Goal: Task Accomplishment & Management: Use online tool/utility

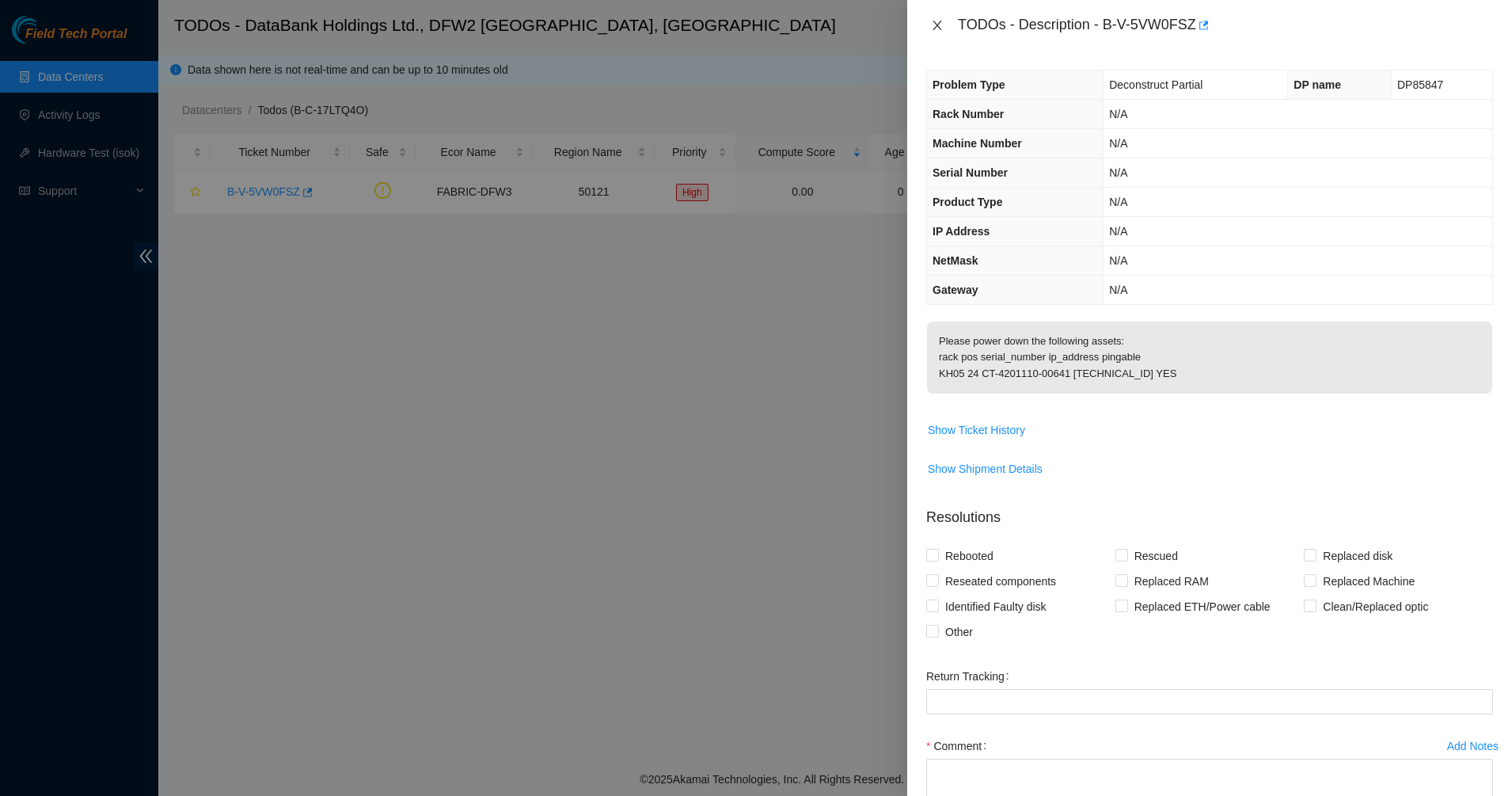
click at [938, 20] on icon "close" at bounding box center [937, 26] width 12 height 12
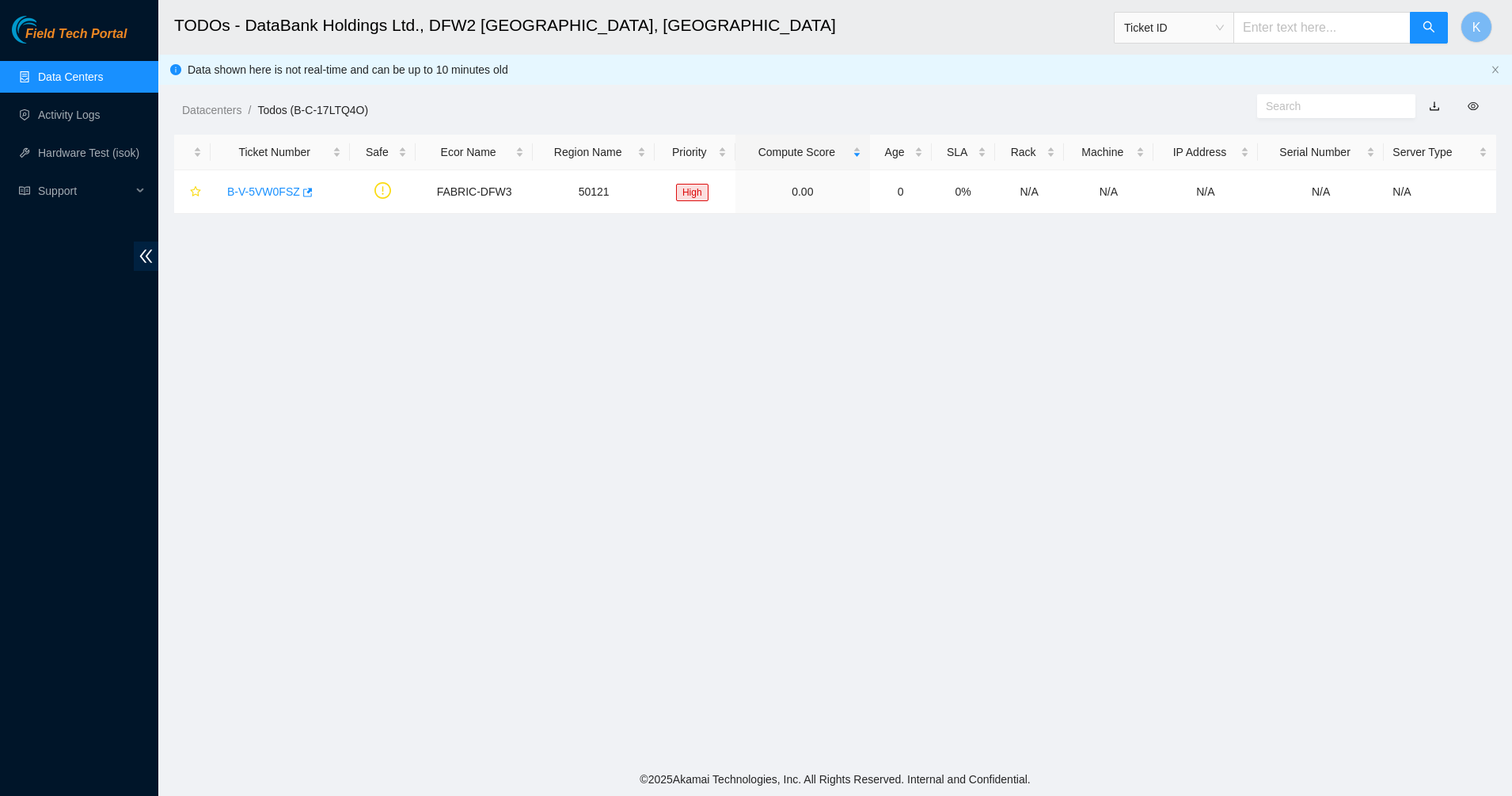
click at [71, 70] on link "Data Centers" at bounding box center [70, 77] width 65 height 12
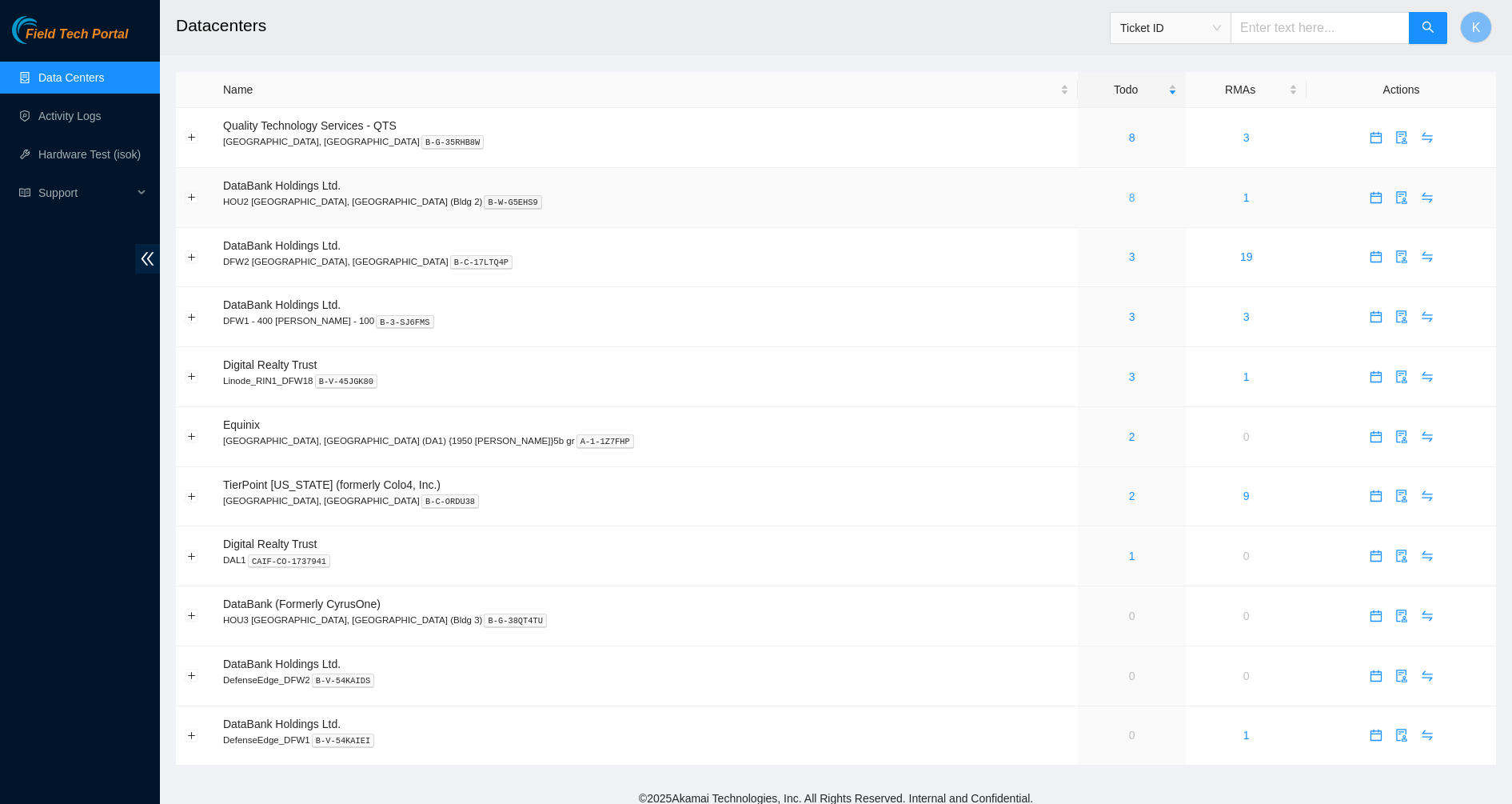
click at [1130, 195] on link "8" at bounding box center [1132, 197] width 6 height 12
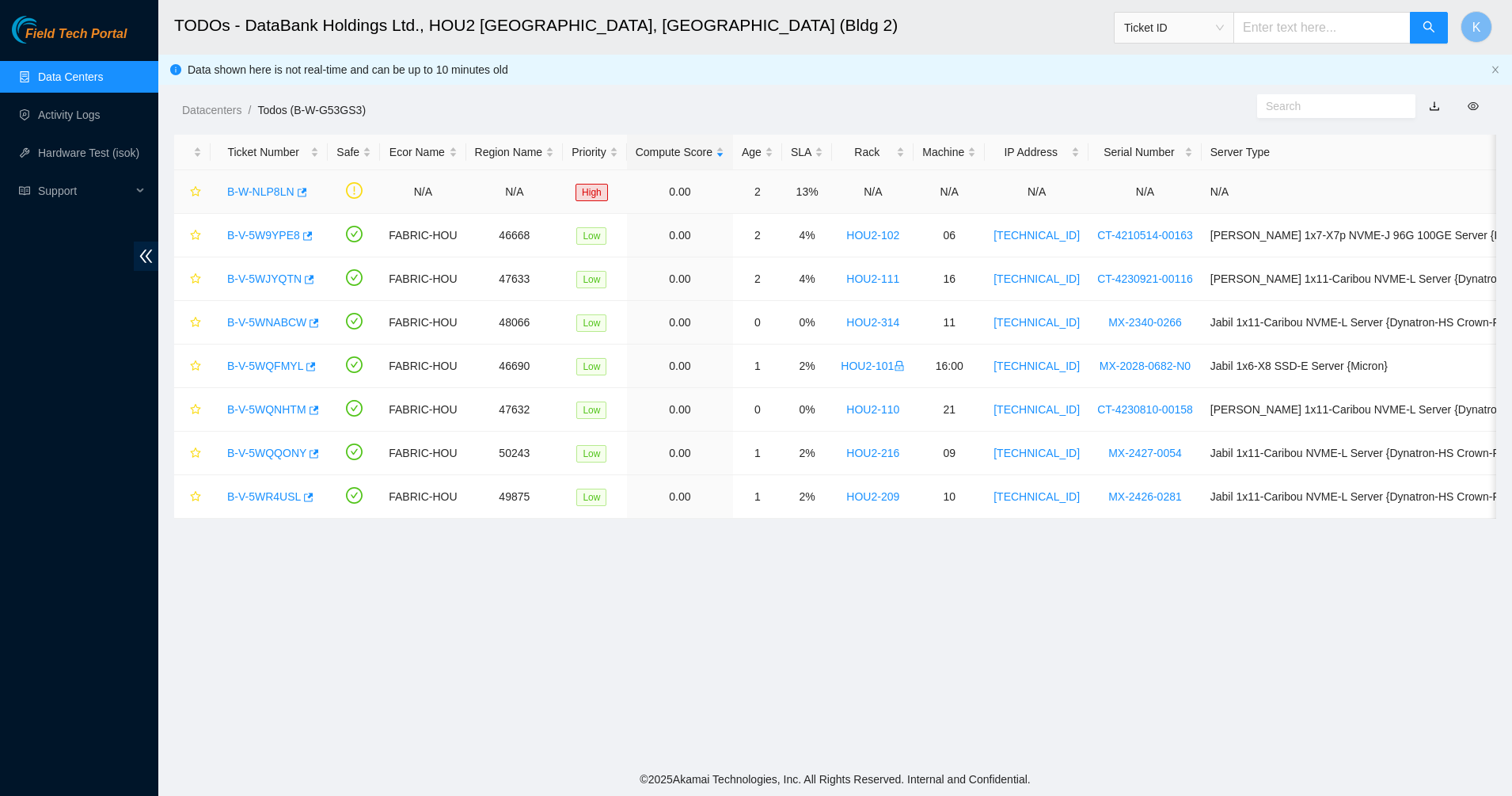
click at [269, 188] on link "B-W-NLP8LN" at bounding box center [261, 191] width 67 height 12
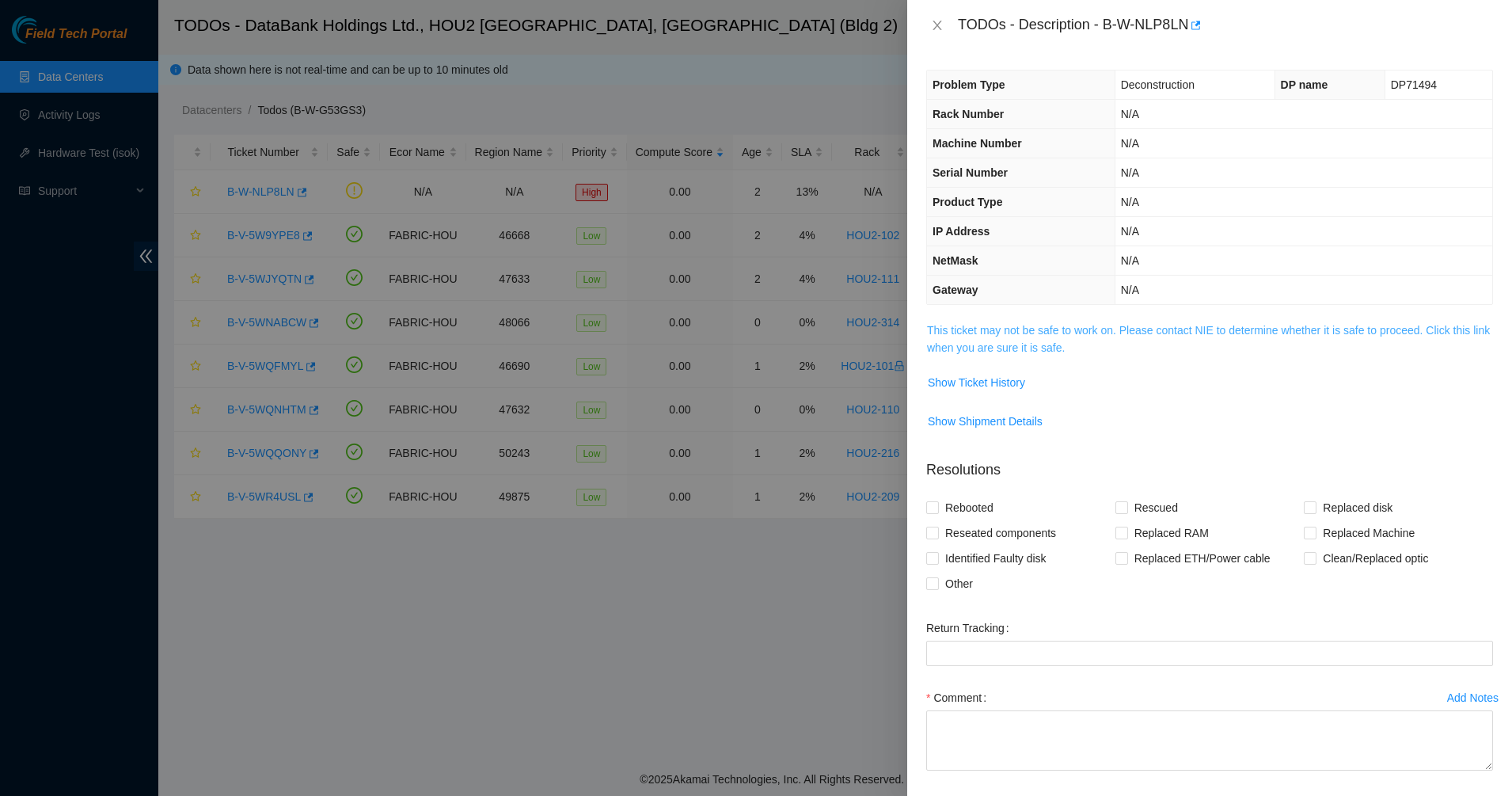
click at [977, 324] on link "This ticket may not be safe to work on. Please contact NIE to determine whether…" at bounding box center [1208, 339] width 563 height 30
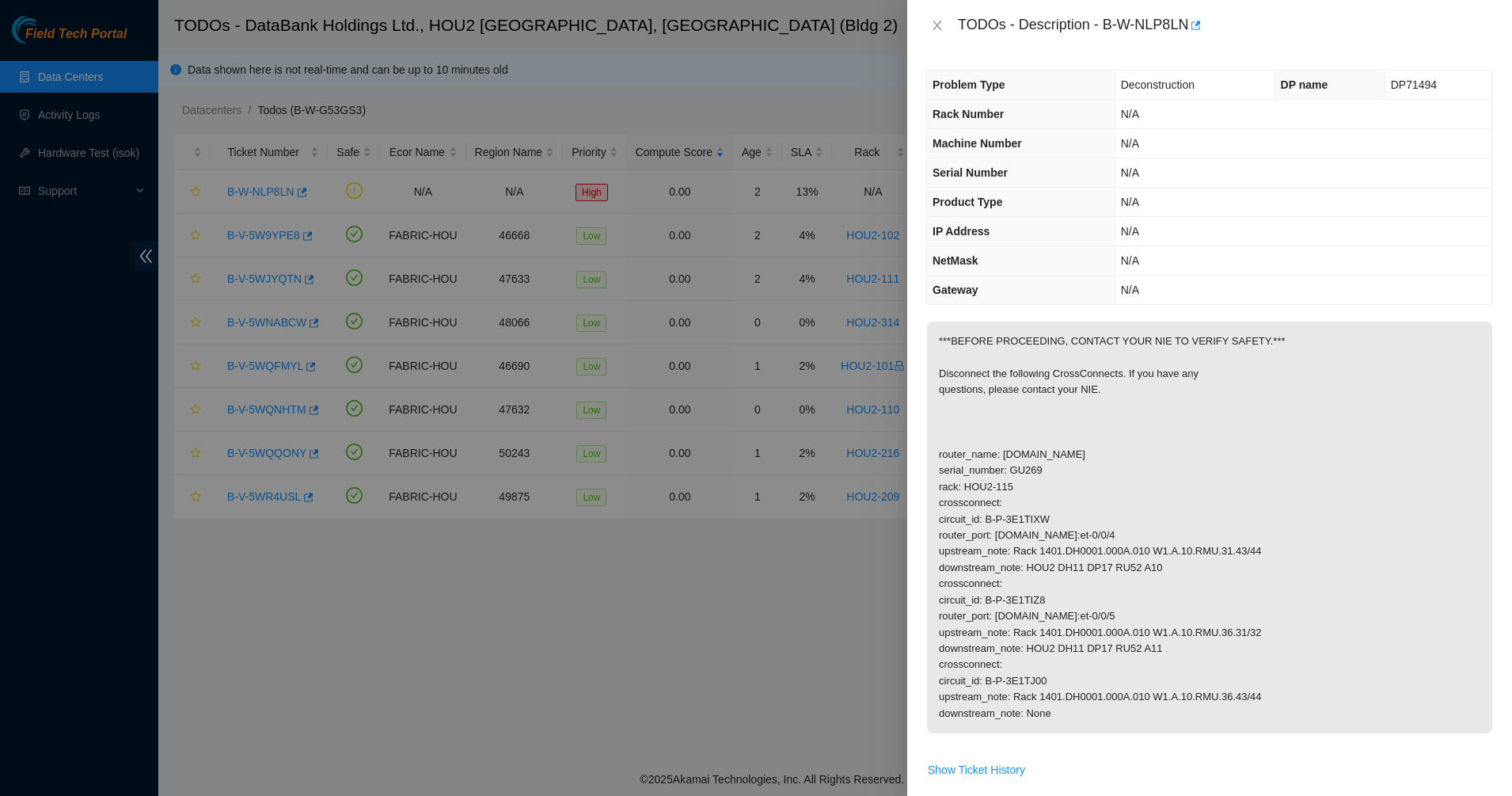
drag, startPoint x: 1029, startPoint y: 340, endPoint x: 1206, endPoint y: 718, distance: 417.4
click at [1206, 718] on p "***BEFORE PROCEEDING, CONTACT YOUR NIE TO VERIFY SAFETY.*** Disconnect the foll…" at bounding box center [1210, 527] width 565 height 412
click at [1207, 719] on p "***BEFORE PROCEEDING, CONTACT YOUR NIE TO VERIFY SAFETY.*** Disconnect the foll…" at bounding box center [1210, 527] width 565 height 412
drag, startPoint x: 1197, startPoint y: 709, endPoint x: 992, endPoint y: 355, distance: 409.1
click at [992, 355] on p "***BEFORE PROCEEDING, CONTACT YOUR NIE TO VERIFY SAFETY.*** Disconnect the foll…" at bounding box center [1210, 527] width 565 height 412
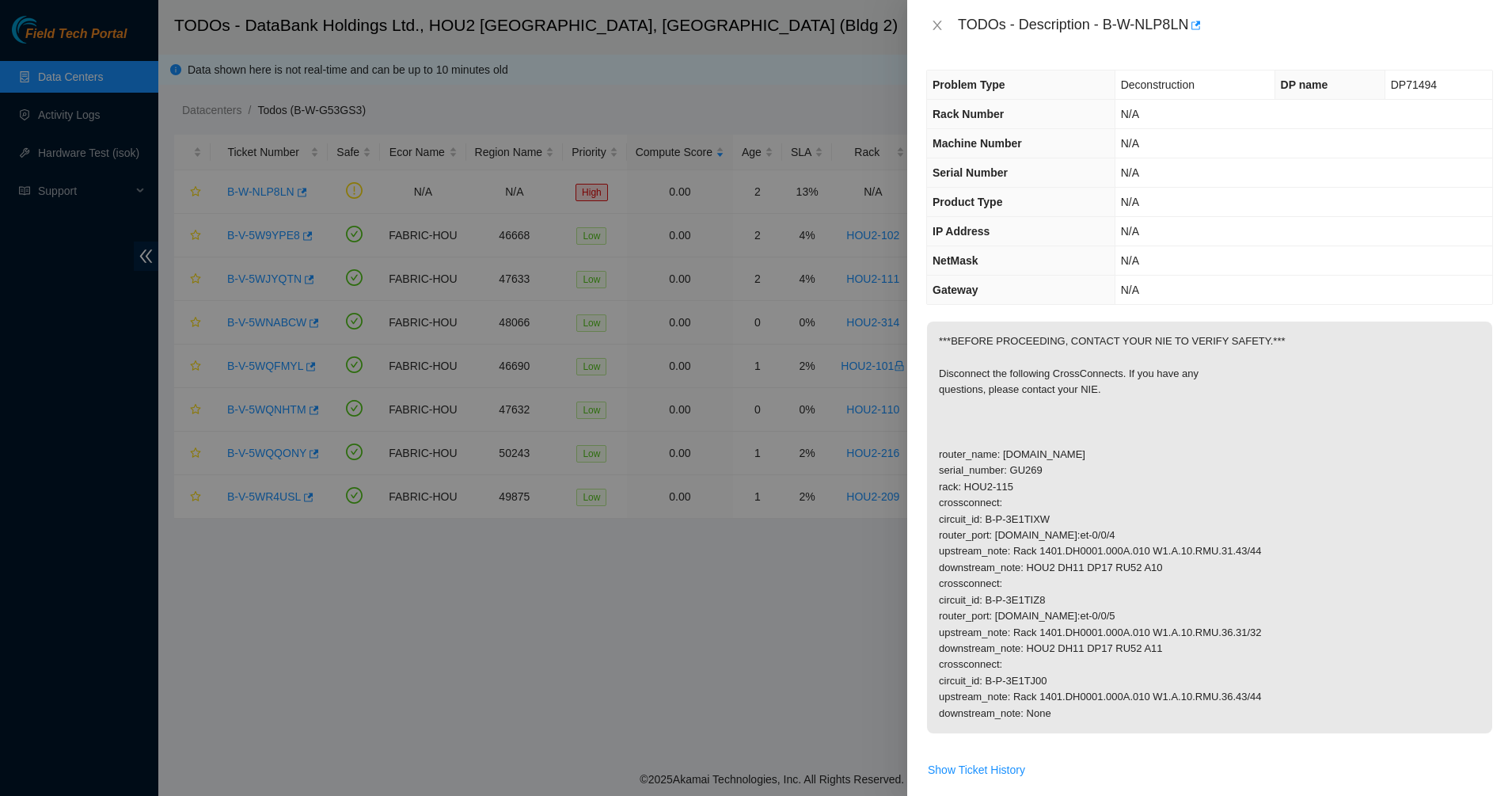
click at [992, 355] on p "***BEFORE PROCEEDING, CONTACT YOUR NIE TO VERIFY SAFETY.*** Disconnect the foll…" at bounding box center [1210, 527] width 565 height 412
drag, startPoint x: 1103, startPoint y: 22, endPoint x: 1233, endPoint y: 20, distance: 130.0
click at [1233, 20] on div "TODOs - Description - B-W-NLP8LN" at bounding box center [1226, 25] width 535 height 26
copy div "B-W-NLP8LN"
click at [1024, 280] on th "Gateway" at bounding box center [1021, 290] width 188 height 29
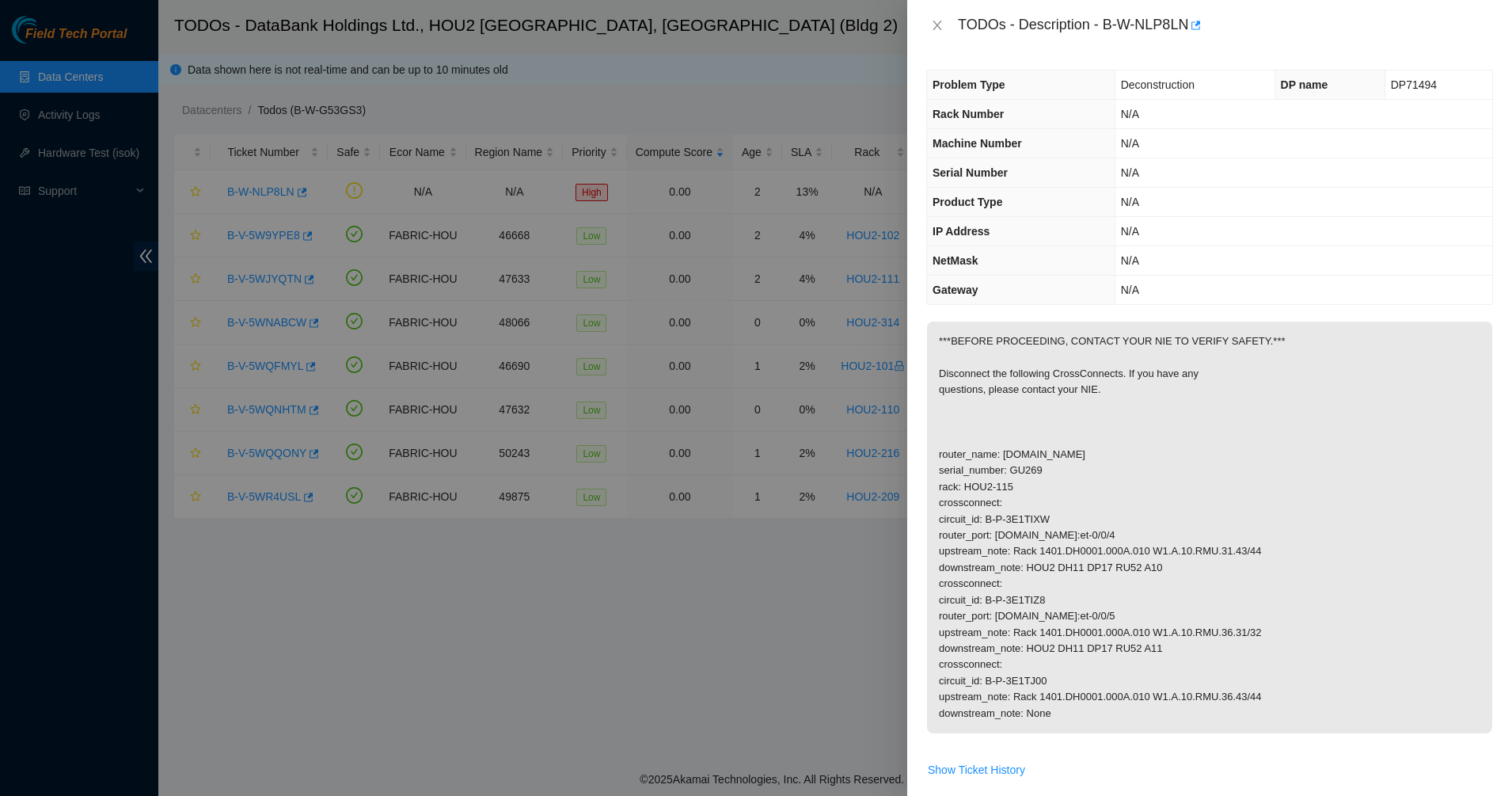
click at [1419, 86] on span "DP71494" at bounding box center [1414, 85] width 46 height 12
copy span "DP71494"
click at [1339, 137] on td "N/A" at bounding box center [1303, 144] width 378 height 29
click at [1151, 84] on span "Deconstruction" at bounding box center [1158, 85] width 74 height 12
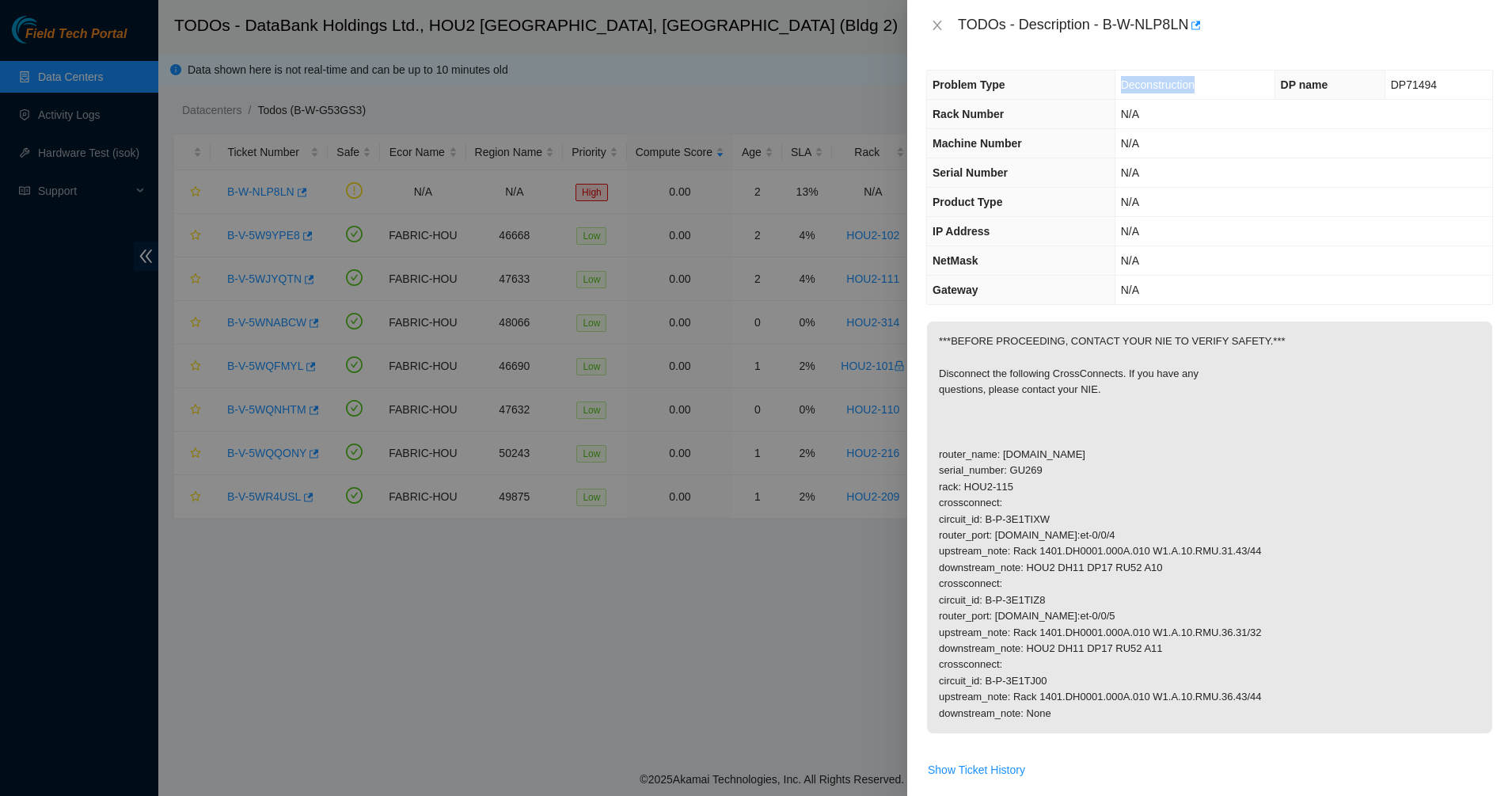
click at [1151, 84] on span "Deconstruction" at bounding box center [1158, 85] width 74 height 12
copy span "Deconstruction"
click at [1469, 301] on td "N/A" at bounding box center [1303, 290] width 378 height 29
click at [943, 26] on icon "close" at bounding box center [937, 26] width 12 height 12
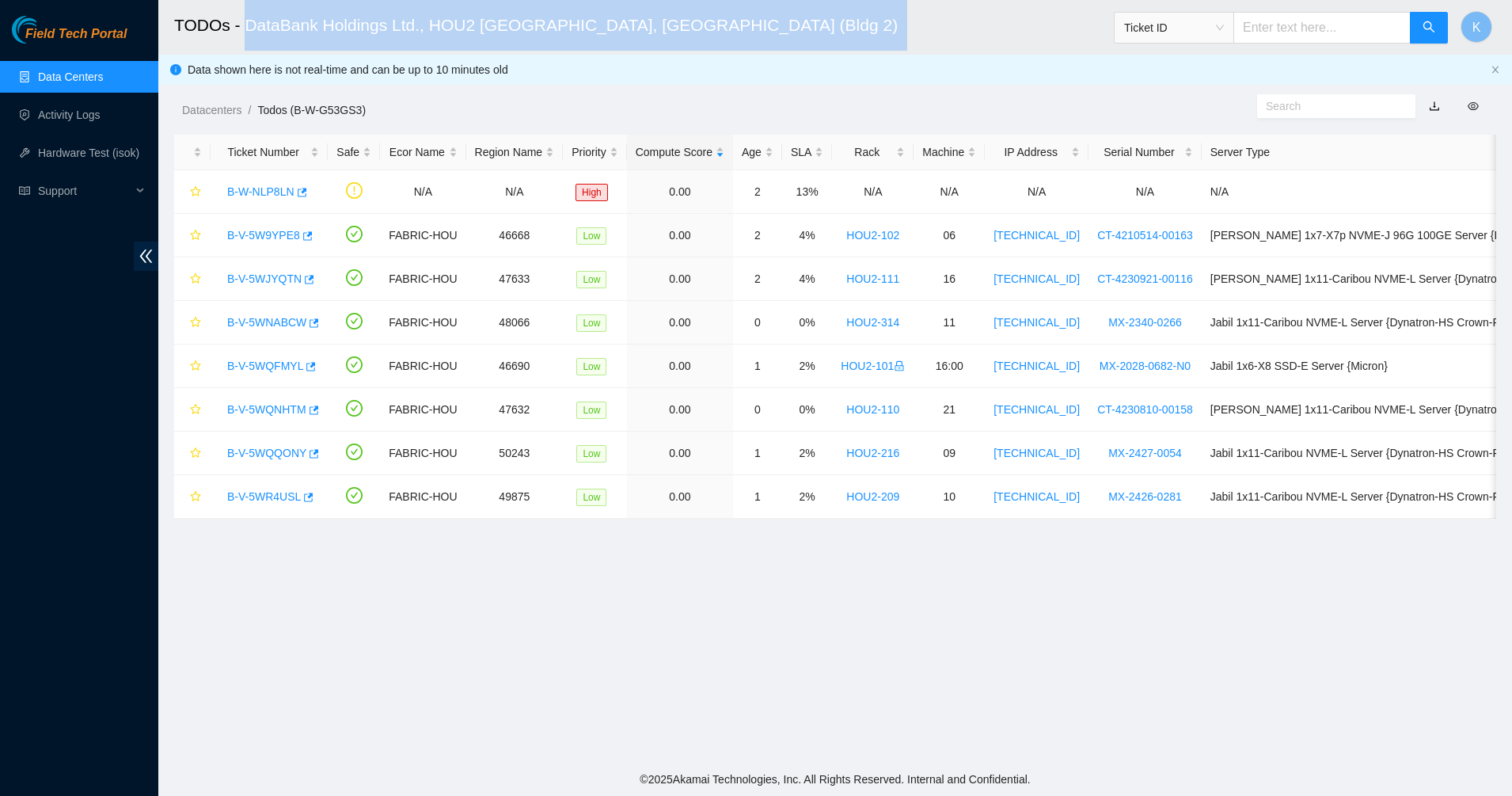
drag, startPoint x: 246, startPoint y: 25, endPoint x: 647, endPoint y: 20, distance: 401.0
click at [647, 20] on h2 "TODOs - DataBank Holdings Ltd., HOU2 Houston, TX (Bldg 2)" at bounding box center [692, 26] width 1036 height 51
copy h2 "DataBank Holdings Ltd., HOU2 Houston, TX (Bldg 2)"
click at [66, 70] on link "Data Centers" at bounding box center [70, 77] width 65 height 12
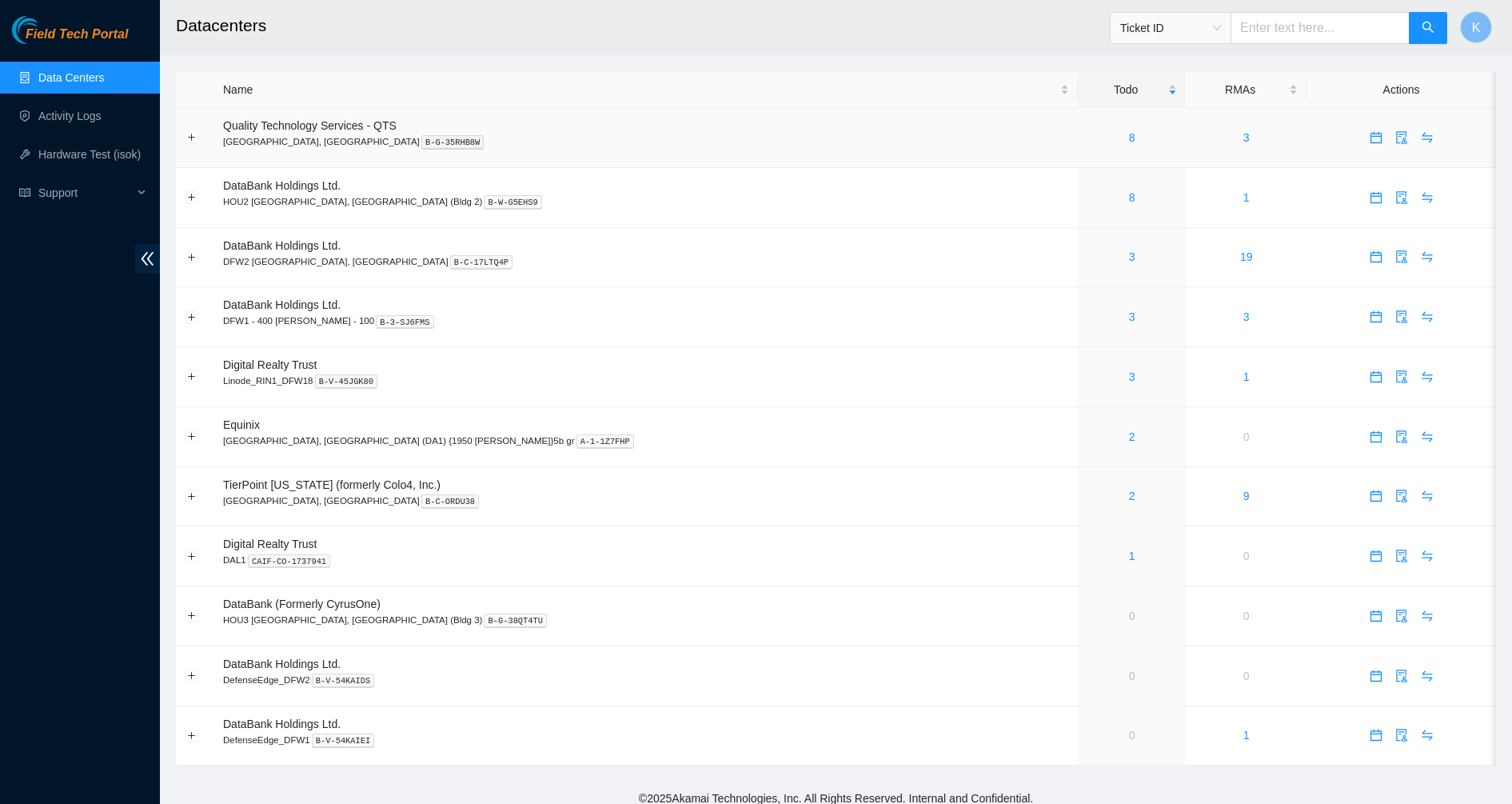
click at [1087, 145] on div "8" at bounding box center [1132, 138] width 91 height 18
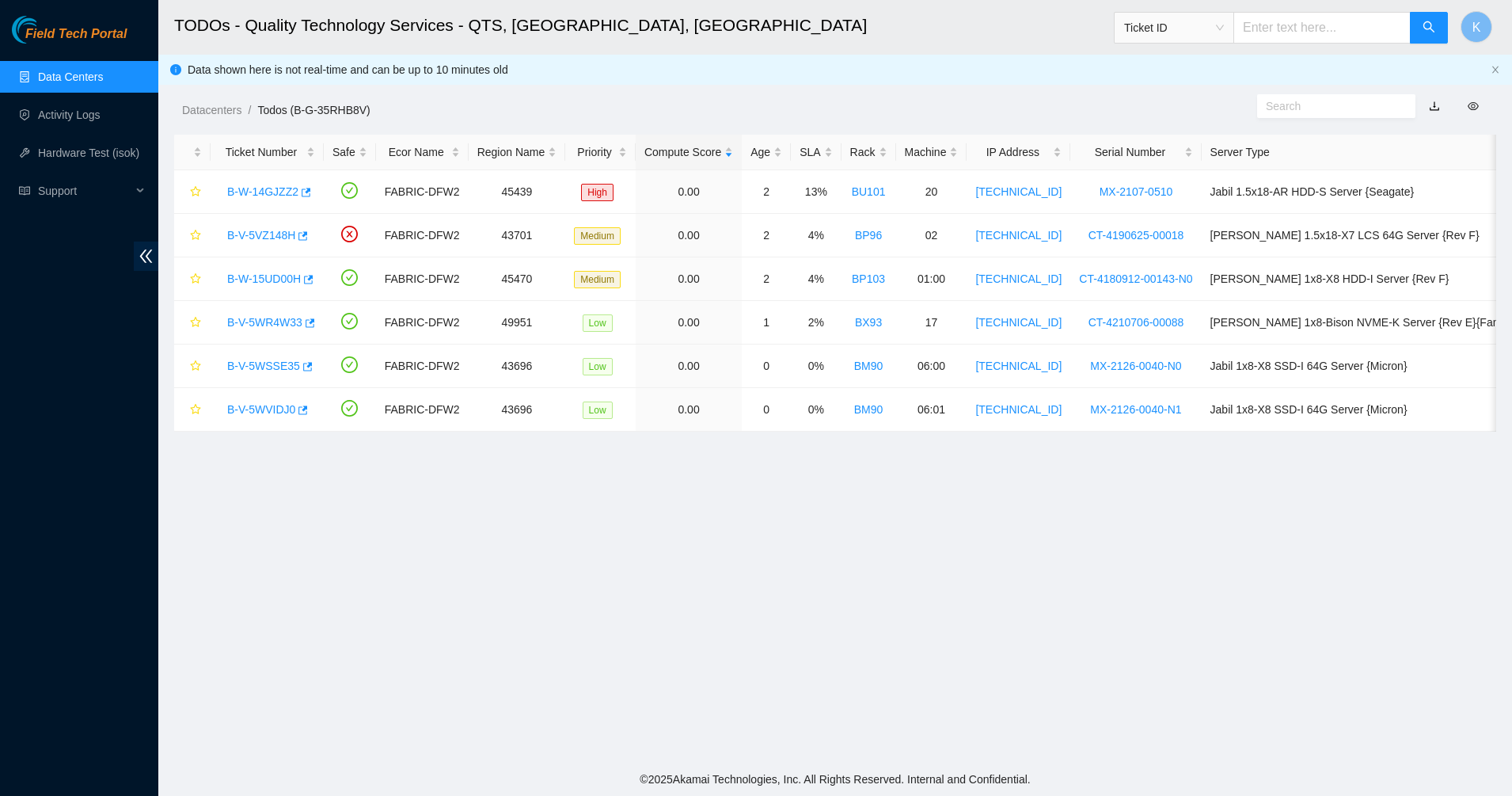
click at [46, 76] on link "Data Centers" at bounding box center [70, 77] width 65 height 12
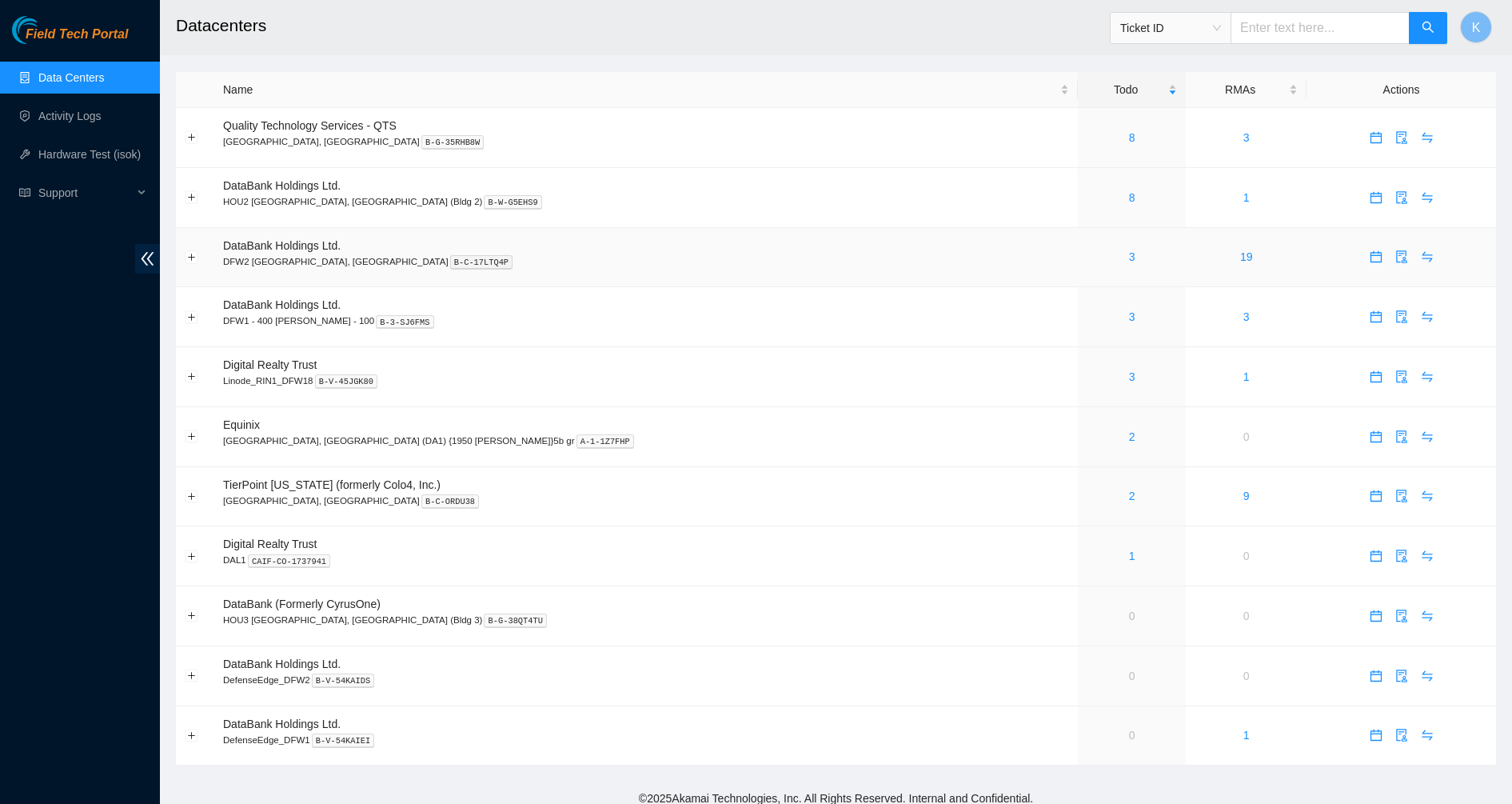
click at [1087, 259] on div "3" at bounding box center [1132, 257] width 91 height 18
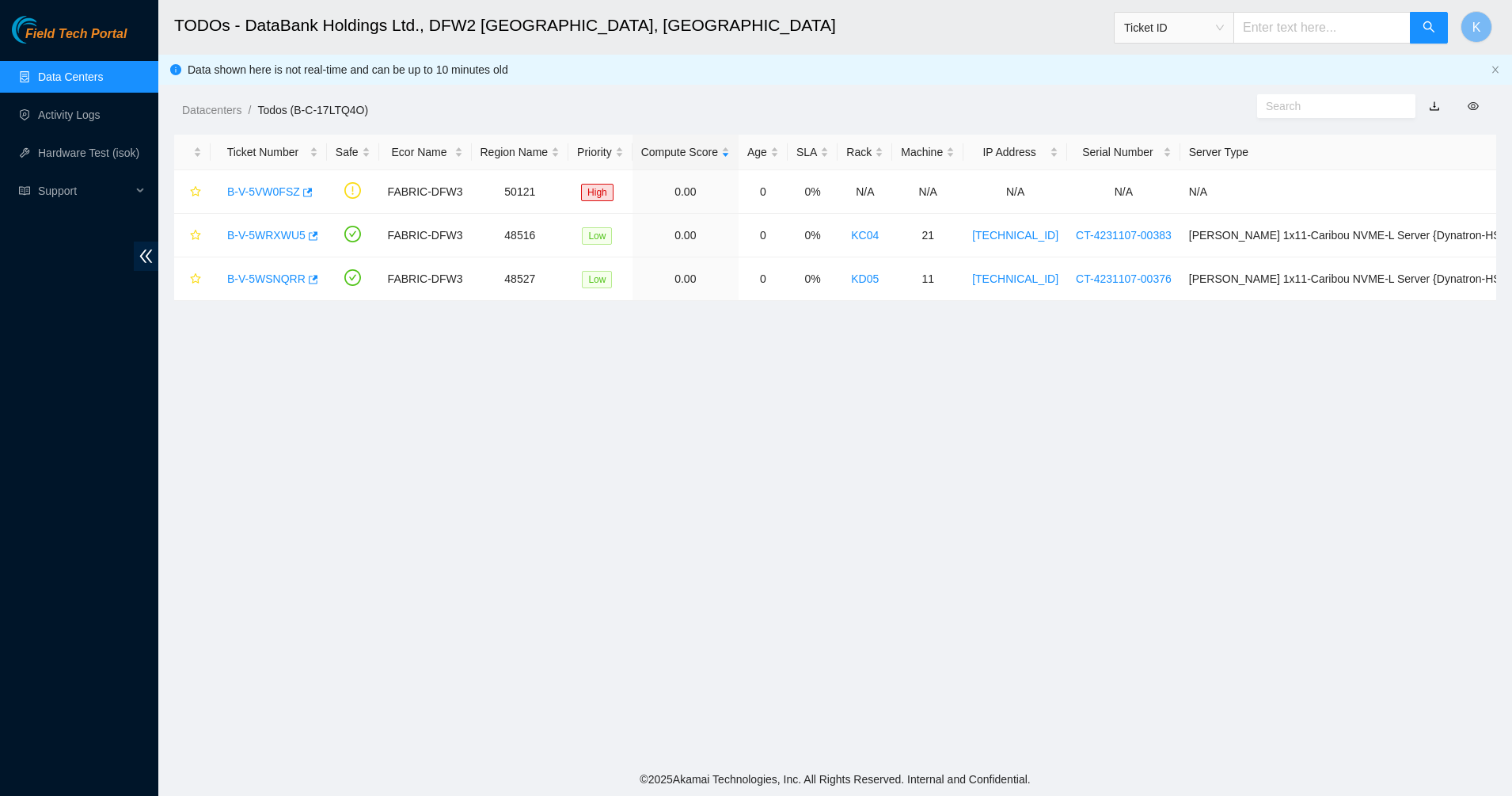
click at [87, 57] on div "Field Tech Portal Data Centers Activity Logs Hardware Test (isok) Support" at bounding box center [79, 406] width 159 height 780
click at [85, 82] on link "Data Centers" at bounding box center [70, 77] width 65 height 12
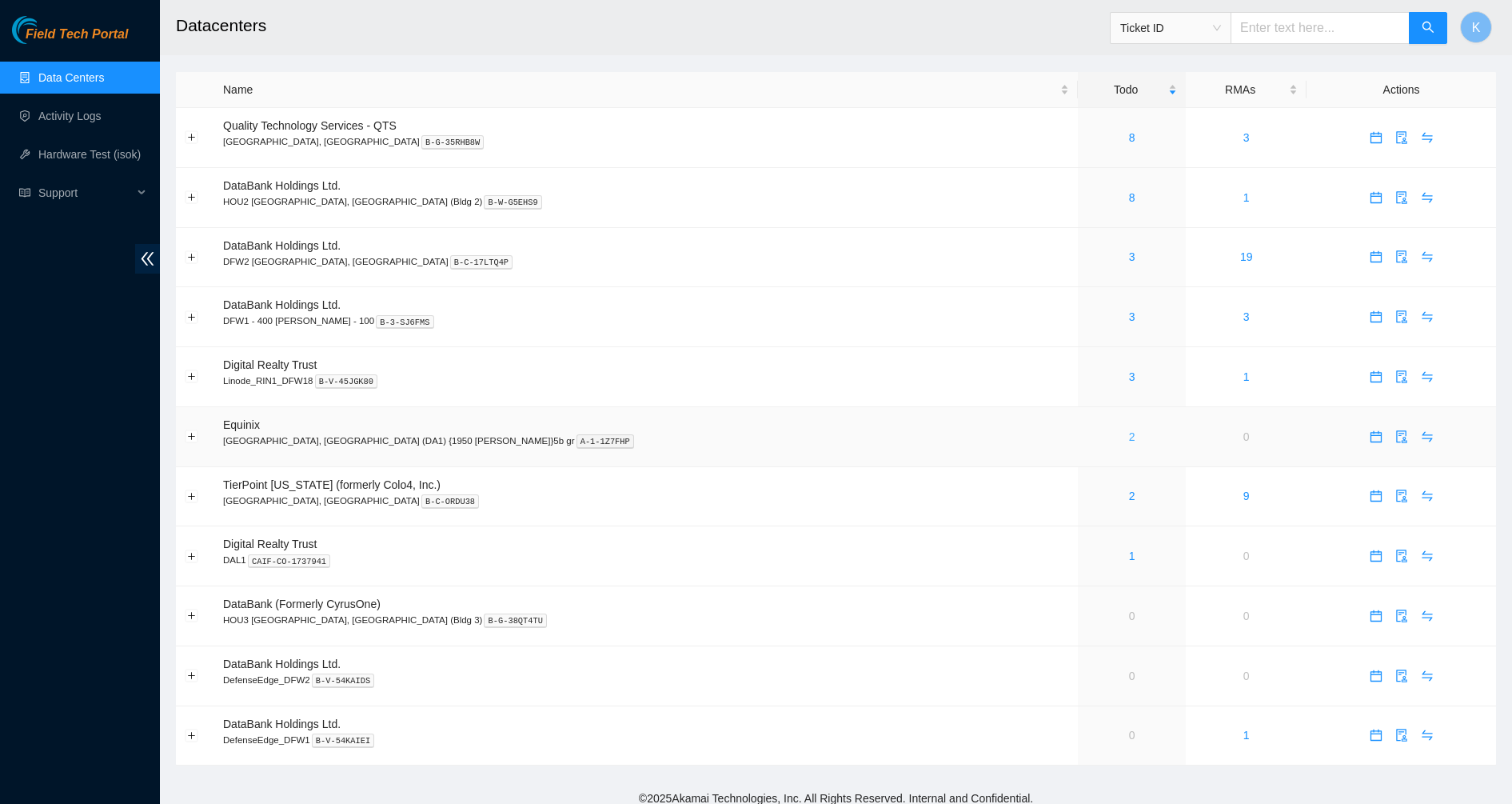
click at [1130, 439] on link "2" at bounding box center [1132, 437] width 6 height 12
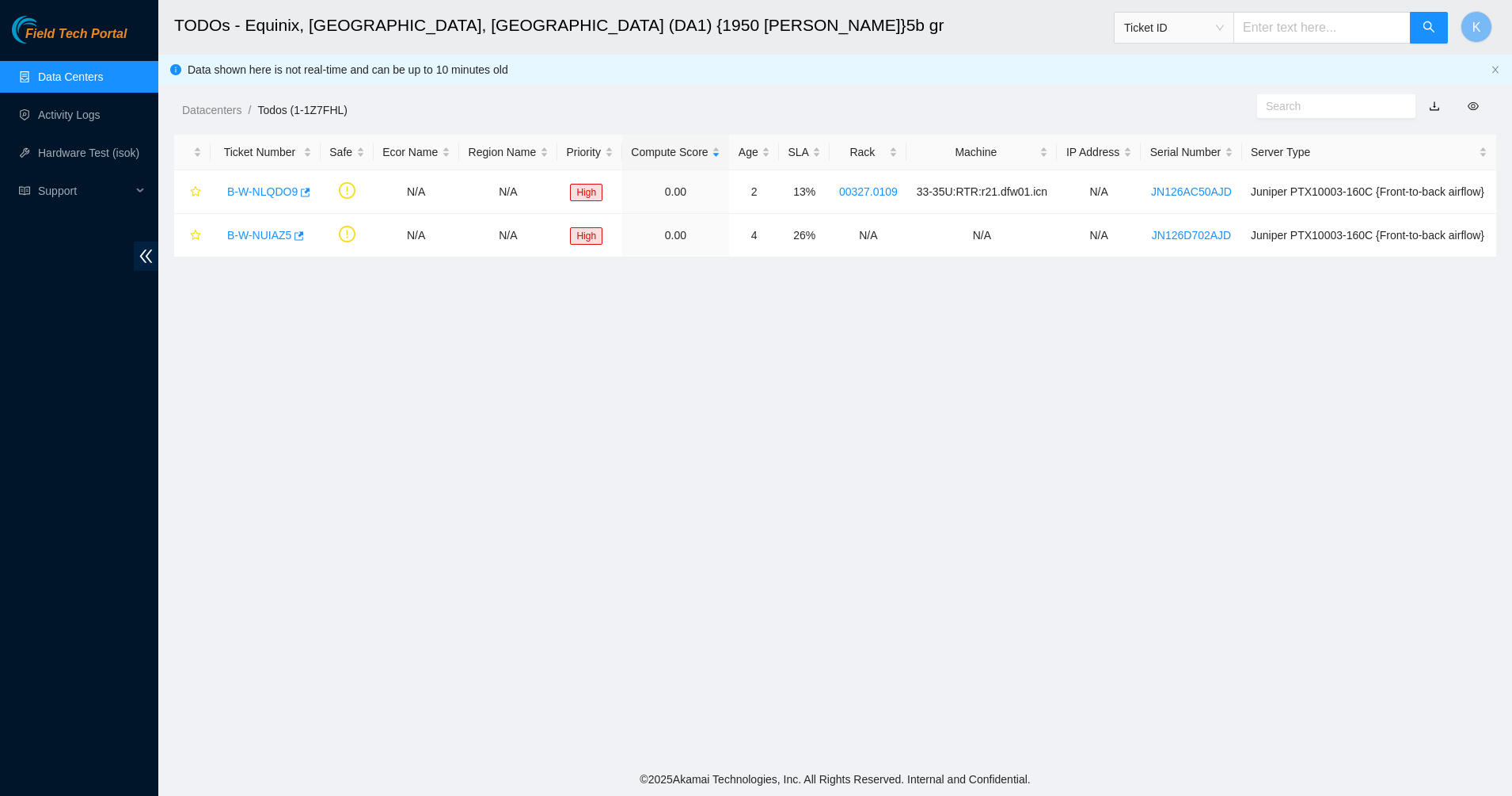
click at [38, 83] on link "Data Centers" at bounding box center [70, 77] width 65 height 12
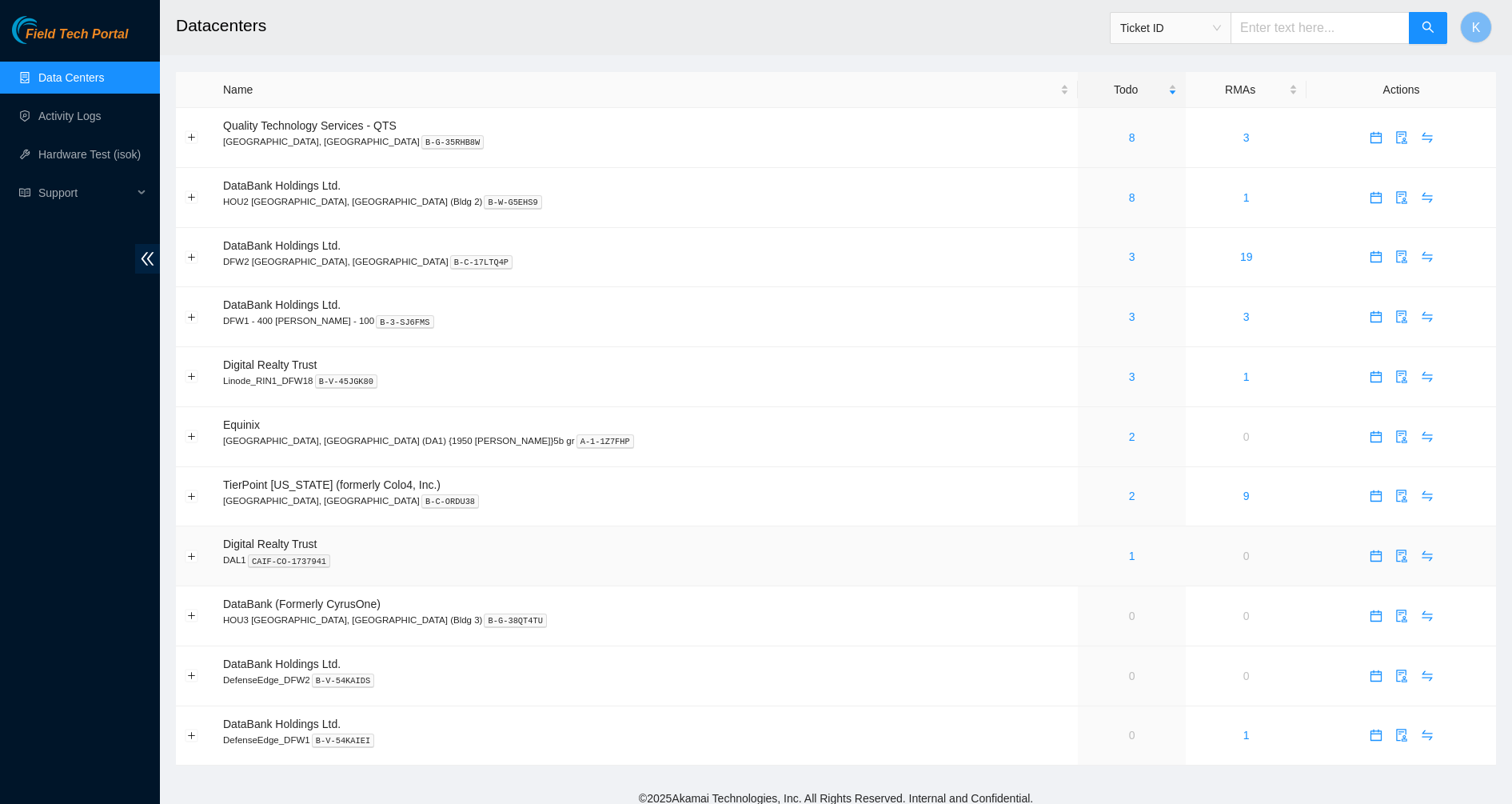
scroll to position [12, 0]
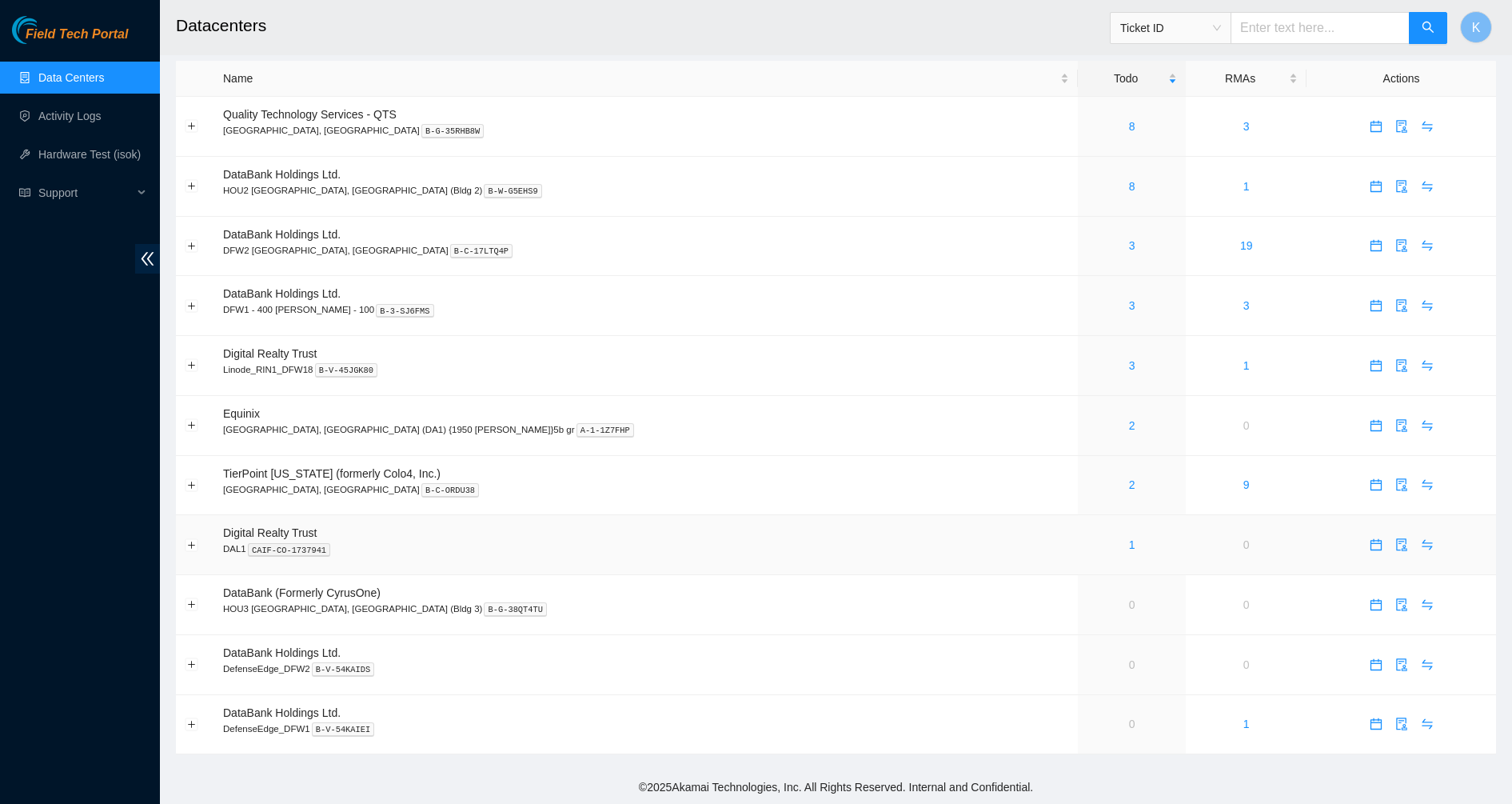
click at [1087, 545] on div "1" at bounding box center [1132, 544] width 91 height 18
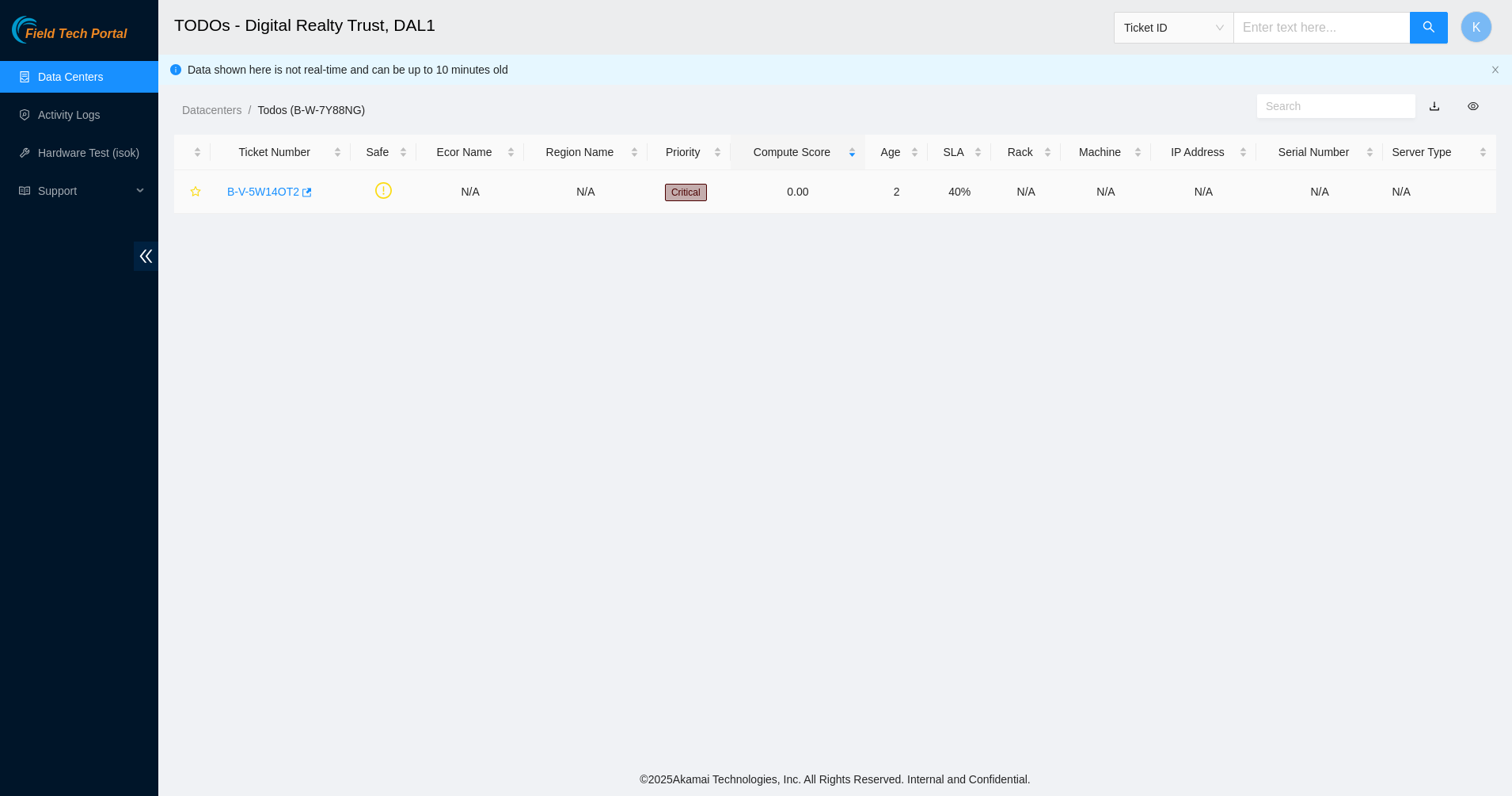
click at [270, 197] on link "B-V-5W14OT2" at bounding box center [263, 191] width 72 height 12
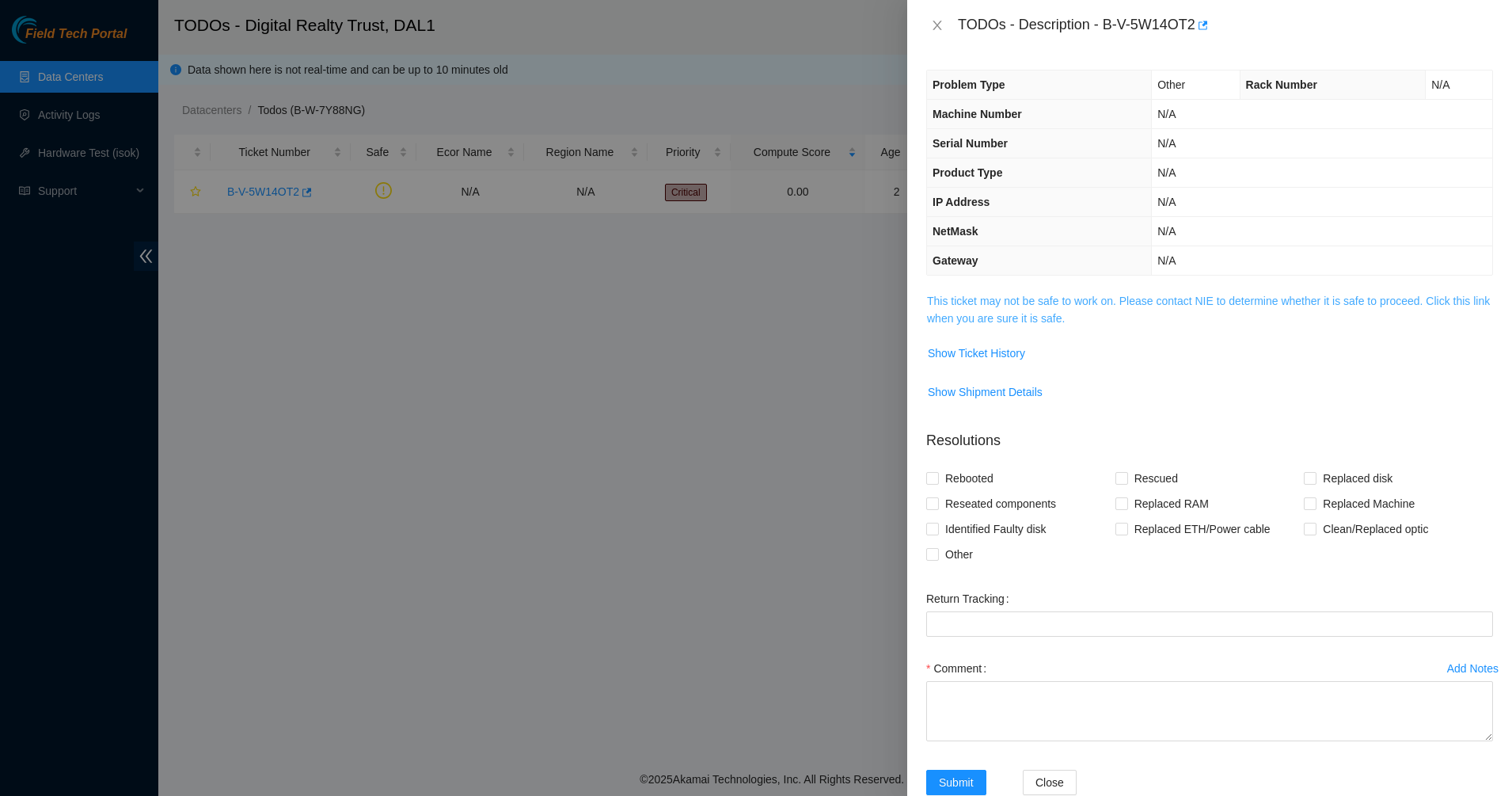
click at [985, 296] on link "This ticket may not be safe to work on. Please contact NIE to determine whether…" at bounding box center [1208, 309] width 563 height 30
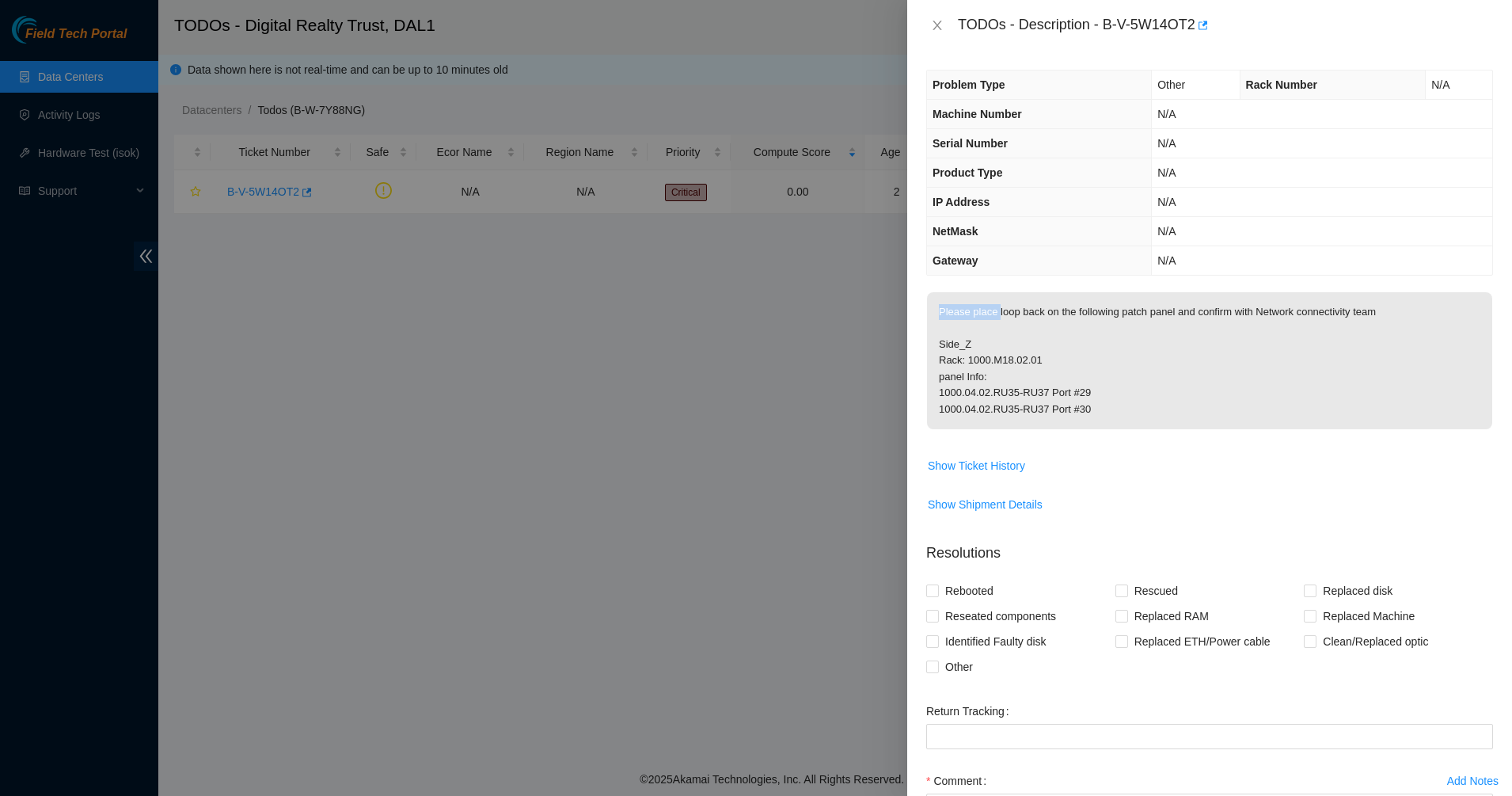
drag, startPoint x: 998, startPoint y: 315, endPoint x: 1170, endPoint y: 416, distance: 199.5
click at [1164, 445] on td "Please place loop back on the following patch panel and confirm with Network co…" at bounding box center [1210, 372] width 567 height 161
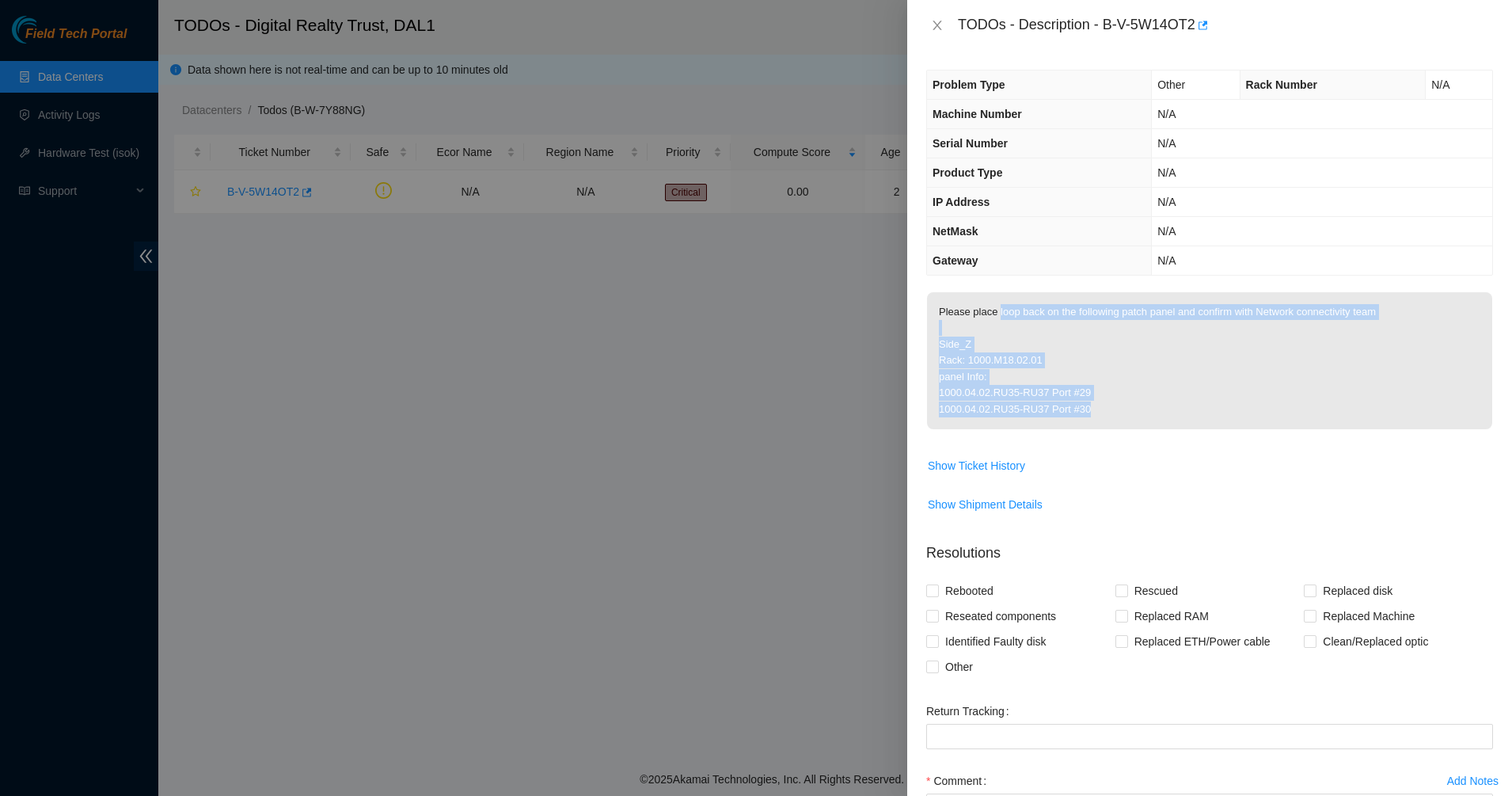
click at [1165, 402] on p "Please place loop back on the following patch panel and confirm with Network co…" at bounding box center [1210, 361] width 565 height 137
drag, startPoint x: 1165, startPoint y: 402, endPoint x: 1016, endPoint y: 290, distance: 186.4
click at [1016, 290] on div "Problem Type Other Rack Number N/A Machine Number N/A Serial Number N/A Product…" at bounding box center [1209, 424] width 605 height 745
click at [1014, 290] on div "Problem Type Other Rack Number N/A Machine Number N/A Serial Number N/A Product…" at bounding box center [1209, 424] width 605 height 745
drag, startPoint x: 1160, startPoint y: 372, endPoint x: 1242, endPoint y: 404, distance: 88.0
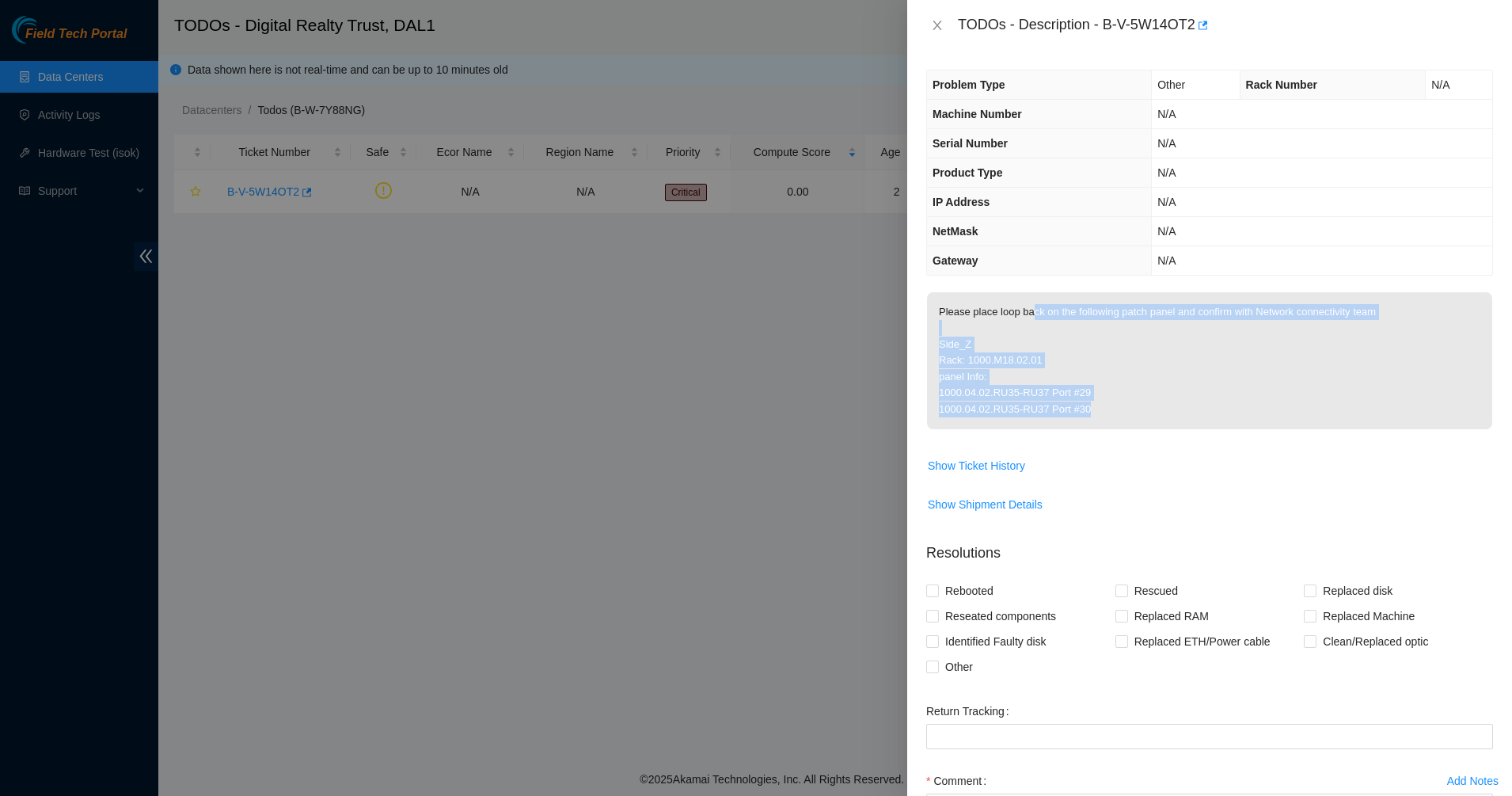
click at [1242, 404] on p "Please place loop back on the following patch panel and confirm with Network co…" at bounding box center [1210, 361] width 565 height 137
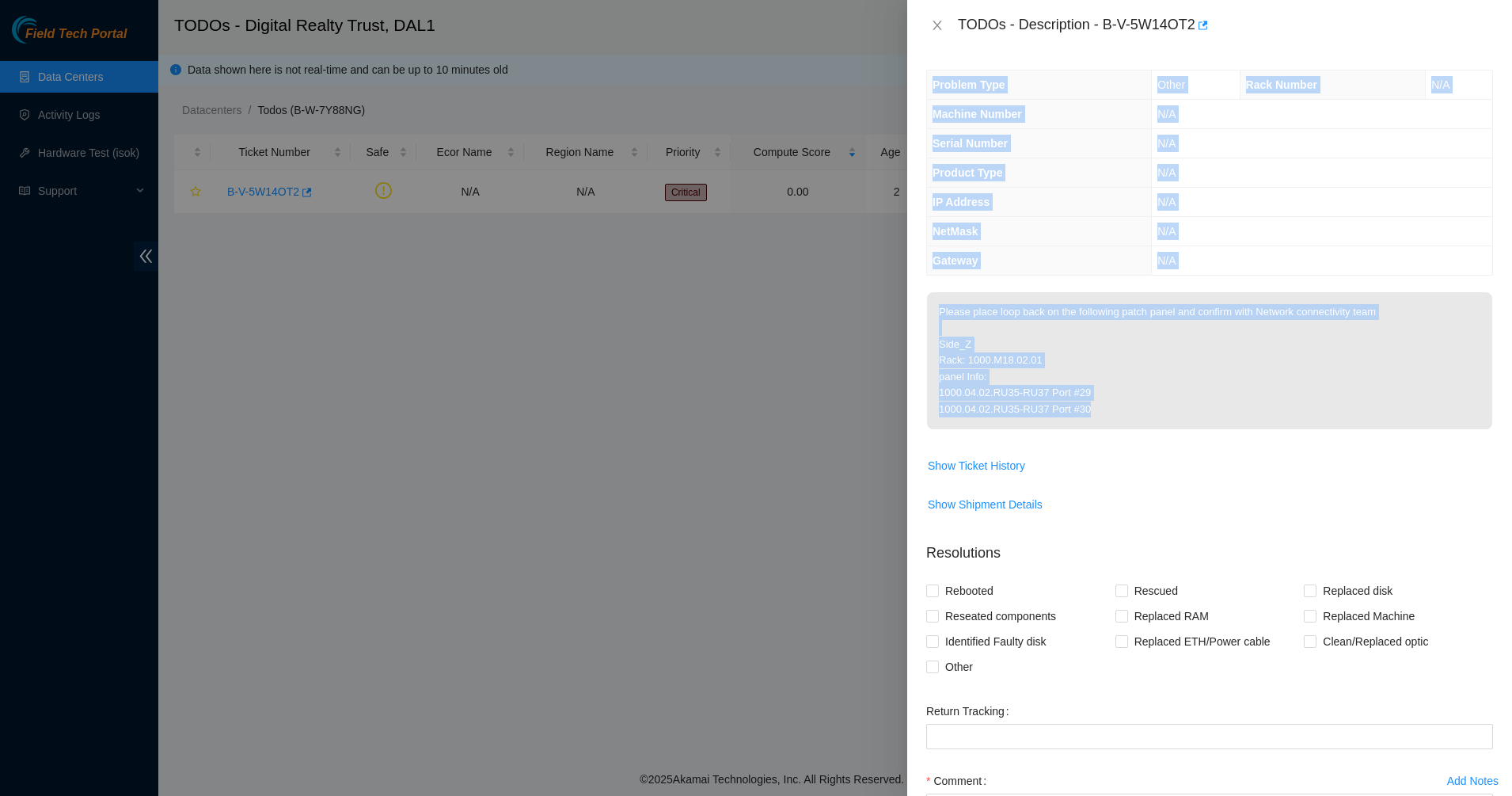
drag, startPoint x: 1239, startPoint y: 400, endPoint x: 926, endPoint y: 169, distance: 389.0
click at [926, 171] on div "Problem Type Other Rack Number N/A Machine Number N/A Serial Number N/A Product…" at bounding box center [1209, 424] width 605 height 745
click at [926, 163] on div "Problem Type Other Rack Number N/A Machine Number N/A Serial Number N/A Product…" at bounding box center [1210, 173] width 567 height 206
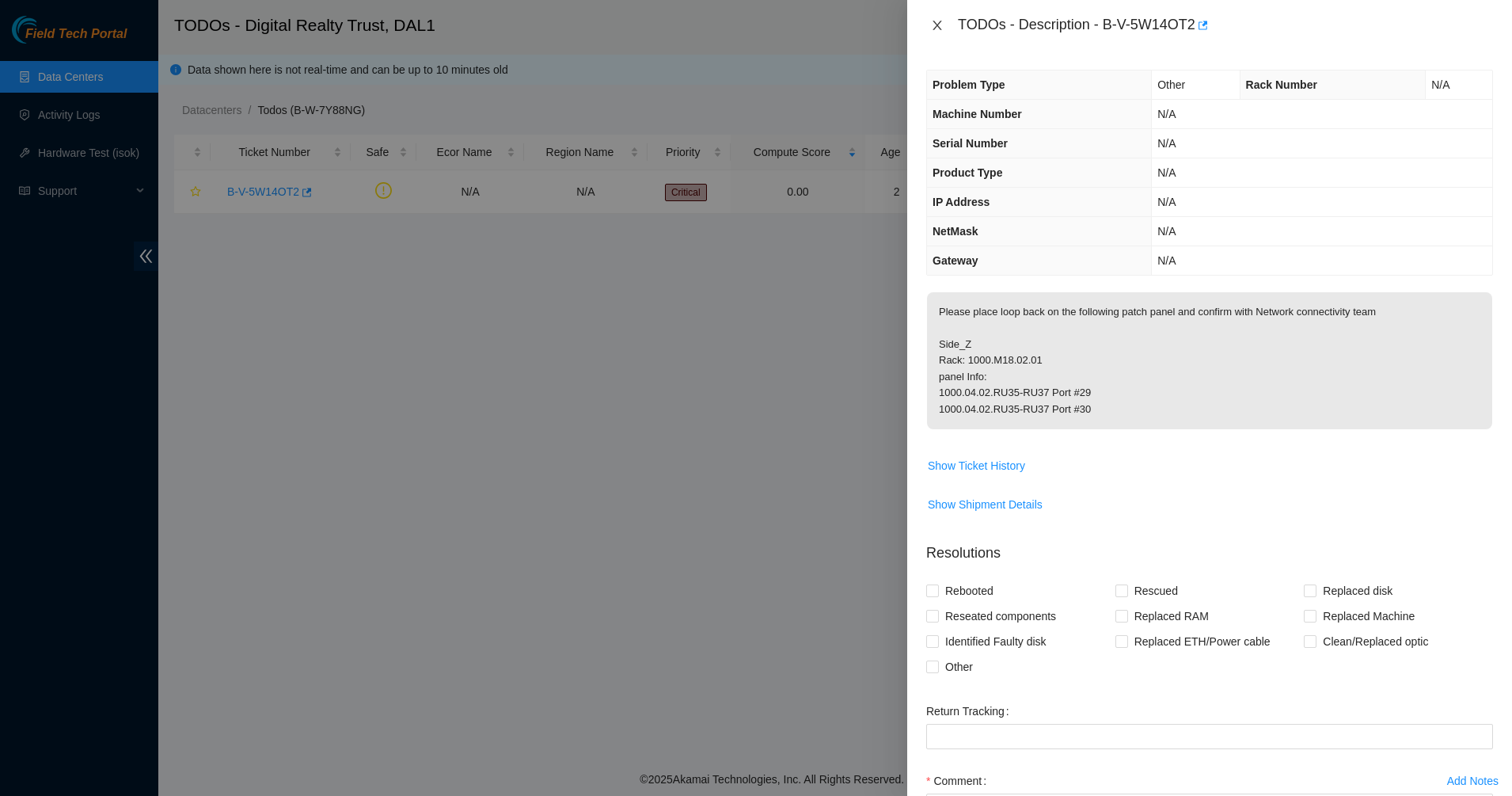
click at [936, 26] on icon "close" at bounding box center [937, 25] width 9 height 10
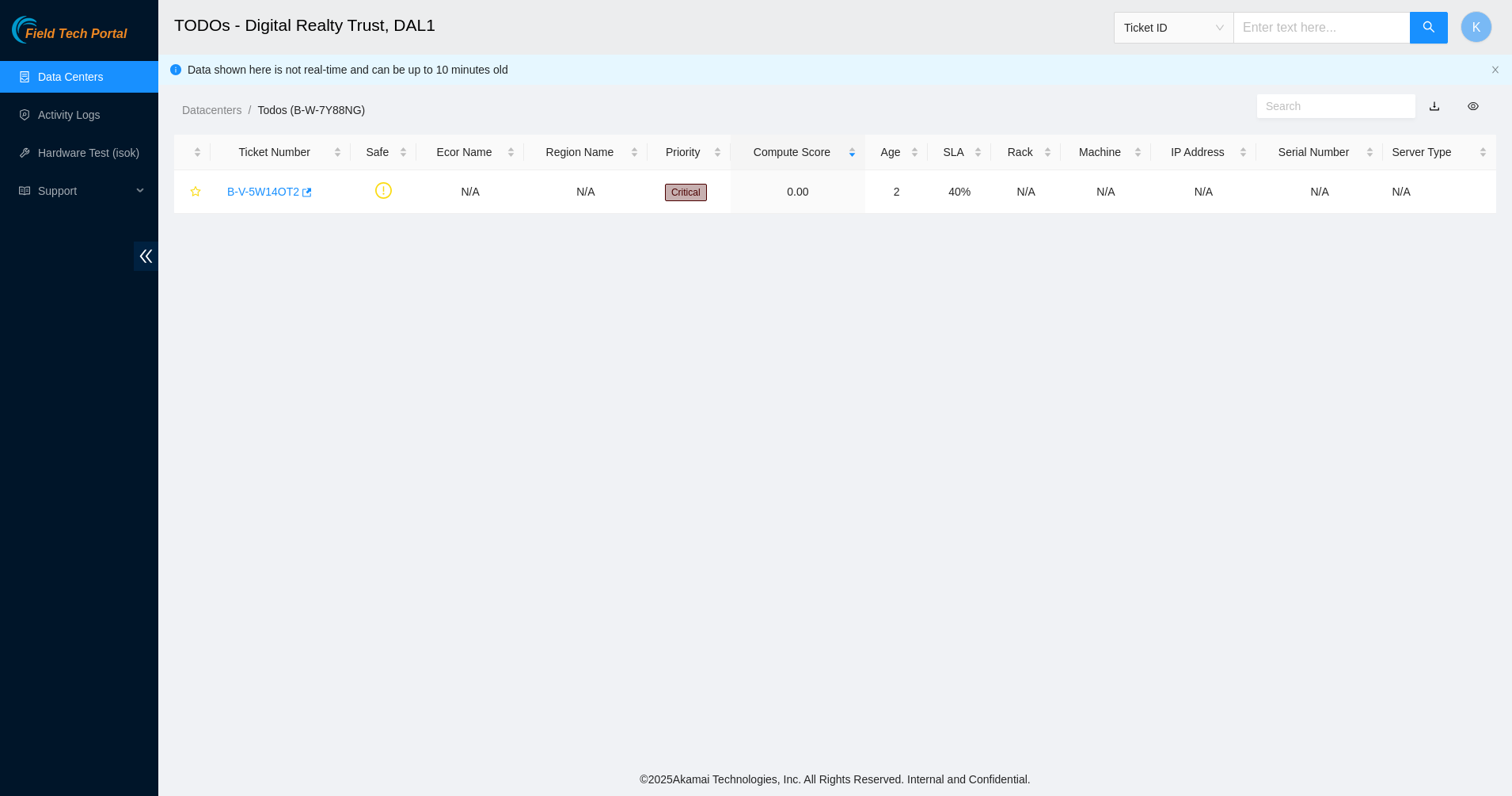
click at [61, 80] on link "Data Centers" at bounding box center [70, 77] width 65 height 12
click at [62, 81] on link "Data Centers" at bounding box center [70, 77] width 65 height 12
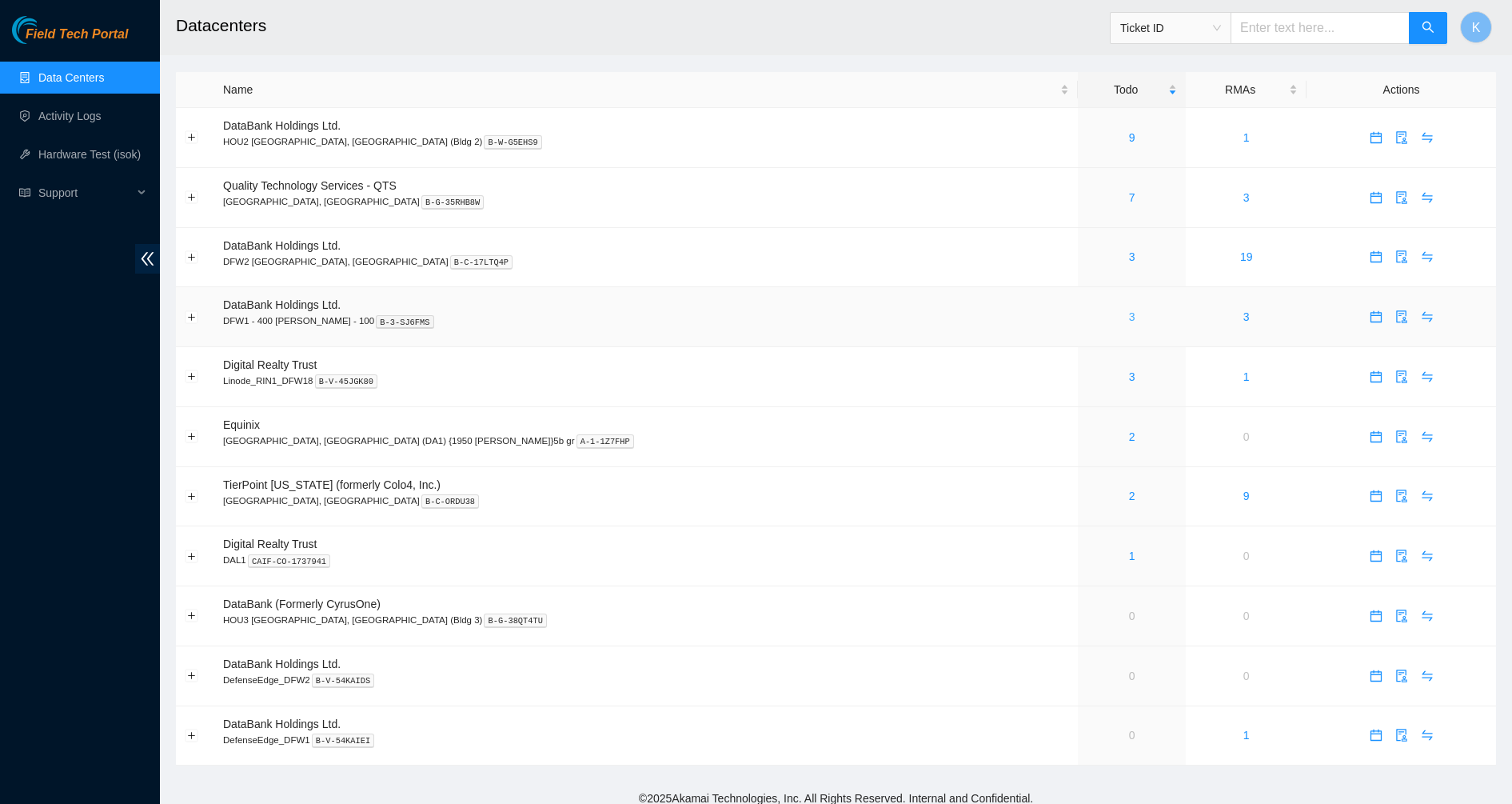
click at [1130, 315] on link "3" at bounding box center [1132, 317] width 6 height 12
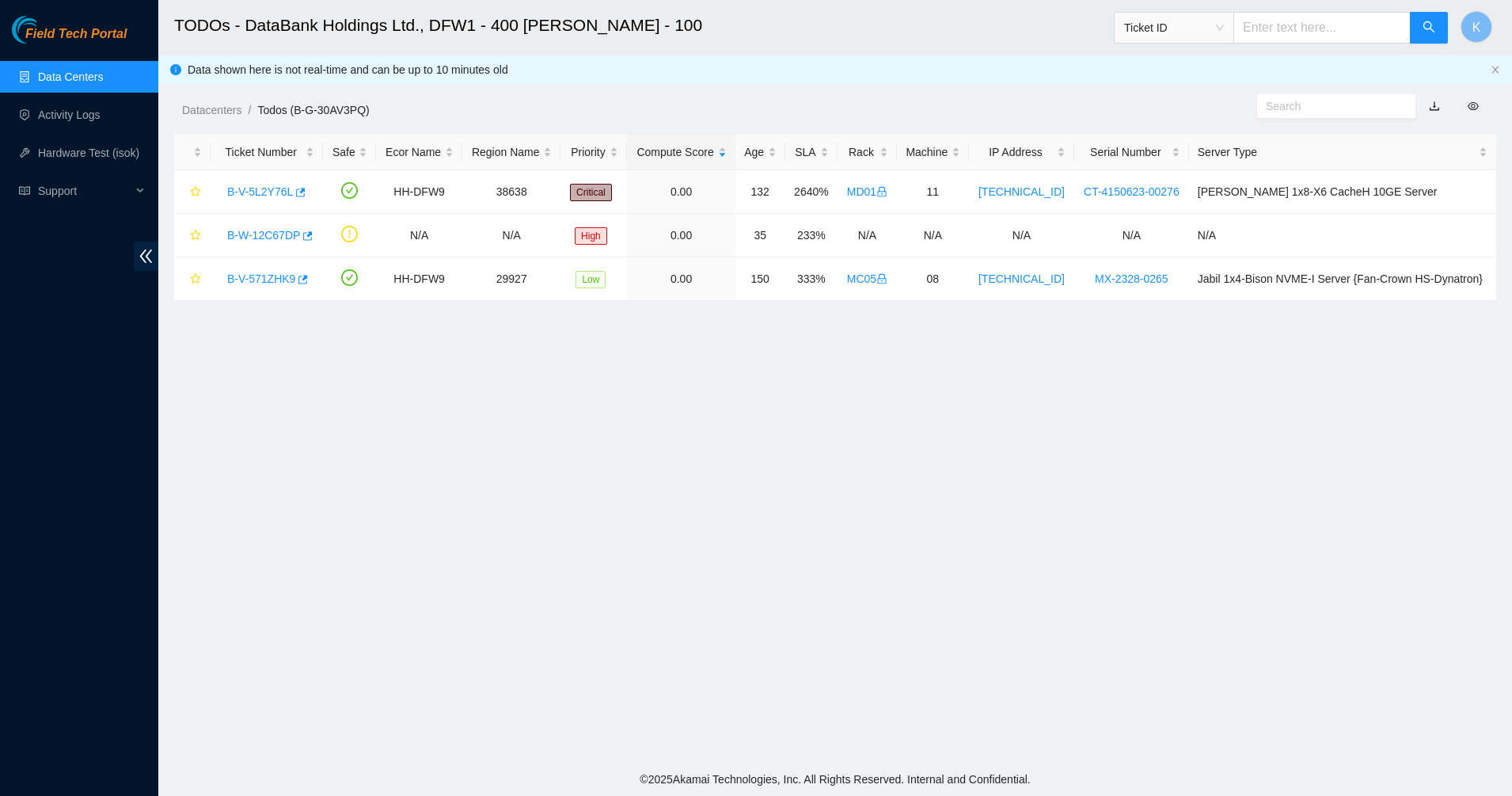
click at [630, 380] on main "TODOs - DataBank Holdings Ltd., DFW1 - 400 S. Akard - 100 Ticket ID K Data show…" at bounding box center [835, 381] width 1353 height 763
click at [1353, 100] on input "text" at bounding box center [1331, 107] width 129 height 18
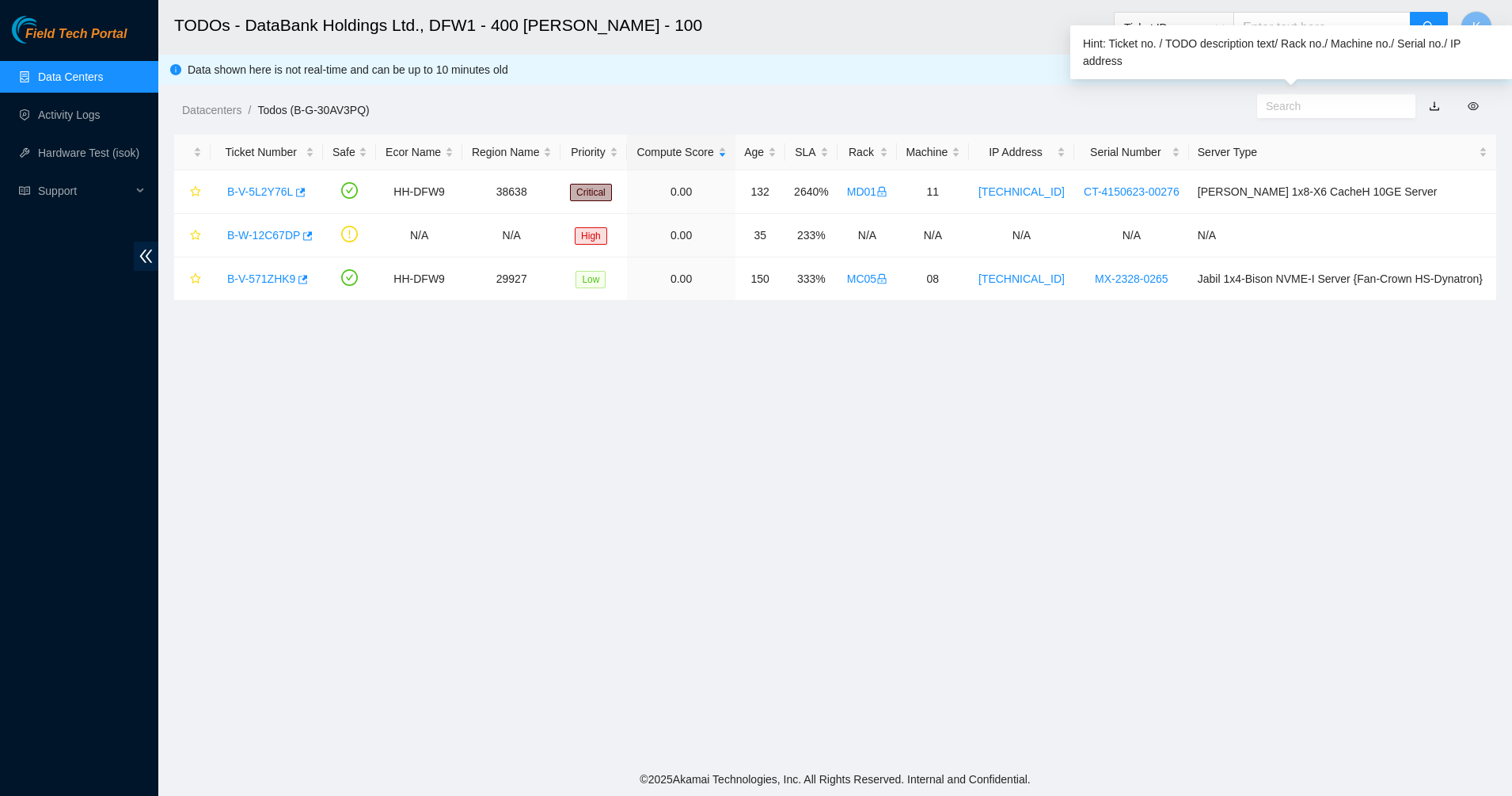
click at [1323, 25] on input "text" at bounding box center [1322, 27] width 177 height 32
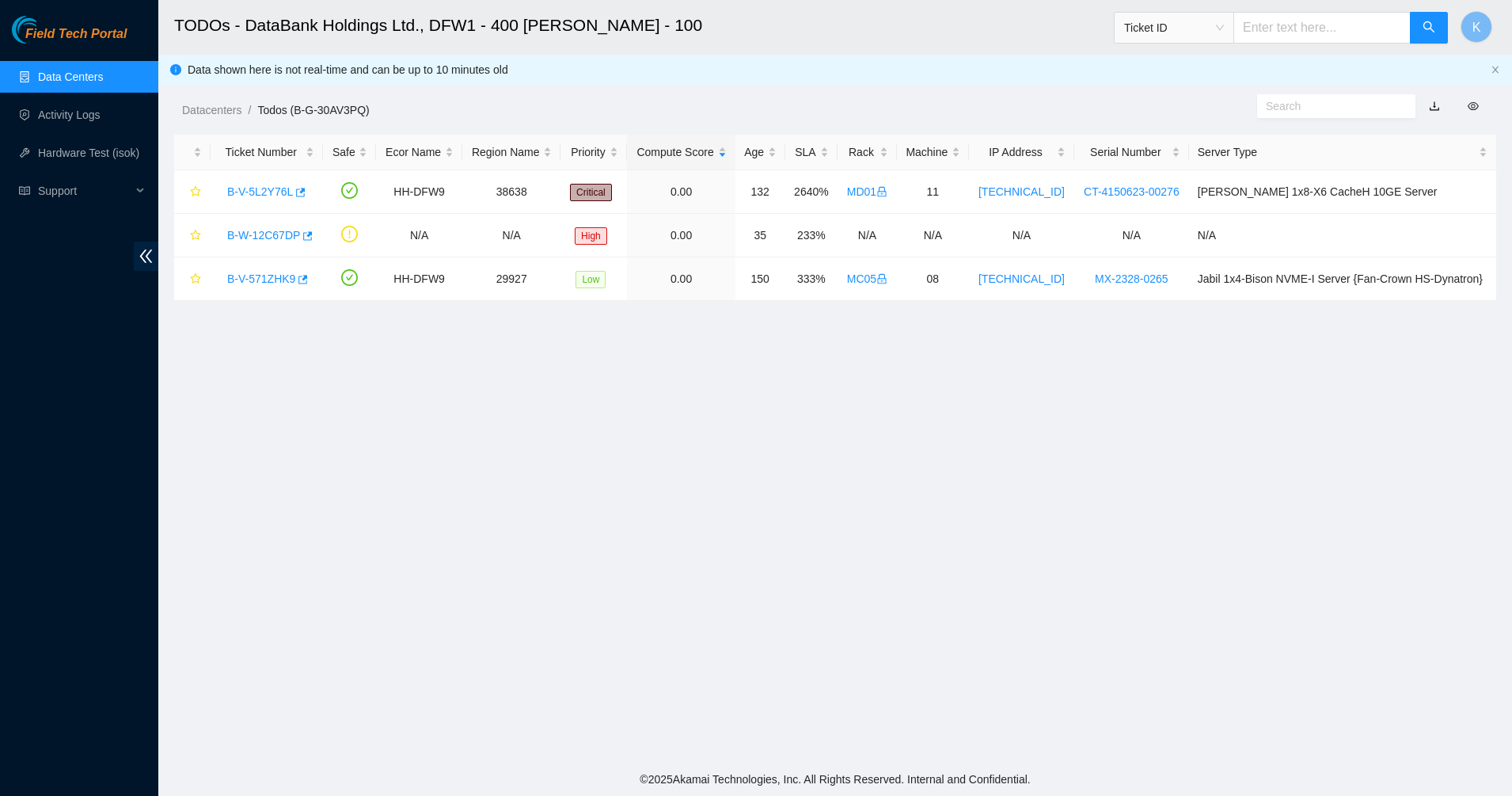
paste input "B-V-5WWVB2D"
type input "B-V-5WWVB2D"
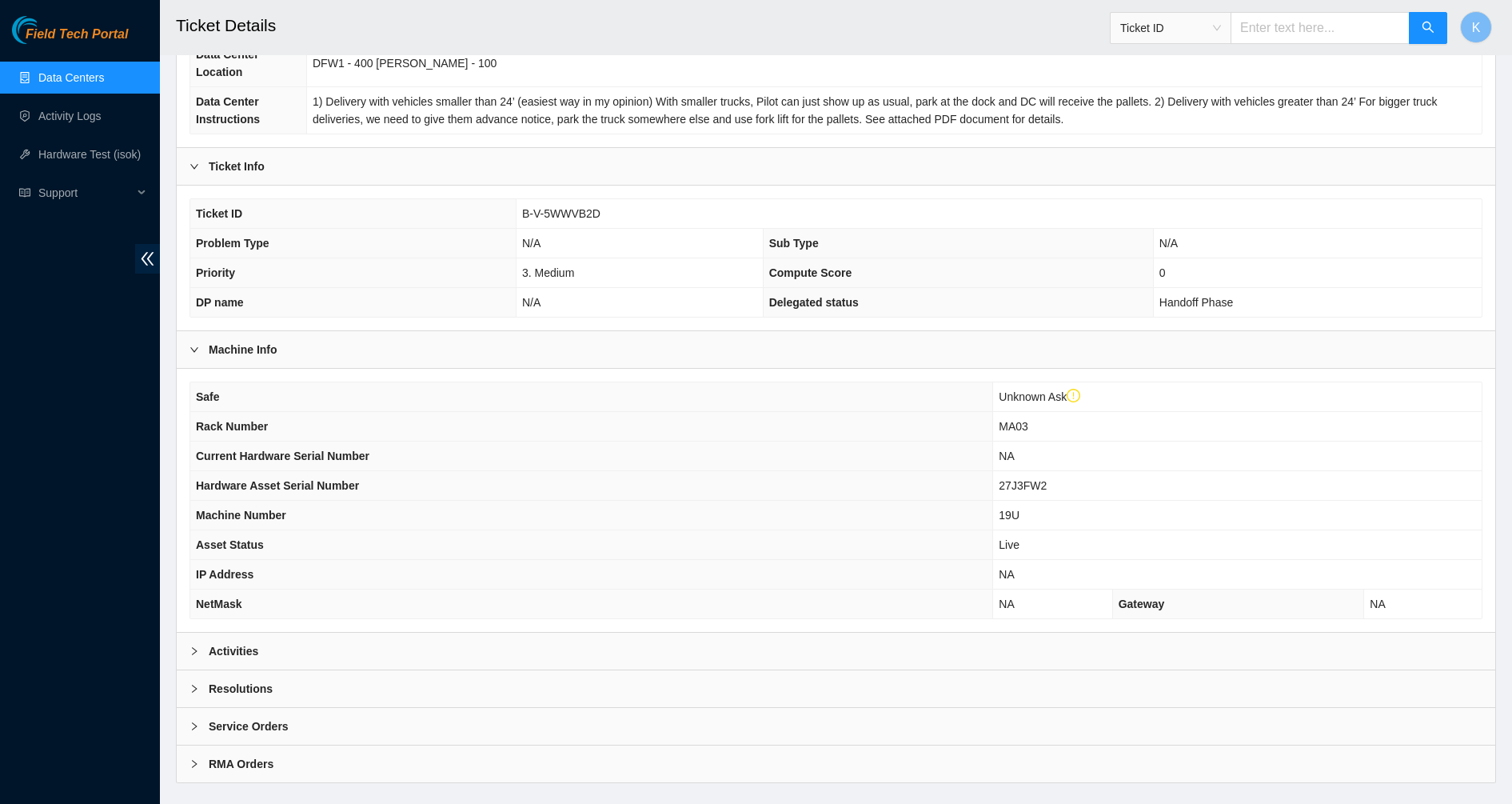
scroll to position [259, 0]
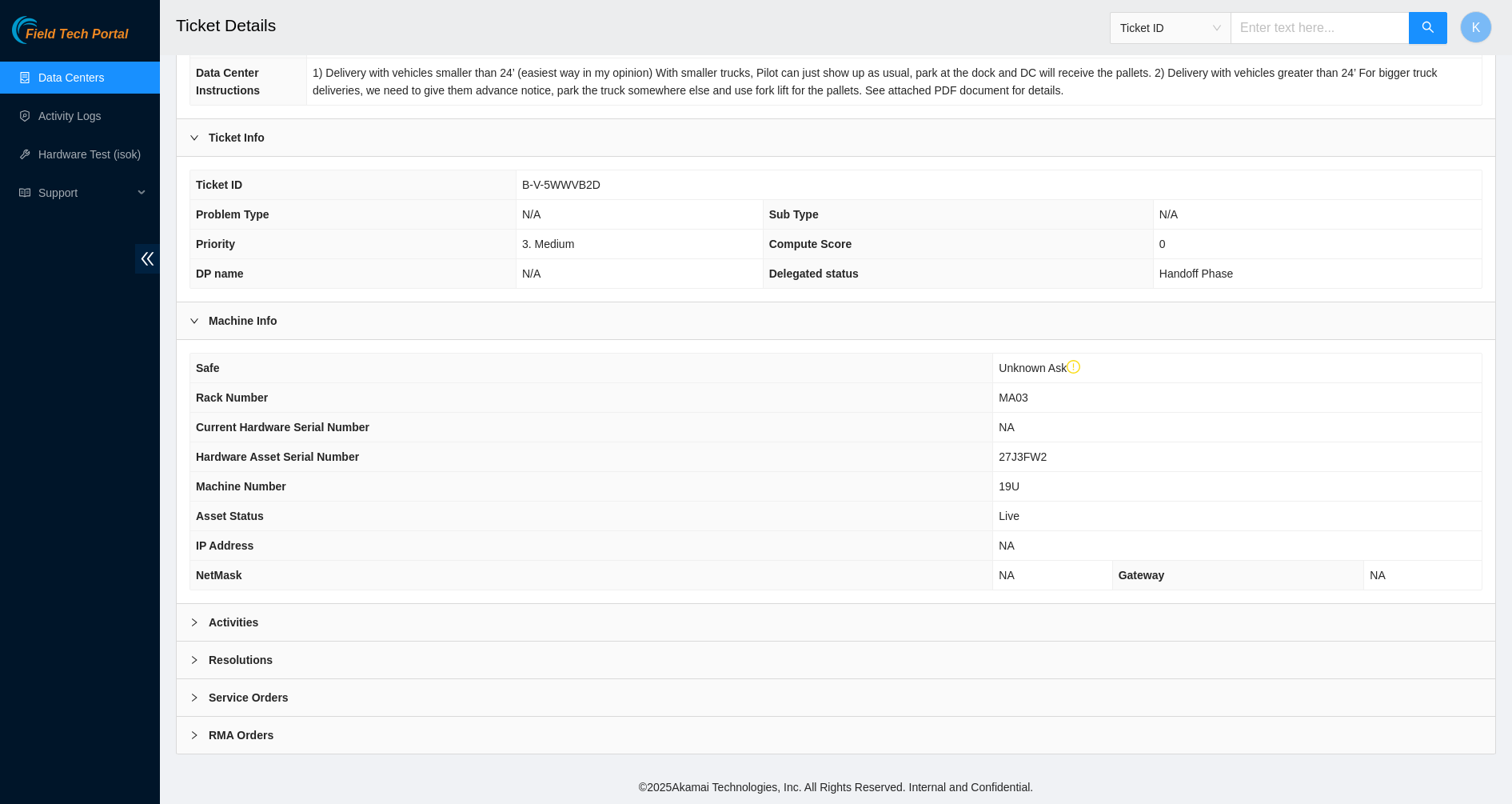
click at [285, 616] on div "Activities" at bounding box center [836, 622] width 1319 height 36
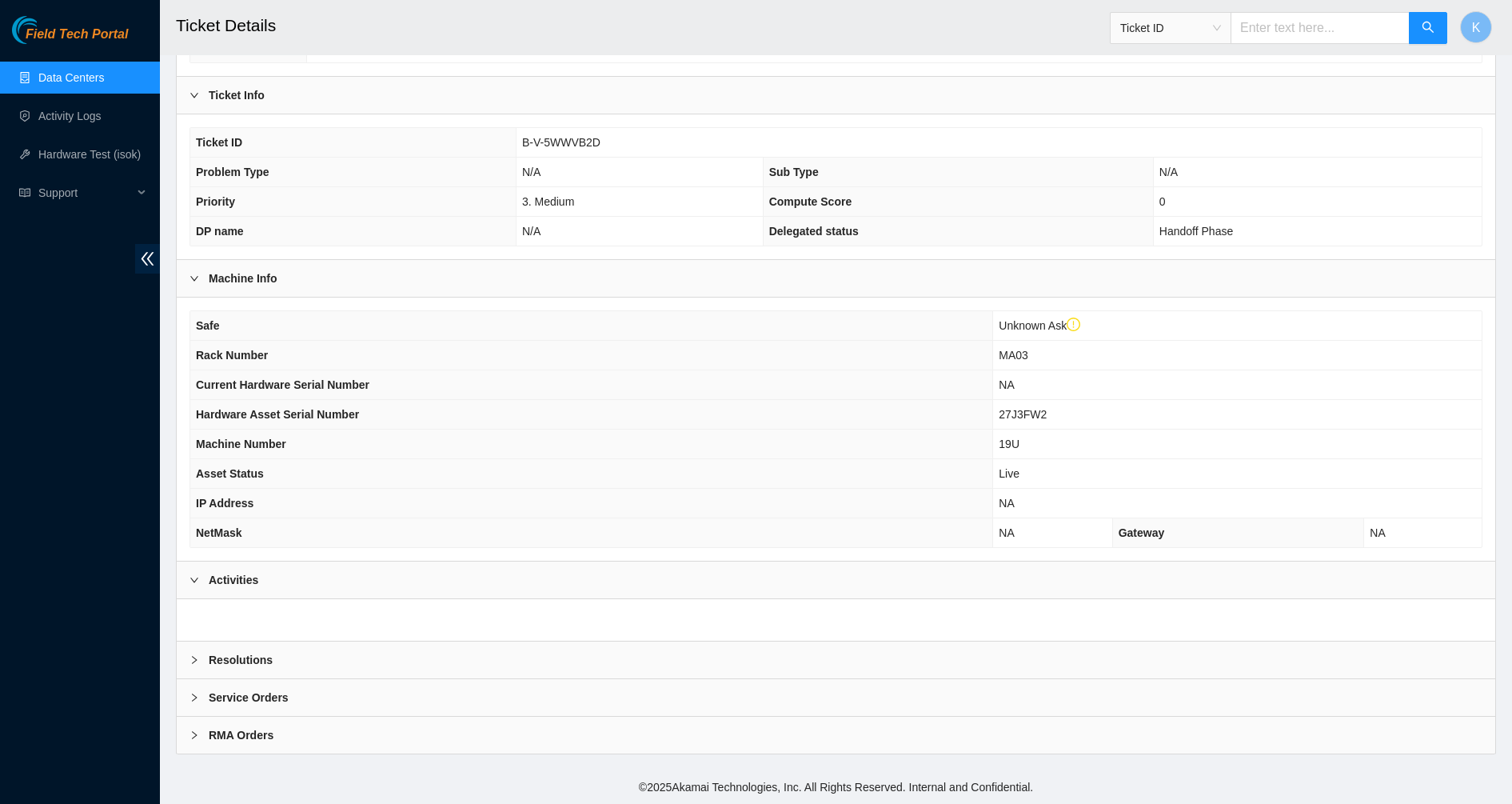
click at [273, 662] on div "Resolutions" at bounding box center [836, 659] width 1319 height 36
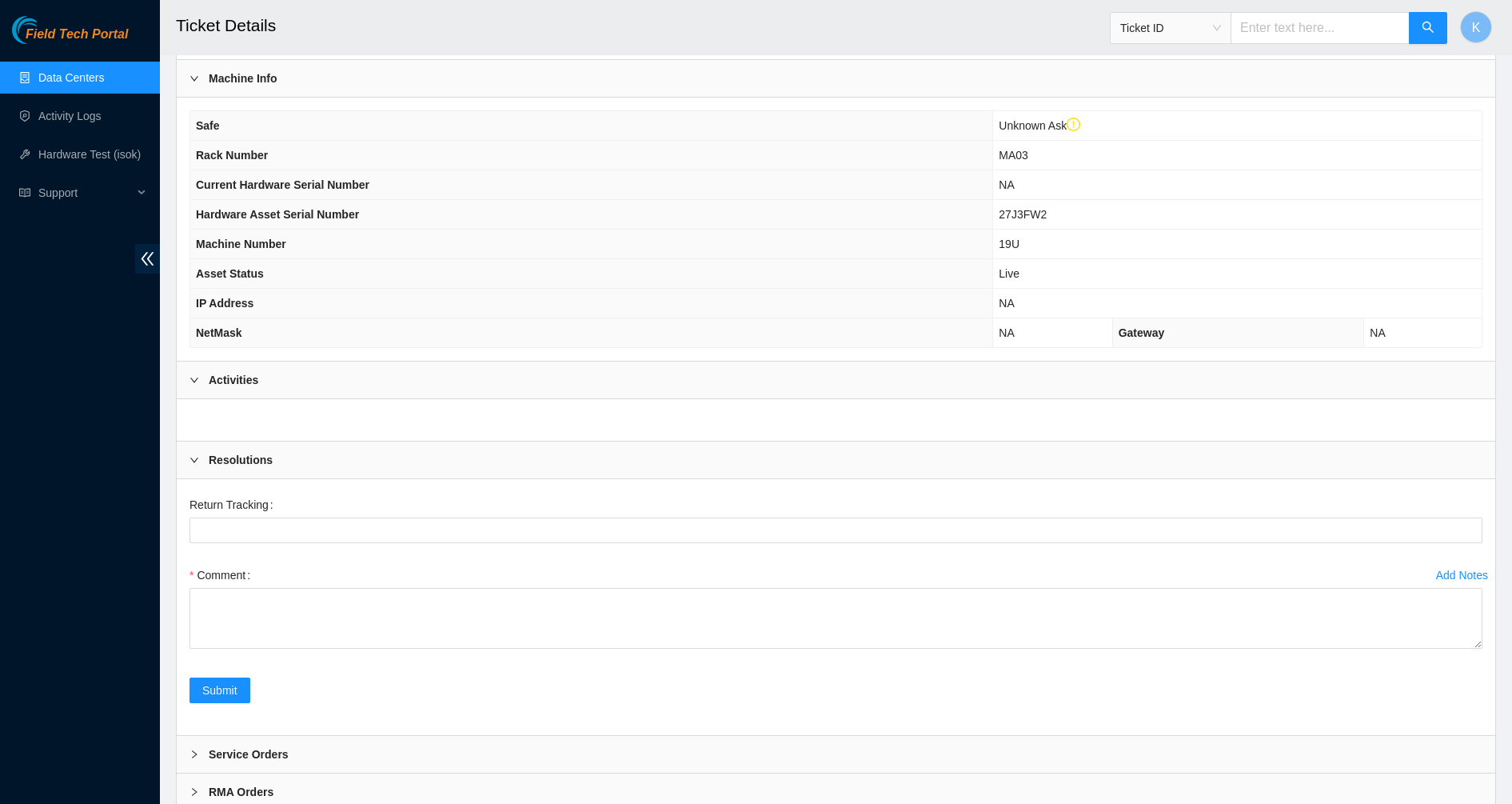
scroll to position [559, 0]
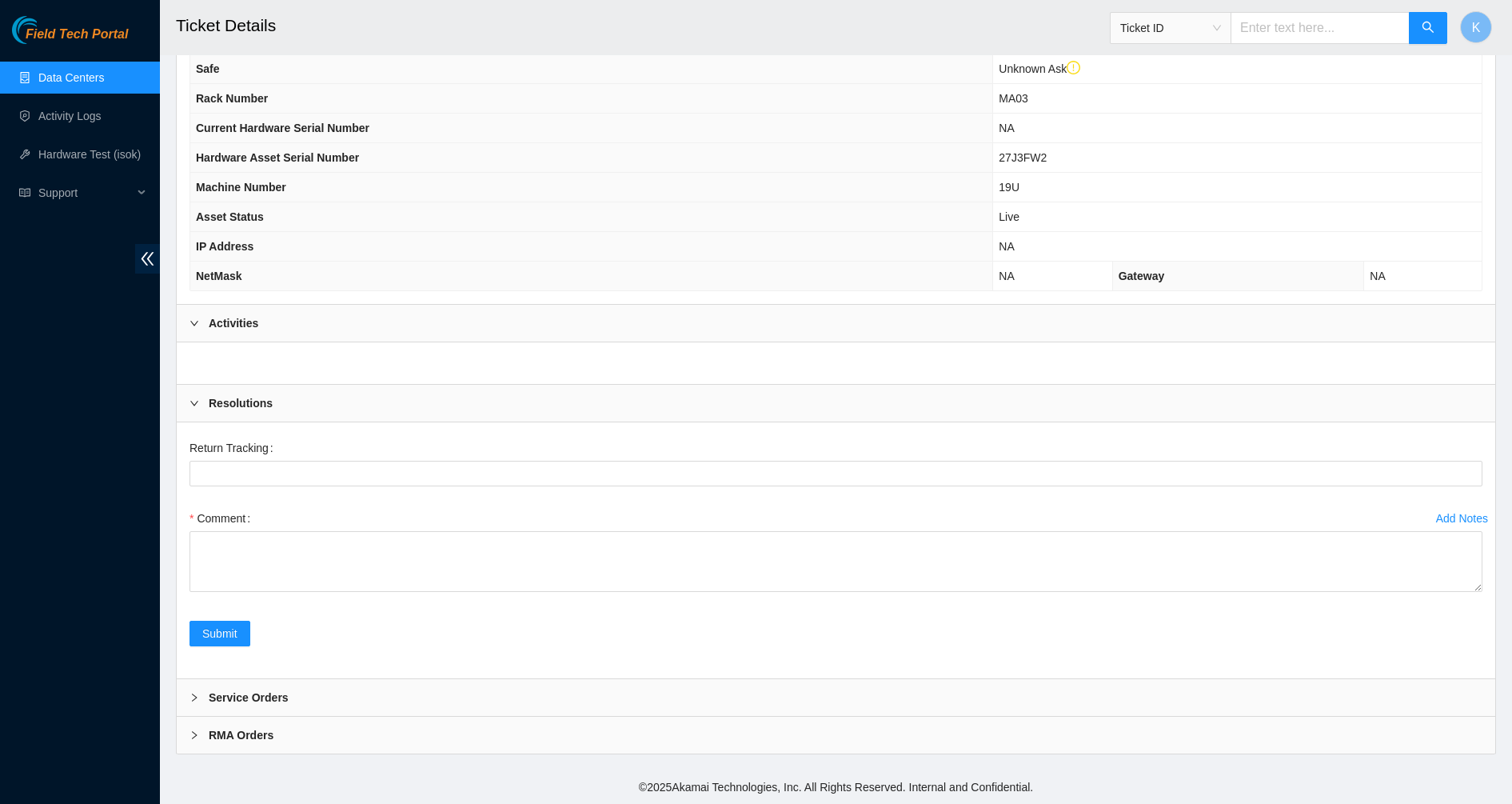
click at [283, 693] on b "Service Orders" at bounding box center [249, 697] width 80 height 18
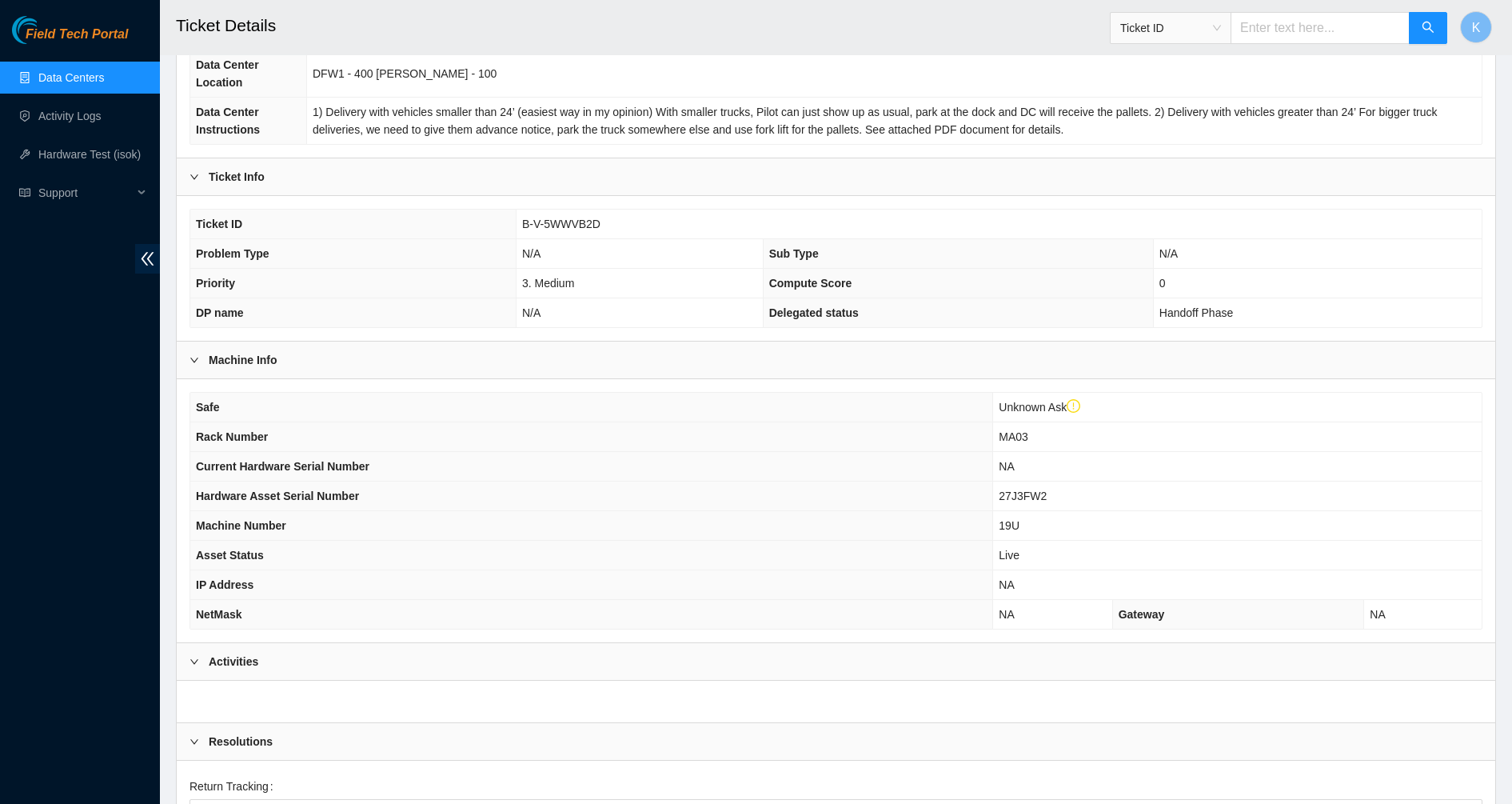
scroll to position [0, 0]
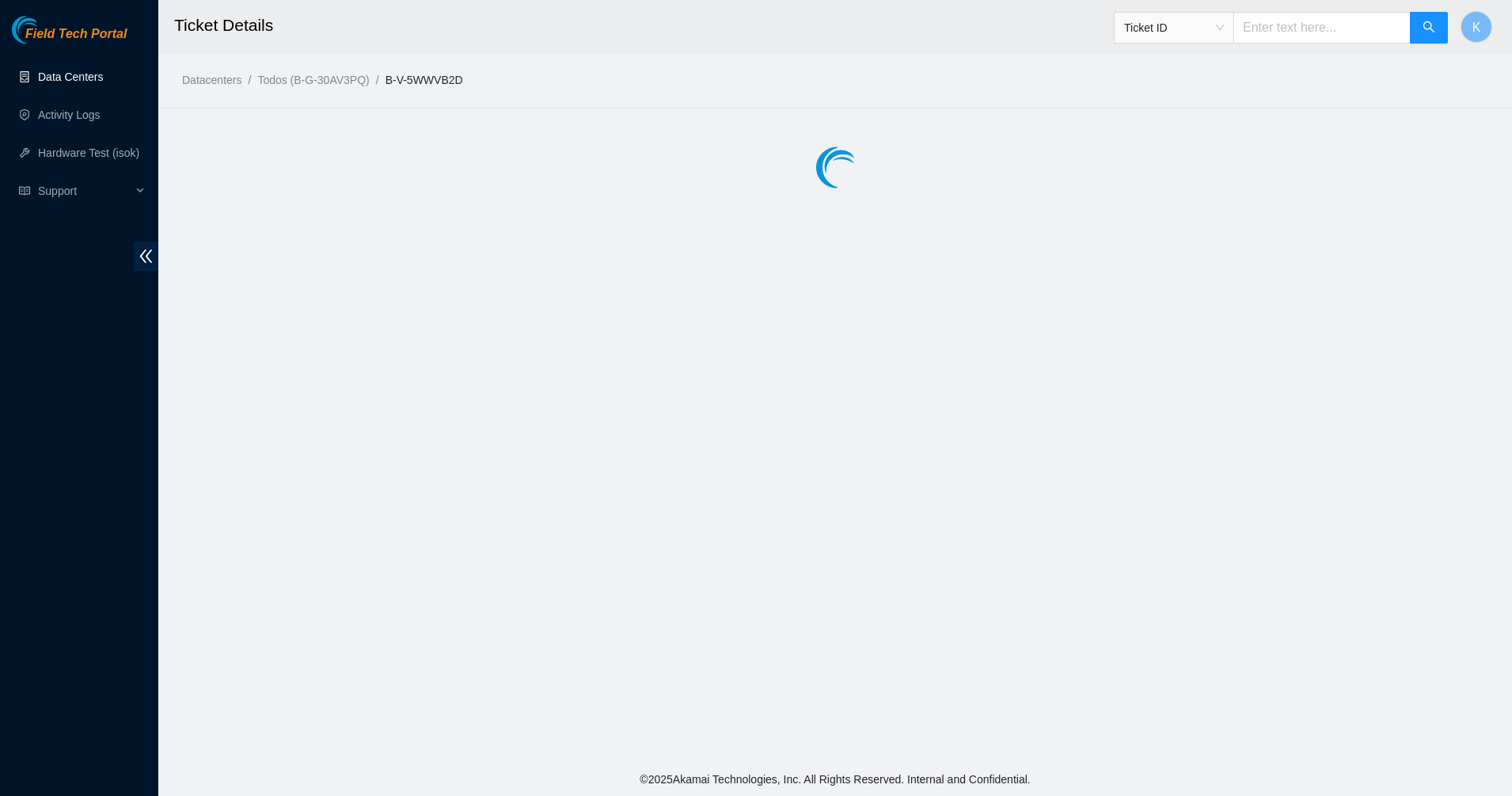
click at [77, 78] on link "Data Centers" at bounding box center [70, 77] width 65 height 12
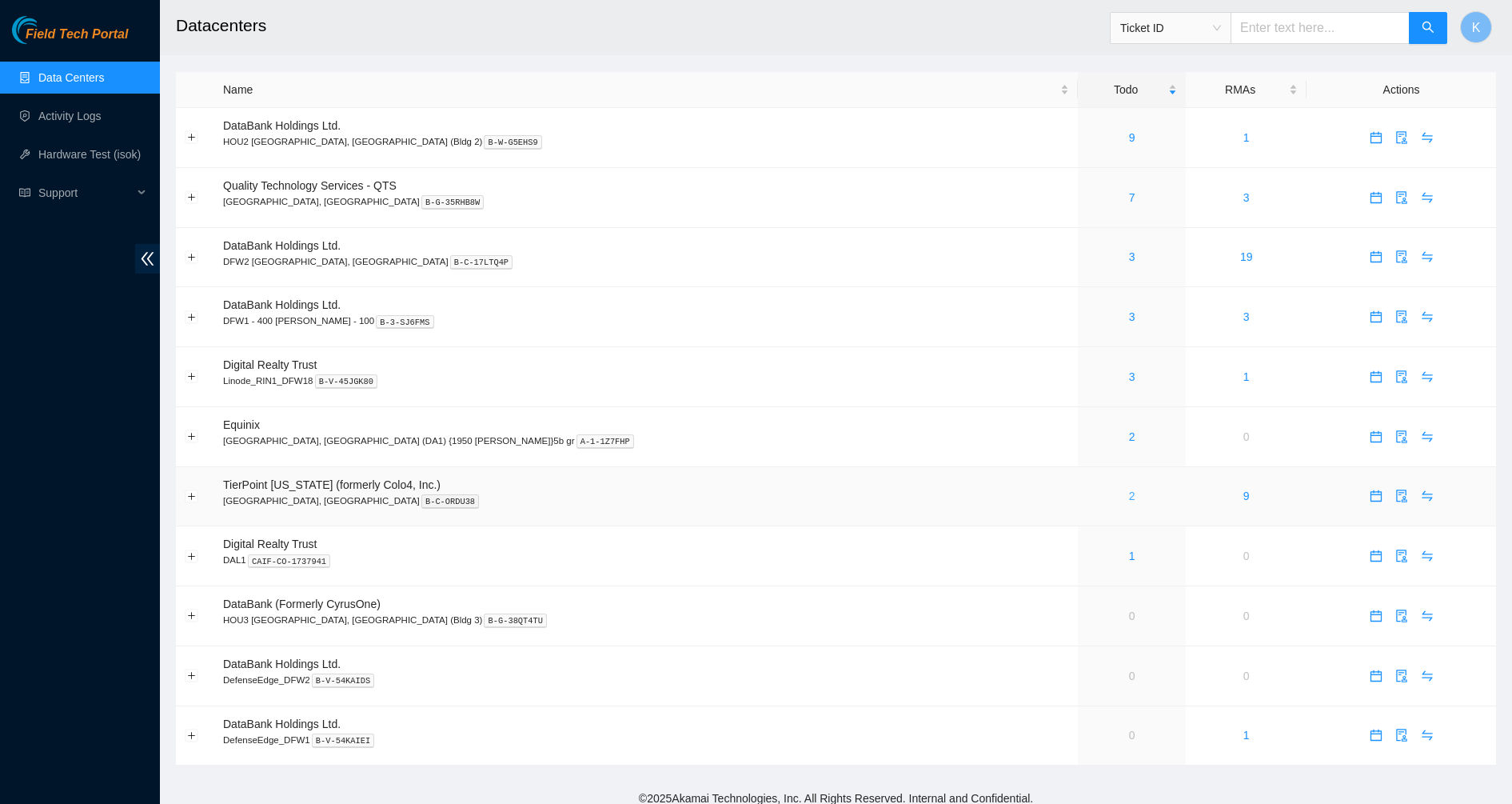
click at [1130, 502] on link "2" at bounding box center [1132, 495] width 6 height 12
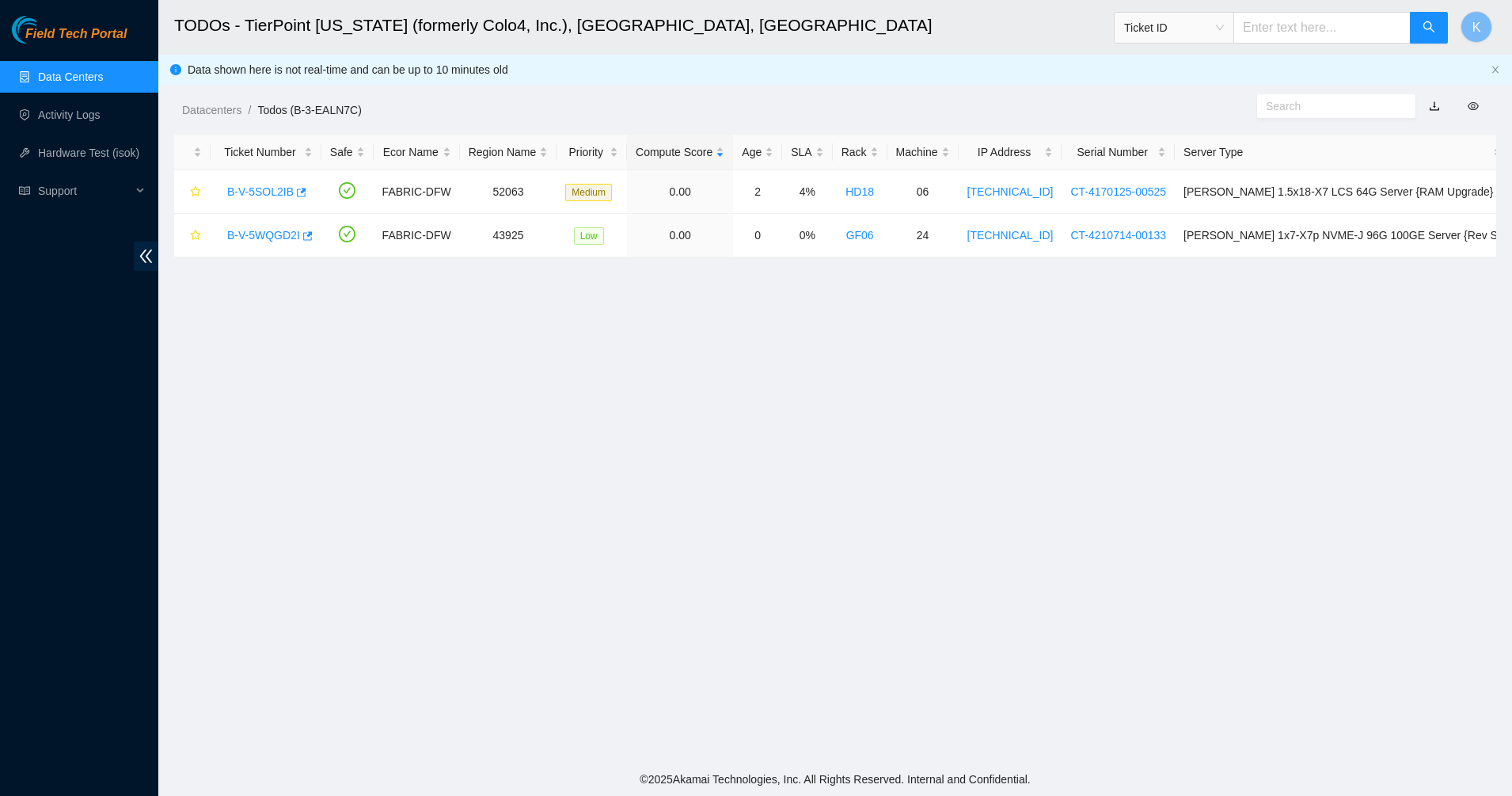
click at [94, 76] on link "Data Centers" at bounding box center [70, 77] width 65 height 12
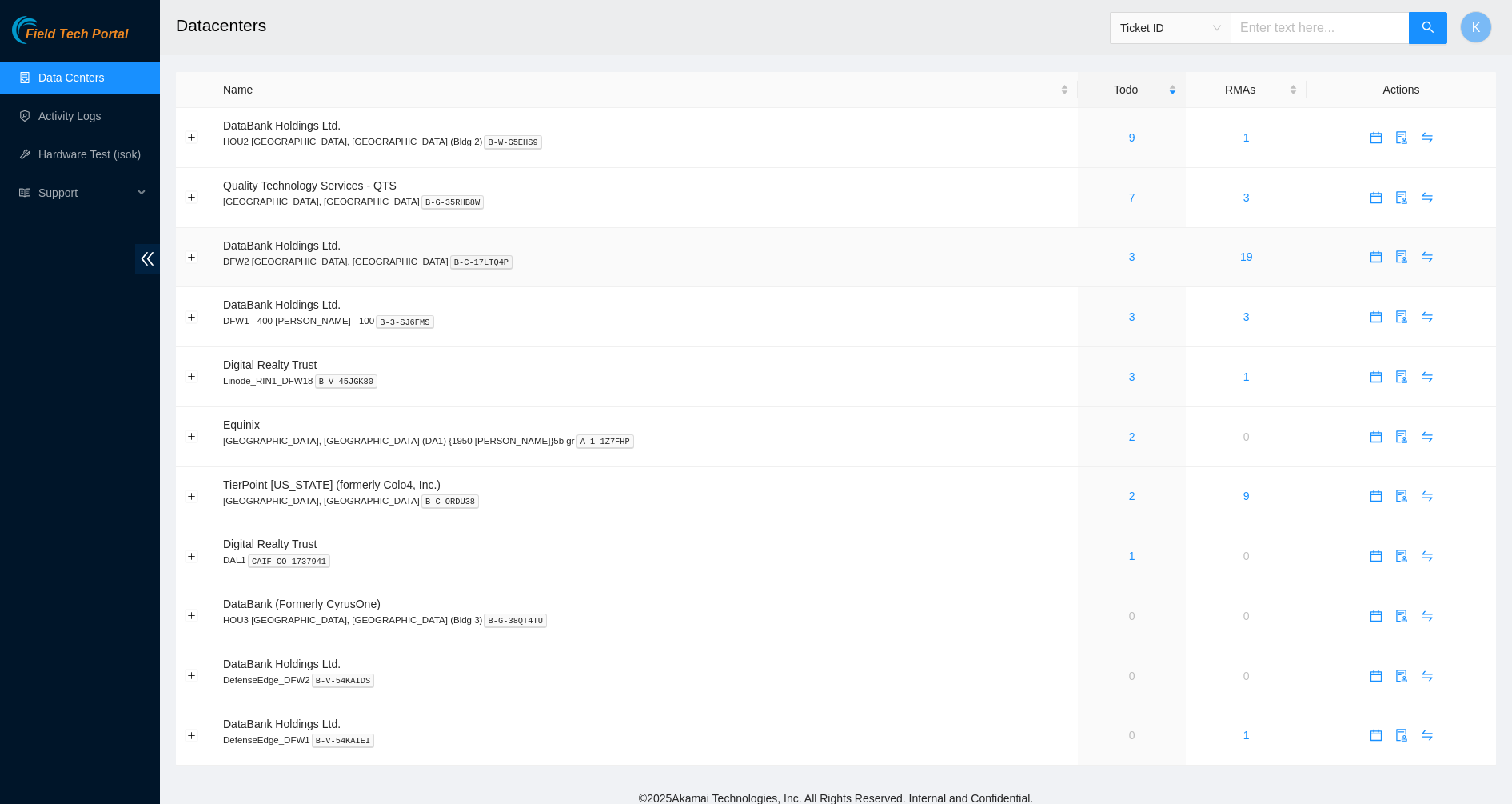
click at [1087, 255] on div "3" at bounding box center [1132, 257] width 91 height 18
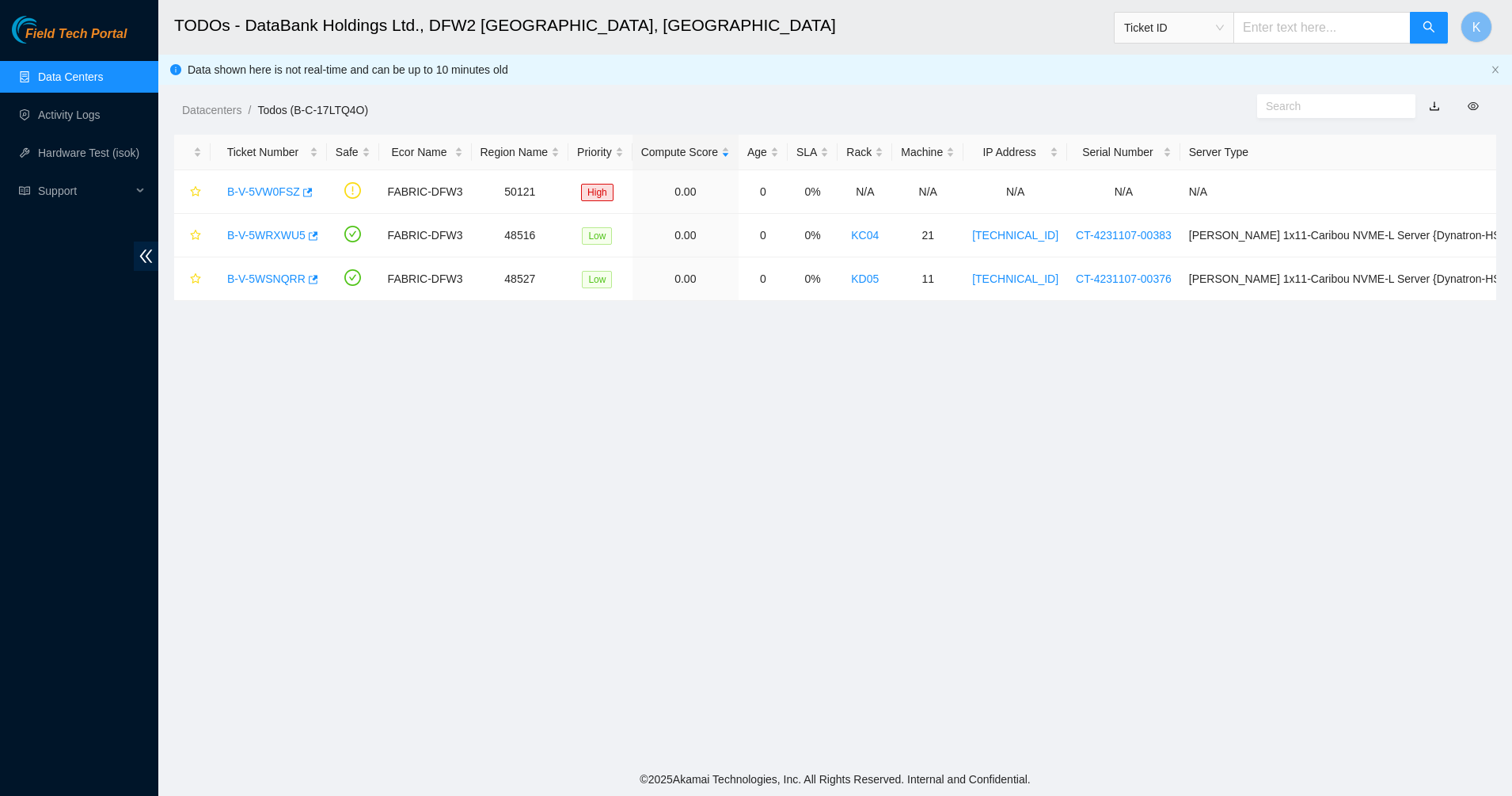
drag, startPoint x: 527, startPoint y: 359, endPoint x: 720, endPoint y: 367, distance: 193.2
click at [720, 367] on main "TODOs - DataBank Holdings Ltd., DFW2 Richardson, TX Ticket ID K Data shown here…" at bounding box center [835, 381] width 1353 height 763
click at [720, 368] on main "TODOs - DataBank Holdings Ltd., DFW2 Richardson, TX Ticket ID K Data shown here…" at bounding box center [835, 381] width 1353 height 763
click at [71, 78] on link "Data Centers" at bounding box center [70, 77] width 65 height 12
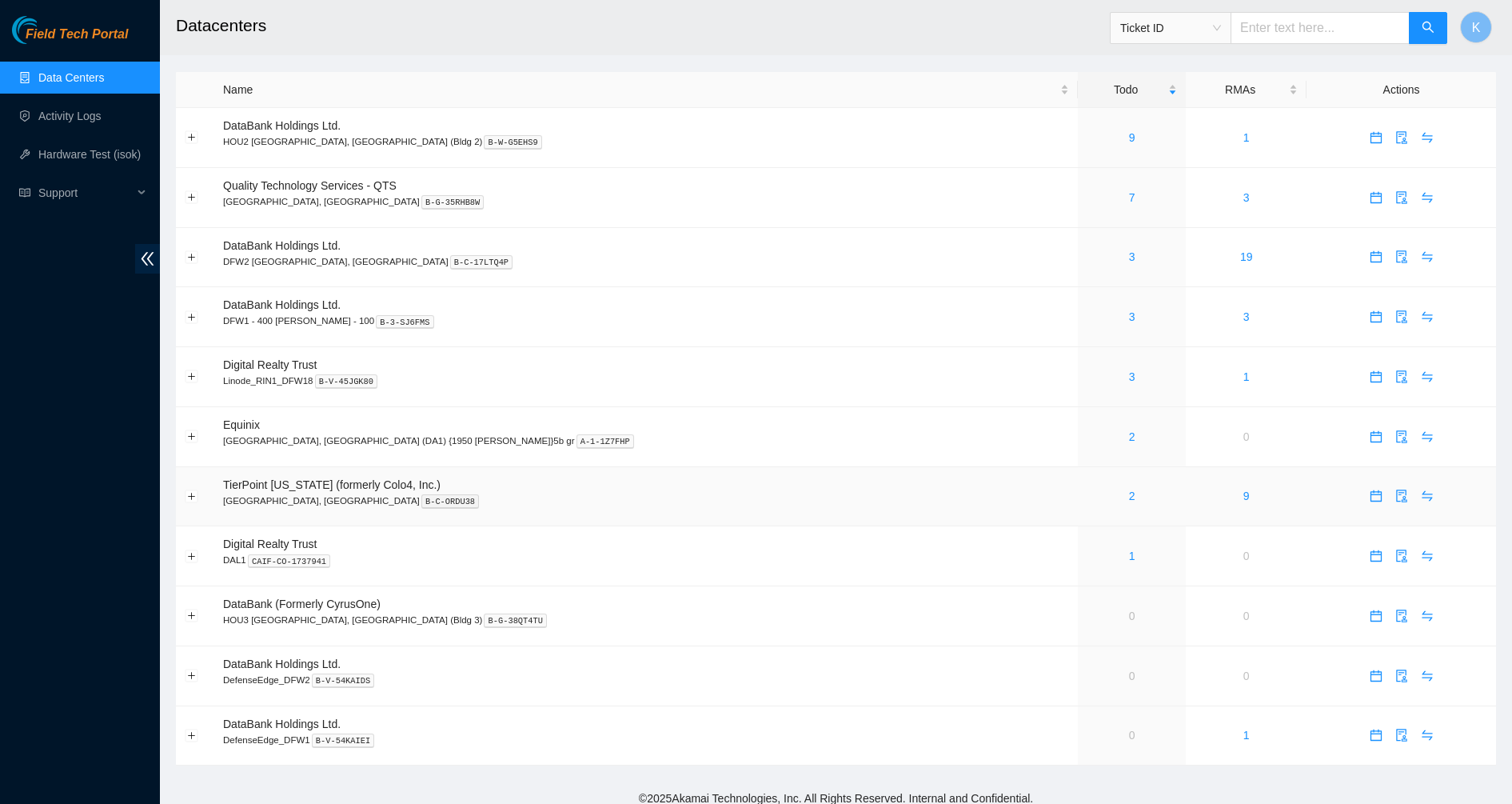
click at [1087, 490] on div "2" at bounding box center [1132, 496] width 91 height 18
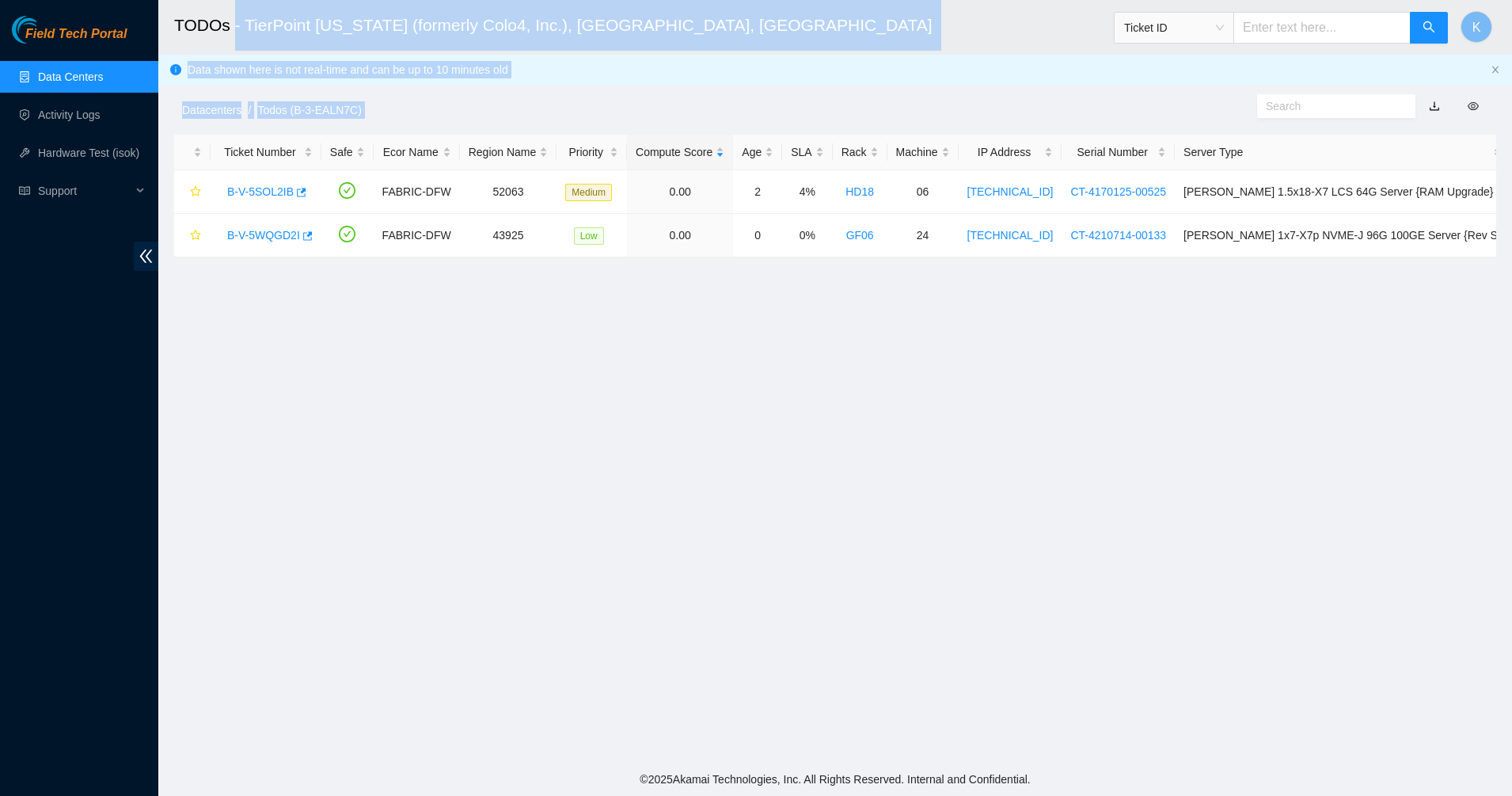
drag, startPoint x: 712, startPoint y: 381, endPoint x: 232, endPoint y: 26, distance: 597.0
click at [232, 30] on main "TODOs - TierPoint Texas (formerly Colo4, Inc.), Dallas, TX Ticket ID K Data sho…" at bounding box center [835, 381] width 1353 height 763
click at [241, 14] on h2 "TODOs - TierPoint Texas (formerly Colo4, Inc.), Dallas, TX" at bounding box center [692, 26] width 1036 height 51
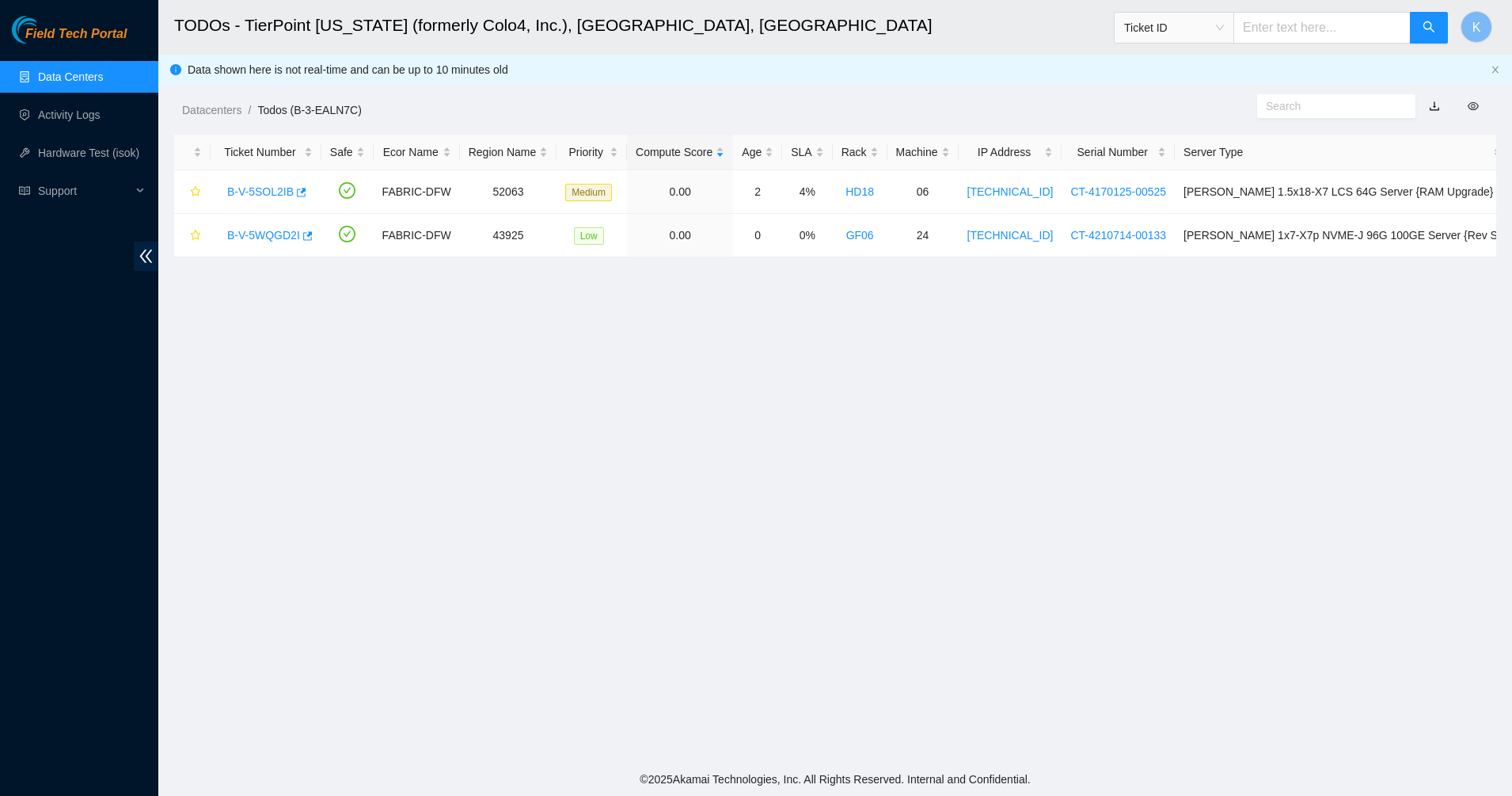
click at [98, 75] on link "Data Centers" at bounding box center [70, 77] width 65 height 12
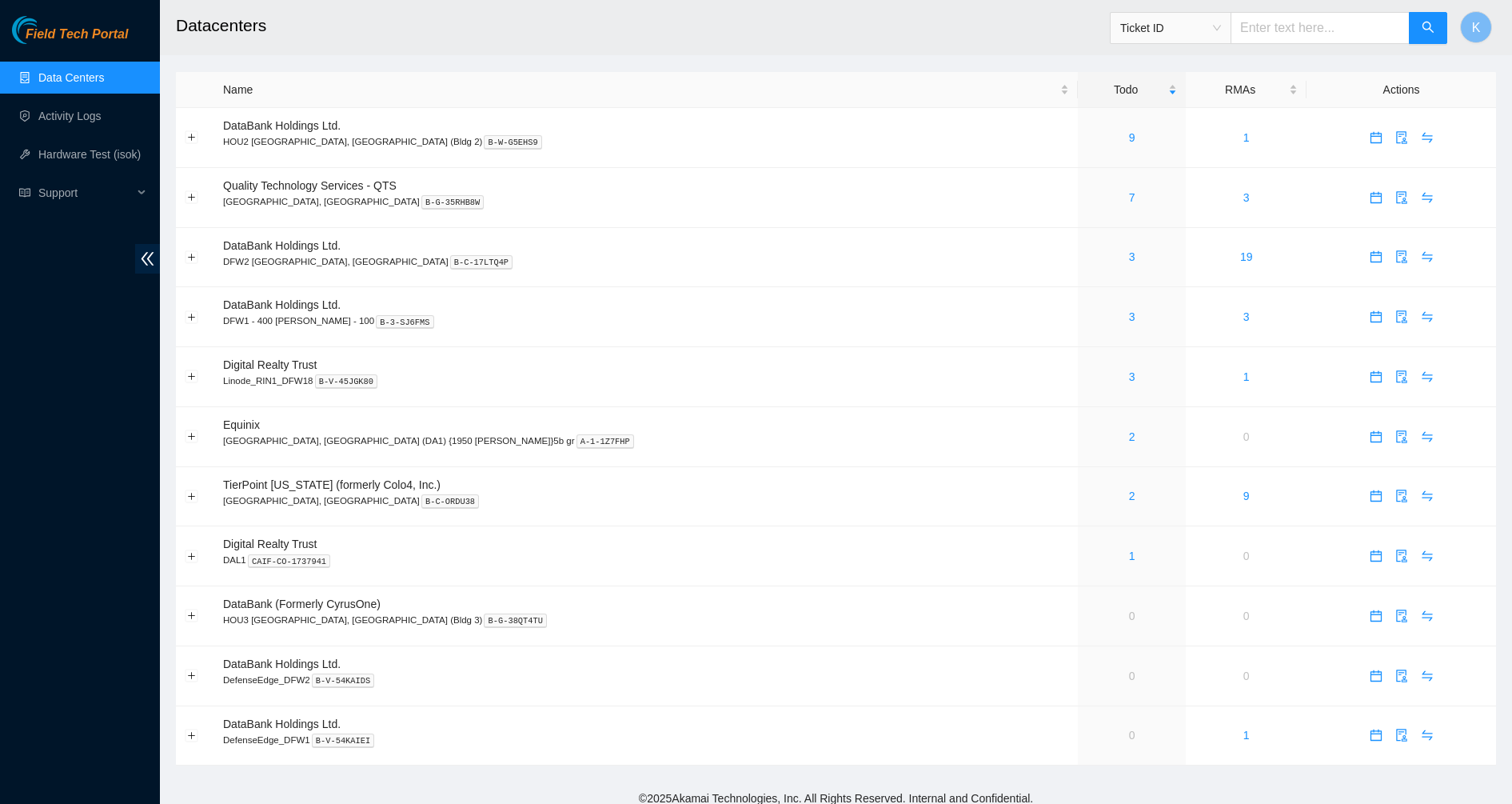
click at [80, 30] on span "Field Tech Portal" at bounding box center [76, 35] width 102 height 15
click at [1087, 199] on div "7" at bounding box center [1132, 197] width 91 height 18
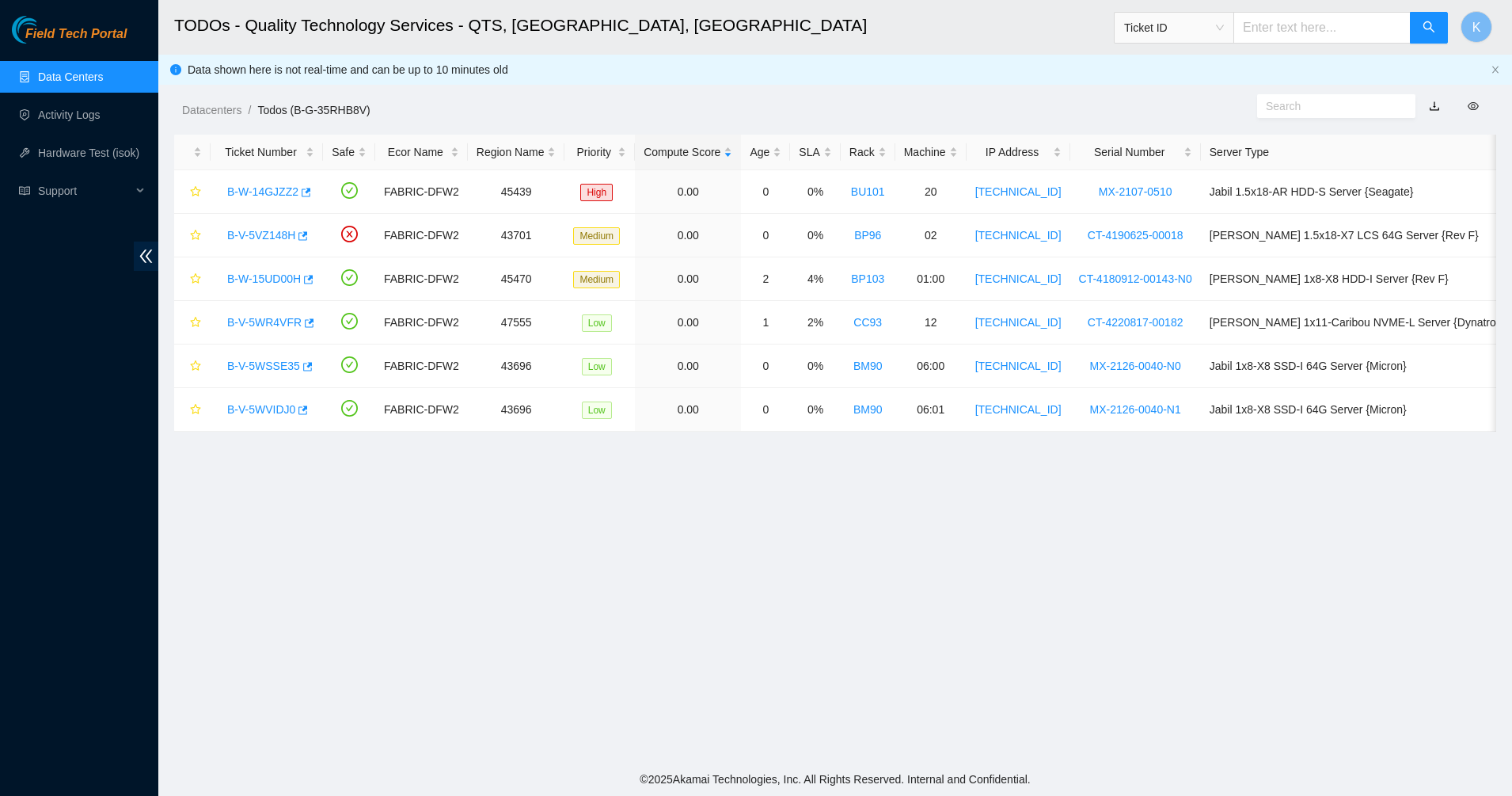
click at [82, 27] on span "Field Tech Portal" at bounding box center [76, 34] width 101 height 15
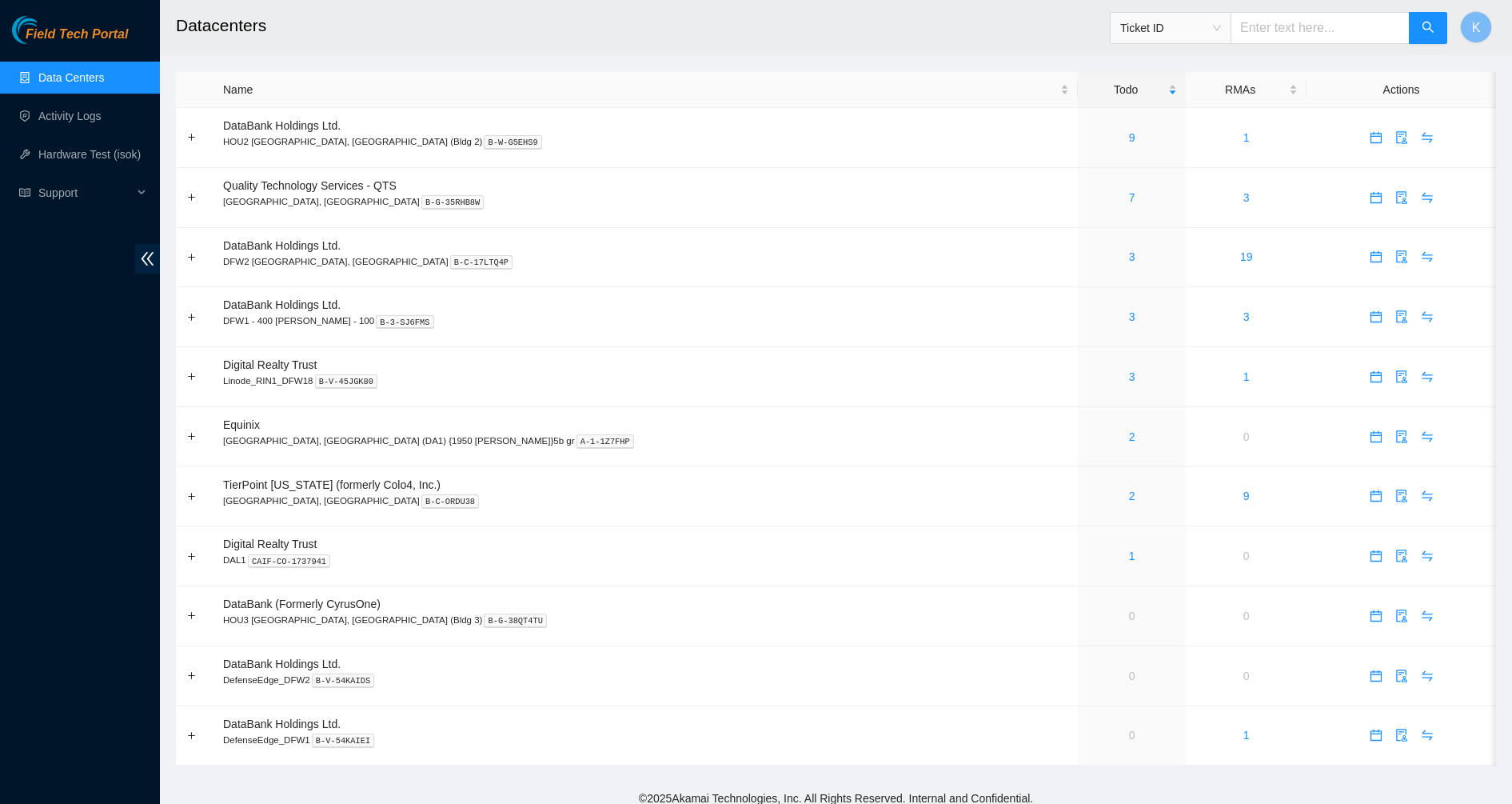
click at [100, 297] on div "Field Tech Portal Data Centers Activity Logs Hardware Test (isok) Support" at bounding box center [80, 410] width 160 height 788
click at [101, 112] on link "Activity Logs" at bounding box center [69, 116] width 63 height 12
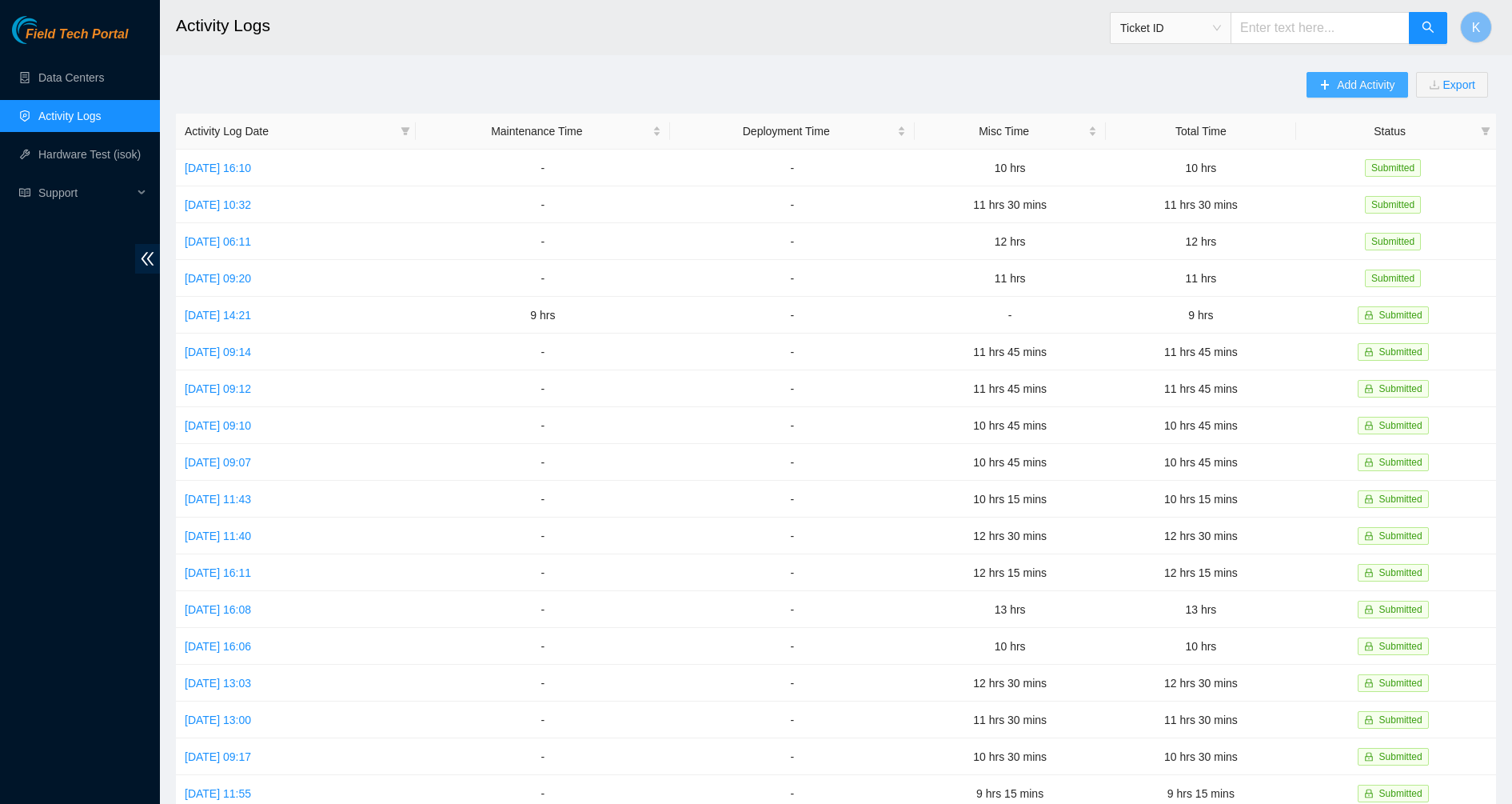
click at [1360, 76] on span "Add Activity" at bounding box center [1365, 84] width 58 height 18
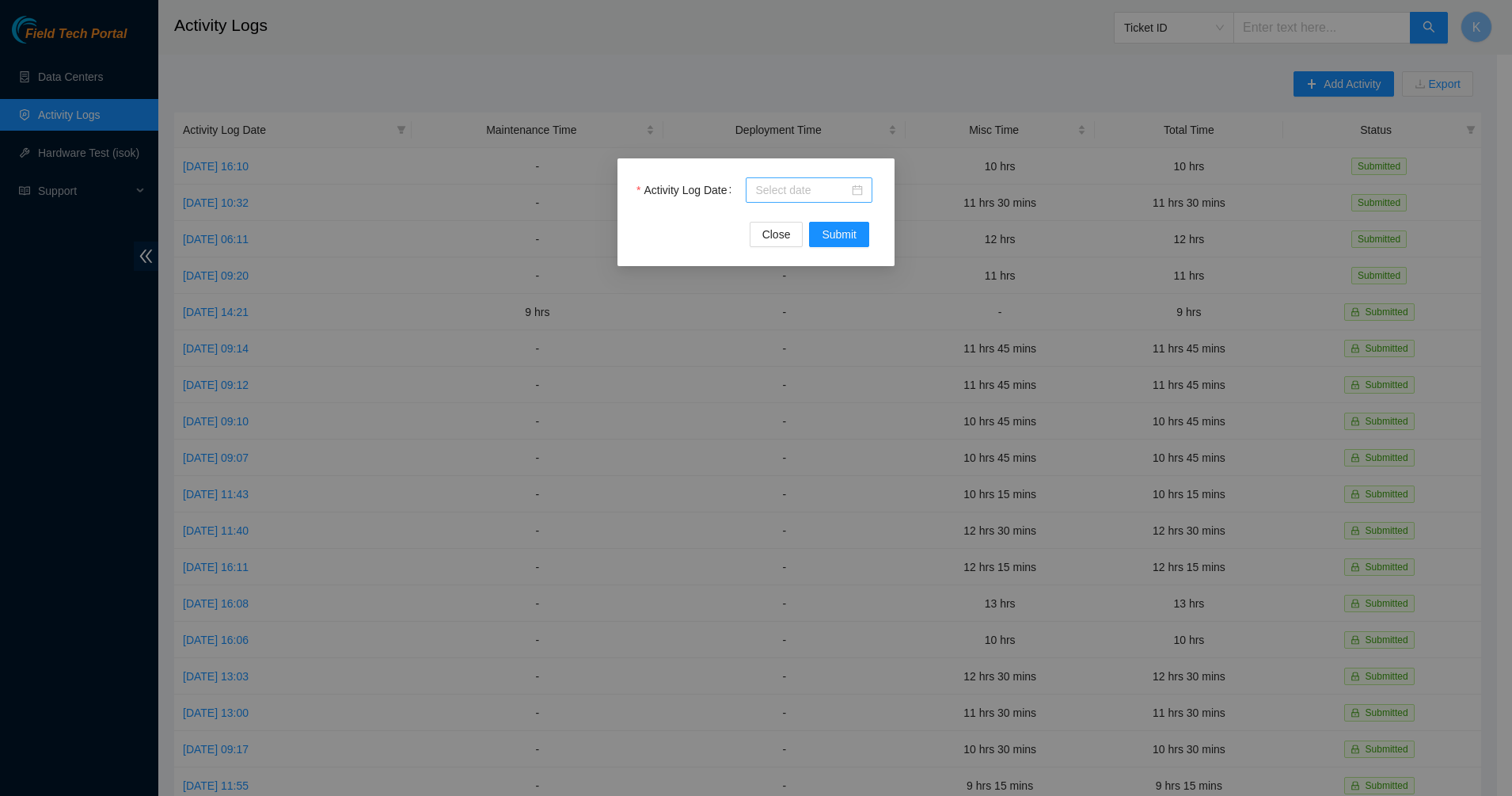
click at [859, 184] on div at bounding box center [809, 190] width 107 height 18
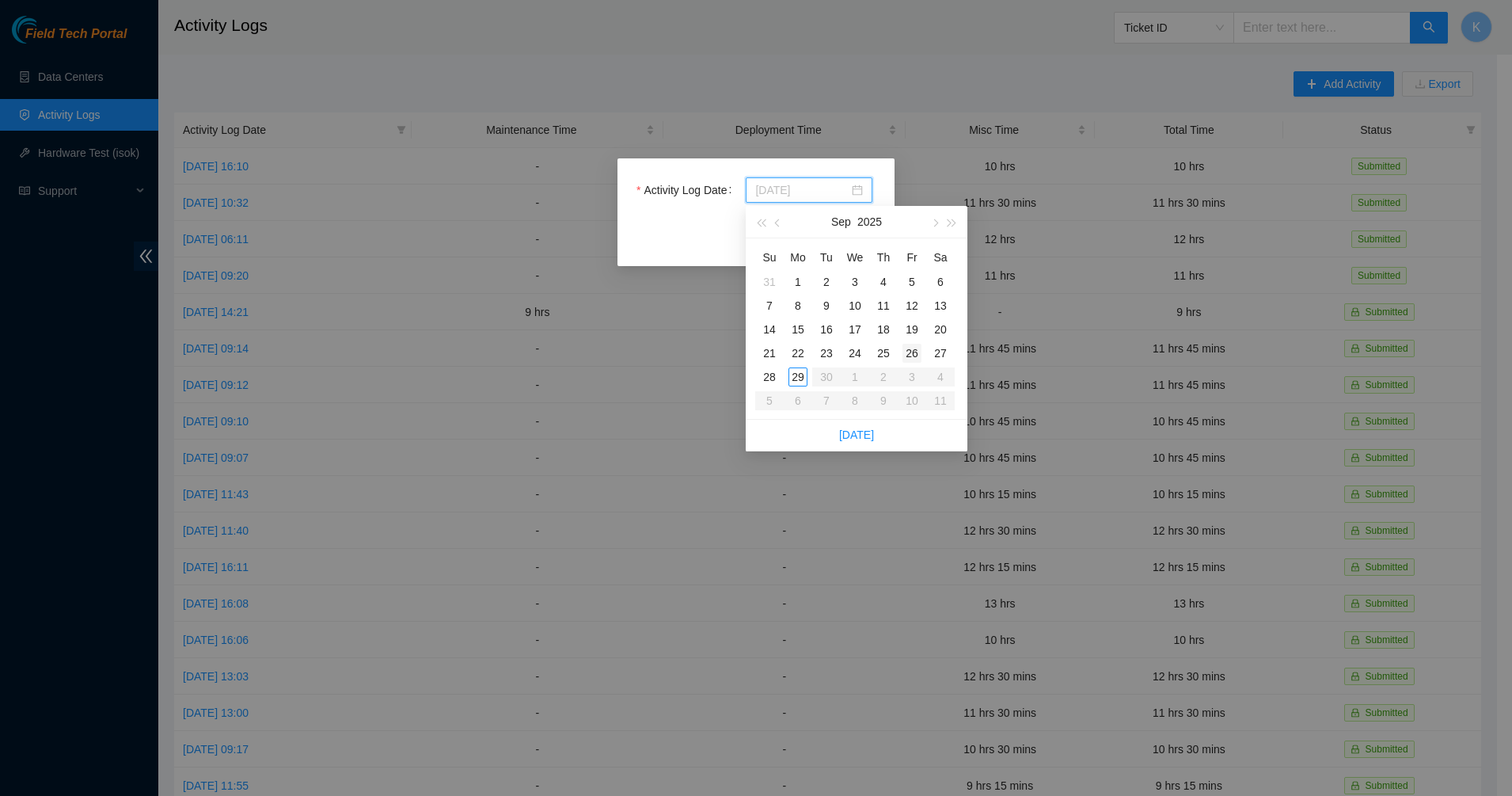
type input "[DATE]"
click at [911, 354] on div "26" at bounding box center [912, 353] width 19 height 19
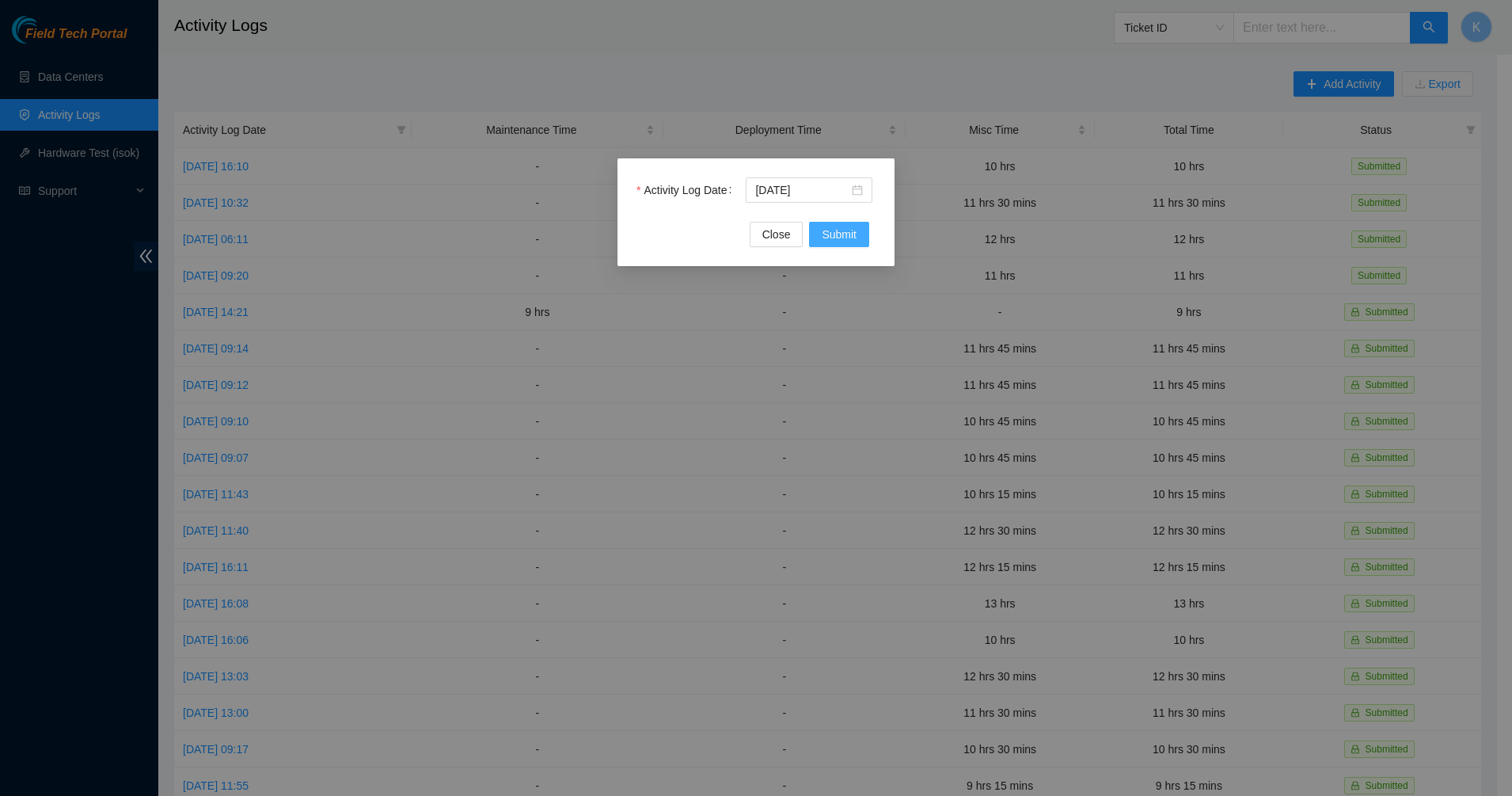
click at [829, 238] on span "Submit" at bounding box center [839, 234] width 35 height 18
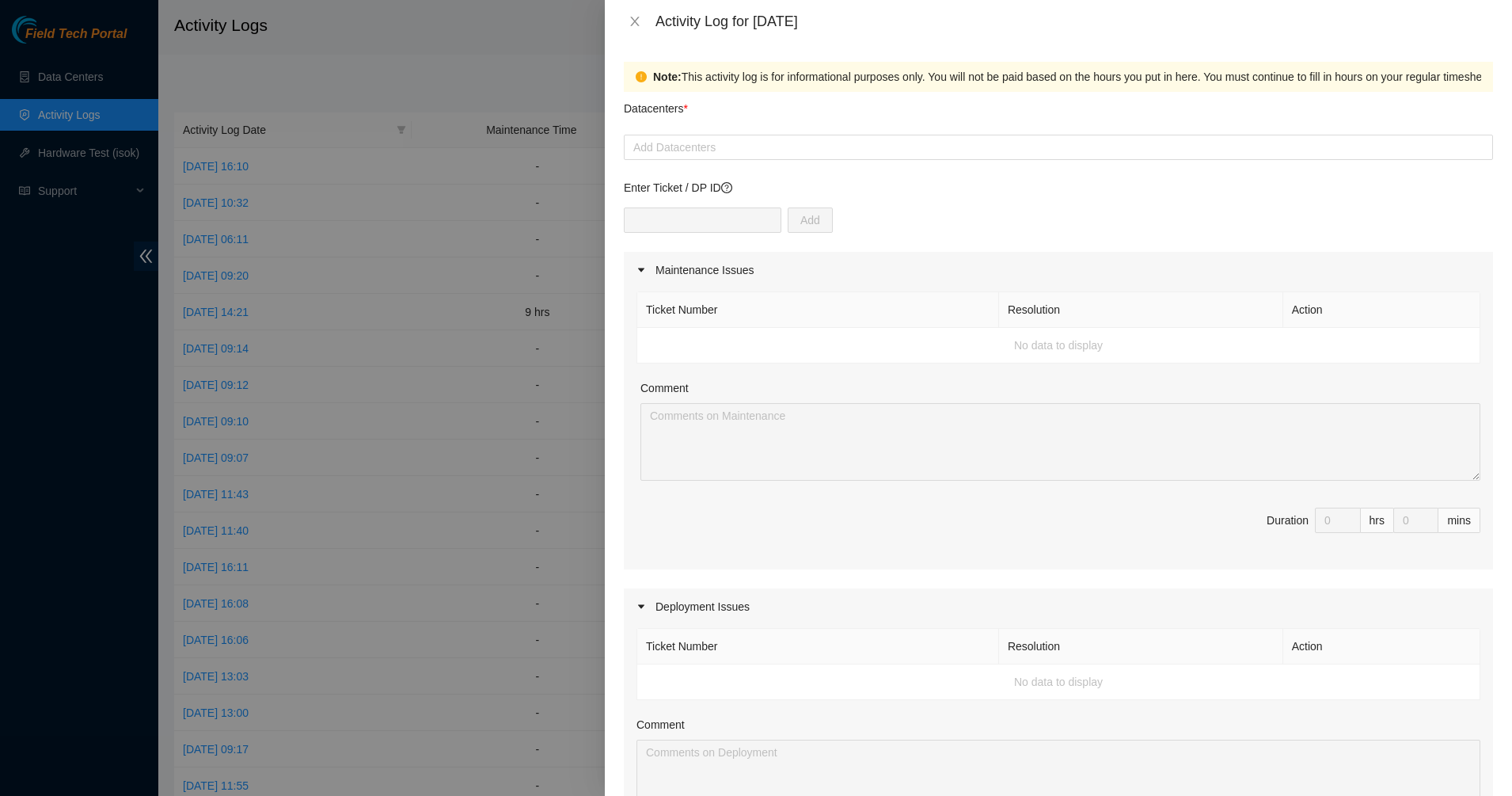
click at [728, 163] on form "Datacenters * Add Datacenters Enter Ticket / DP ID Add Maintenance Issues Ticke…" at bounding box center [1058, 686] width 869 height 1190
click at [730, 137] on div "Add Datacenters" at bounding box center [1058, 147] width 869 height 26
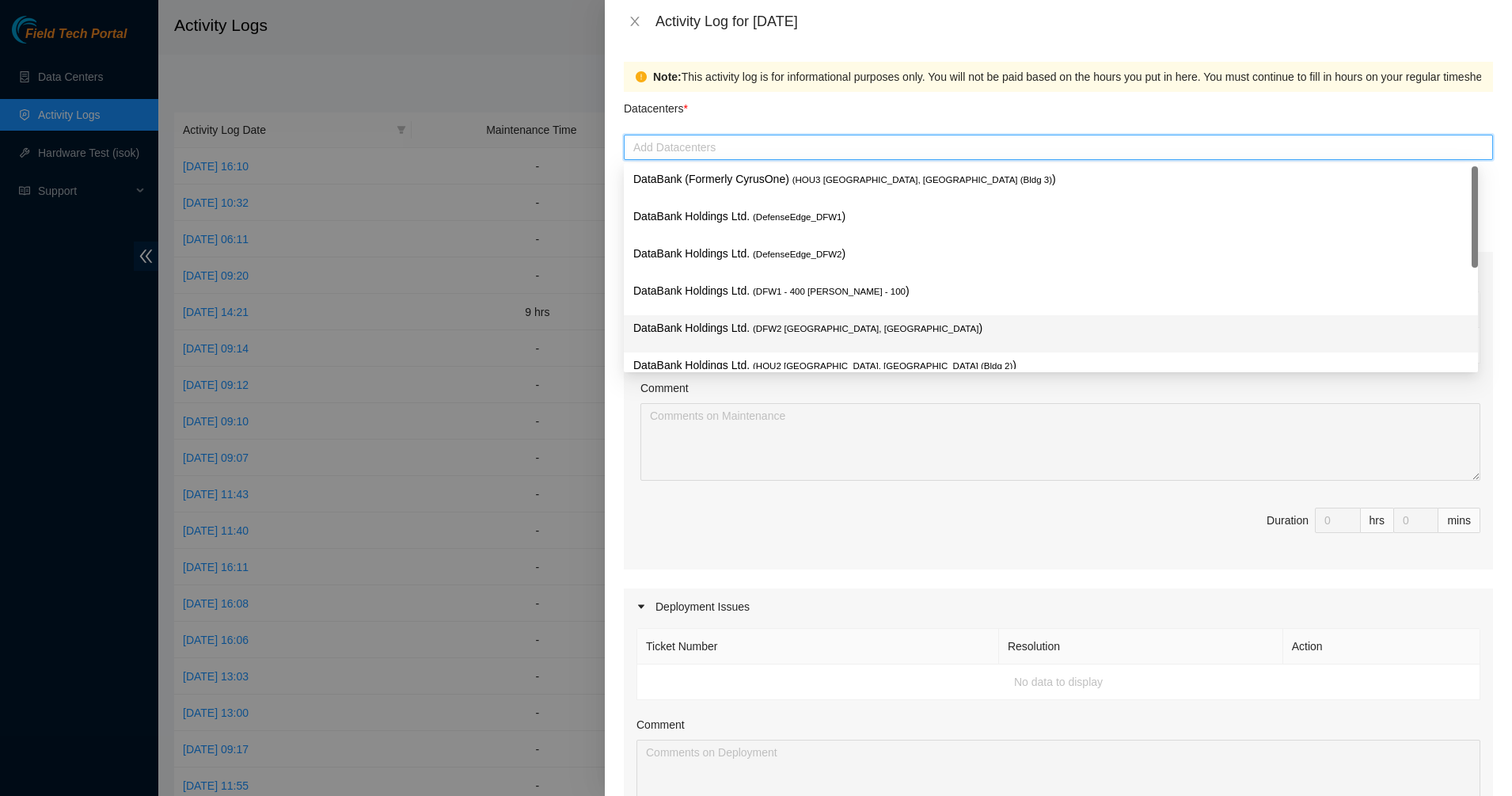
click at [717, 321] on p "DataBank Holdings Ltd. ( DFW2 [GEOGRAPHIC_DATA], [GEOGRAPHIC_DATA] )" at bounding box center [1051, 328] width 836 height 18
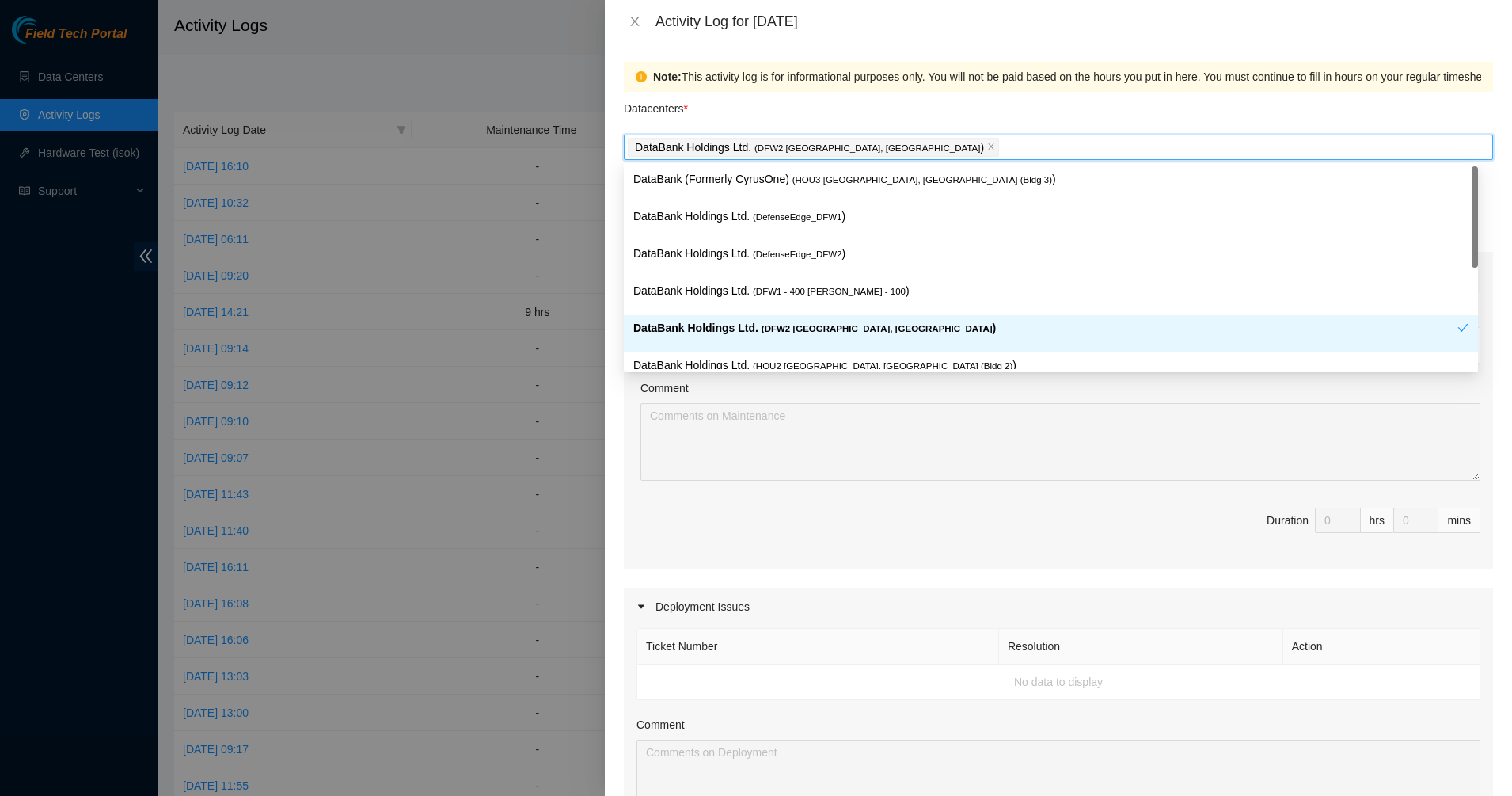
click at [1015, 518] on span "Duration 0 hrs 0 mins" at bounding box center [1058, 529] width 844 height 44
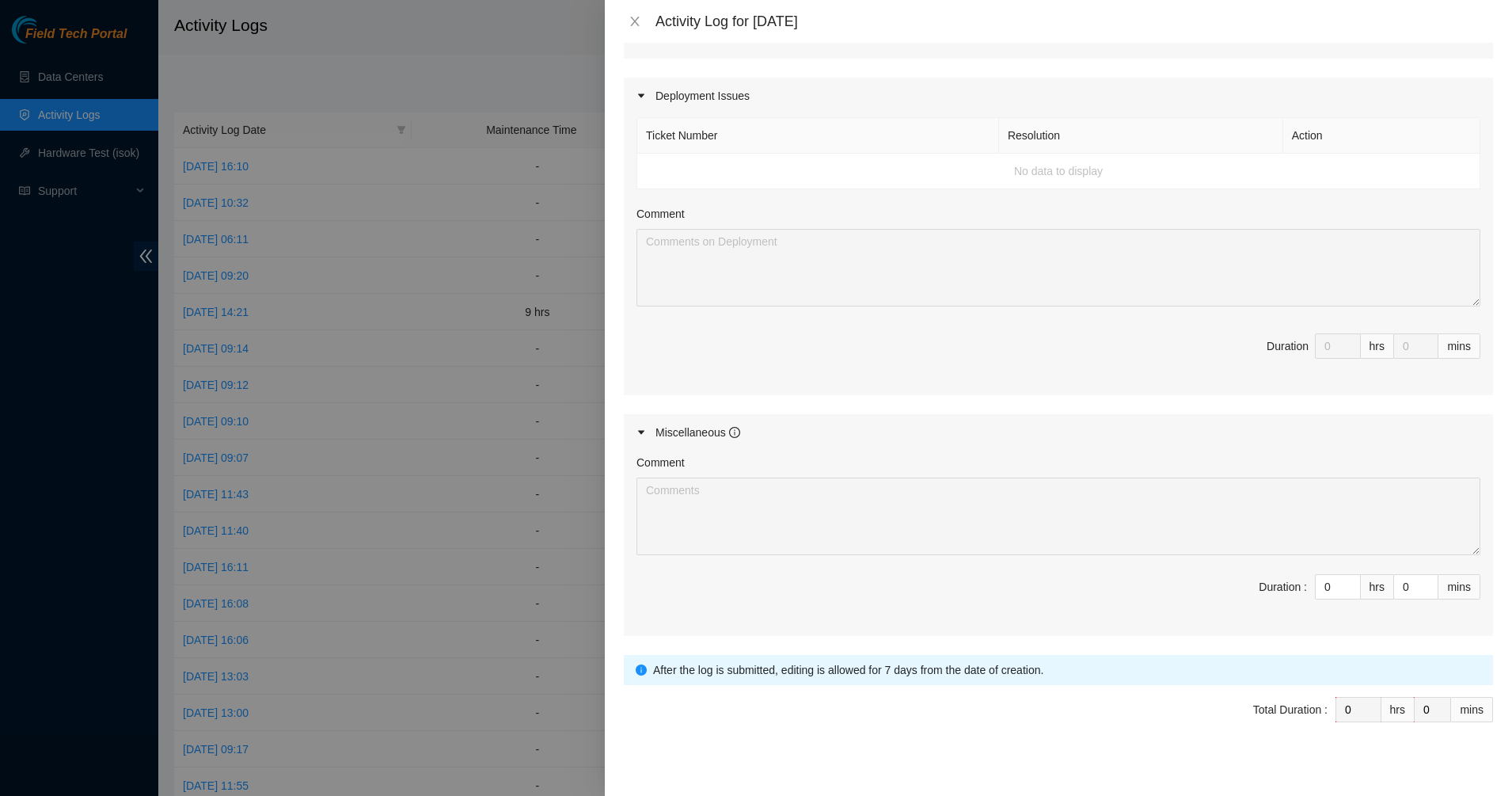
scroll to position [524, 0]
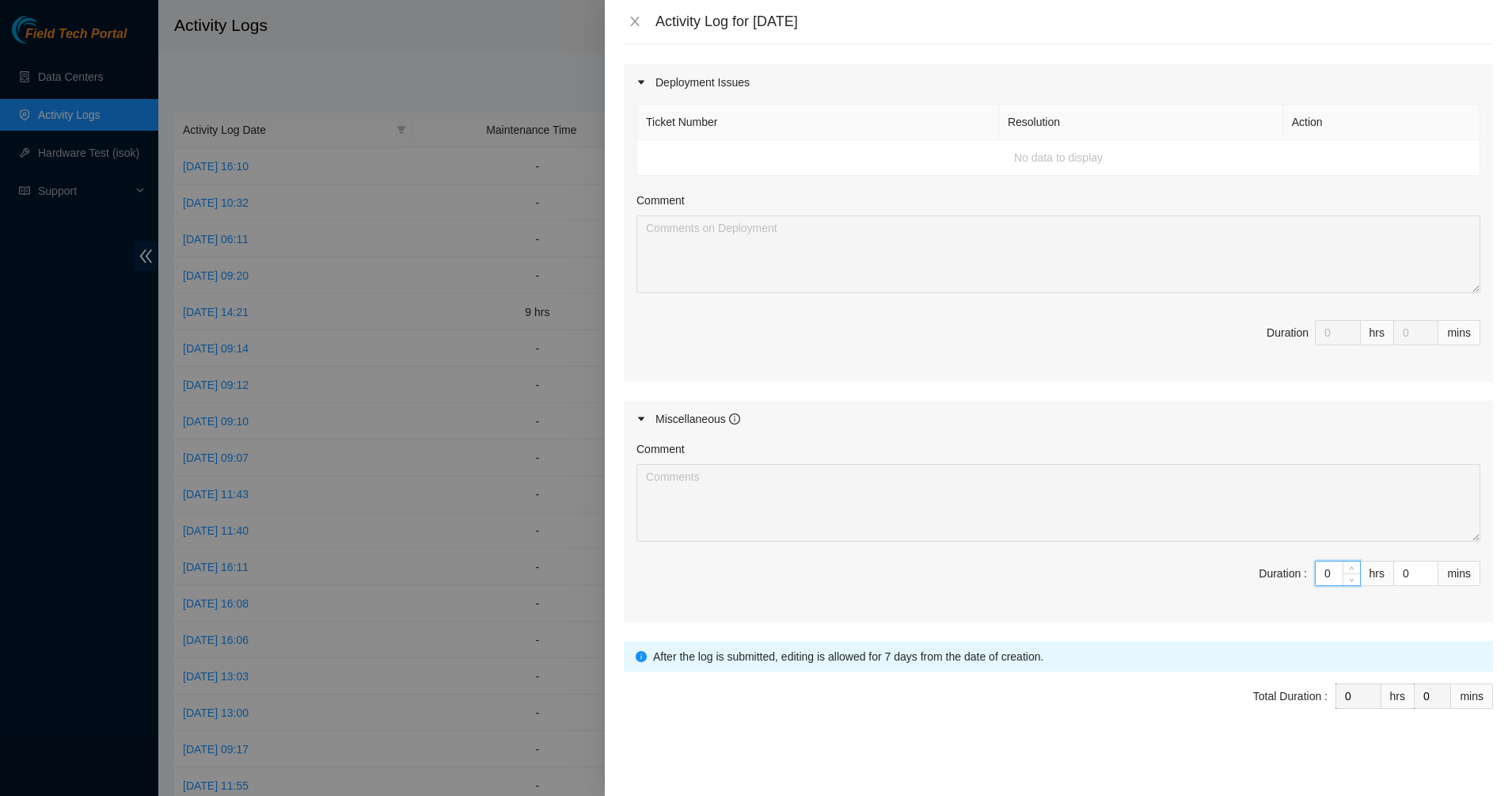
drag, startPoint x: 1320, startPoint y: 575, endPoint x: 1273, endPoint y: 564, distance: 48.3
click at [1297, 571] on span "Duration : 0 hrs 0 mins" at bounding box center [1058, 583] width 844 height 44
type input "1"
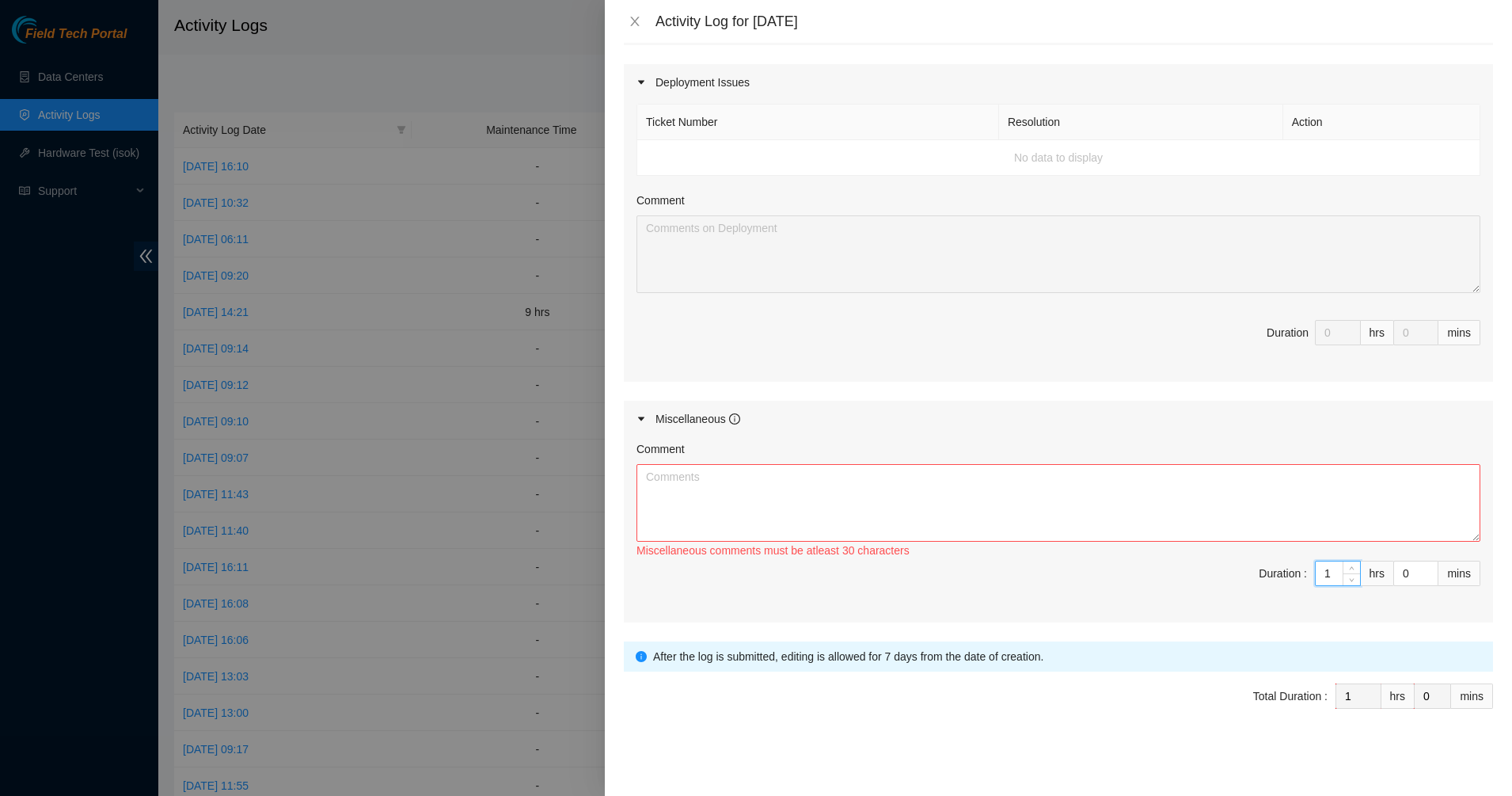
type input "11"
click at [892, 469] on textarea "Comment" at bounding box center [1058, 503] width 844 height 77
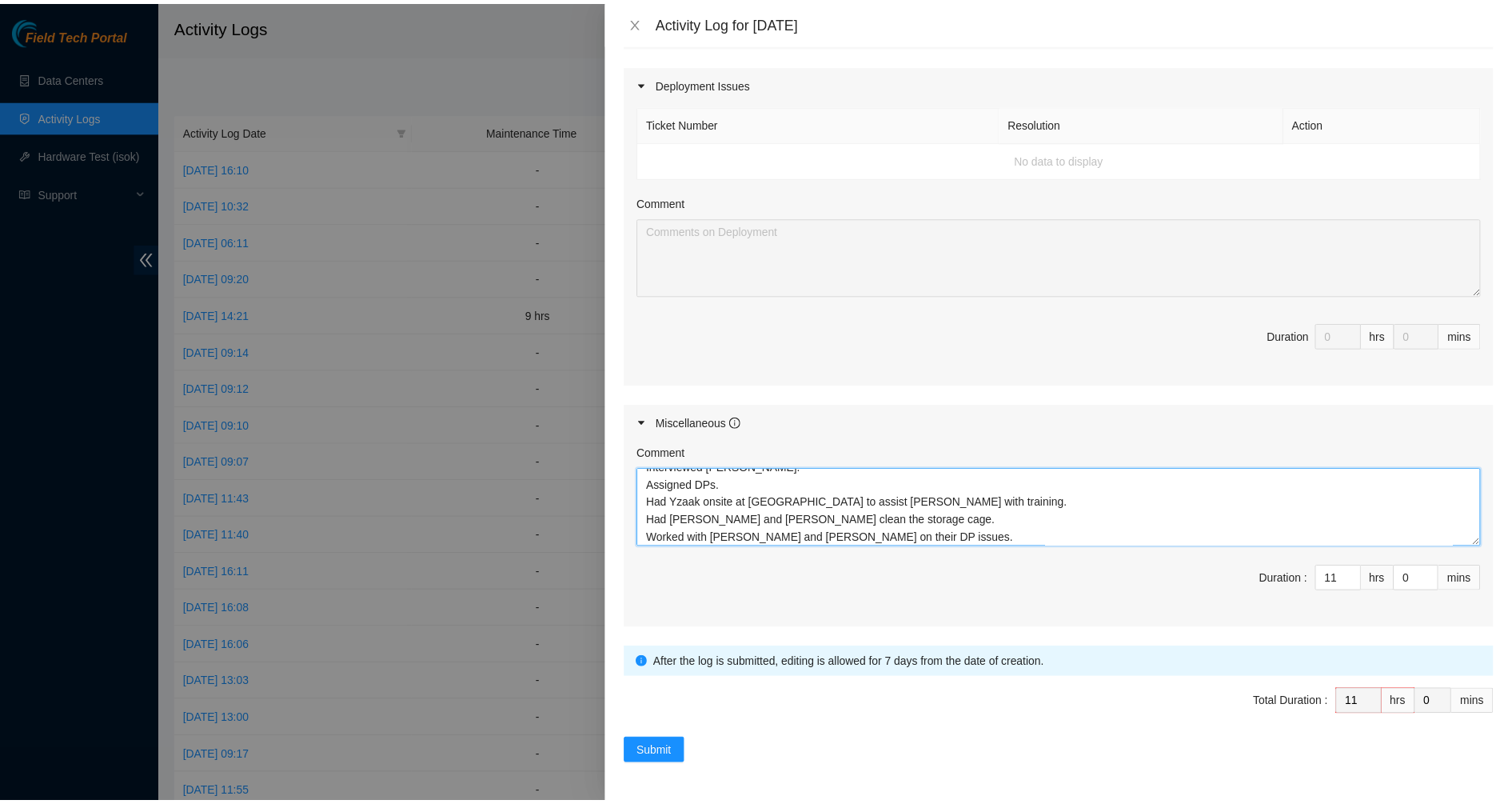
scroll to position [31, 0]
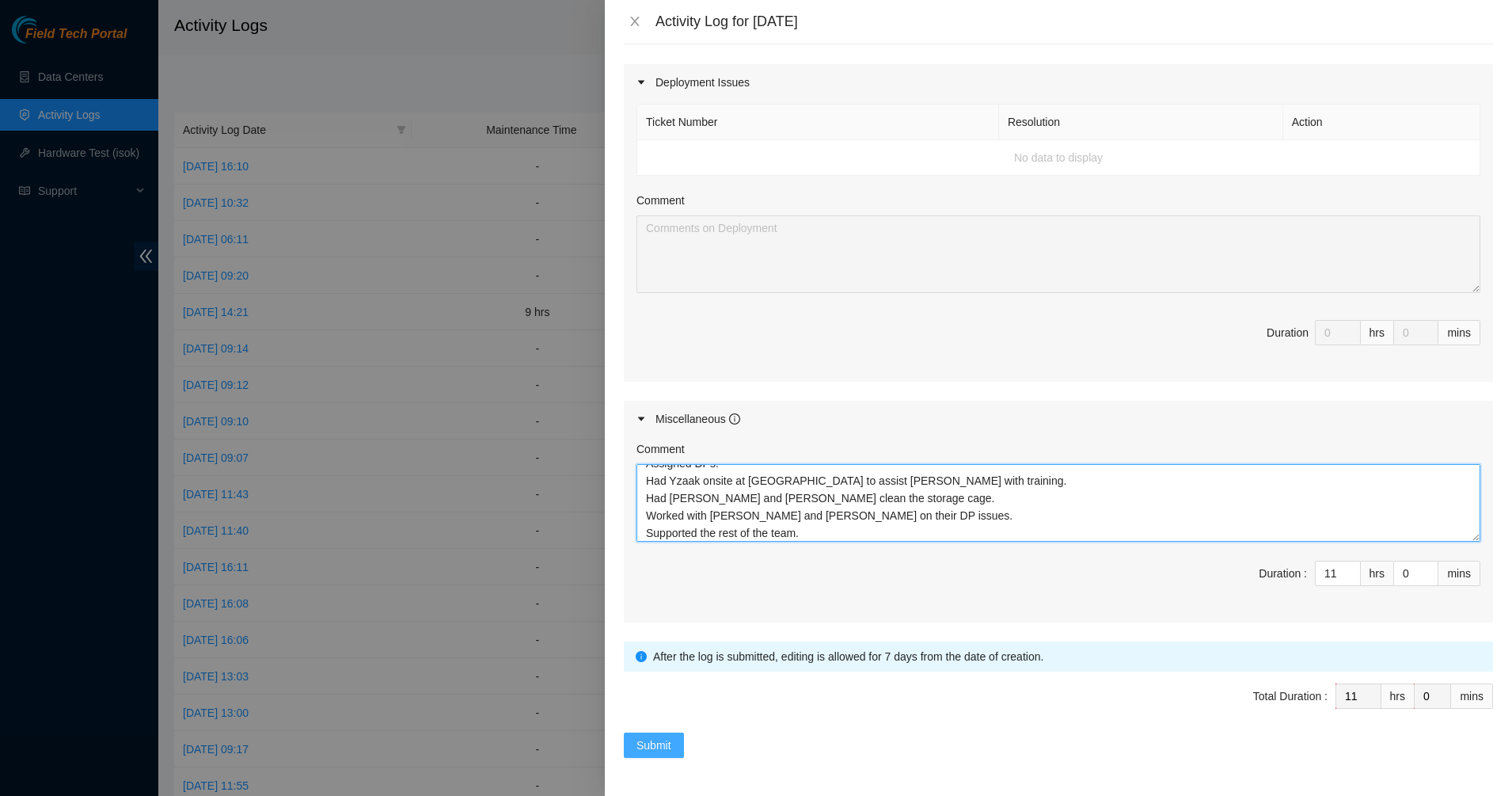
type textarea "Interviewed [PERSON_NAME]. Assigned DPs. Had Yzaak onsite at [GEOGRAPHIC_DATA] …"
click at [677, 735] on button "Submit" at bounding box center [653, 745] width 60 height 26
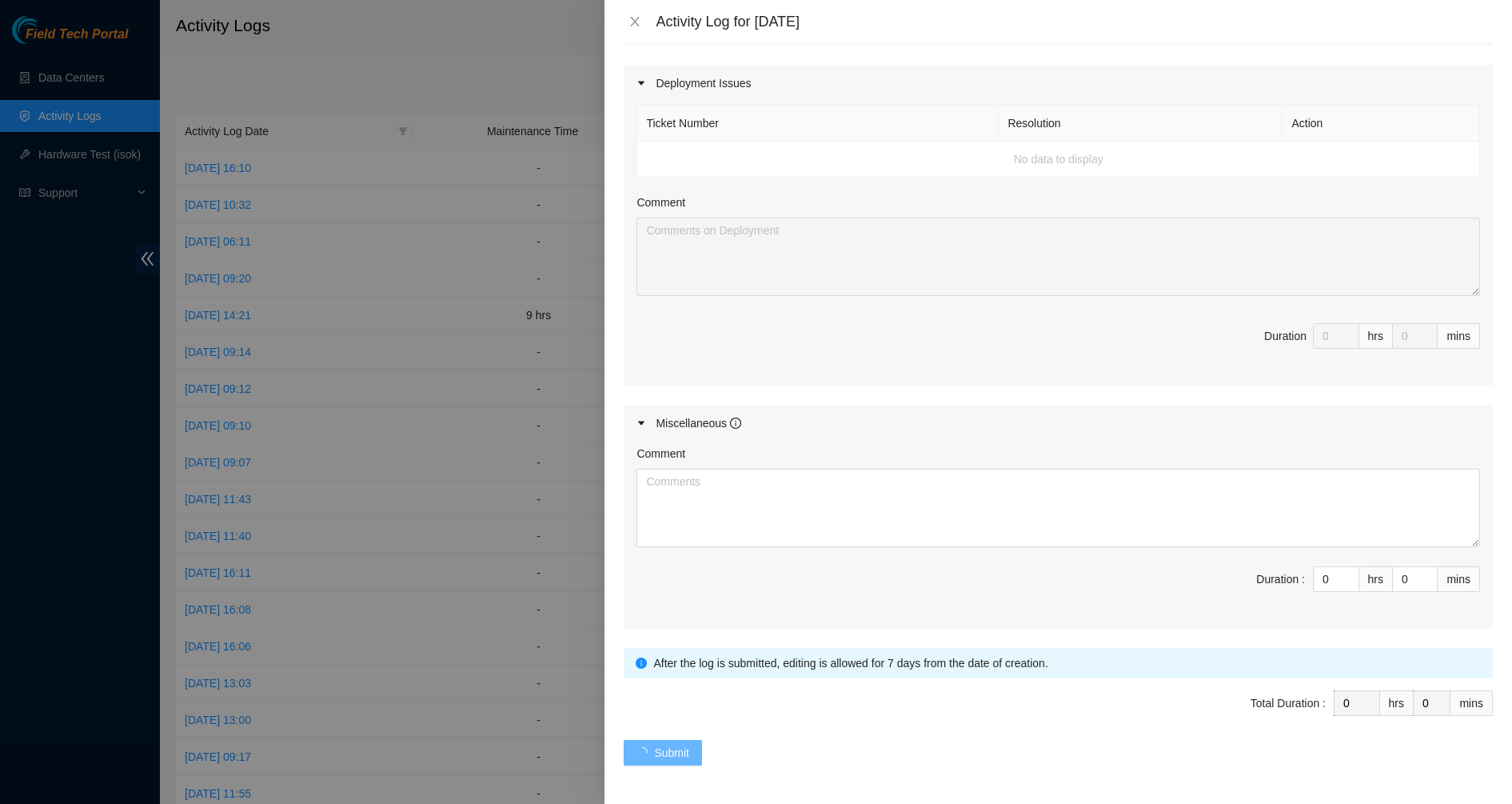
scroll to position [0, 0]
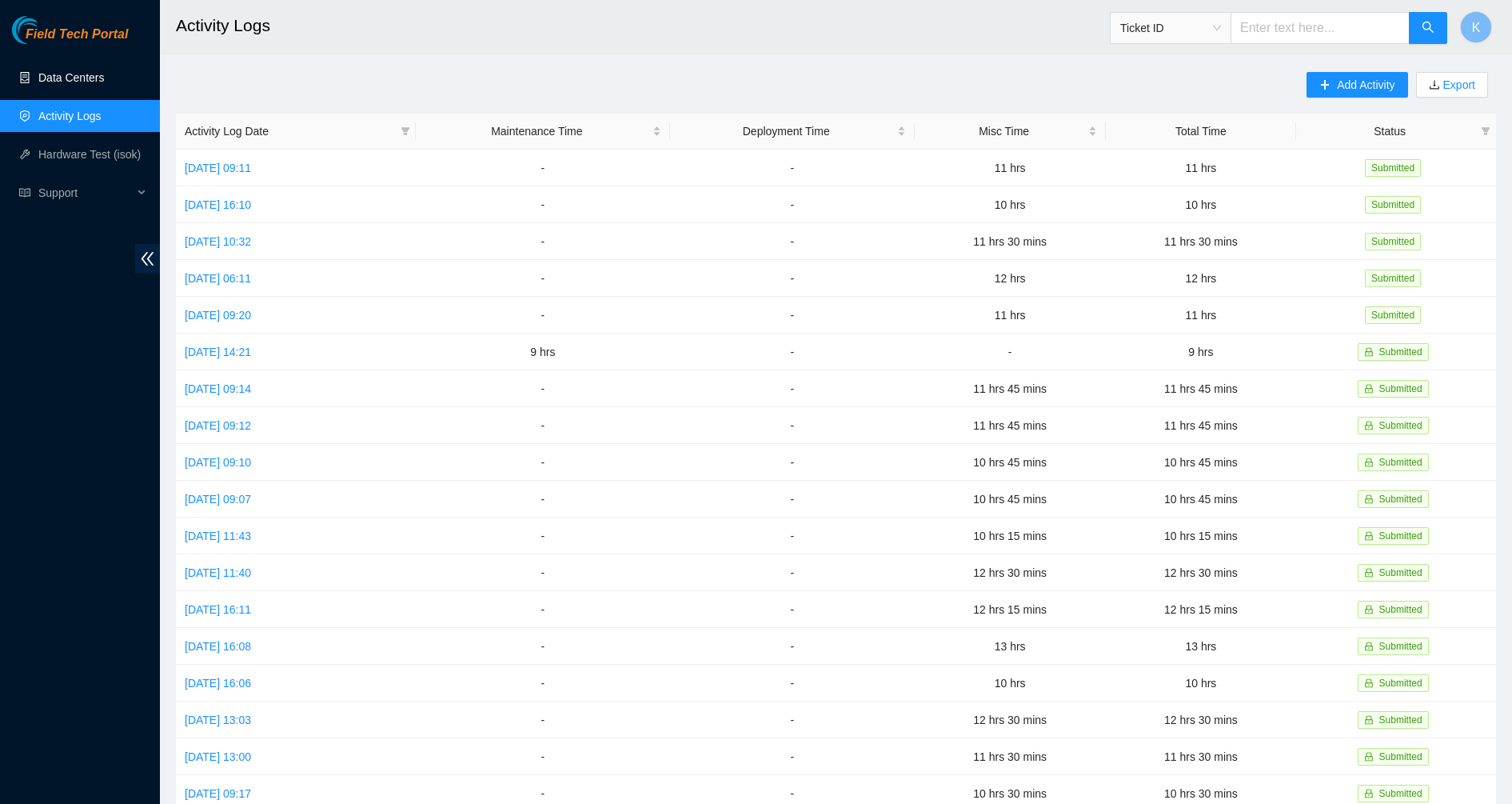
click at [38, 77] on link "Data Centers" at bounding box center [71, 77] width 66 height 12
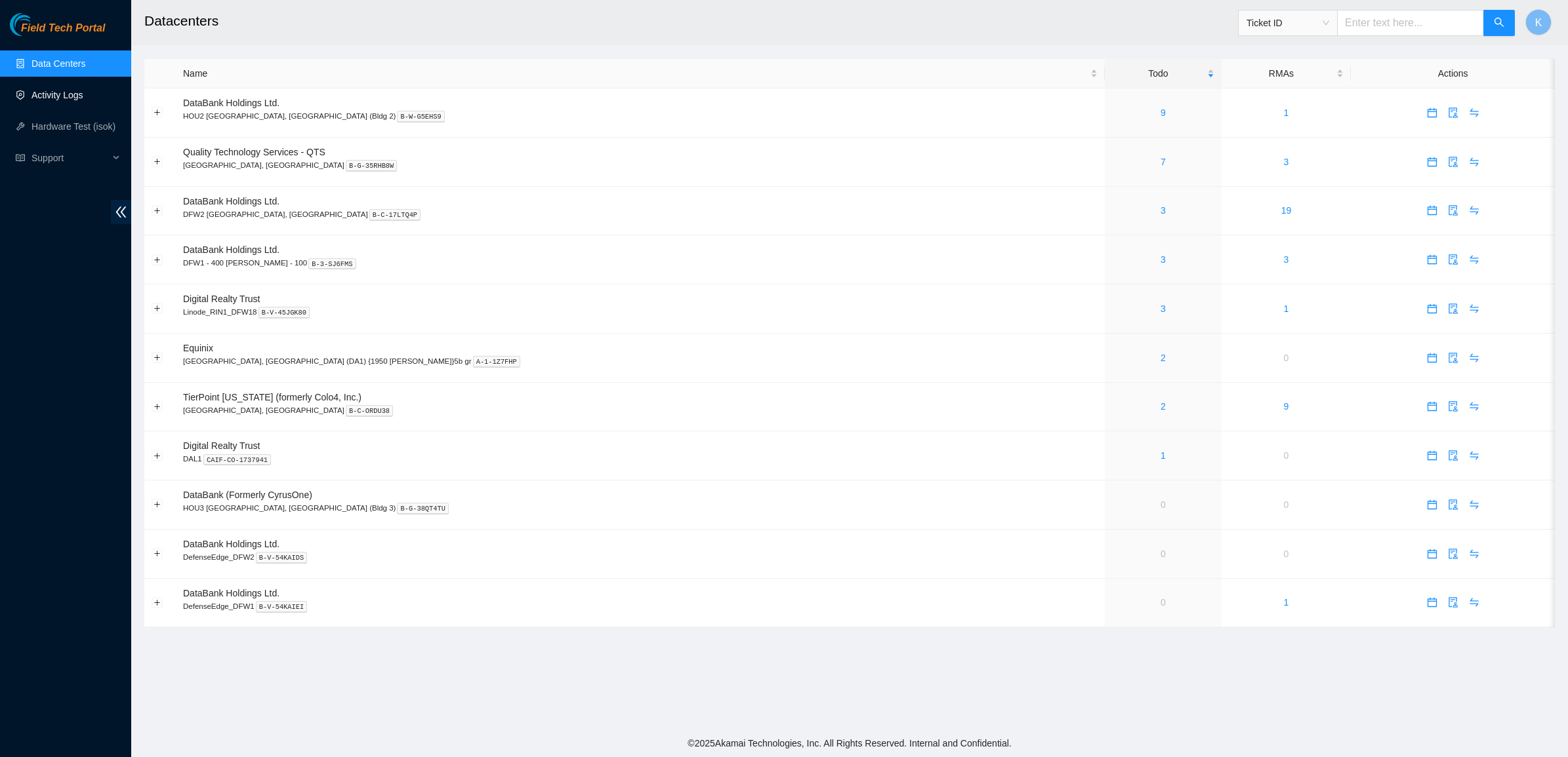
click at [61, 96] on link "Activity Logs" at bounding box center [57, 95] width 52 height 10
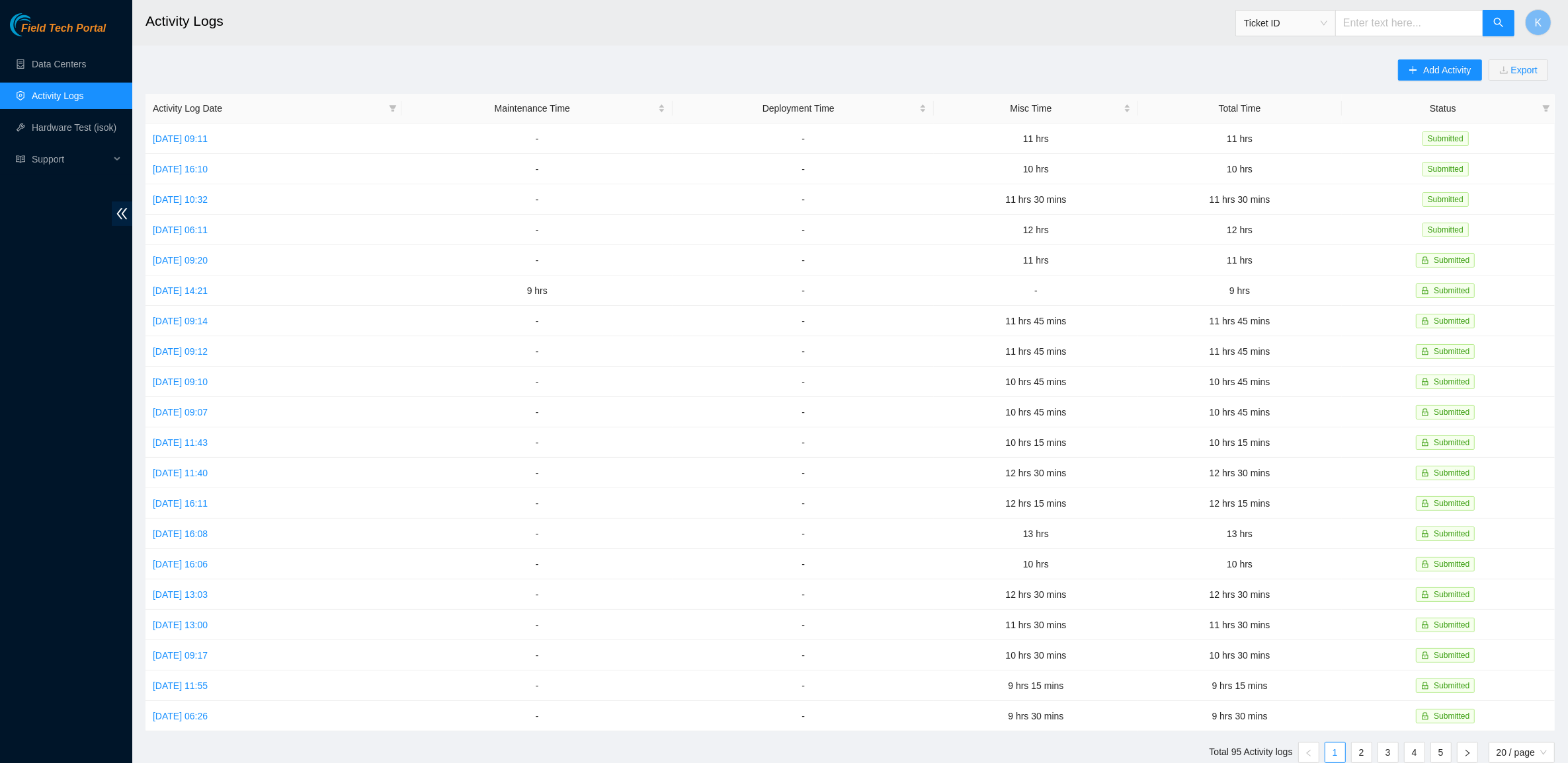
click at [58, 78] on ul "Data Centers Activity Logs Hardware Test (isok) Support" at bounding box center [66, 112] width 132 height 127
click at [60, 64] on link "Data Centers" at bounding box center [59, 64] width 54 height 10
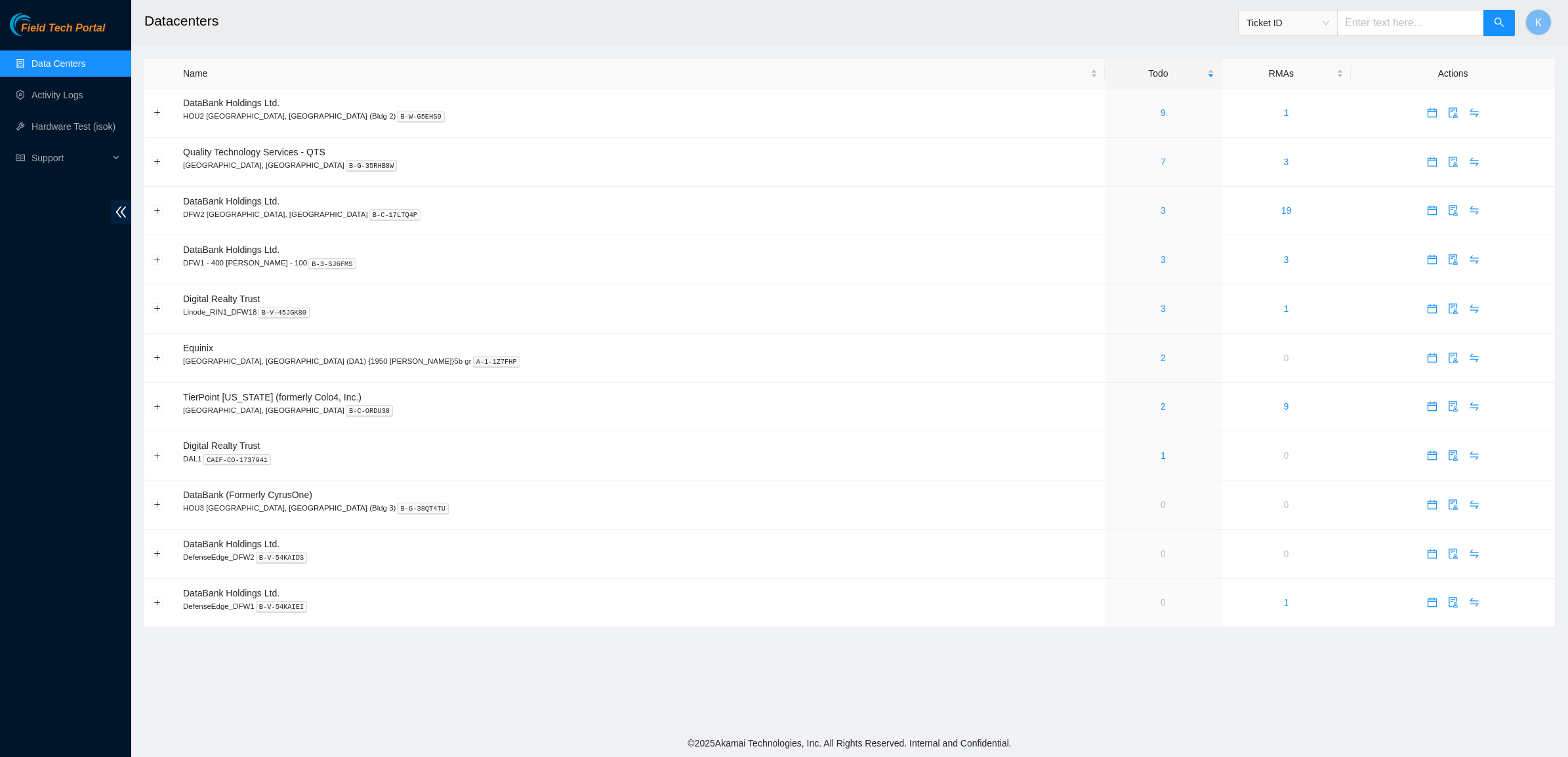
click at [59, 63] on link "Data Centers" at bounding box center [58, 63] width 54 height 10
click at [1160, 263] on link "3" at bounding box center [1162, 260] width 5 height 10
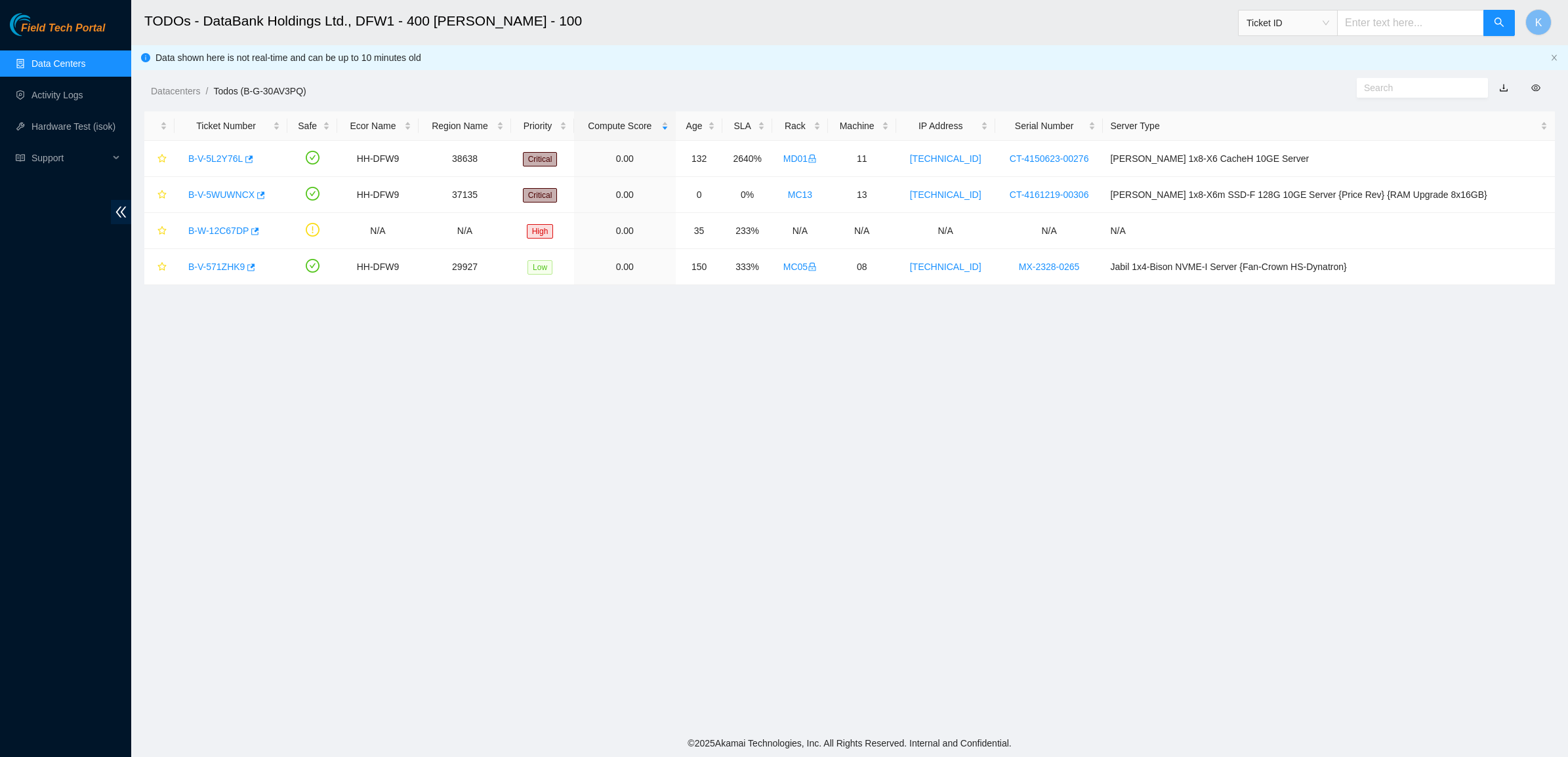
click at [1365, 89] on input "text" at bounding box center [1417, 88] width 107 height 15
paste input "B-V-5WVZPSY"
type input "B-V-5WVZPSY"
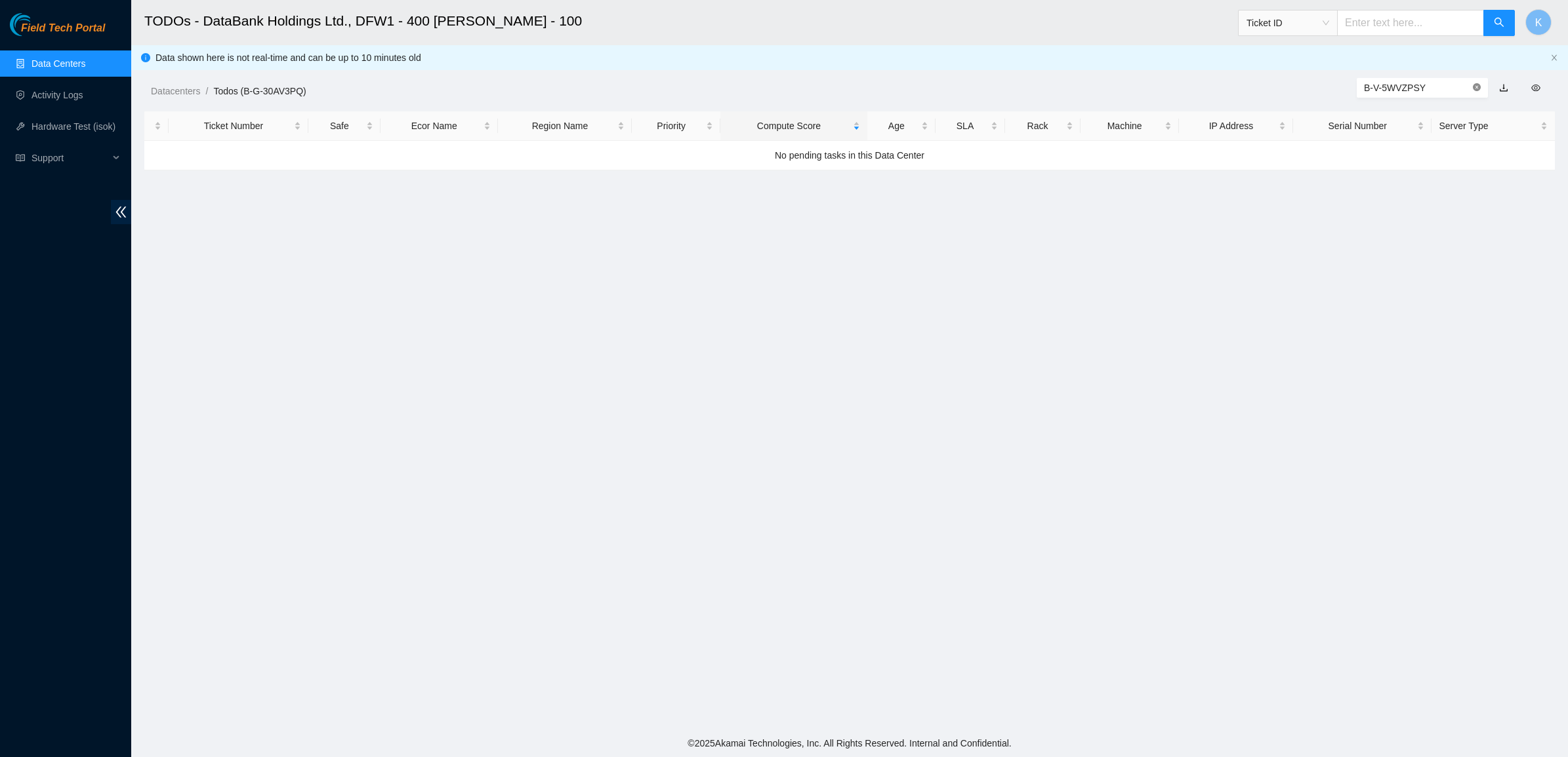
click at [1476, 90] on icon "close-circle" at bounding box center [1476, 87] width 8 height 8
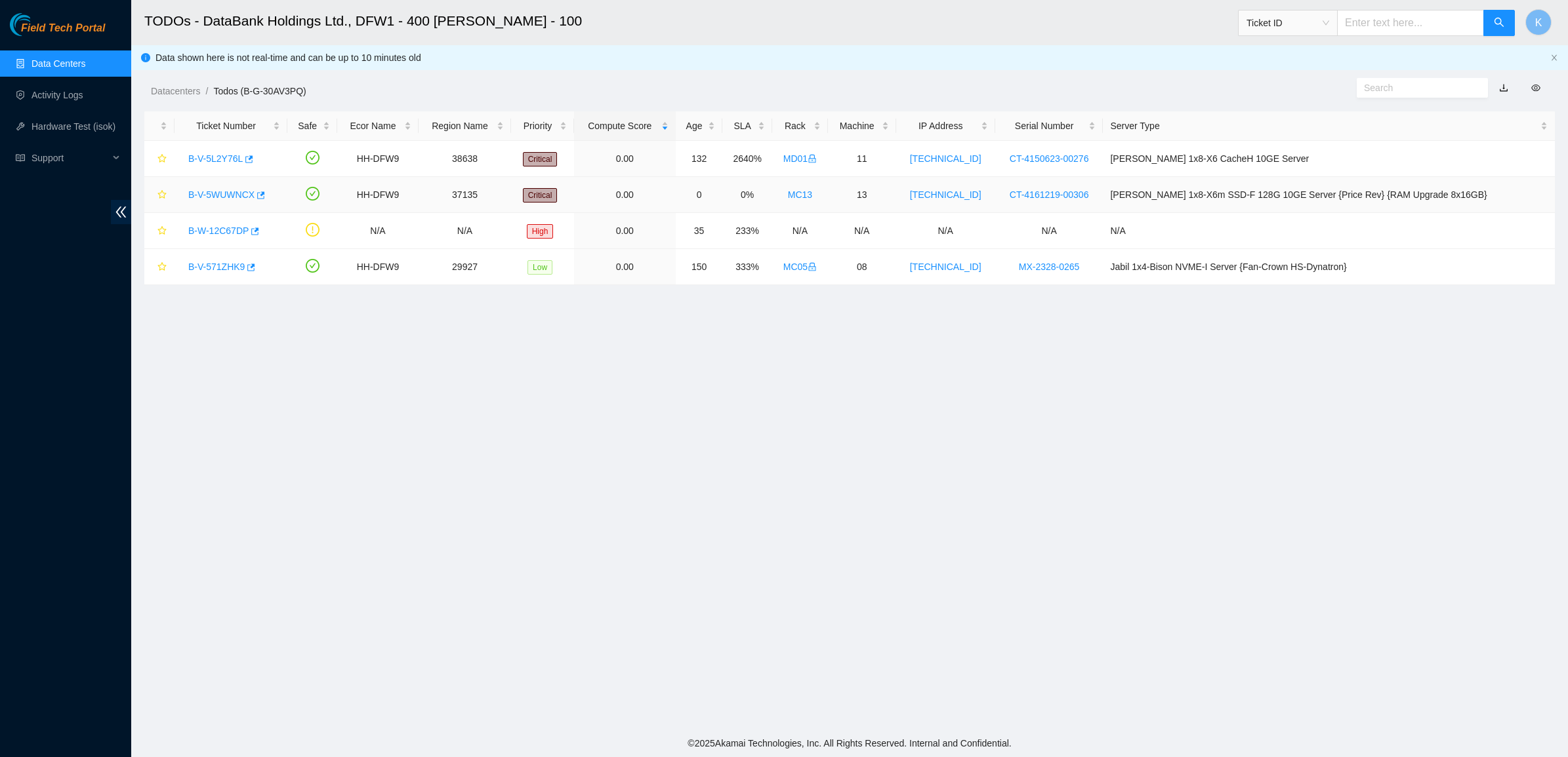
click at [230, 191] on link "B-V-5WUWNCX" at bounding box center [221, 195] width 66 height 10
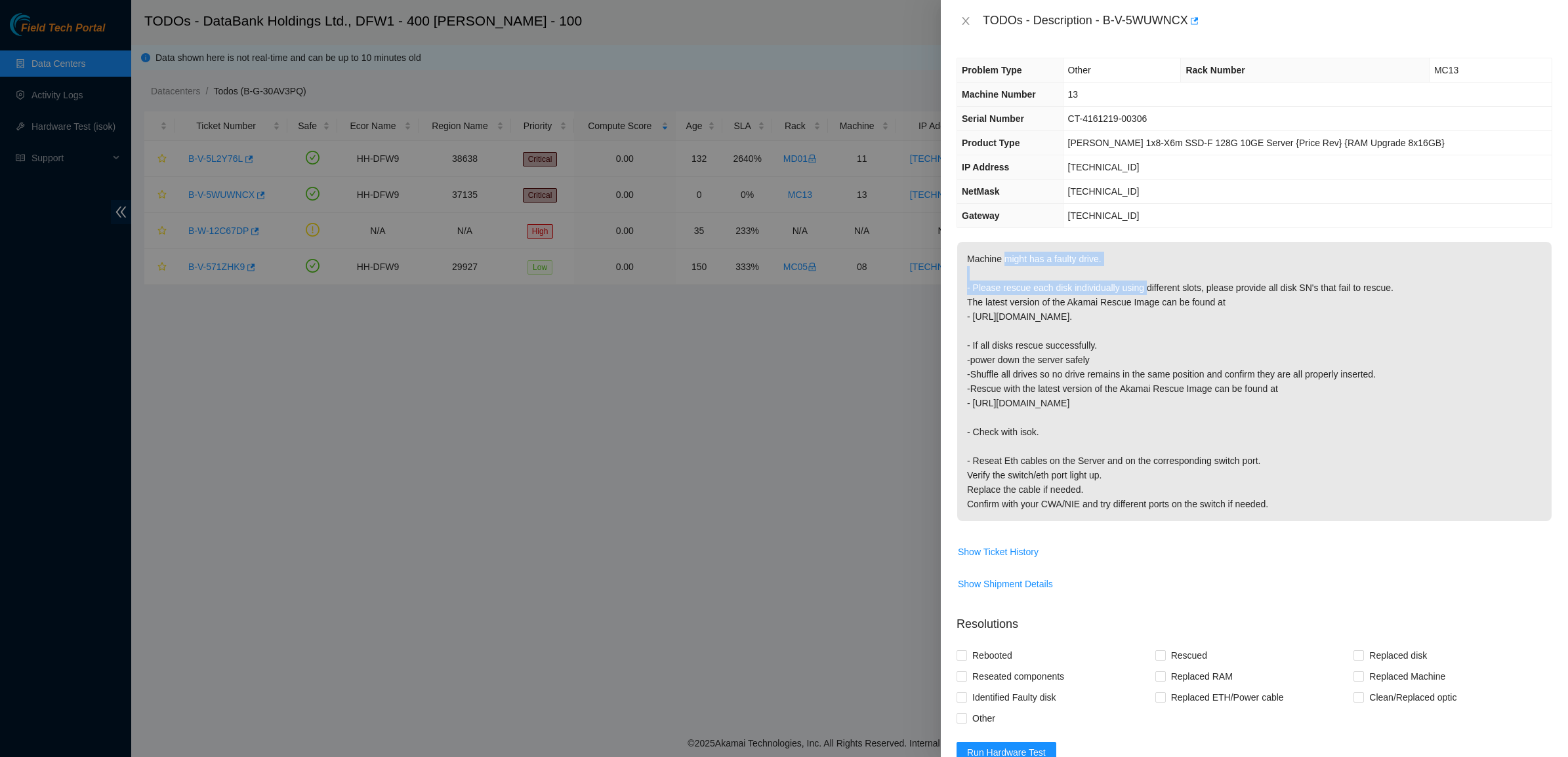
drag, startPoint x: 1097, startPoint y: 276, endPoint x: 1148, endPoint y: 295, distance: 54.4
click at [1146, 289] on p "Machine might has a faulty drive. - Please rescue each disk individually using …" at bounding box center [1254, 381] width 595 height 279
click at [1151, 302] on p "Machine might has a faulty drive. - Please rescue each disk individually using …" at bounding box center [1254, 381] width 595 height 279
drag, startPoint x: 1175, startPoint y: 322, endPoint x: 1080, endPoint y: 303, distance: 96.9
click at [1081, 303] on p "Machine might has a faulty drive. - Please rescue each disk individually using …" at bounding box center [1254, 381] width 595 height 279
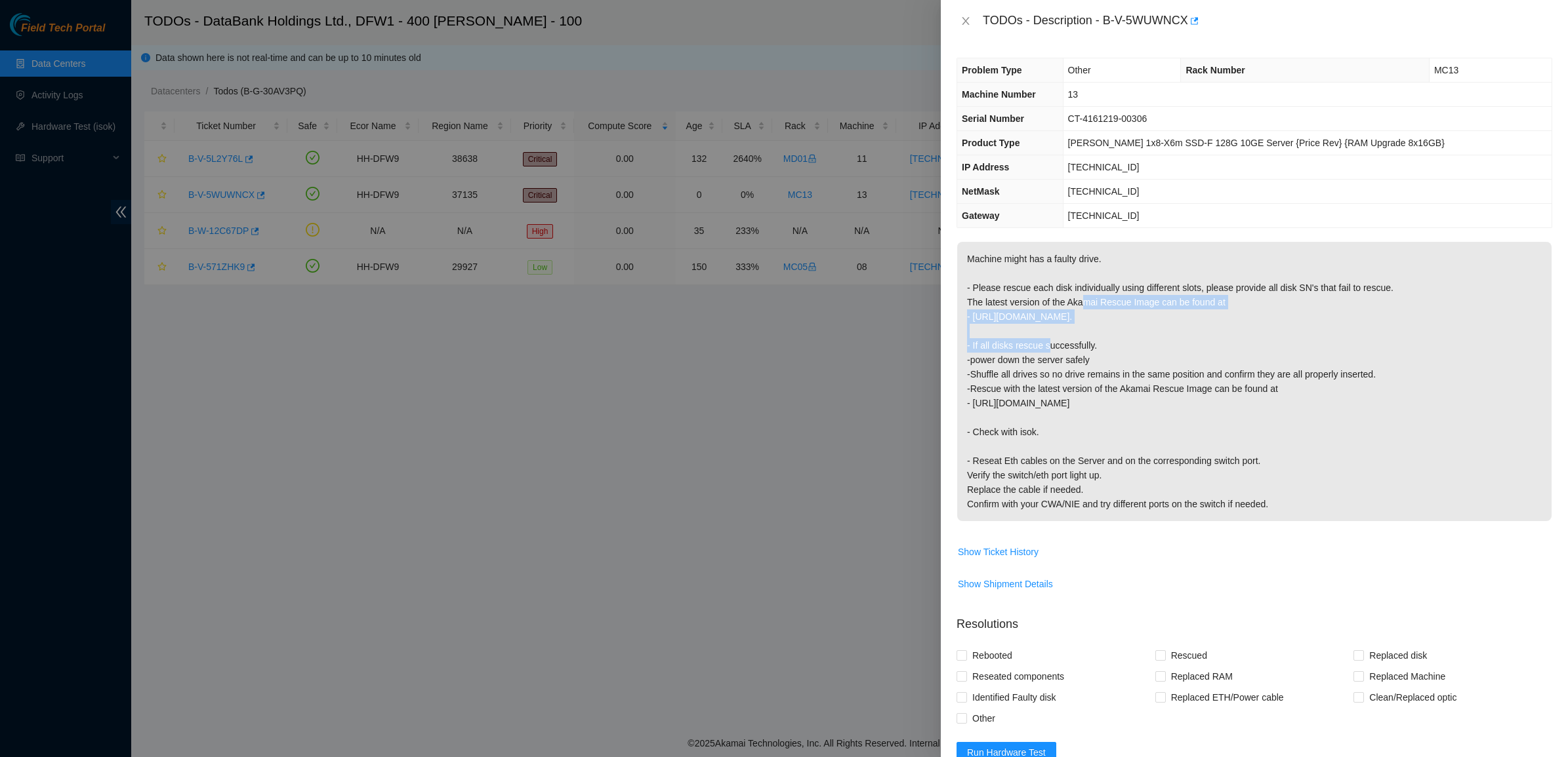
click at [1080, 303] on p "Machine might has a faulty drive. - Please rescue each disk individually using …" at bounding box center [1254, 381] width 595 height 279
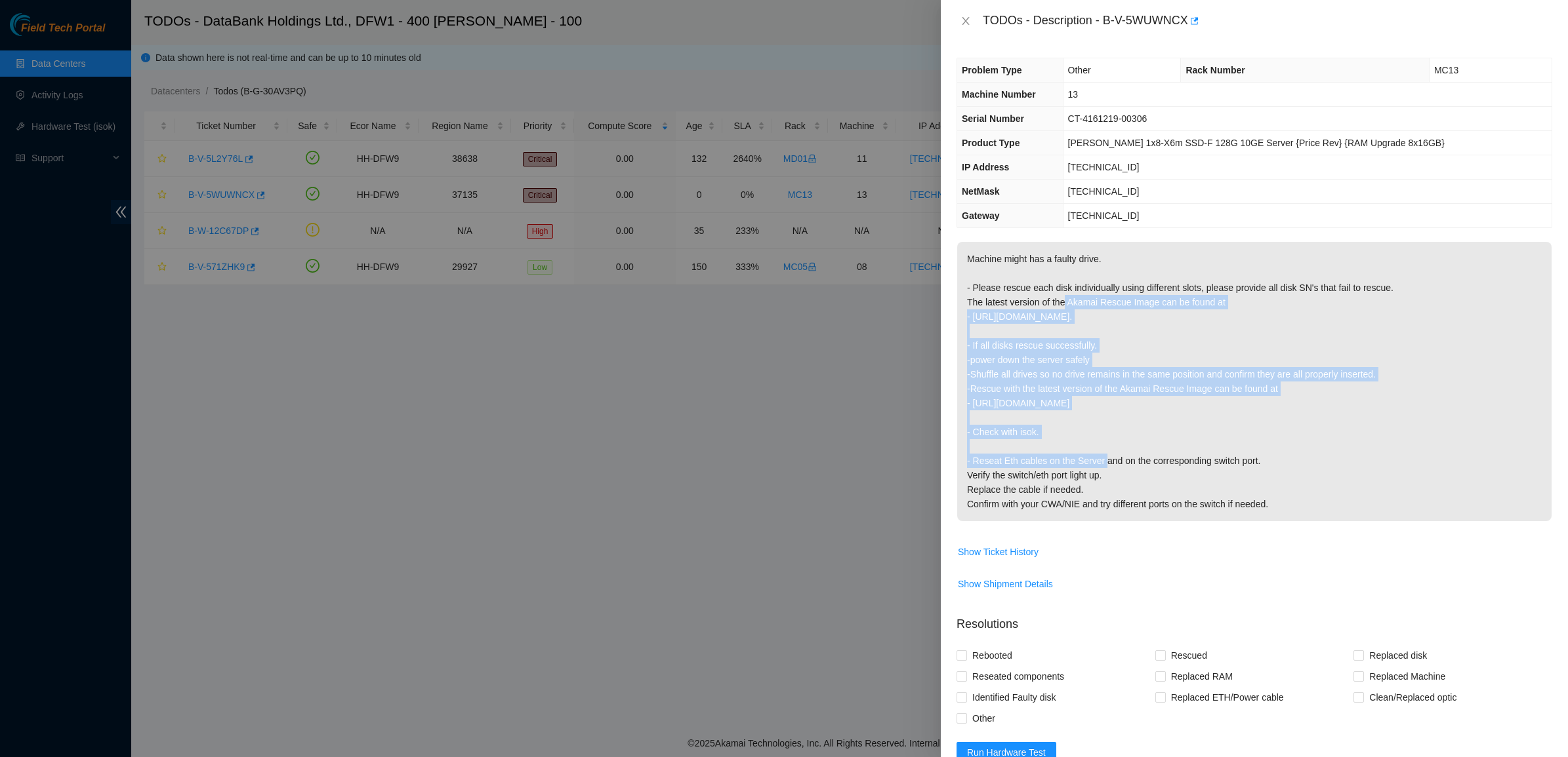
drag, startPoint x: 1062, startPoint y: 296, endPoint x: 1159, endPoint y: 418, distance: 155.9
click at [1159, 418] on p "Machine might has a faulty drive. - Please rescue each disk individually using …" at bounding box center [1254, 381] width 595 height 279
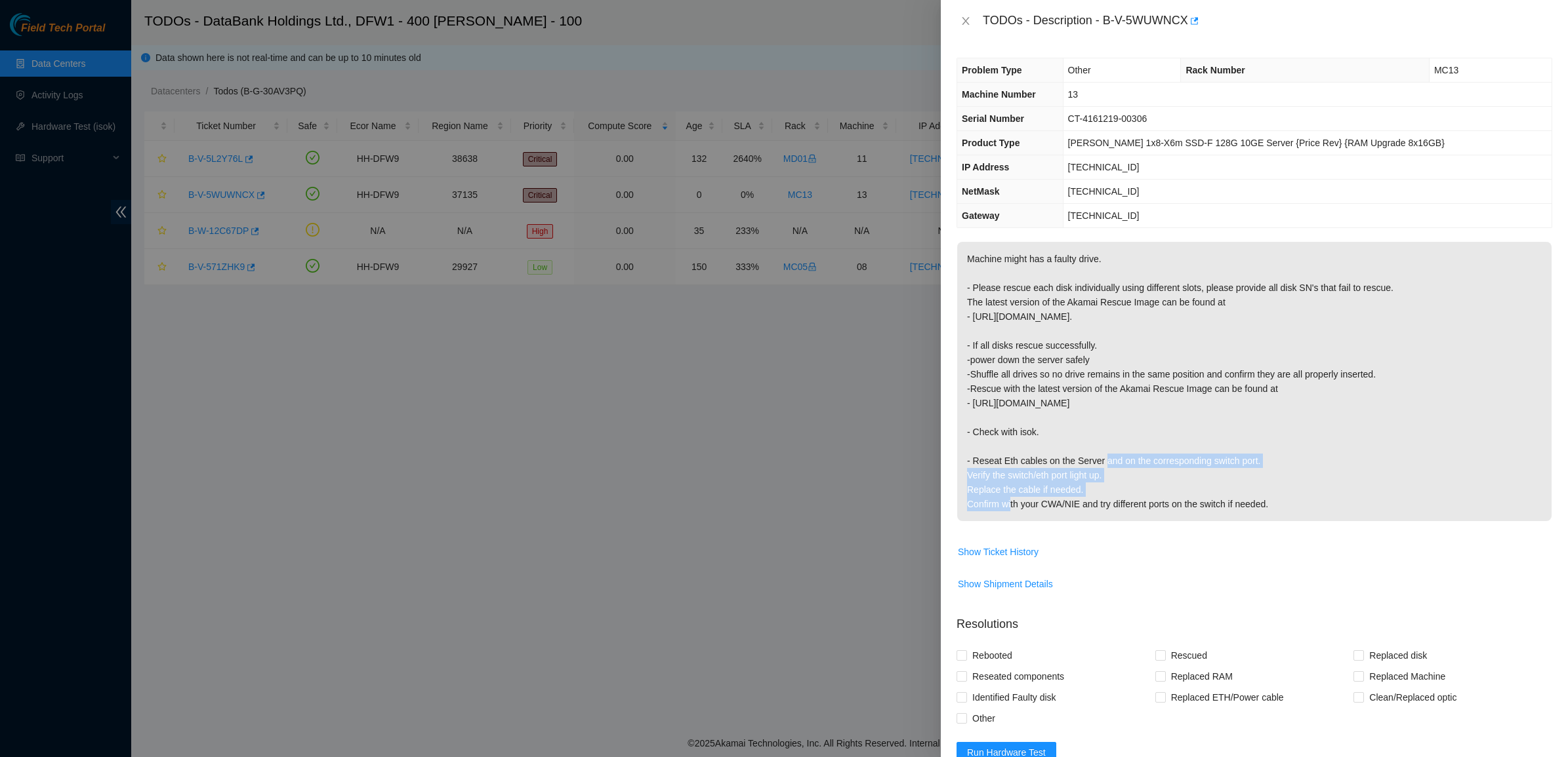
drag, startPoint x: 1159, startPoint y: 418, endPoint x: 1264, endPoint y: 482, distance: 123.0
click at [1264, 482] on p "Machine might has a faulty drive. - Please rescue each disk individually using …" at bounding box center [1254, 381] width 595 height 279
drag, startPoint x: 1274, startPoint y: 498, endPoint x: 1209, endPoint y: 439, distance: 87.8
click at [1218, 448] on p "Machine might has a faulty drive. - Please rescue each disk individually using …" at bounding box center [1254, 381] width 595 height 279
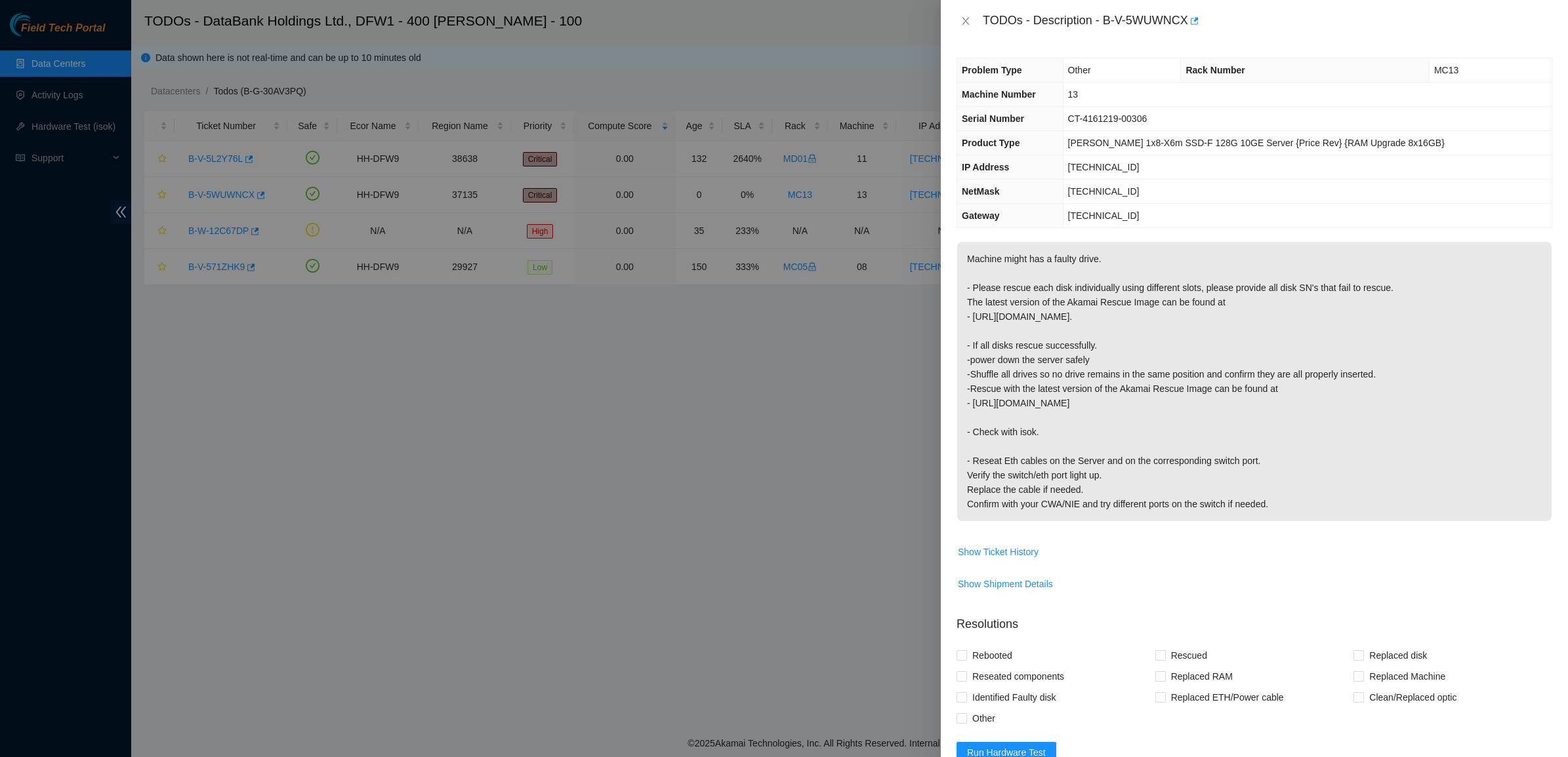
click at [1209, 439] on p "Machine might has a faulty drive. - Please rescue each disk individually using …" at bounding box center [1254, 381] width 595 height 279
click at [985, 548] on span "Show Ticket History" at bounding box center [998, 552] width 81 height 15
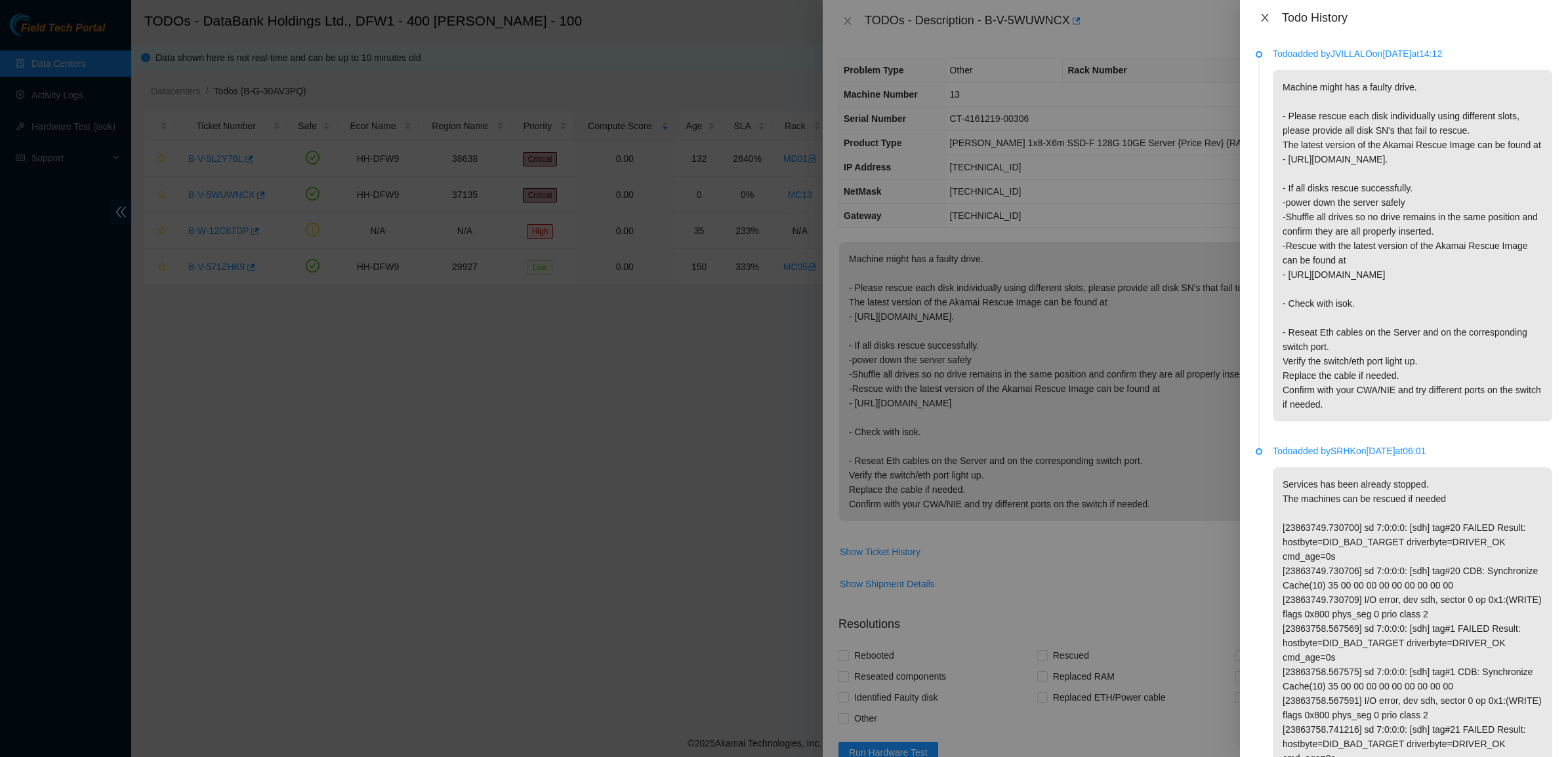
click at [1264, 20] on icon "close" at bounding box center [1264, 18] width 10 height 10
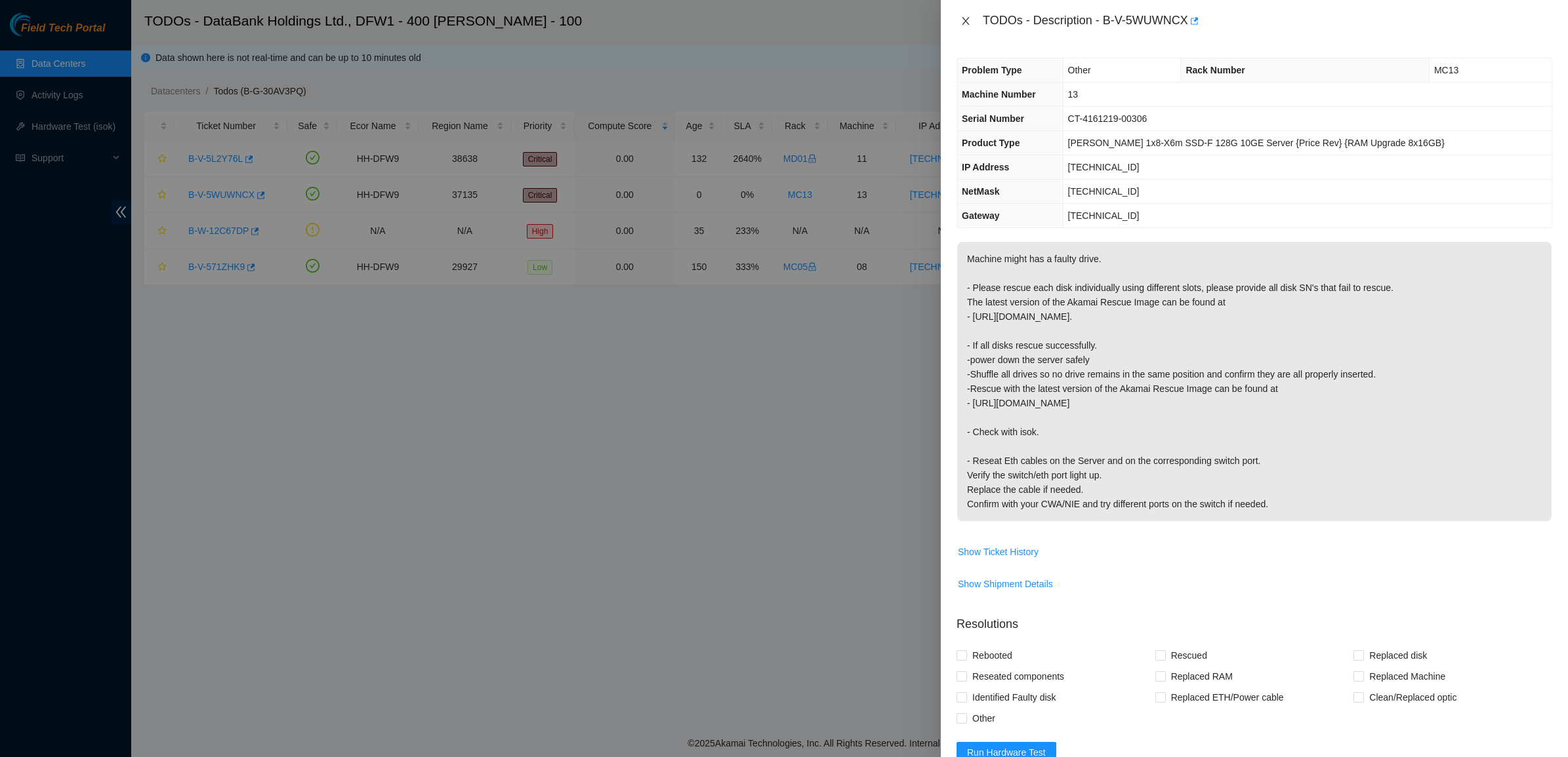
click at [968, 18] on icon "close" at bounding box center [965, 20] width 7 height 8
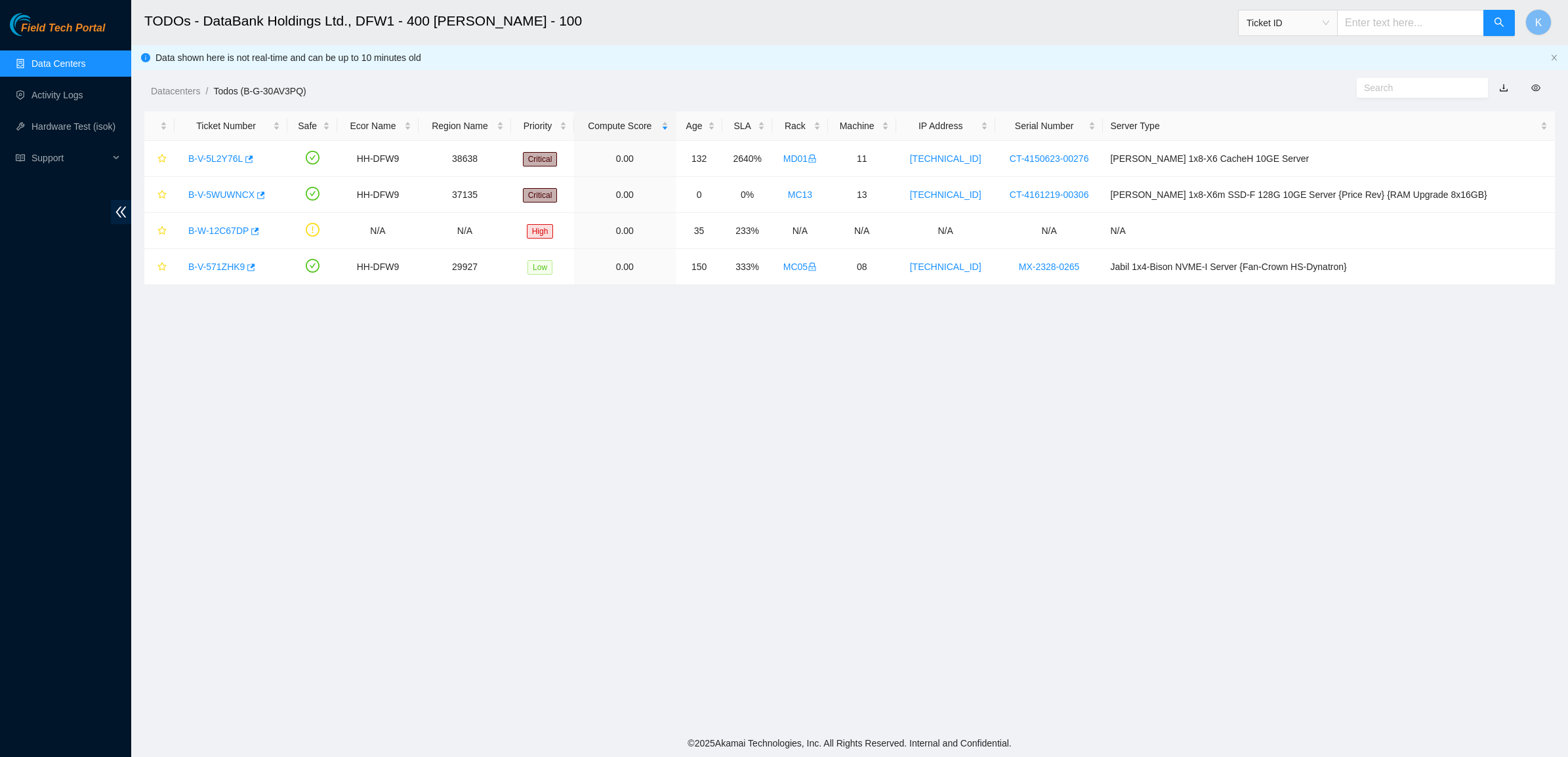
click at [1397, 20] on input "text" at bounding box center [1410, 23] width 147 height 26
paste input "B-V-5WVZPSY"
type input "B-V-5WVZPSY"
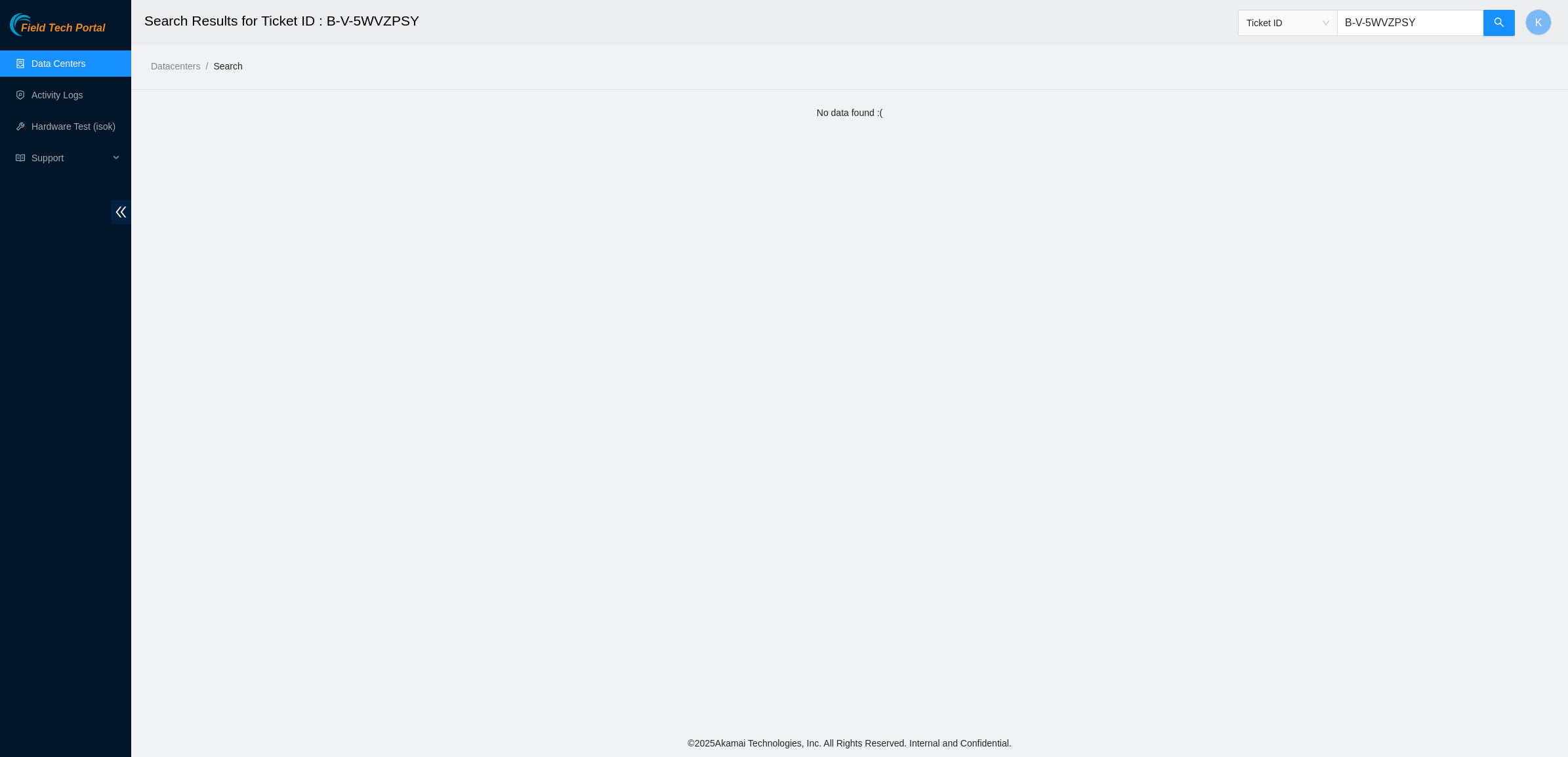
click at [62, 46] on div "Field Tech Portal Data Centers Activity Logs Hardware Test (isok) Support" at bounding box center [66, 385] width 131 height 744
click at [51, 58] on link "Data Centers" at bounding box center [58, 63] width 54 height 10
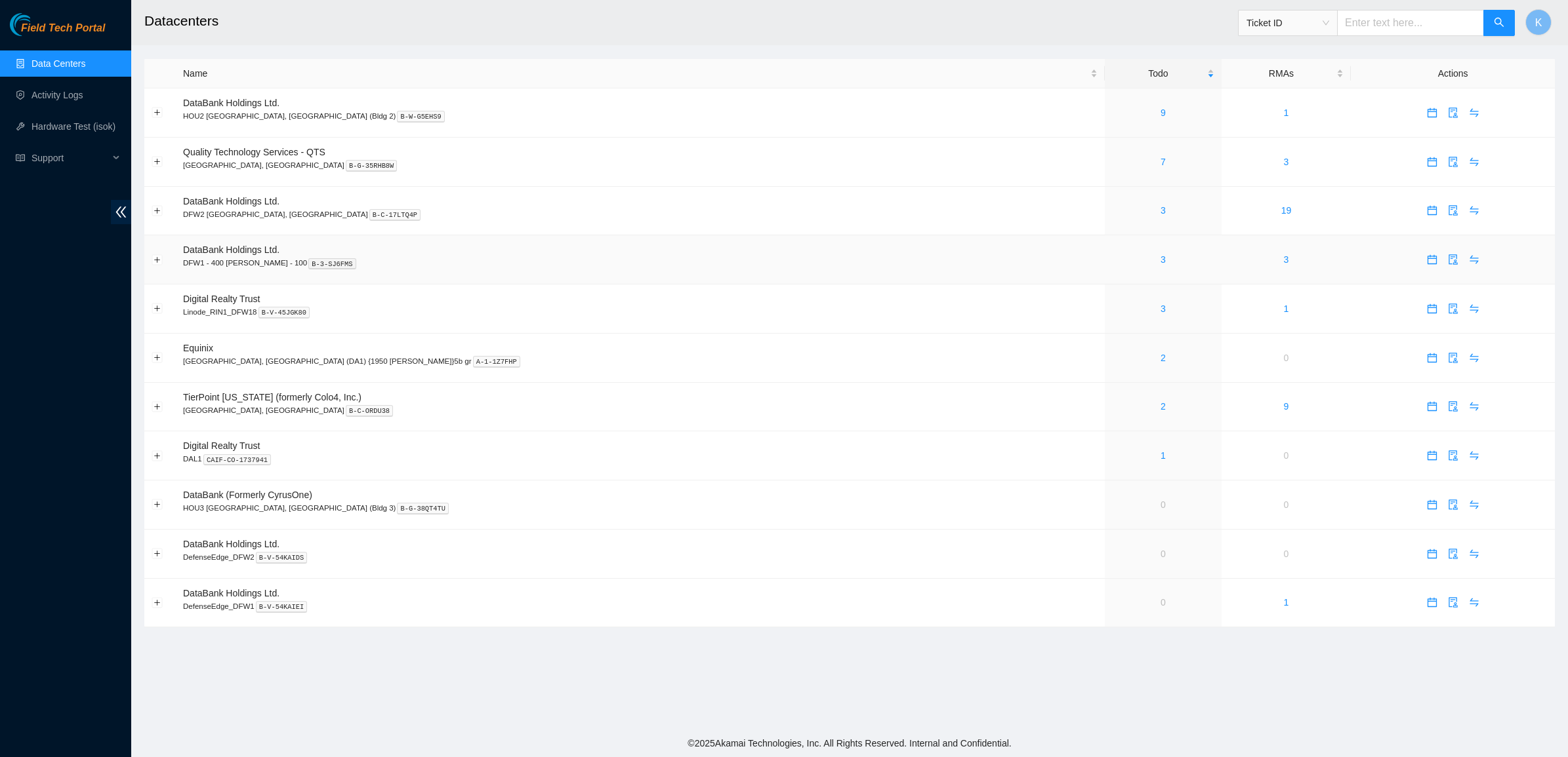
click at [1112, 257] on div "3" at bounding box center [1162, 260] width 101 height 15
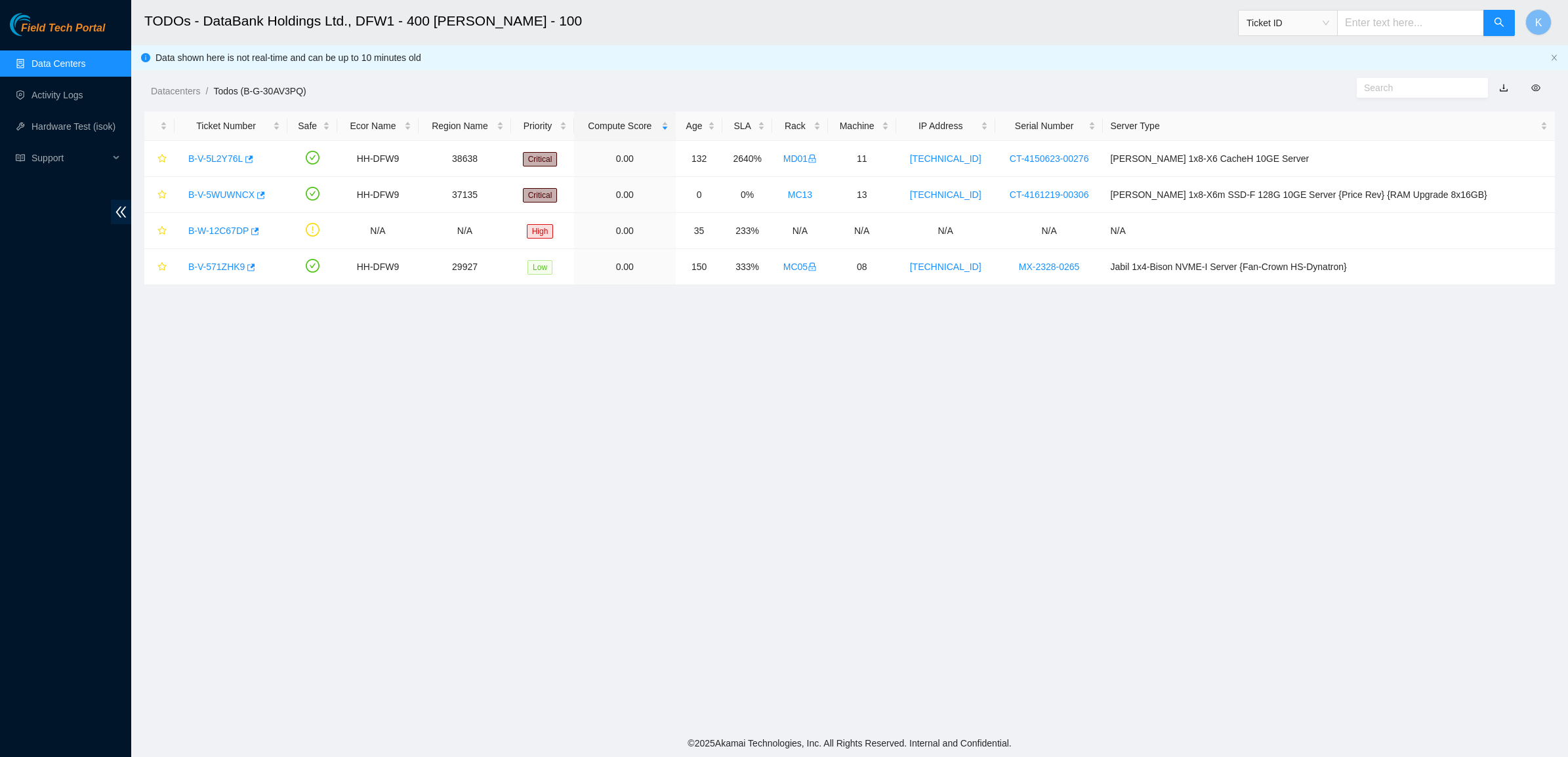
click at [1404, 29] on input "text" at bounding box center [1410, 23] width 147 height 26
paste input "B-V-5WVZPSY"
type input "B-V-5WVZPSY"
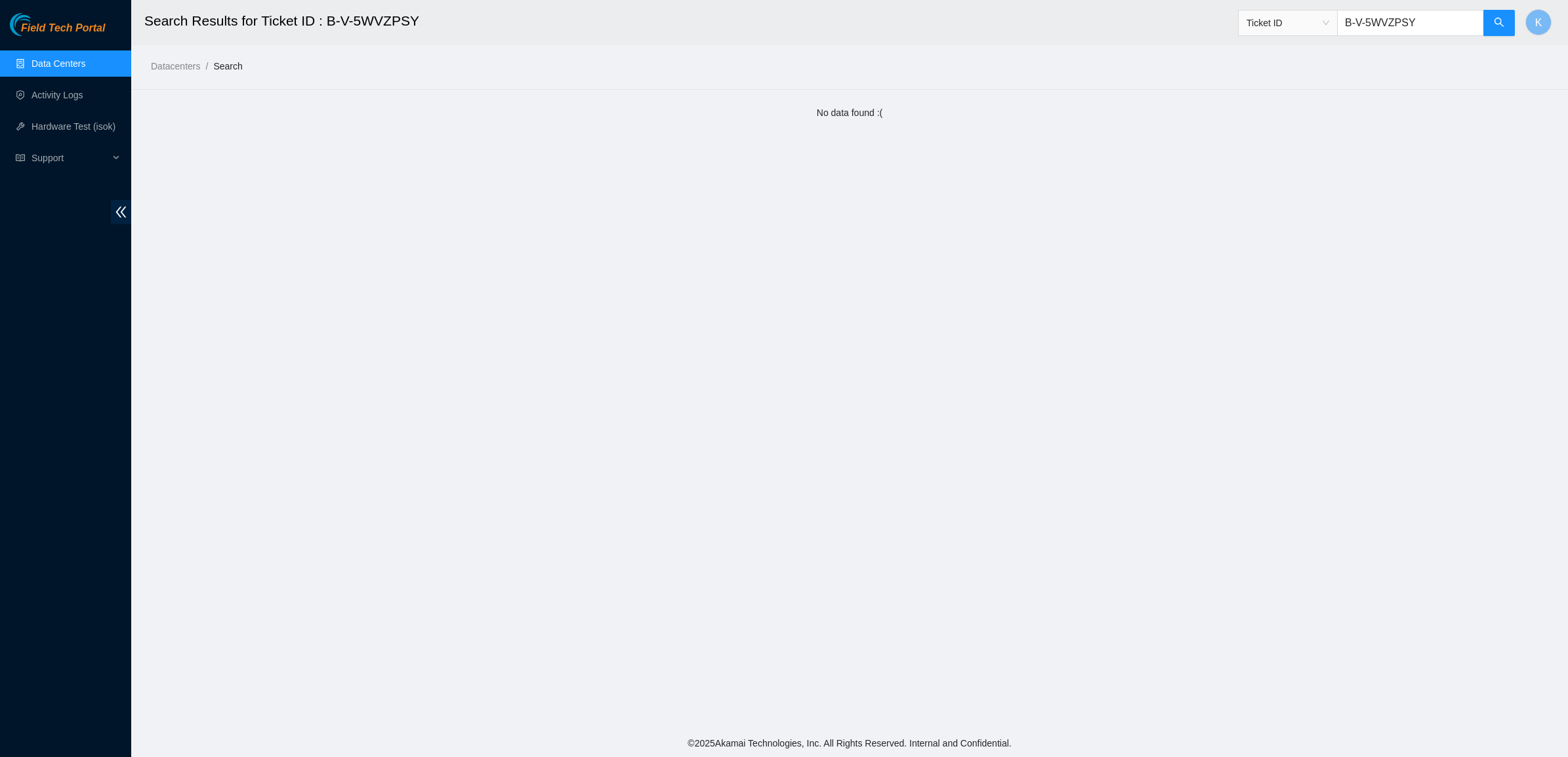
click at [1433, 34] on input "B-V-5WVZPSY" at bounding box center [1410, 23] width 147 height 26
click at [1427, 23] on input "B-V-5WVZPSY" at bounding box center [1410, 23] width 147 height 26
paste input "WVB2D"
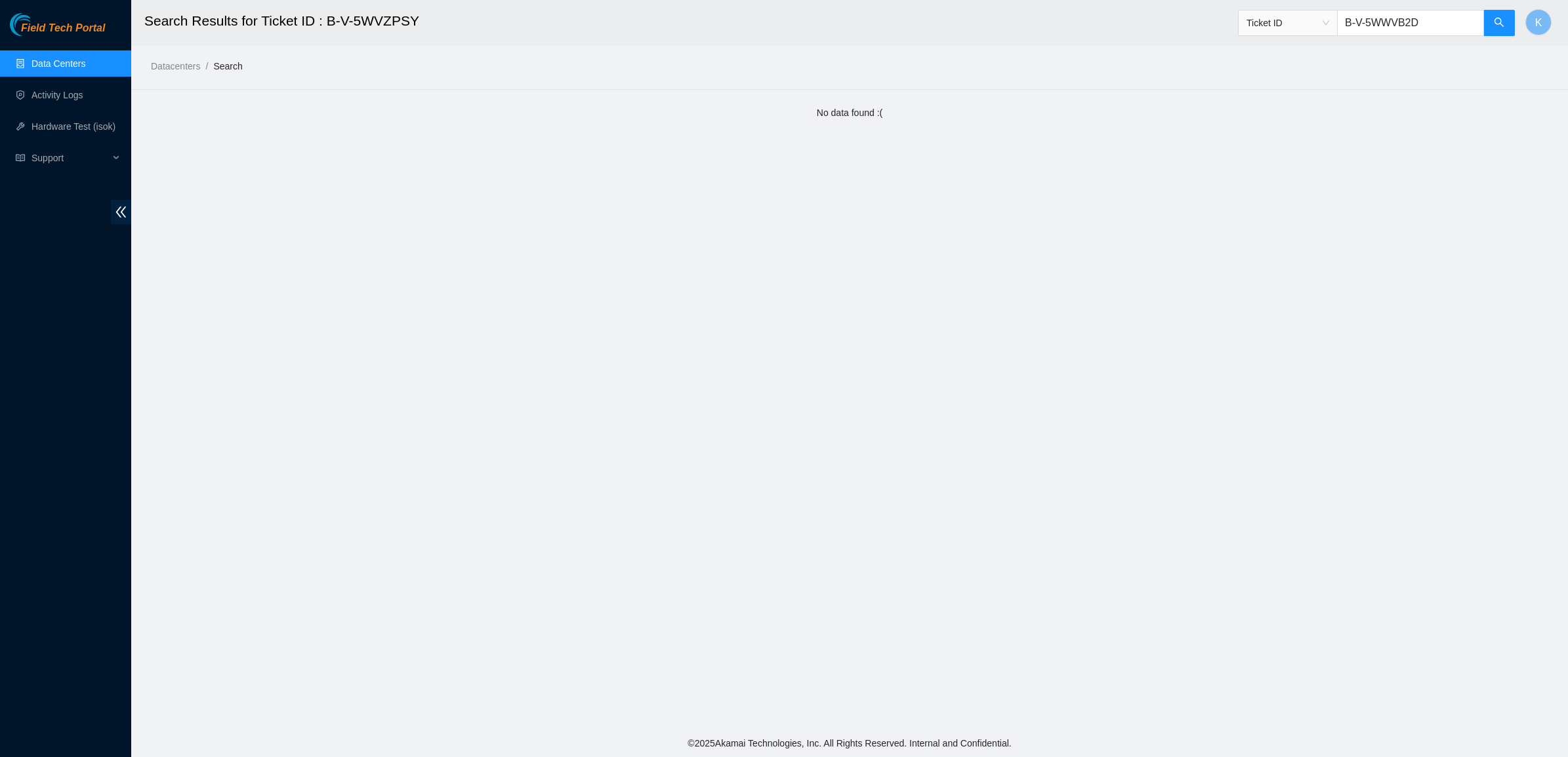
type input "B-V-5WWVB2D"
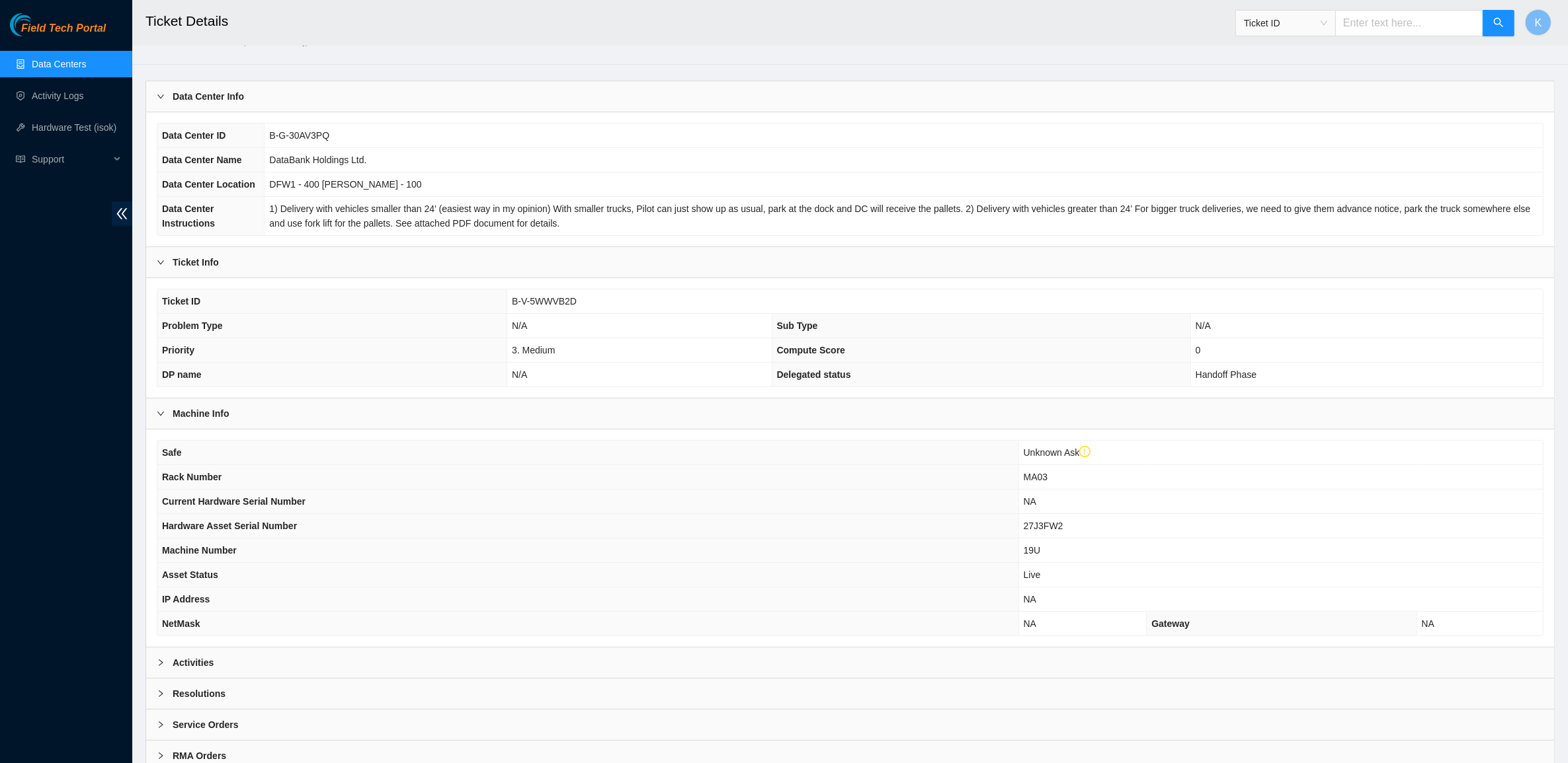
scroll to position [104, 0]
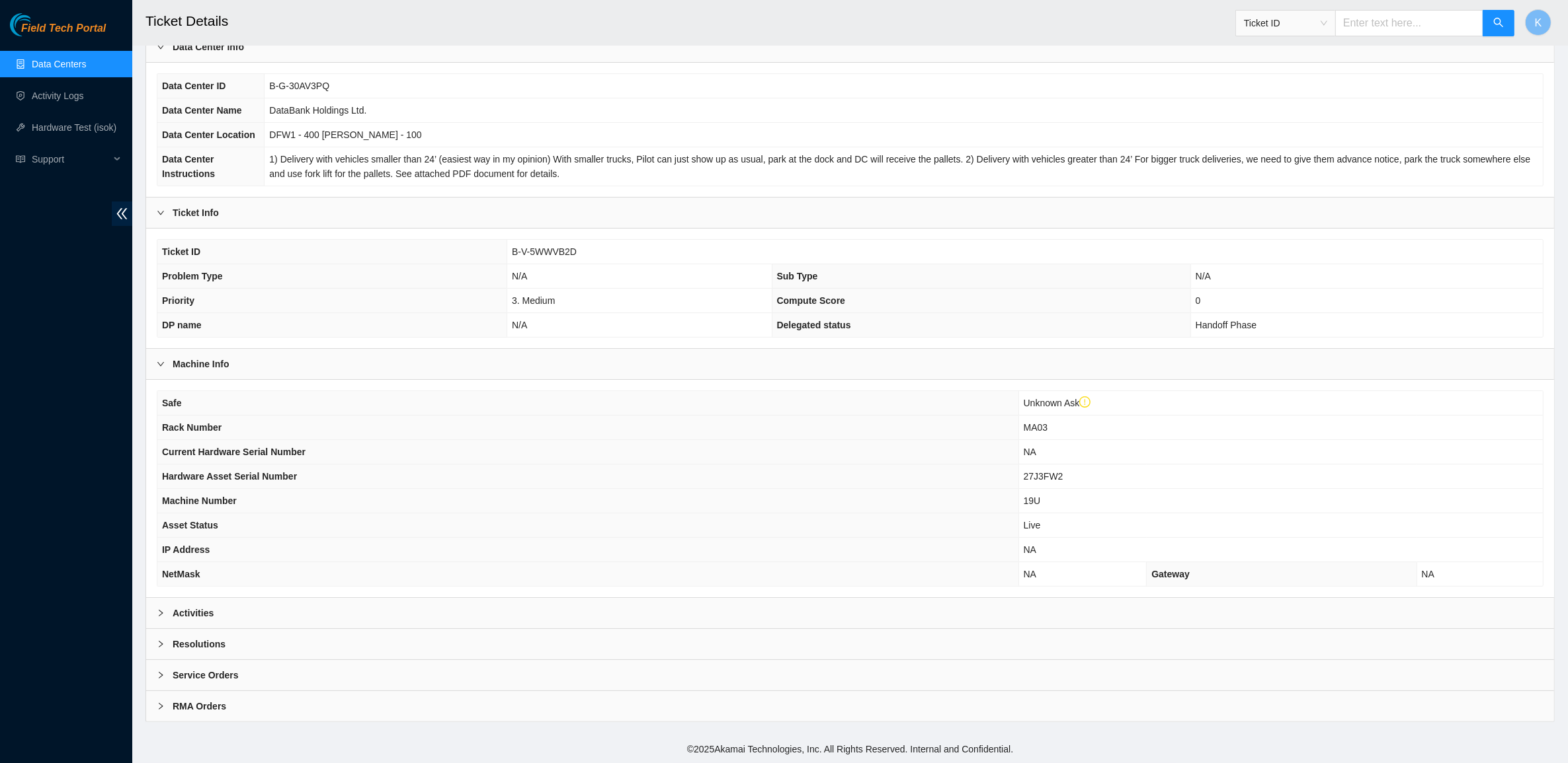
click at [170, 612] on div at bounding box center [165, 613] width 16 height 15
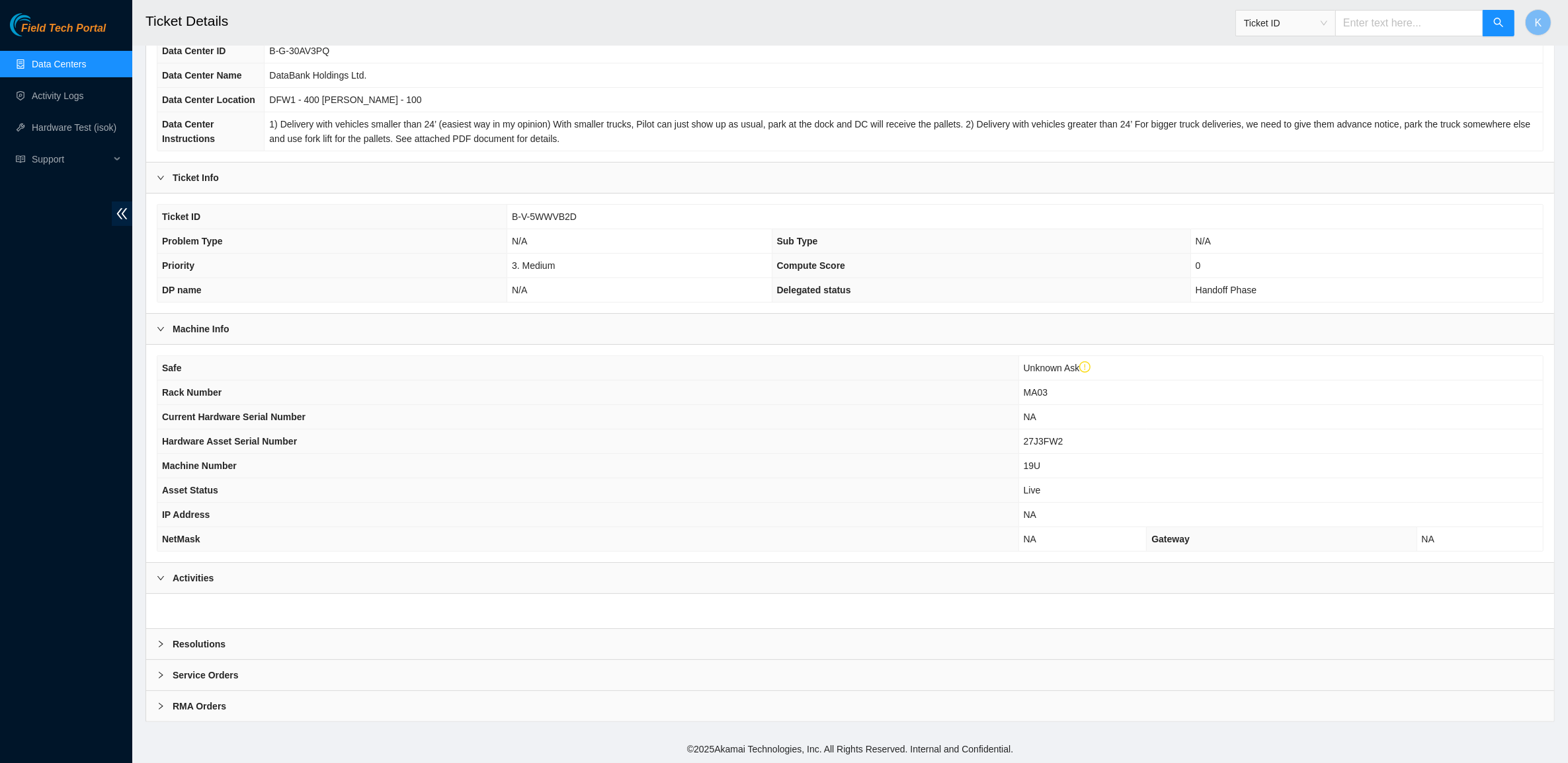
click at [208, 641] on b "Resolutions" at bounding box center [199, 645] width 53 height 15
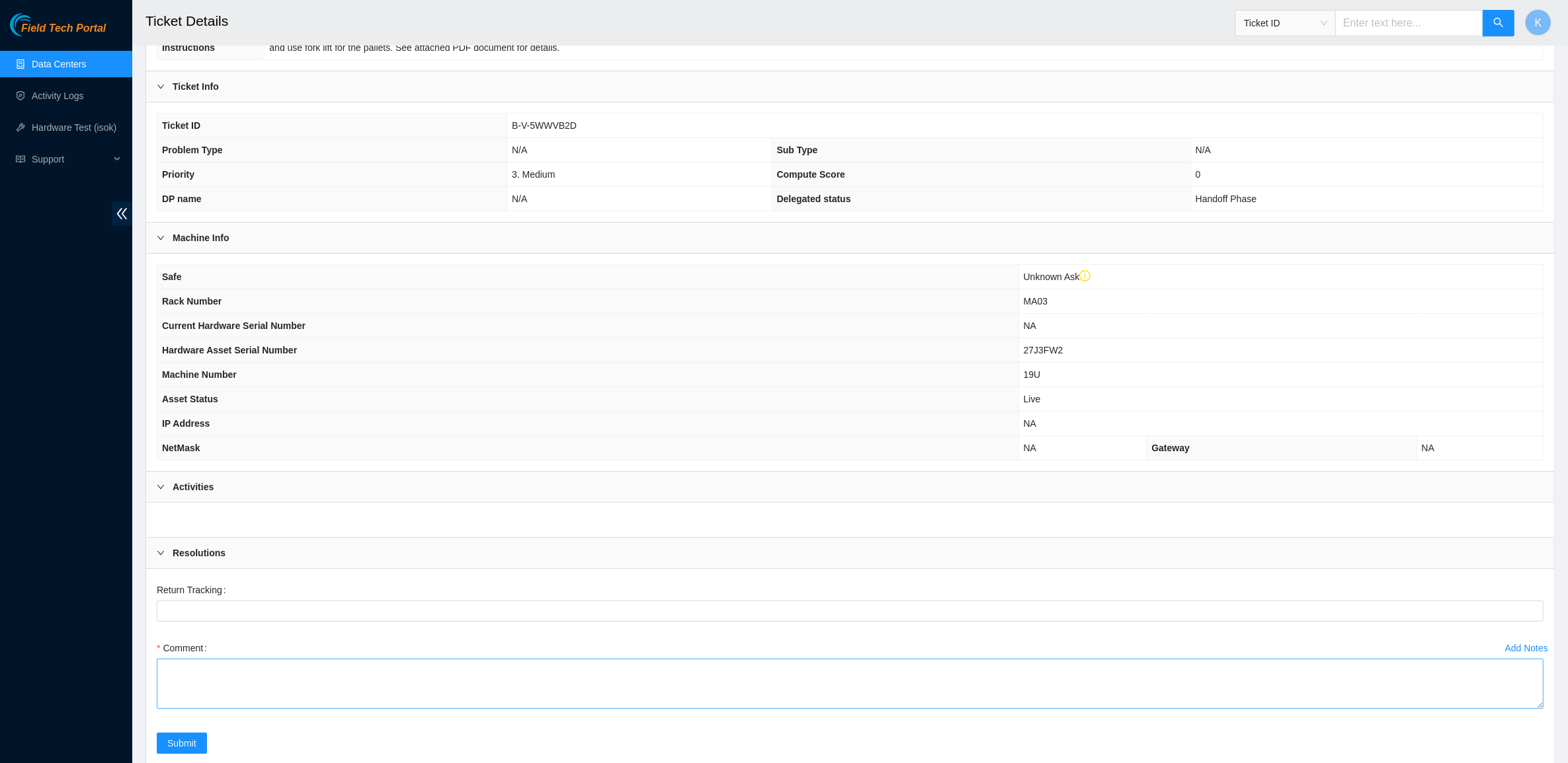
scroll to position [352, 0]
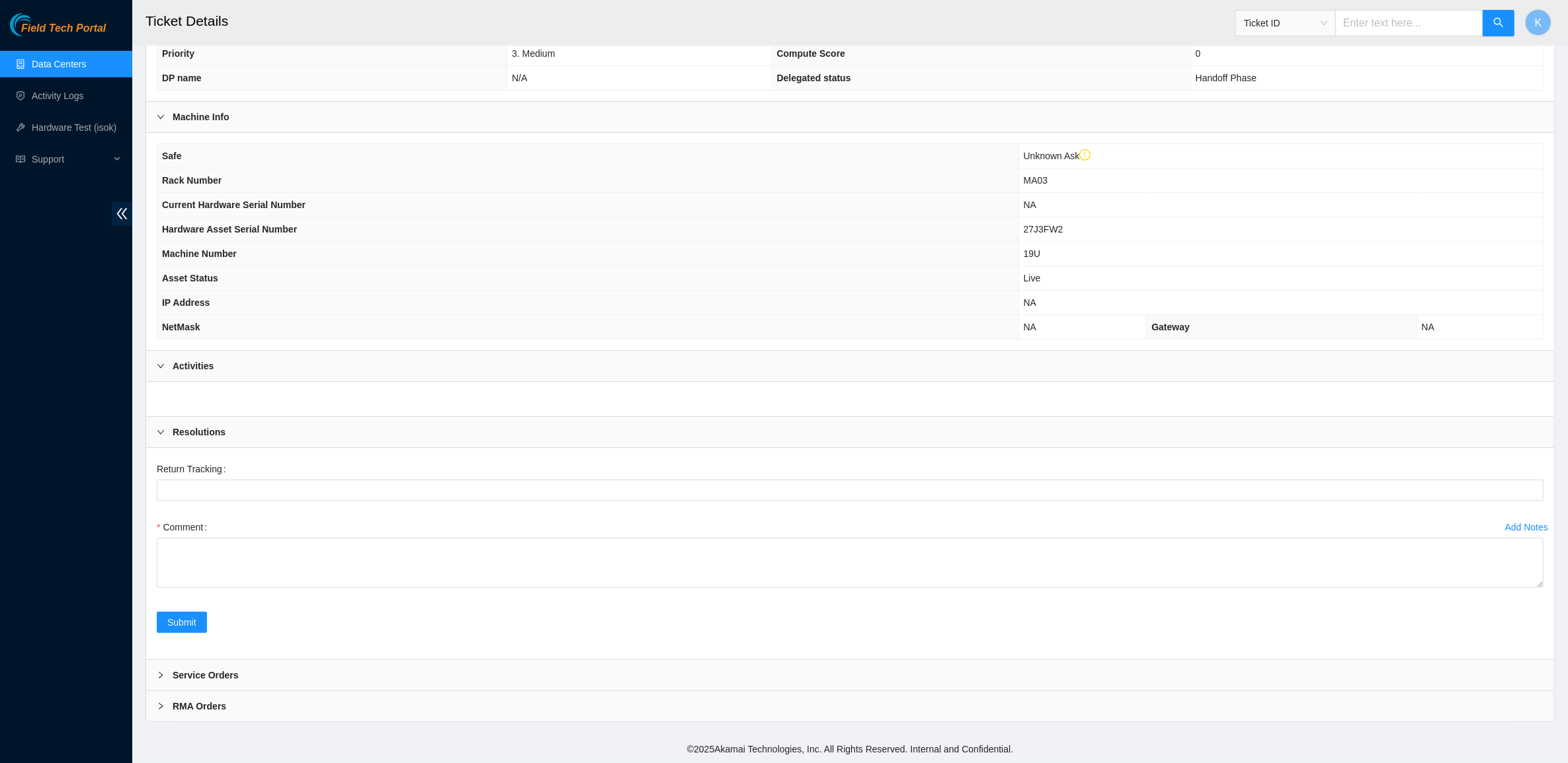
click at [243, 676] on div "Service Orders" at bounding box center [850, 675] width 1408 height 30
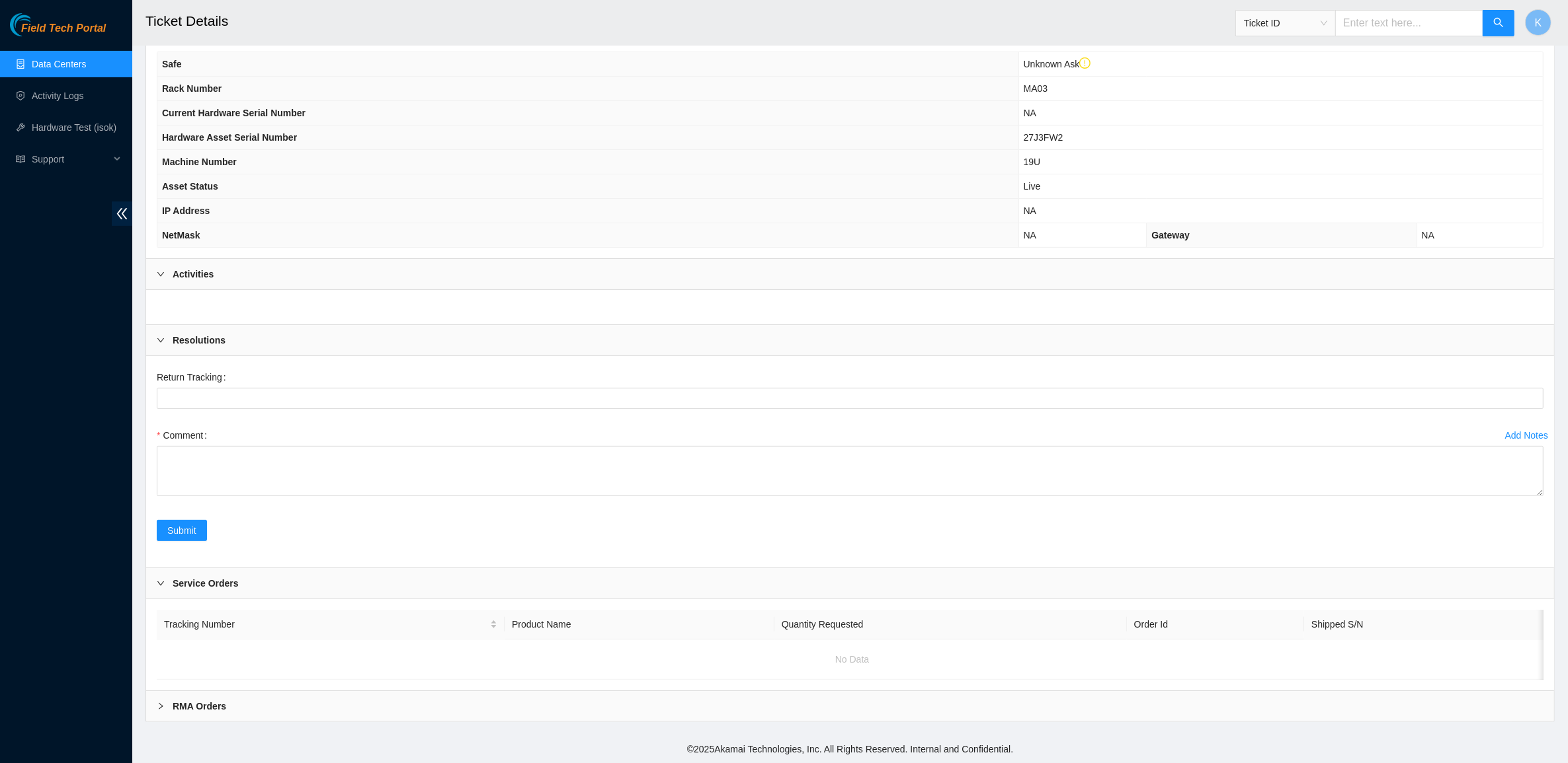
scroll to position [457, 0]
click at [230, 696] on div "RMA Orders" at bounding box center [850, 706] width 1408 height 30
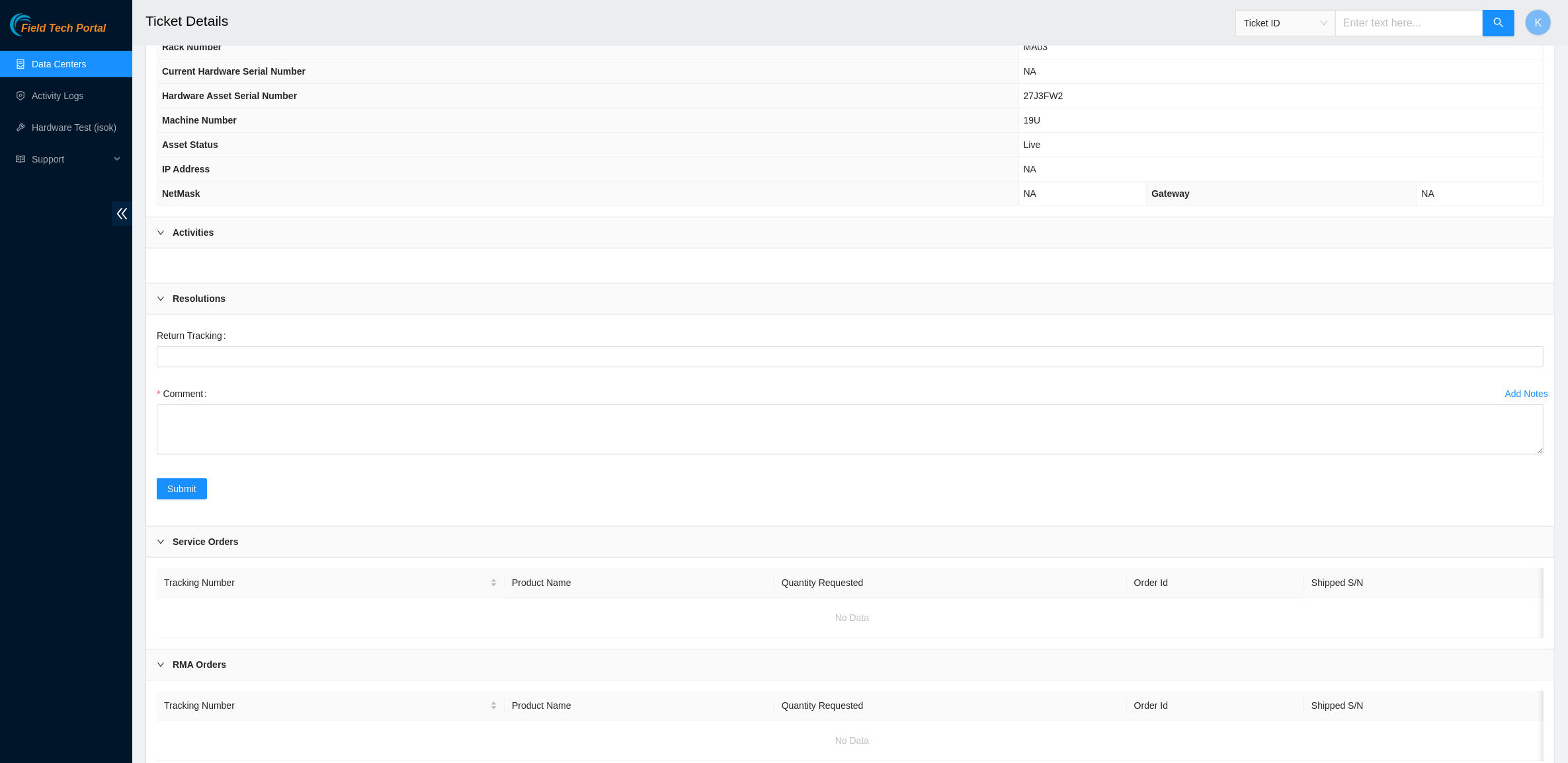
scroll to position [248, 0]
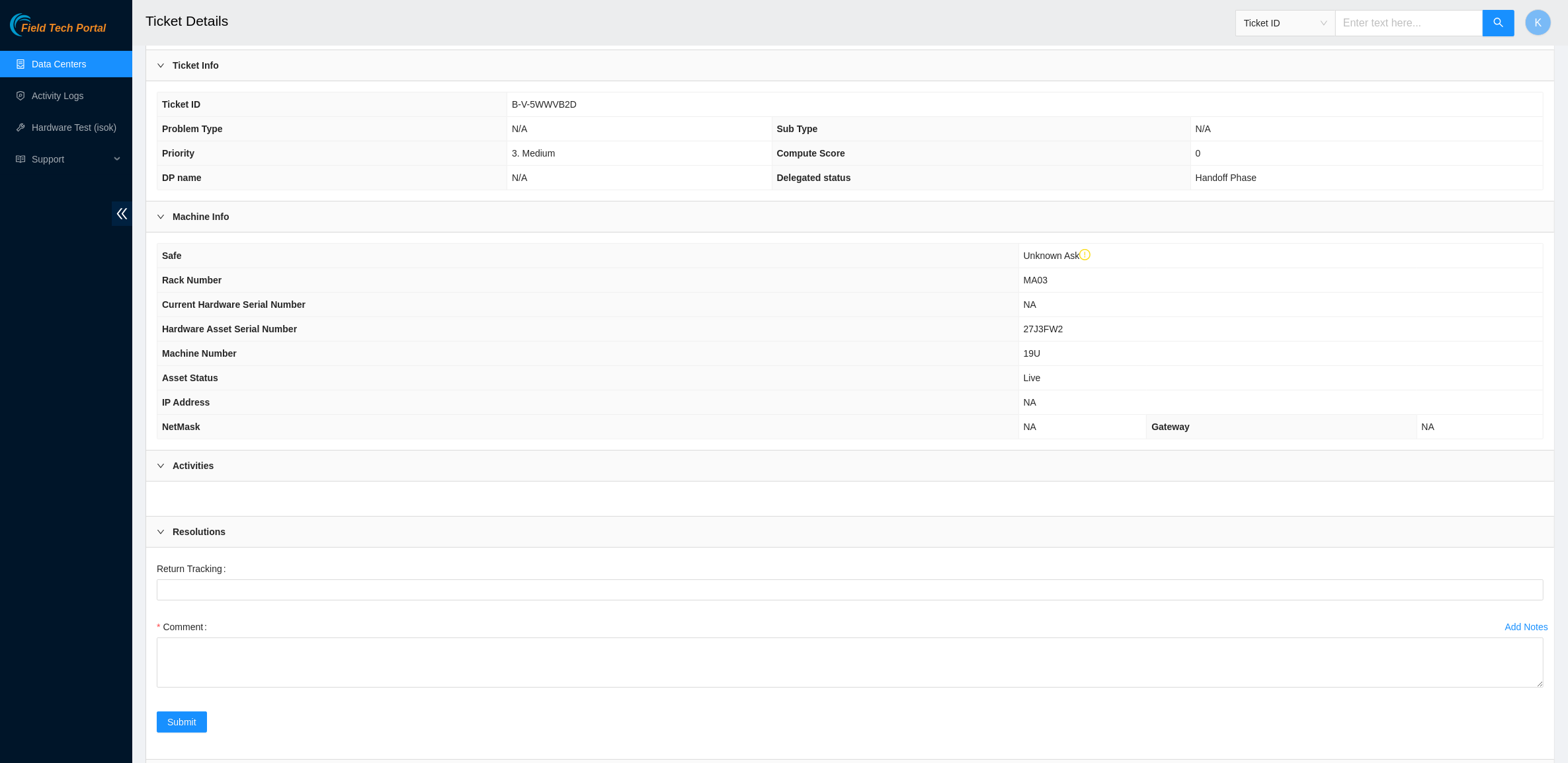
click at [190, 473] on b "Activities" at bounding box center [193, 466] width 41 height 15
click at [193, 473] on b "Activities" at bounding box center [193, 466] width 41 height 15
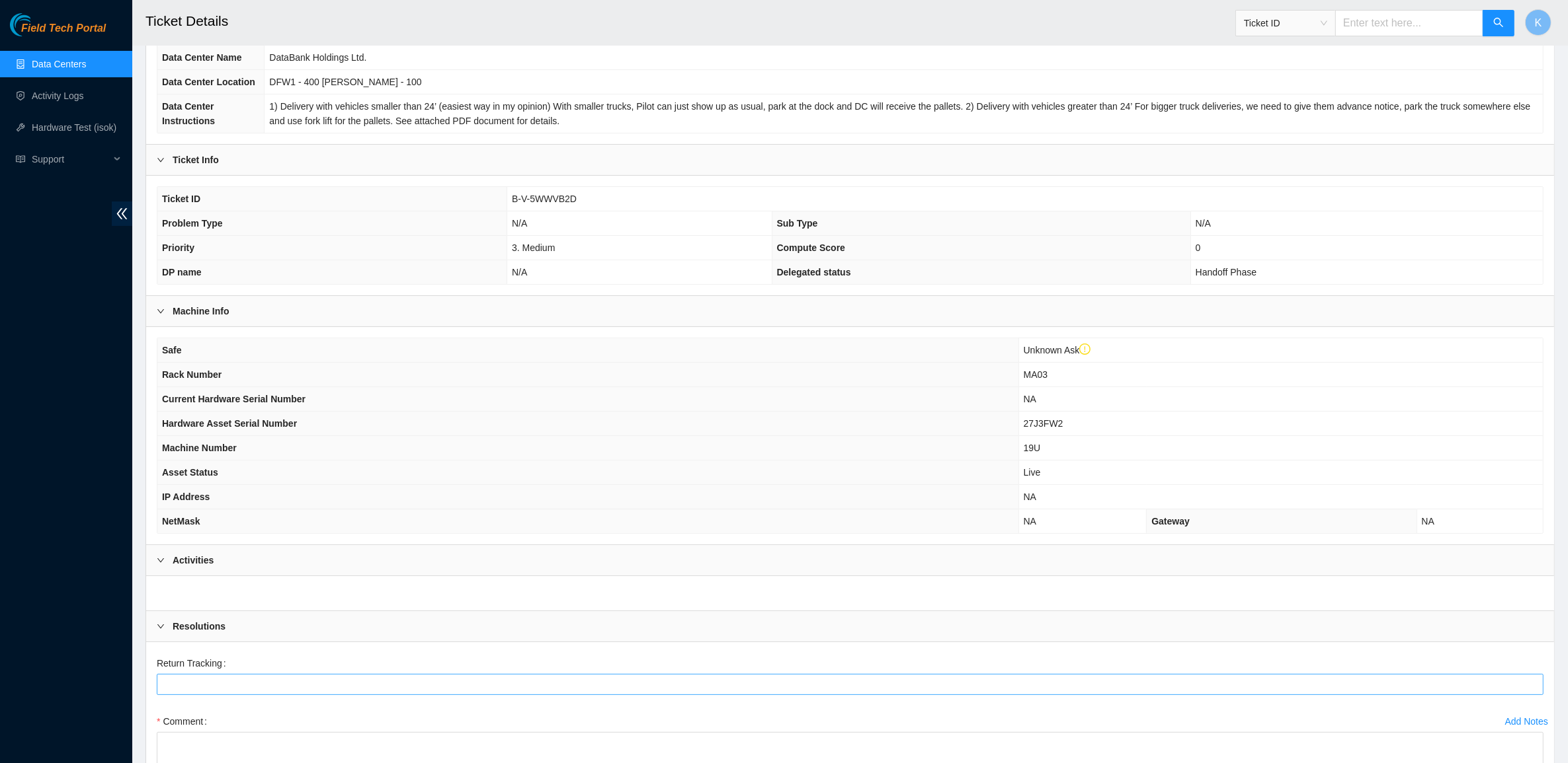
scroll to position [413, 0]
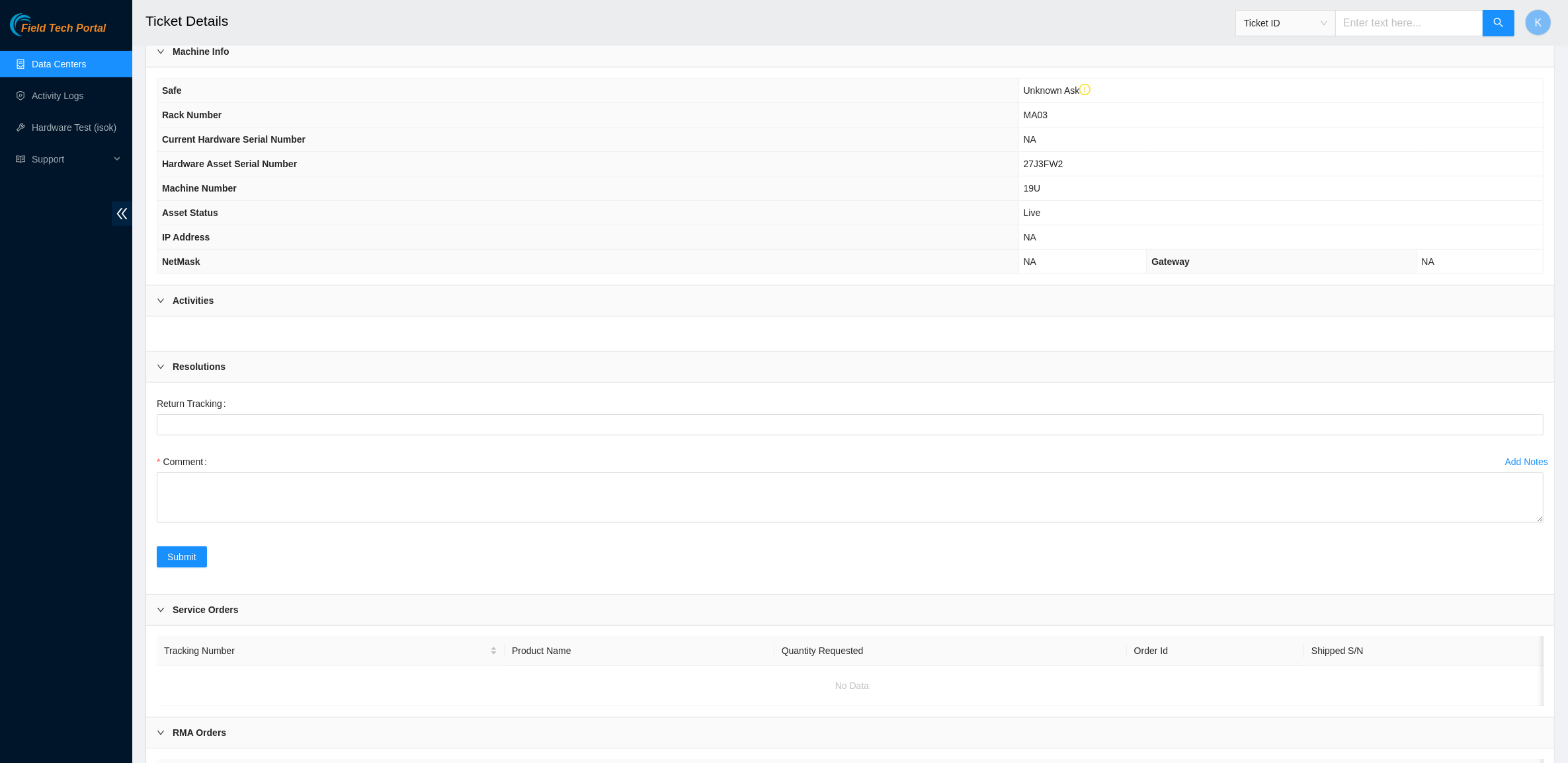
click at [104, 454] on div "Field Tech Portal Data Centers Activity Logs Hardware Test (isok) Support" at bounding box center [66, 388] width 132 height 750
click at [76, 59] on link "Data Centers" at bounding box center [59, 64] width 54 height 10
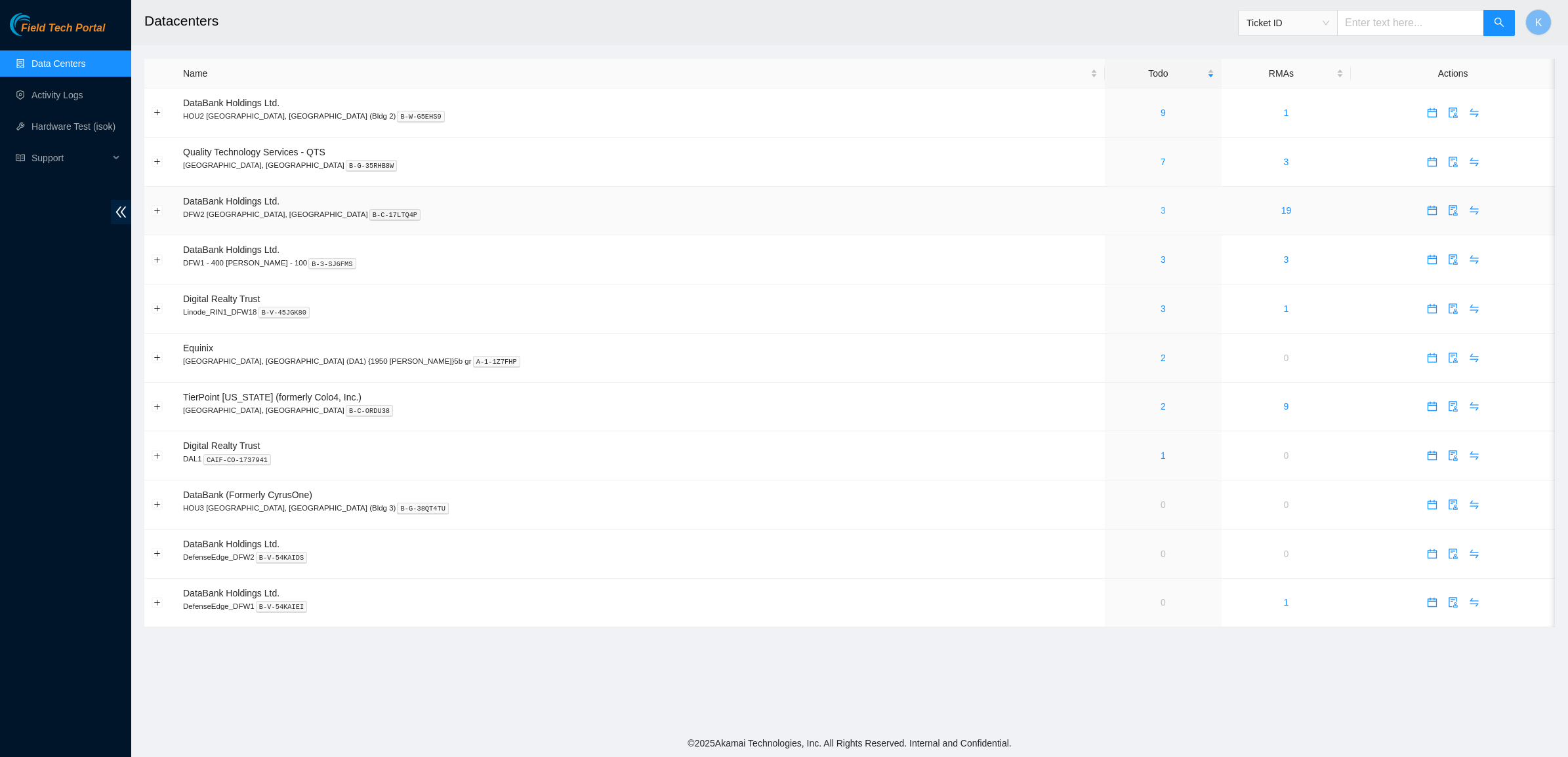
click at [1160, 214] on link "3" at bounding box center [1162, 210] width 5 height 10
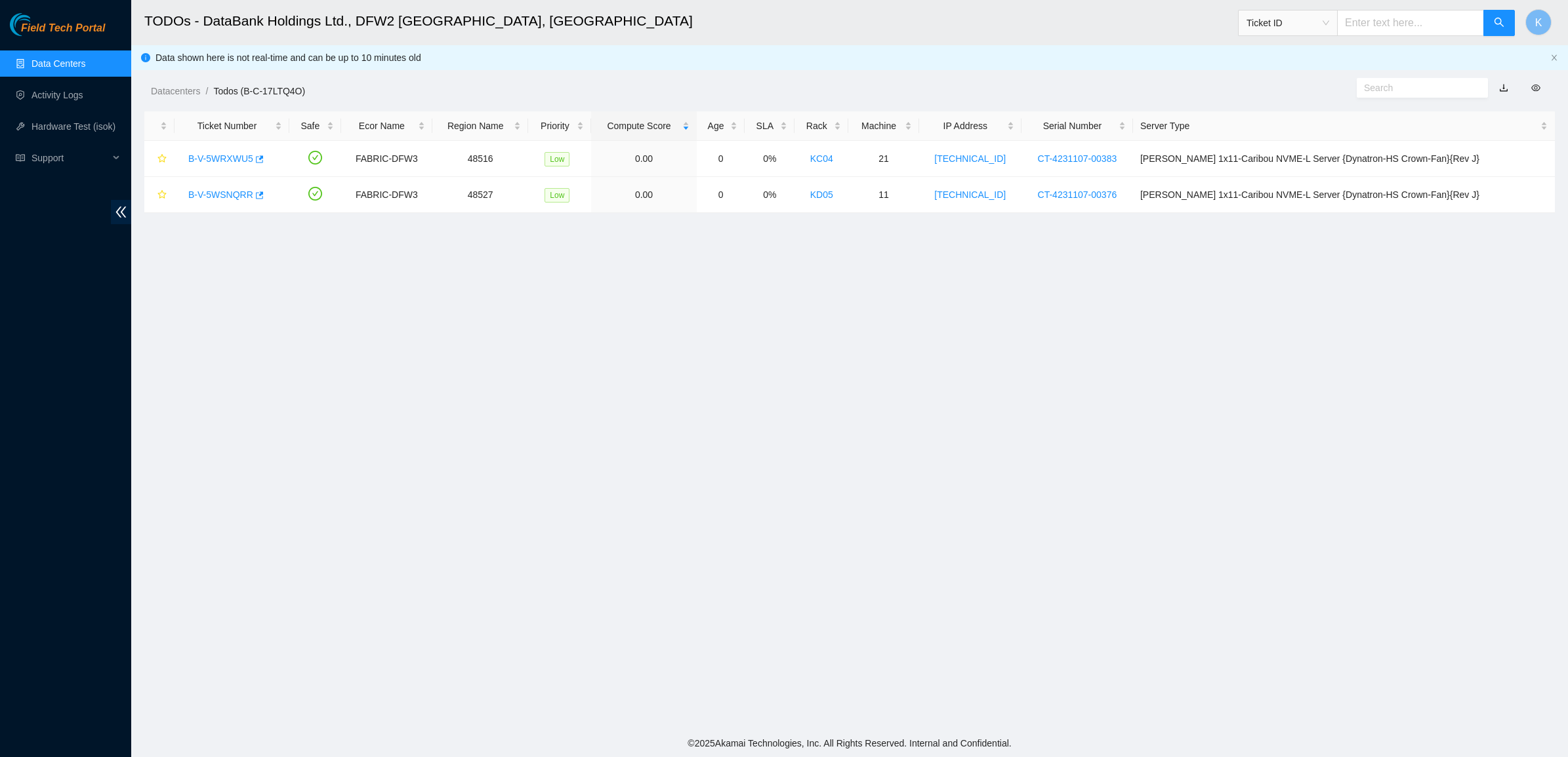
click at [72, 61] on link "Data Centers" at bounding box center [58, 63] width 54 height 10
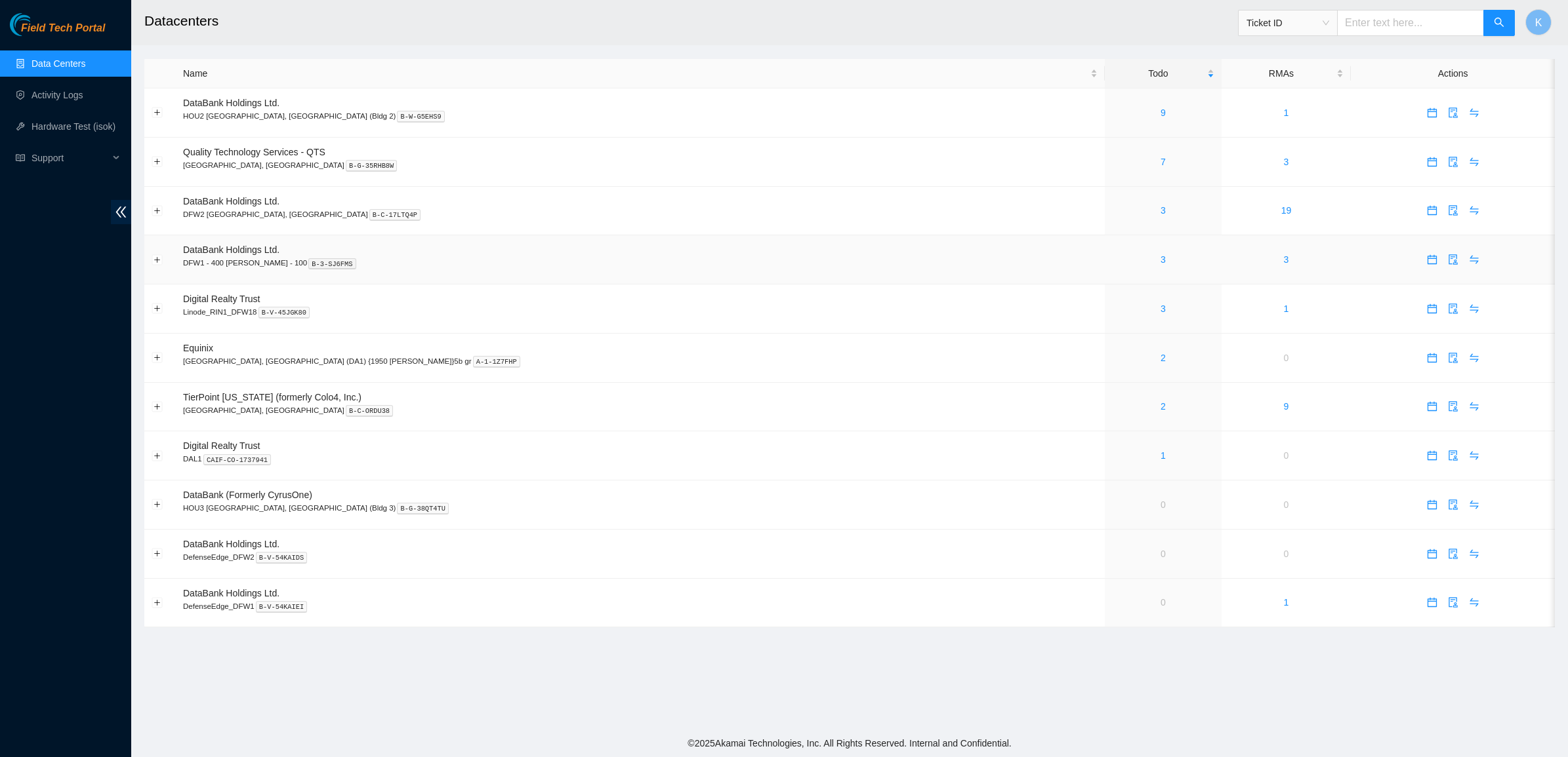
click at [1112, 260] on div "3" at bounding box center [1162, 260] width 101 height 15
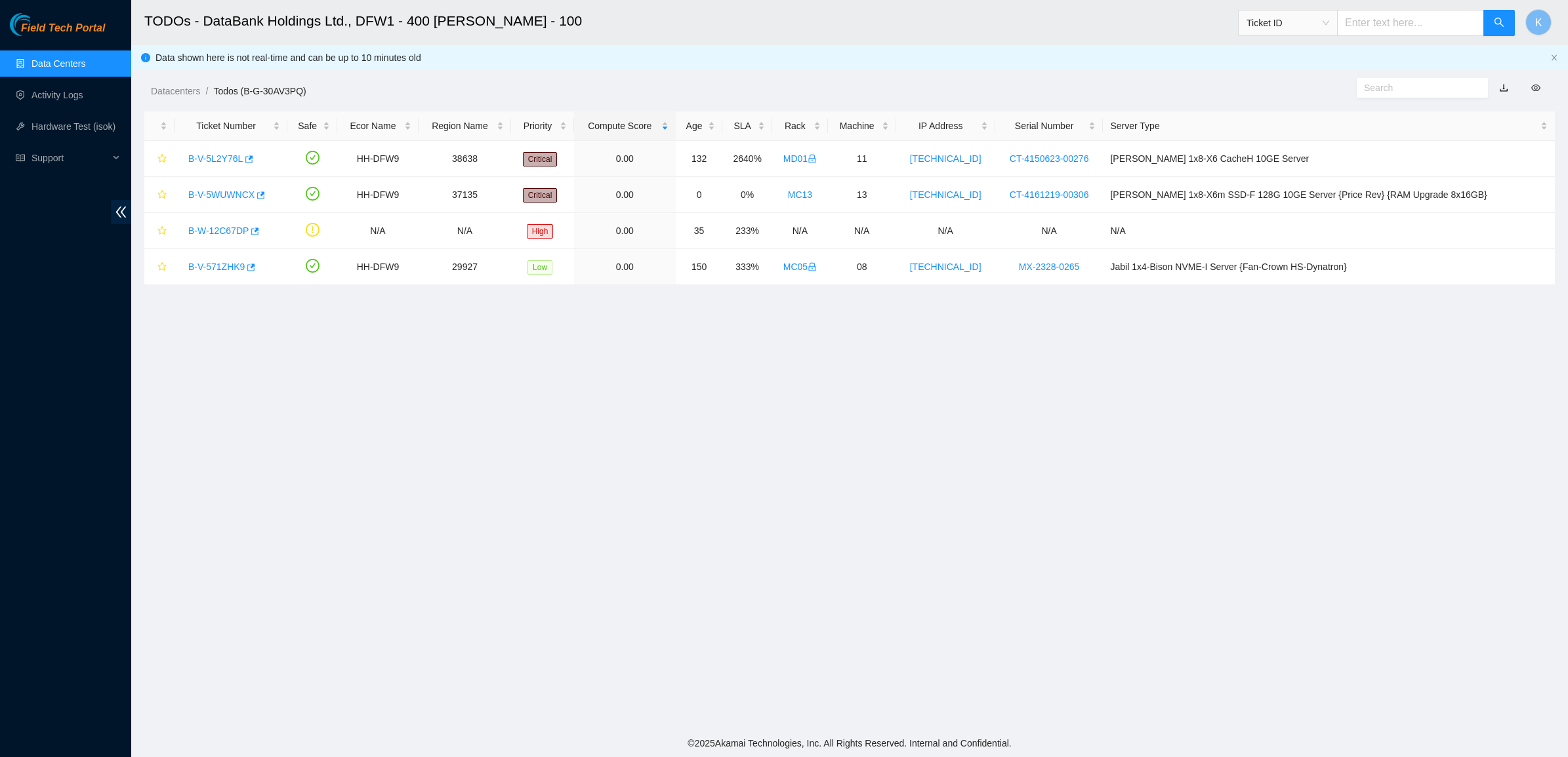
click at [799, 315] on main "TODOs - DataBank Holdings Ltd., DFW1 - 400 S. Akard - 100 Ticket ID K Data show…" at bounding box center [849, 365] width 1437 height 730
click at [1385, 31] on input "text" at bounding box center [1410, 23] width 147 height 26
paste input "B-V-5WWVB2D"
type input "B-V-5WWVB2D"
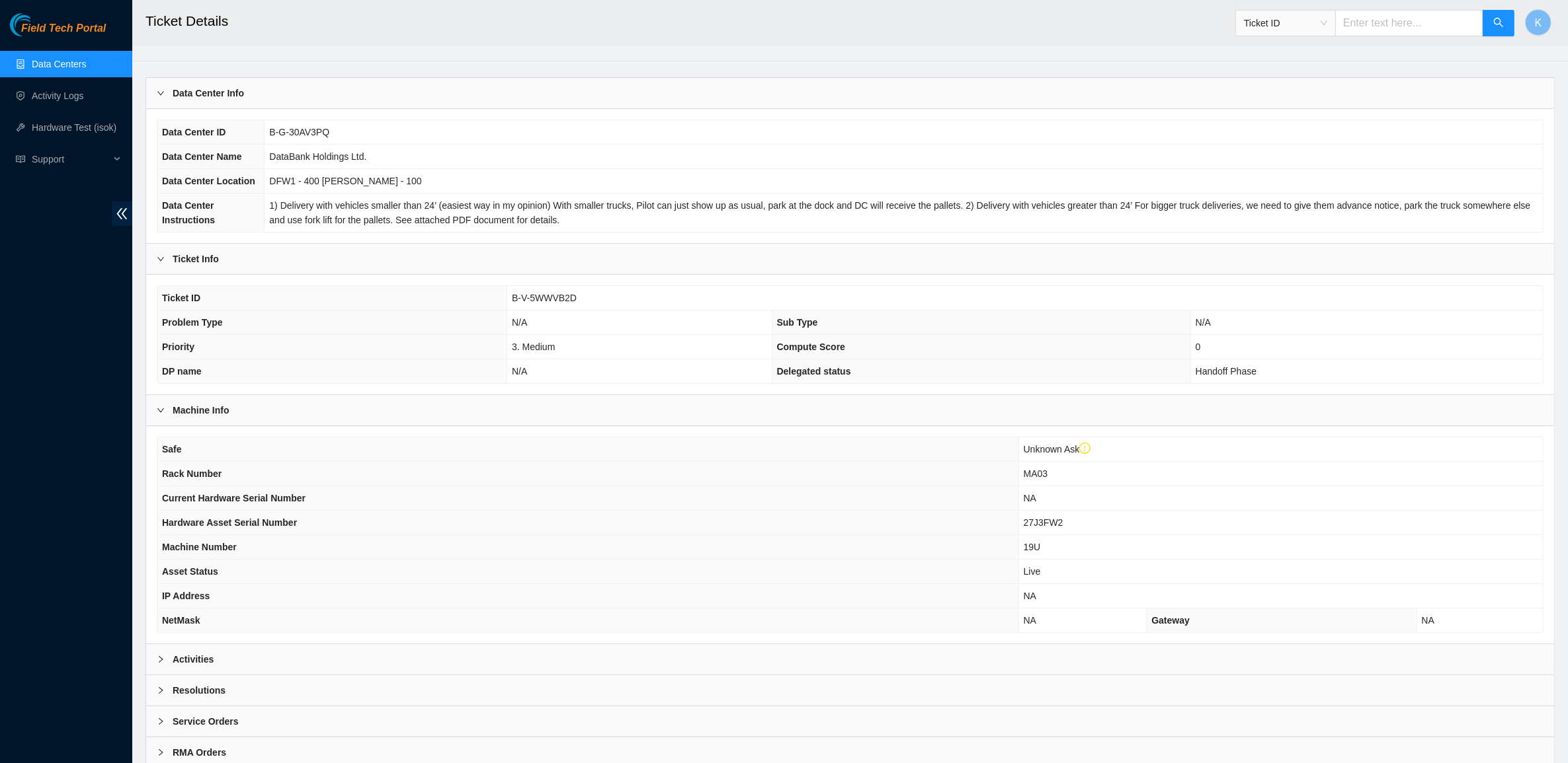
scroll to position [104, 0]
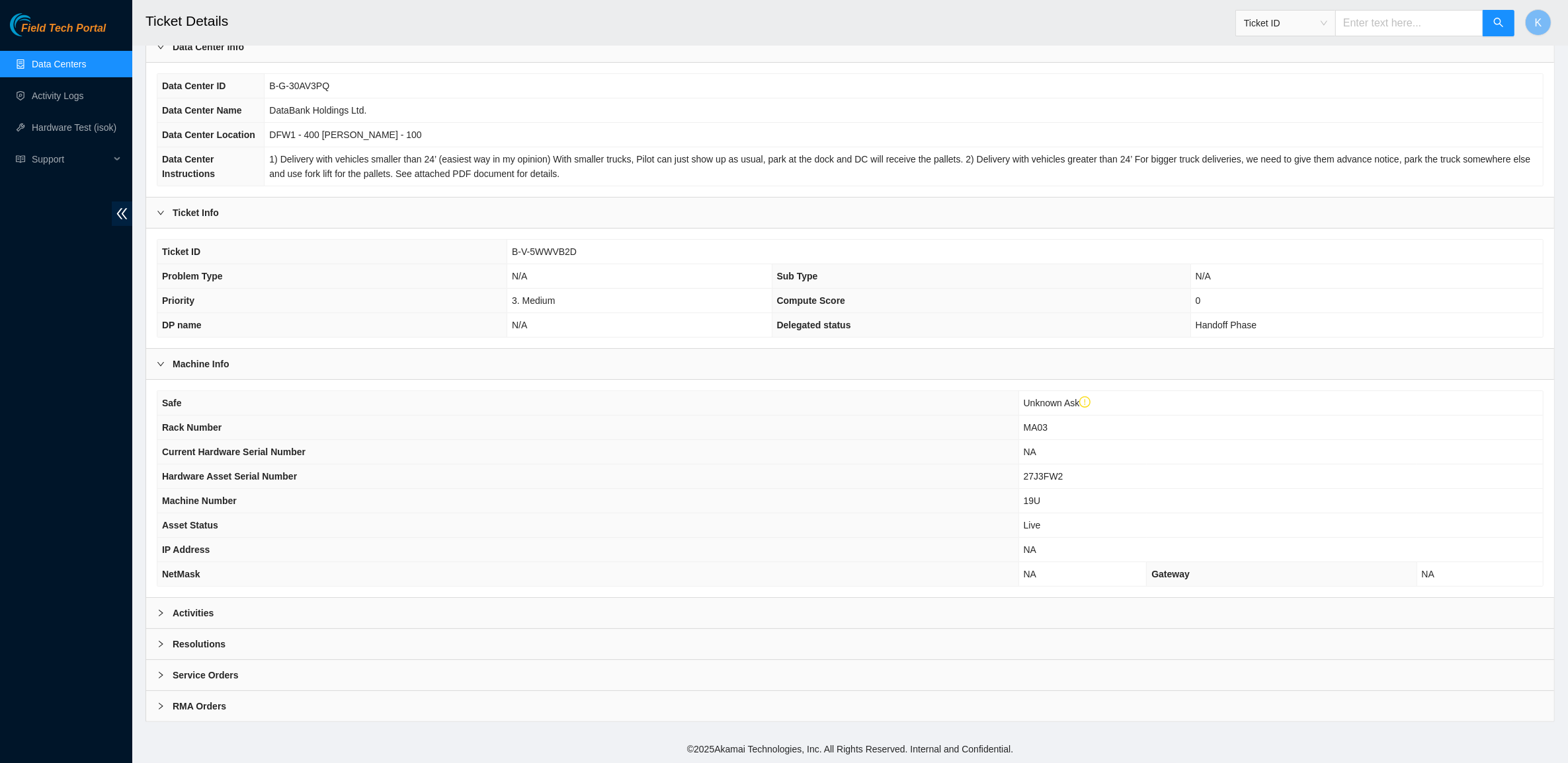
click at [222, 612] on div "Activities" at bounding box center [850, 613] width 1408 height 30
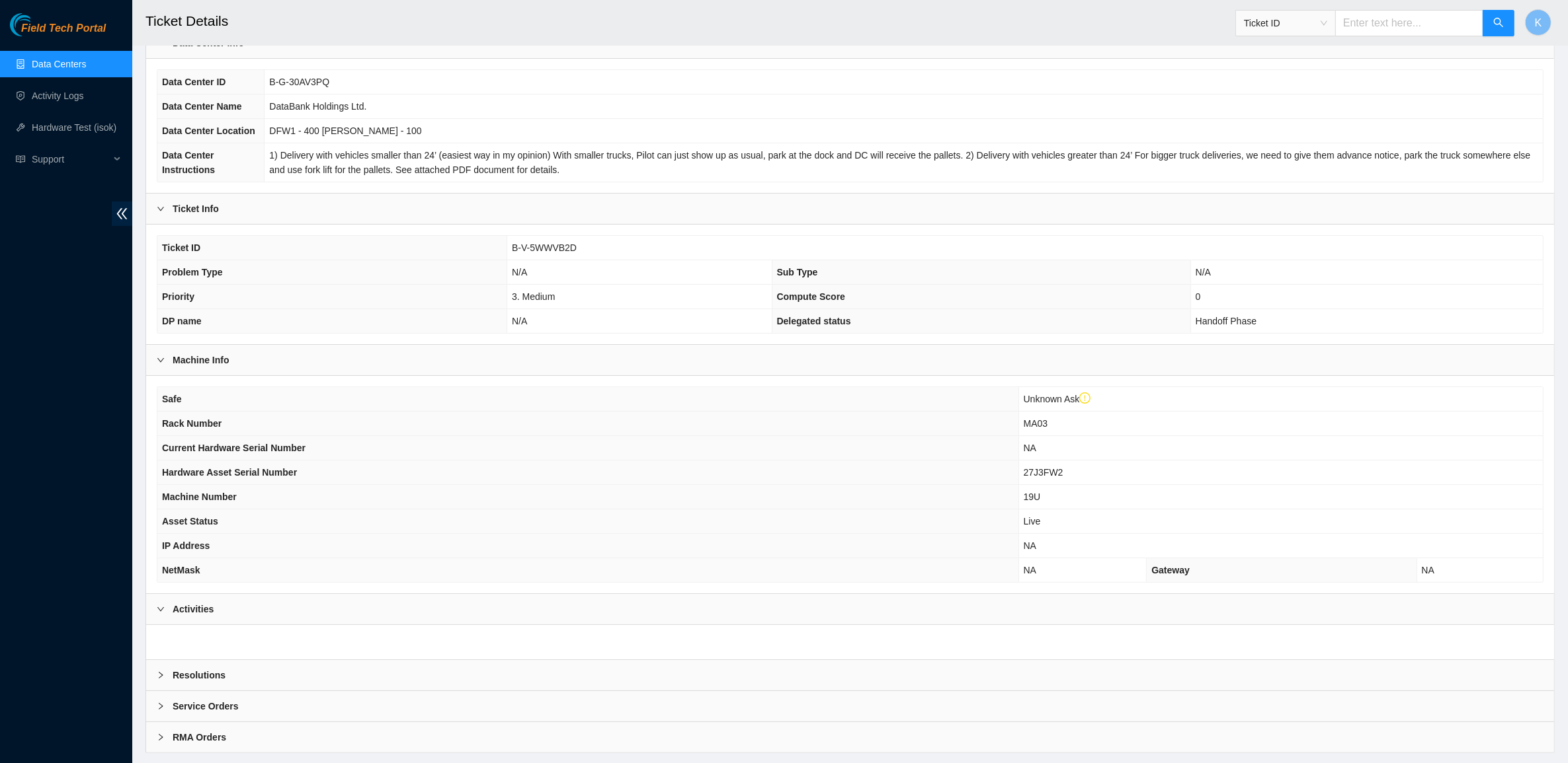
scroll to position [140, 0]
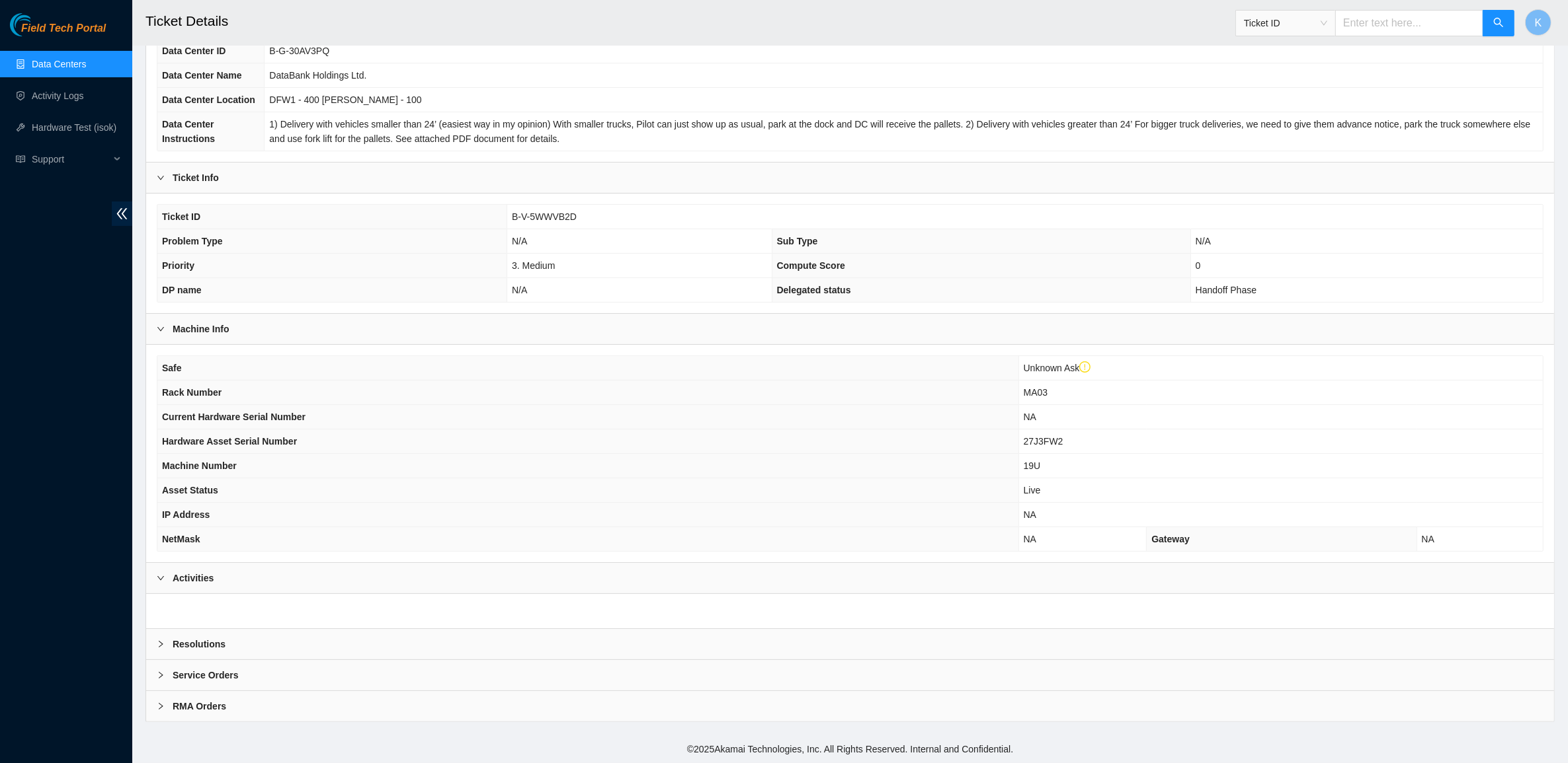
click at [215, 642] on b "Resolutions" at bounding box center [199, 645] width 53 height 15
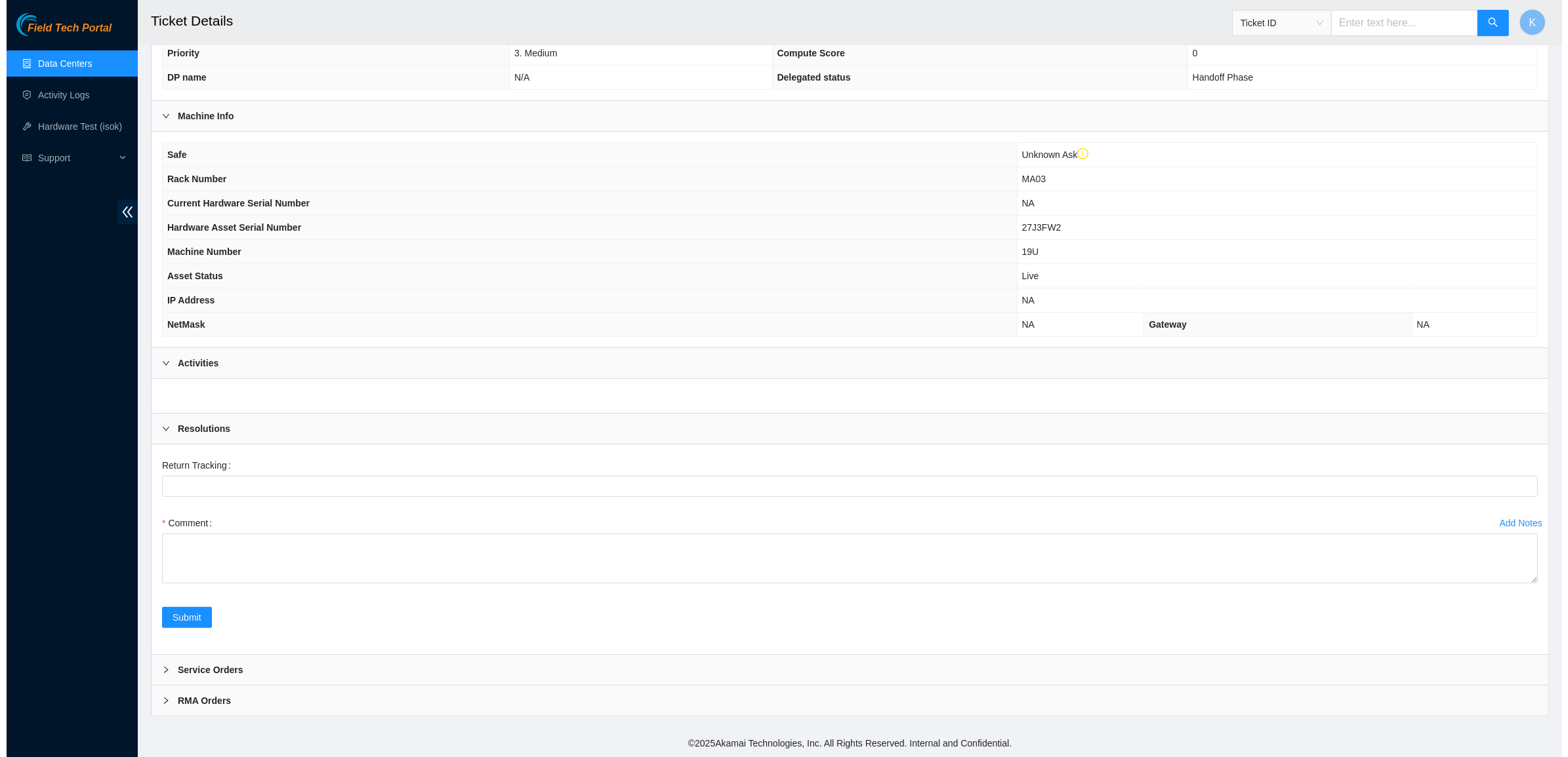
scroll to position [0, 0]
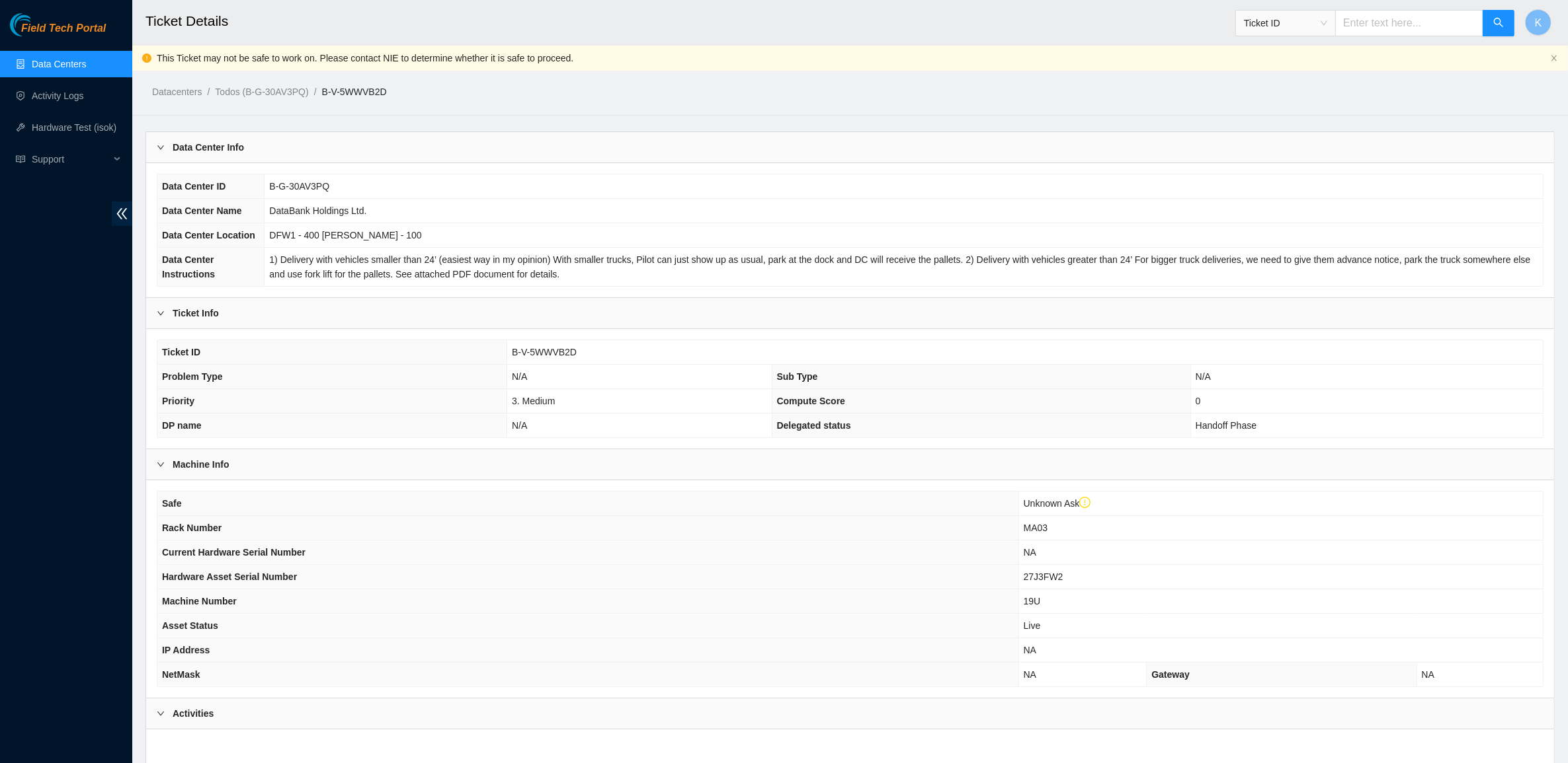
click at [1435, 21] on input "text" at bounding box center [1408, 23] width 148 height 26
paste input "B-V-5WVZPSY"
type input "B-V-5WVZPSY"
click at [1480, 21] on input "B-V-5WVZPSY" at bounding box center [1408, 23] width 148 height 26
click at [1496, 21] on icon "search" at bounding box center [1498, 22] width 10 height 10
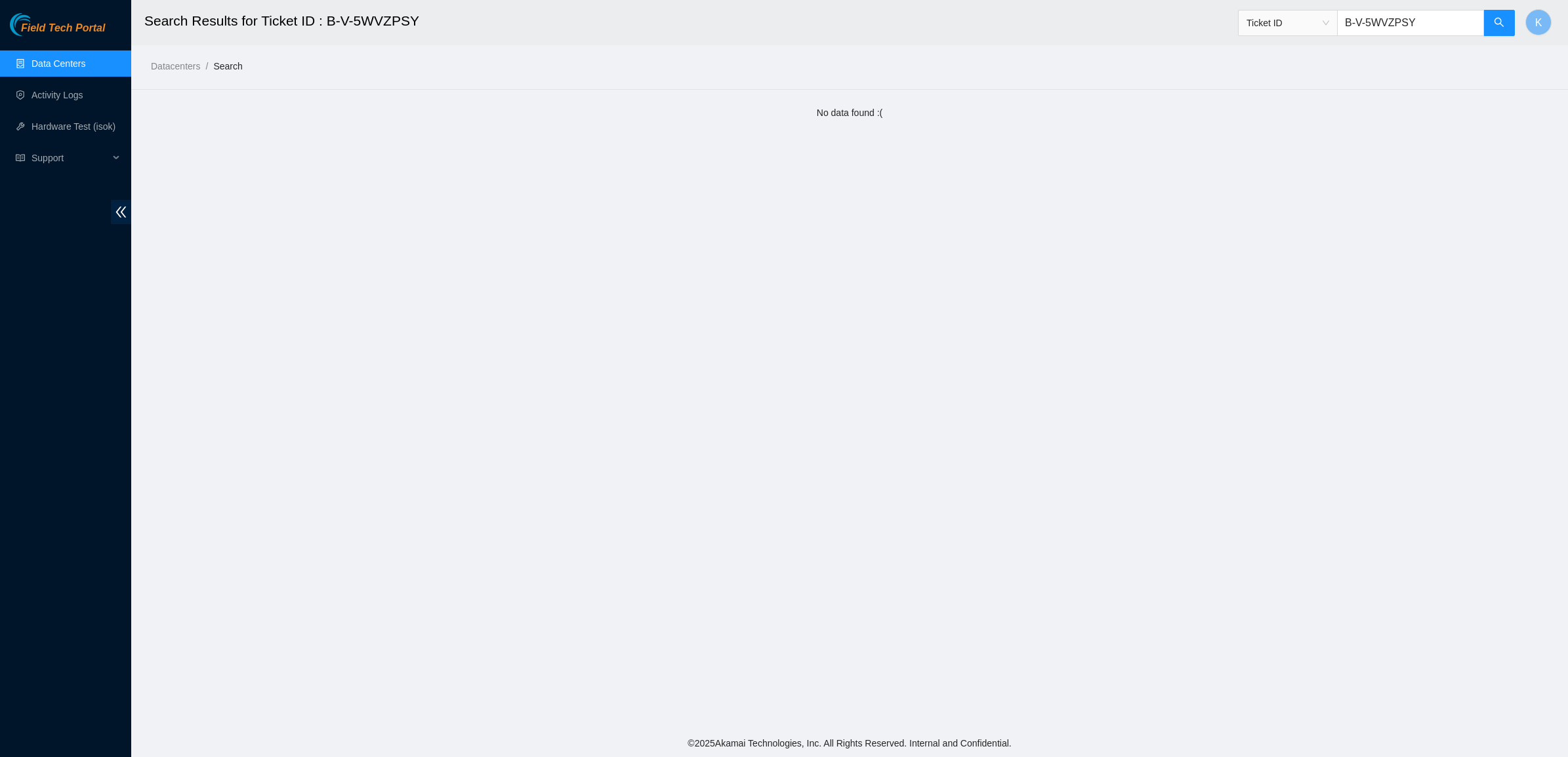
drag, startPoint x: 1432, startPoint y: 26, endPoint x: 1284, endPoint y: 28, distance: 148.0
click at [1284, 28] on span "Ticket ID B-V-5WVZPSY" at bounding box center [1377, 23] width 277 height 26
click at [1496, 14] on button "button" at bounding box center [1499, 23] width 31 height 26
click at [68, 64] on link "Data Centers" at bounding box center [58, 63] width 54 height 10
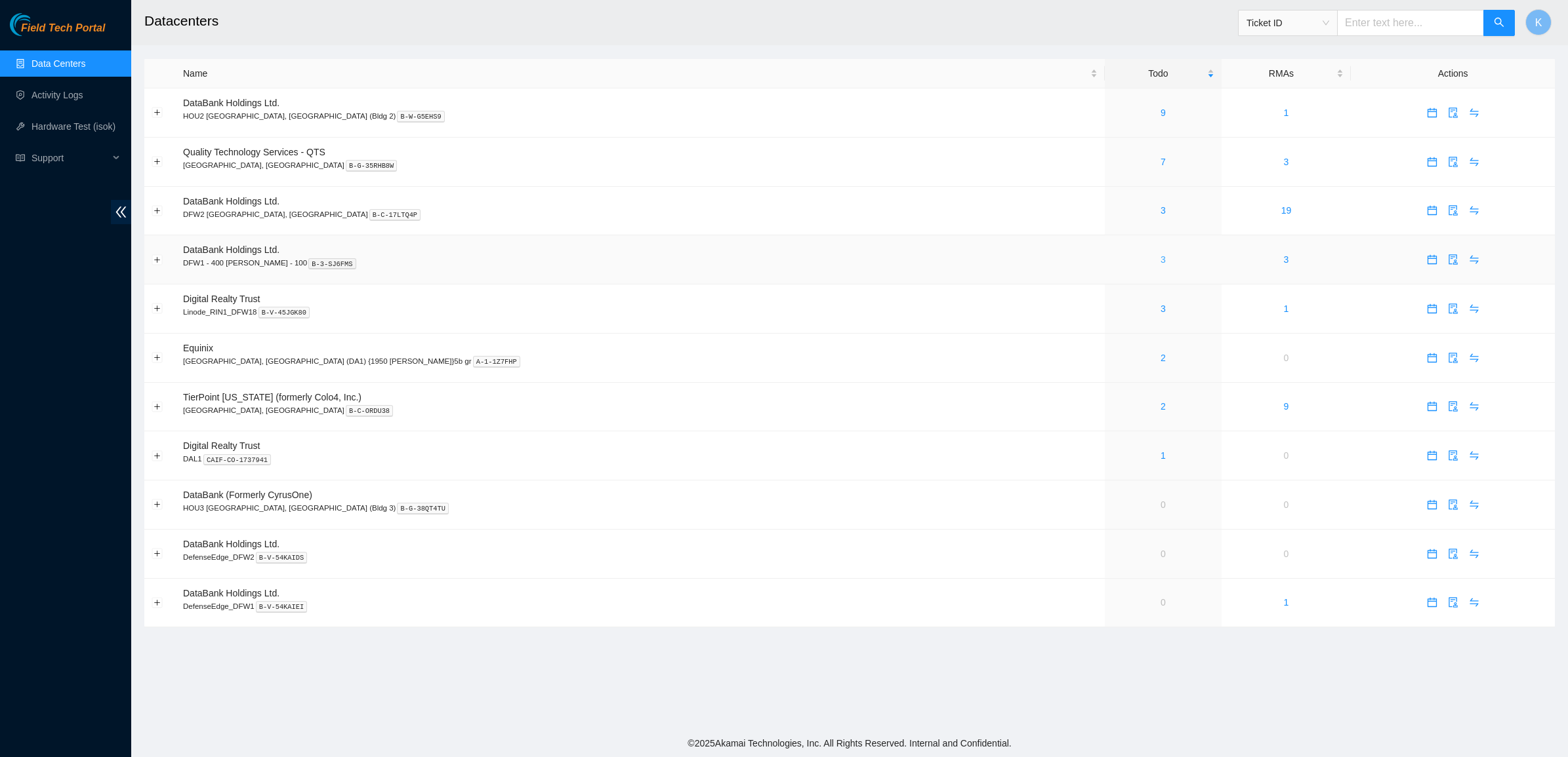
click at [1160, 263] on link "3" at bounding box center [1162, 260] width 5 height 10
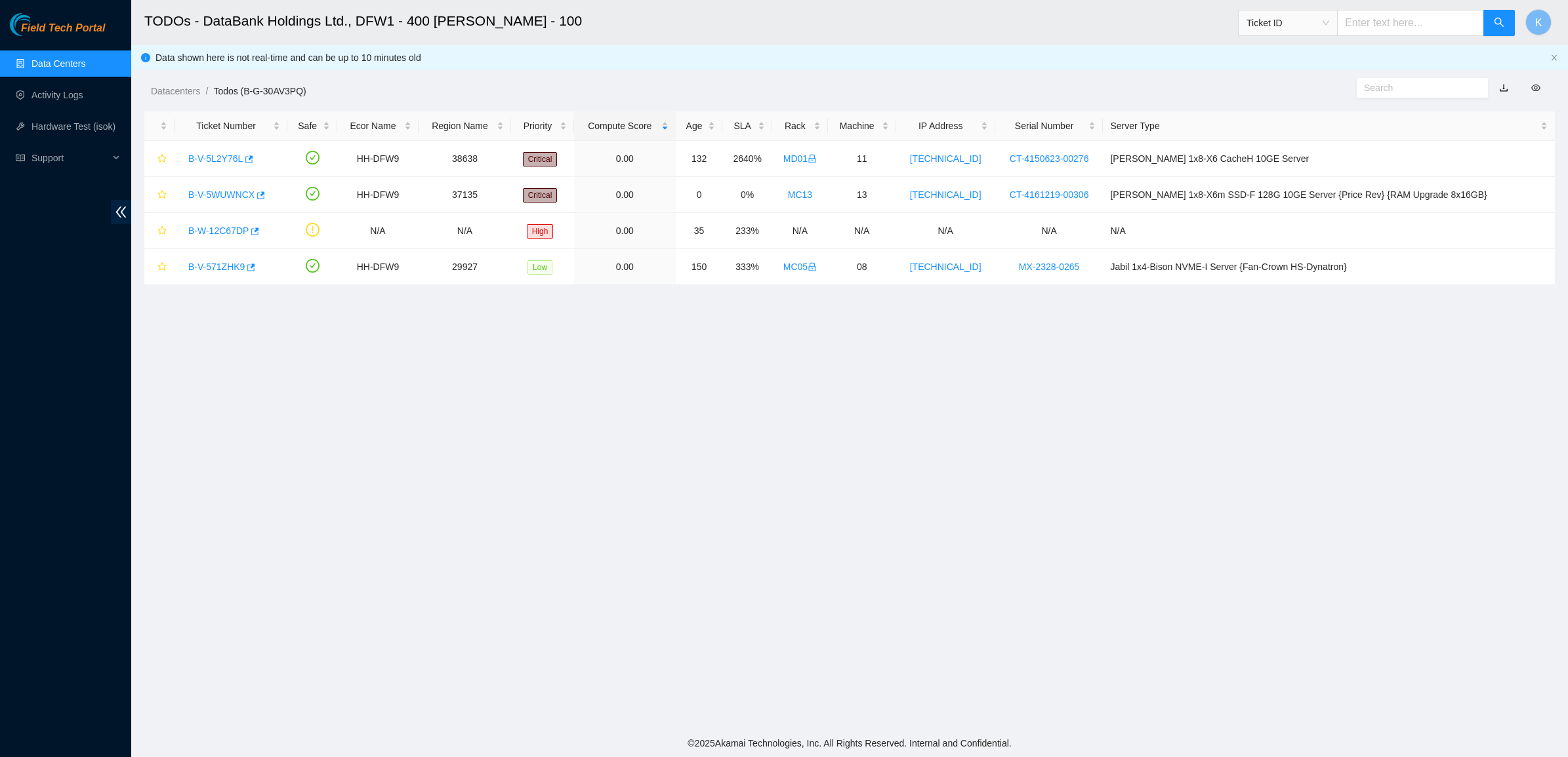
click at [760, 306] on main "TODOs - DataBank Holdings Ltd., DFW1 - 400 [PERSON_NAME] - 100 Ticket ID K Data…" at bounding box center [849, 365] width 1437 height 730
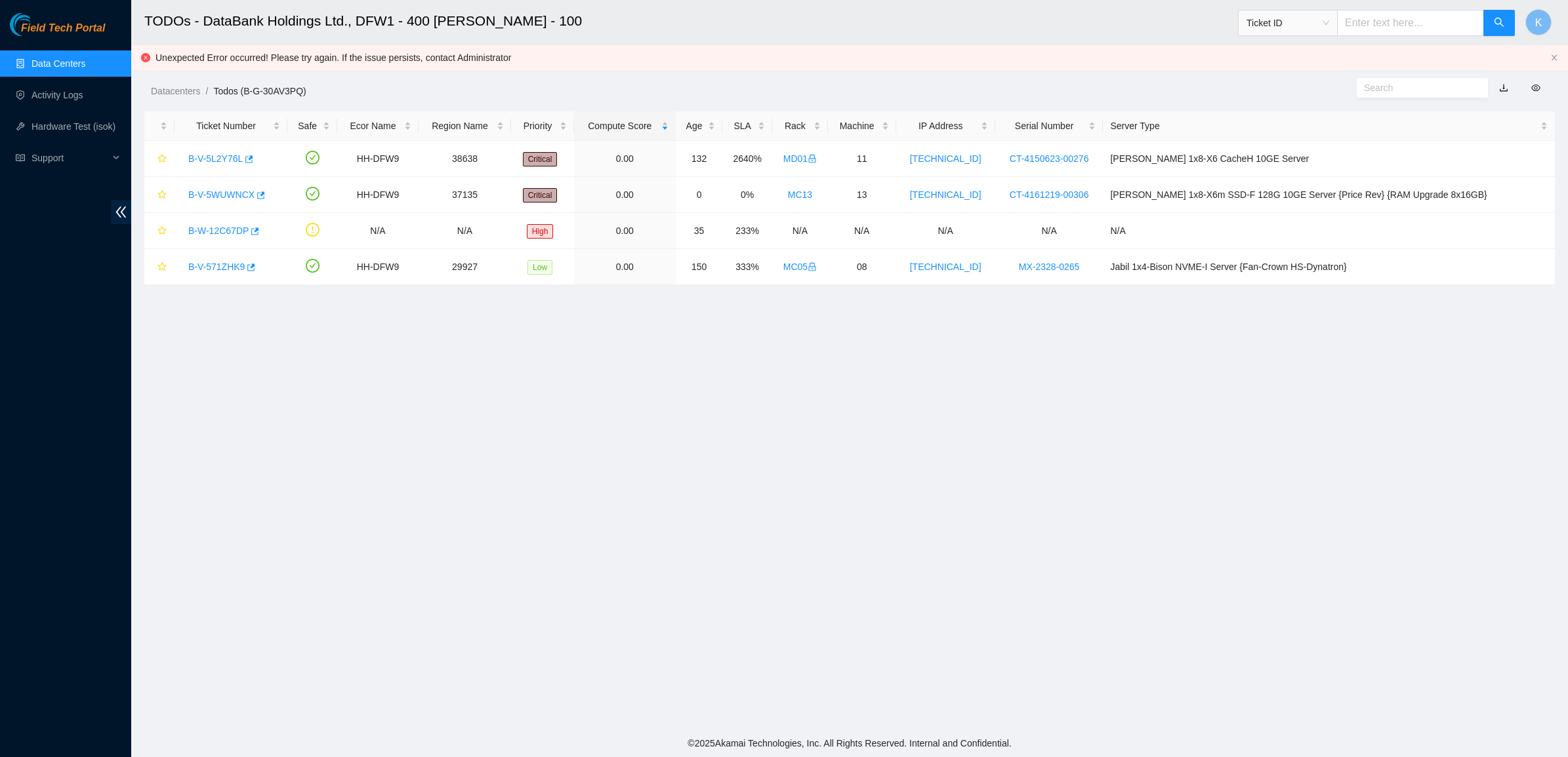
click at [1375, 23] on input "text" at bounding box center [1410, 23] width 147 height 26
paste input "B-V-5WVZPSY"
type input "B-V-5WVZPSY"
click at [1499, 22] on icon "search" at bounding box center [1499, 22] width 10 height 10
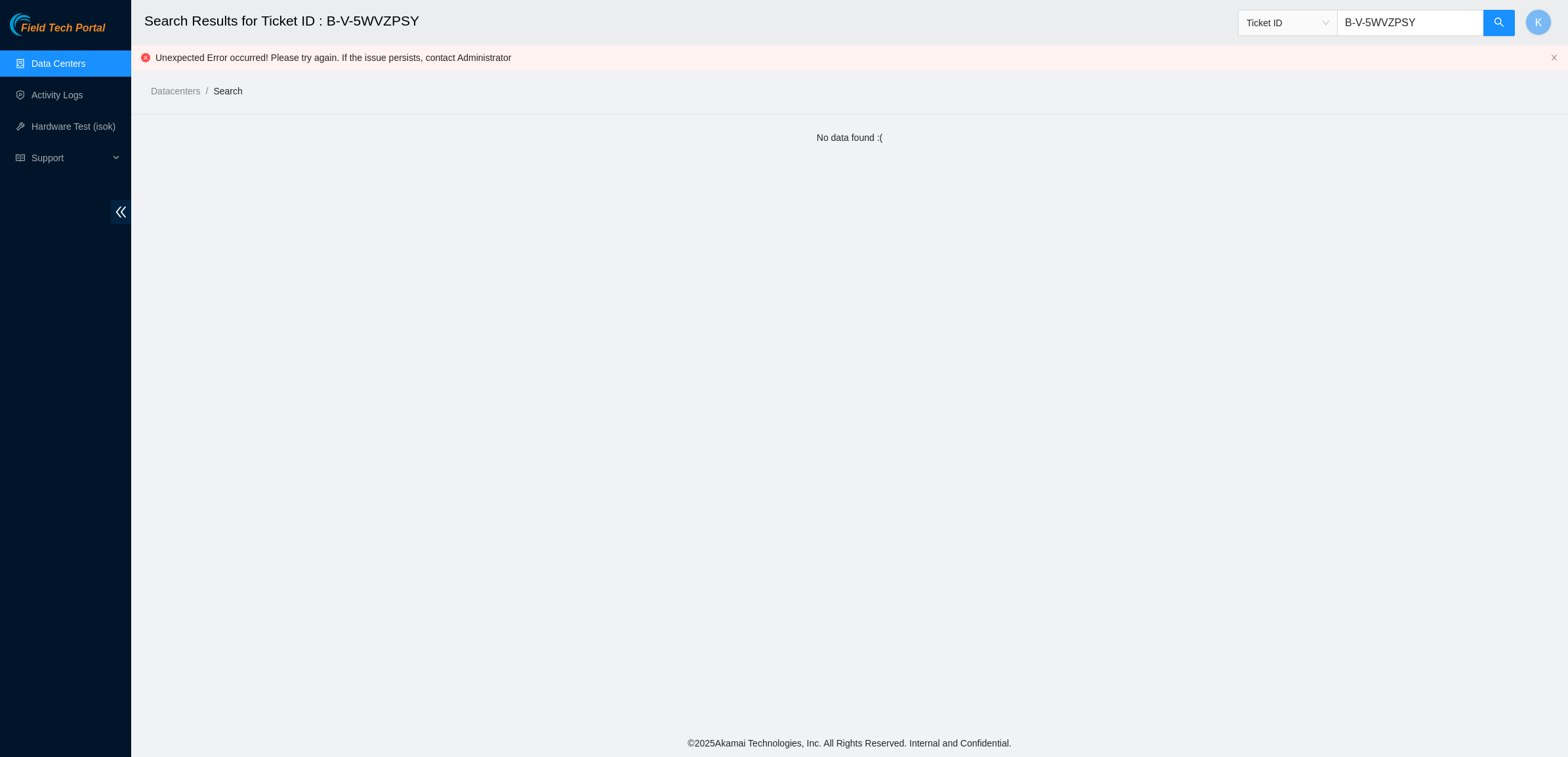
click at [76, 34] on span "Field Tech Portal" at bounding box center [63, 28] width 84 height 12
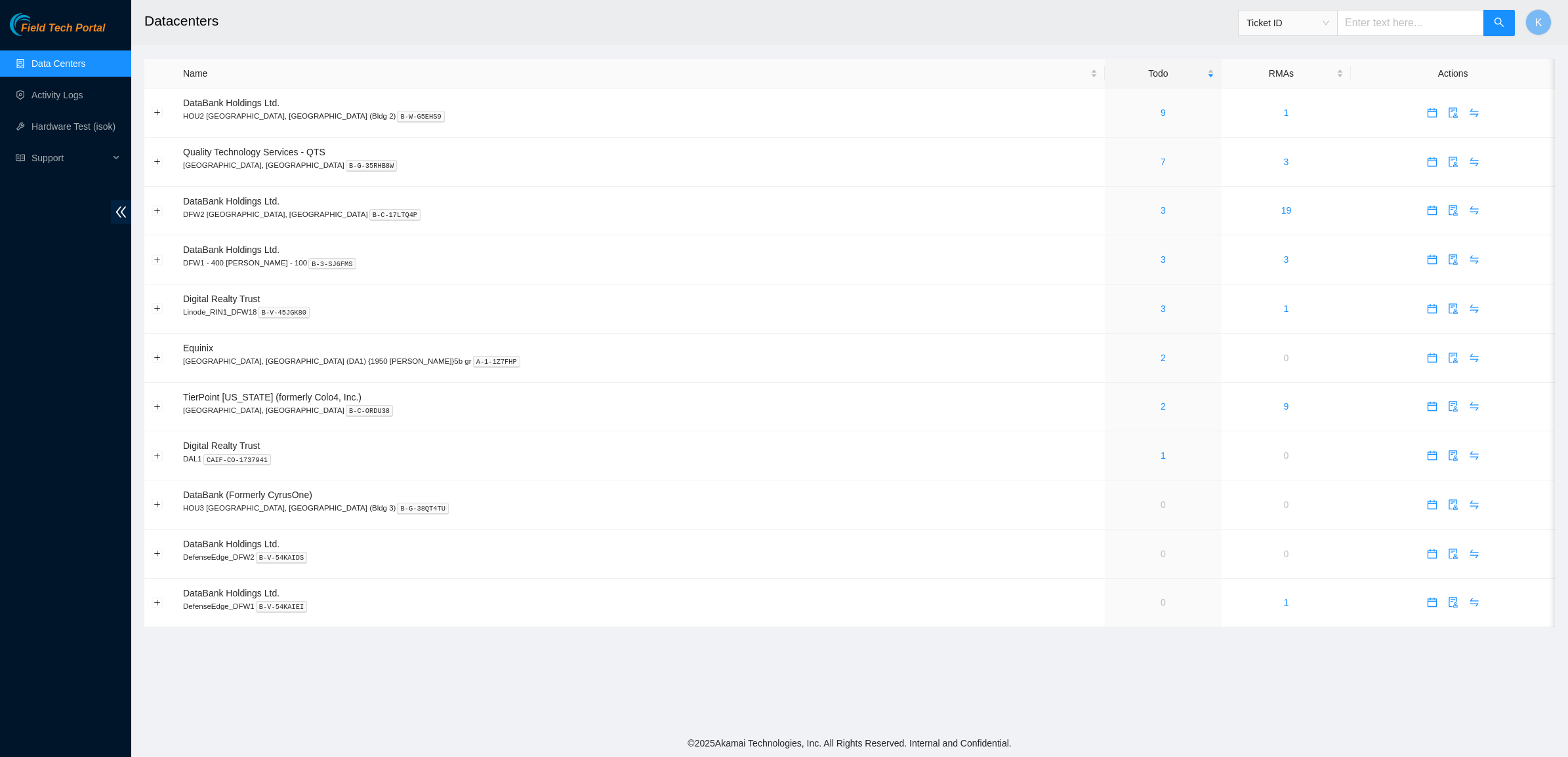
click at [1399, 31] on input "text" at bounding box center [1410, 23] width 147 height 26
paste input "B-V-5WVZPSY"
type input "B-V-5WVZPSY"
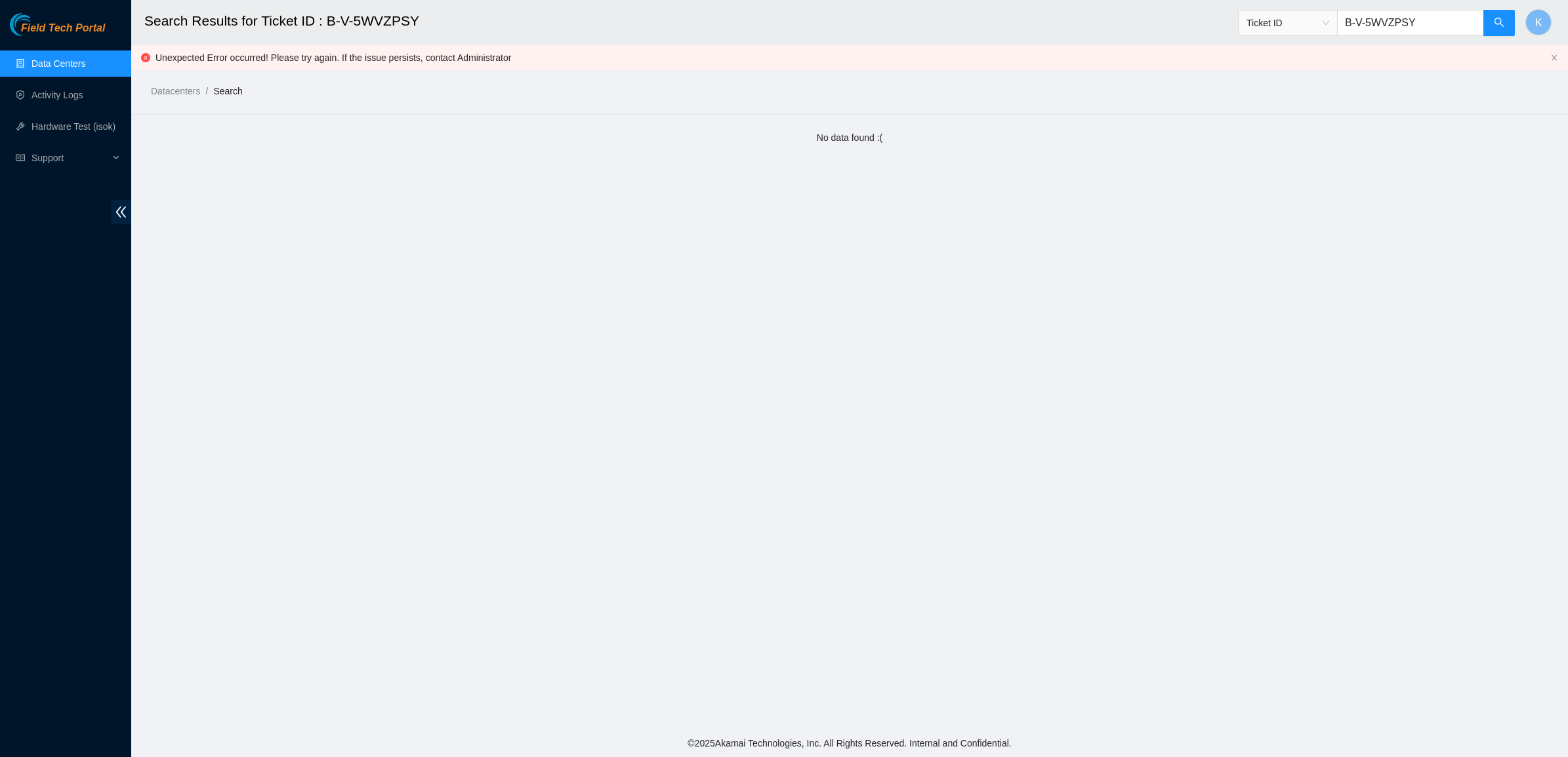
click at [80, 61] on link "Data Centers" at bounding box center [58, 63] width 54 height 10
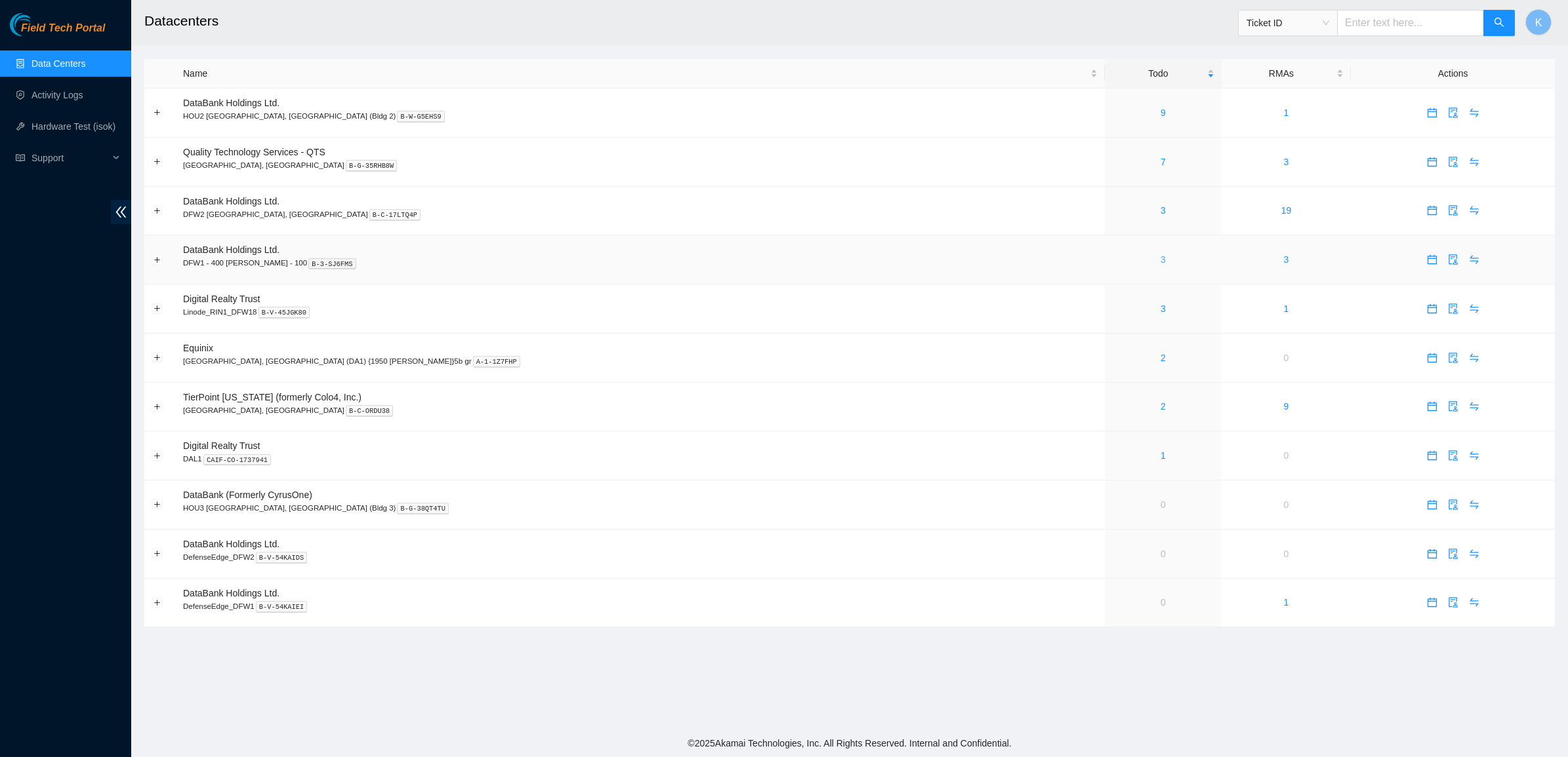
click at [1160, 261] on link "3" at bounding box center [1162, 260] width 5 height 10
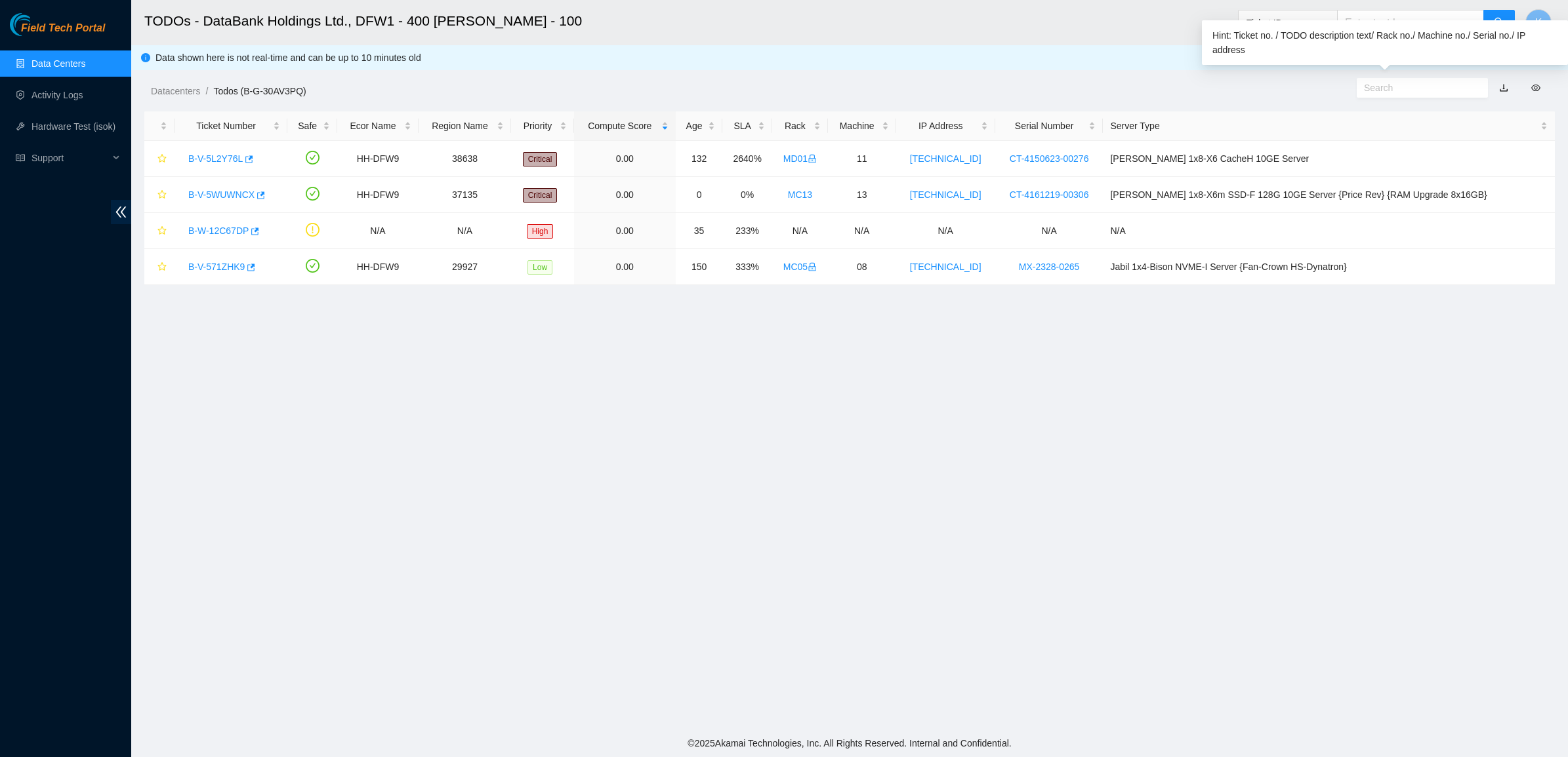
click at [1392, 88] on input "text" at bounding box center [1417, 88] width 107 height 15
click at [1389, 23] on input "text" at bounding box center [1410, 23] width 147 height 26
paste input "B-V-5WVZPSY"
type input "B-V-5WVZPSY"
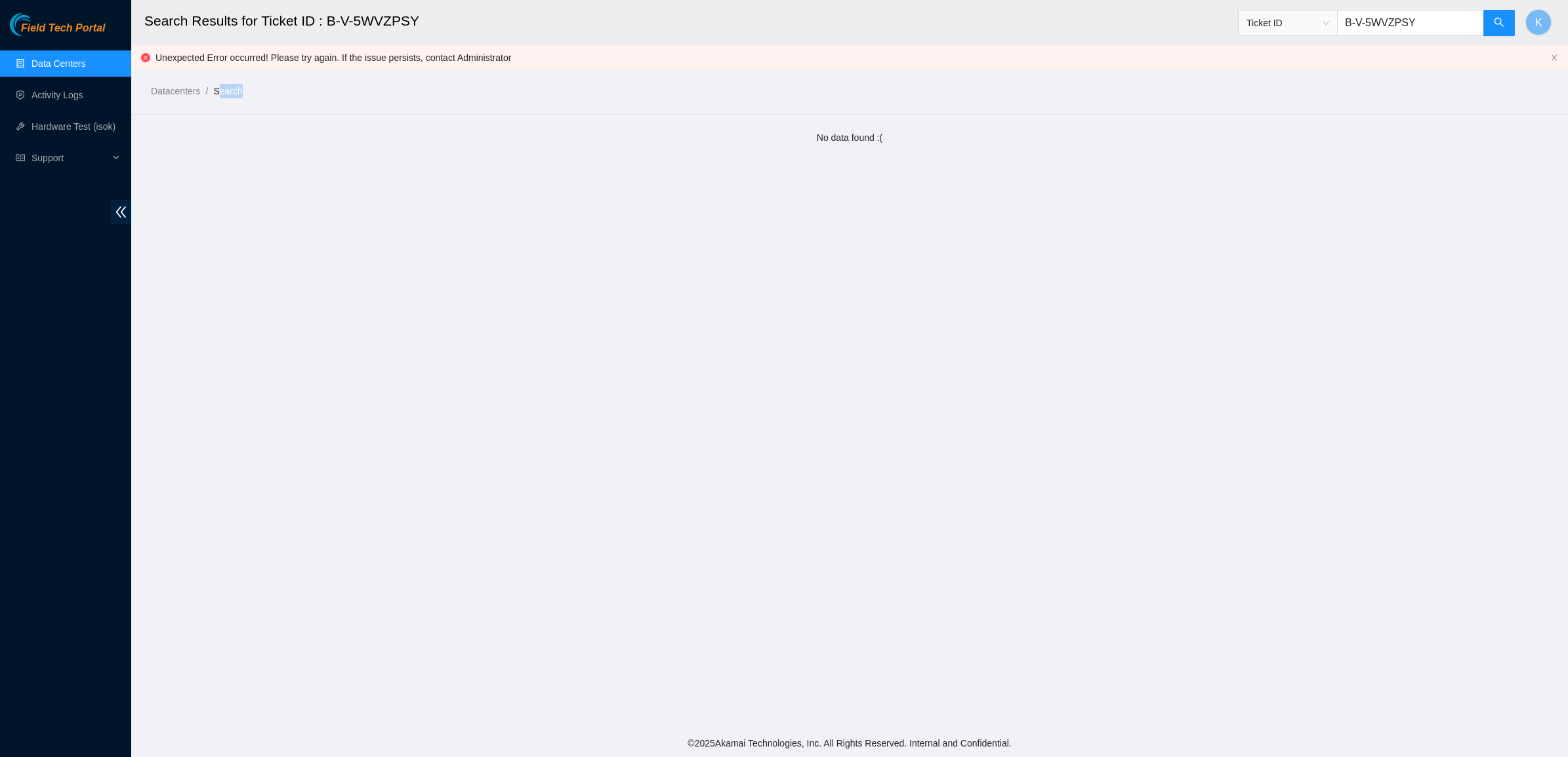
drag, startPoint x: 395, startPoint y: 60, endPoint x: 495, endPoint y: 63, distance: 100.0
click at [495, 63] on div "Datacenters / Search /" at bounding box center [670, 61] width 1078 height 74
click at [398, 112] on main "Search Results for Ticket ID : B-V-5WVZPSY Ticket ID B-V-5WVZPSY K Unexpected E…" at bounding box center [849, 365] width 1437 height 730
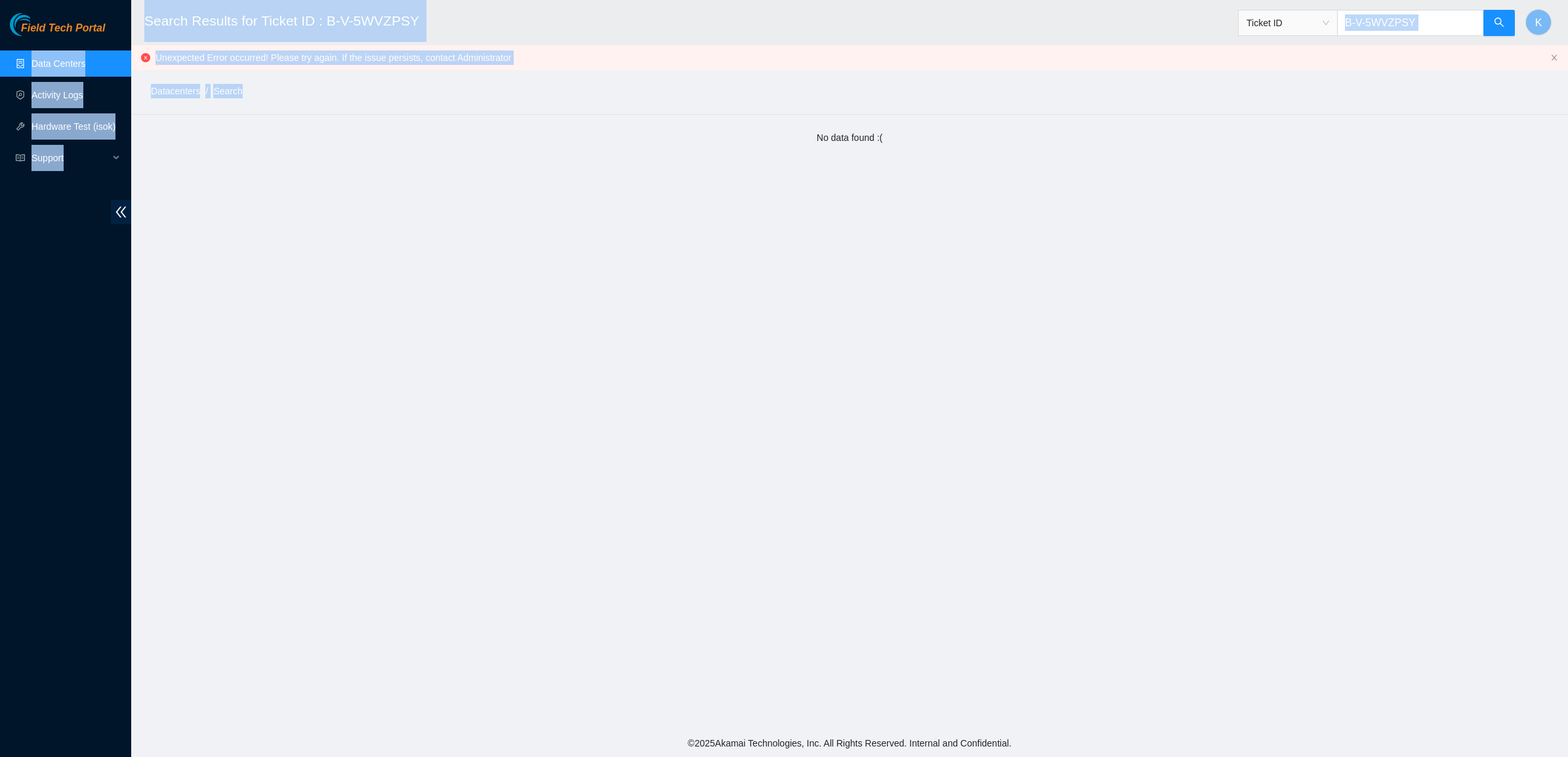
drag, startPoint x: 356, startPoint y: 112, endPoint x: 133, endPoint y: 18, distance: 242.0
click at [128, 18] on section "Field Tech Portal Data Centers Activity Logs Hardware Test (isok) Support Searc…" at bounding box center [784, 378] width 1568 height 757
click at [162, 26] on h2 "Search Results for Ticket ID : B-V-5WVZPSY" at bounding box center [684, 21] width 1079 height 42
drag, startPoint x: 165, startPoint y: 25, endPoint x: 410, endPoint y: 126, distance: 265.0
click at [410, 126] on main "Search Results for Ticket ID : B-V-5WVZPSY Ticket ID B-V-5WVZPSY K Unexpected E…" at bounding box center [849, 365] width 1437 height 730
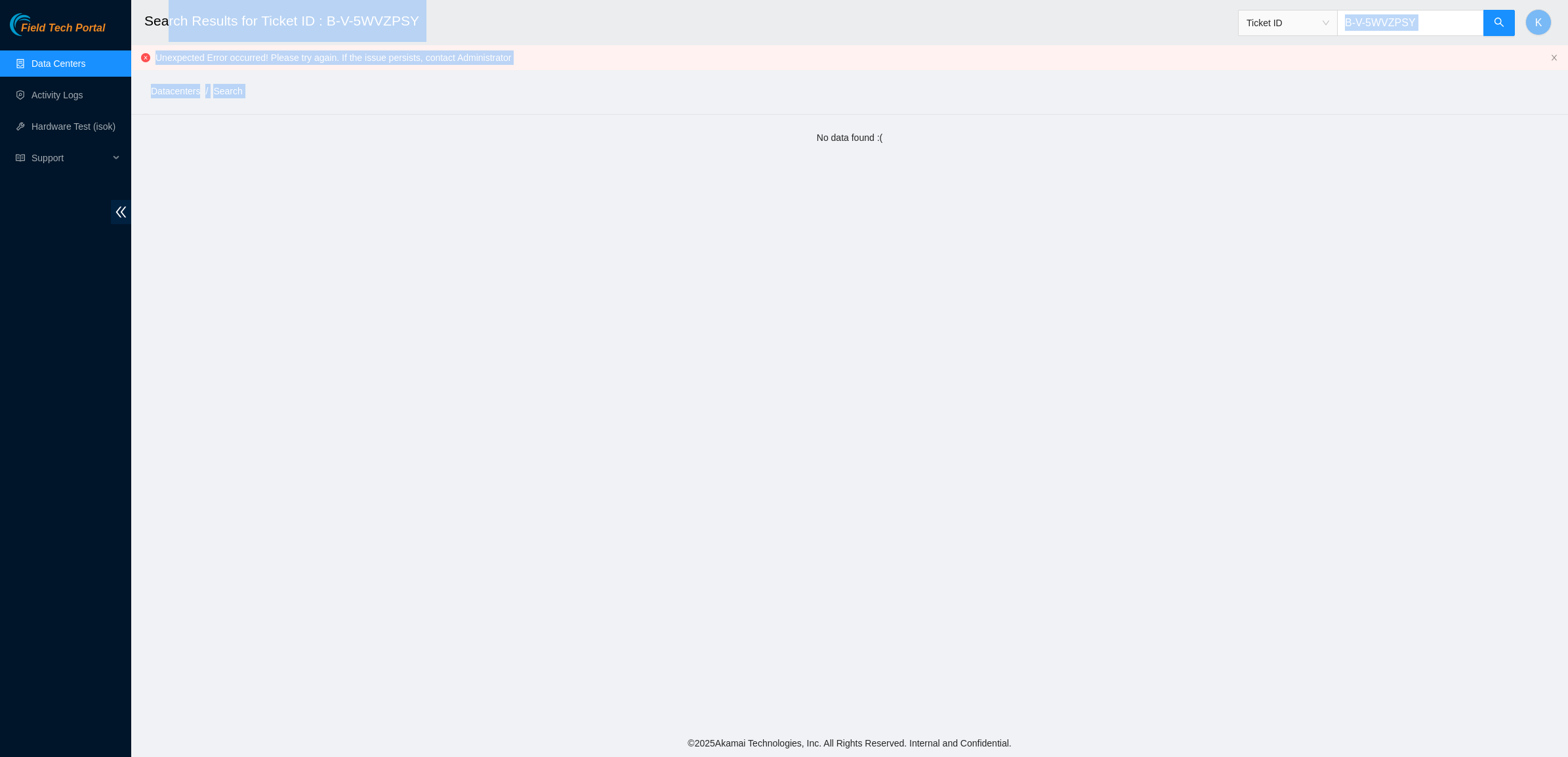
click at [410, 126] on main "Search Results for Ticket ID : B-V-5WVZPSY Ticket ID B-V-5WVZPSY K Unexpected E…" at bounding box center [849, 365] width 1437 height 730
drag, startPoint x: 408, startPoint y: 128, endPoint x: 152, endPoint y: 23, distance: 276.7
click at [166, 23] on main "Search Results for Ticket ID : B-V-5WVZPSY Ticket ID B-V-5WVZPSY K Unexpected E…" at bounding box center [849, 365] width 1437 height 730
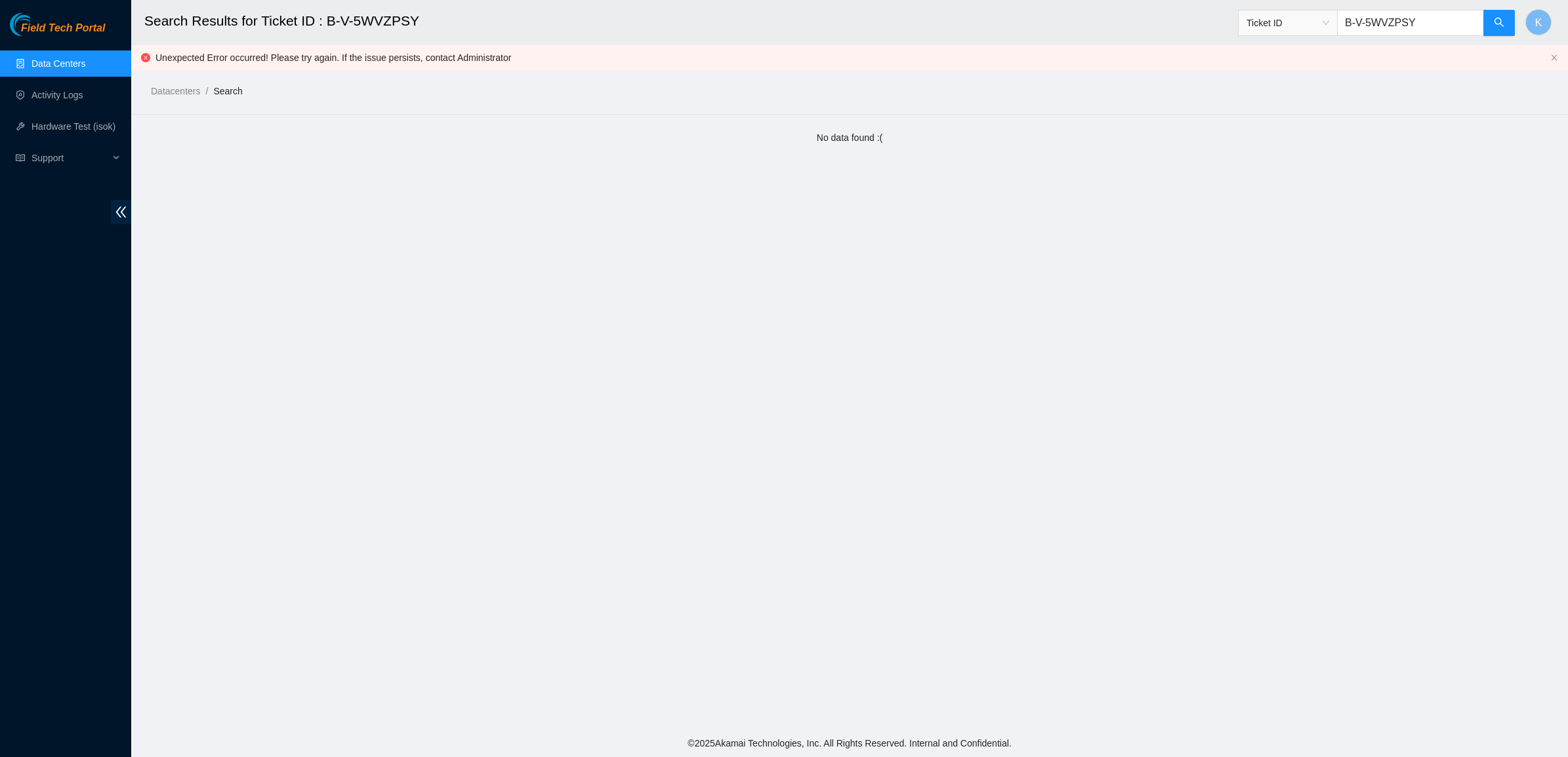
click at [152, 23] on h2 "Search Results for Ticket ID : B-V-5WVZPSY" at bounding box center [684, 21] width 1079 height 42
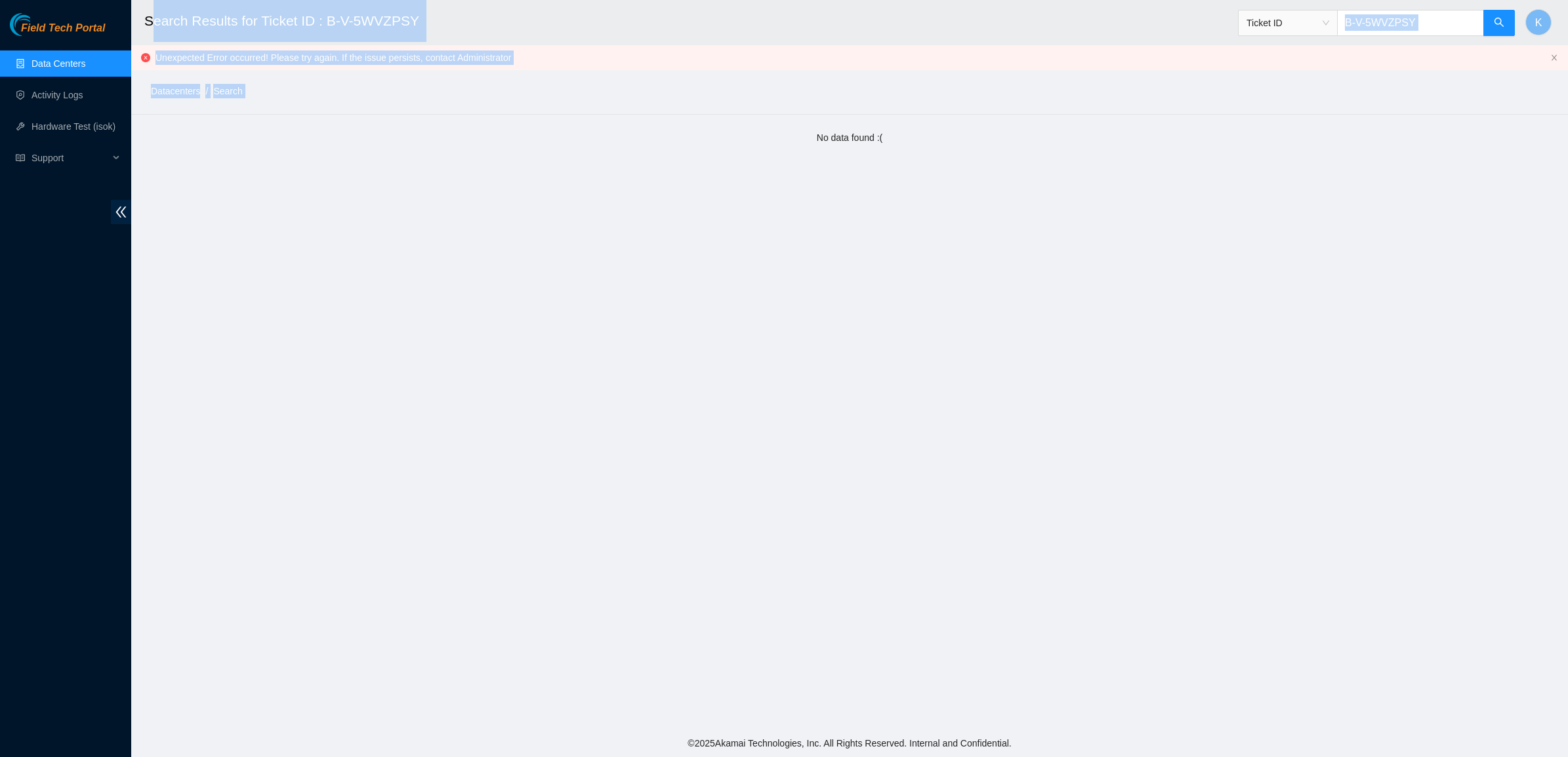
drag, startPoint x: 148, startPoint y: 23, endPoint x: 415, endPoint y: 115, distance: 282.4
click at [415, 115] on main "Search Results for Ticket ID : B-V-5WVZPSY Ticket ID B-V-5WVZPSY K Unexpected E…" at bounding box center [849, 365] width 1437 height 730
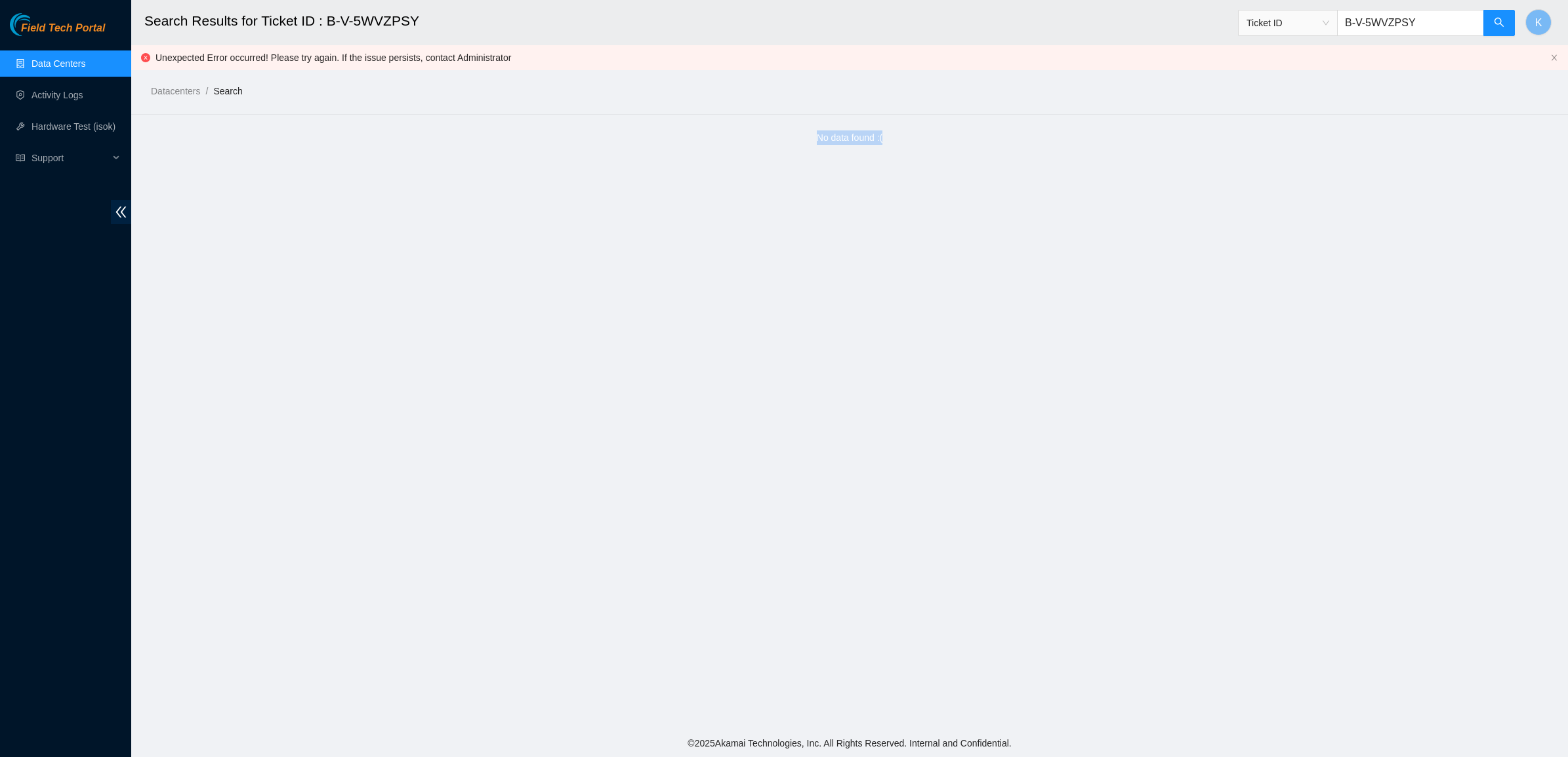
drag, startPoint x: 746, startPoint y: 155, endPoint x: 962, endPoint y: 155, distance: 216.0
click at [962, 155] on main "Search Results for Ticket ID : B-V-5WVZPSY Ticket ID B-V-5WVZPSY K Unexpected E…" at bounding box center [849, 365] width 1437 height 730
click at [958, 155] on main "Search Results for Ticket ID : B-V-5WVZPSY Ticket ID B-V-5WVZPSY K Unexpected E…" at bounding box center [849, 365] width 1437 height 730
click at [928, 140] on div "No data found :(" at bounding box center [849, 138] width 1410 height 15
click at [820, 152] on main "Search Results for Ticket ID : B-V-5WVZPSY Ticket ID B-V-5WVZPSY K Unexpected E…" at bounding box center [849, 365] width 1437 height 730
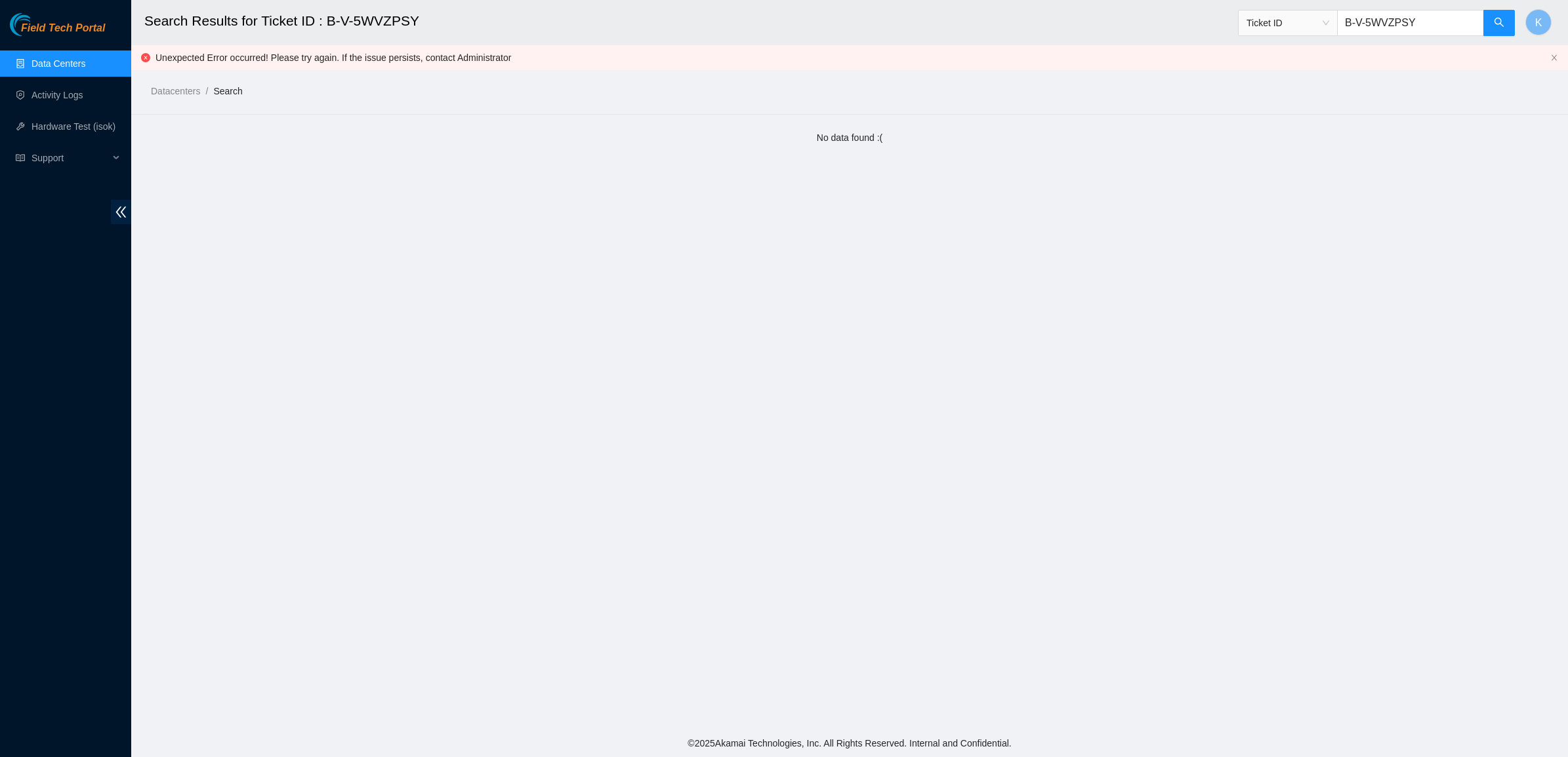
click at [894, 126] on main "Search Results for Ticket ID : B-V-5WVZPSY Ticket ID B-V-5WVZPSY K Unexpected E…" at bounding box center [849, 365] width 1437 height 730
click at [861, 133] on div "No data found :(" at bounding box center [849, 138] width 1410 height 15
click at [861, 134] on div "No data found :(" at bounding box center [849, 138] width 1410 height 15
drag, startPoint x: 861, startPoint y: 134, endPoint x: 809, endPoint y: 156, distance: 56.5
click at [850, 141] on div "No data found :(" at bounding box center [849, 138] width 1410 height 15
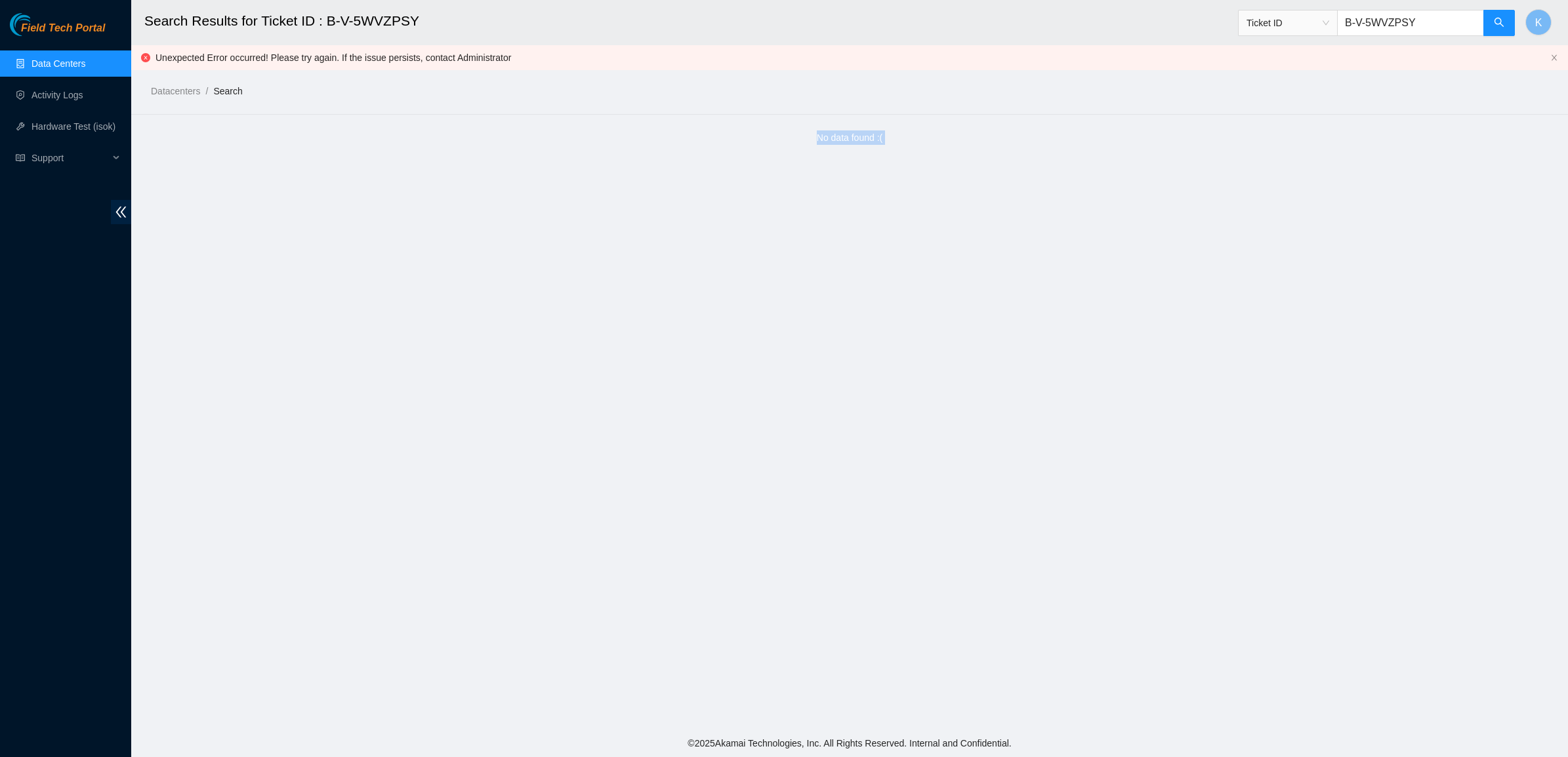
click at [784, 162] on main "Search Results for Ticket ID : B-V-5WVZPSY Ticket ID B-V-5WVZPSY K Unexpected E…" at bounding box center [849, 365] width 1437 height 730
click at [805, 146] on main "Search Results for Ticket ID : B-V-5WVZPSY Ticket ID B-V-5WVZPSY K Unexpected E…" at bounding box center [849, 365] width 1437 height 730
click at [822, 136] on div "No data found :(" at bounding box center [849, 138] width 1410 height 15
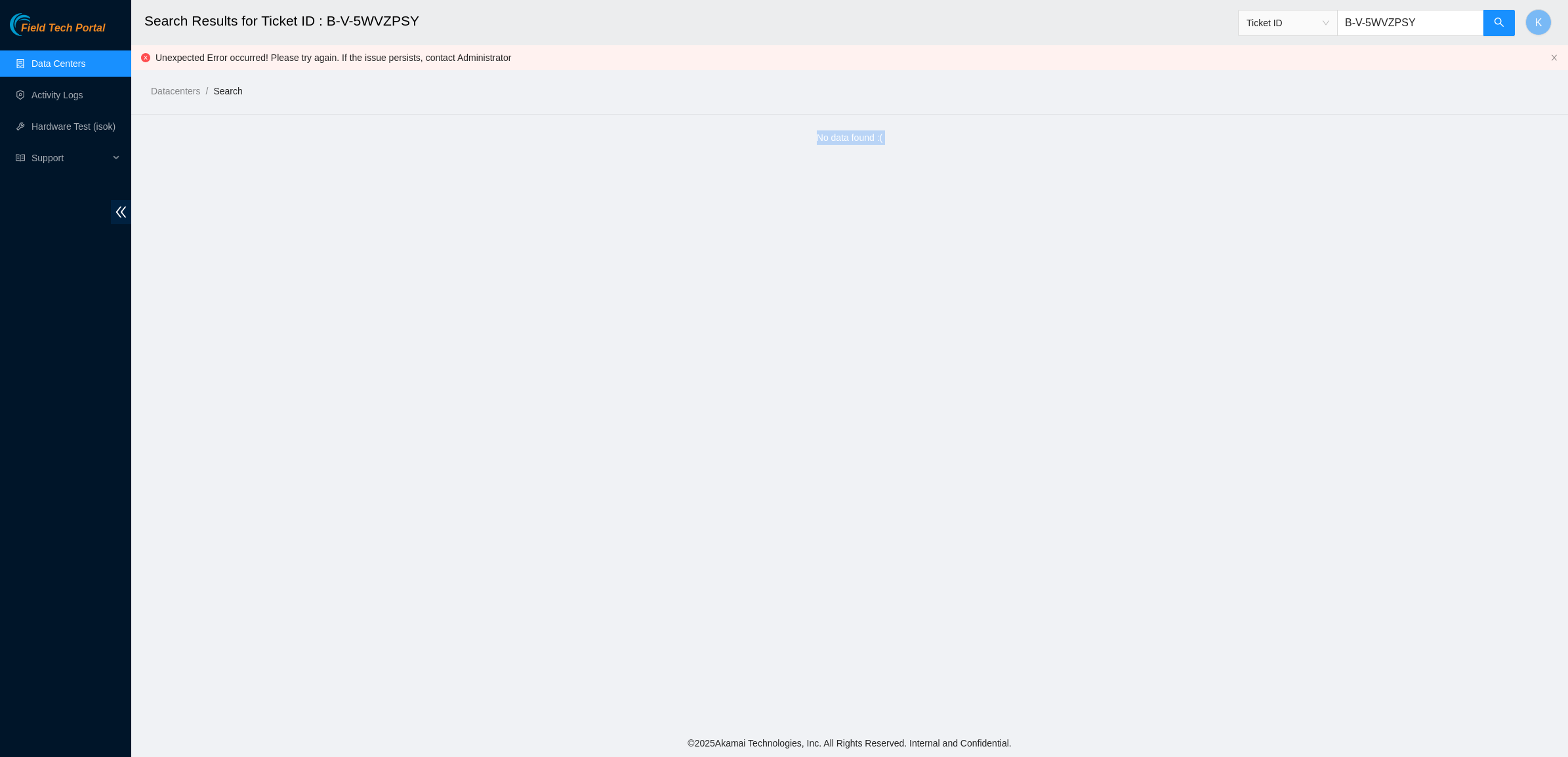
click at [884, 167] on main "Search Results for Ticket ID : B-V-5WVZPSY Ticket ID B-V-5WVZPSY K Unexpected E…" at bounding box center [849, 365] width 1437 height 730
drag, startPoint x: 64, startPoint y: 50, endPoint x: 77, endPoint y: 49, distance: 13.0
click at [64, 49] on ul "Data Centers Activity Logs Hardware Test (isok) Support" at bounding box center [66, 111] width 131 height 126
click at [74, 62] on link "Data Centers" at bounding box center [58, 63] width 54 height 10
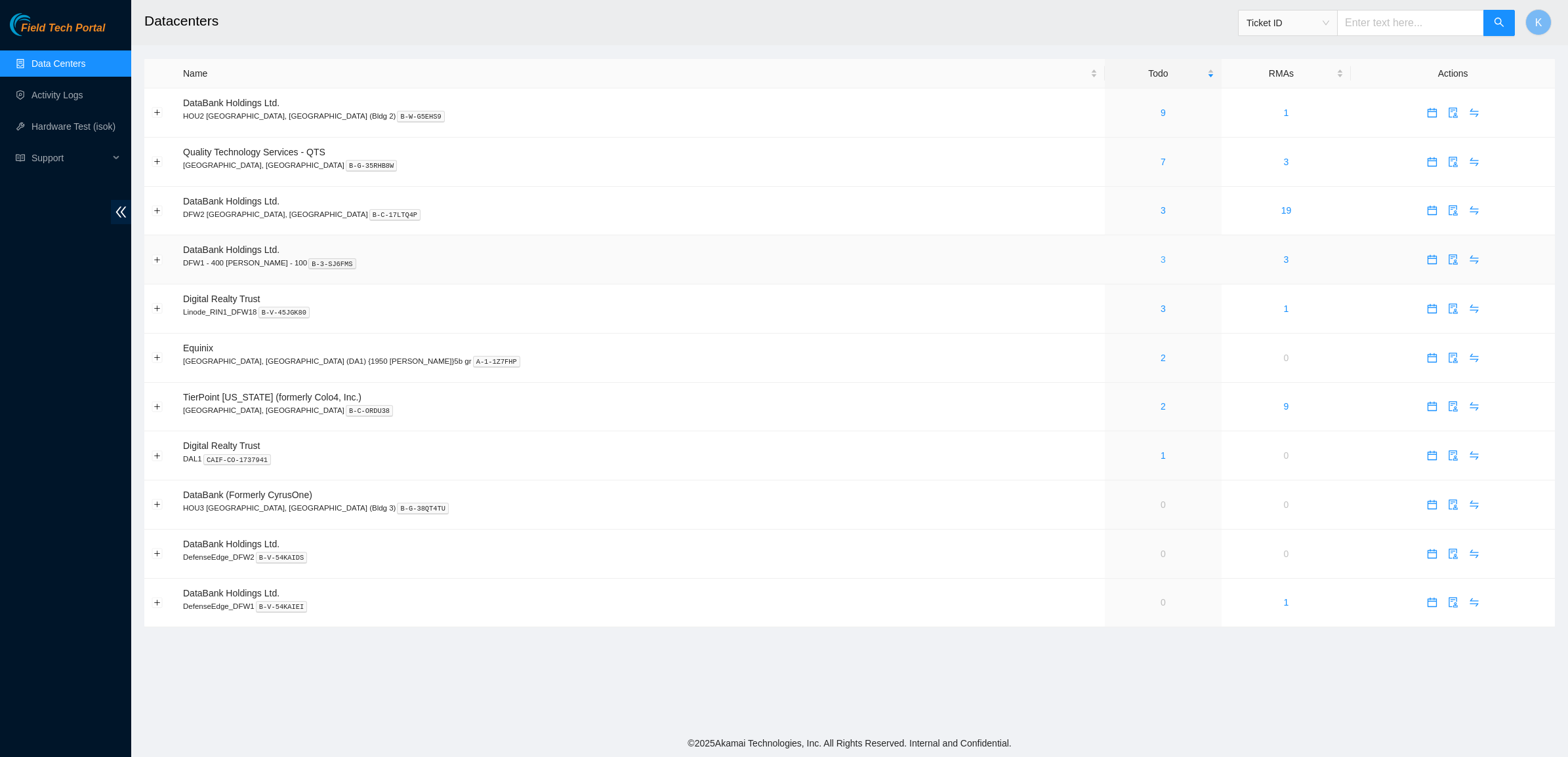
click at [1160, 259] on link "3" at bounding box center [1162, 260] width 5 height 10
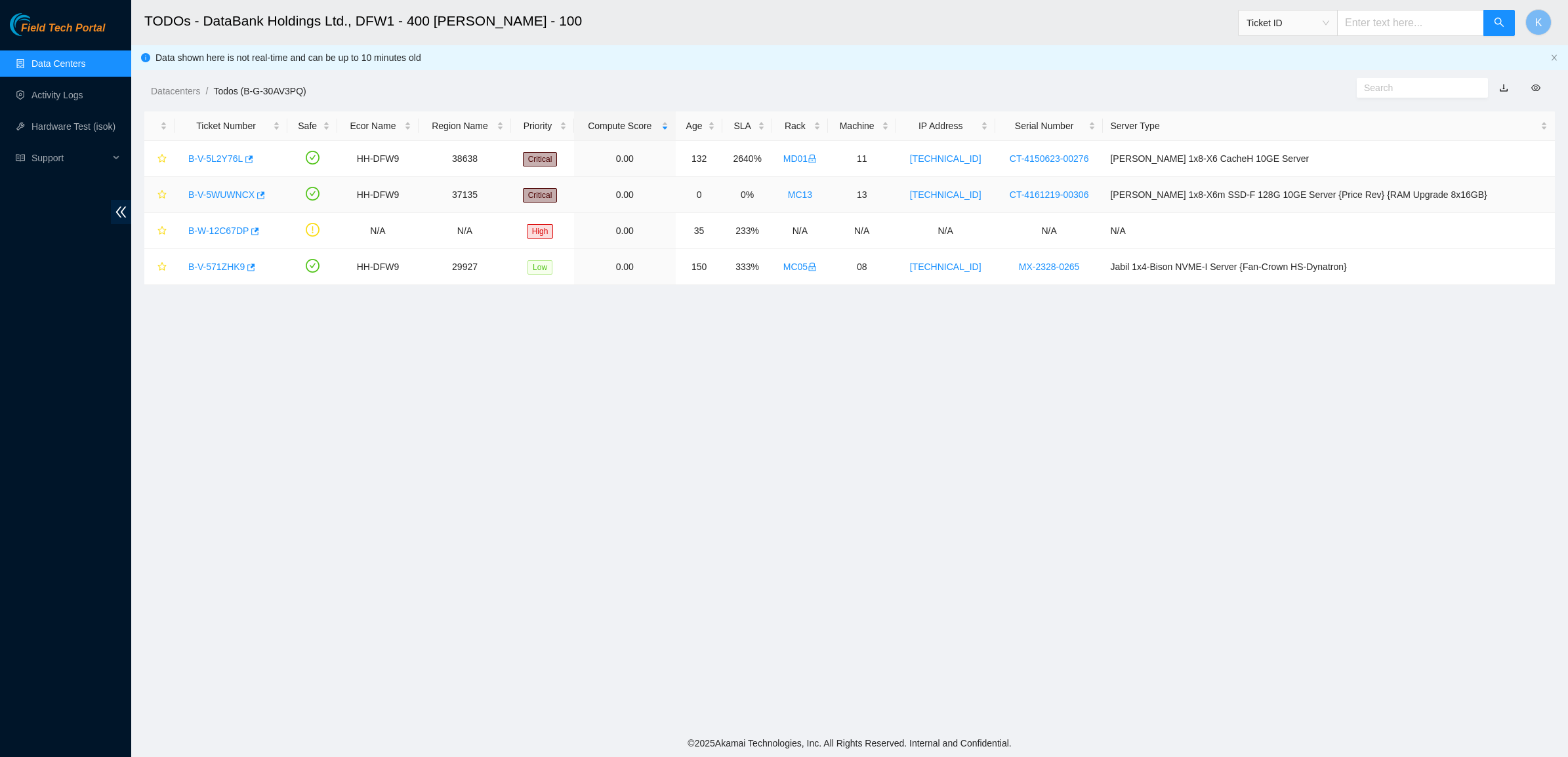
click at [233, 192] on link "B-V-5WUWNCX" at bounding box center [221, 195] width 66 height 10
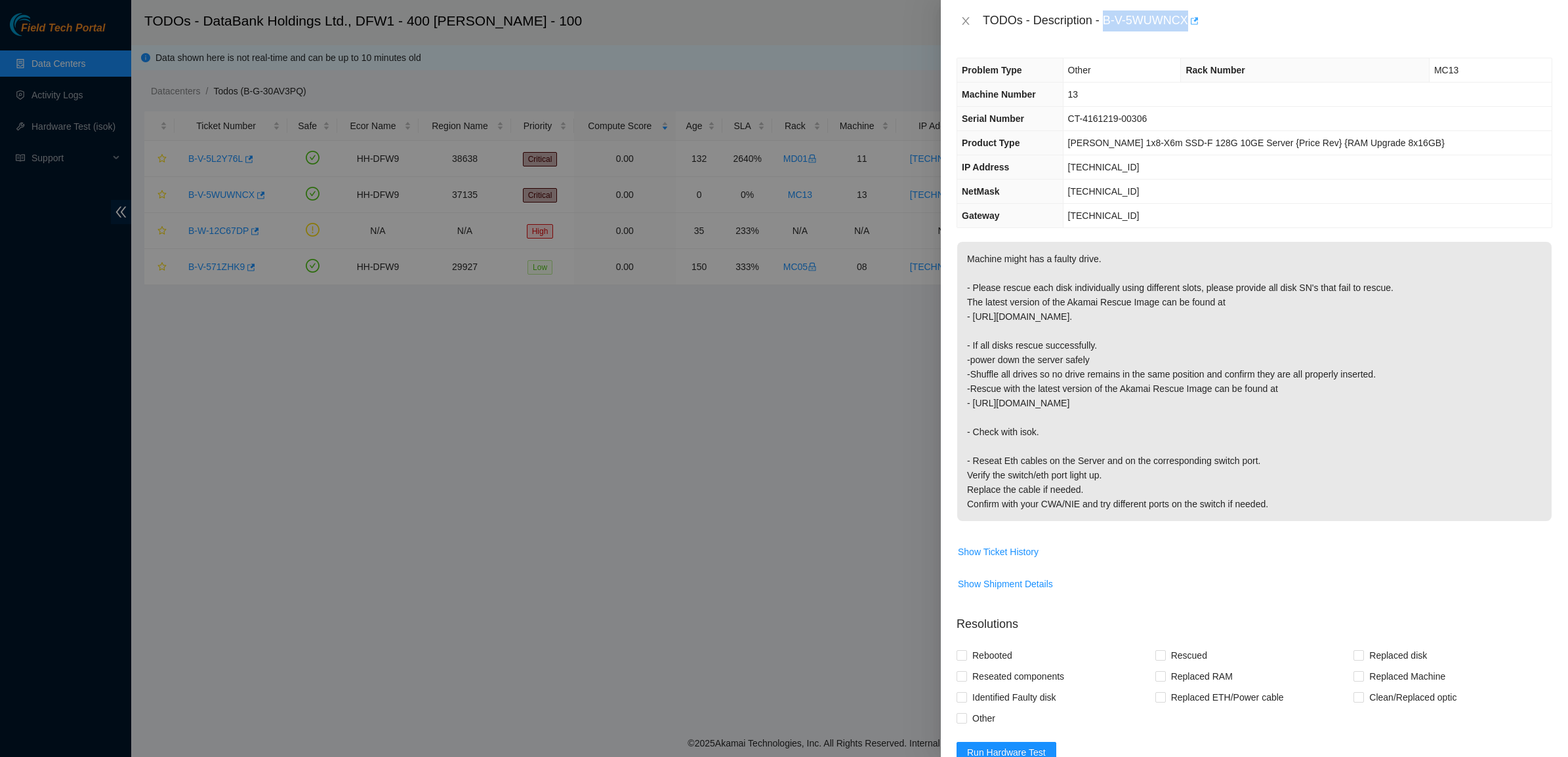
drag, startPoint x: 1105, startPoint y: 21, endPoint x: 1194, endPoint y: 28, distance: 89.3
click at [1194, 28] on div "TODOs - Description - B-V-5WUWNCX" at bounding box center [1267, 20] width 569 height 21
copy div "B-V-5WUWNCX"
click at [959, 18] on button "Close" at bounding box center [965, 21] width 18 height 12
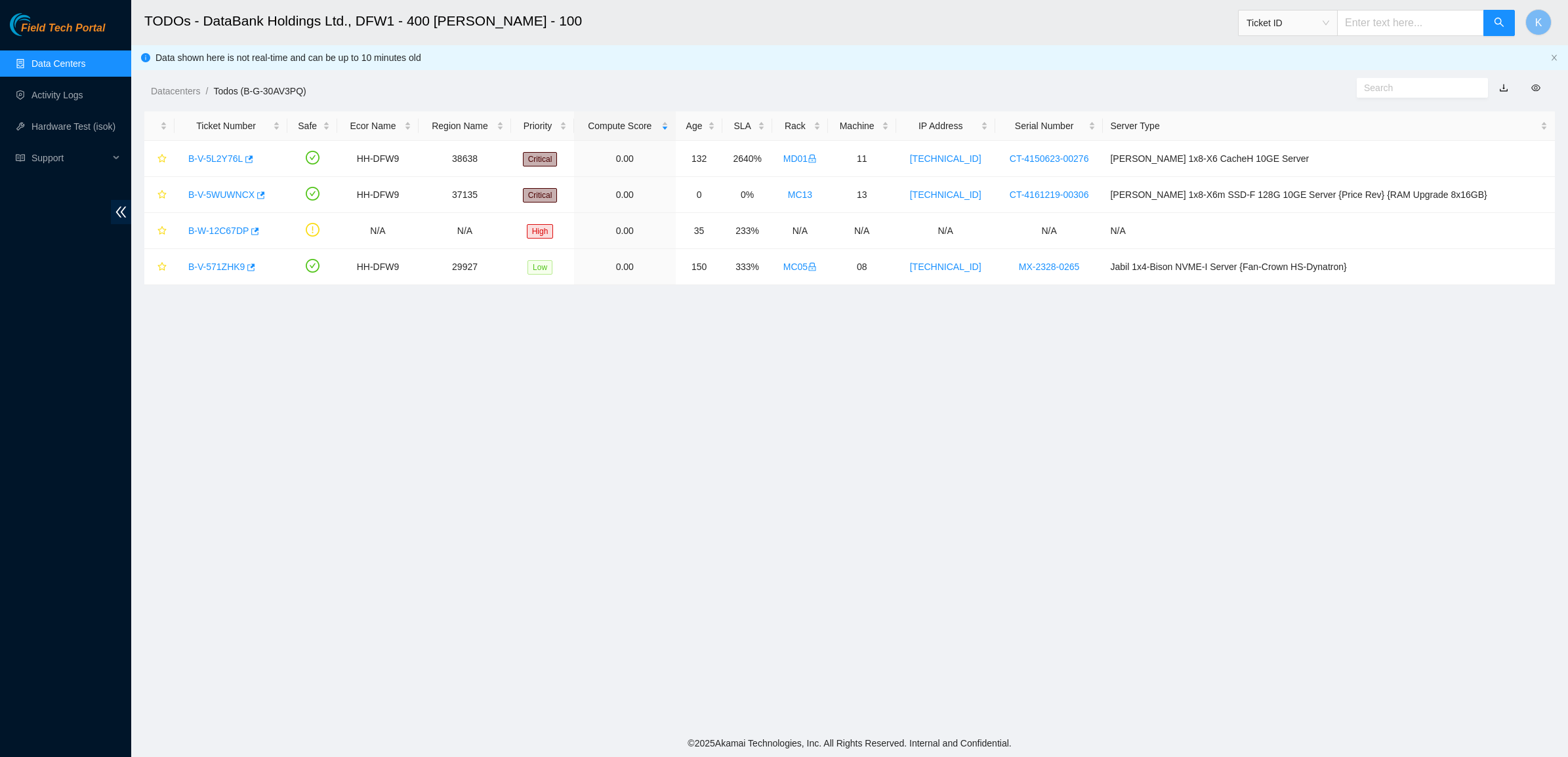
click at [777, 55] on body "Field Tech Portal Data Centers Activity Logs Hardware Test (isok) Support TODOs…" at bounding box center [784, 378] width 1568 height 757
click at [61, 58] on link "Data Centers" at bounding box center [58, 63] width 54 height 10
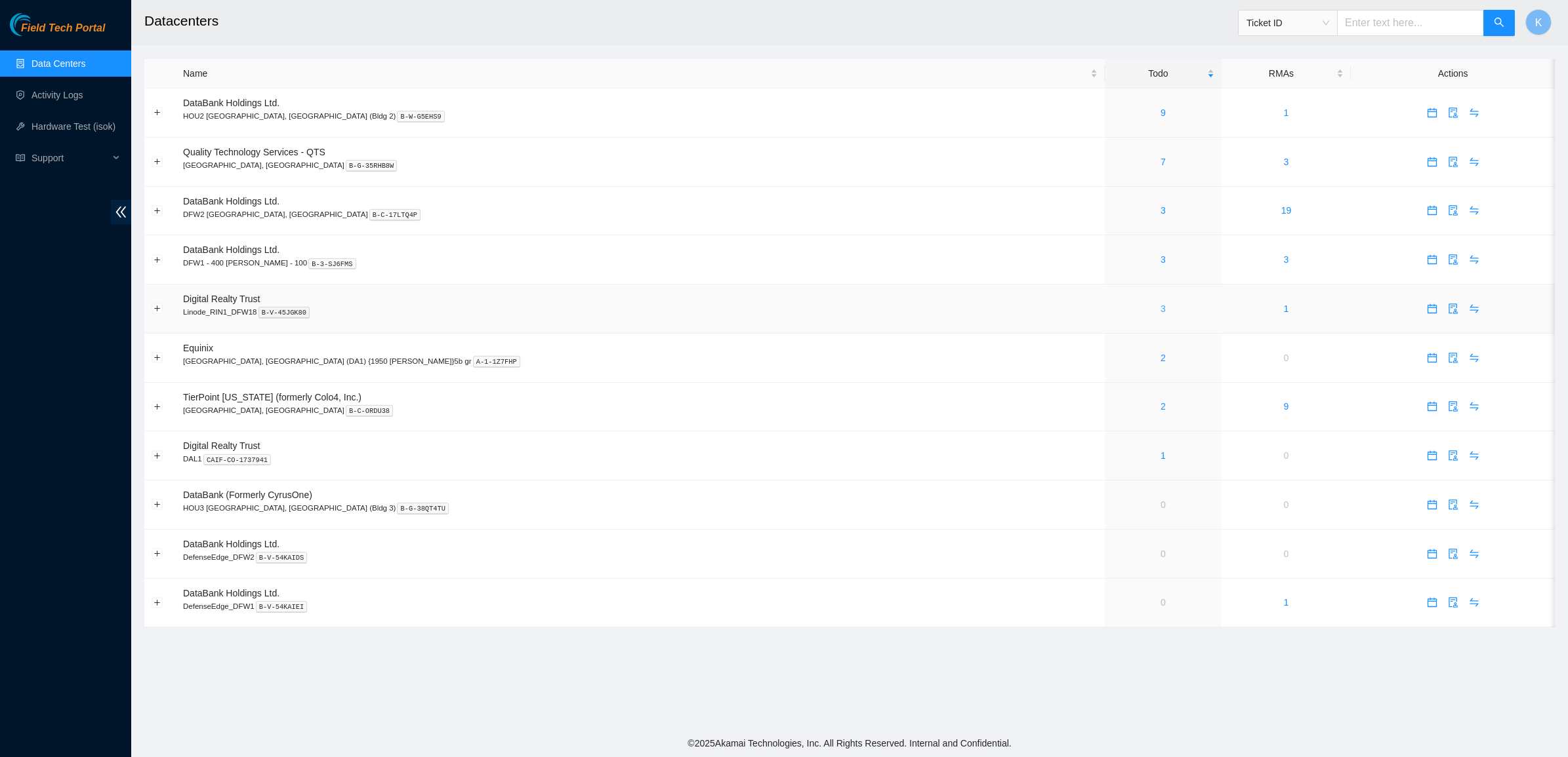
click at [1160, 309] on link "3" at bounding box center [1162, 308] width 5 height 10
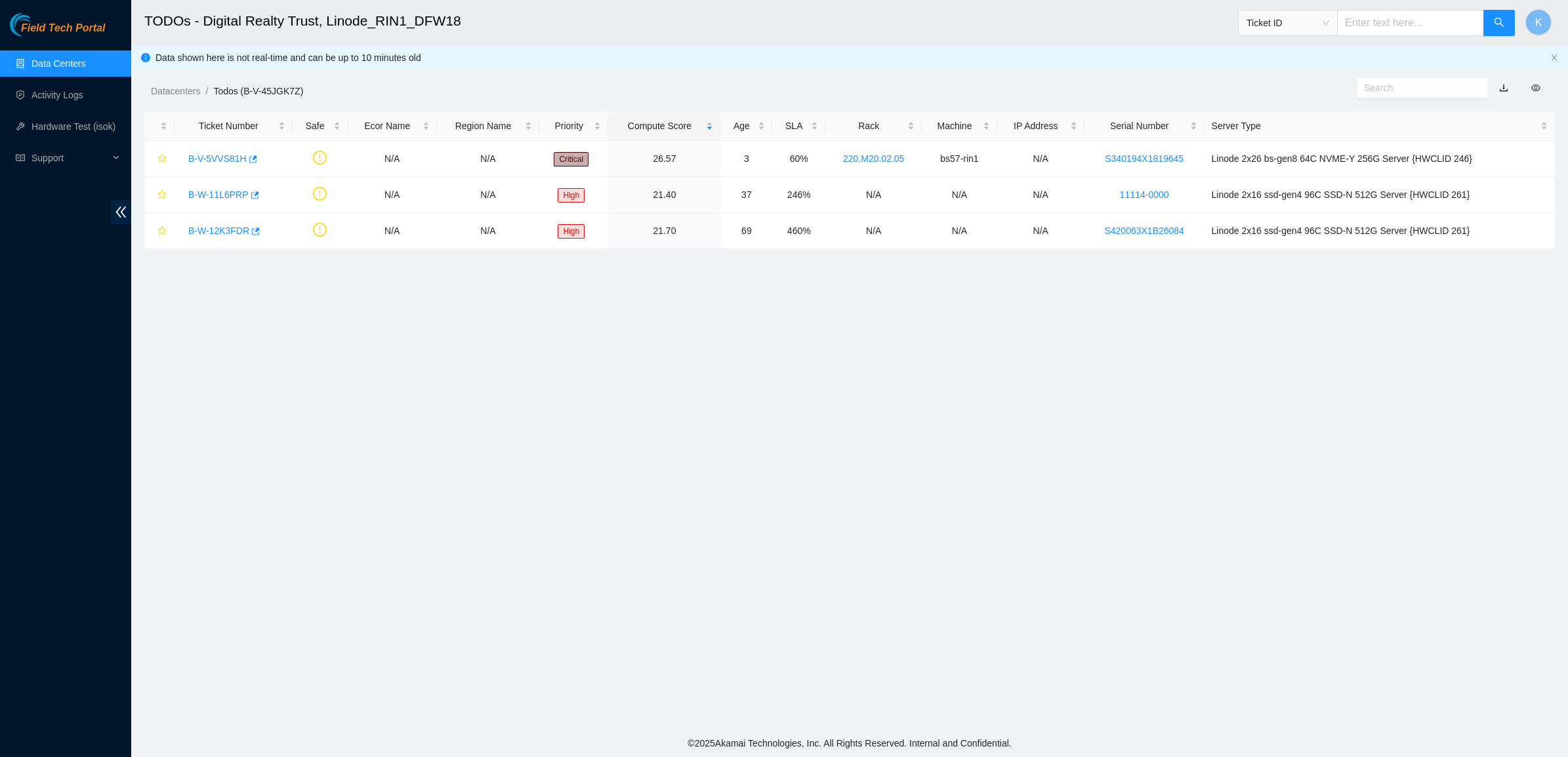
click at [453, 308] on main "TODOs - Digital Realty Trust, Linode_RIN1_DFW18 Ticket ID K Data shown here is …" at bounding box center [849, 365] width 1437 height 730
click at [460, 302] on main "TODOs - Digital Realty Trust, Linode_RIN1_DFW18 Ticket ID K Data shown here is …" at bounding box center [849, 365] width 1437 height 730
drag, startPoint x: 463, startPoint y: 302, endPoint x: 909, endPoint y: 359, distance: 449.6
click at [463, 302] on main "TODOs - Digital Realty Trust, Linode_RIN1_DFW18 Ticket ID K Data shown here is …" at bounding box center [849, 365] width 1437 height 730
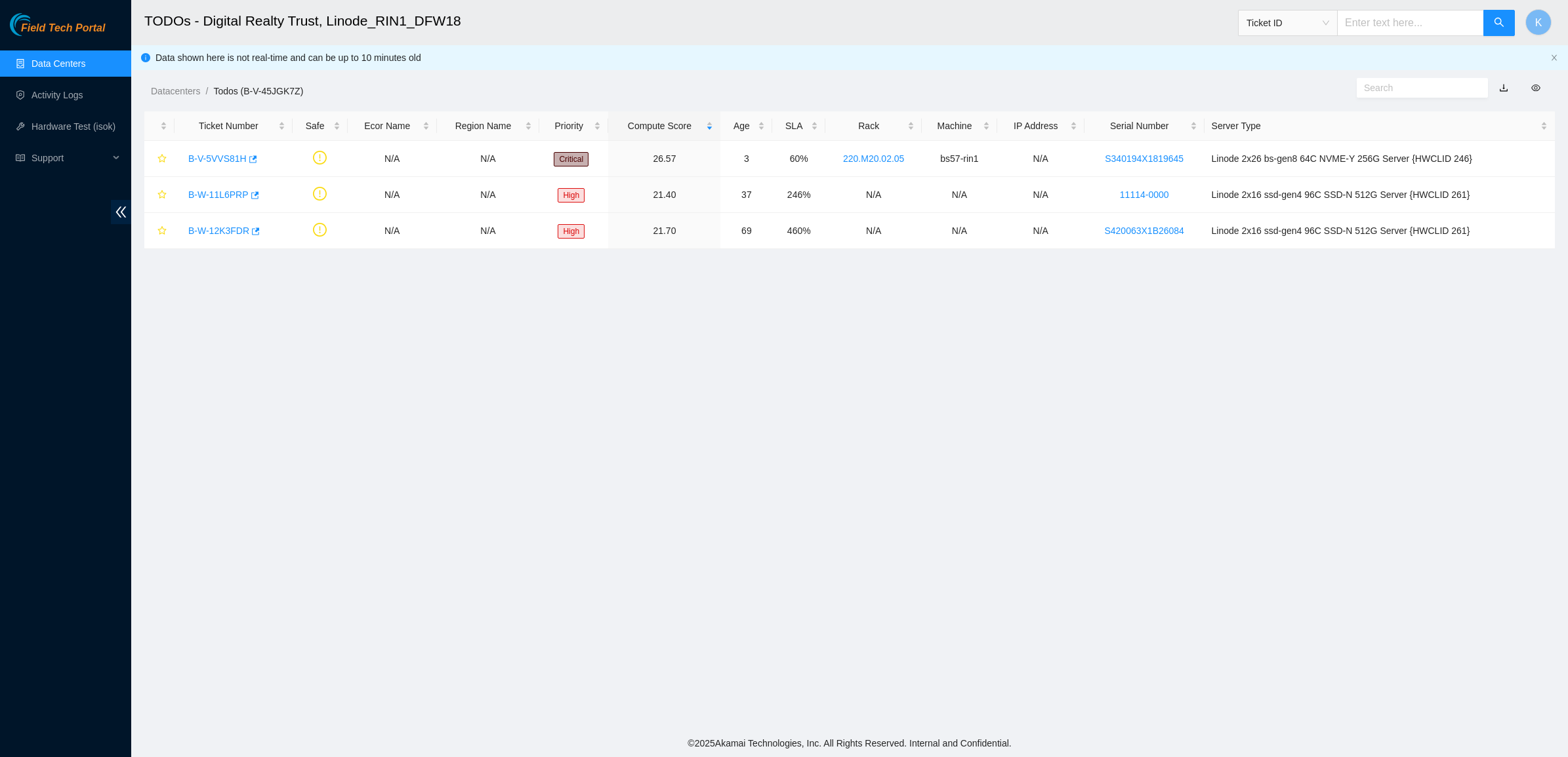
click at [1100, 365] on main "TODOs - Digital Realty Trust, Linode_RIN1_DFW18 Ticket ID K Data shown here is …" at bounding box center [849, 365] width 1437 height 730
click at [69, 64] on link "Data Centers" at bounding box center [58, 63] width 54 height 10
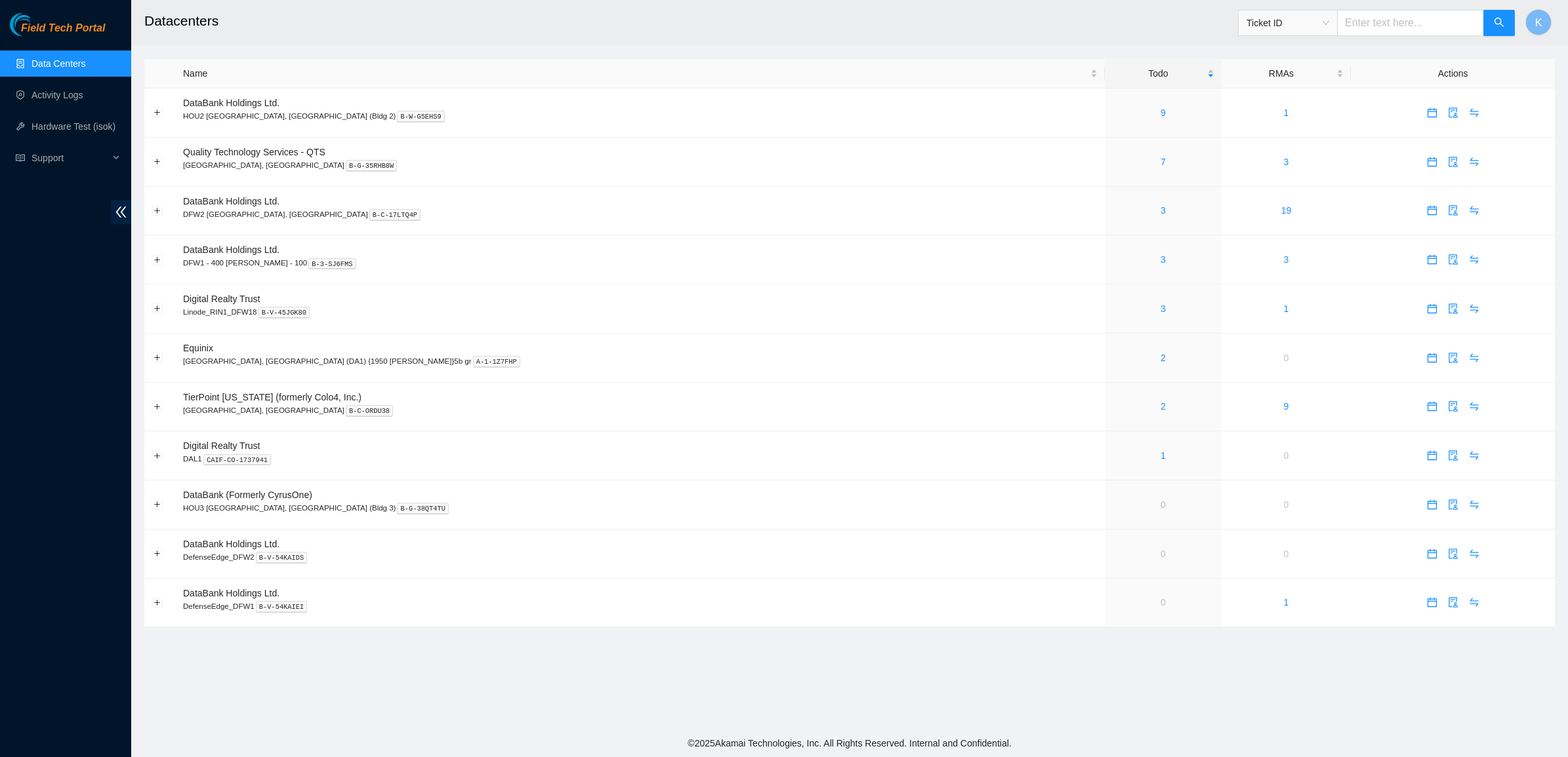
click at [1014, 683] on main "Datacenters Ticket ID K Name Todo RMAs Actions DataBank Holdings Ltd. HOU2 [GEO…" at bounding box center [849, 365] width 1437 height 730
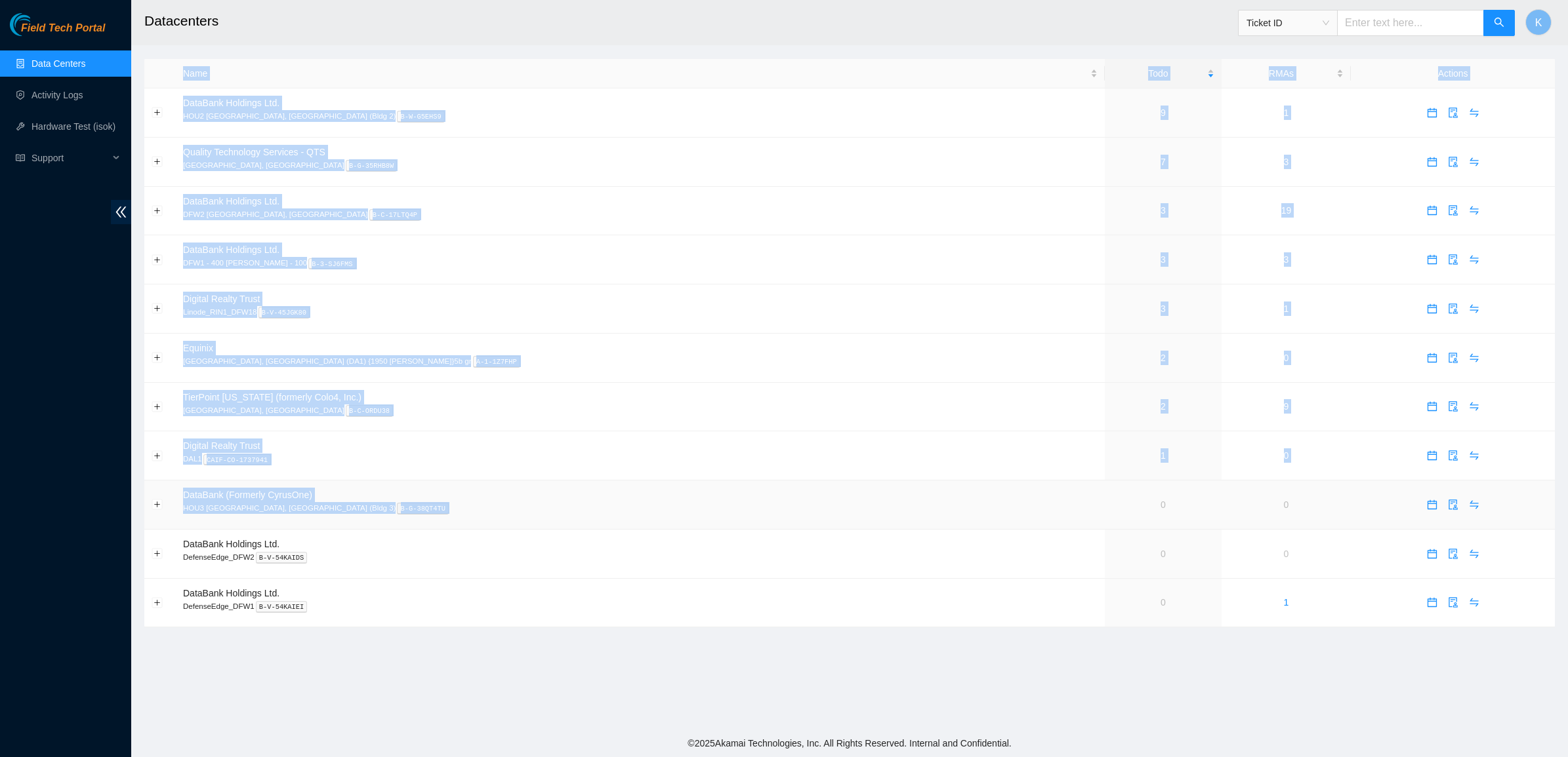
drag, startPoint x: 1081, startPoint y: 675, endPoint x: 970, endPoint y: 509, distance: 199.7
click at [970, 509] on main "Datacenters Ticket ID K Name Todo RMAs Actions DataBank Holdings Ltd. HOU2 [GEO…" at bounding box center [849, 365] width 1437 height 730
click at [1105, 509] on td "0" at bounding box center [1162, 505] width 116 height 49
drag, startPoint x: 973, startPoint y: 507, endPoint x: 1097, endPoint y: 657, distance: 194.6
click at [1097, 657] on main "Datacenters Ticket ID K Name Todo RMAs Actions DataBank Holdings Ltd. HOU2 [GEO…" at bounding box center [849, 365] width 1437 height 730
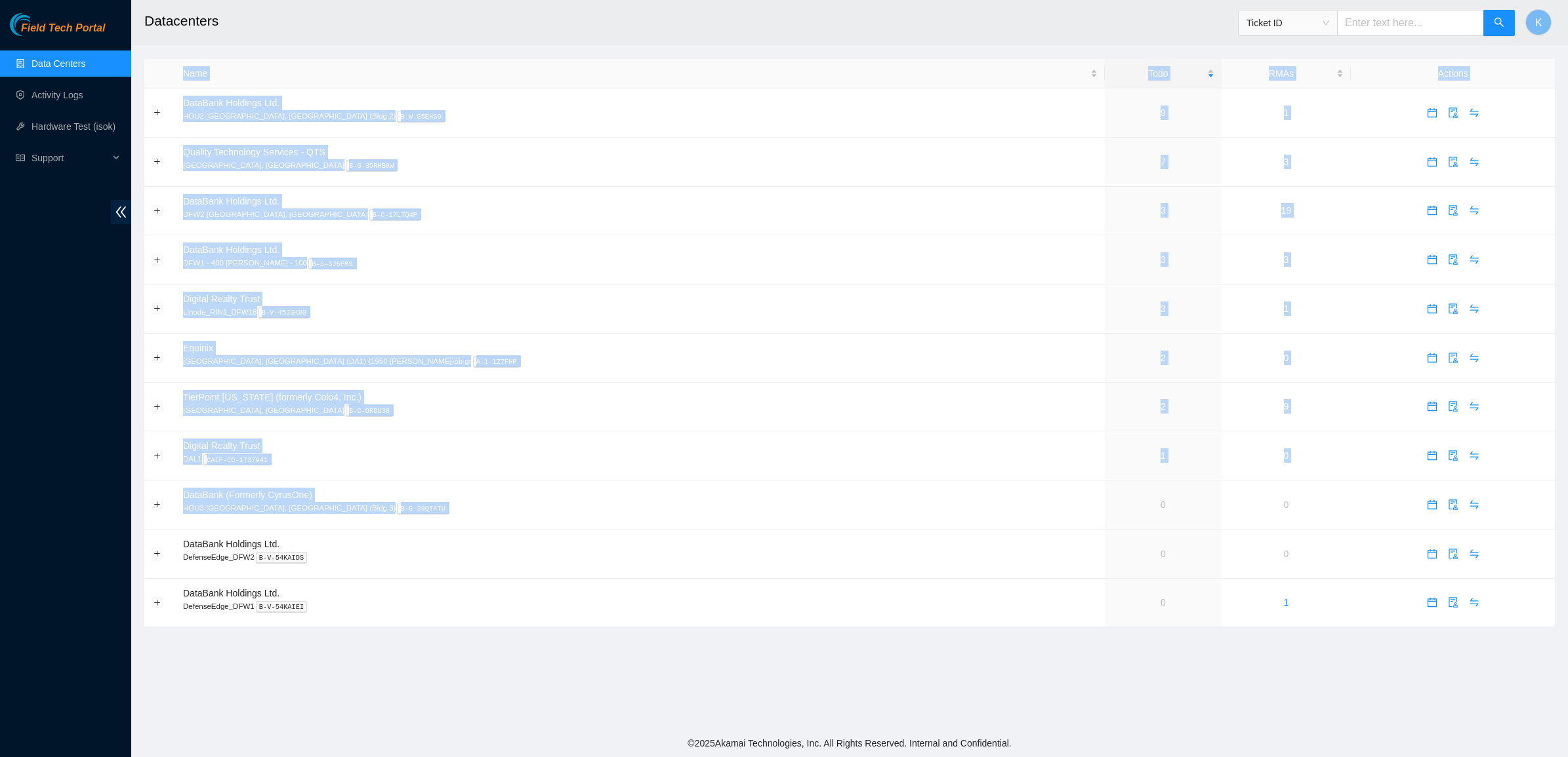
click at [1099, 657] on main "Datacenters Ticket ID K Name Todo RMAs Actions DataBank Holdings Ltd. HOU2 [GEO…" at bounding box center [849, 365] width 1437 height 730
click at [1105, 526] on td "0" at bounding box center [1162, 505] width 116 height 49
drag, startPoint x: 978, startPoint y: 508, endPoint x: 1089, endPoint y: 666, distance: 193.1
click at [1089, 666] on main "Datacenters Ticket ID K Name Todo RMAs Actions DataBank Holdings Ltd. HOU2 [GEO…" at bounding box center [849, 365] width 1437 height 730
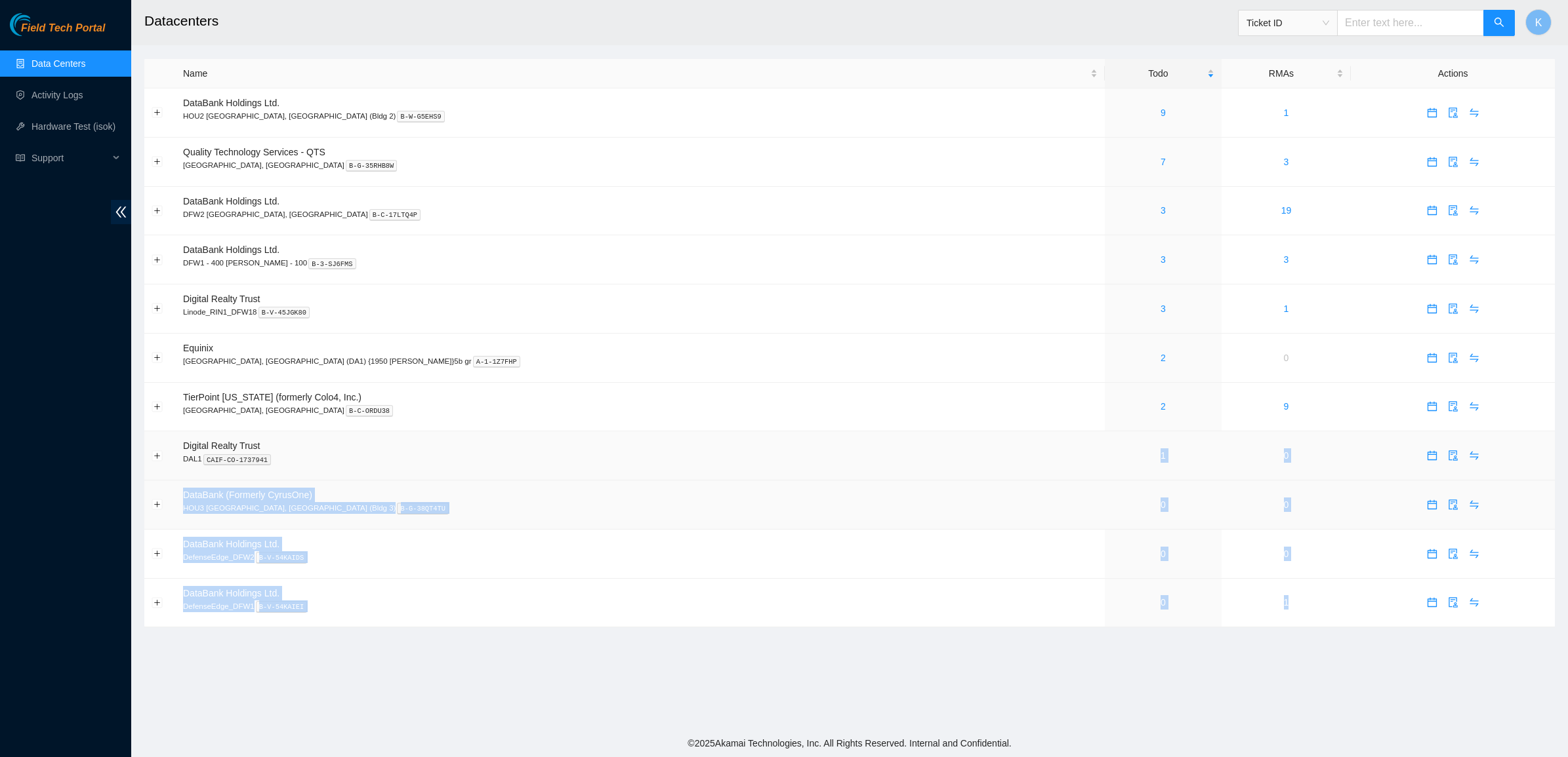
drag, startPoint x: 1089, startPoint y: 666, endPoint x: 922, endPoint y: 482, distance: 248.5
click at [922, 482] on main "Datacenters Ticket ID K Name Todo RMAs Actions DataBank Holdings Ltd. HOU2 [GEO…" at bounding box center [849, 365] width 1437 height 730
click at [919, 500] on td "DataBank (Formerly CyrusOne) HOU3 [GEOGRAPHIC_DATA], [GEOGRAPHIC_DATA] (Bldg 3)…" at bounding box center [640, 505] width 929 height 49
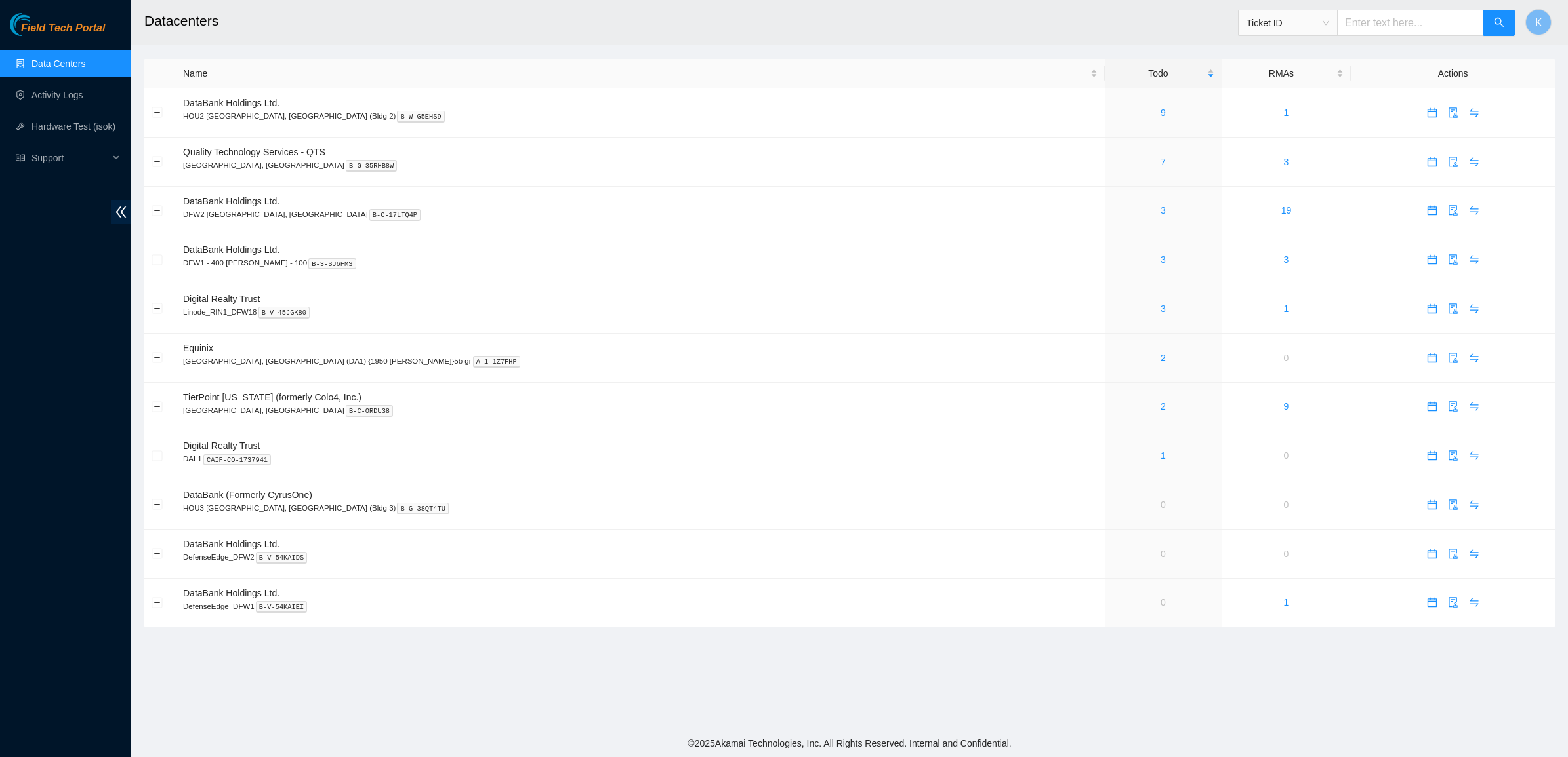
click at [1399, 28] on input "text" at bounding box center [1410, 23] width 147 height 26
paste input "B-V-5WVZPSY"
type input "B-V-5WVZPSY"
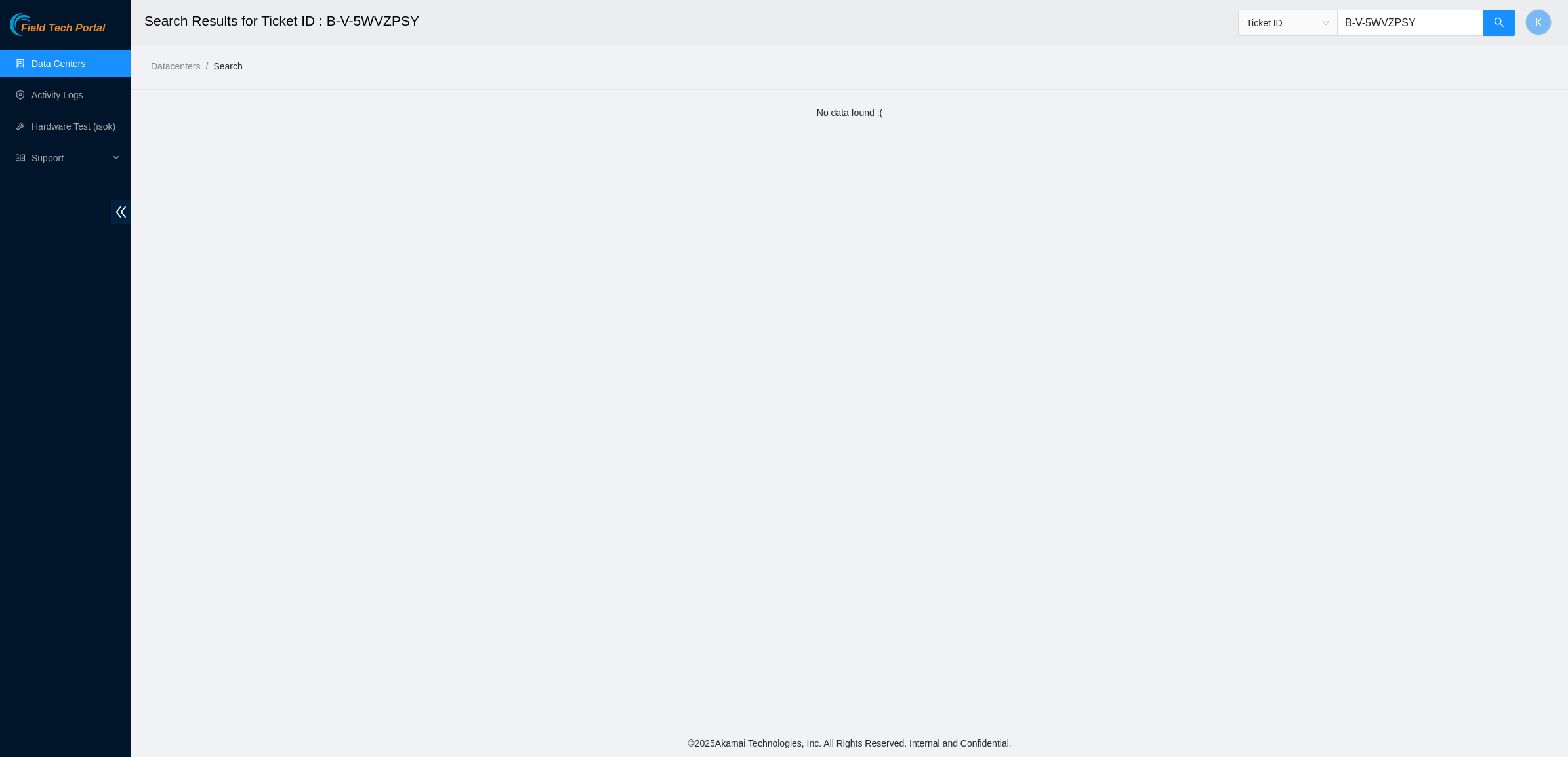
click at [1437, 20] on input "B-V-5WVZPSY" at bounding box center [1410, 23] width 147 height 26
drag, startPoint x: 1356, startPoint y: 16, endPoint x: 1349, endPoint y: 15, distance: 7.1
click at [1349, 15] on input "B-V-5WVZPSY" at bounding box center [1410, 23] width 147 height 26
click at [1418, 31] on input "B-V-5WVZPSY" at bounding box center [1410, 23] width 147 height 26
click at [1453, 18] on input "B-V-5WVZPSY" at bounding box center [1410, 23] width 147 height 26
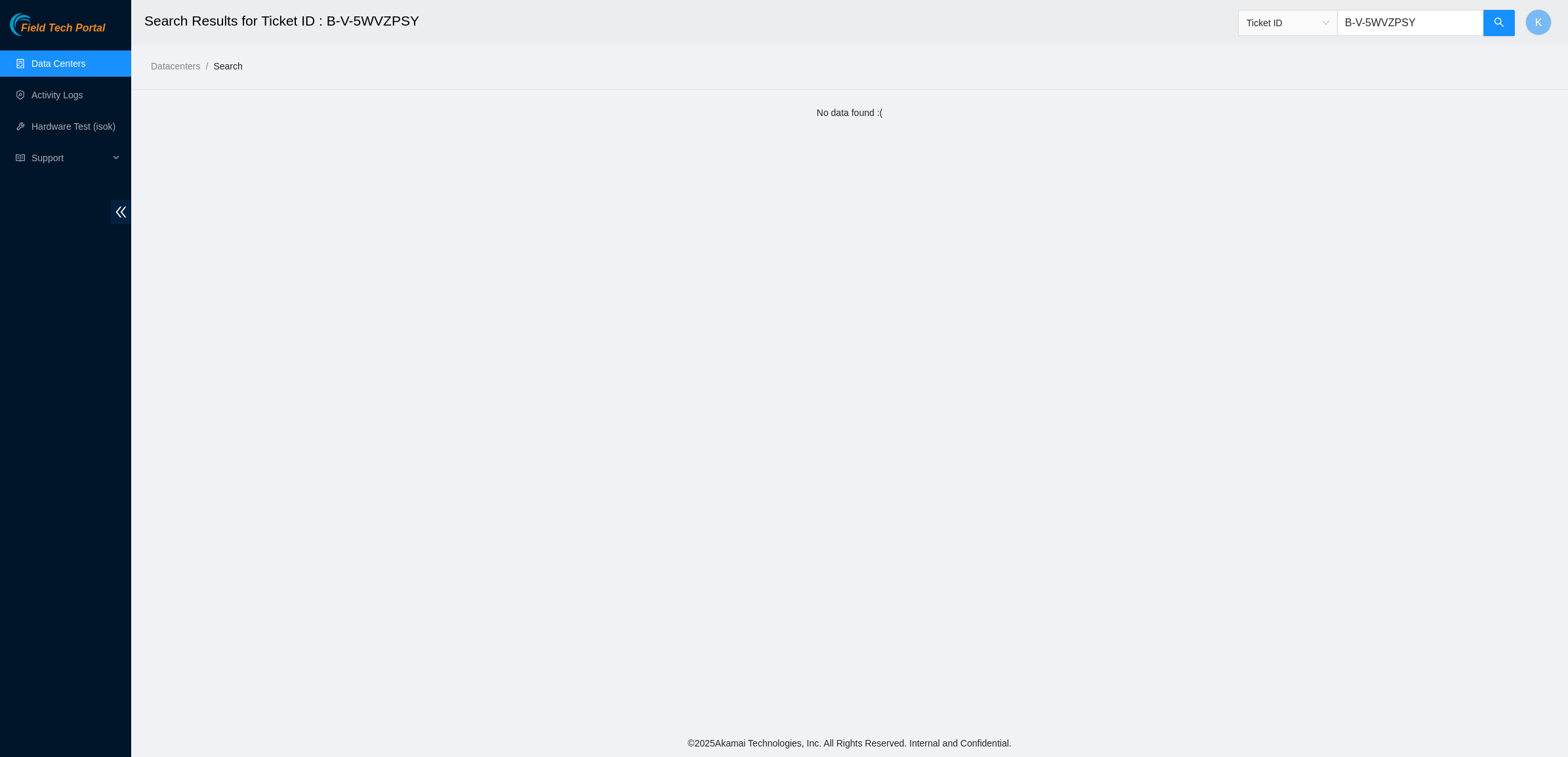
click at [1453, 18] on input "B-V-5WVZPSY" at bounding box center [1410, 23] width 147 height 26
drag, startPoint x: 1453, startPoint y: 18, endPoint x: 1444, endPoint y: 21, distance: 9.5
click at [1451, 18] on input "B-V-5WVZPSY" at bounding box center [1410, 23] width 147 height 26
click at [1445, 23] on input "B-V-5WVZPSY" at bounding box center [1410, 23] width 147 height 26
drag, startPoint x: 1446, startPoint y: 23, endPoint x: 1347, endPoint y: 23, distance: 99.0
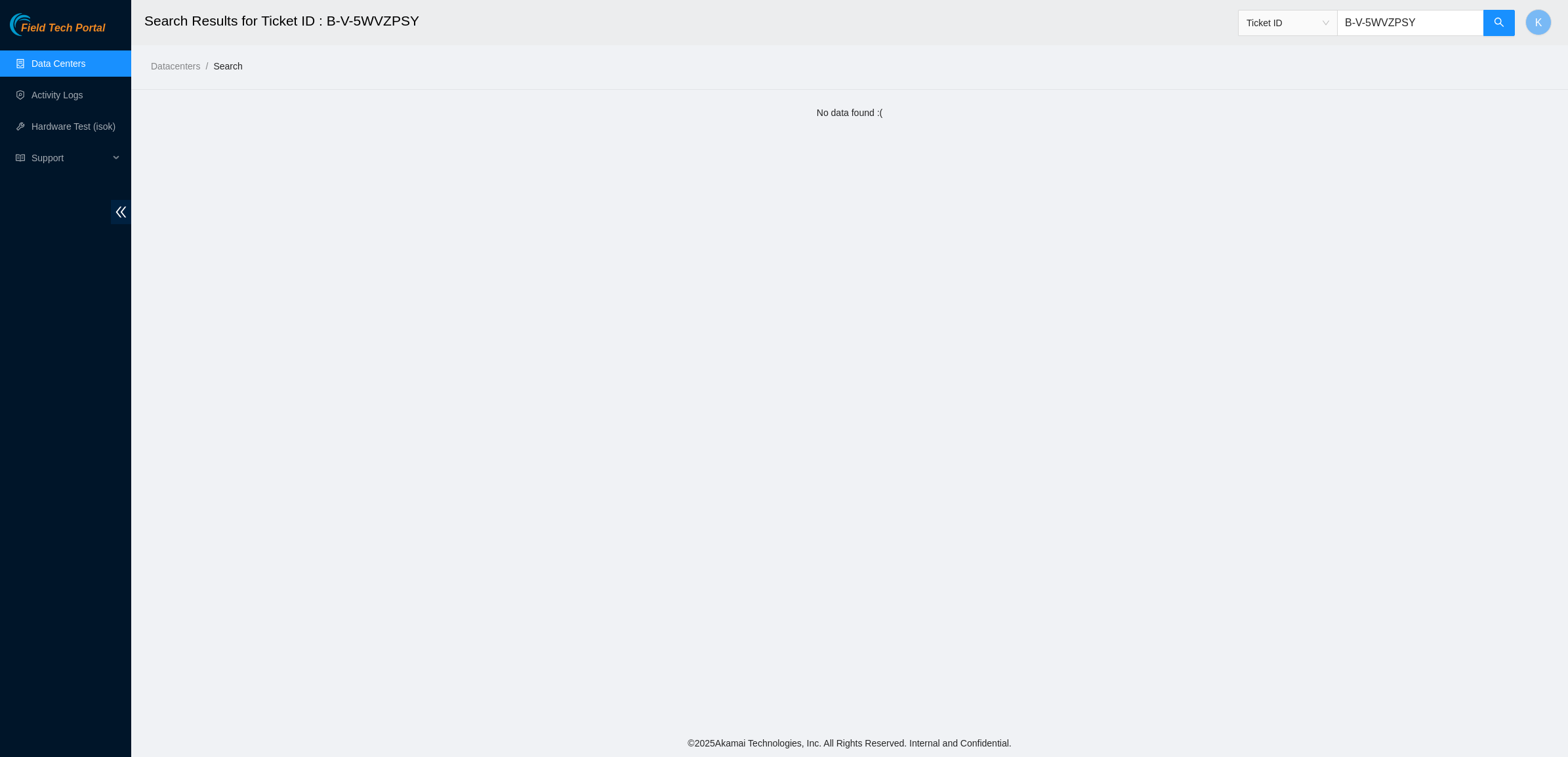
click at [1349, 23] on input "B-V-5WVZPSY" at bounding box center [1410, 23] width 147 height 26
click at [1492, 24] on button "button" at bounding box center [1499, 23] width 31 height 26
click at [1444, 30] on input "B-V-5WVZPSY" at bounding box center [1410, 23] width 147 height 26
drag, startPoint x: 1448, startPoint y: 22, endPoint x: 1335, endPoint y: 16, distance: 113.2
click at [1337, 16] on span "Ticket ID B-V-5WVZPSY" at bounding box center [1377, 23] width 277 height 26
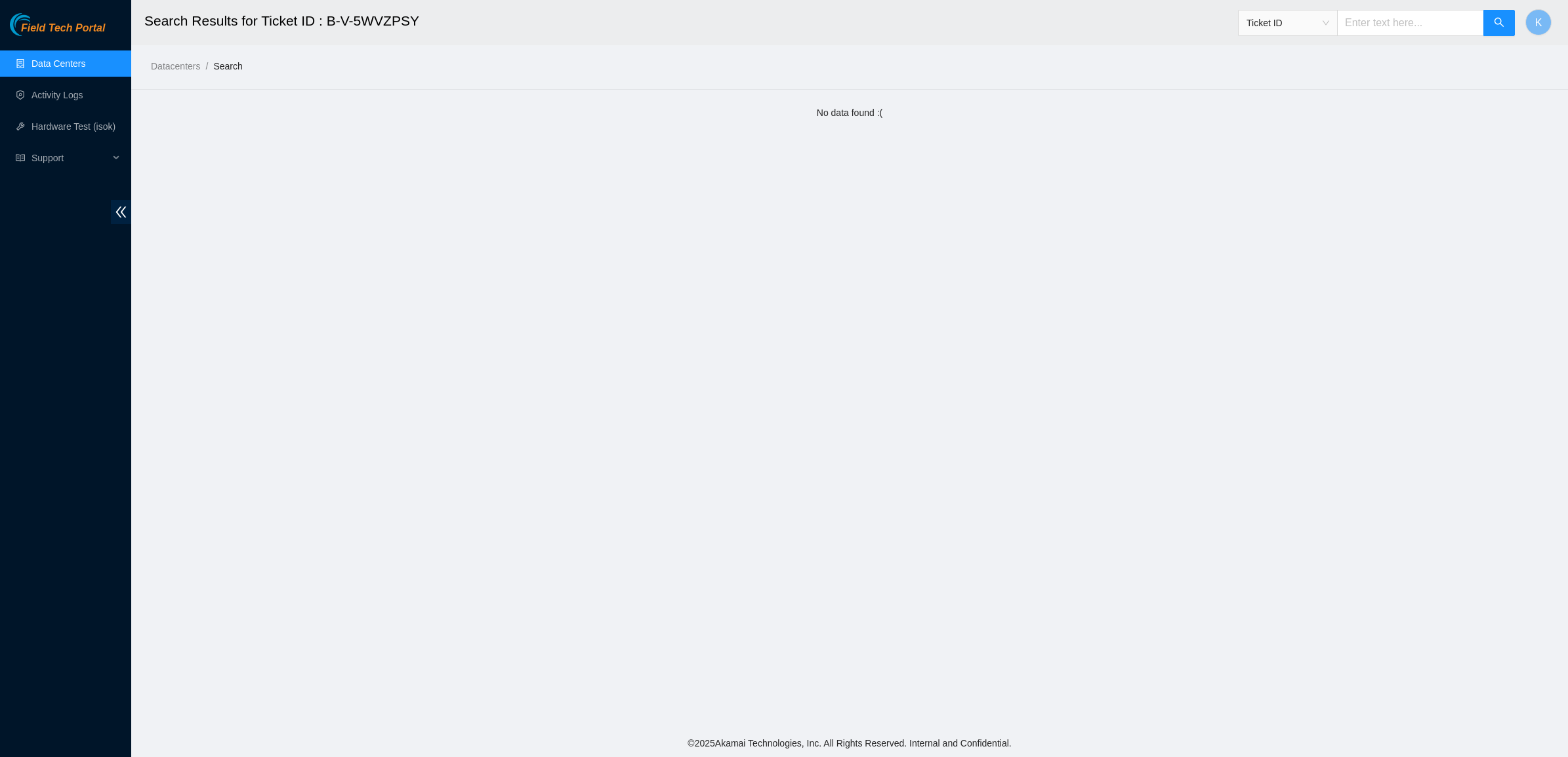
click at [62, 48] on ul "Data Centers Activity Logs Hardware Test (isok) Support" at bounding box center [66, 111] width 131 height 126
click at [61, 58] on link "Data Centers" at bounding box center [58, 63] width 54 height 10
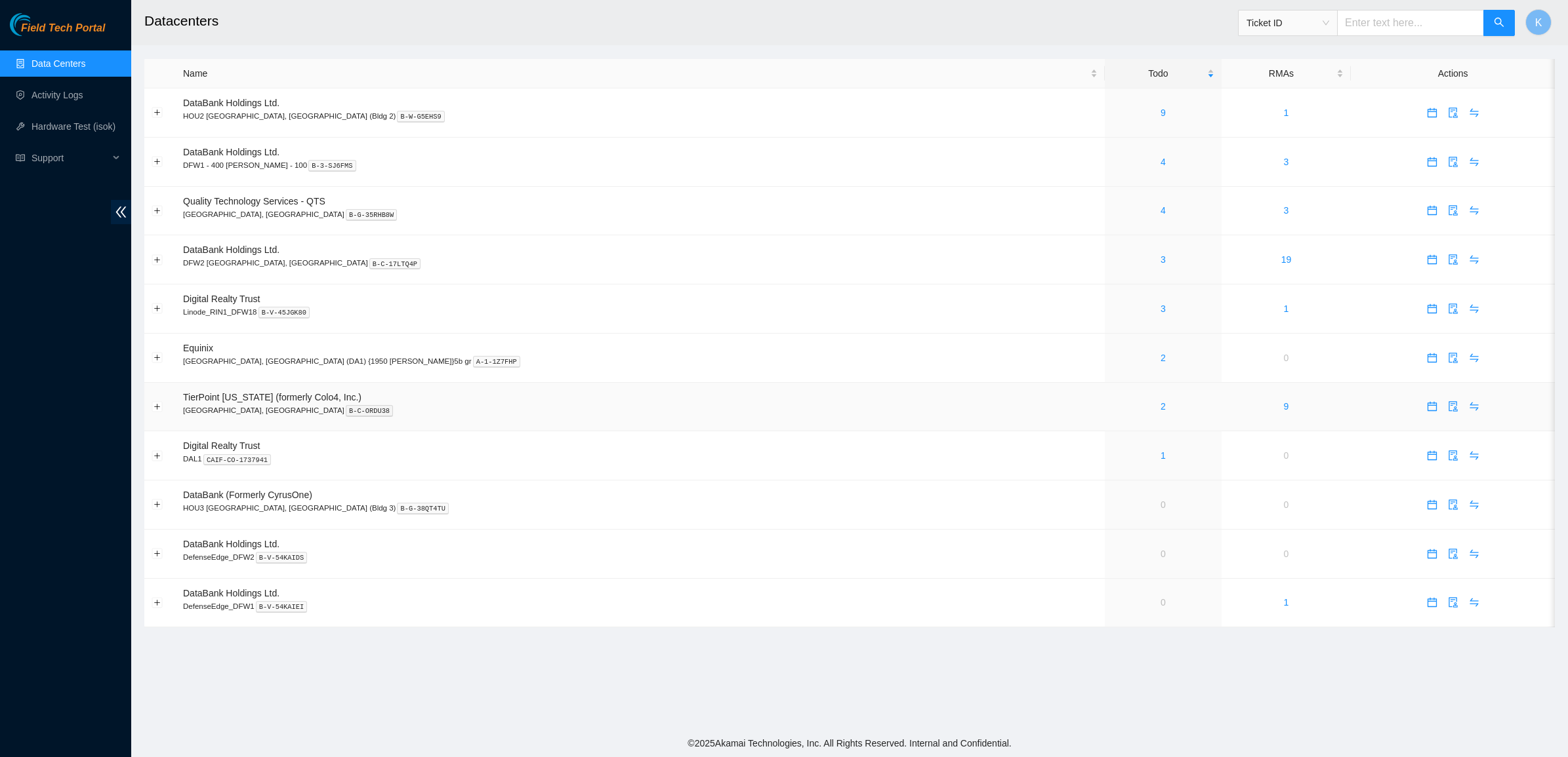
click at [1112, 408] on div "2" at bounding box center [1162, 407] width 101 height 15
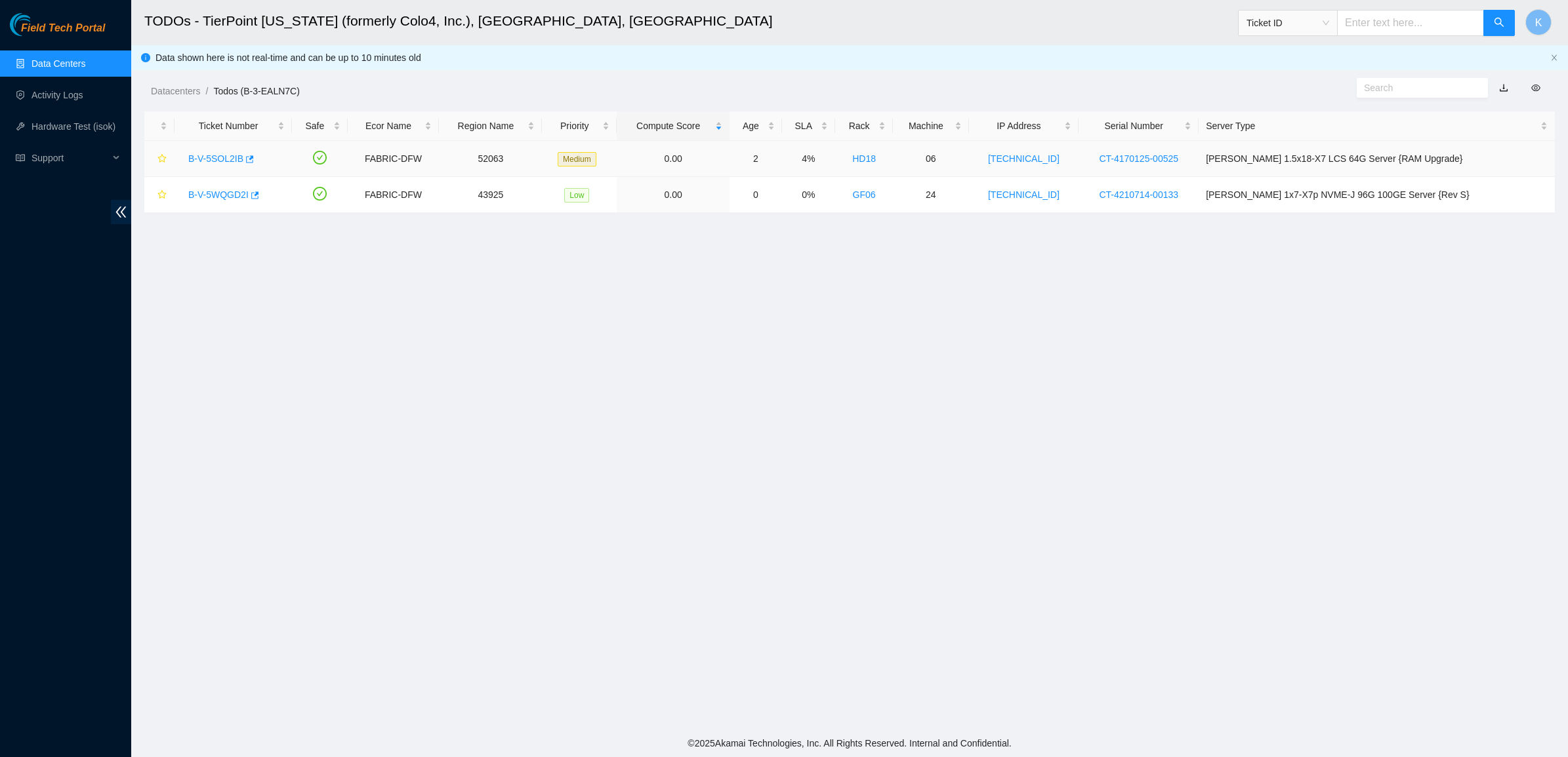
click at [234, 149] on div "B-V-5SOL2IB" at bounding box center [233, 158] width 103 height 21
click at [233, 149] on div "B-V-5SOL2IB" at bounding box center [233, 158] width 103 height 21
click at [233, 151] on div "B-V-5SOL2IB" at bounding box center [233, 158] width 103 height 21
click at [233, 155] on link "B-V-5SOL2IB" at bounding box center [216, 158] width 55 height 10
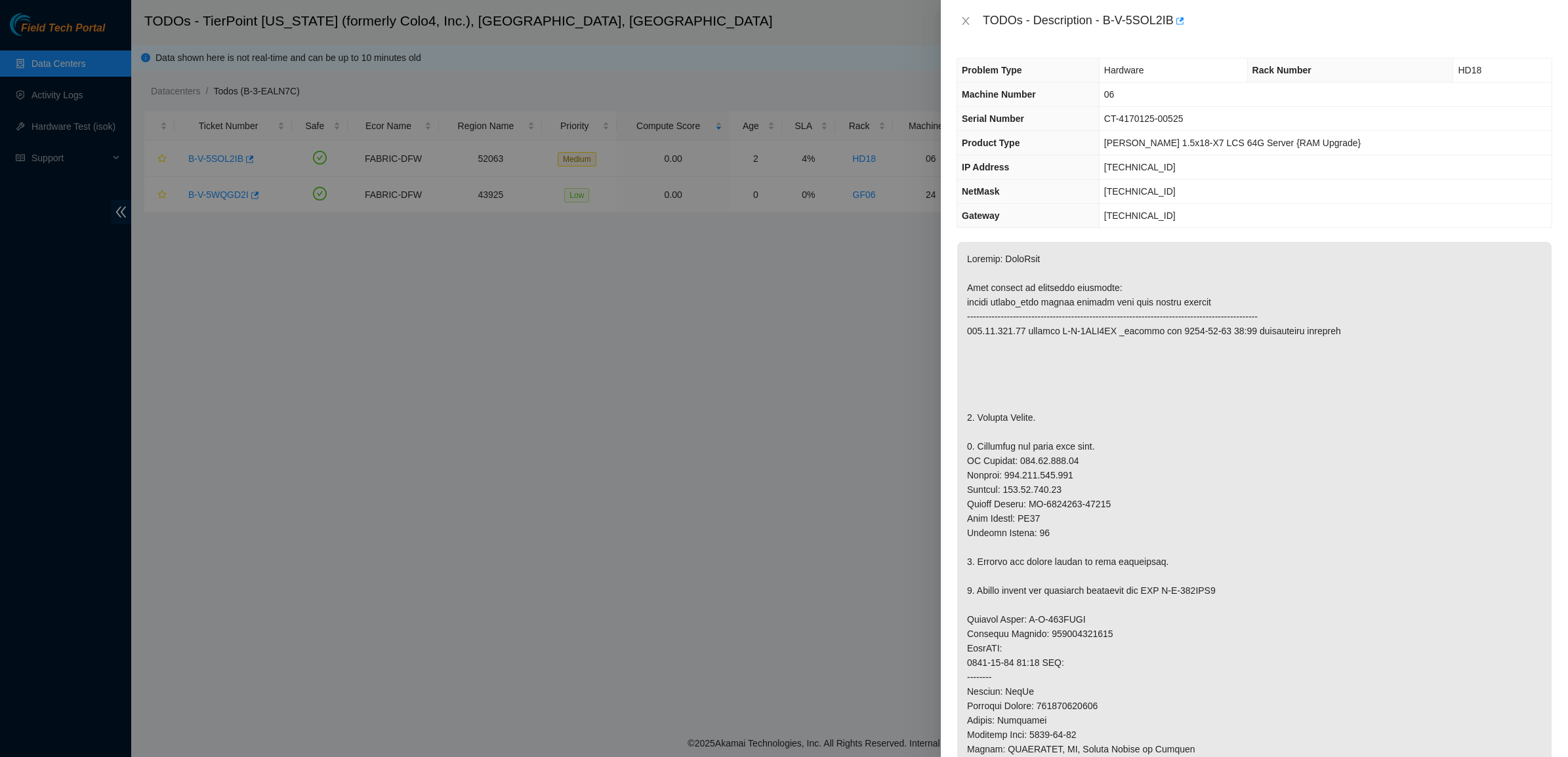
click at [1154, 430] on p at bounding box center [1254, 620] width 595 height 756
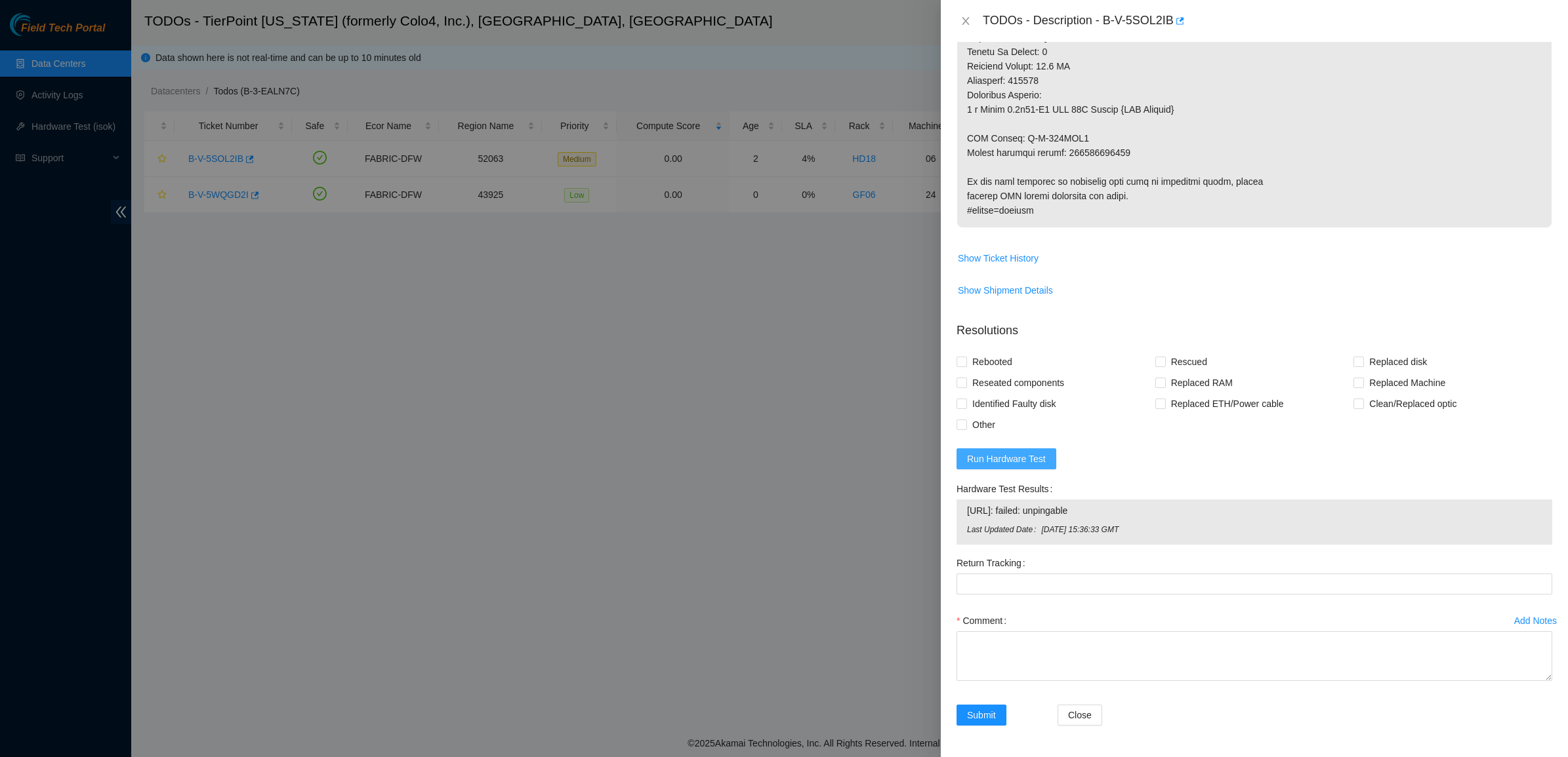
click at [992, 465] on span "Run Hardware Test" at bounding box center [1006, 459] width 79 height 15
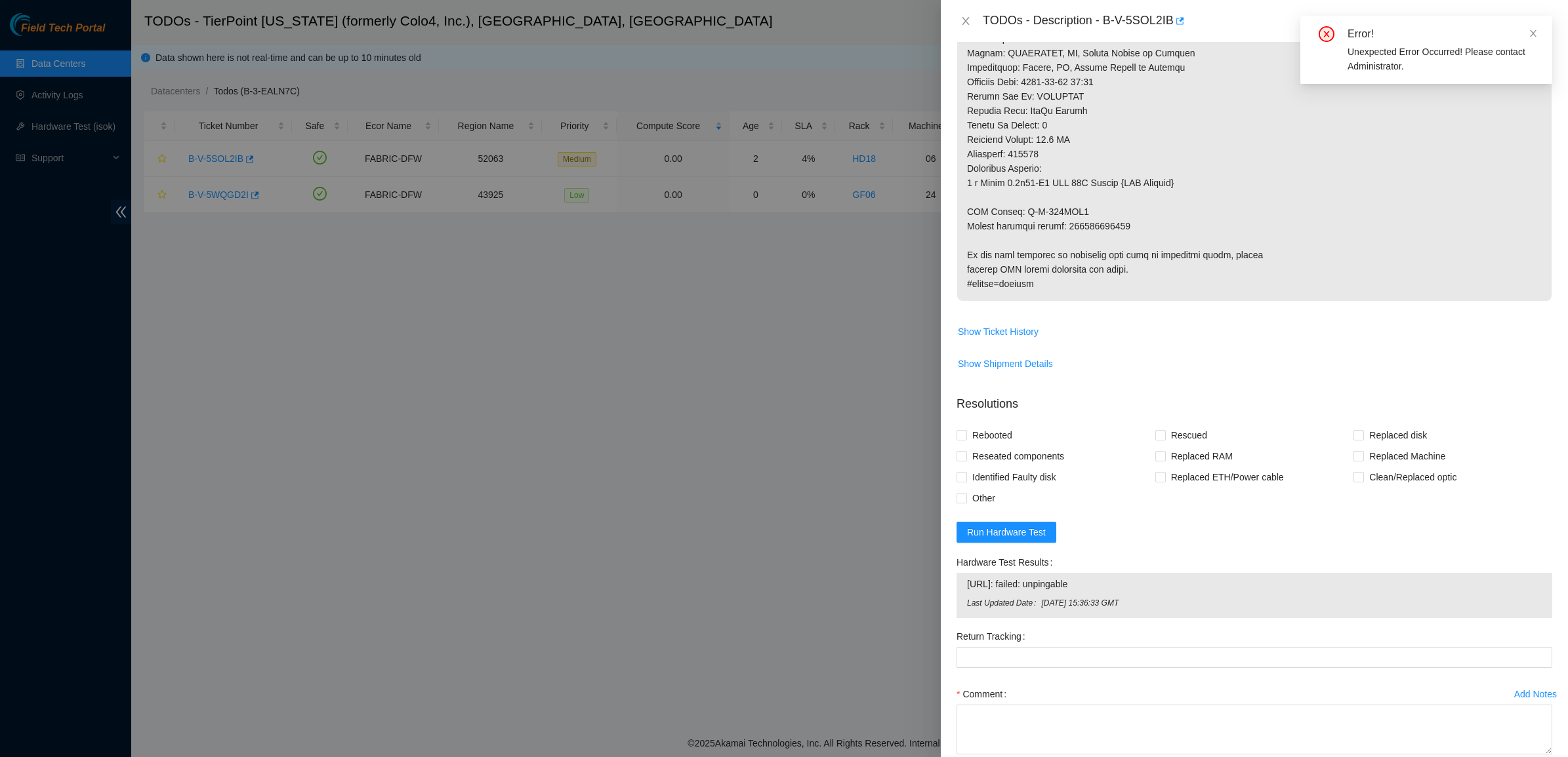
scroll to position [771, 0]
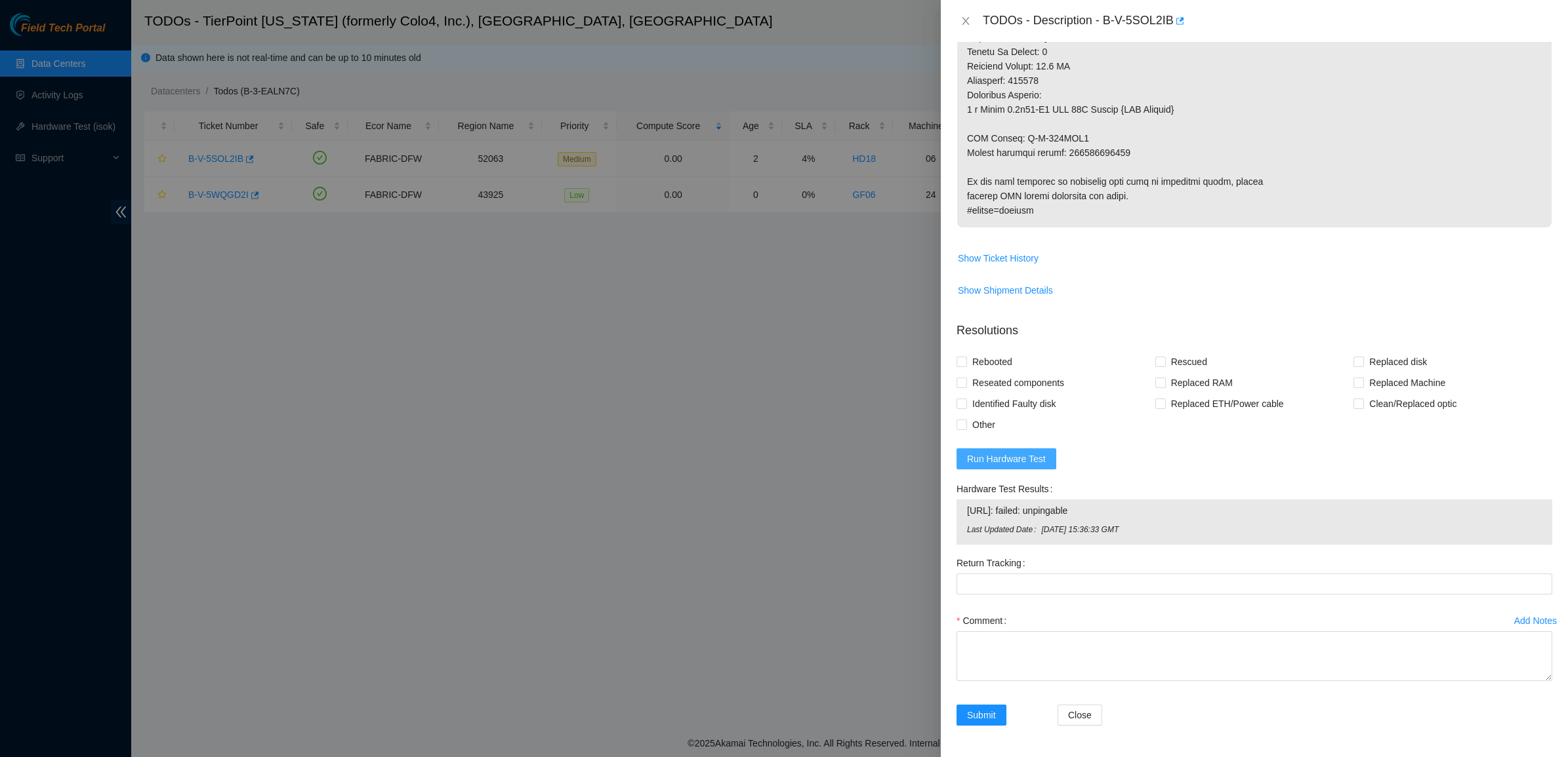
click at [995, 458] on span "Run Hardware Test" at bounding box center [1006, 459] width 79 height 15
click at [962, 20] on icon "close" at bounding box center [965, 21] width 10 height 10
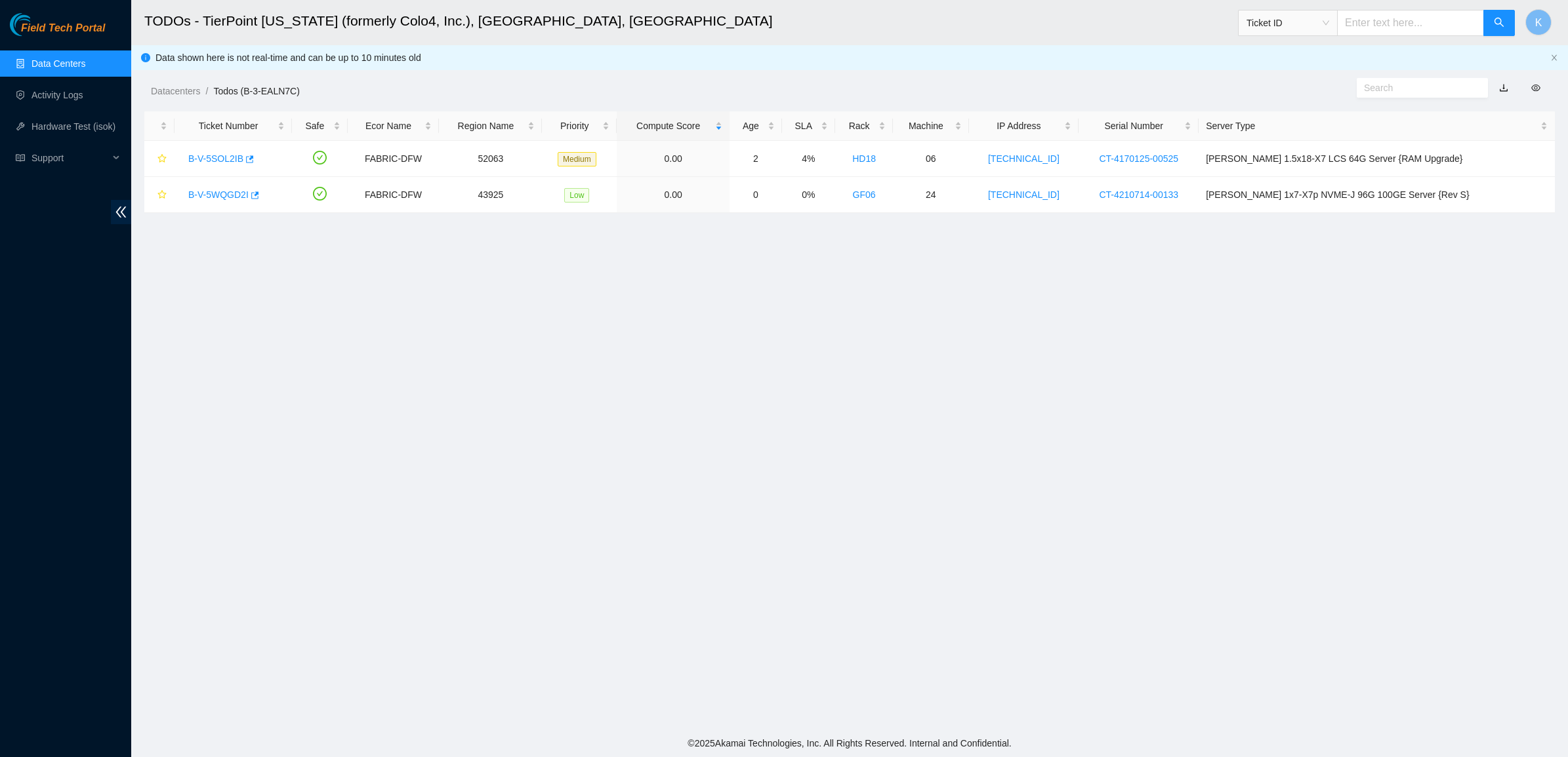
scroll to position [0, 0]
click at [1380, 18] on input "text" at bounding box center [1410, 23] width 147 height 26
click at [77, 13] on div "Field Tech Portal" at bounding box center [66, 24] width 131 height 23
click at [77, 14] on div "Field Tech Portal" at bounding box center [66, 24] width 131 height 23
click at [72, 23] on span "Field Tech Portal" at bounding box center [63, 28] width 84 height 12
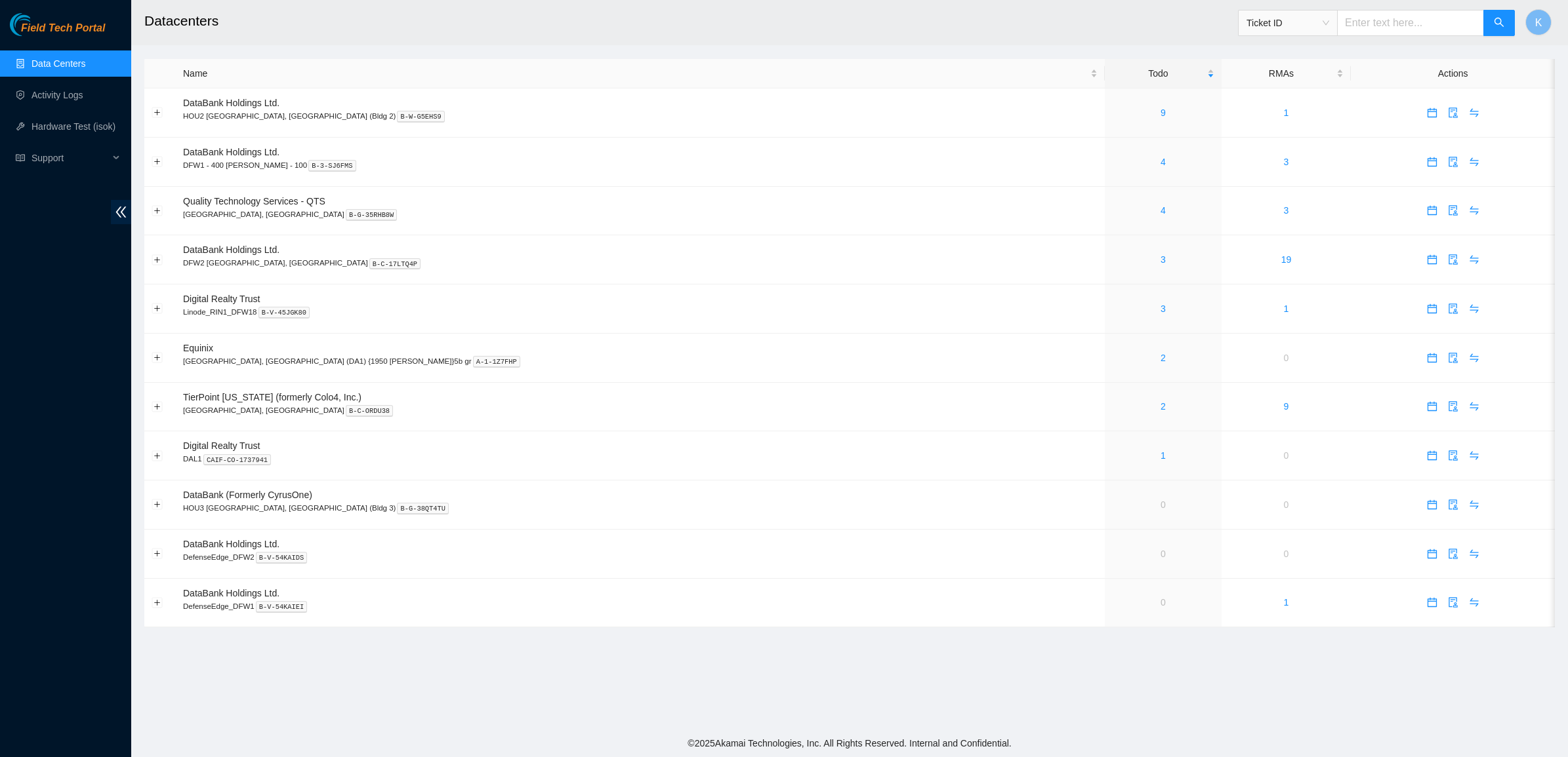
click at [1415, 34] on input "text" at bounding box center [1410, 23] width 147 height 26
type input "B-V-5WVZPSY"
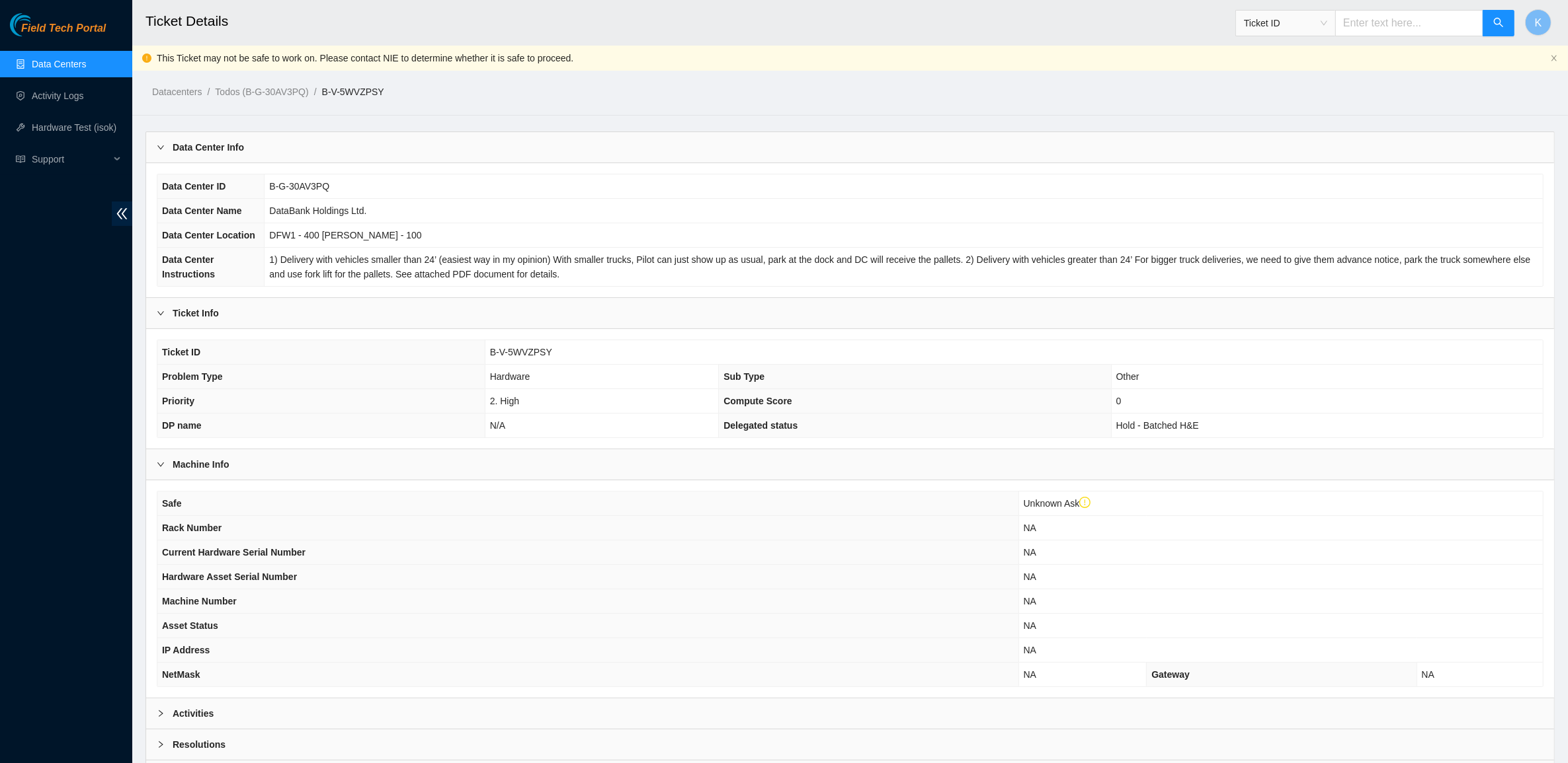
scroll to position [104, 0]
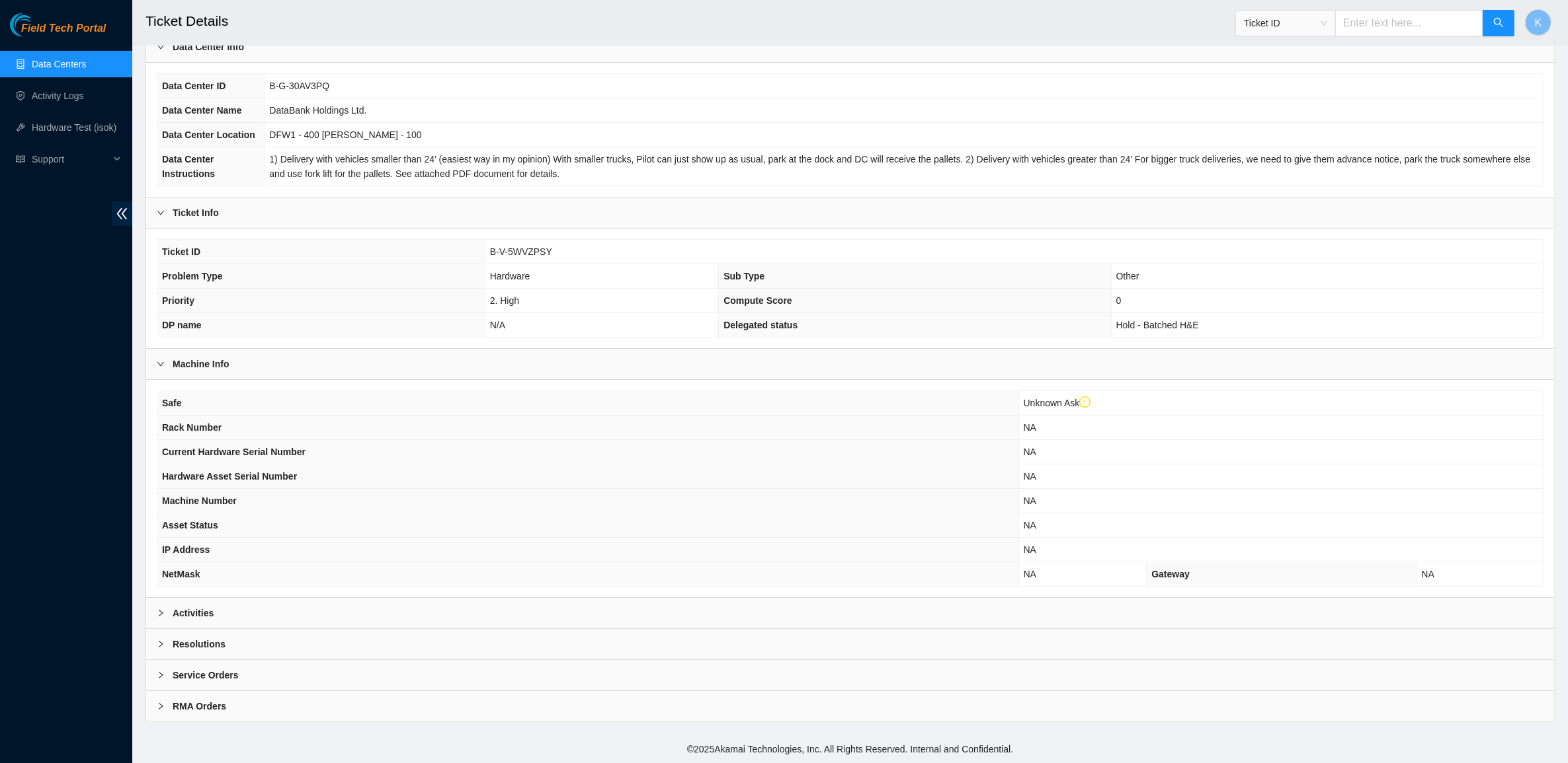
click at [228, 606] on div "Activities" at bounding box center [850, 613] width 1408 height 30
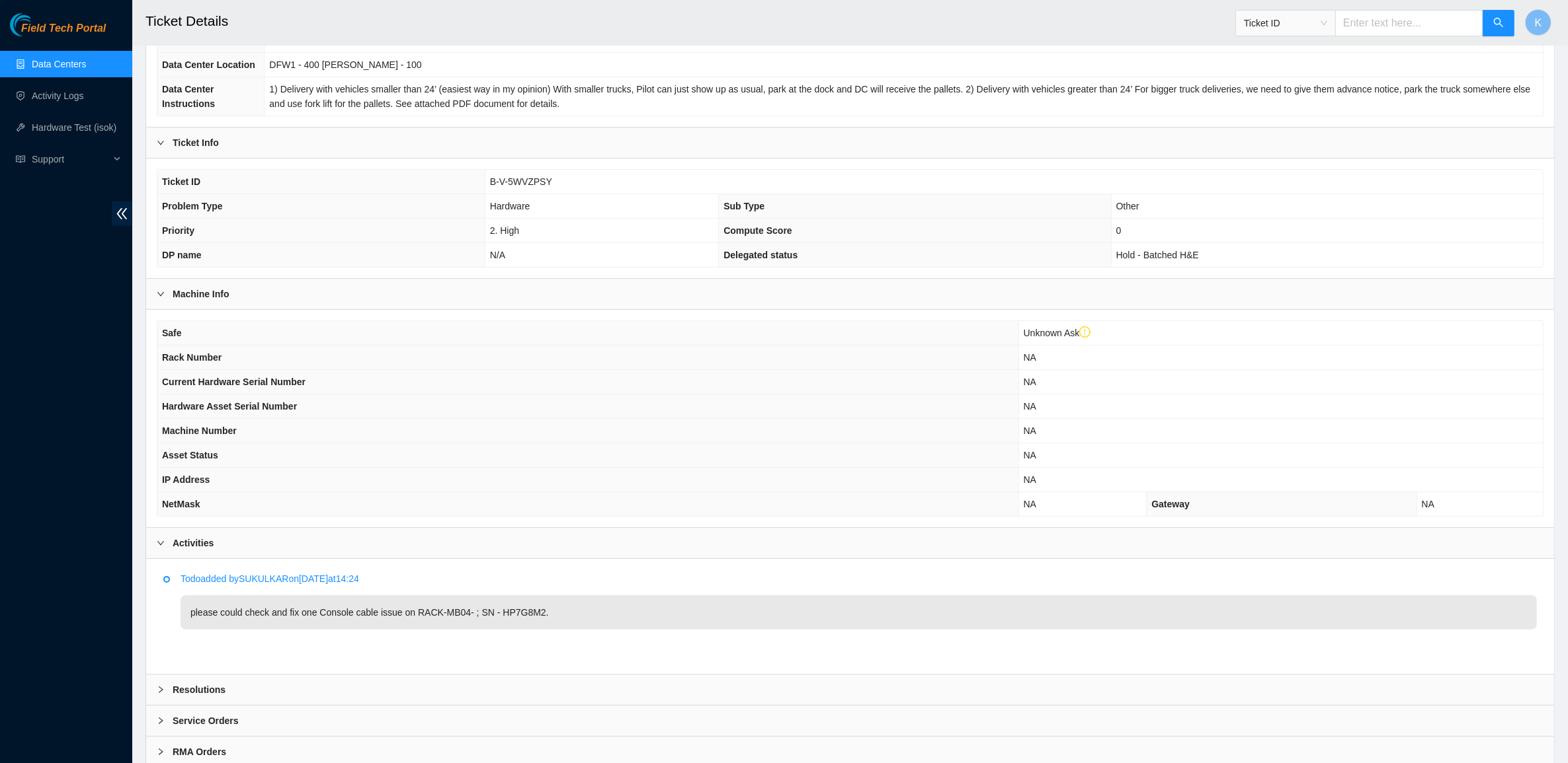
scroll to position [220, 0]
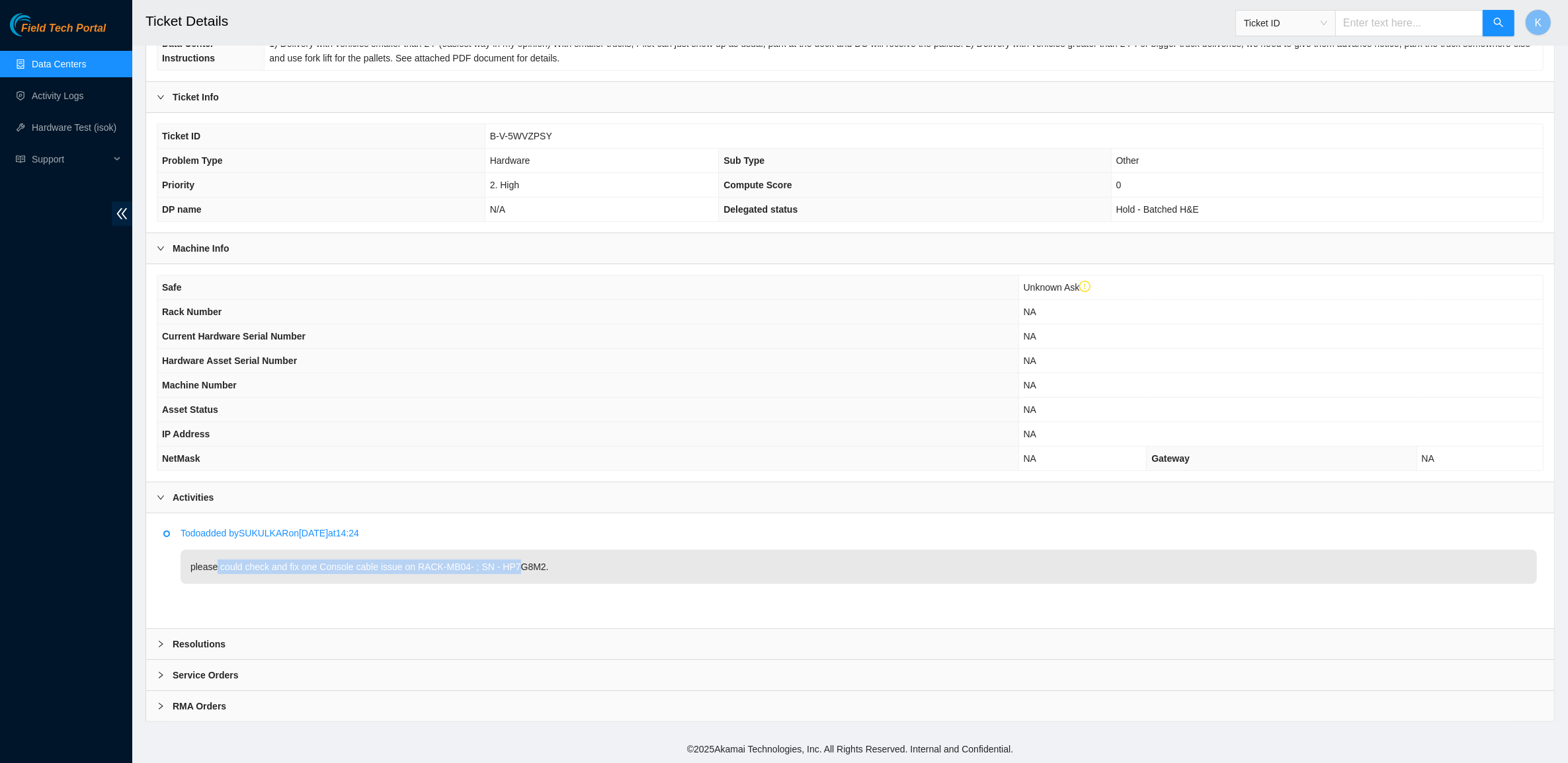
drag, startPoint x: 216, startPoint y: 567, endPoint x: 535, endPoint y: 567, distance: 319.0
click at [516, 567] on p "please could check and fix one Console cable issue on RACK-MB04- ; SN - HP7G8M2." at bounding box center [858, 567] width 1356 height 35
click at [540, 567] on p "please could check and fix one Console cable issue on RACK-MB04- ; SN - HP7G8M2." at bounding box center [858, 567] width 1356 height 35
click at [566, 567] on p "please could check and fix one Console cable issue on RACK-MB04- ; SN - HP7G8M2." at bounding box center [858, 567] width 1356 height 35
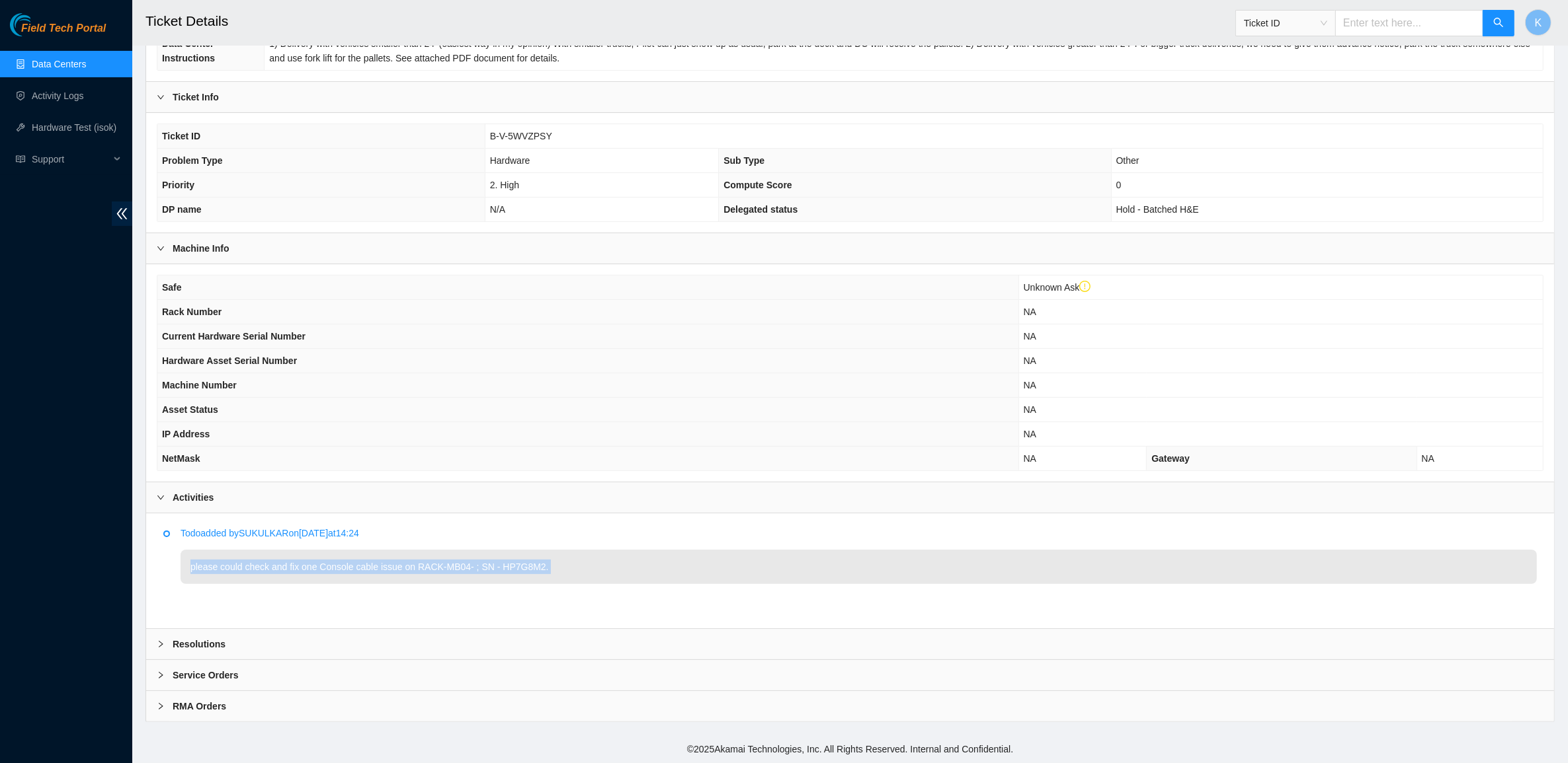
click at [566, 567] on p "please could check and fix one Console cable issue on RACK-MB04- ; SN - HP7G8M2." at bounding box center [858, 567] width 1356 height 35
click at [632, 562] on p "please could check and fix one Console cable issue on RACK-MB04- ; SN - HP7G8M2." at bounding box center [858, 567] width 1356 height 35
drag, startPoint x: 632, startPoint y: 562, endPoint x: 361, endPoint y: 345, distance: 347.2
click at [361, 345] on div "Data Center Info Data Center ID B-G-30AV3PQ Data Center Name DataBank Holdings …" at bounding box center [850, 319] width 1409 height 807
click at [361, 345] on th "Current Hardware Serial Number" at bounding box center [588, 336] width 861 height 24
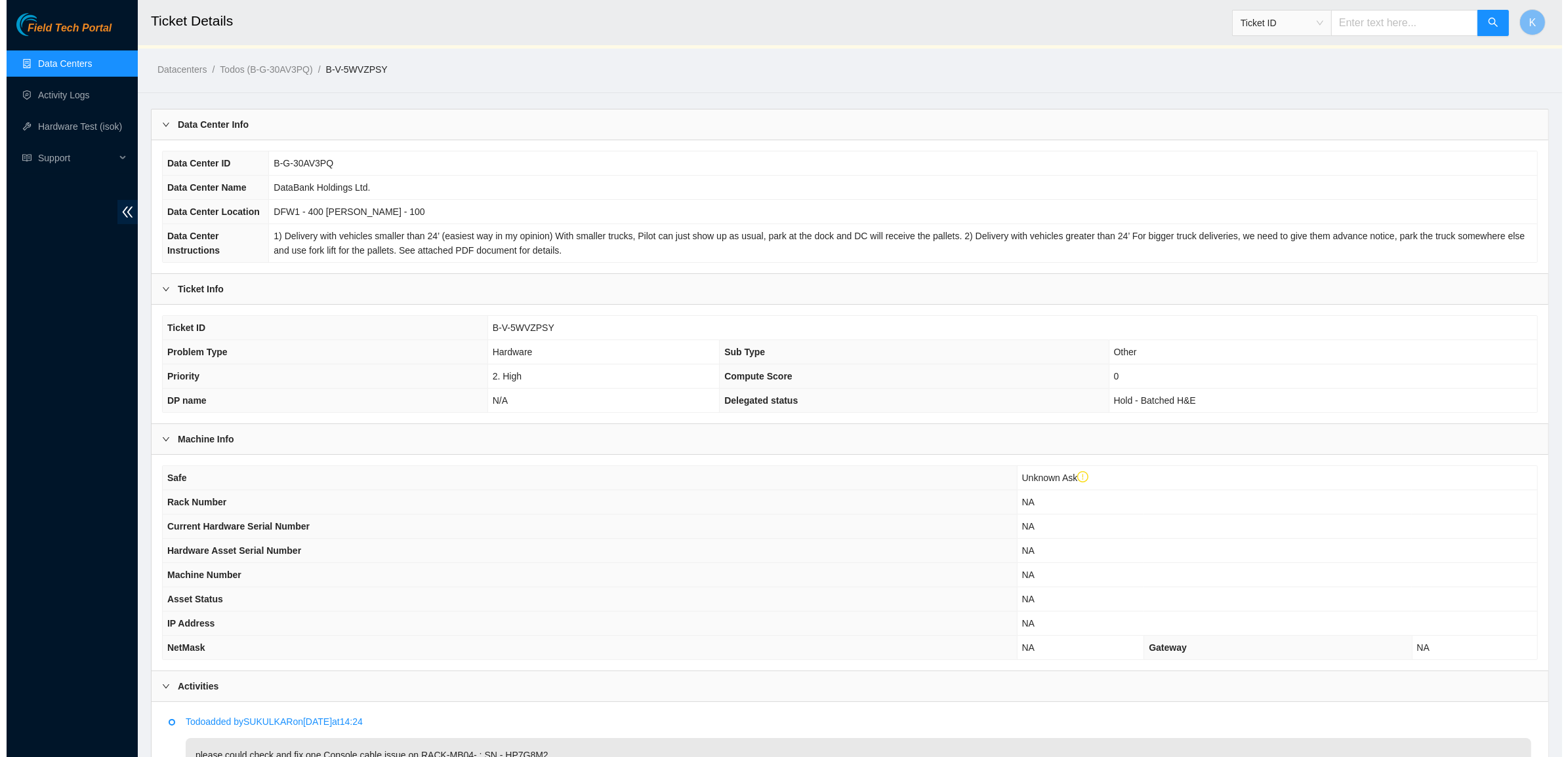
scroll to position [0, 0]
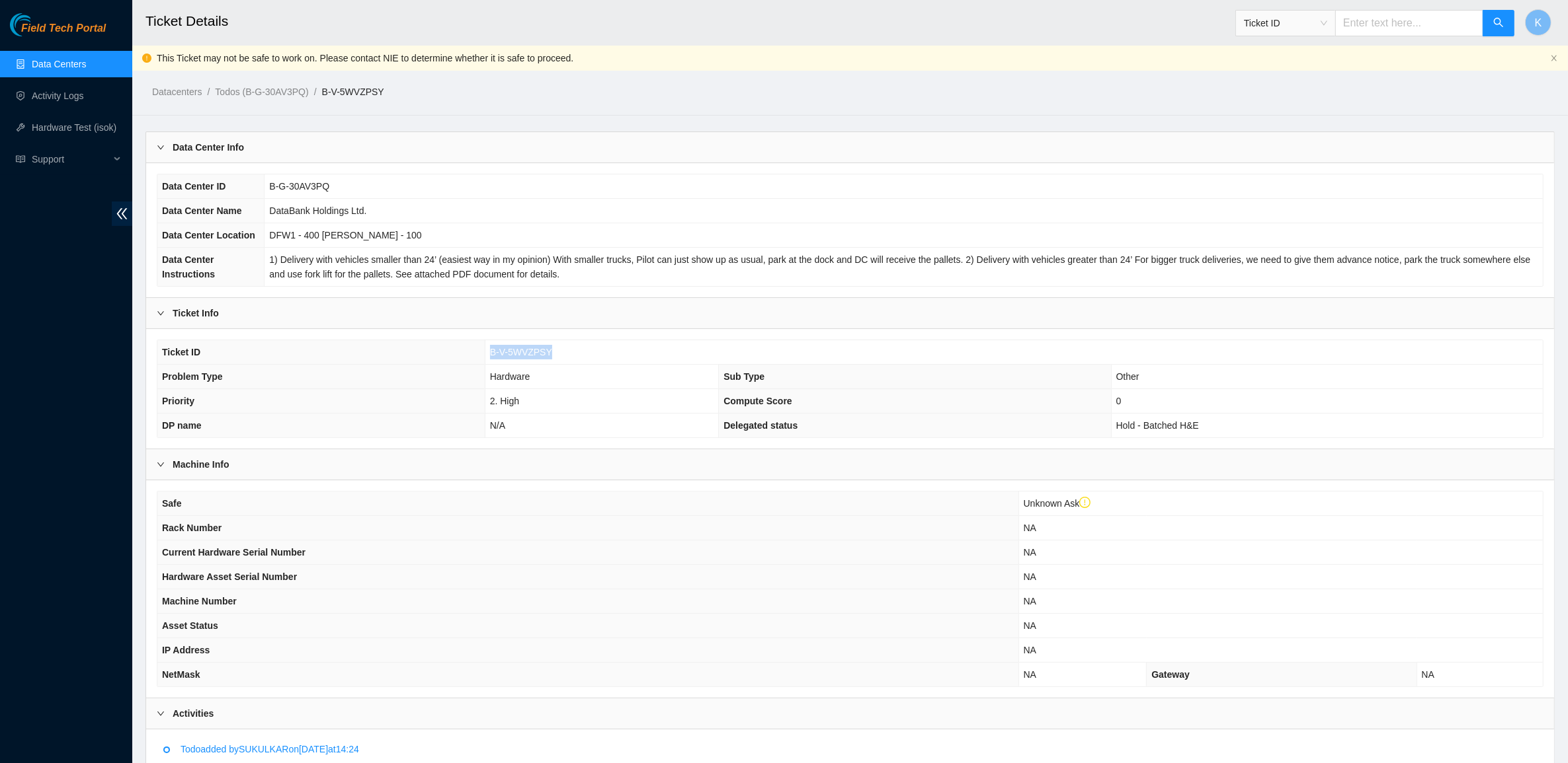
drag, startPoint x: 563, startPoint y: 354, endPoint x: 490, endPoint y: 359, distance: 73.2
click at [490, 359] on td "B-V-5WVZPSY" at bounding box center [1013, 352] width 1058 height 24
copy span "B-V-5WVZPSY"
click at [85, 62] on link "Data Centers" at bounding box center [59, 64] width 54 height 10
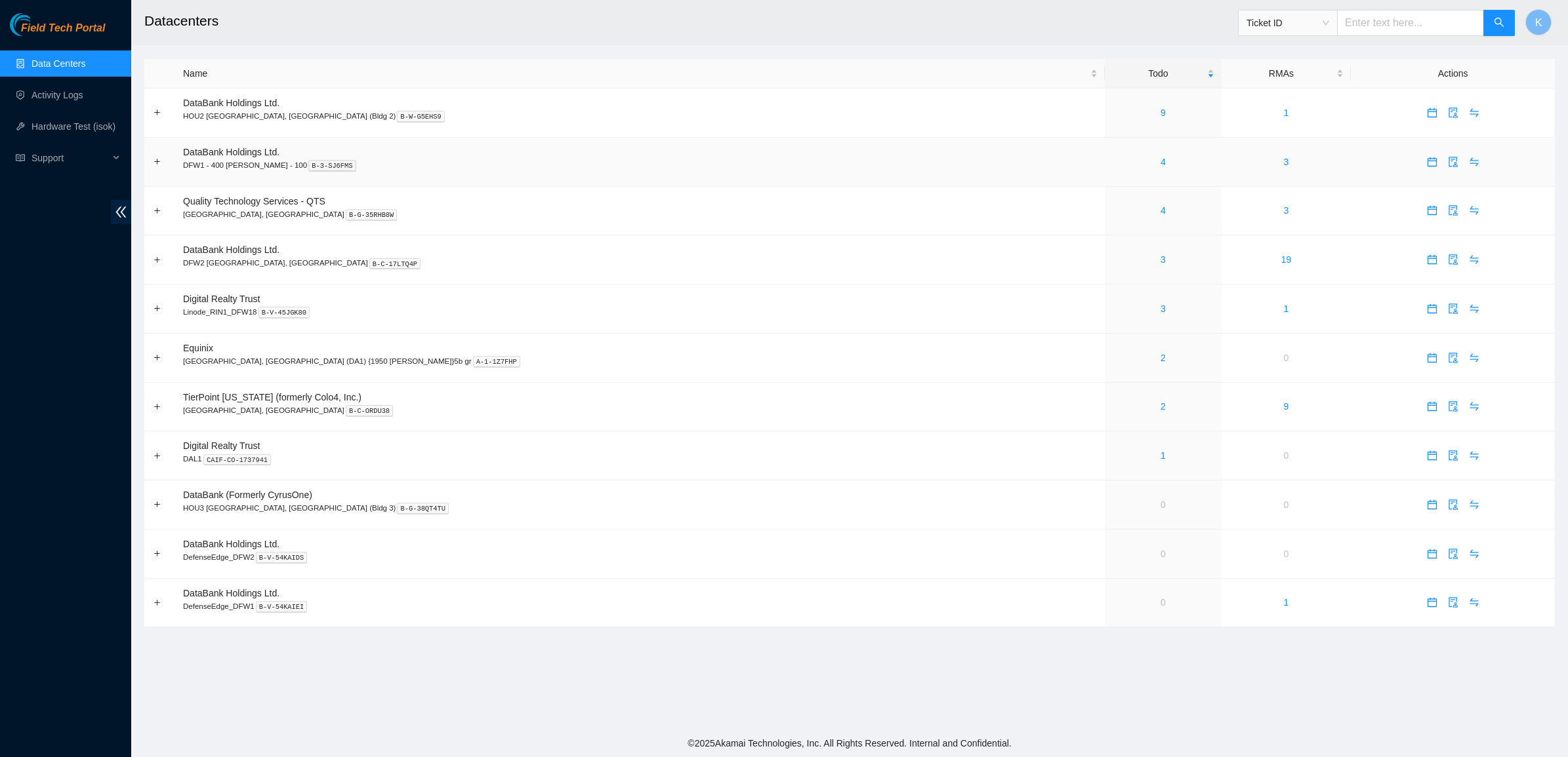
click at [1112, 165] on div "4" at bounding box center [1162, 162] width 101 height 15
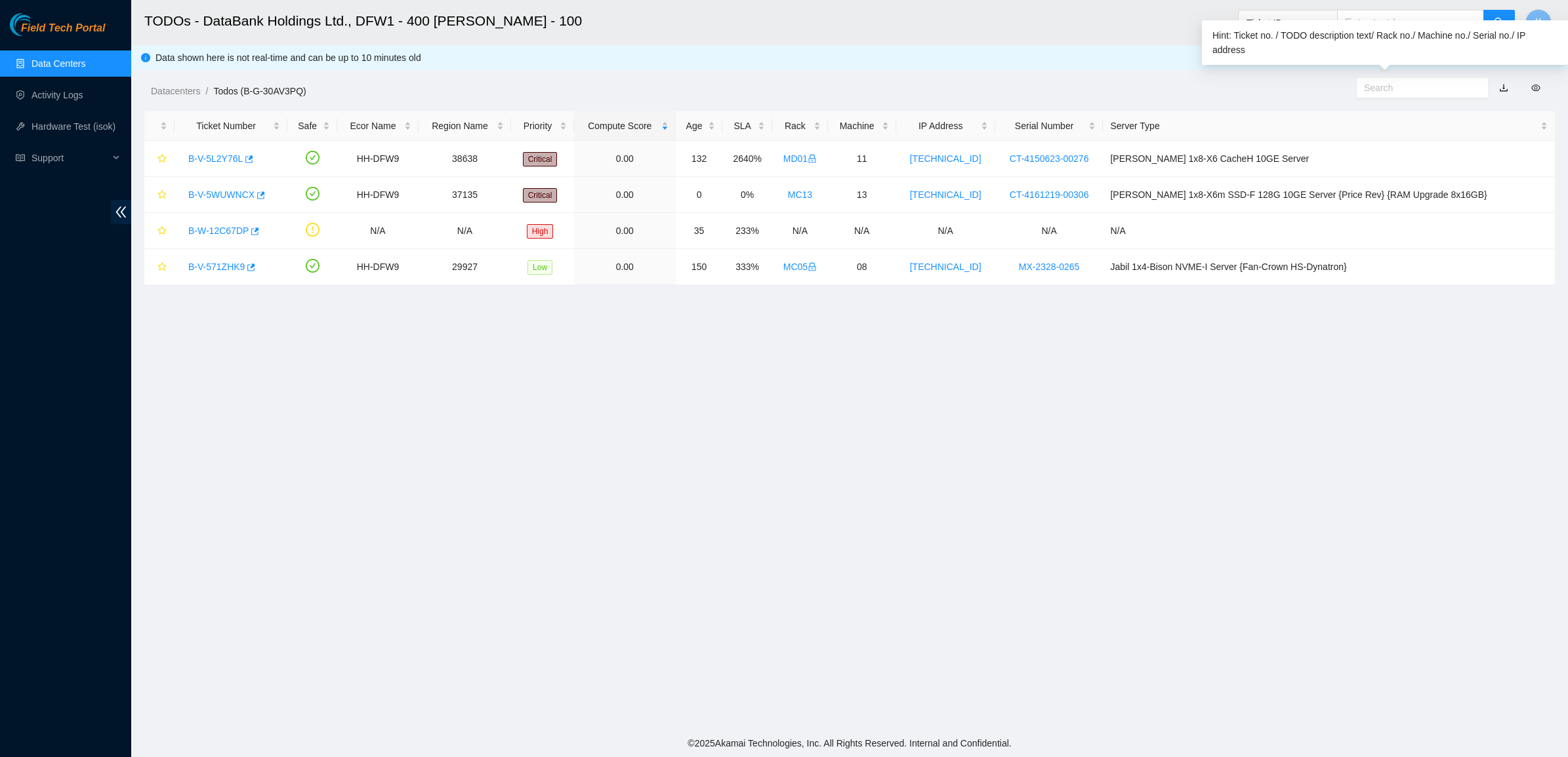
click at [1399, 83] on input "text" at bounding box center [1417, 88] width 107 height 15
paste input "B-V-5WVZPSY"
type input "B-V-5WVZPSY"
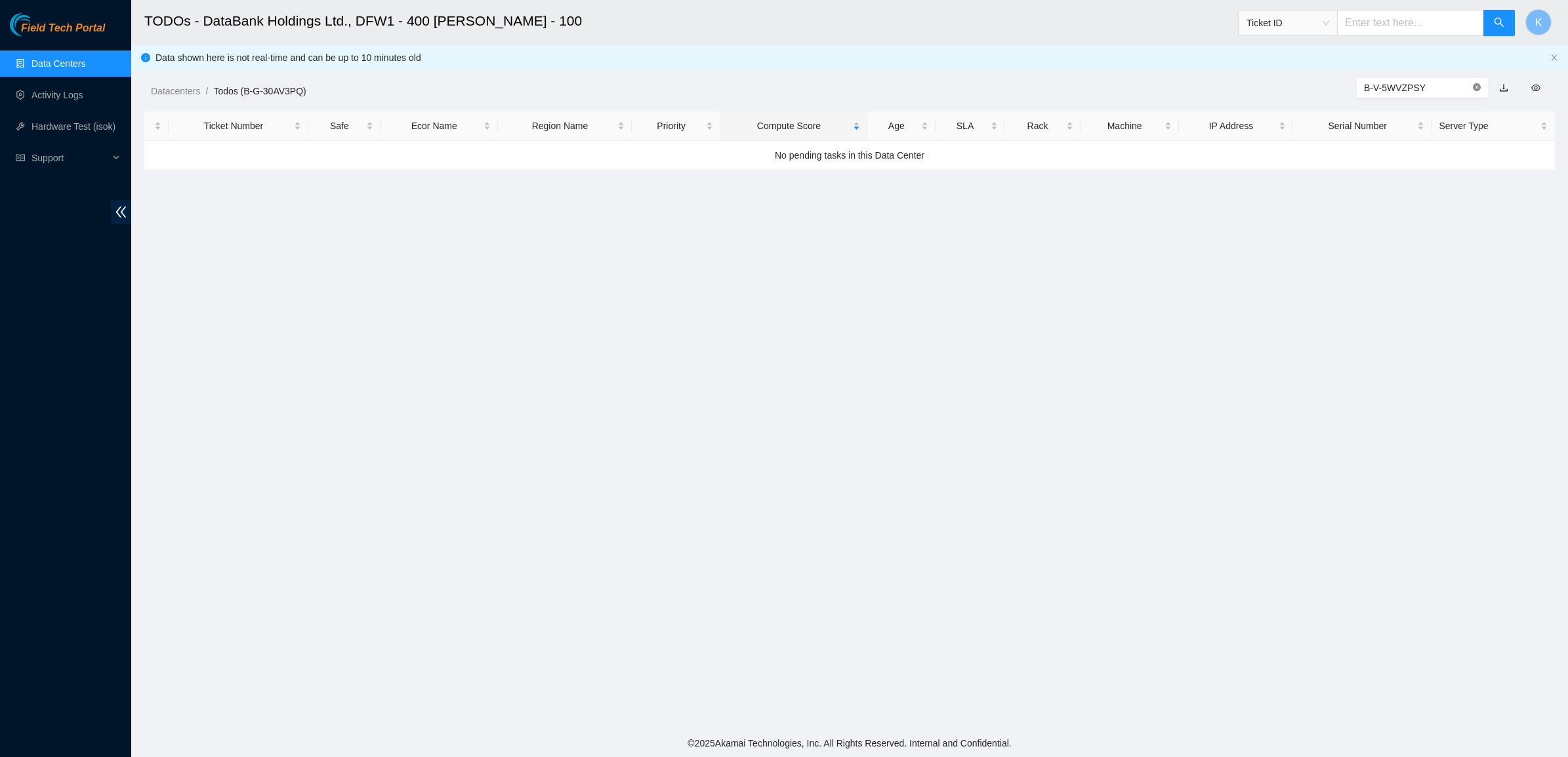
click at [1476, 84] on icon "close-circle" at bounding box center [1476, 87] width 8 height 8
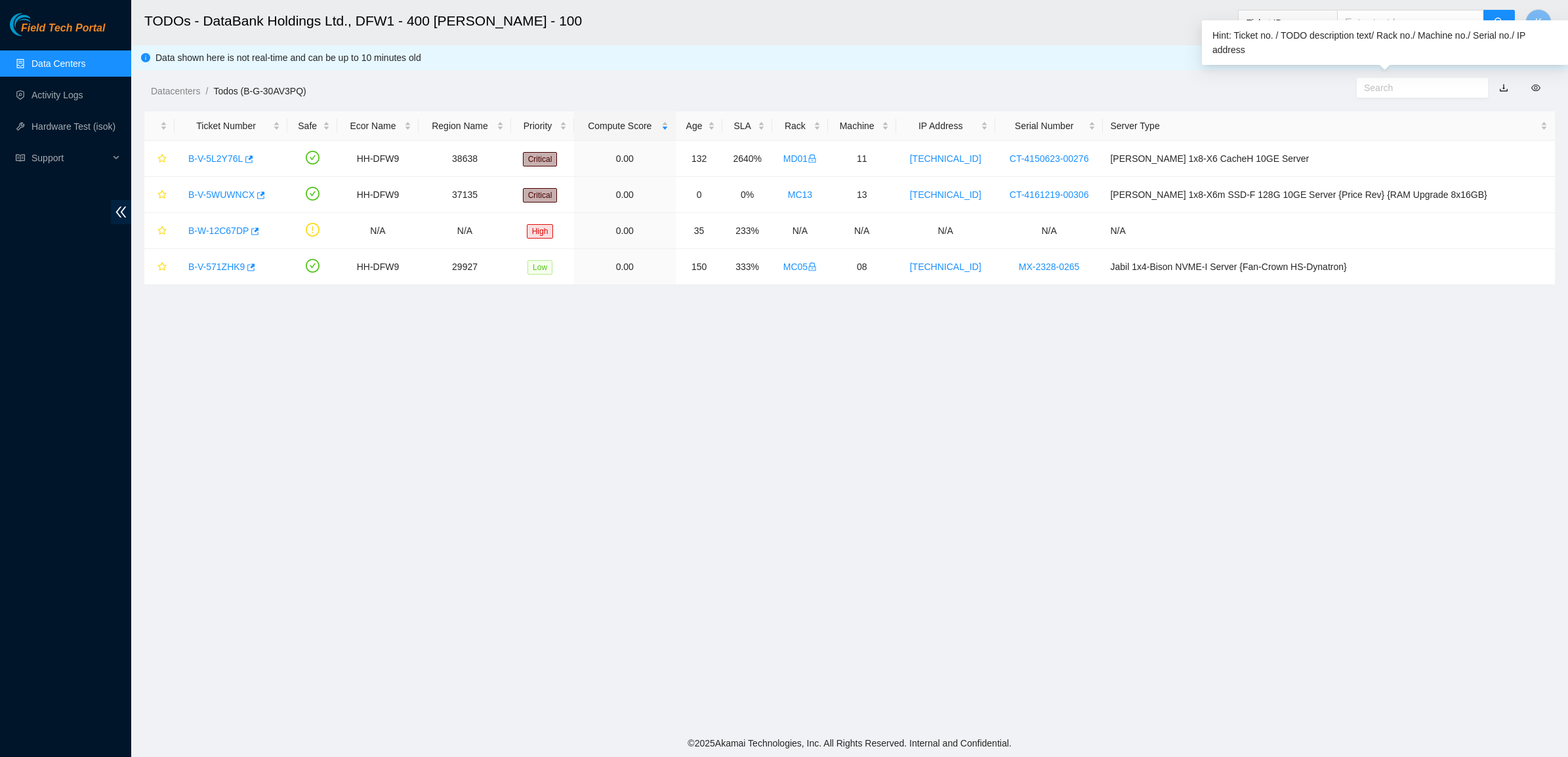
click at [1437, 87] on input "text" at bounding box center [1417, 88] width 107 height 15
paste input "B-V-5WVZPSY"
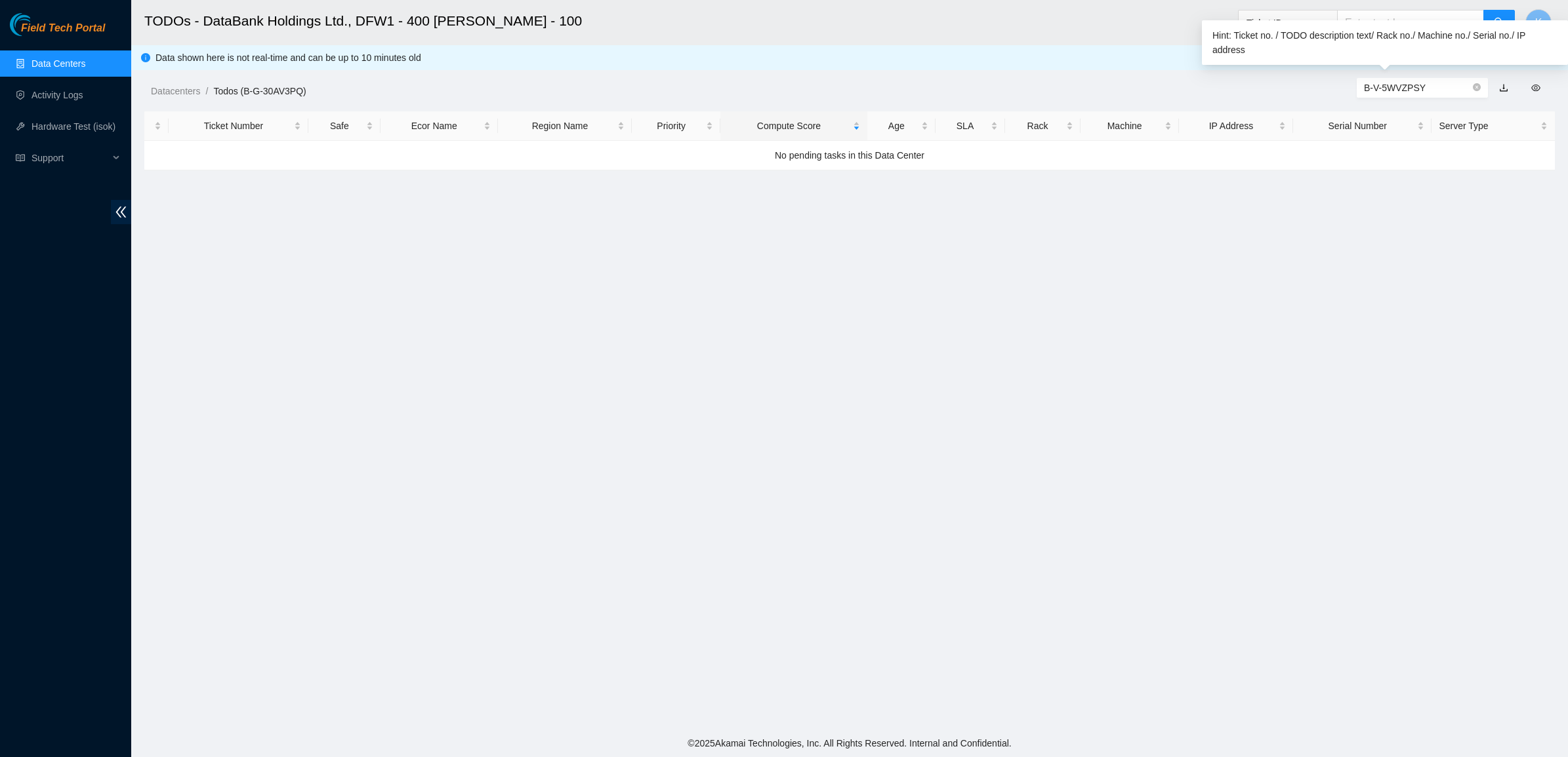
type input "B-V-5WVZPSY"
click at [987, 244] on main "TODOs - DataBank Holdings Ltd., DFW1 - 400 [PERSON_NAME] - 100 Ticket ID K Data…" at bounding box center [849, 365] width 1437 height 730
click at [1475, 89] on icon "close-circle" at bounding box center [1476, 87] width 8 height 8
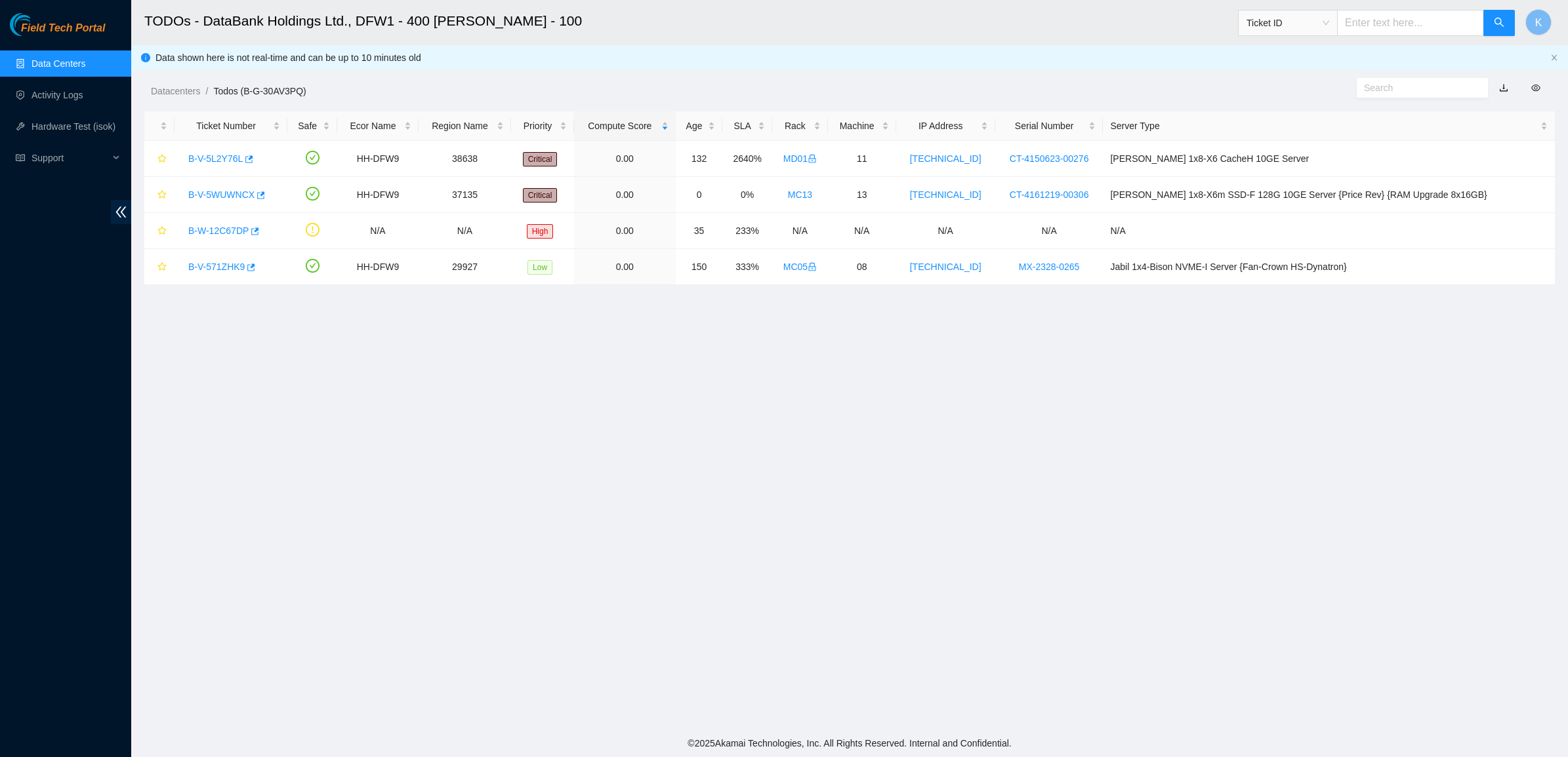
click at [576, 341] on main "TODOs - DataBank Holdings Ltd., DFW1 - 400 [PERSON_NAME] - 100 Ticket ID K Data…" at bounding box center [849, 365] width 1437 height 730
click at [36, 58] on link "Data Centers" at bounding box center [58, 63] width 54 height 10
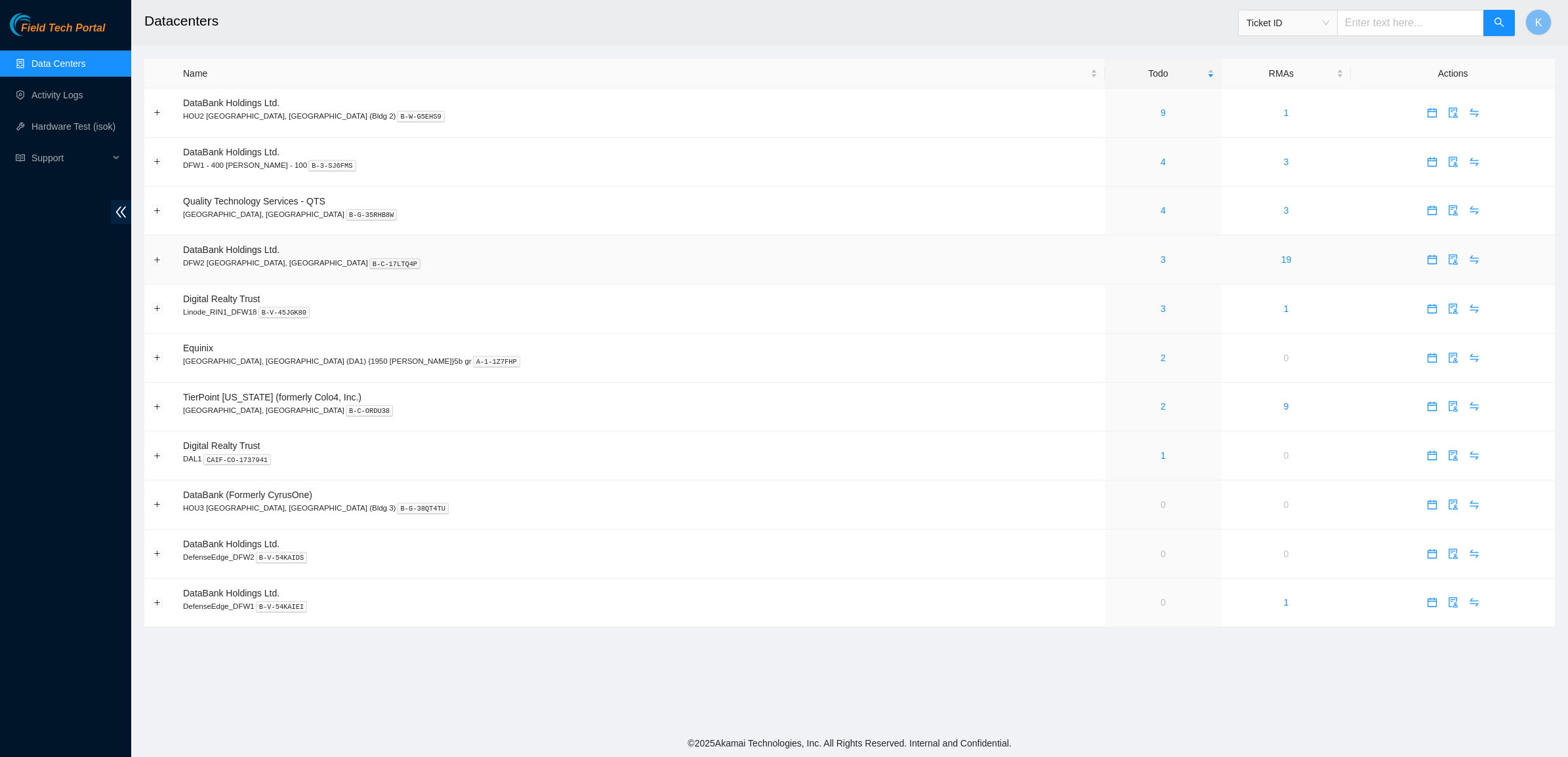
click at [1112, 263] on div "3" at bounding box center [1162, 260] width 101 height 15
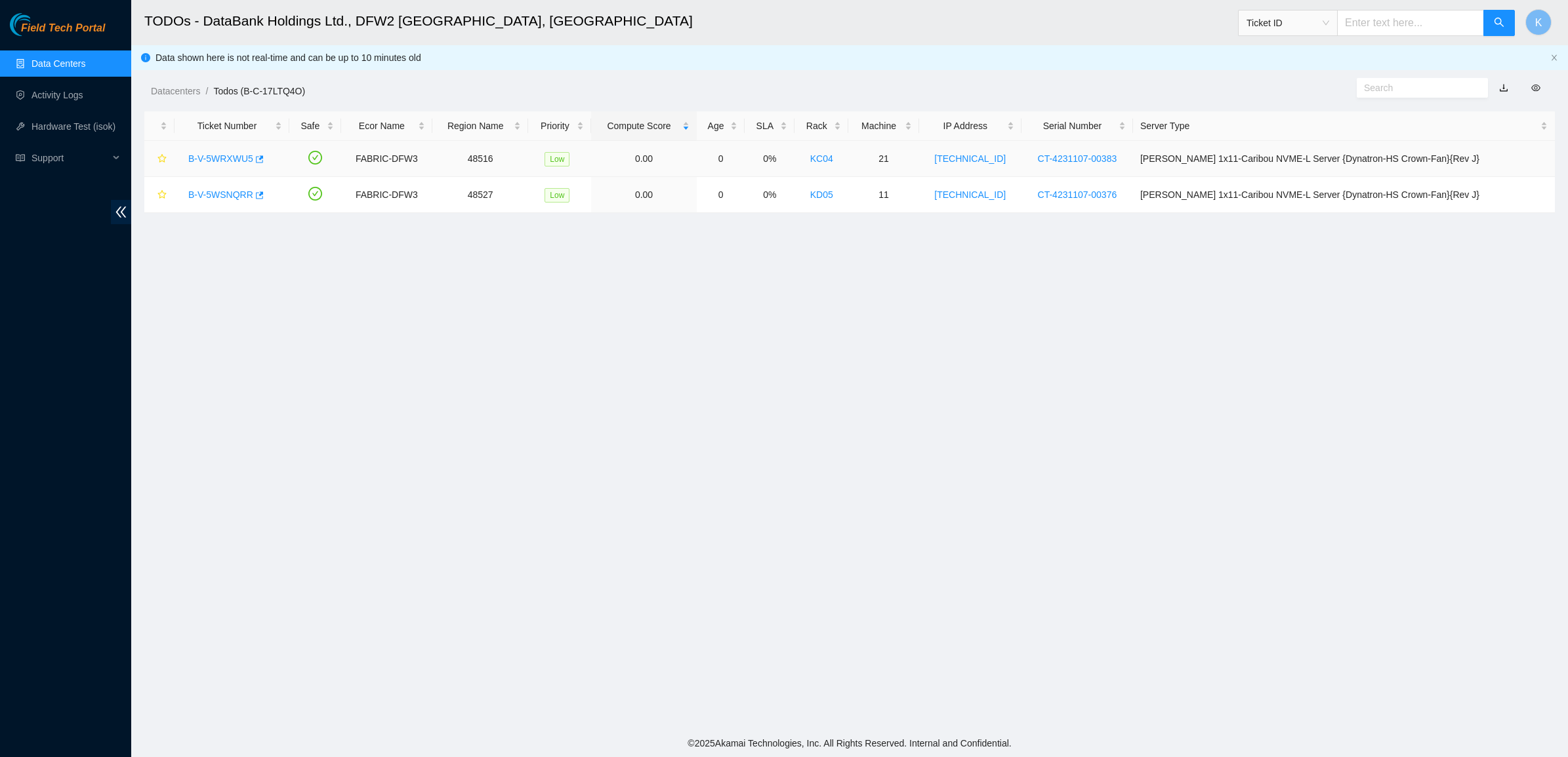
click at [224, 166] on div "B-V-5WRXWU5" at bounding box center [232, 158] width 101 height 21
click at [224, 159] on link "B-V-5WRXWU5" at bounding box center [220, 158] width 65 height 10
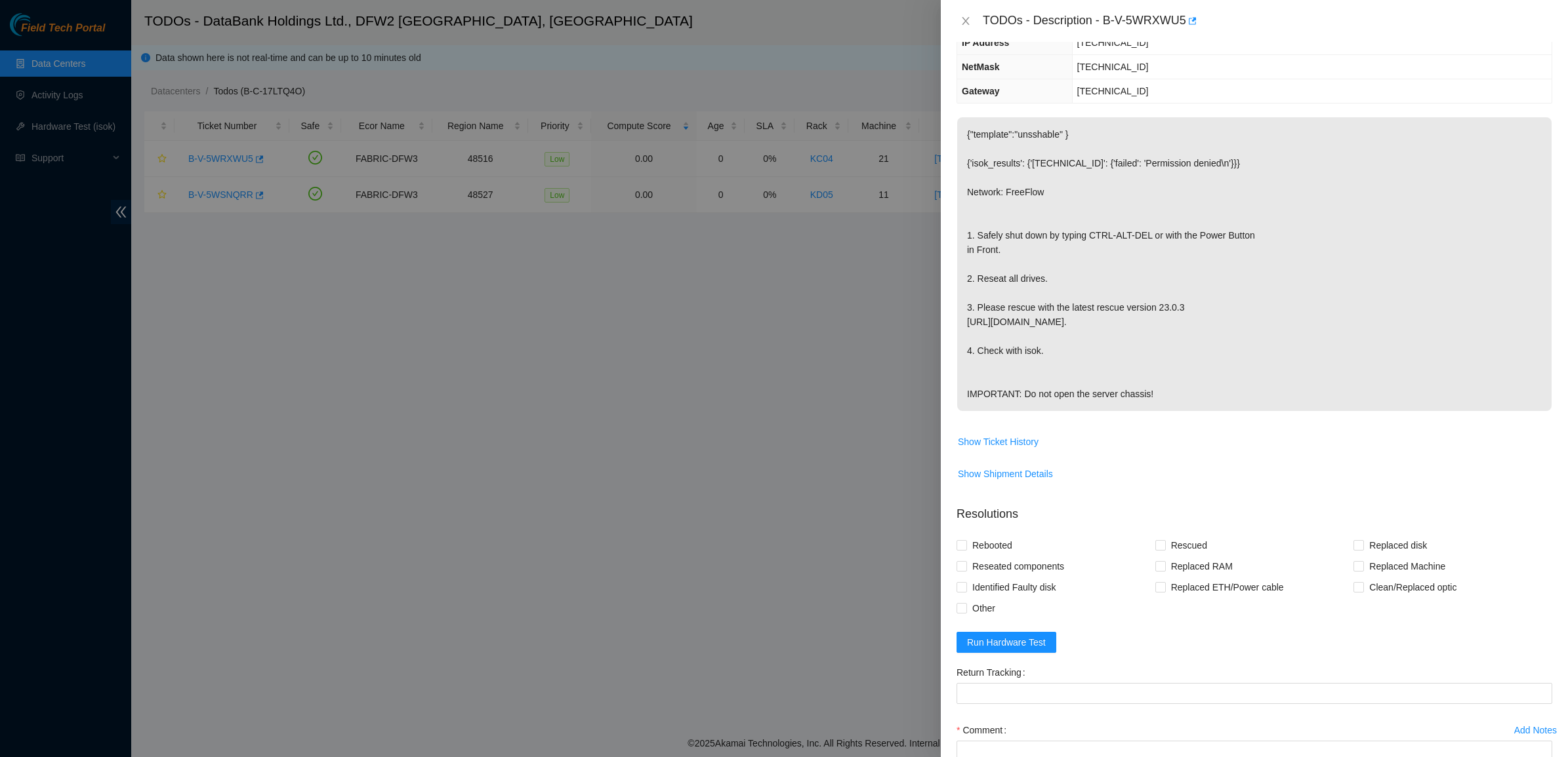
scroll to position [274, 0]
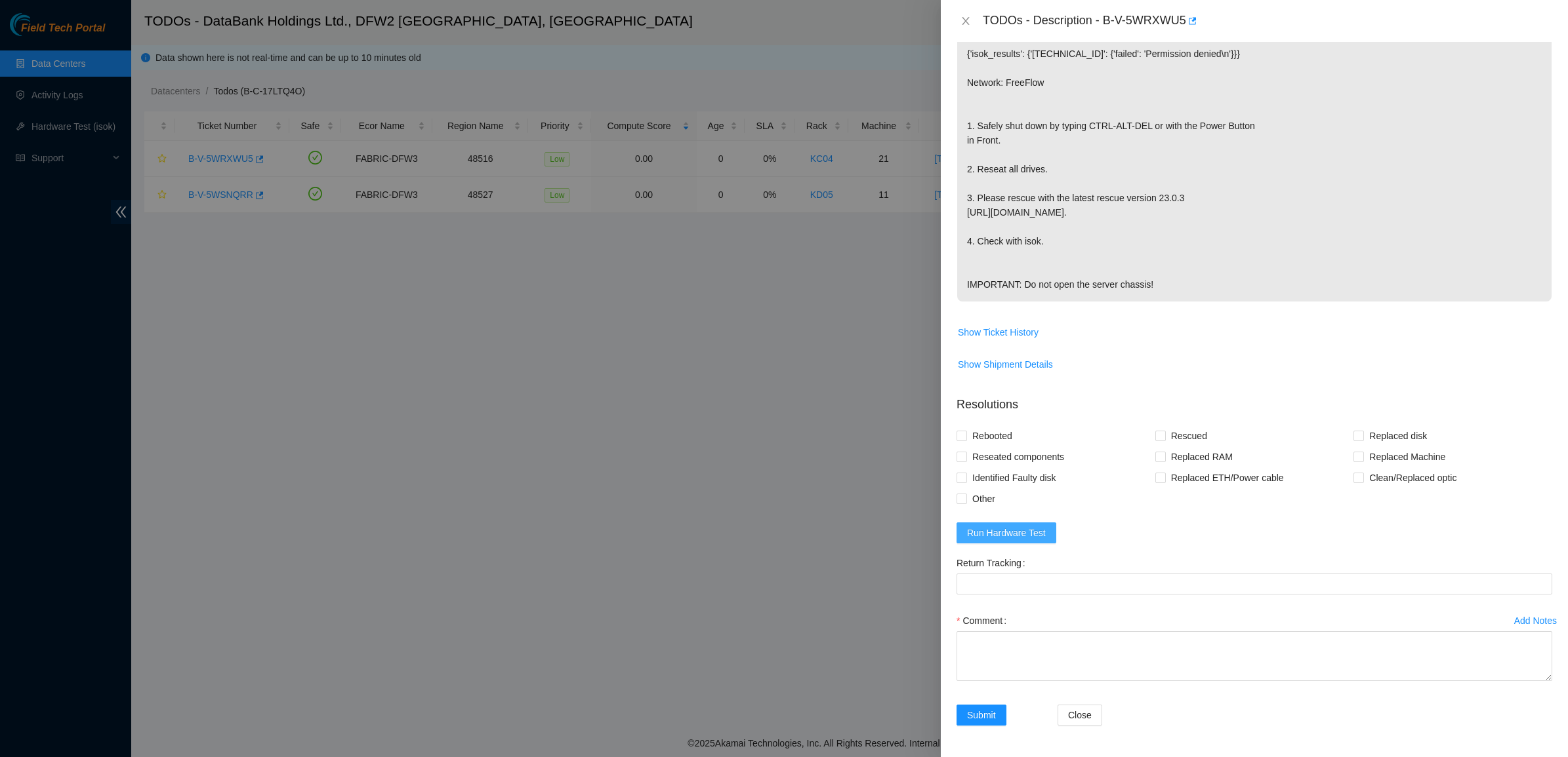
click at [979, 532] on span "Run Hardware Test" at bounding box center [1006, 533] width 79 height 15
click at [1537, 29] on icon "close" at bounding box center [1533, 34] width 9 height 9
click at [963, 23] on icon "close" at bounding box center [965, 20] width 7 height 8
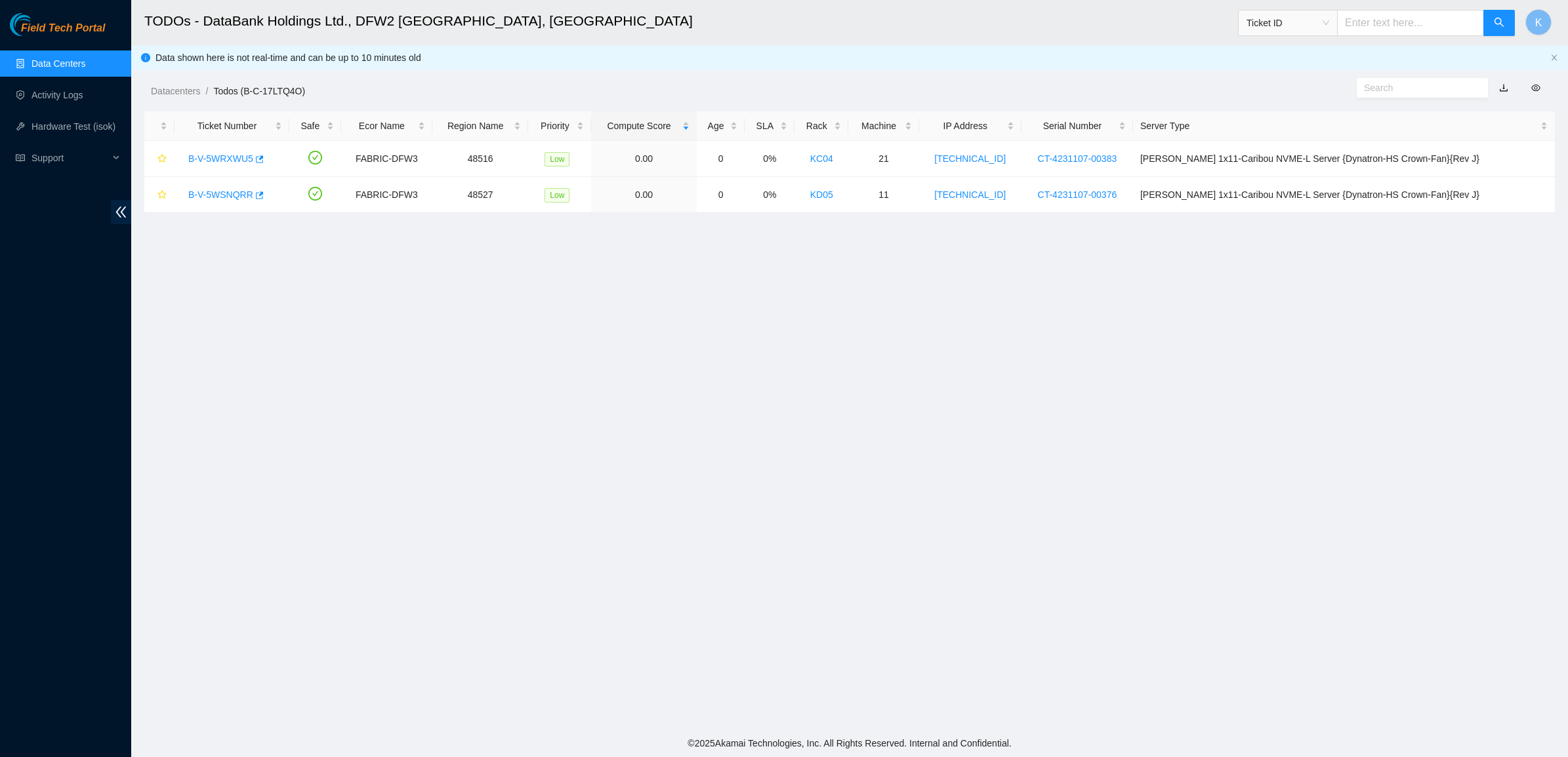
click at [63, 58] on link "Data Centers" at bounding box center [58, 63] width 54 height 10
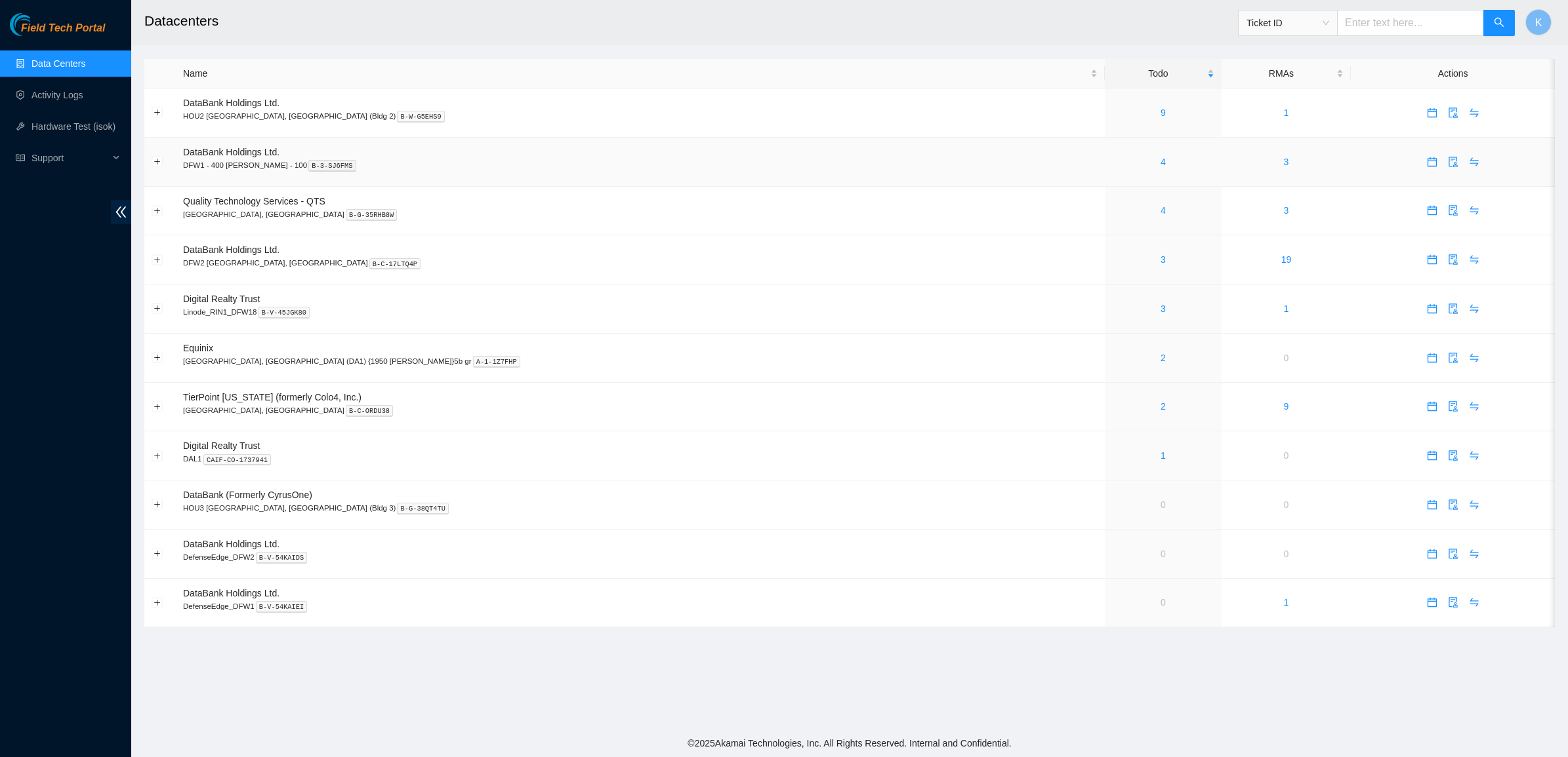
click at [1112, 159] on div "4" at bounding box center [1162, 162] width 101 height 15
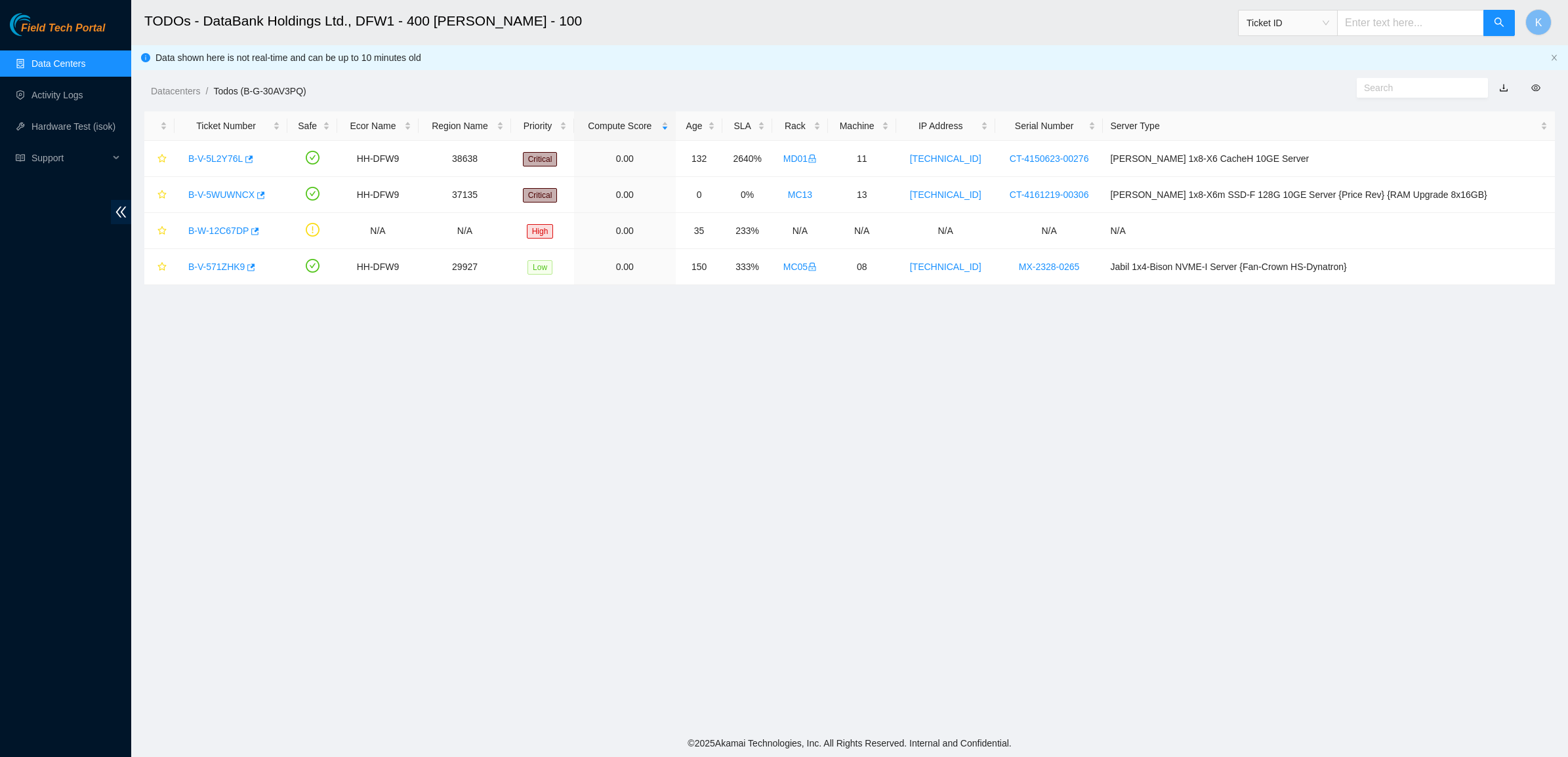
click at [335, 343] on main "TODOs - DataBank Holdings Ltd., DFW1 - 400 [PERSON_NAME] - 100 Ticket ID K Data…" at bounding box center [849, 365] width 1437 height 730
click at [417, 341] on main "TODOs - DataBank Holdings Ltd., DFW1 - 400 [PERSON_NAME] - 100 Ticket ID K Data…" at bounding box center [849, 365] width 1437 height 730
drag, startPoint x: 63, startPoint y: 66, endPoint x: 80, endPoint y: 64, distance: 17.1
click at [63, 66] on link "Data Centers" at bounding box center [58, 63] width 54 height 10
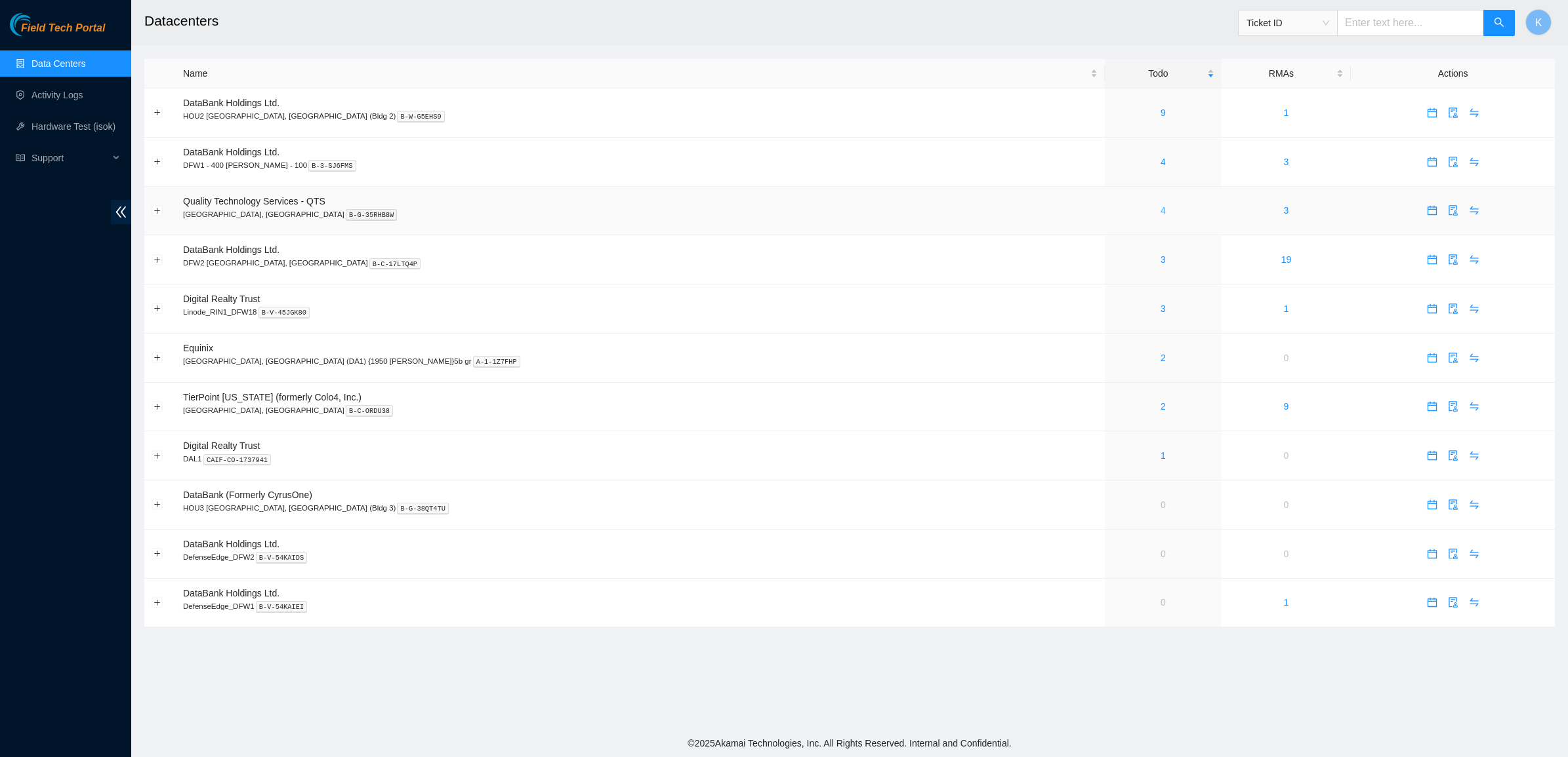
click at [1160, 214] on link "4" at bounding box center [1162, 210] width 5 height 10
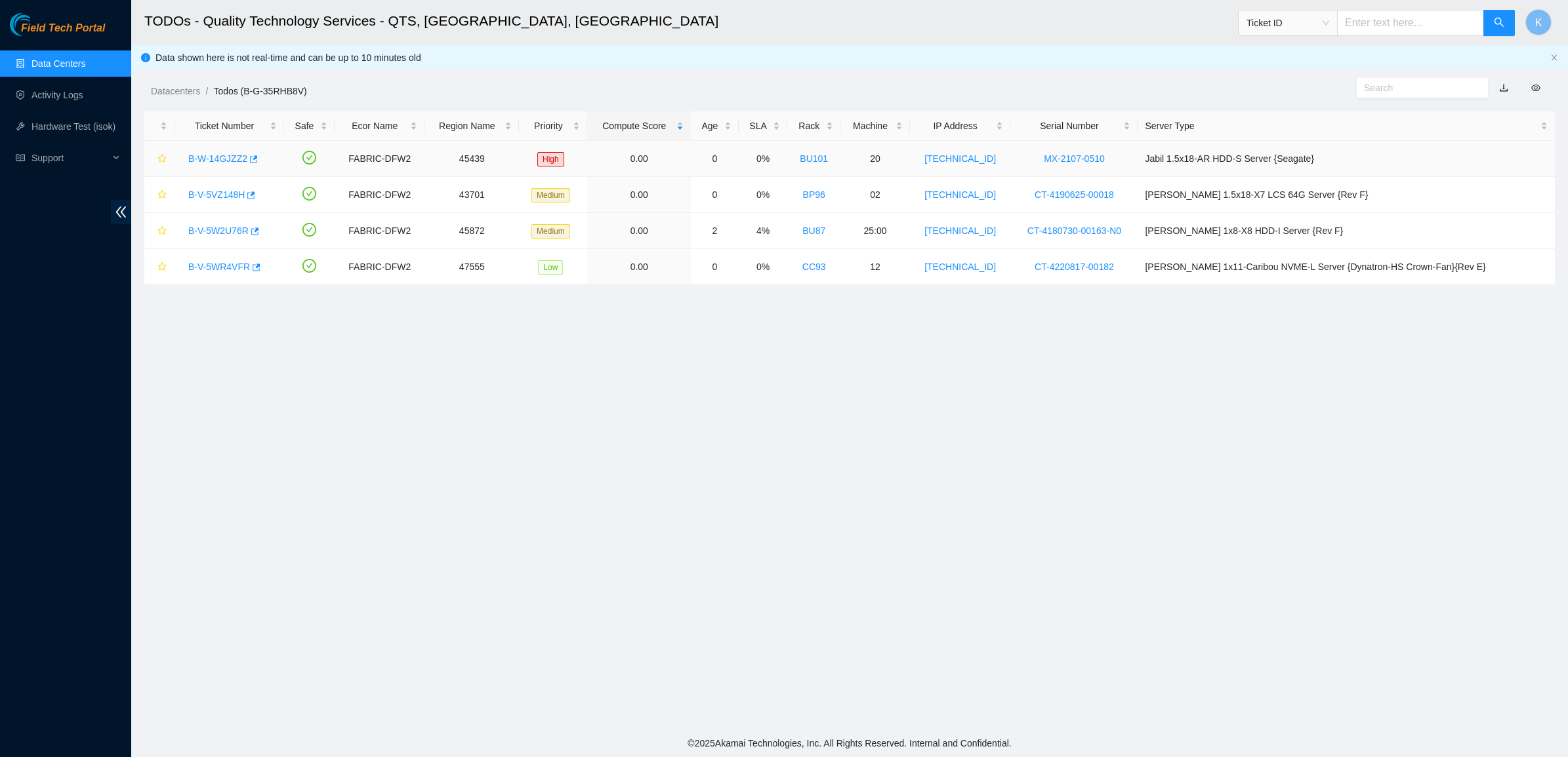
click at [220, 159] on link "B-W-14GJZZ2" at bounding box center [217, 158] width 59 height 10
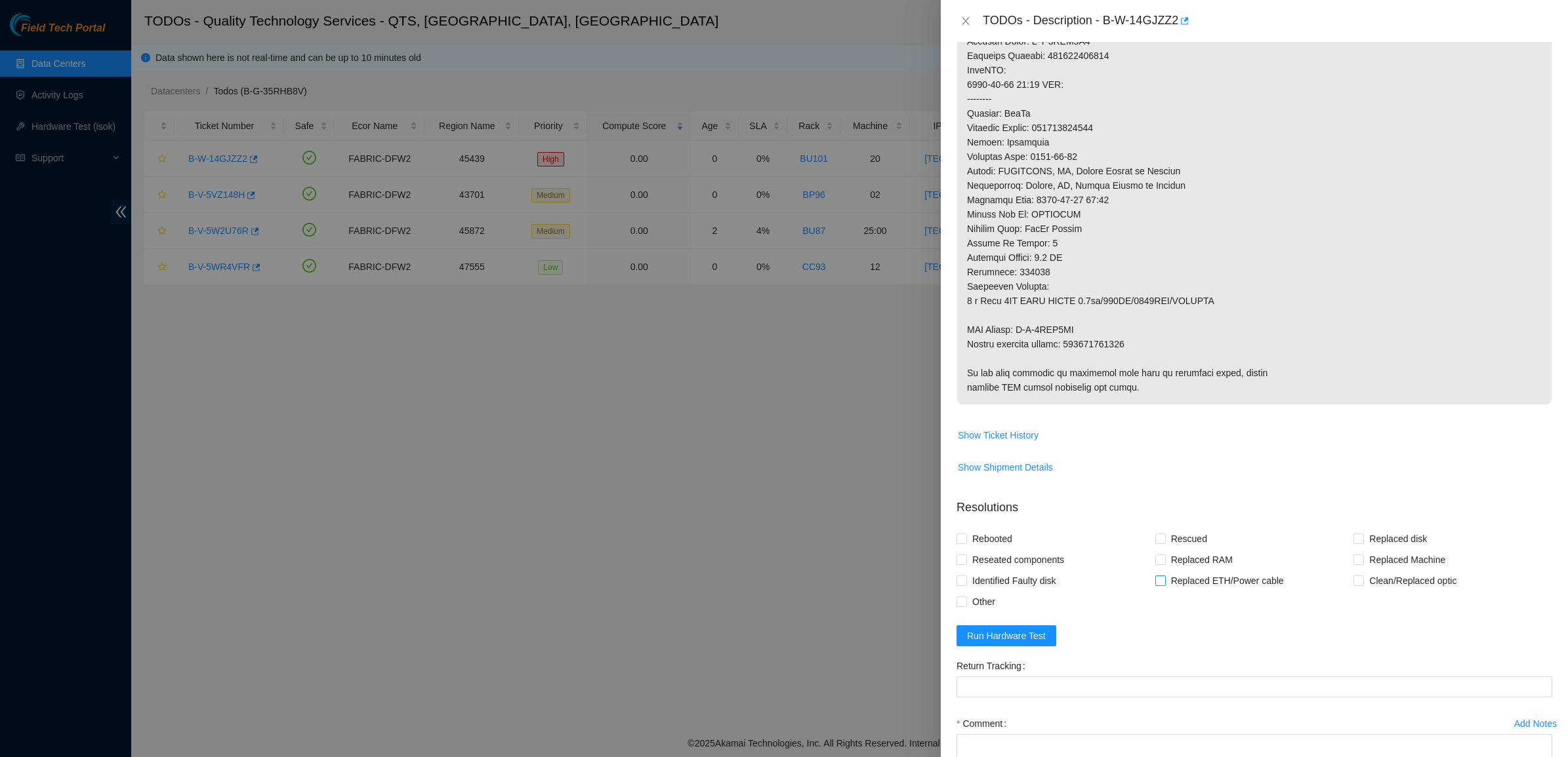
scroll to position [538, 0]
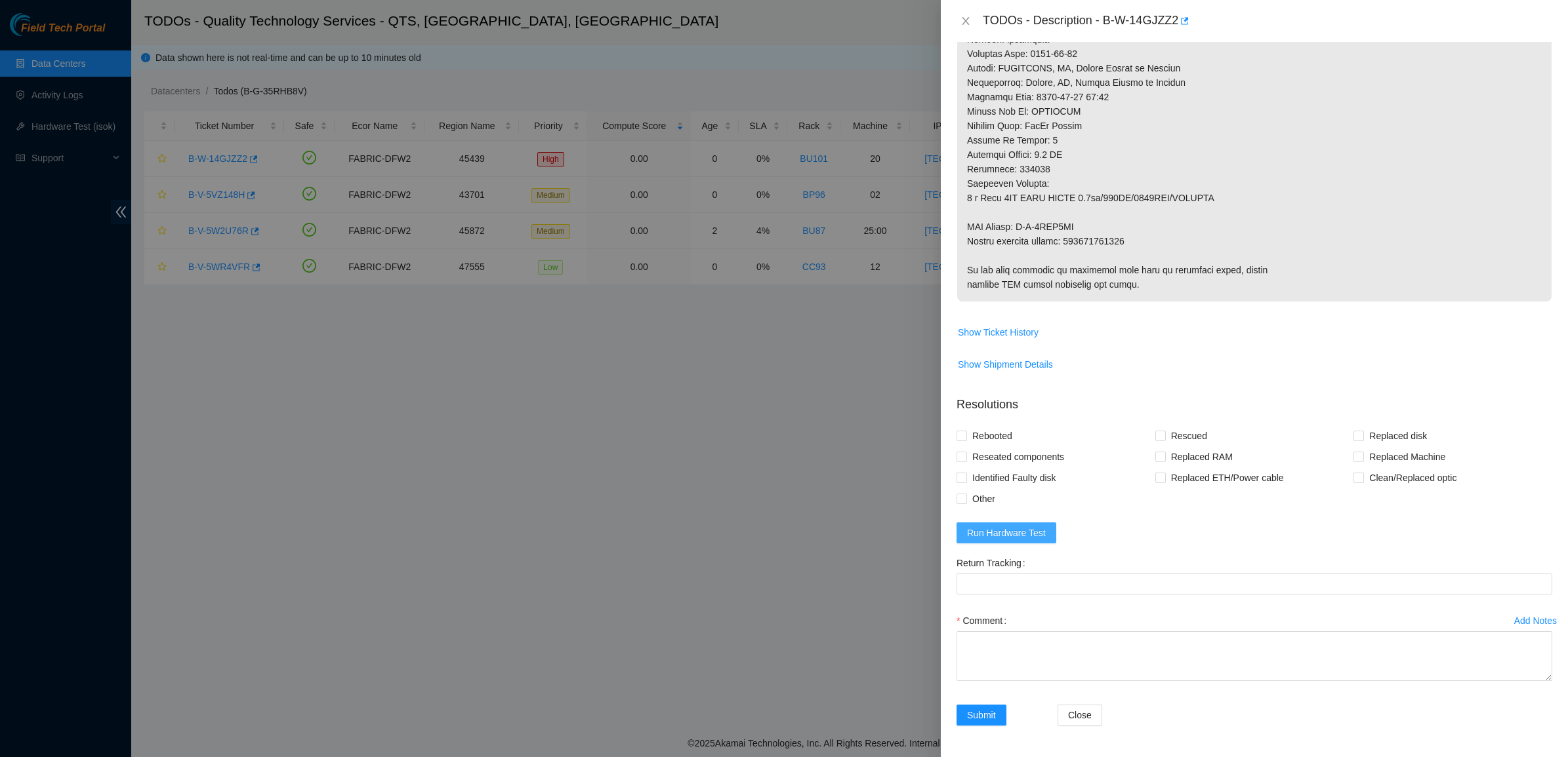
click at [1011, 539] on span "Run Hardware Test" at bounding box center [1006, 533] width 79 height 15
click at [1094, 116] on p at bounding box center [1254, 3] width 595 height 597
click at [973, 532] on span "Run Hardware Test" at bounding box center [1006, 533] width 79 height 15
click at [1532, 33] on icon "close" at bounding box center [1533, 33] width 7 height 7
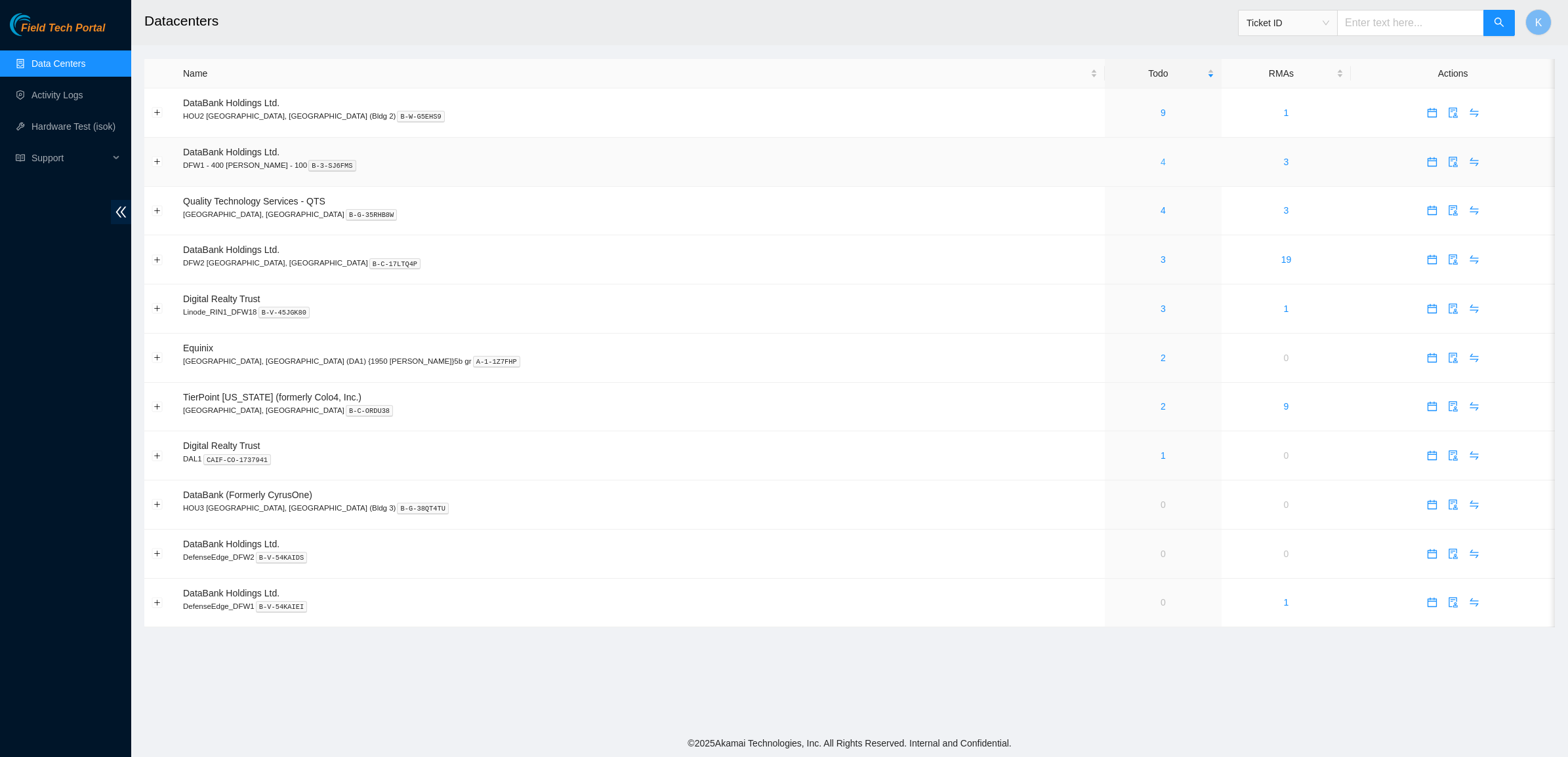
click at [1160, 163] on link "4" at bounding box center [1162, 162] width 5 height 10
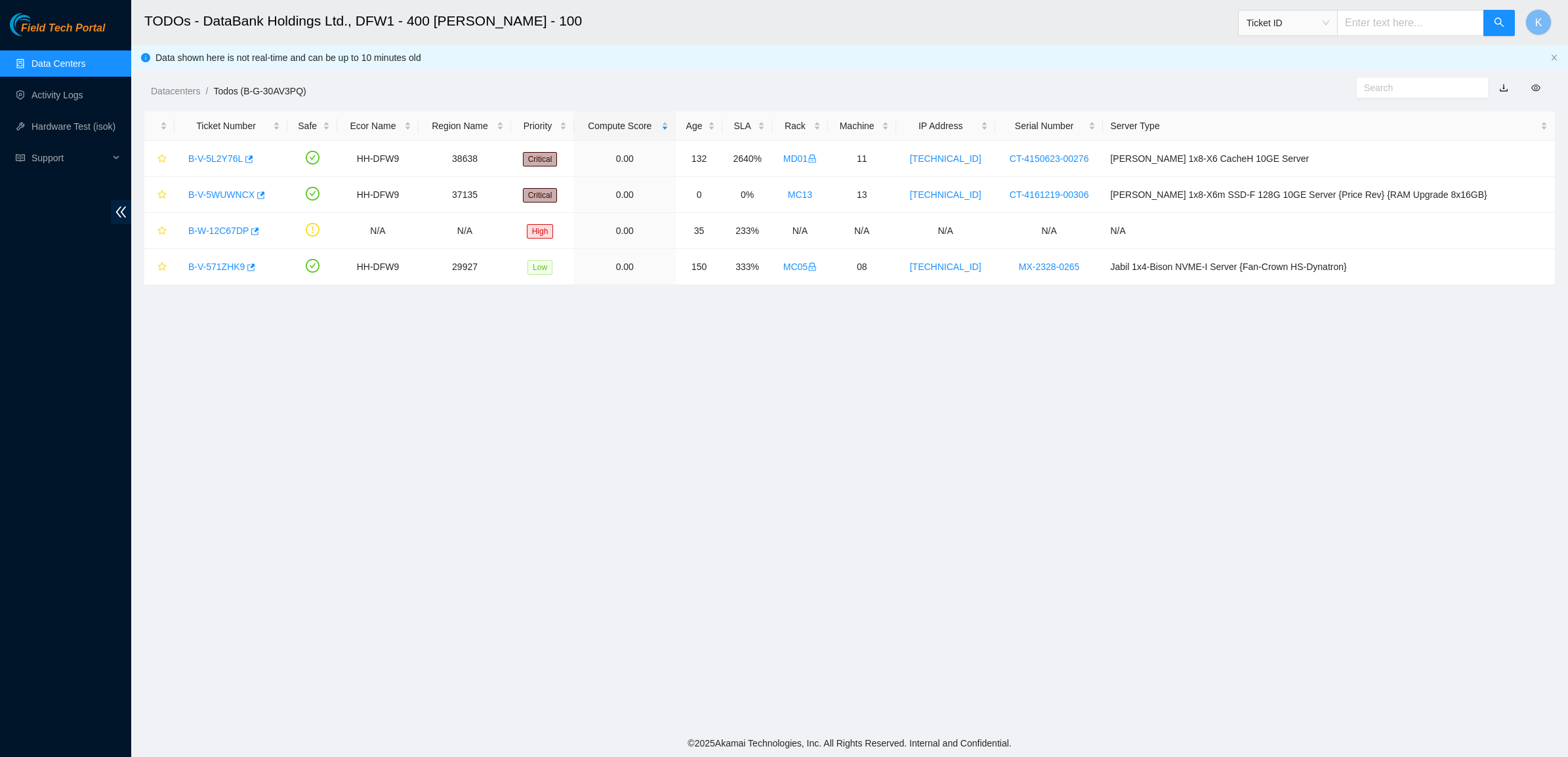
click at [414, 360] on main "TODOs - DataBank Holdings Ltd., DFW1 - 400 [PERSON_NAME] - 100 Ticket ID K Data…" at bounding box center [849, 365] width 1437 height 730
click at [316, 360] on main "TODOs - DataBank Holdings Ltd., DFW1 - 400 [PERSON_NAME] - 100 Ticket ID K Data…" at bounding box center [849, 365] width 1437 height 730
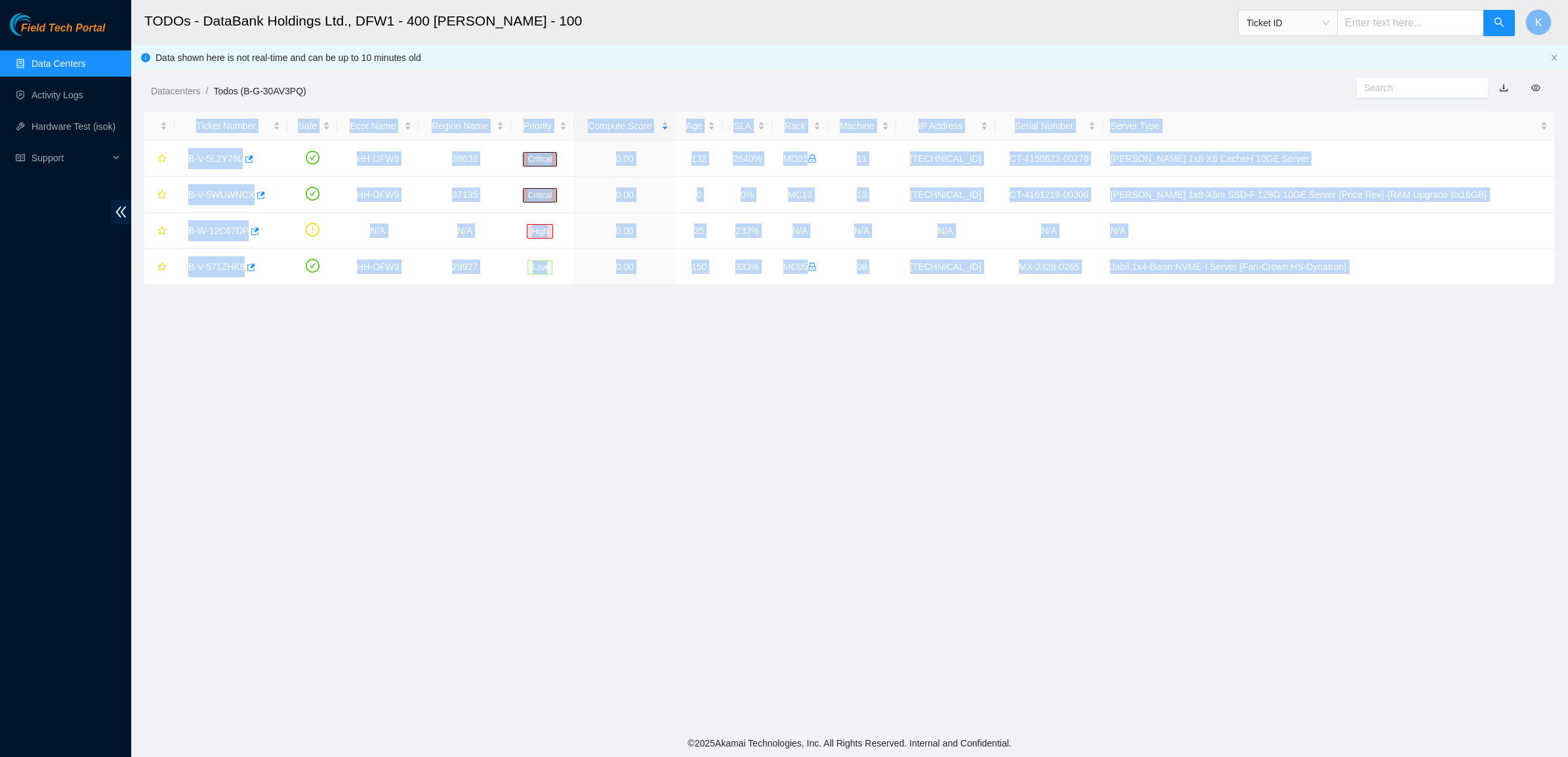
click at [316, 360] on main "TODOs - DataBank Holdings Ltd., DFW1 - 400 [PERSON_NAME] - 100 Ticket ID K Data…" at bounding box center [849, 365] width 1437 height 730
click at [482, 353] on main "TODOs - DataBank Holdings Ltd., DFW1 - 400 [PERSON_NAME] - 100 Ticket ID K Data…" at bounding box center [849, 365] width 1437 height 730
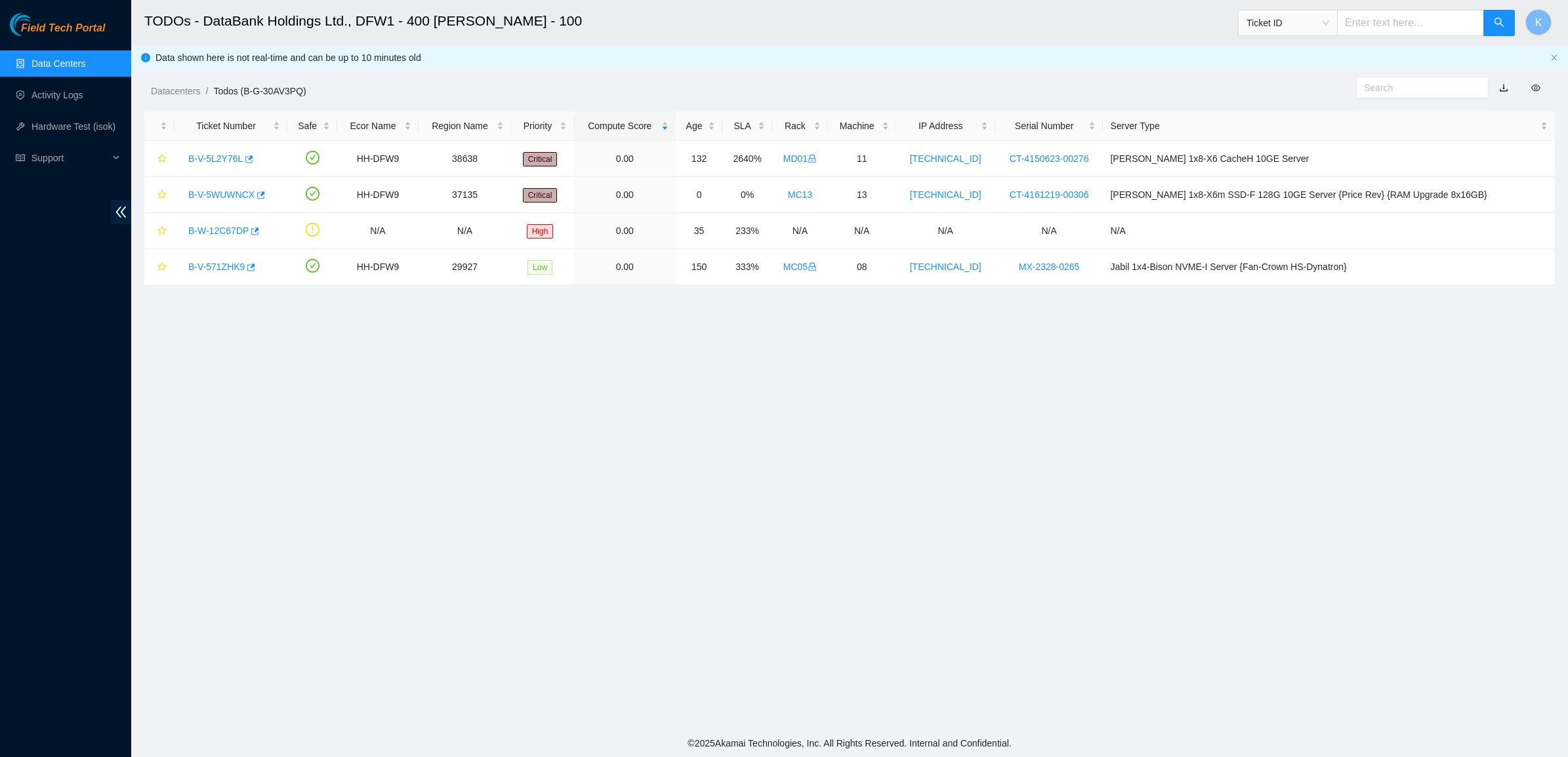
click at [776, 381] on main "TODOs - DataBank Holdings Ltd., DFW1 - 400 [PERSON_NAME] - 100 Ticket ID K Data…" at bounding box center [849, 365] width 1437 height 730
click at [74, 61] on link "Data Centers" at bounding box center [58, 63] width 54 height 10
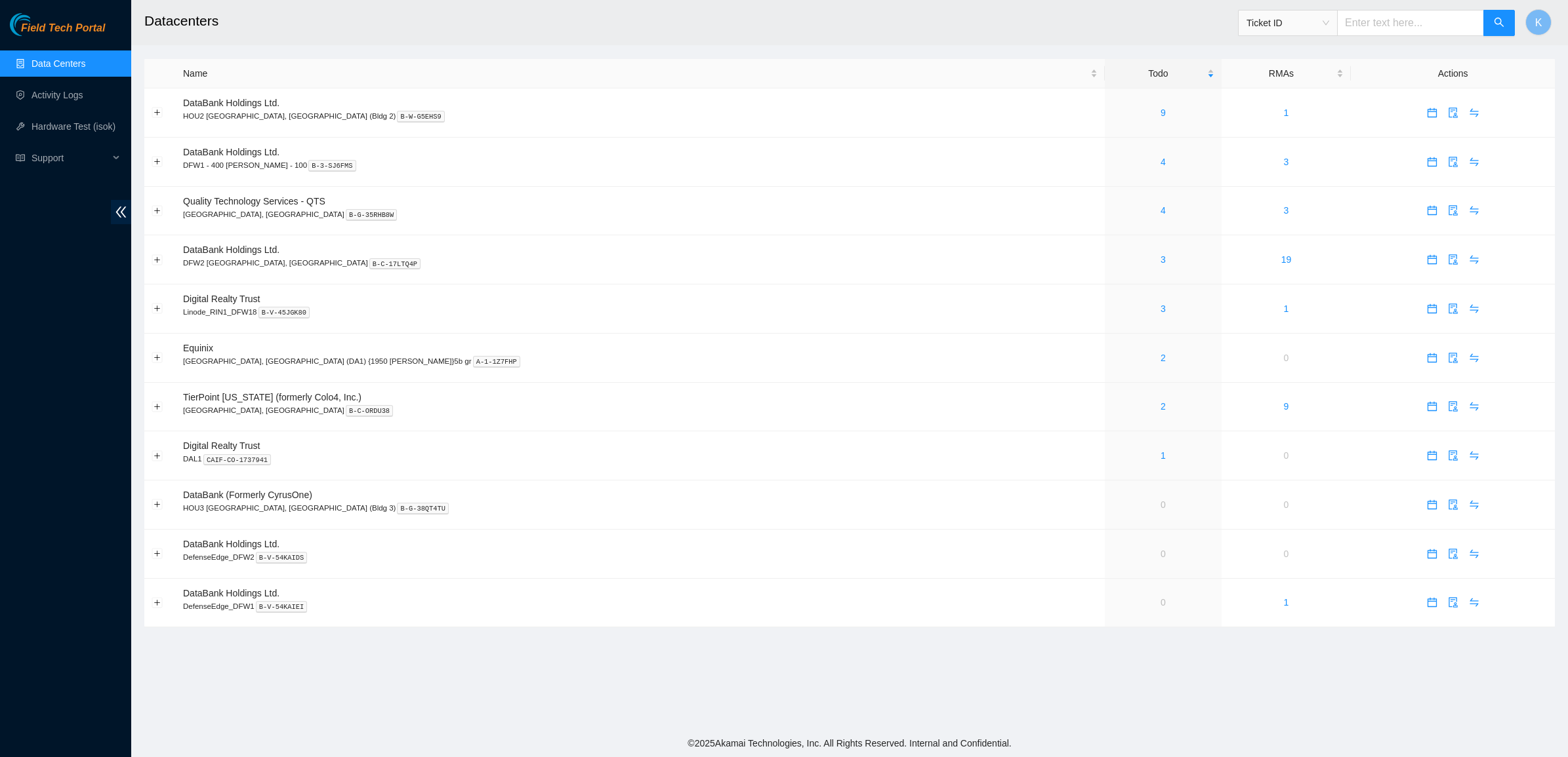
click at [53, 15] on div "Field Tech Portal" at bounding box center [66, 24] width 131 height 23
click at [53, 31] on span "Field Tech Portal" at bounding box center [63, 28] width 84 height 12
click at [1160, 158] on link "4" at bounding box center [1162, 162] width 5 height 10
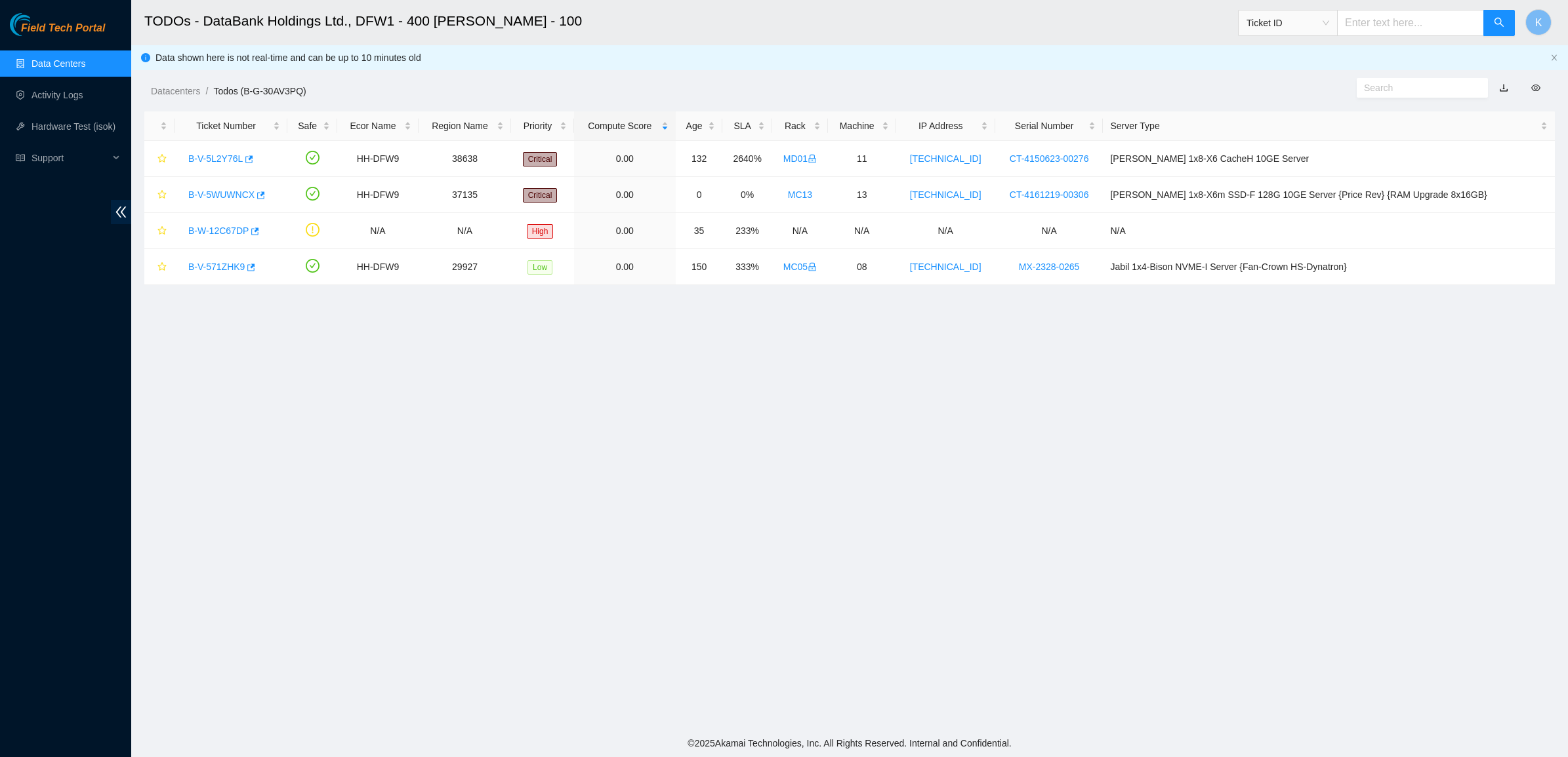
click at [74, 60] on link "Data Centers" at bounding box center [58, 63] width 54 height 10
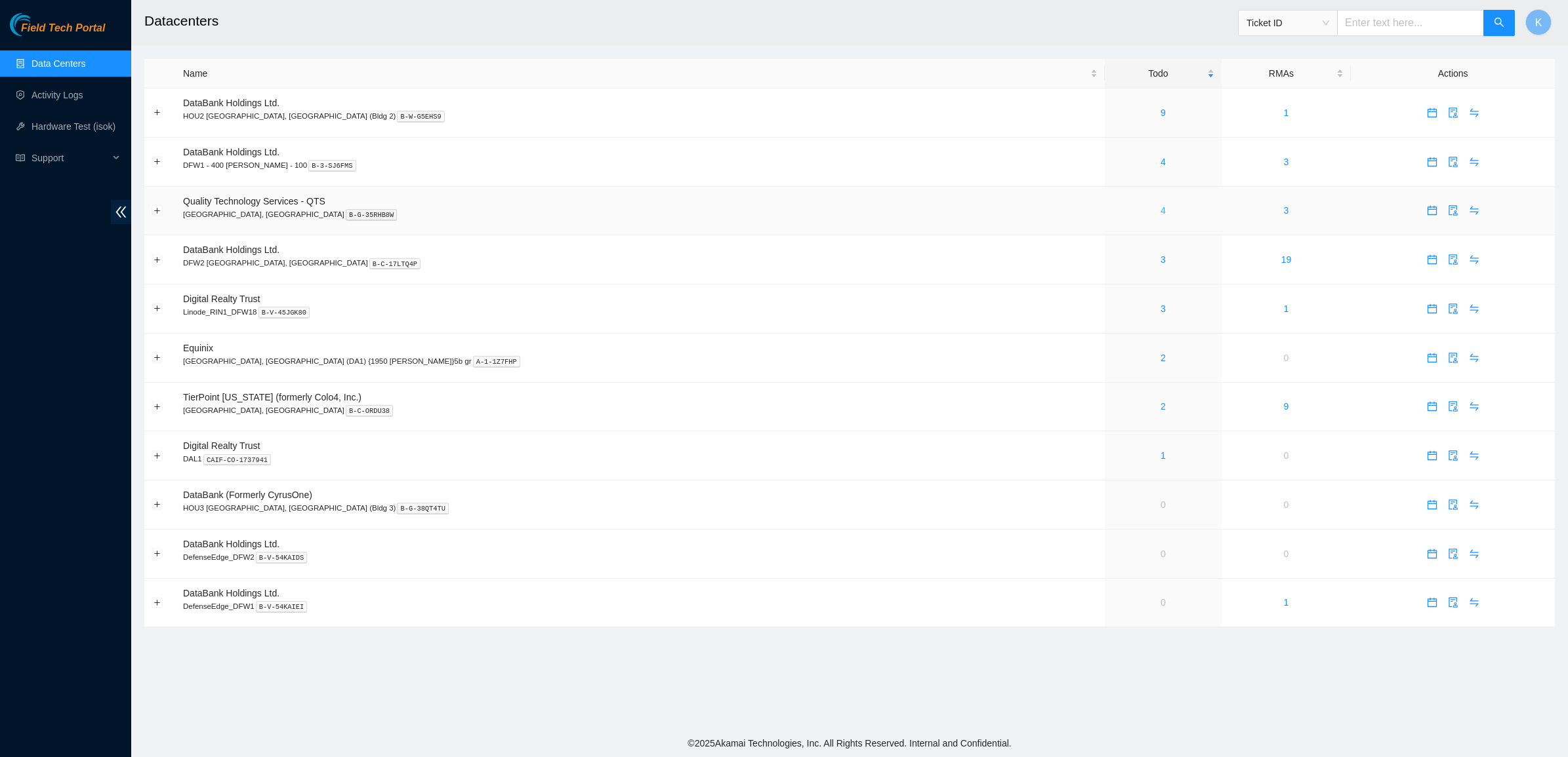
click at [1160, 211] on link "4" at bounding box center [1162, 210] width 5 height 10
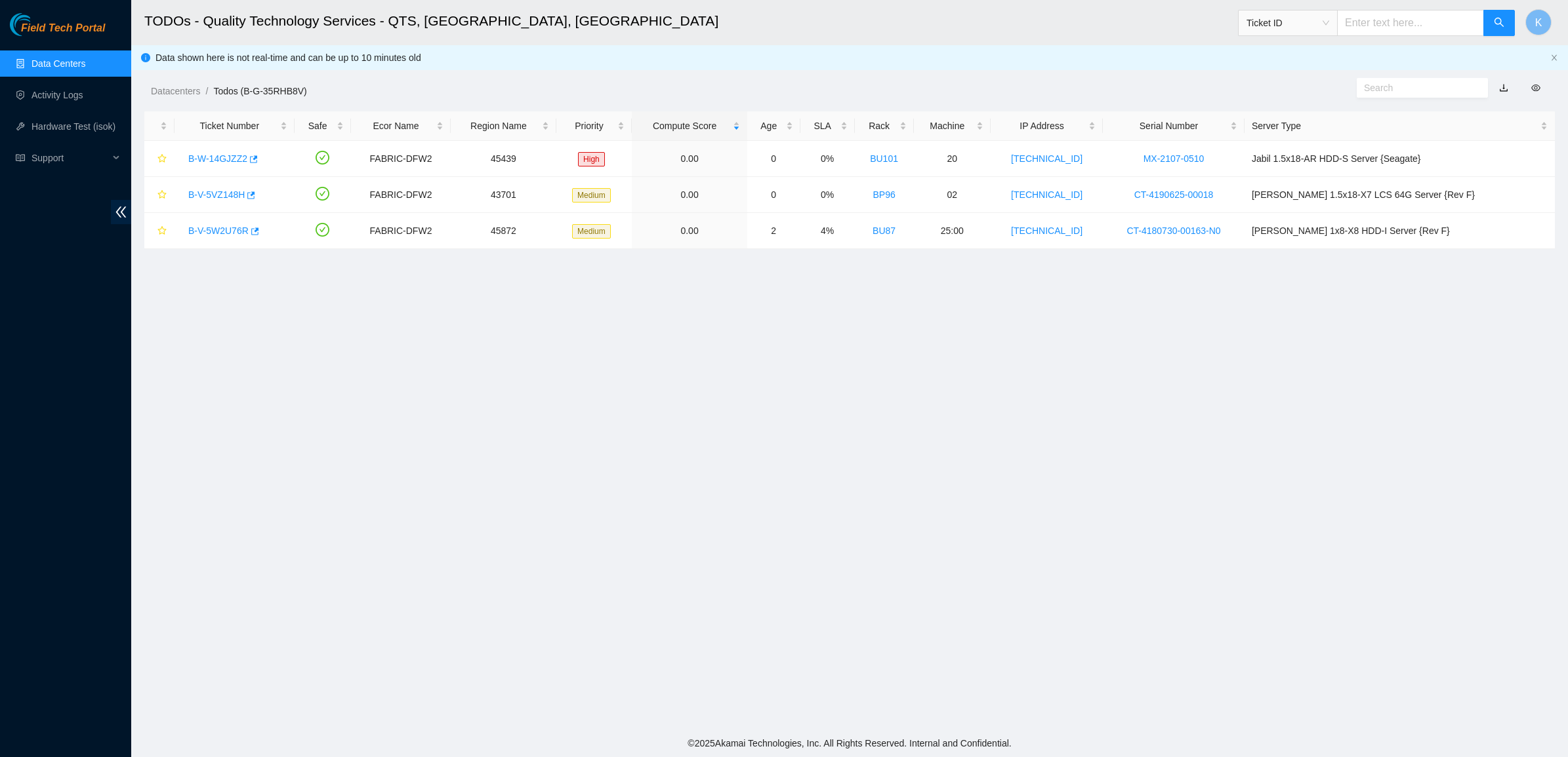
click at [62, 61] on link "Data Centers" at bounding box center [58, 63] width 54 height 10
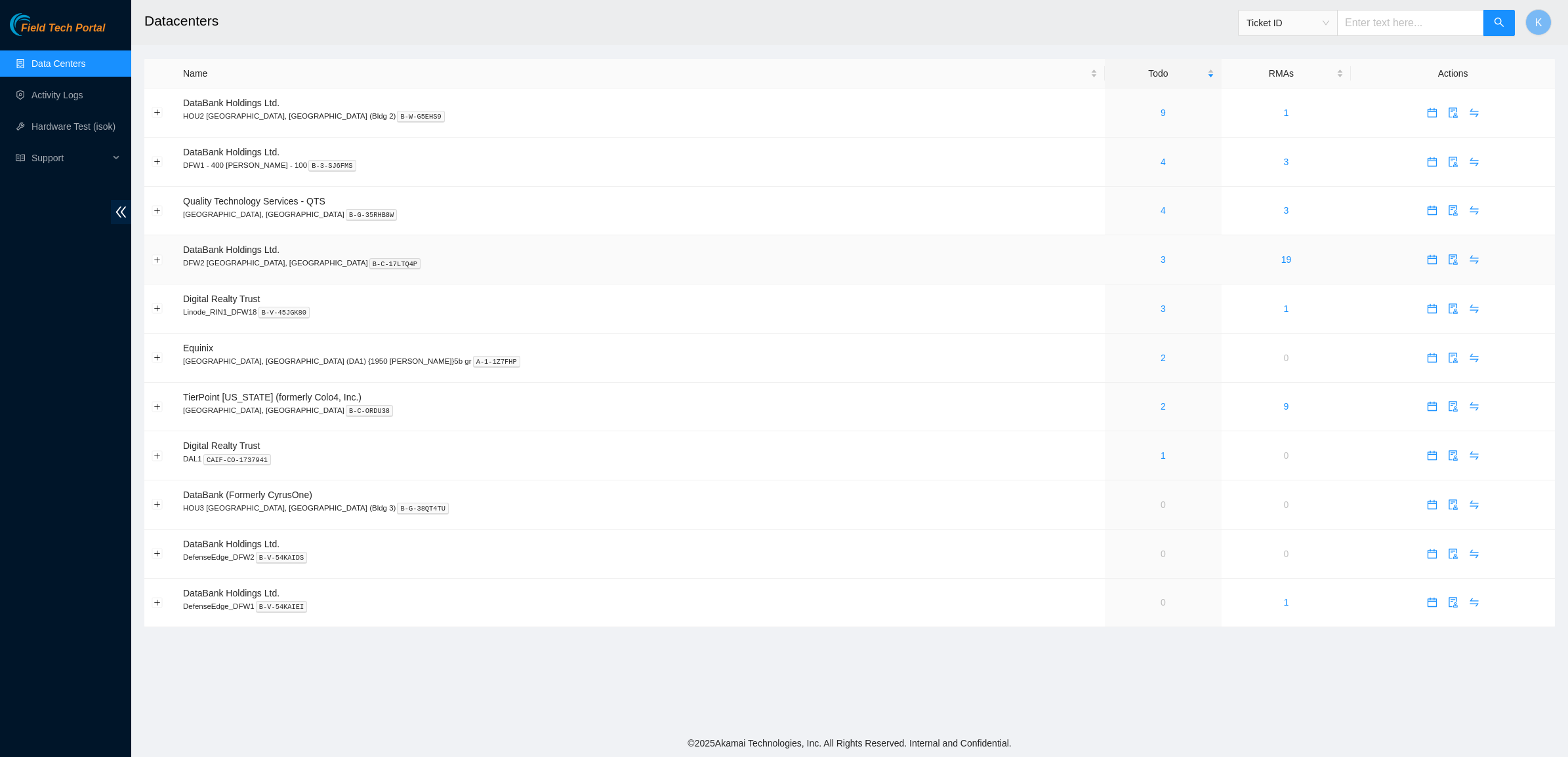
click at [1112, 263] on div "3" at bounding box center [1162, 260] width 101 height 15
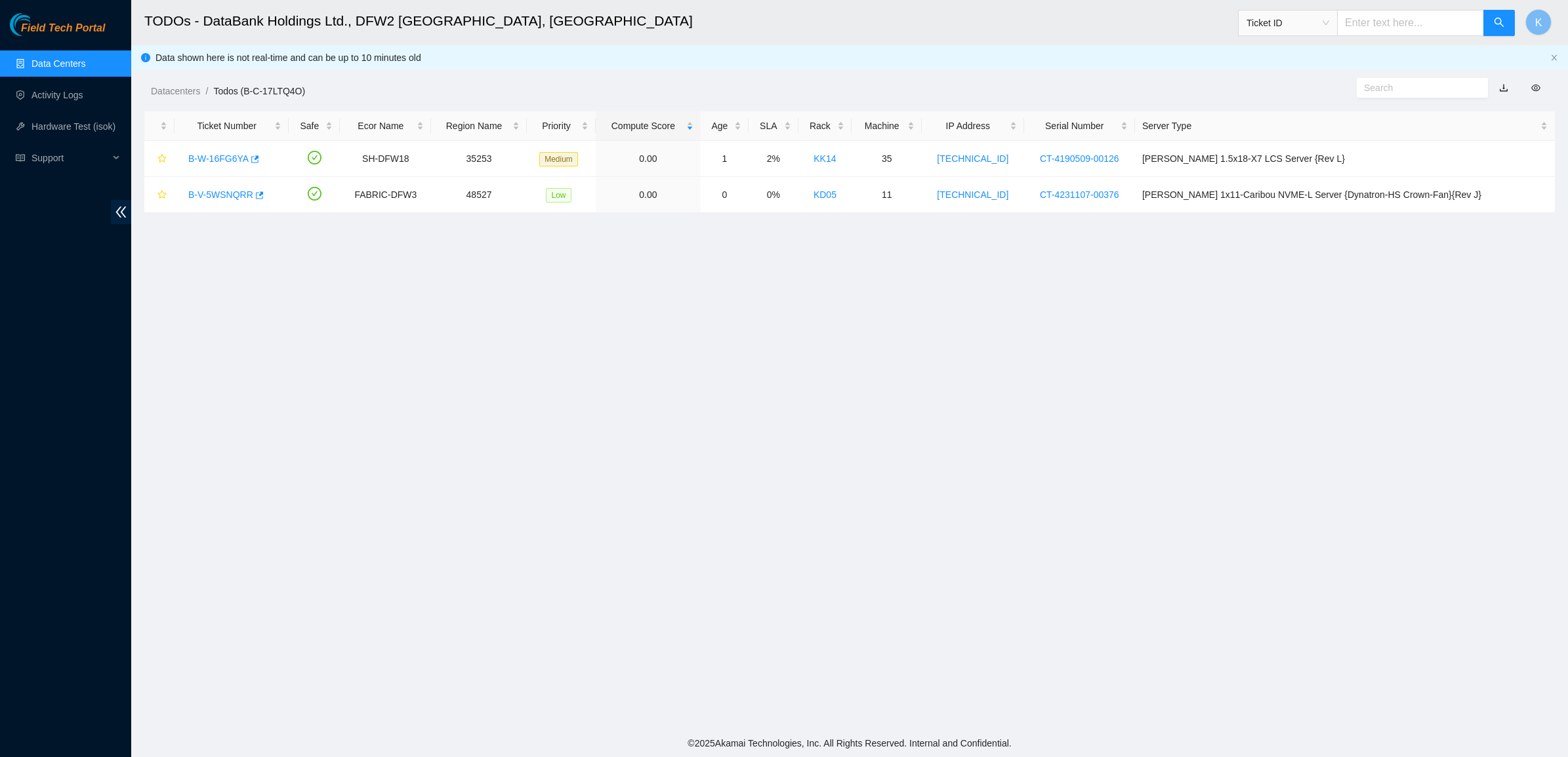
click at [55, 66] on link "Data Centers" at bounding box center [58, 63] width 54 height 10
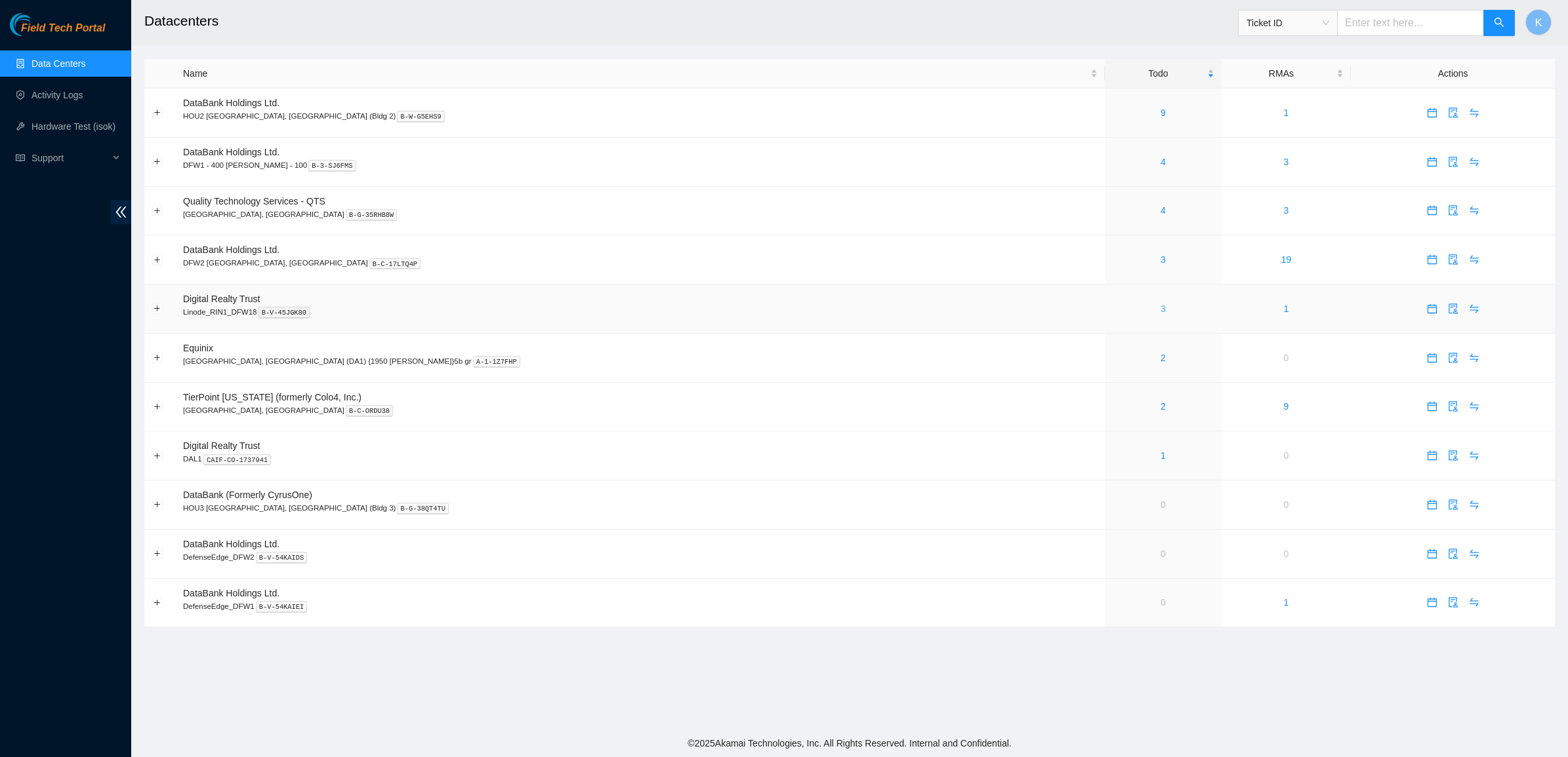
click at [1160, 309] on link "3" at bounding box center [1162, 308] width 5 height 10
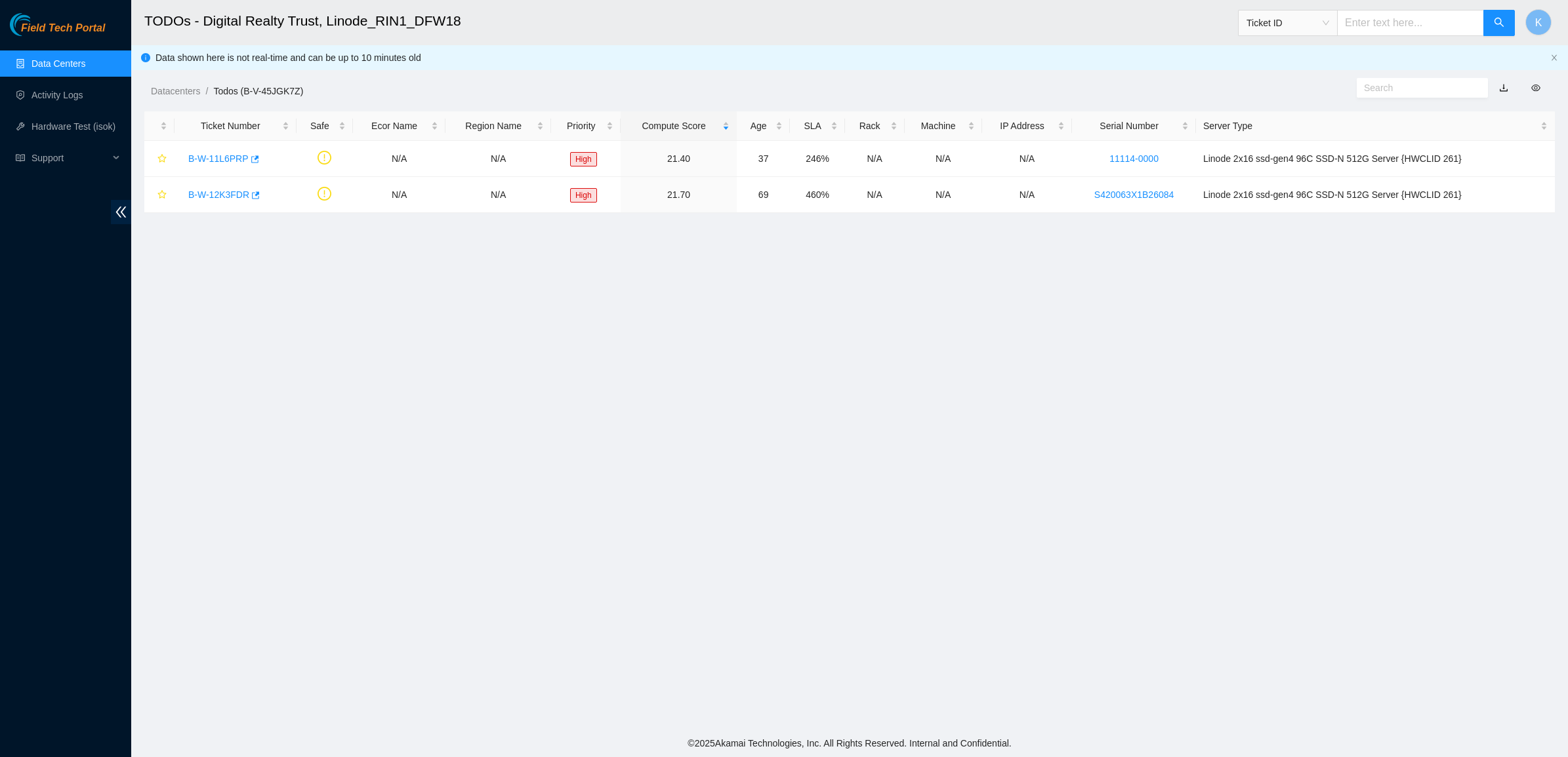
drag, startPoint x: 1005, startPoint y: 309, endPoint x: 677, endPoint y: 378, distance: 335.2
click at [677, 378] on main "TODOs - Digital Realty Trust, Linode_RIN1_DFW18 Ticket ID K Data shown here is …" at bounding box center [849, 365] width 1437 height 730
click at [47, 63] on link "Data Centers" at bounding box center [58, 63] width 54 height 10
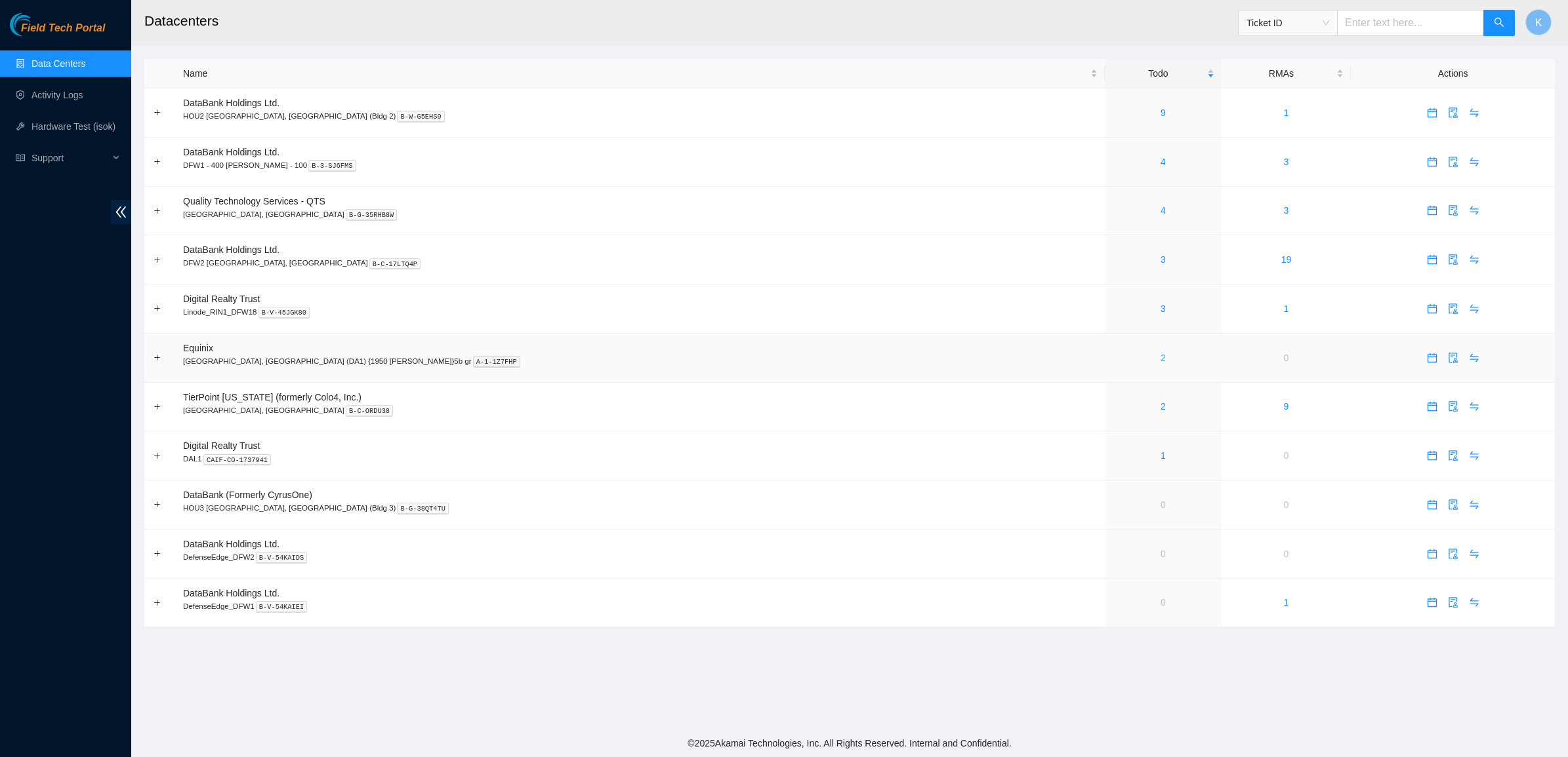
click at [1160, 358] on link "2" at bounding box center [1162, 358] width 5 height 10
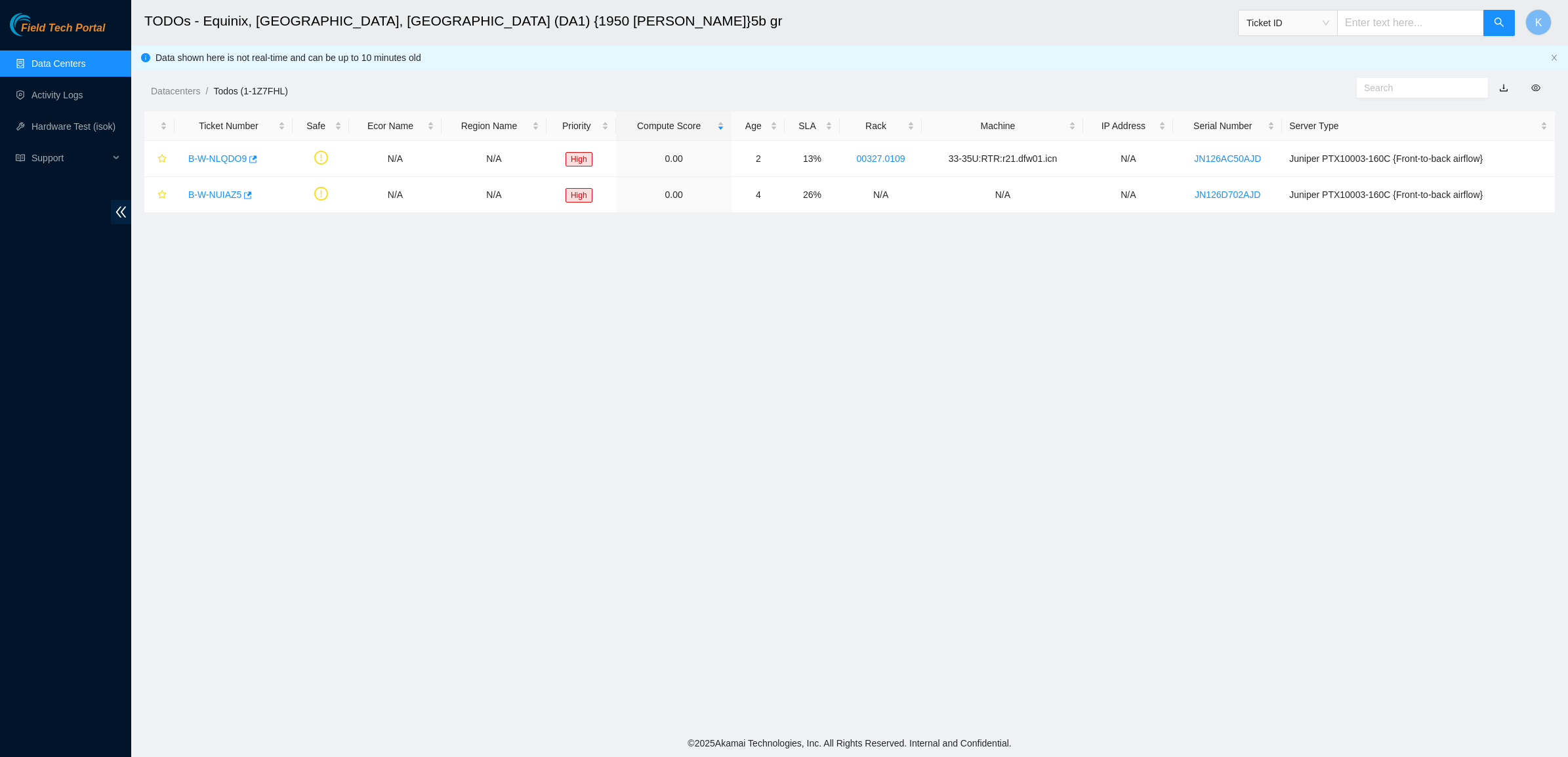
click at [63, 67] on link "Data Centers" at bounding box center [58, 63] width 54 height 10
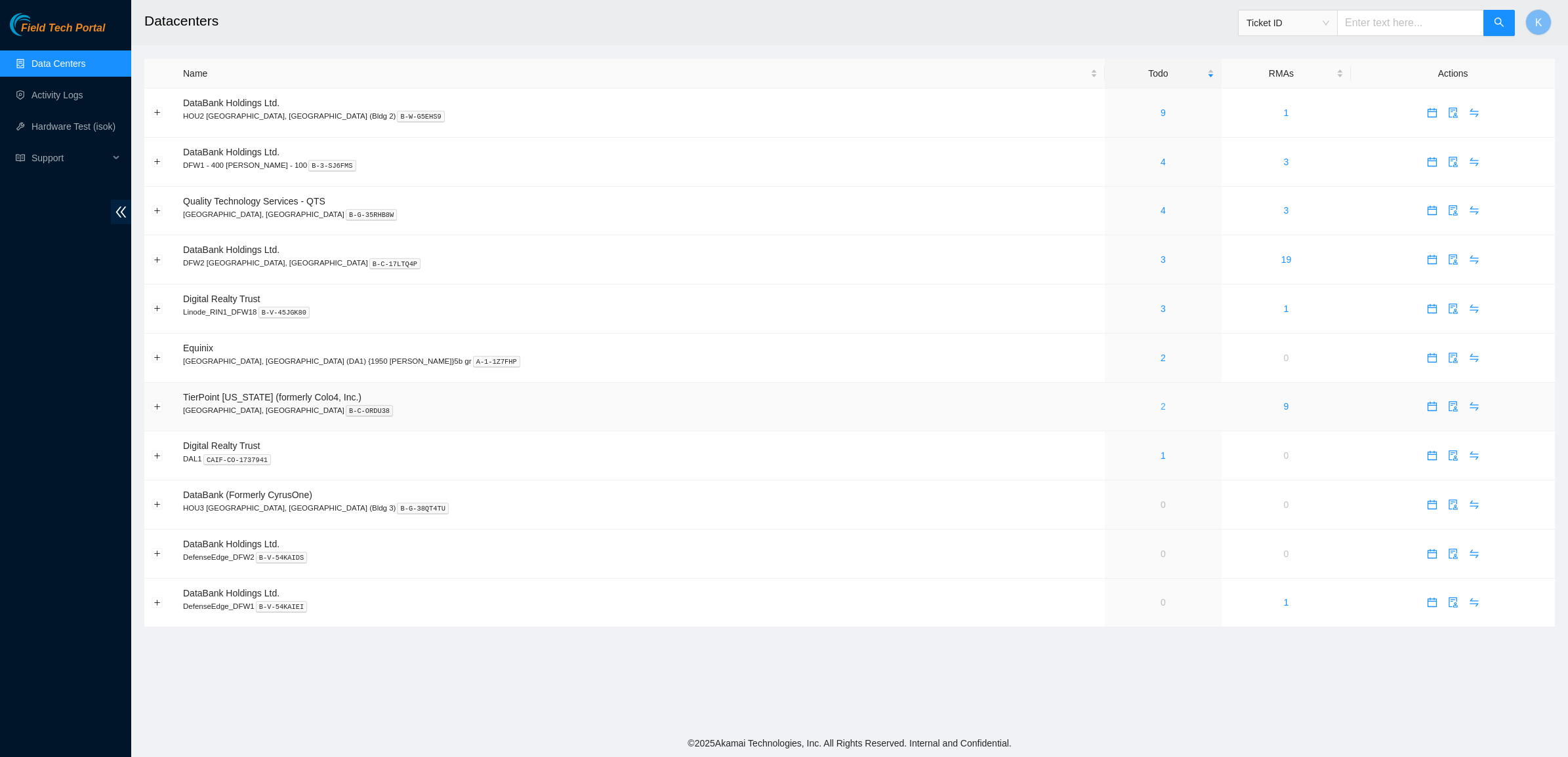
click at [1160, 411] on link "2" at bounding box center [1162, 406] width 5 height 10
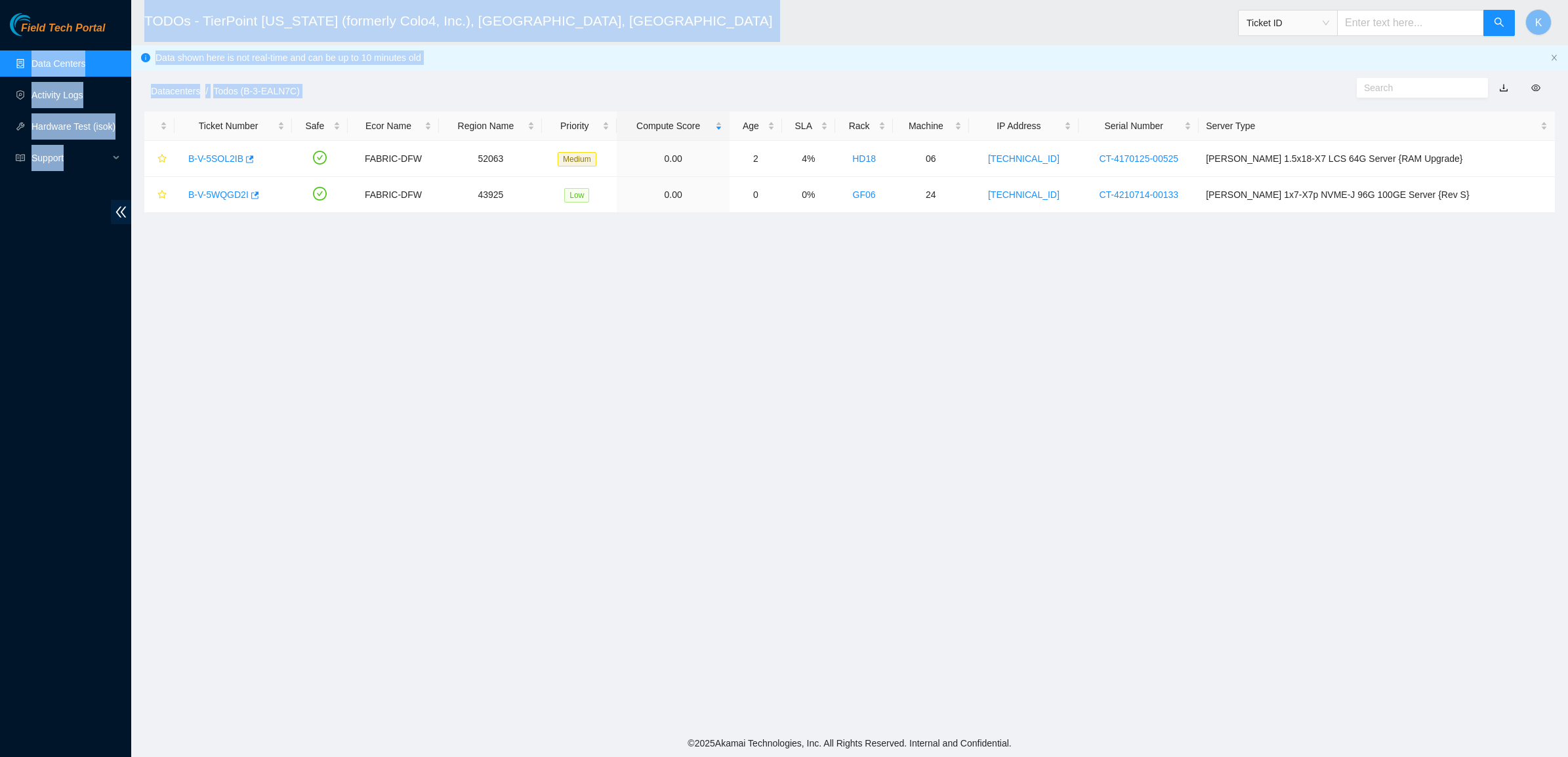
drag, startPoint x: 1004, startPoint y: 411, endPoint x: 109, endPoint y: 26, distance: 974.3
click at [109, 26] on section "Field Tech Portal Data Centers Activity Logs Hardware Test (isok) Support TODOs…" at bounding box center [784, 378] width 1568 height 757
click at [159, 23] on h2 "TODOs - TierPoint [US_STATE] (formerly Colo4, Inc.), [GEOGRAPHIC_DATA], [GEOGRA…" at bounding box center [684, 21] width 1079 height 42
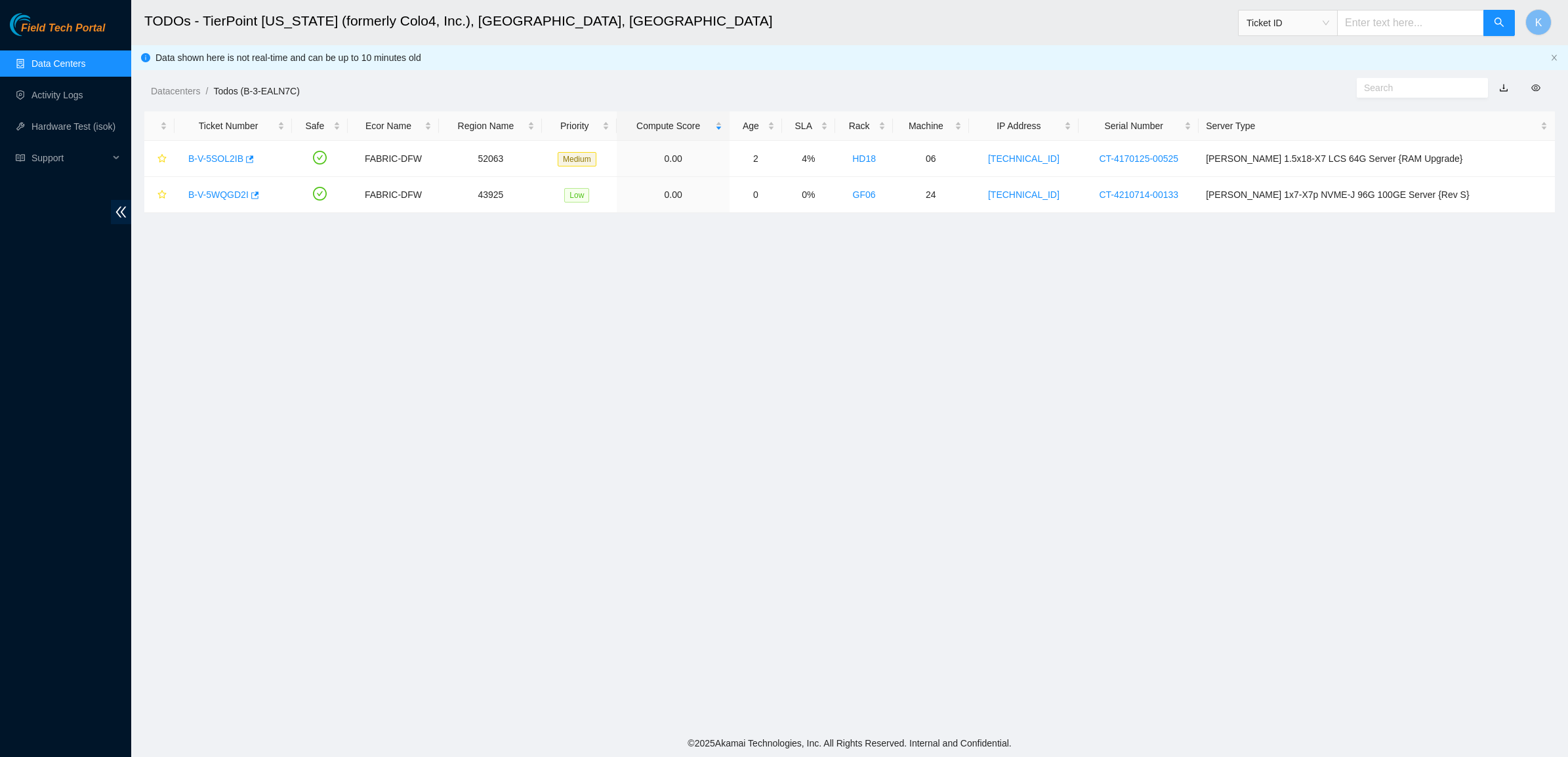
click at [45, 58] on link "Data Centers" at bounding box center [58, 63] width 54 height 10
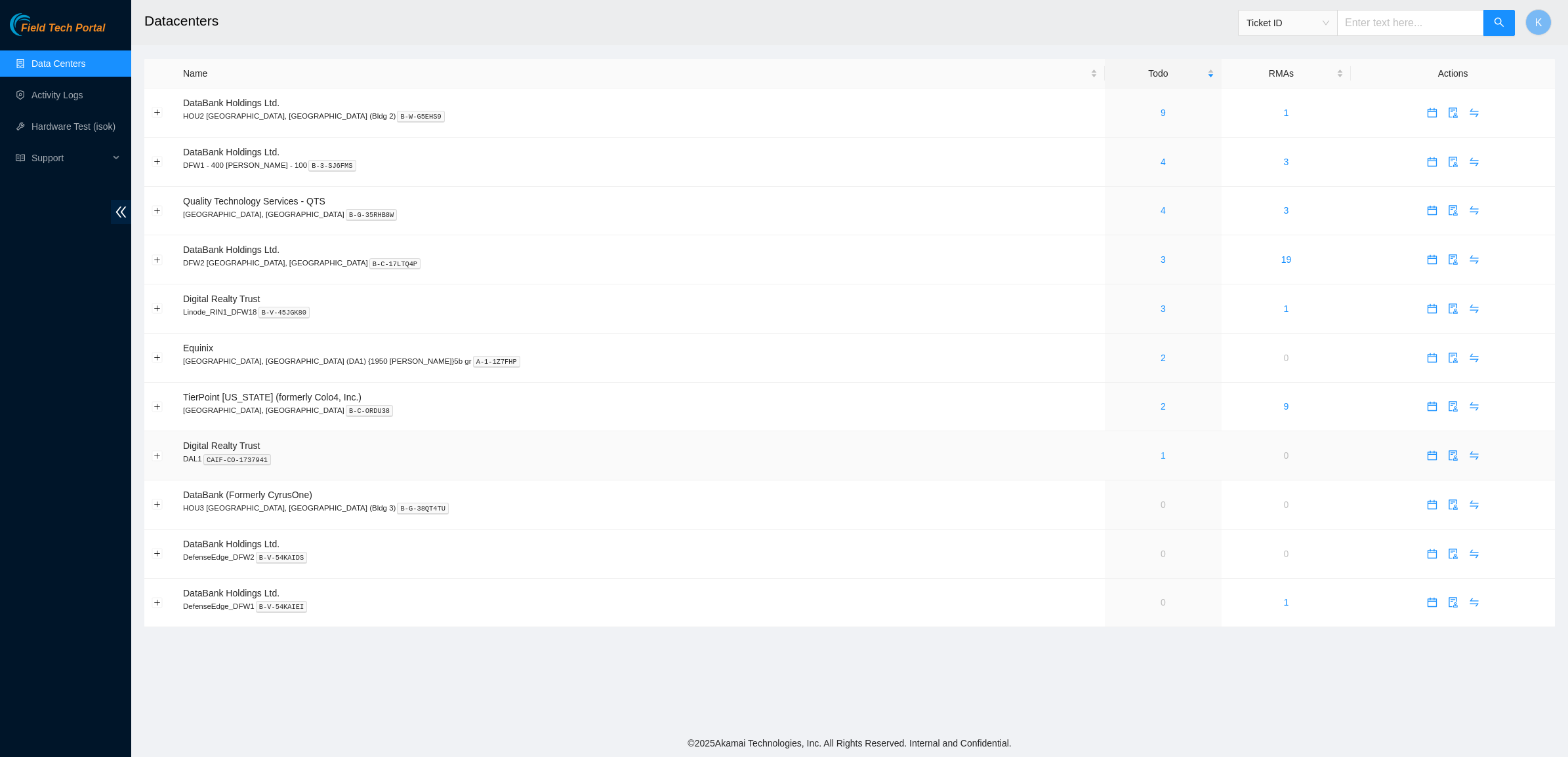
click at [1160, 461] on link "1" at bounding box center [1162, 456] width 5 height 10
click at [31, 62] on link "Data Centers" at bounding box center [58, 63] width 54 height 10
click at [1112, 211] on div "4" at bounding box center [1162, 211] width 101 height 15
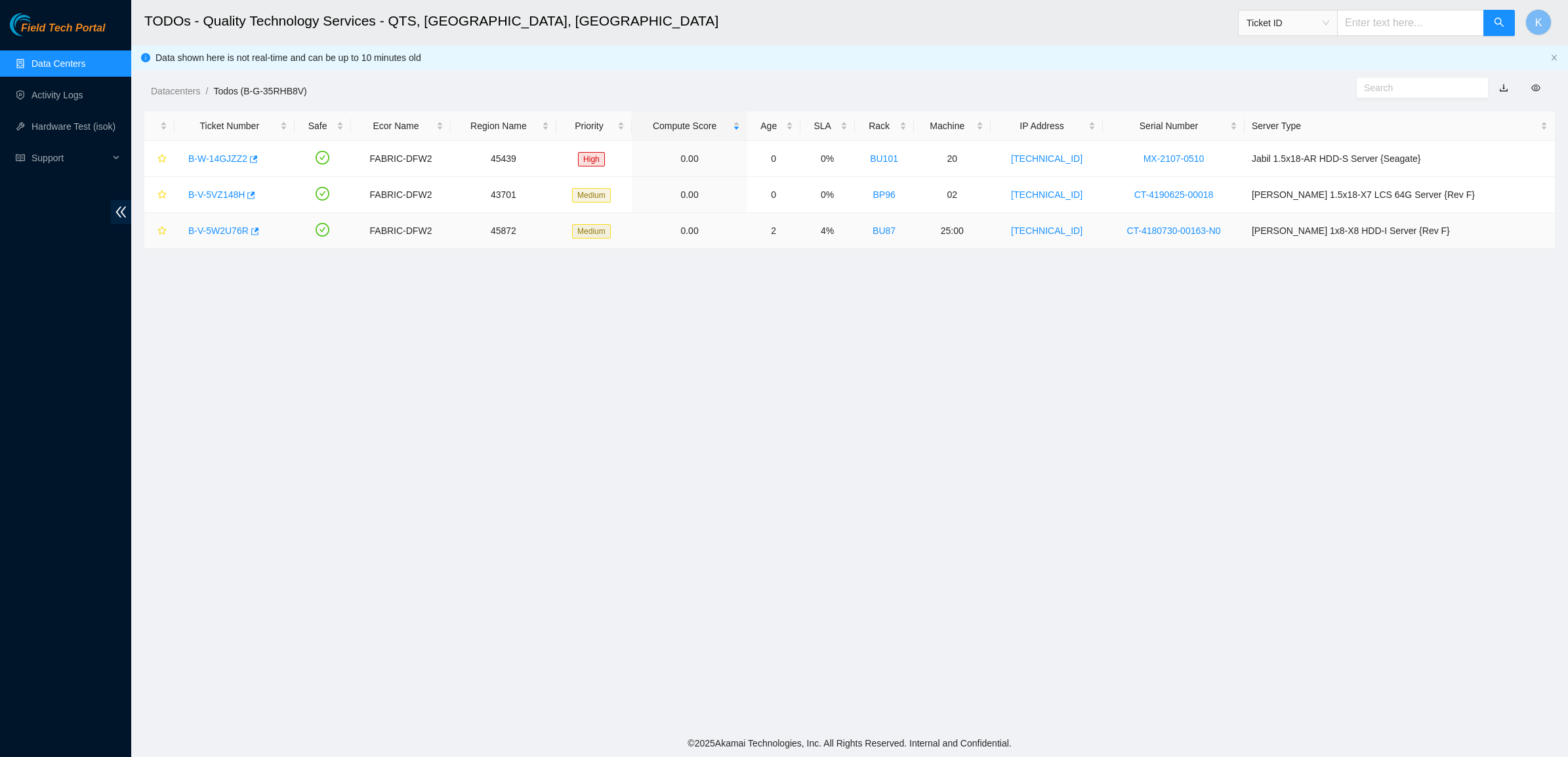
click at [236, 221] on div "B-V-5W2U76R" at bounding box center [234, 230] width 106 height 21
click at [223, 234] on link "B-V-5W2U76R" at bounding box center [218, 230] width 61 height 10
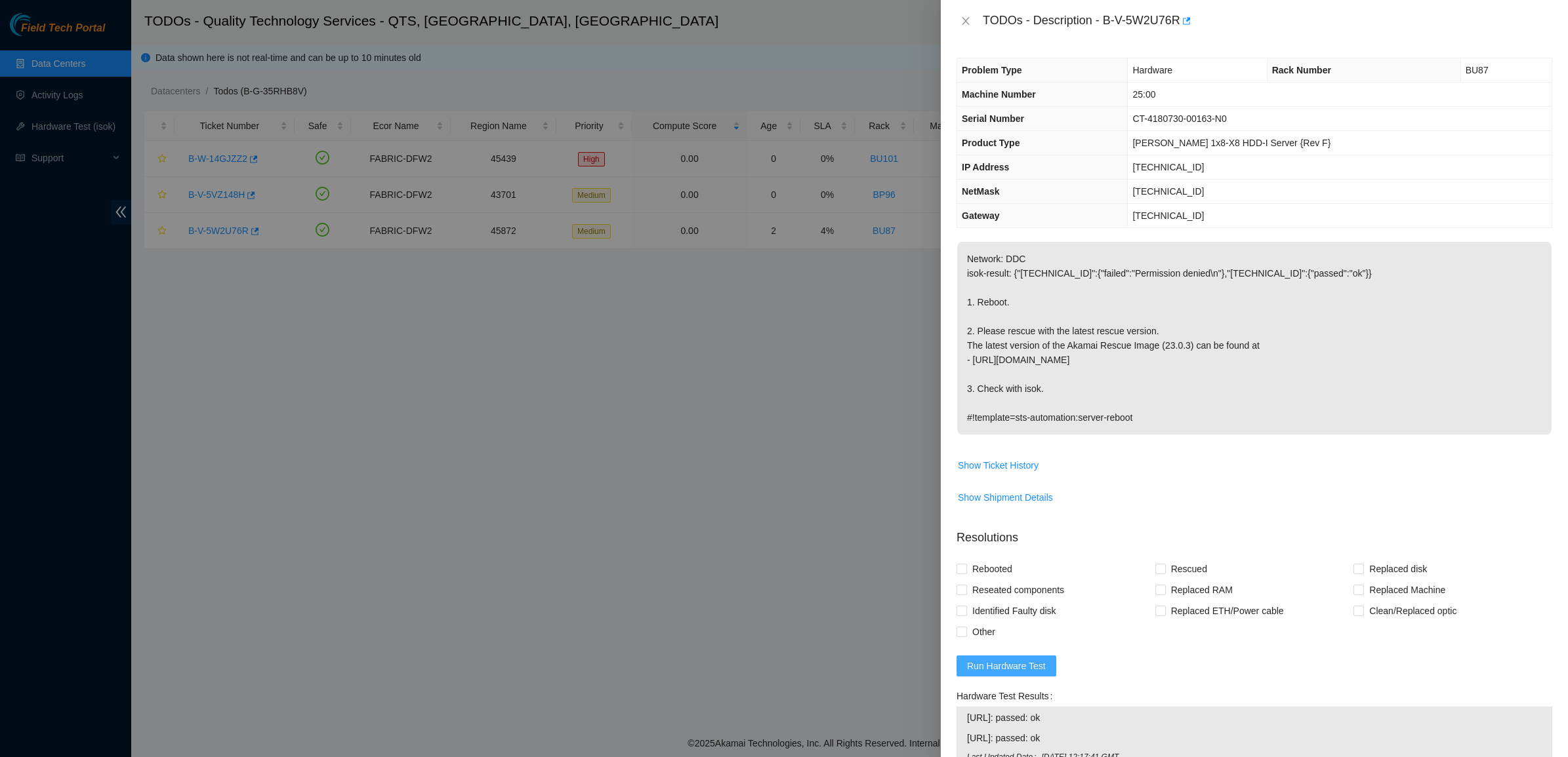
click at [1021, 658] on button "Run Hardware Test" at bounding box center [1006, 666] width 100 height 21
drag, startPoint x: 1531, startPoint y: 30, endPoint x: 1461, endPoint y: 68, distance: 79.6
click at [1532, 29] on icon "close" at bounding box center [1533, 34] width 9 height 9
click at [965, 26] on button "Close" at bounding box center [965, 21] width 18 height 12
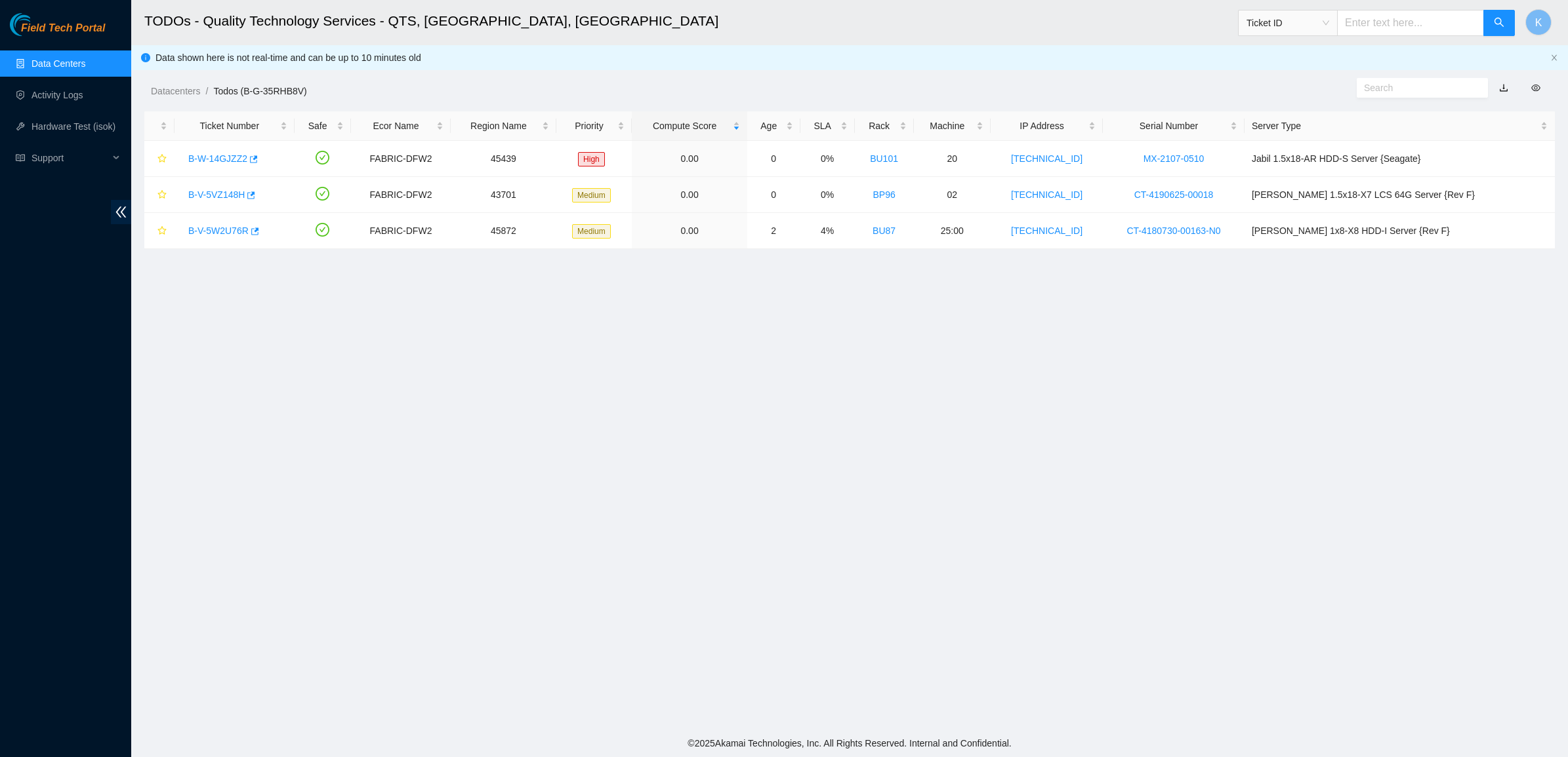
click at [1567, 17] on div "TODOs - Description - undefined Problem Type N/A Rack Number N/A Machine Number…" at bounding box center [1568, 378] width 0 height 757
click at [832, 53] on div "Datacenters / Todos (B-G-35RHB8V) /" at bounding box center [670, 61] width 1078 height 74
click at [138, 603] on main "TODOs - Quality Technology Services - QTS, [GEOGRAPHIC_DATA], [GEOGRAPHIC_DATA]…" at bounding box center [849, 365] width 1437 height 730
click at [226, 162] on link "B-W-14GJZZ2" at bounding box center [217, 158] width 59 height 10
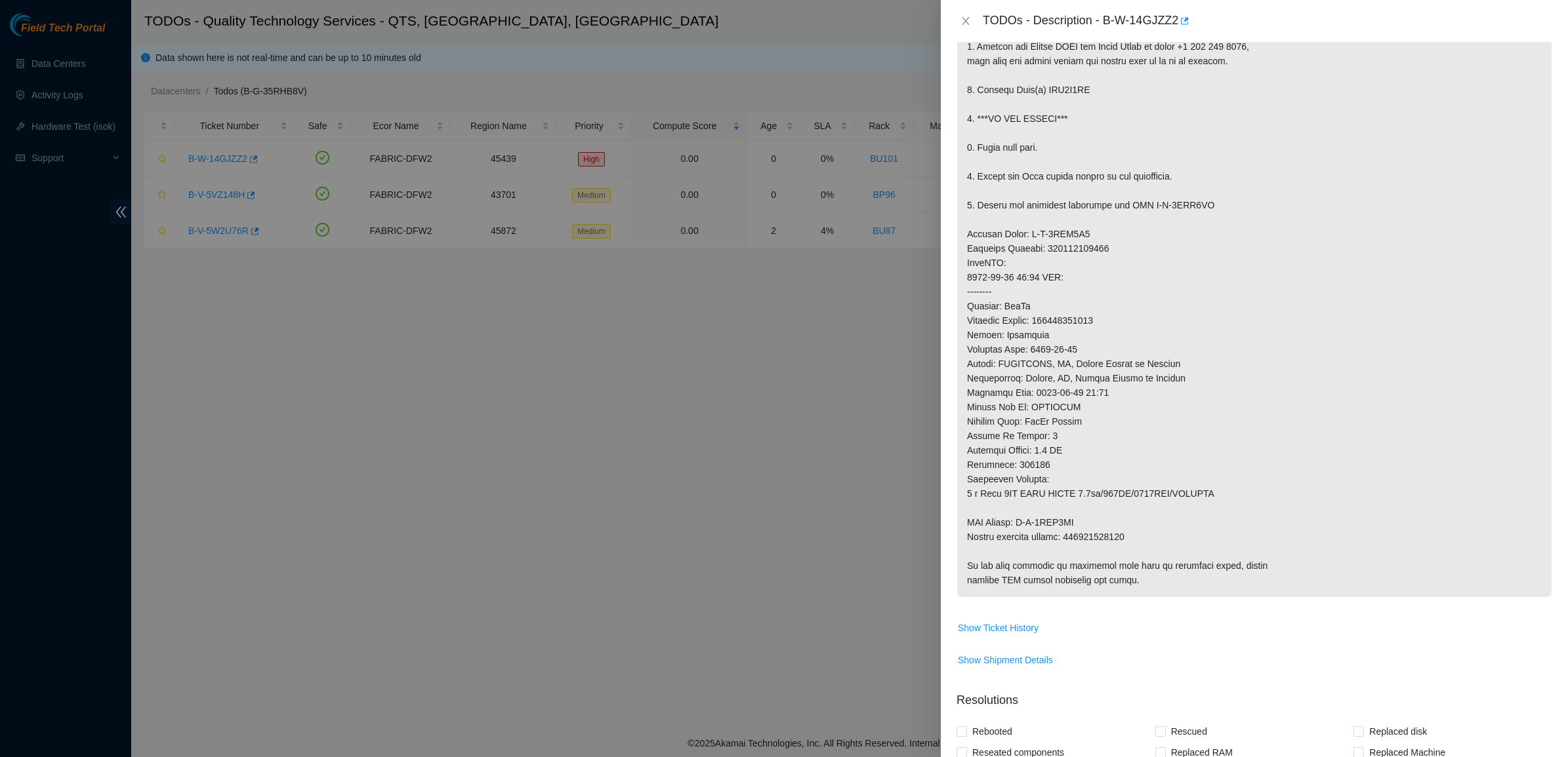
scroll to position [410, 0]
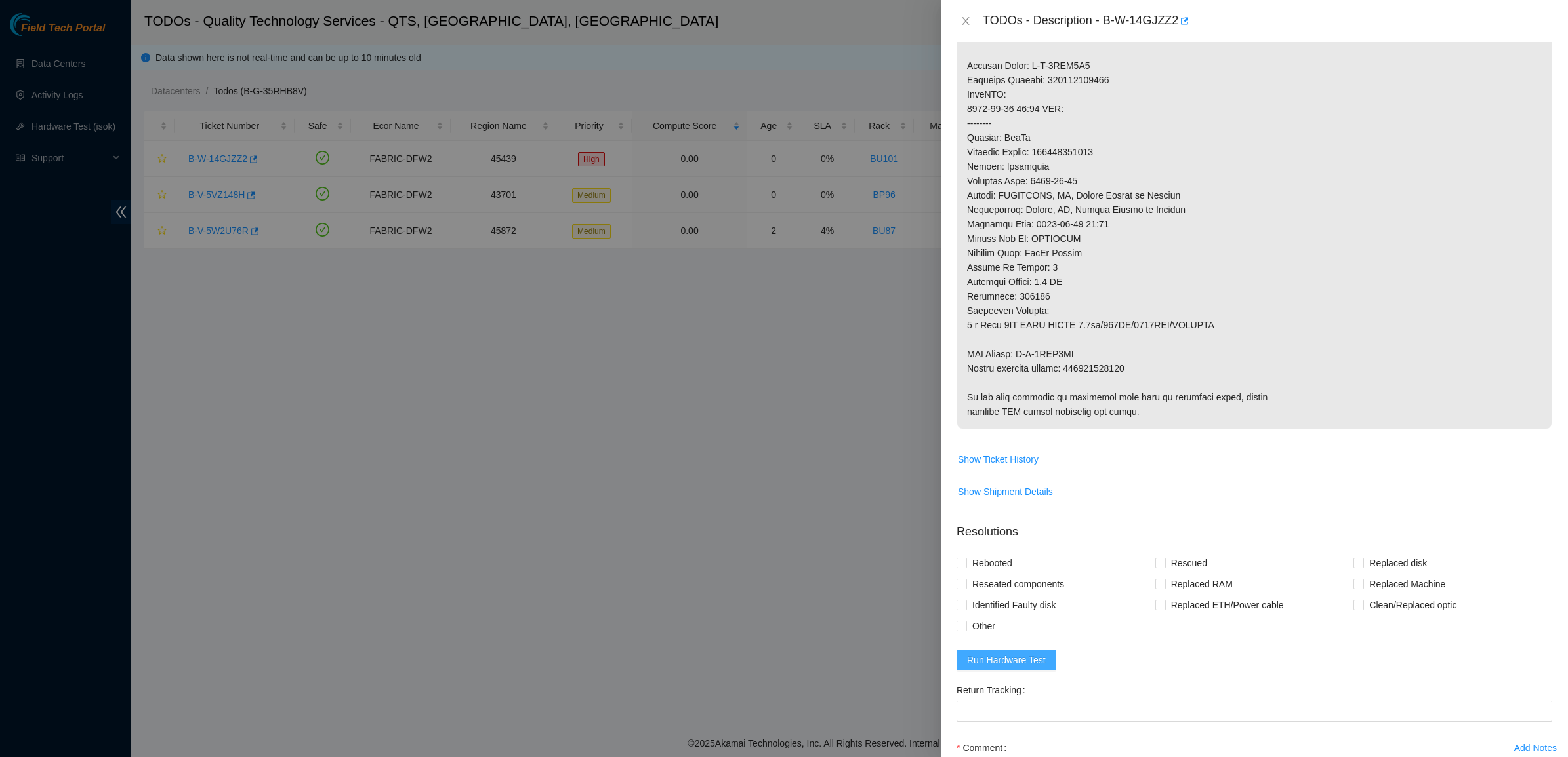
click at [982, 654] on span "Run Hardware Test" at bounding box center [1006, 660] width 79 height 15
click at [1533, 31] on icon "close" at bounding box center [1533, 34] width 9 height 9
click at [968, 22] on icon "close" at bounding box center [965, 21] width 10 height 10
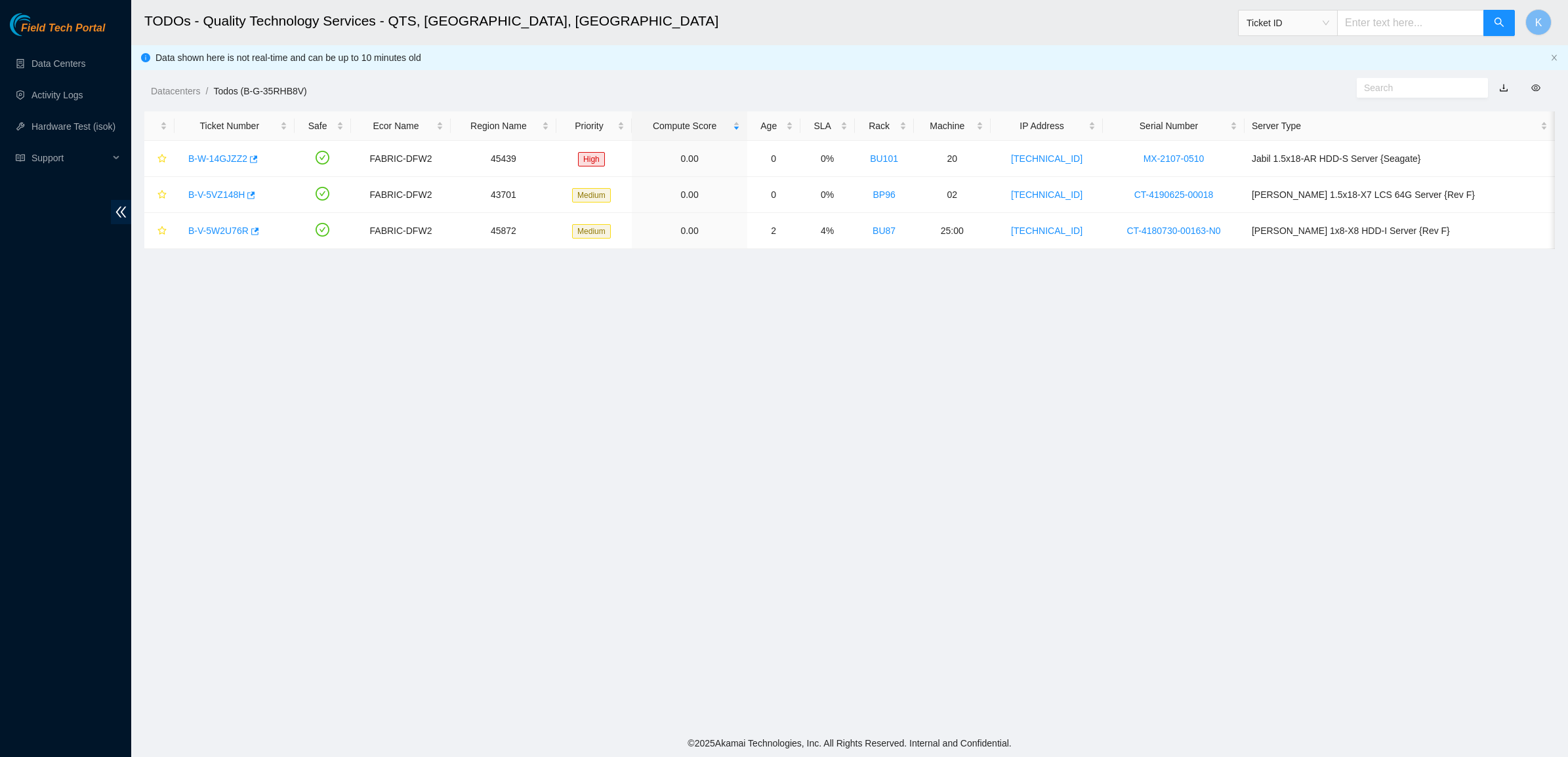
scroll to position [0, 0]
click at [69, 61] on link "Data Centers" at bounding box center [58, 63] width 54 height 10
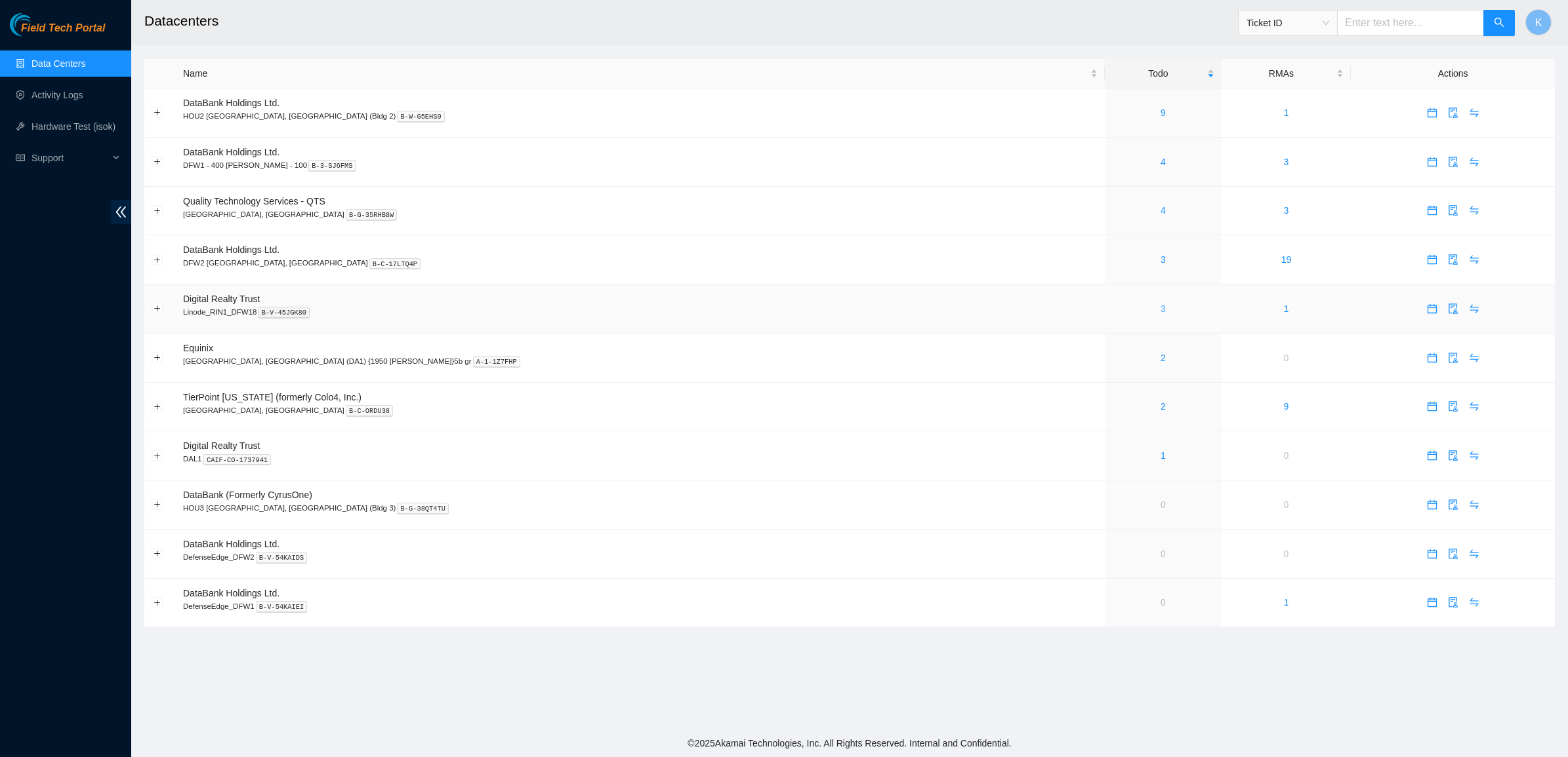
click at [1160, 314] on link "3" at bounding box center [1162, 308] width 5 height 10
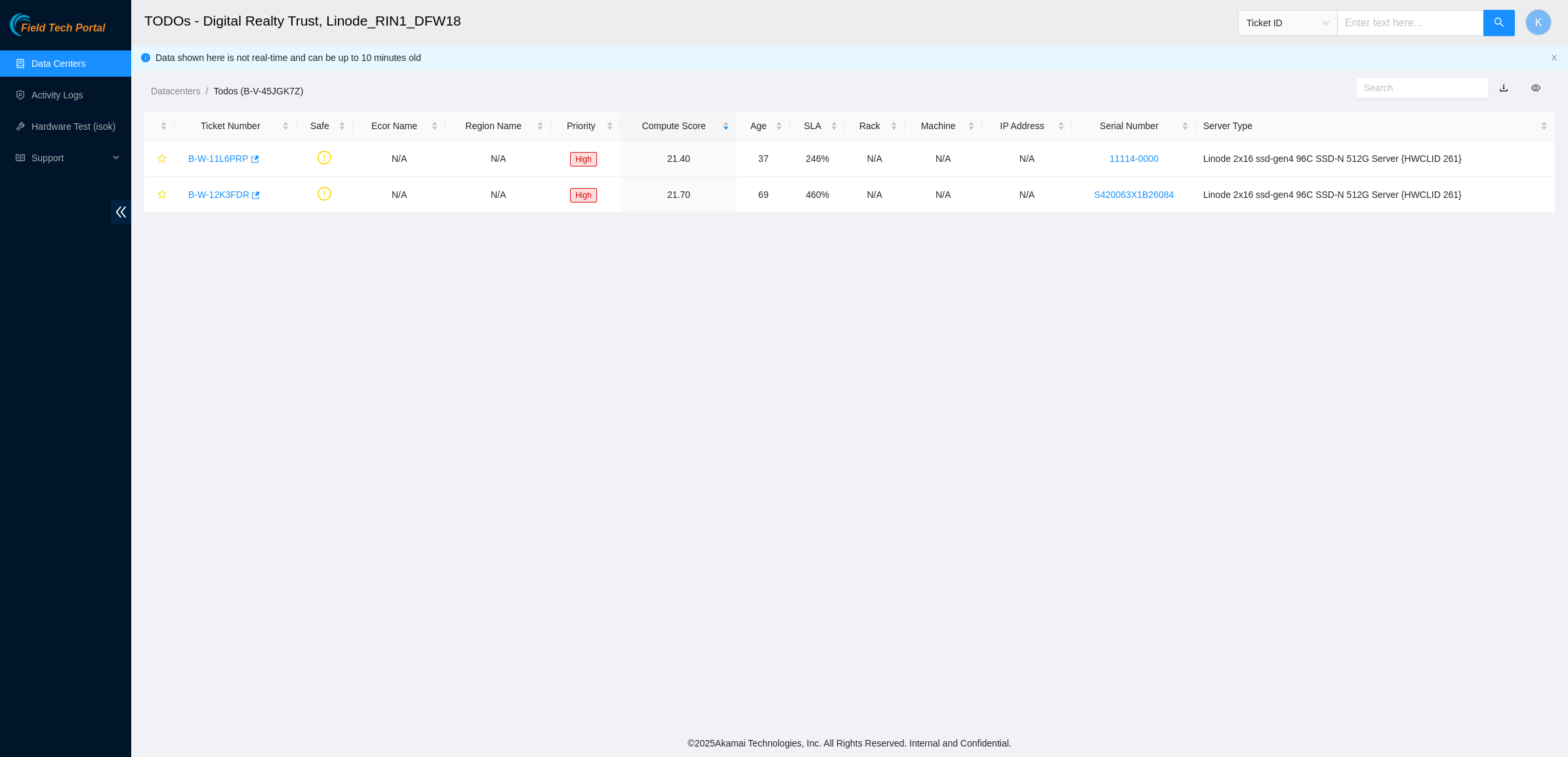
click at [93, 79] on ul "Data Centers Activity Logs Hardware Test (isok) Support" at bounding box center [66, 111] width 131 height 126
click at [75, 67] on link "Data Centers" at bounding box center [58, 63] width 54 height 10
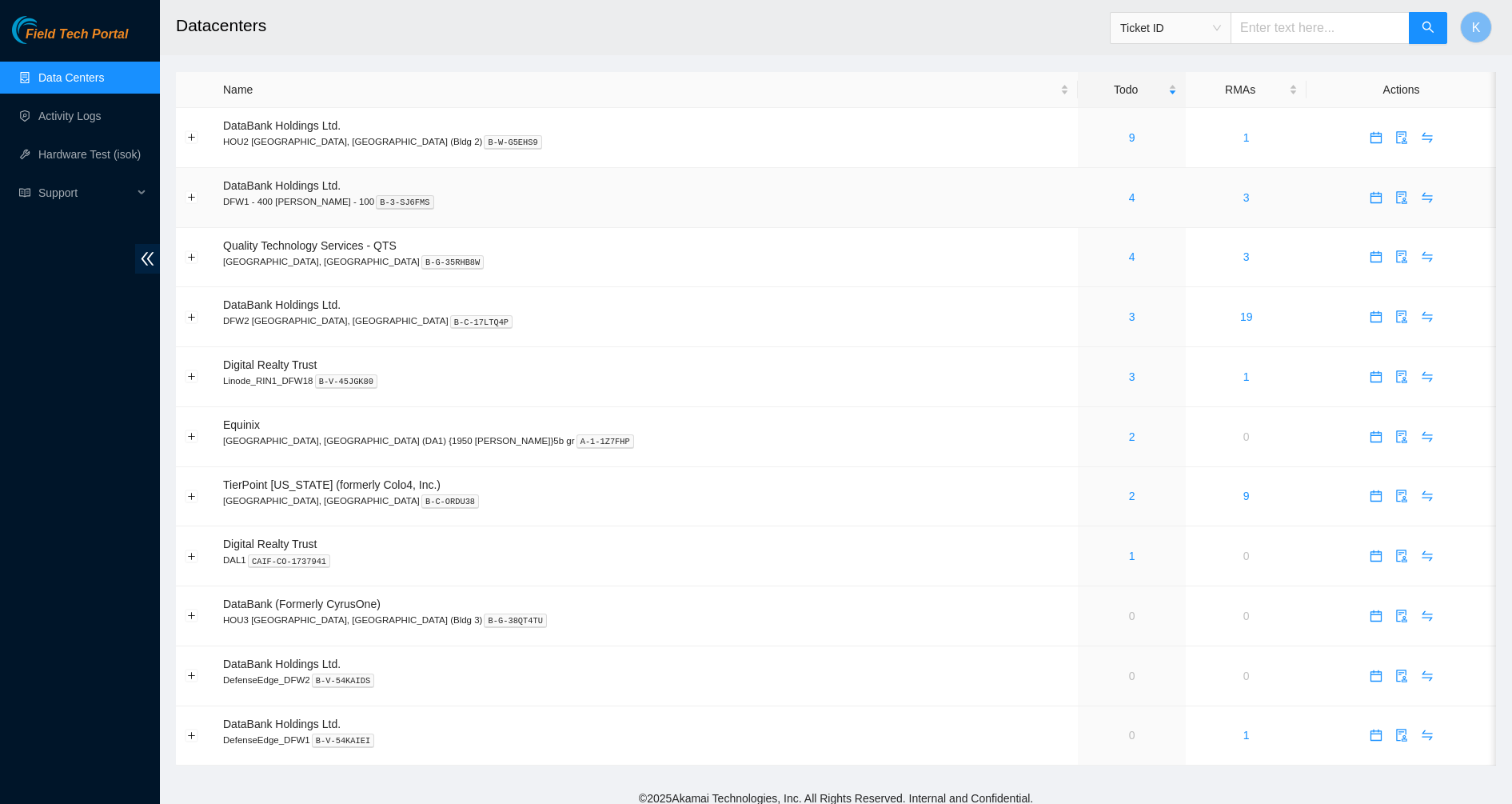
click at [1130, 193] on link "4" at bounding box center [1132, 197] width 6 height 12
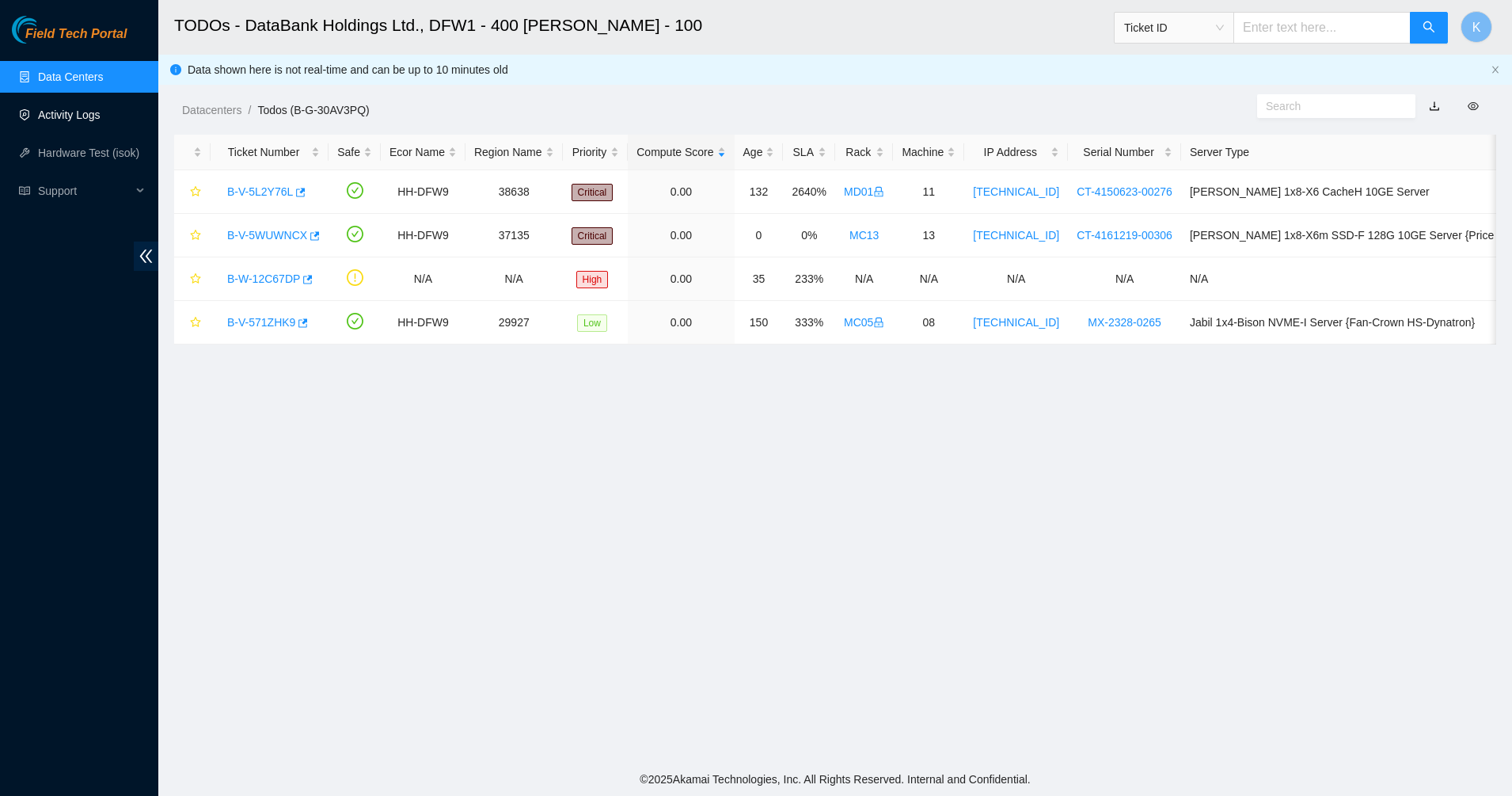
click at [61, 122] on link "Activity Logs" at bounding box center [69, 114] width 63 height 12
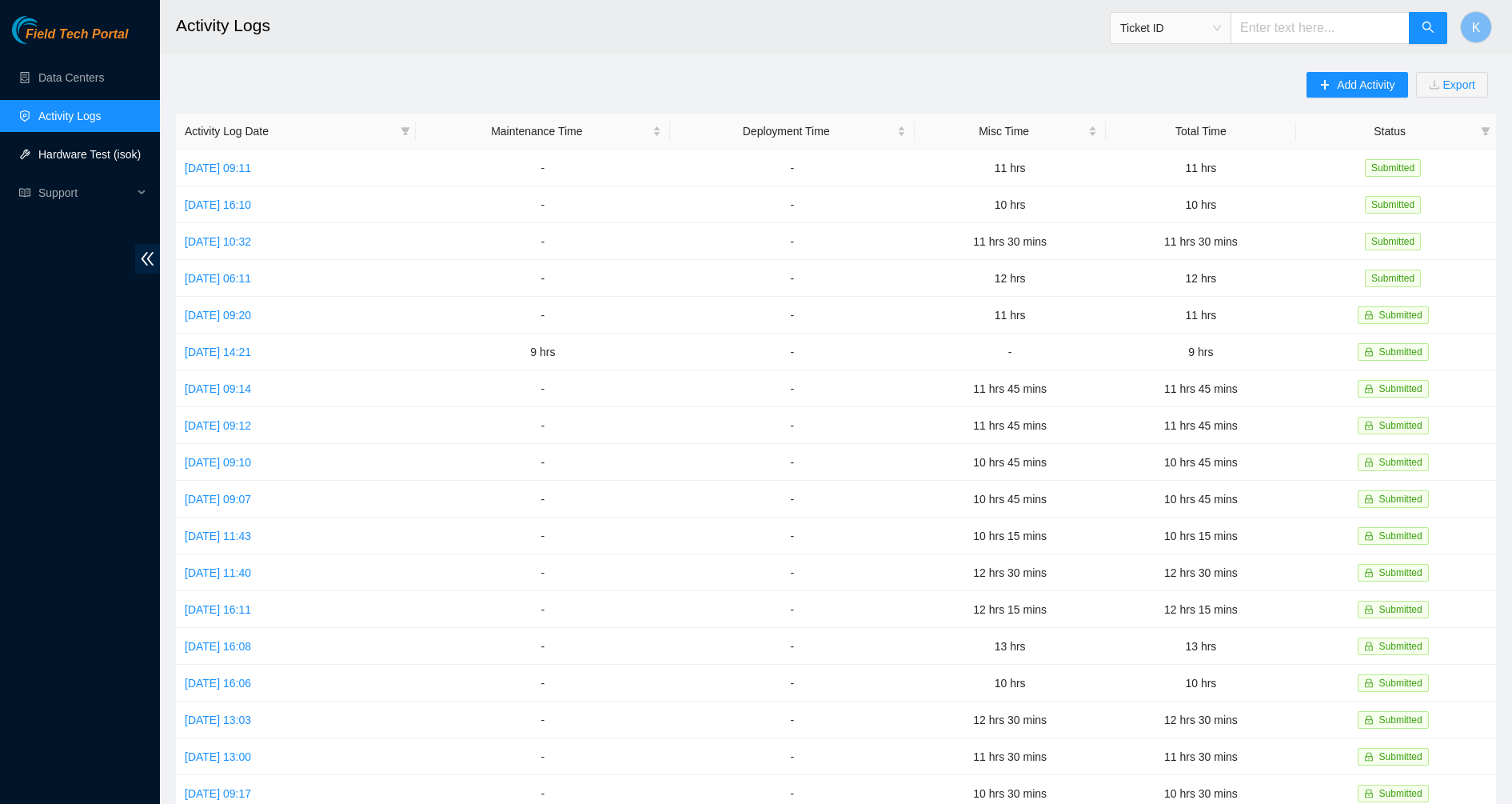
click at [79, 151] on link "Hardware Test (isok)" at bounding box center [89, 154] width 102 height 12
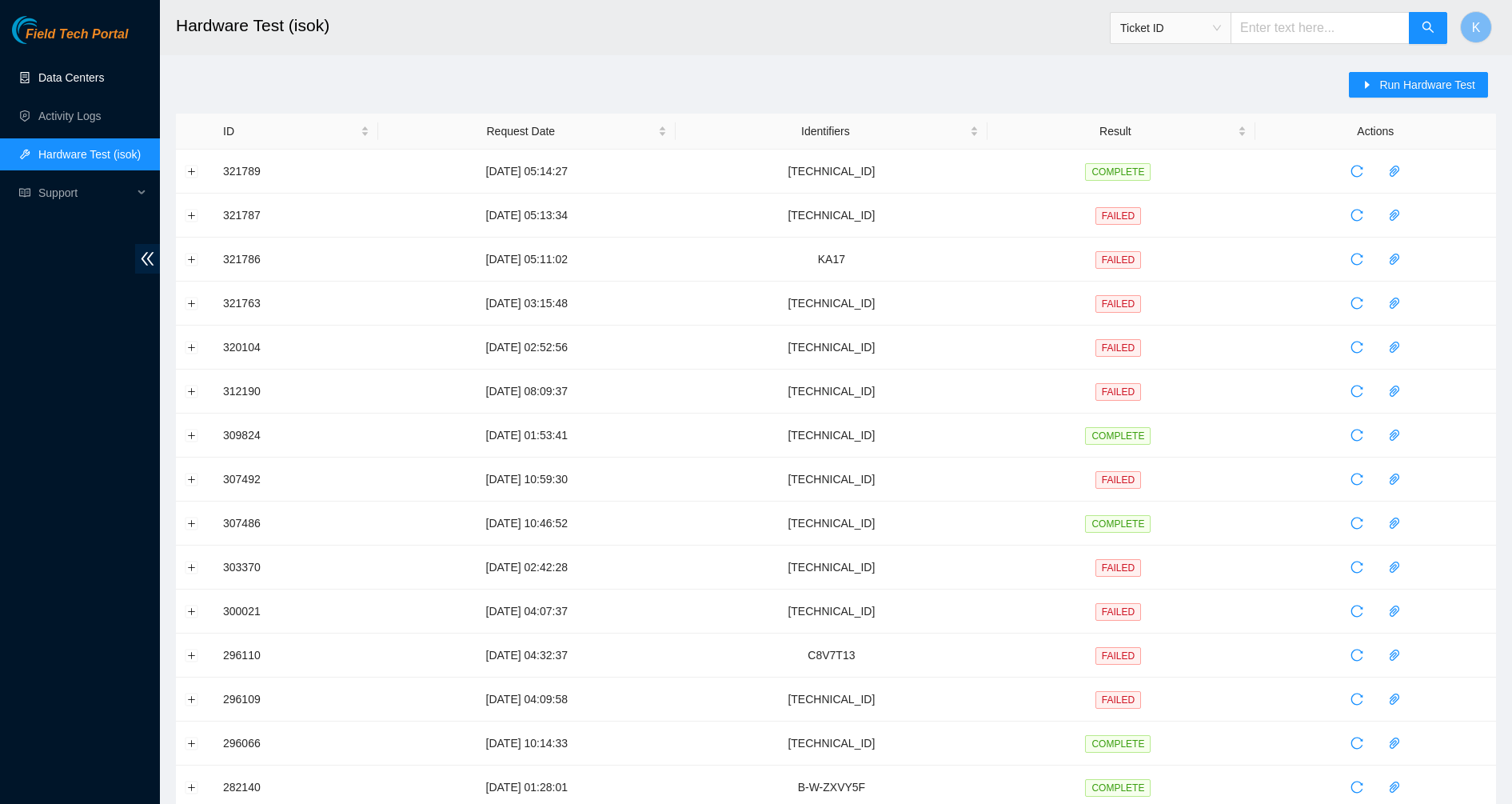
click at [104, 71] on link "Data Centers" at bounding box center [71, 77] width 66 height 12
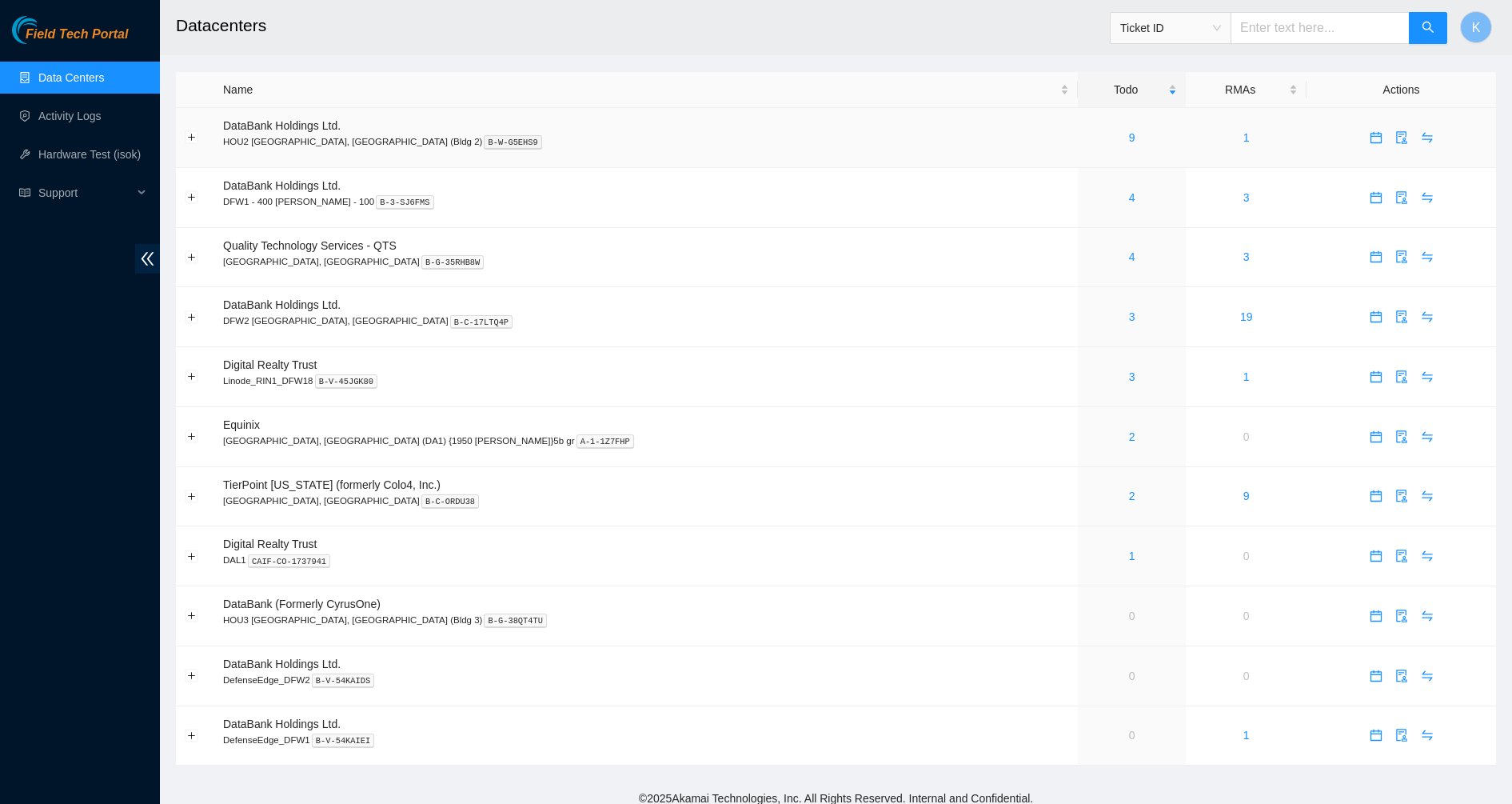
click at [1087, 134] on div "9" at bounding box center [1132, 138] width 91 height 18
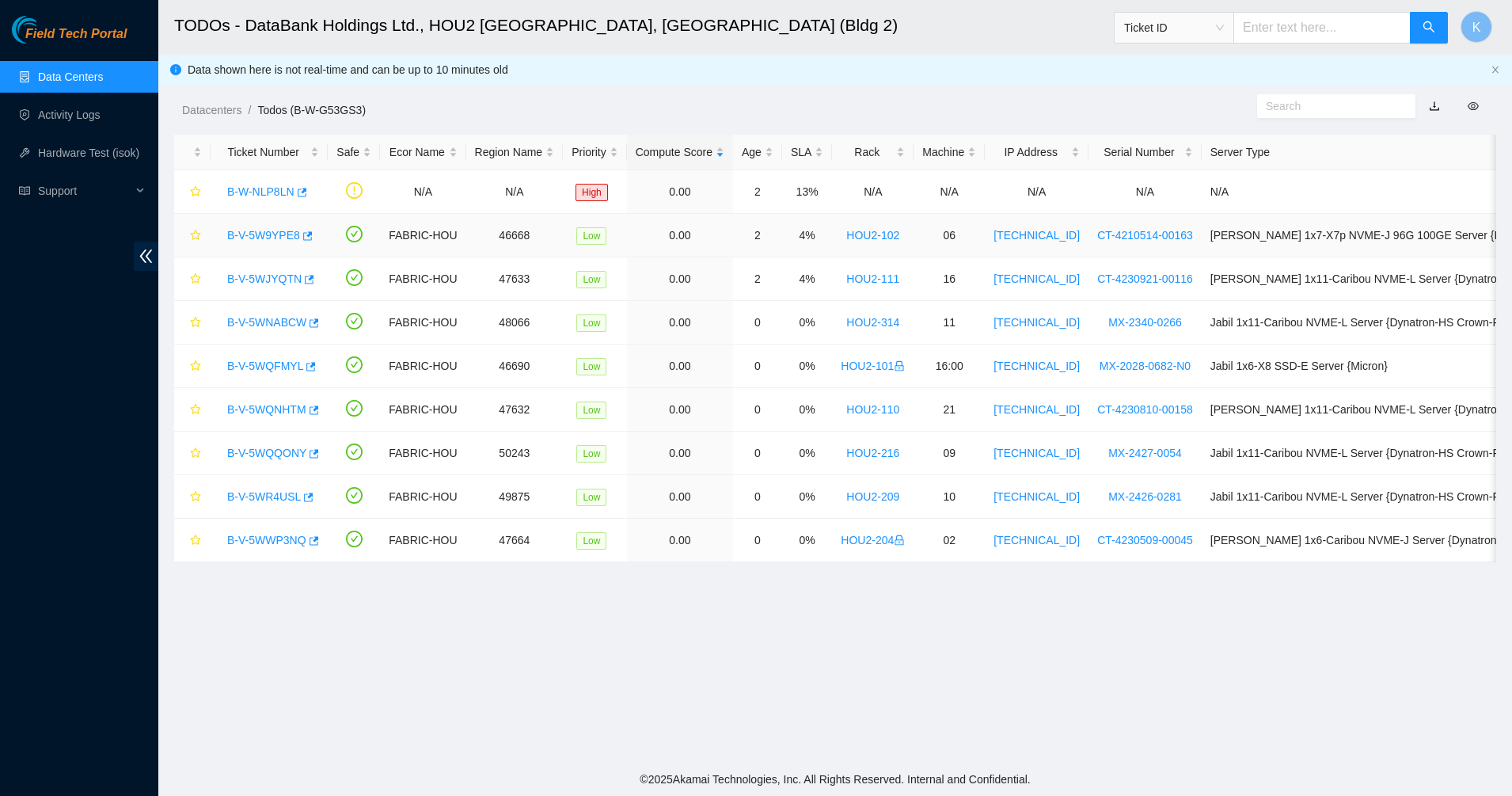
click at [244, 229] on link "B-V-5W9YPE8" at bounding box center [263, 235] width 73 height 12
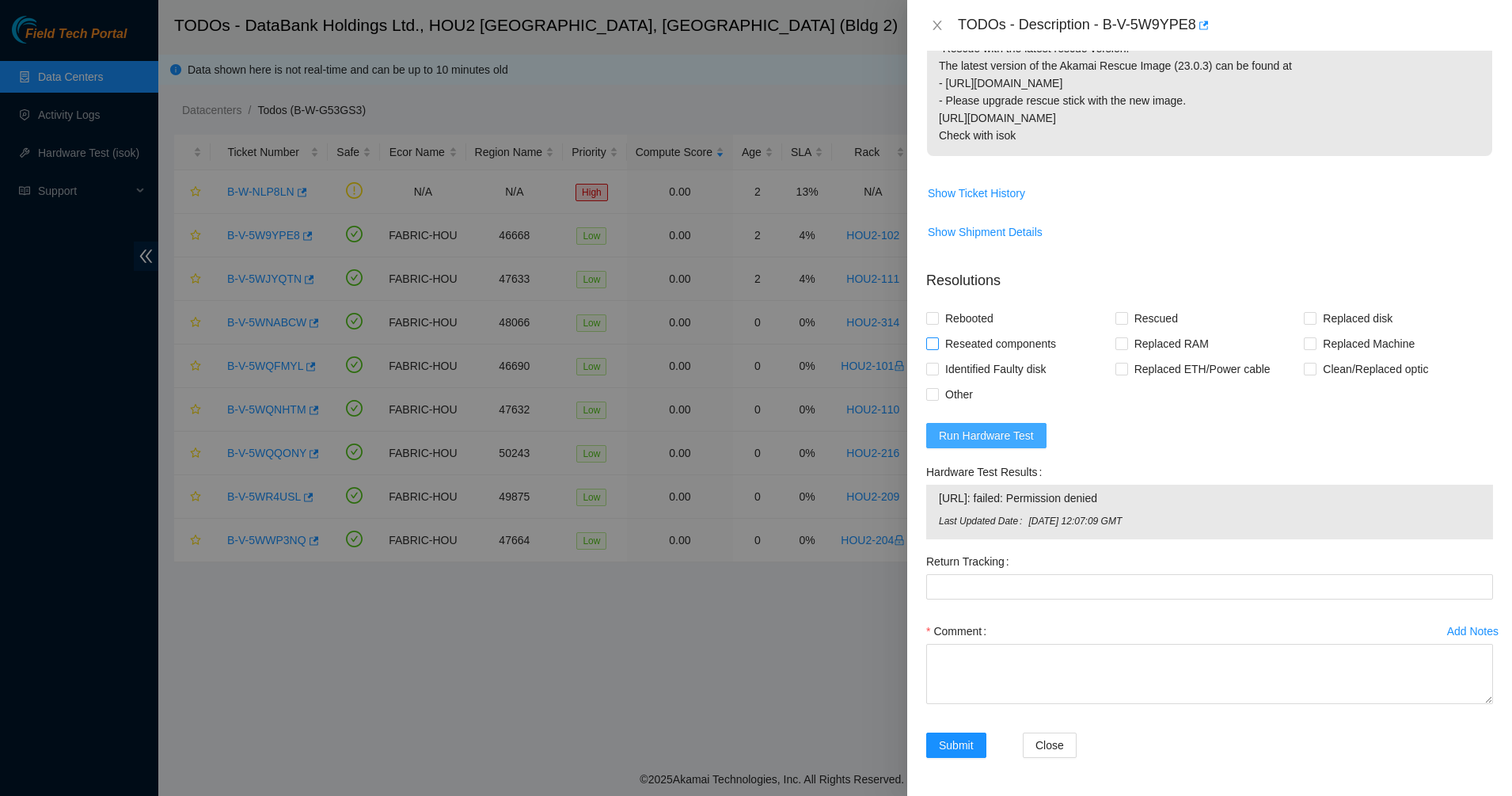
click at [985, 444] on button "Run Hardware Test" at bounding box center [986, 435] width 121 height 26
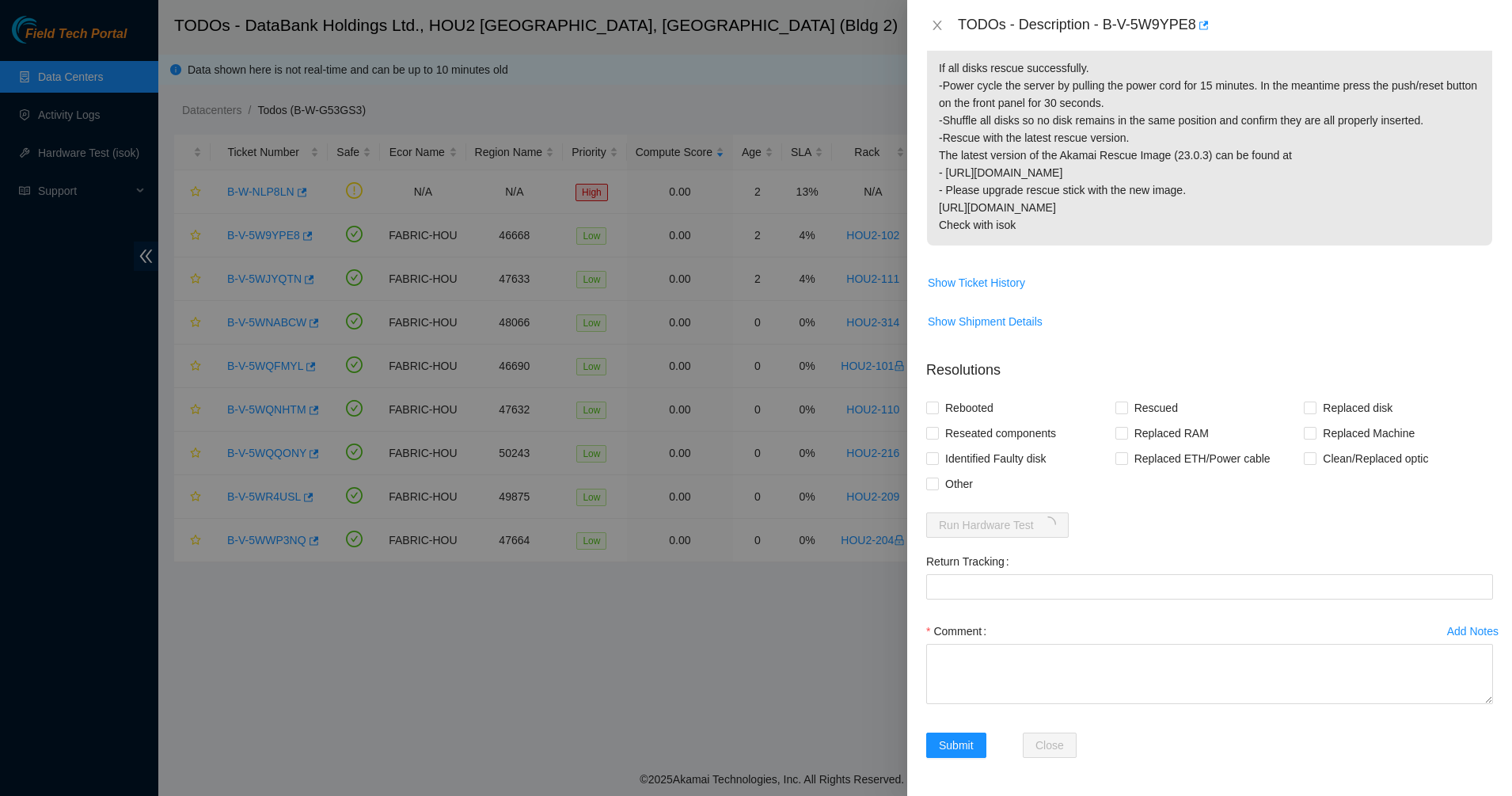
scroll to position [433, 0]
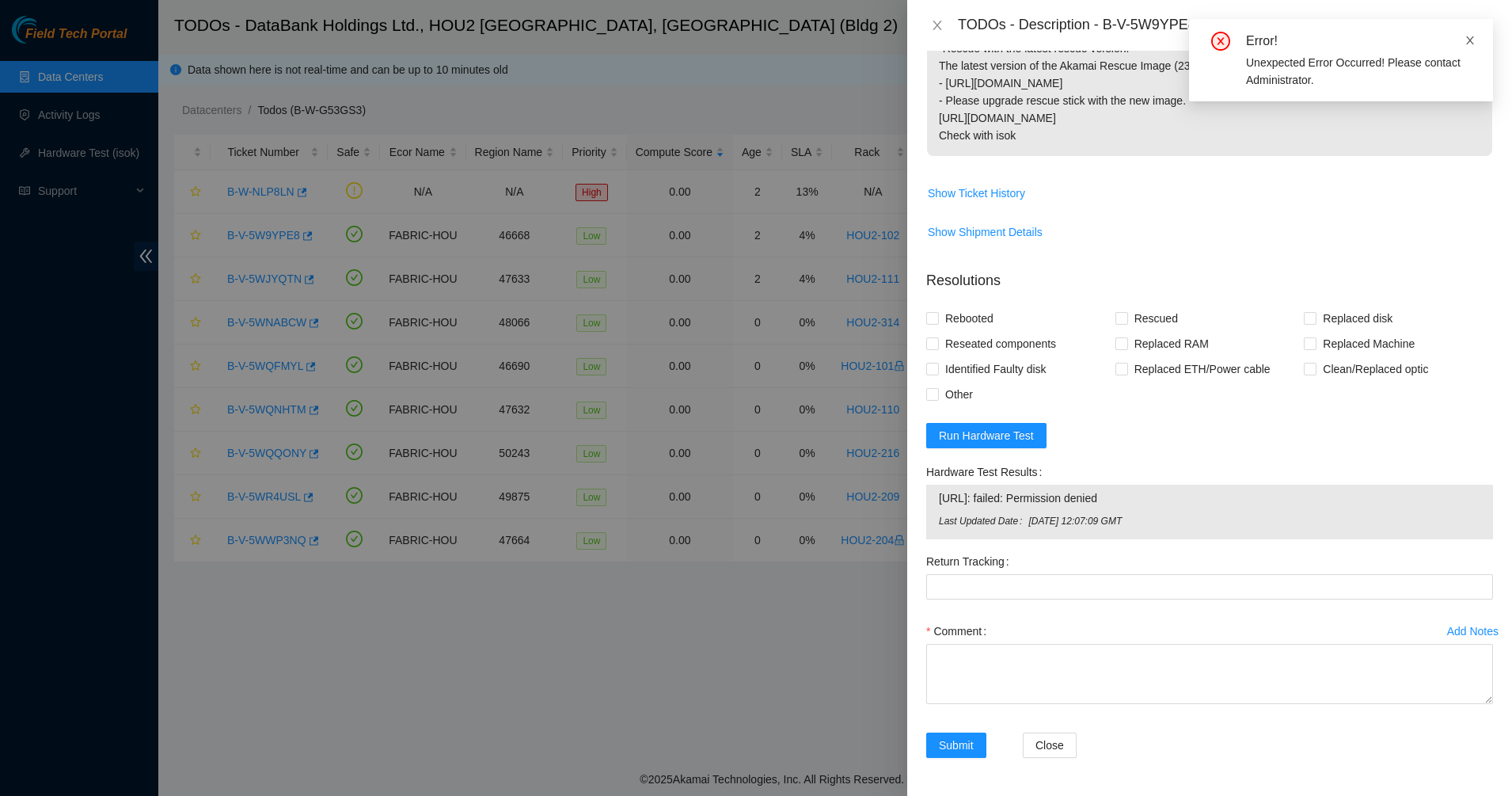
click at [1470, 41] on icon "close" at bounding box center [1470, 40] width 8 height 8
click at [932, 26] on icon "close" at bounding box center [937, 26] width 12 height 12
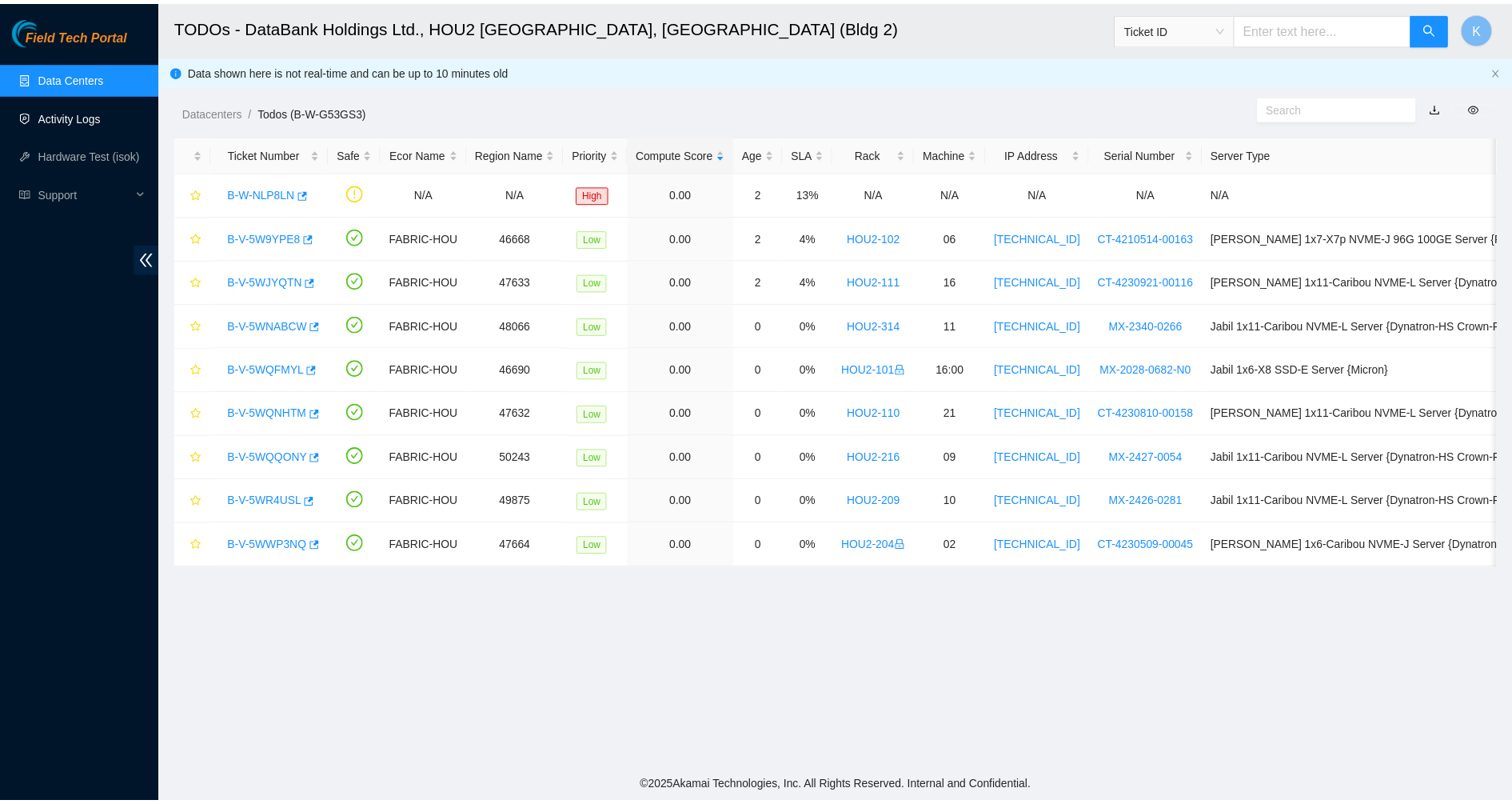
scroll to position [276, 0]
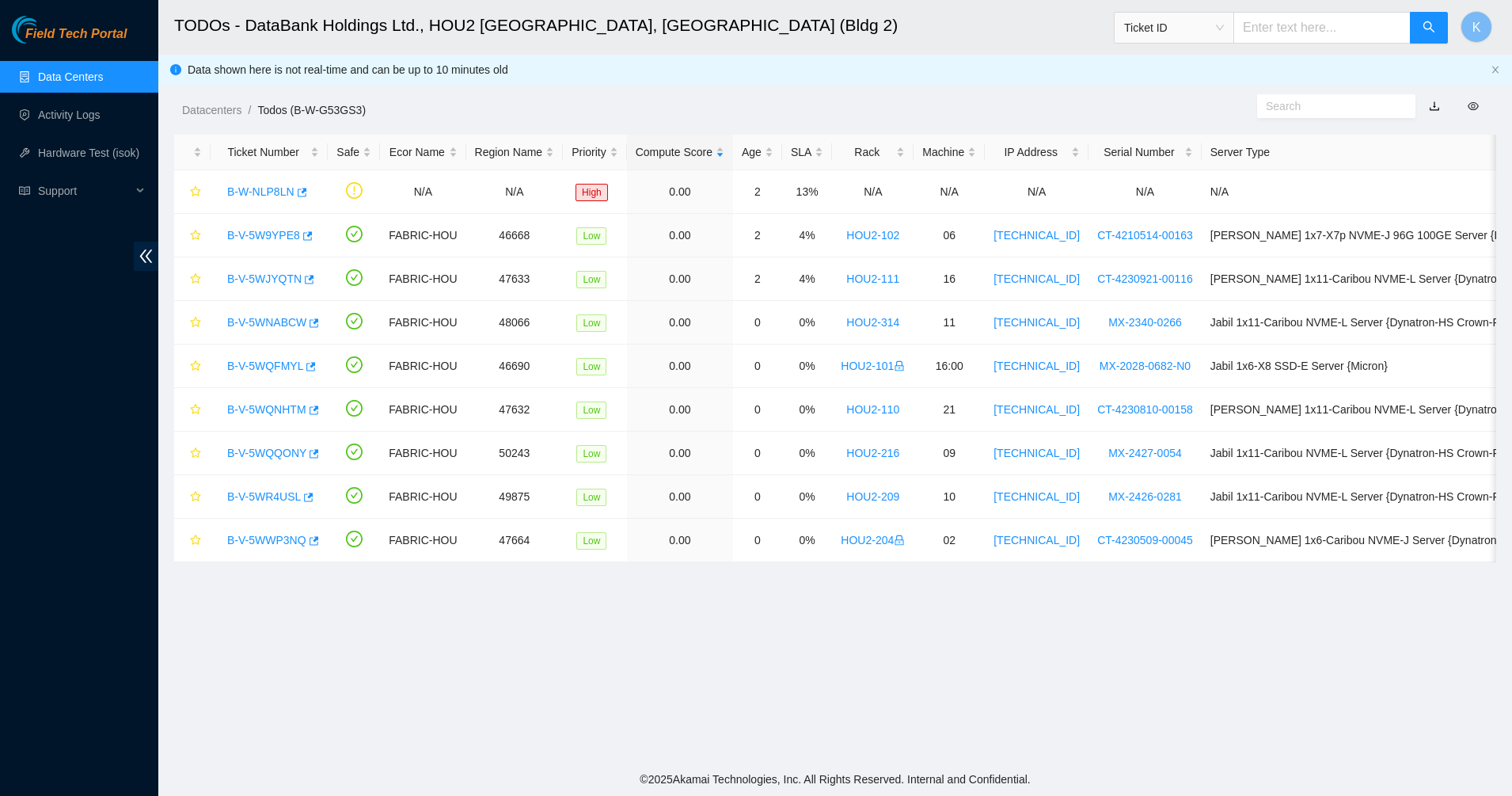
click at [59, 75] on link "Data Centers" at bounding box center [70, 77] width 65 height 12
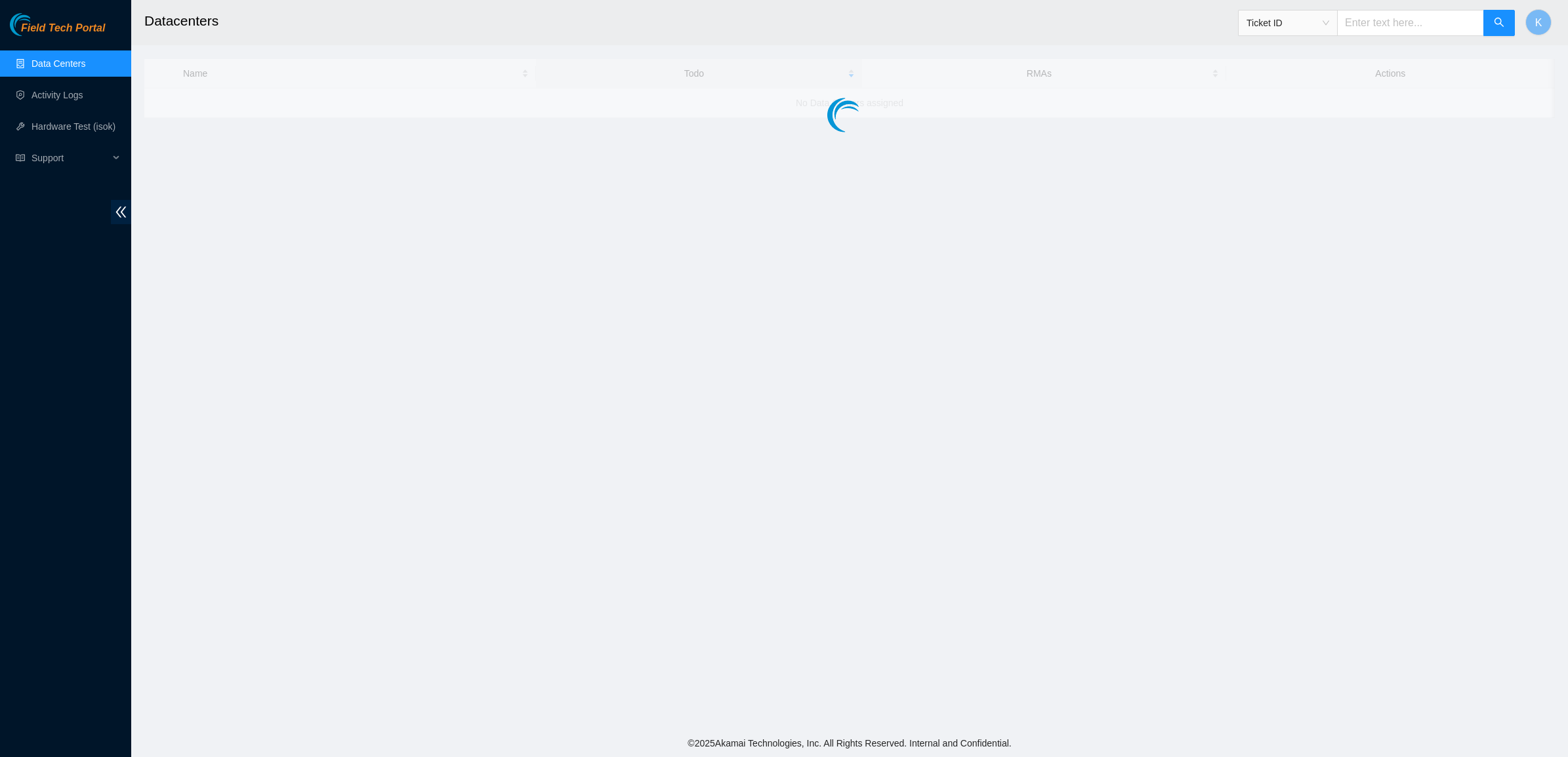
click at [1411, 28] on input "text" at bounding box center [1410, 23] width 147 height 26
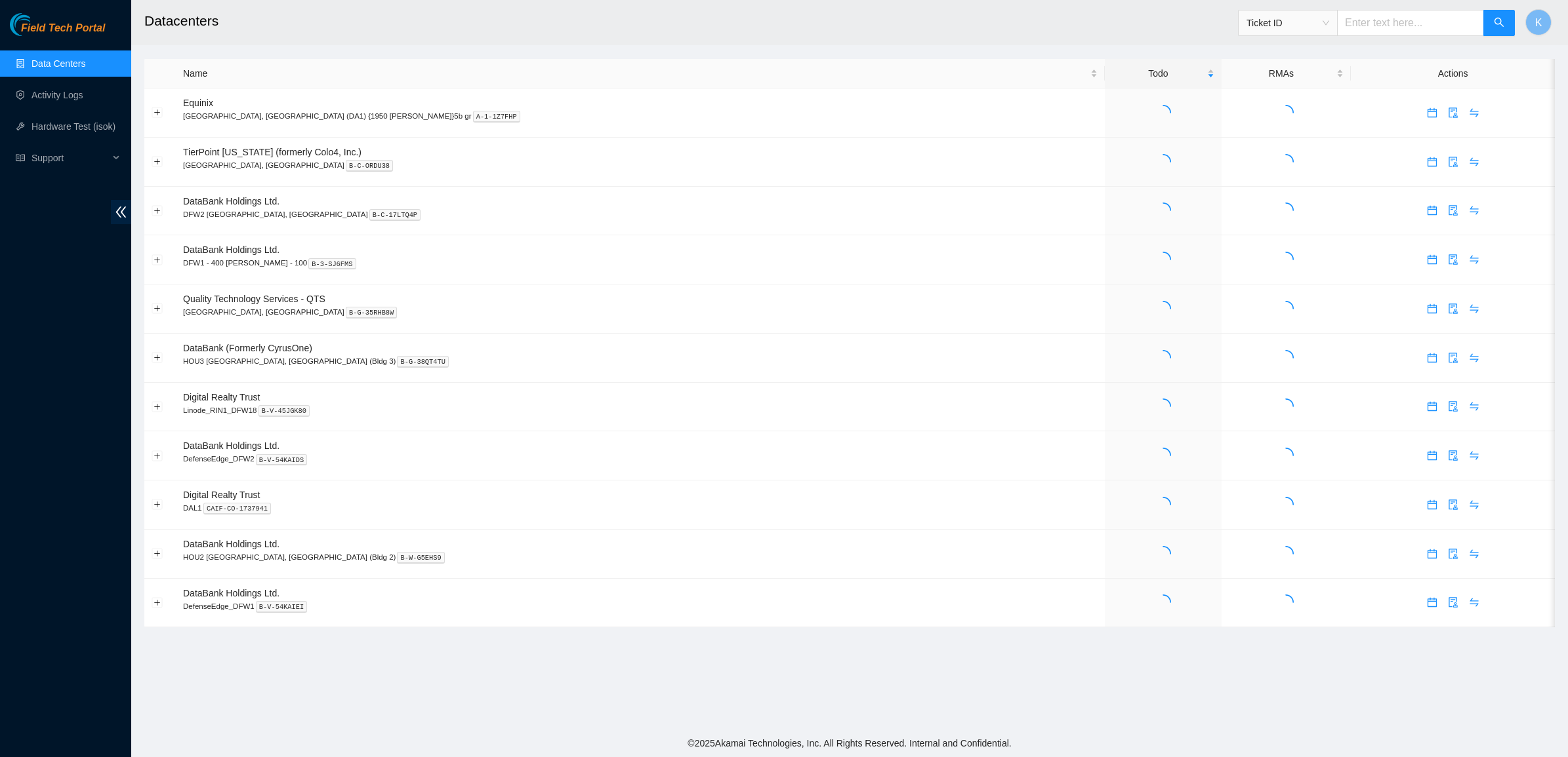
paste input "B-V-5WWVB2D"
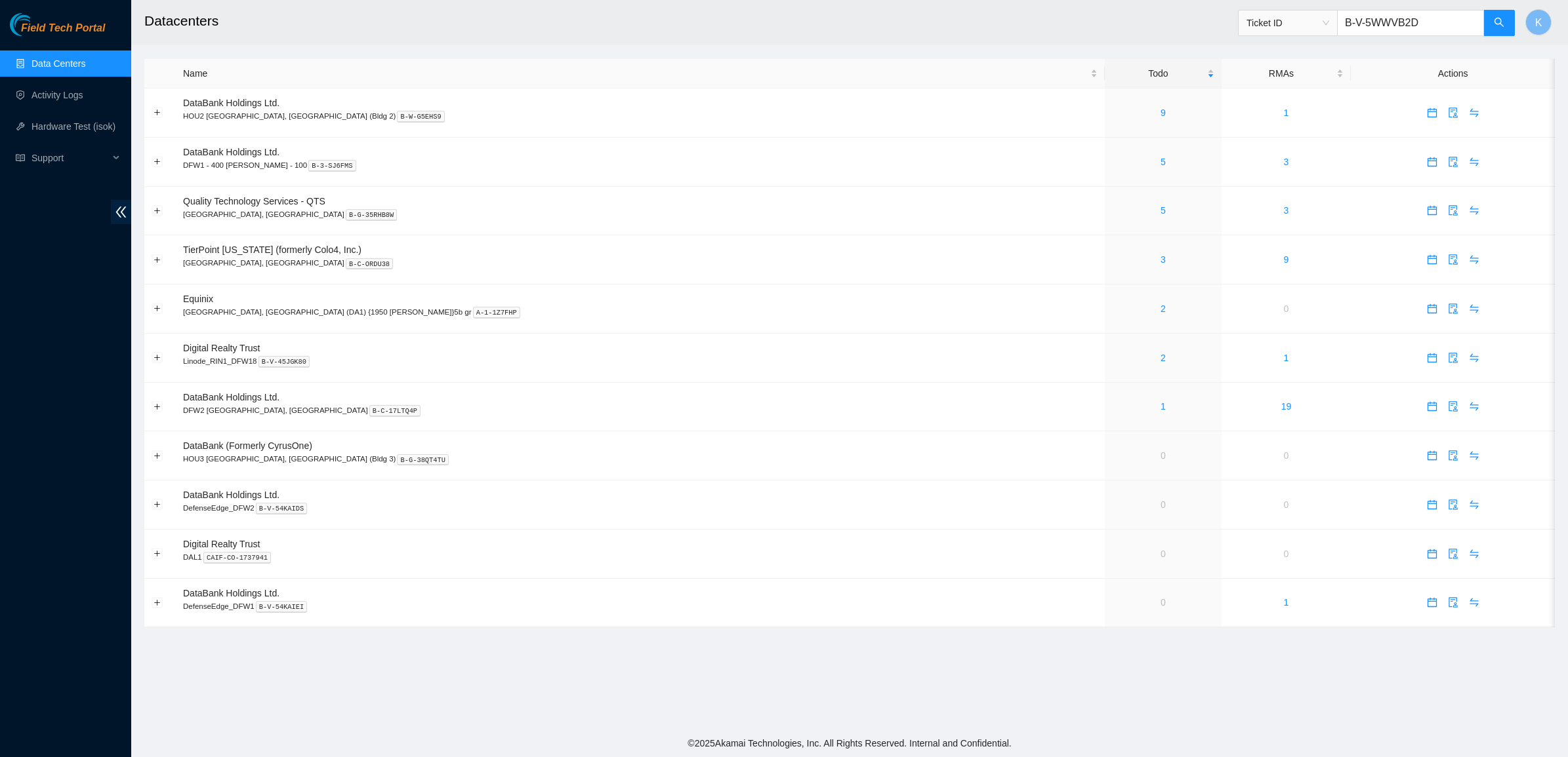
drag, startPoint x: 1437, startPoint y: 26, endPoint x: 1314, endPoint y: 24, distance: 123.0
click at [1314, 24] on span "Ticket ID B-V-5WWVB2D" at bounding box center [1377, 23] width 277 height 26
type input "B-V-5WWVB2D"
click at [1112, 164] on div "5" at bounding box center [1162, 162] width 101 height 15
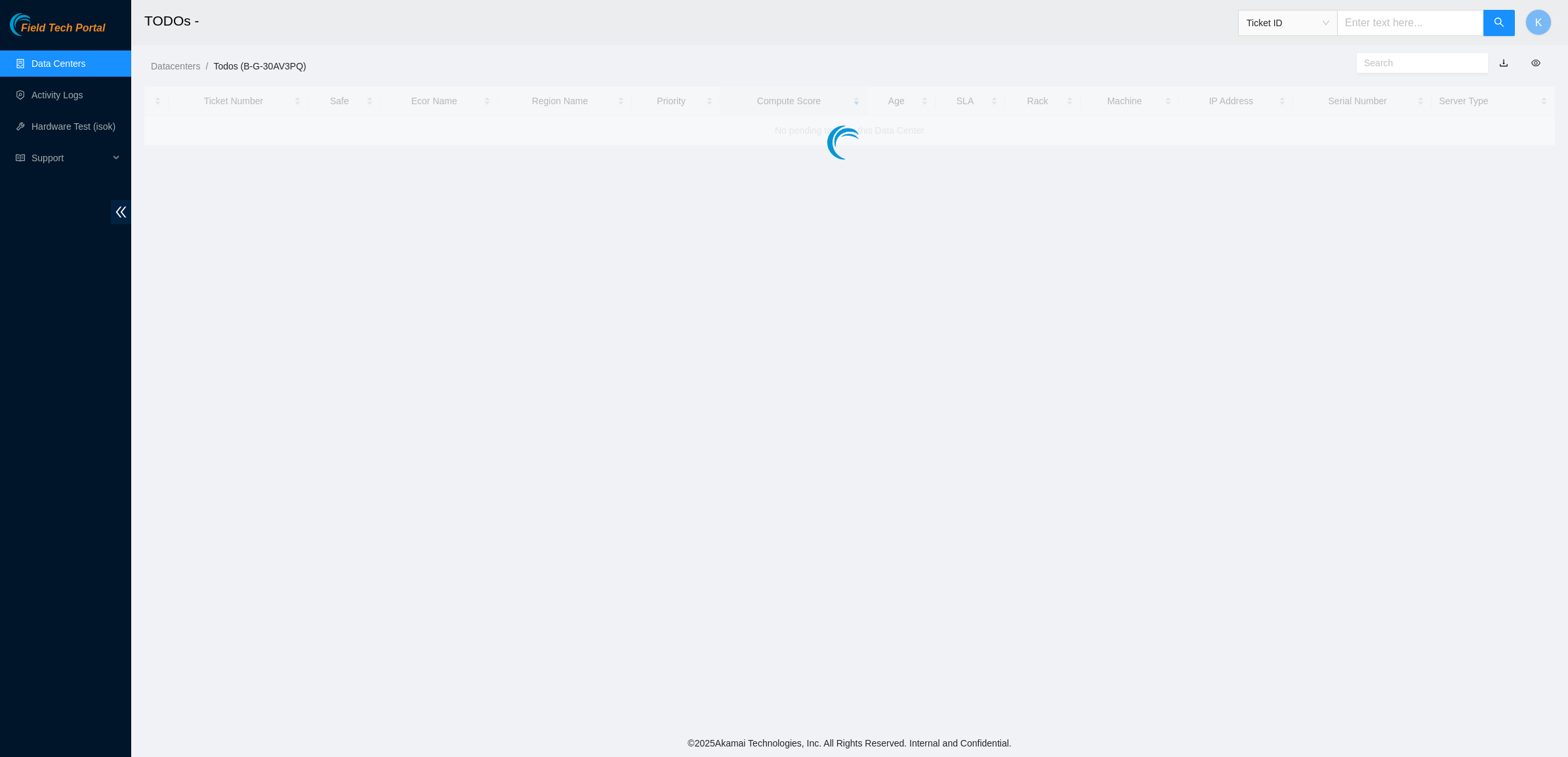
click at [1011, 163] on main "TODOs - Ticket ID K Datacenters / Todos (B-G-30AV3PQ) / Ticket Number Safe Ecor…" at bounding box center [849, 365] width 1437 height 730
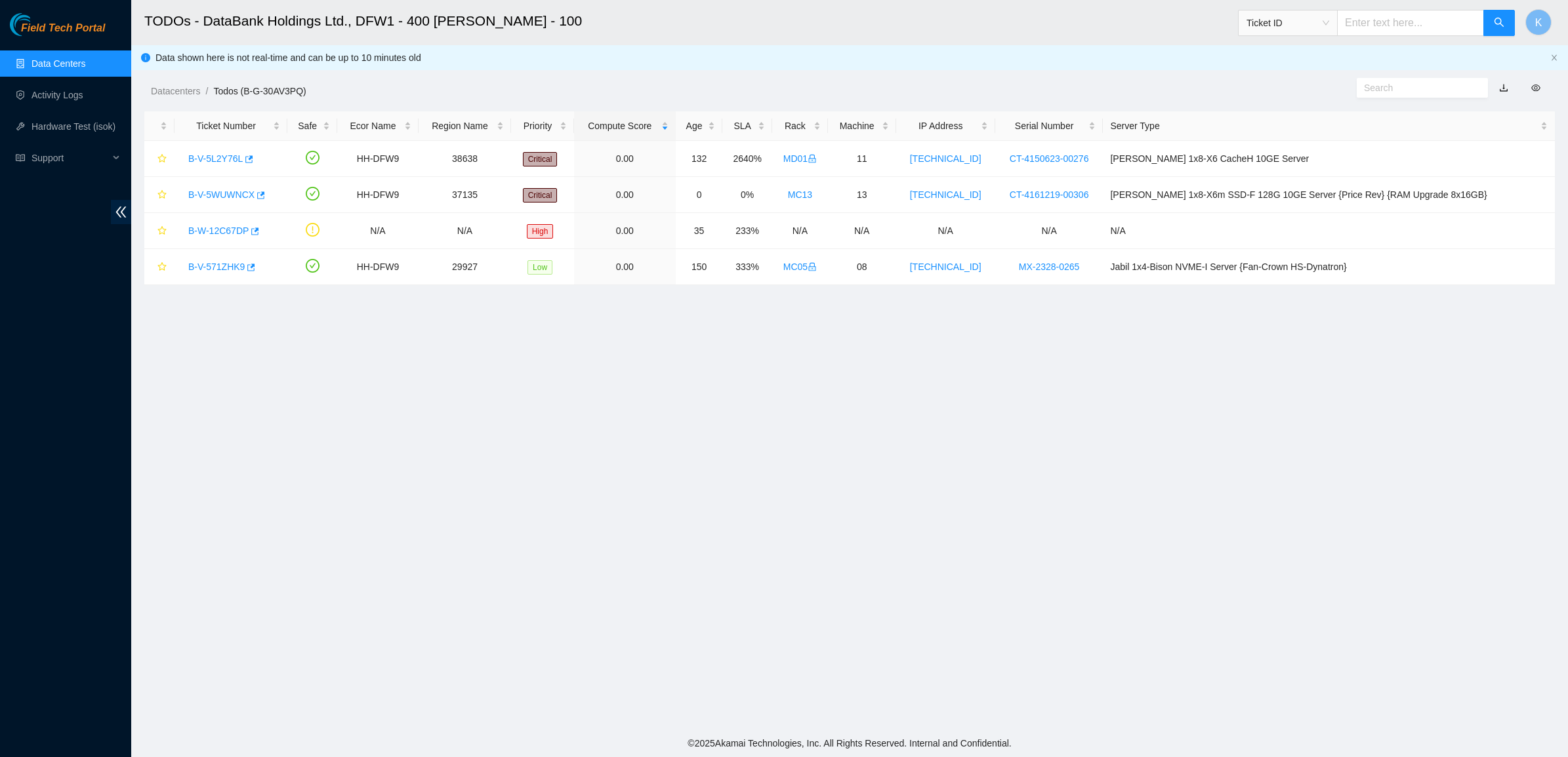
click at [1394, 96] on span at bounding box center [1422, 88] width 131 height 20
click at [1398, 90] on input "text" at bounding box center [1417, 88] width 107 height 15
paste input "B-V-5WWVB2D"
type input "B-V-5WWVB2D"
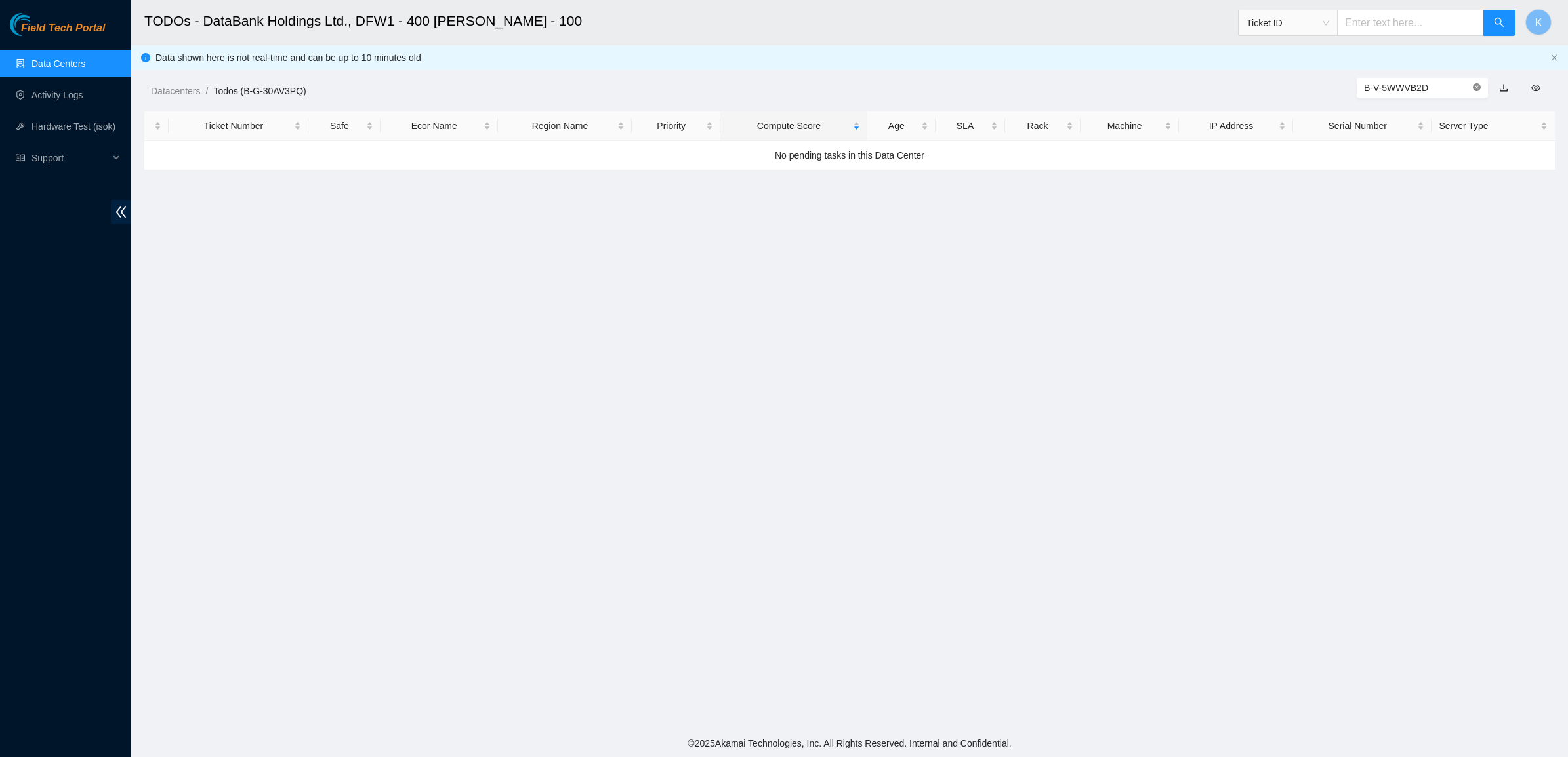
click at [1475, 86] on icon "close-circle" at bounding box center [1476, 87] width 8 height 8
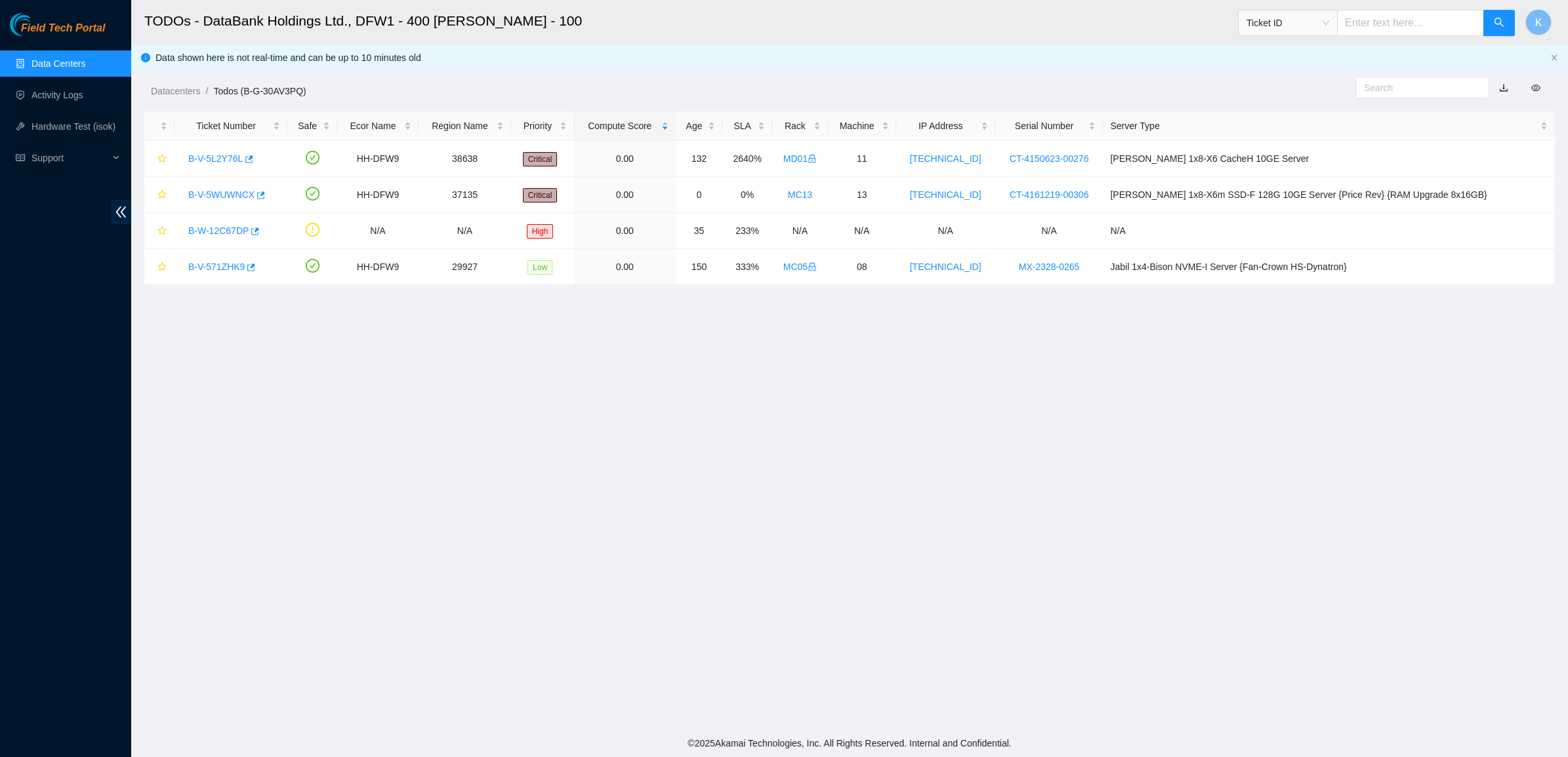
click at [44, 58] on link "Data Centers" at bounding box center [58, 63] width 54 height 10
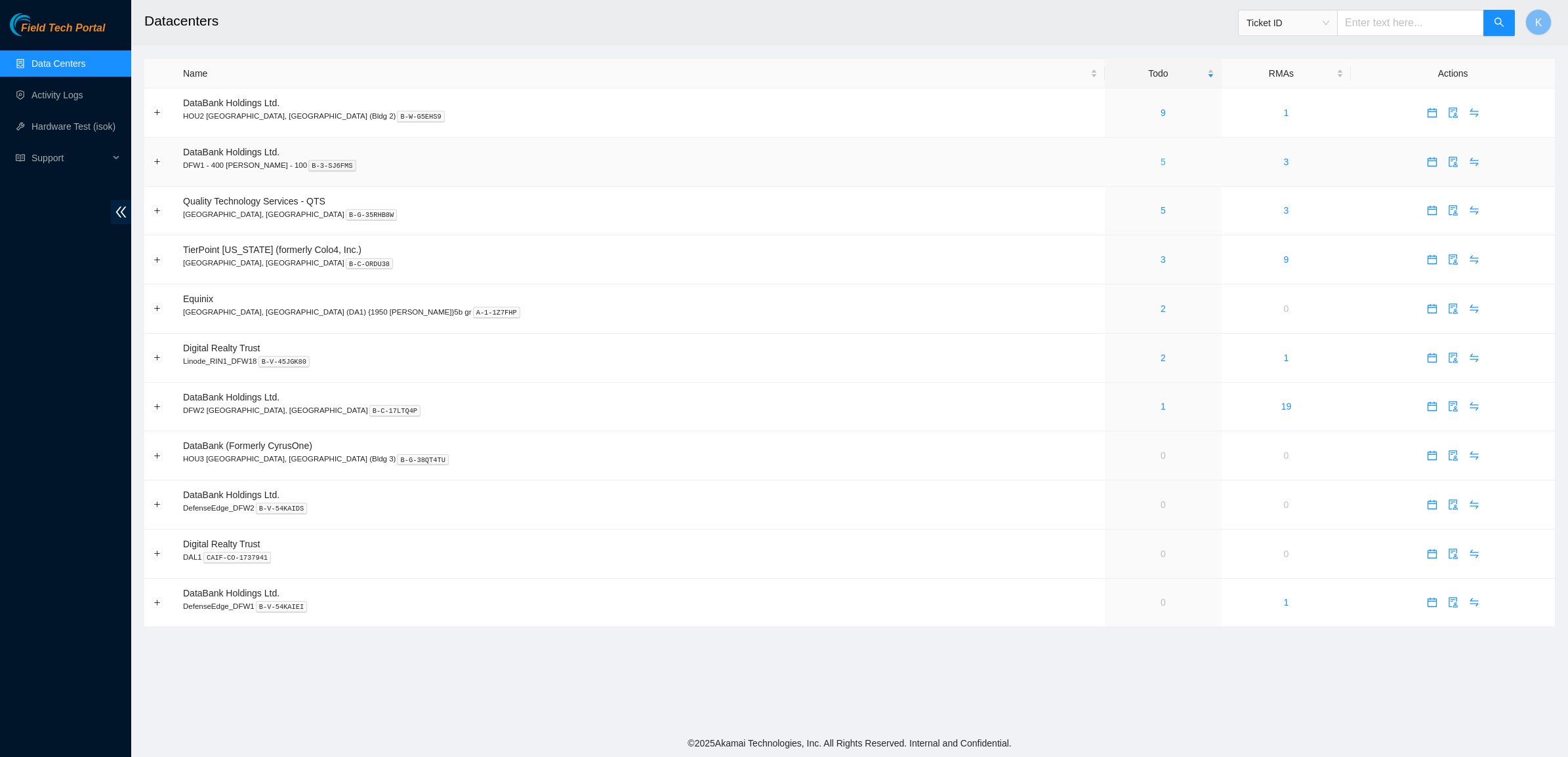
click at [1160, 161] on link "5" at bounding box center [1162, 162] width 5 height 10
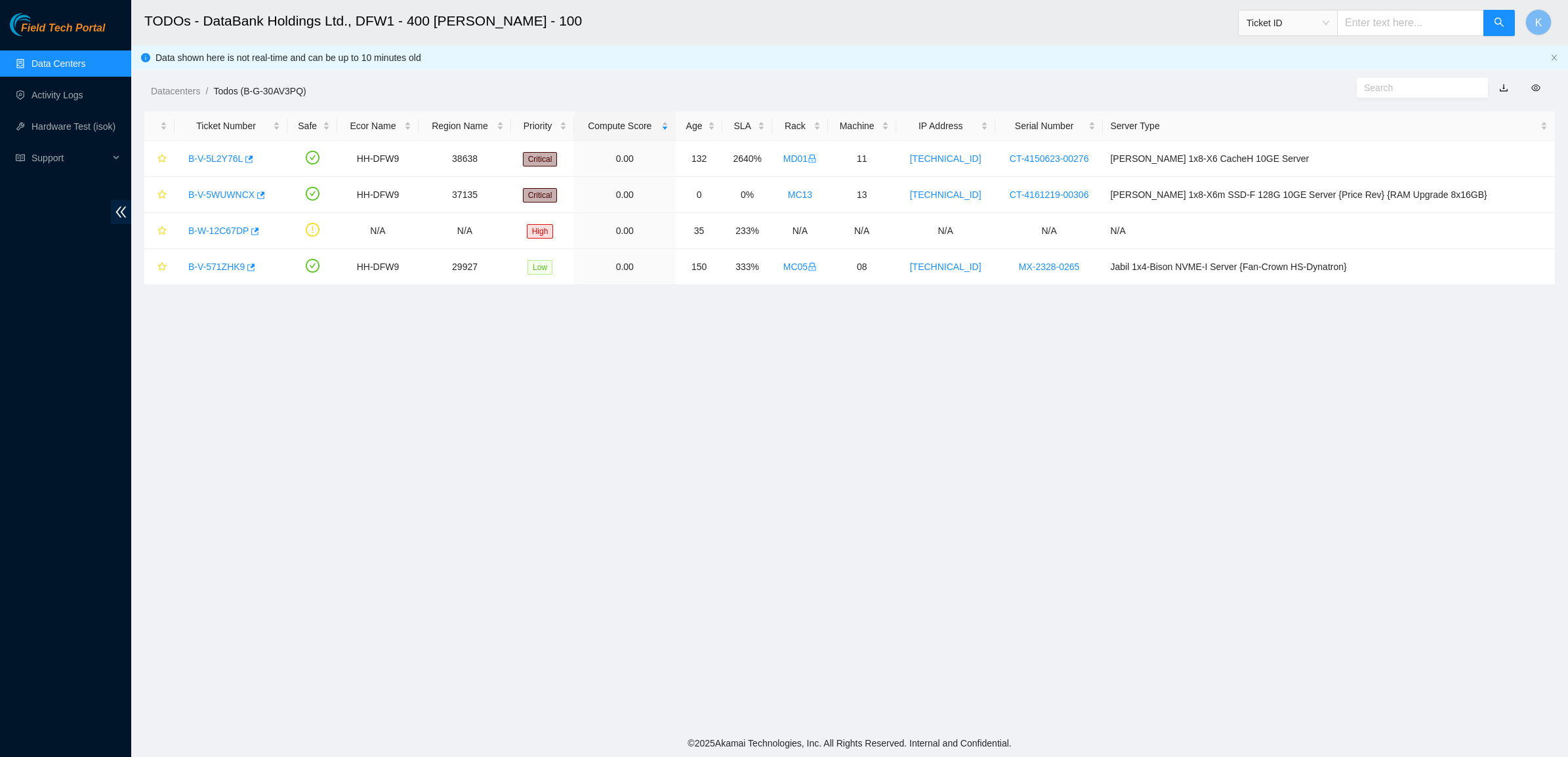
click at [1410, 81] on input "text" at bounding box center [1417, 88] width 107 height 15
paste input "B-V-5WWVB2D"
type input "B-V-5WWVB2D"
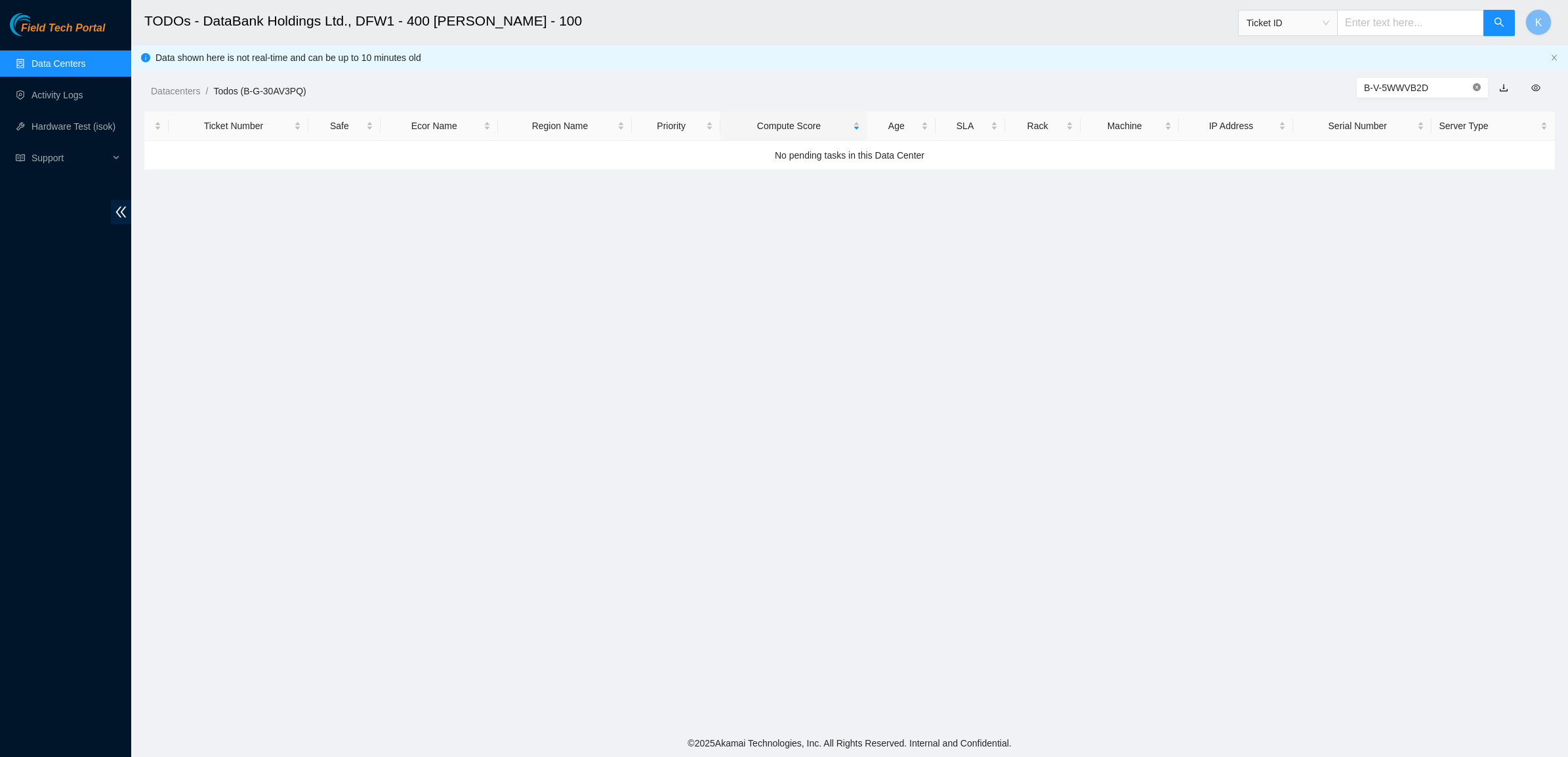
click at [1478, 88] on icon "close-circle" at bounding box center [1476, 87] width 8 height 8
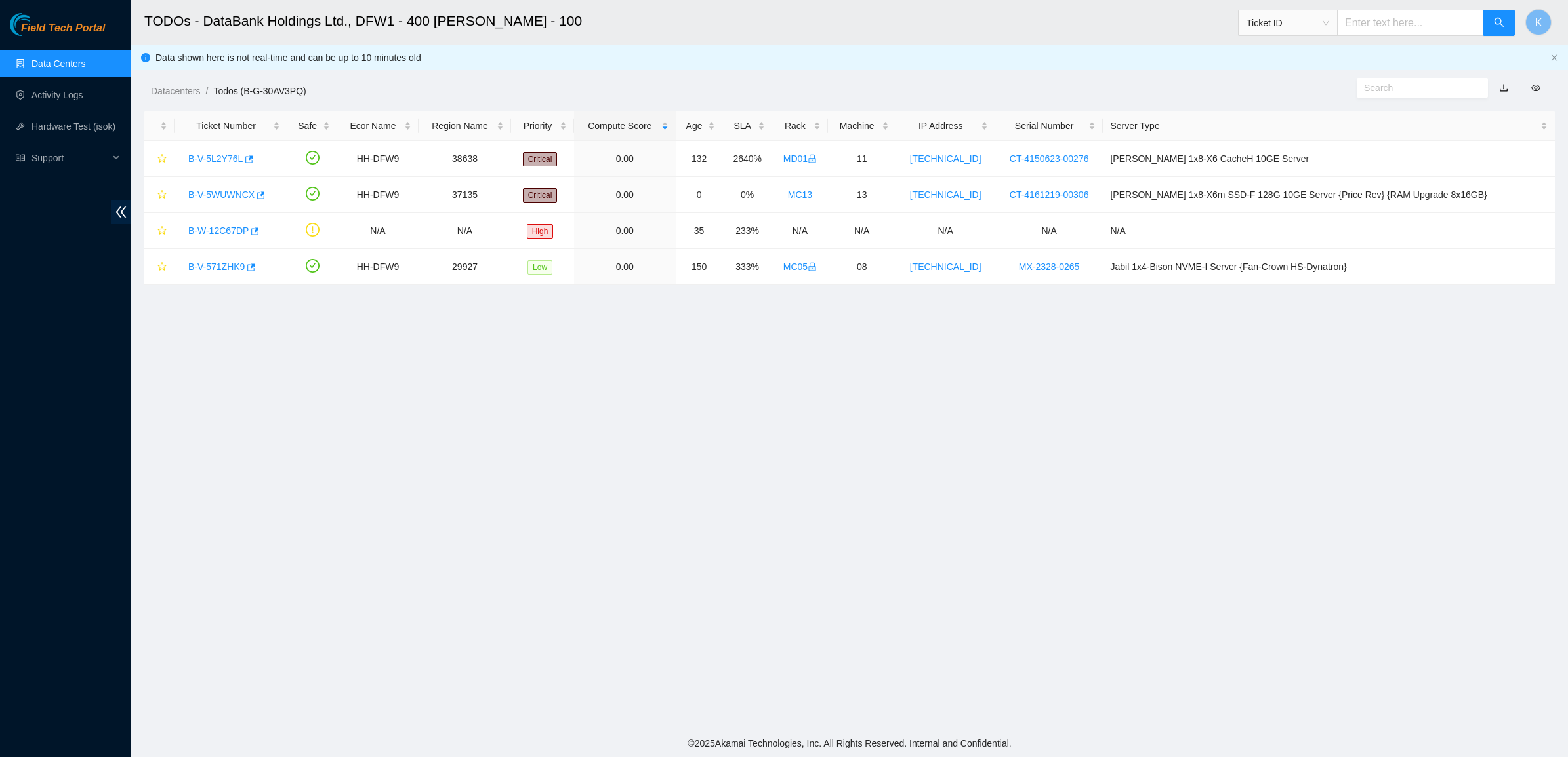
click at [1424, 18] on input "text" at bounding box center [1410, 23] width 147 height 26
paste input "B-V-5WWVB2D"
type input "B-V-5WWVB2D"
click at [1487, 22] on button "button" at bounding box center [1499, 23] width 31 height 26
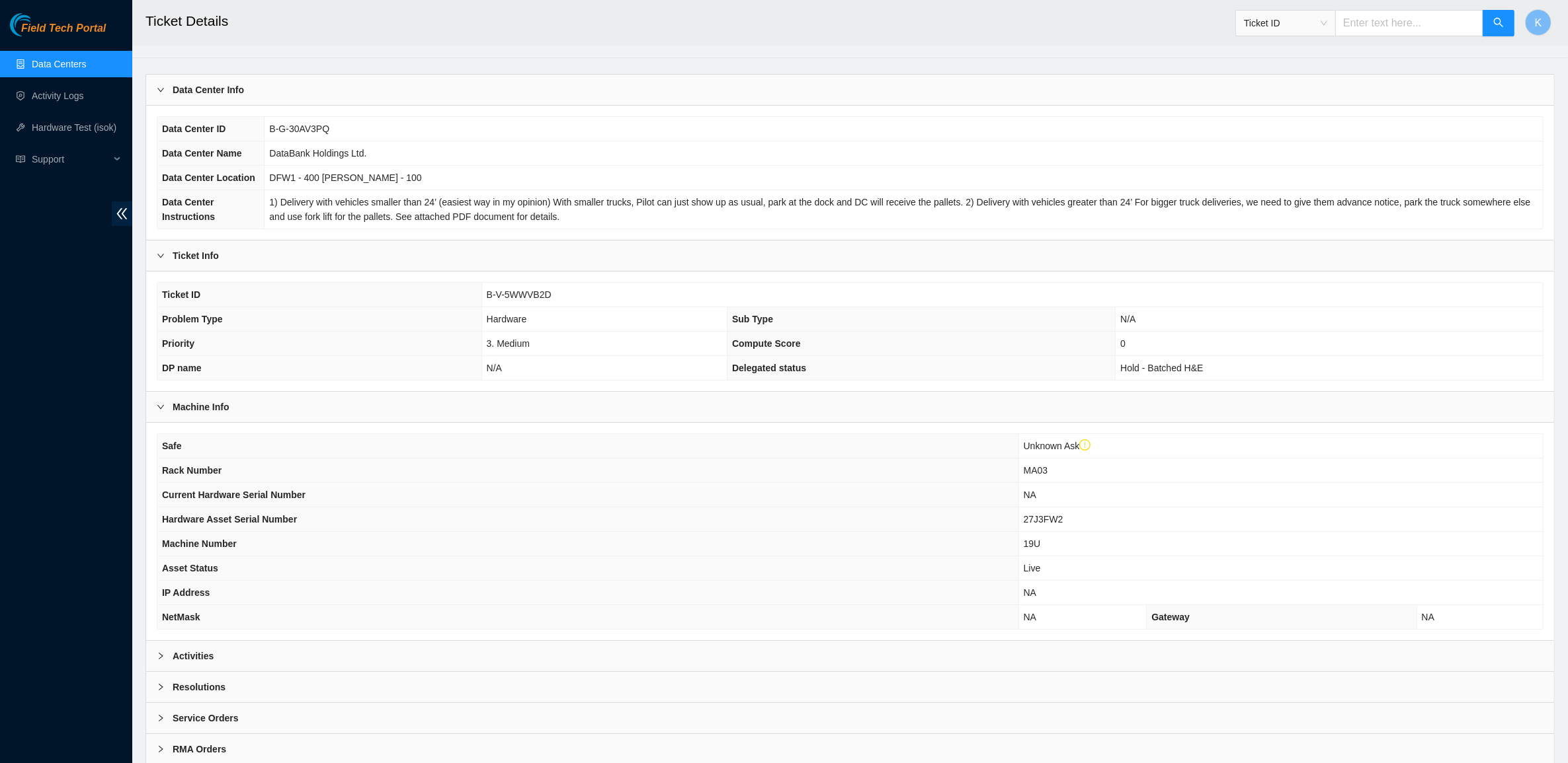
scroll to position [104, 0]
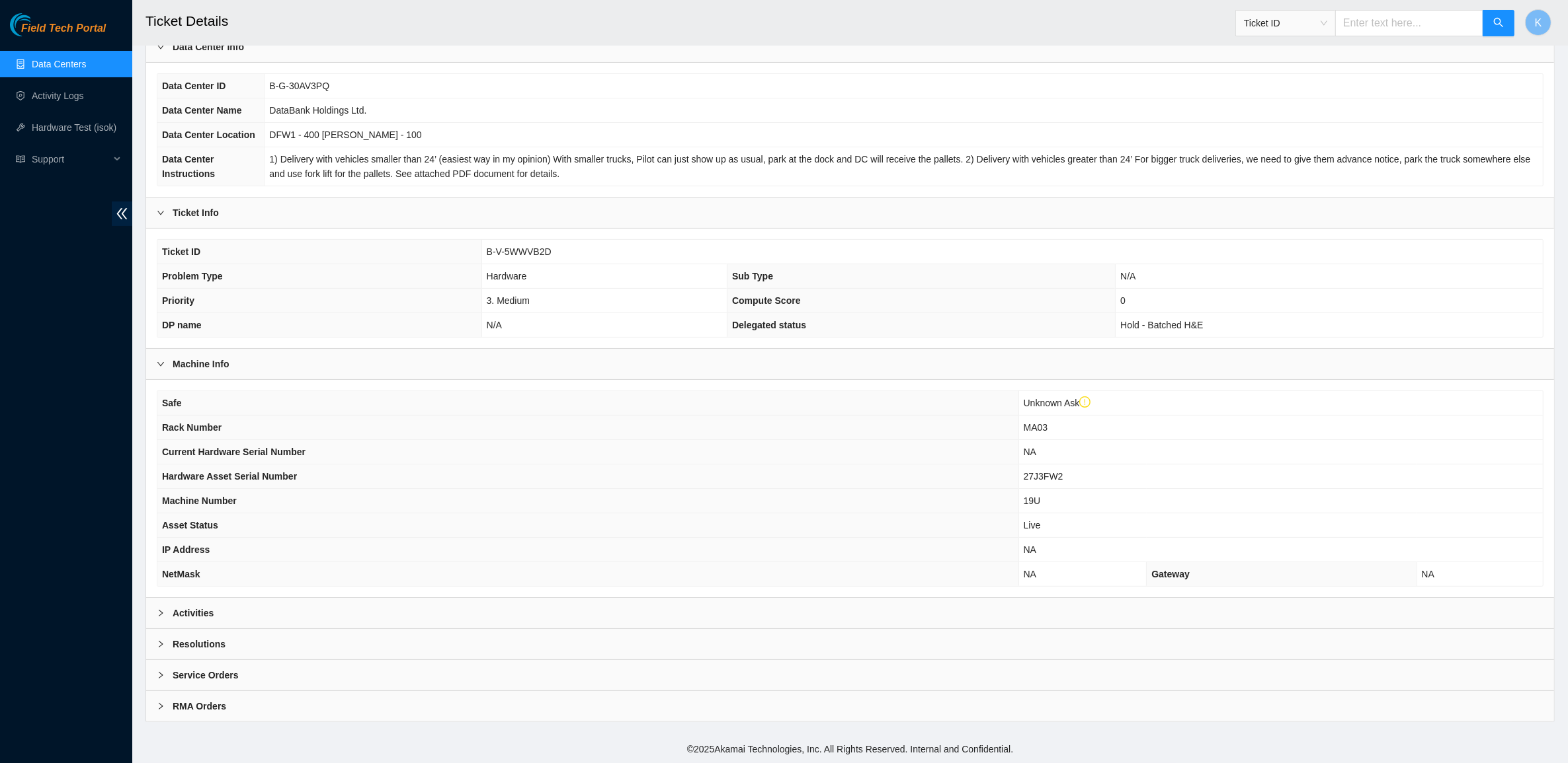
click at [207, 612] on b "Activities" at bounding box center [193, 613] width 41 height 15
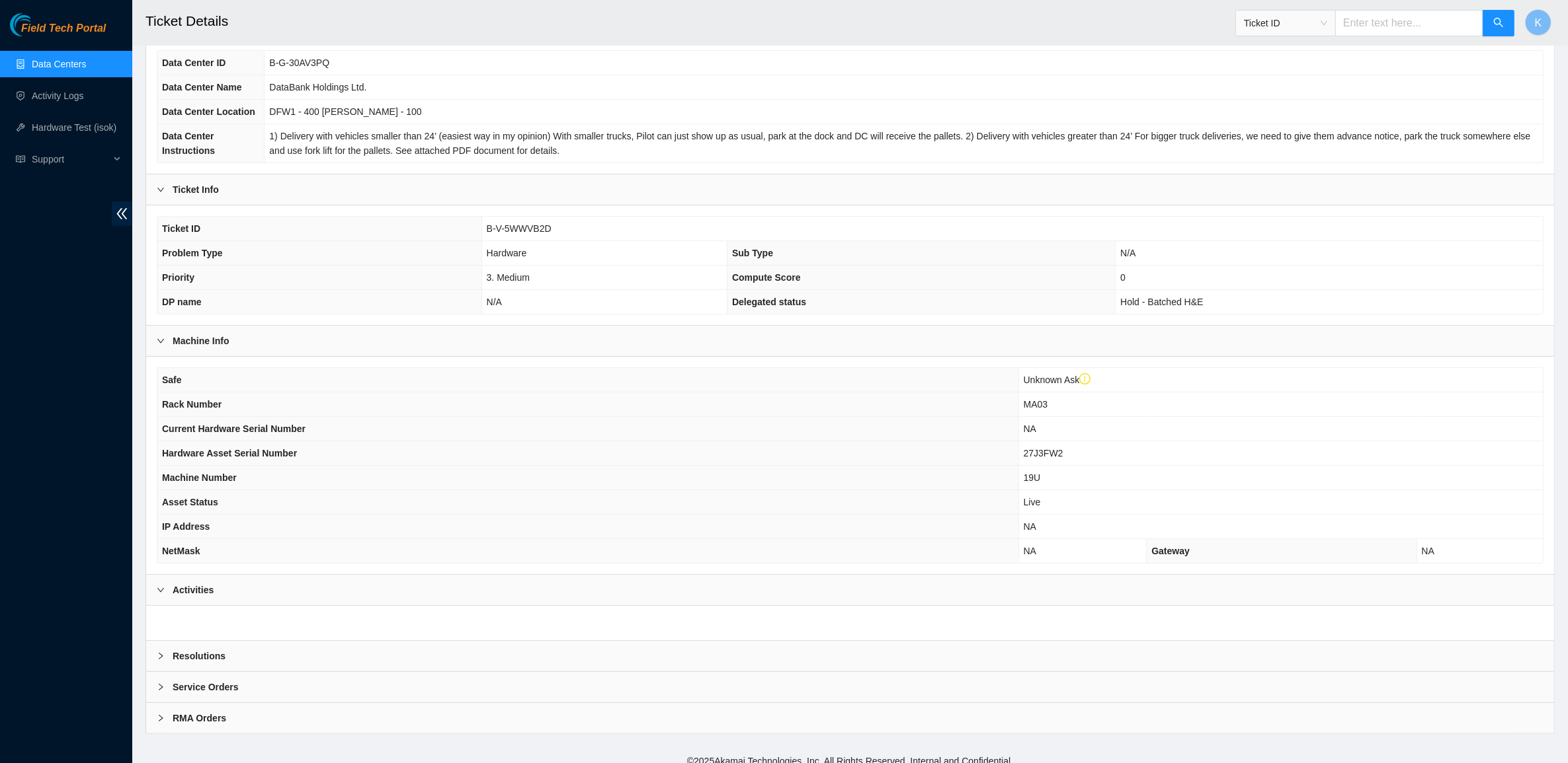
scroll to position [140, 0]
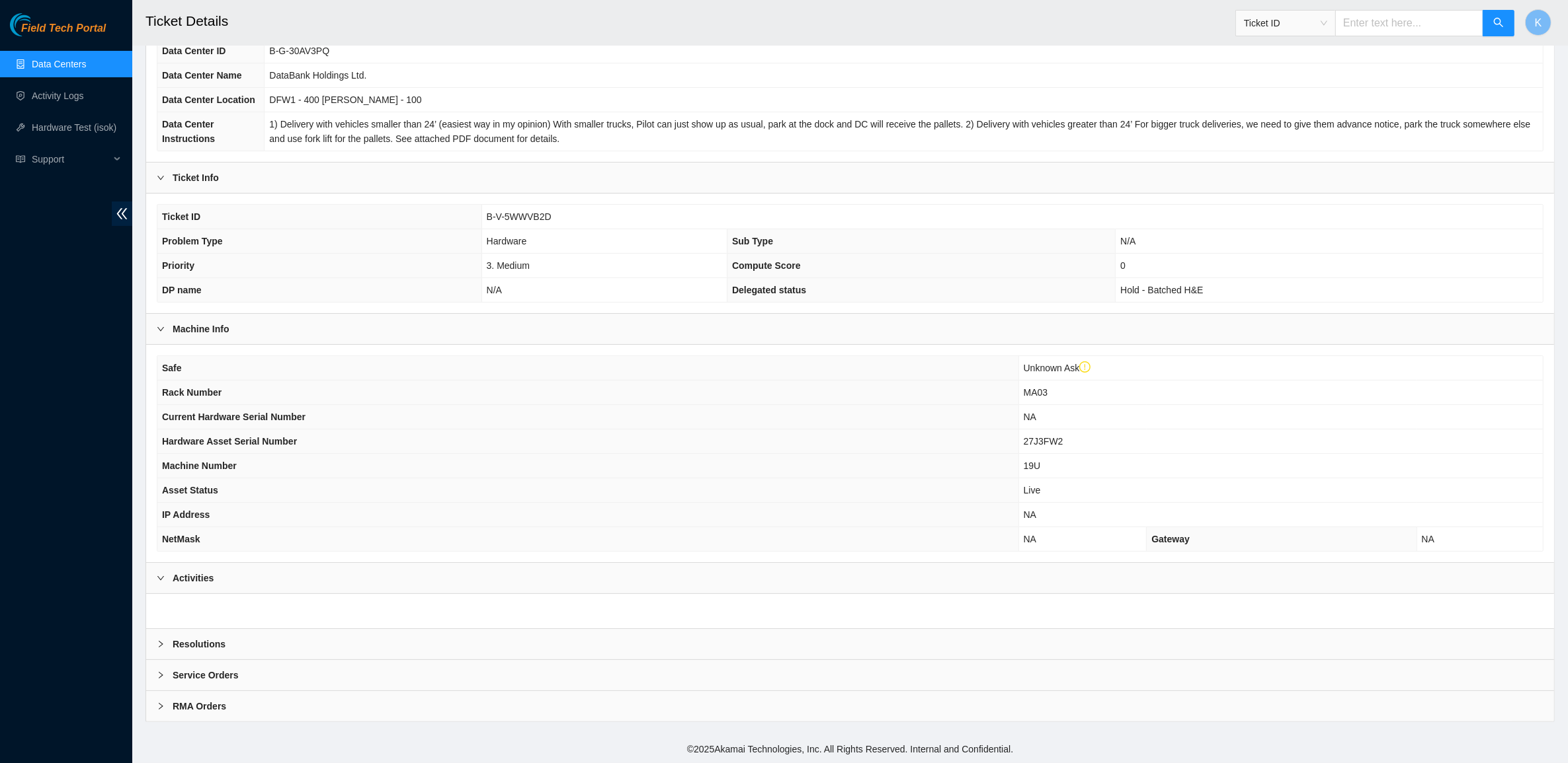
drag, startPoint x: 212, startPoint y: 629, endPoint x: 213, endPoint y: 639, distance: 10.0
click at [212, 630] on div "Resolutions" at bounding box center [850, 644] width 1408 height 30
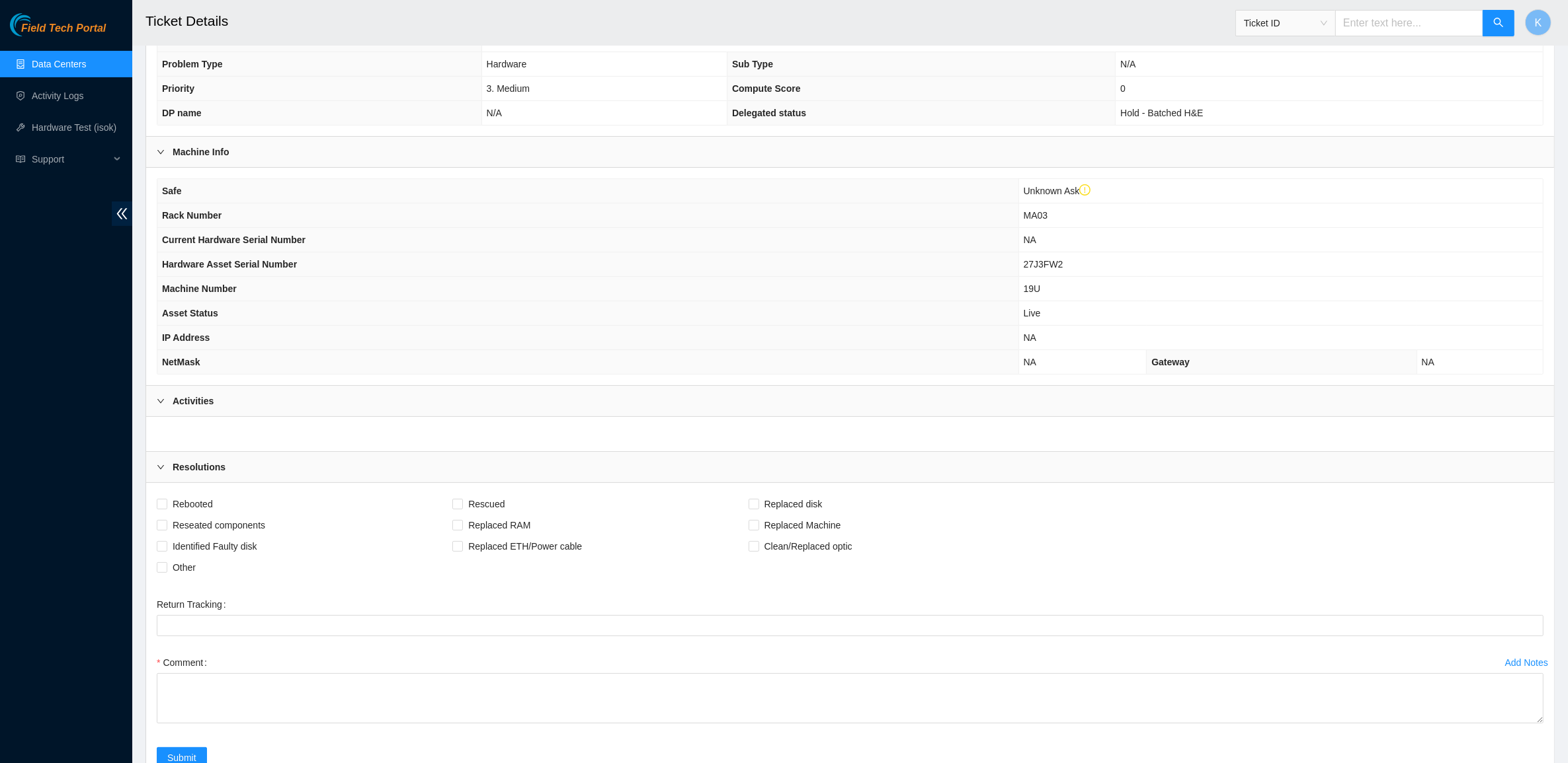
scroll to position [331, 0]
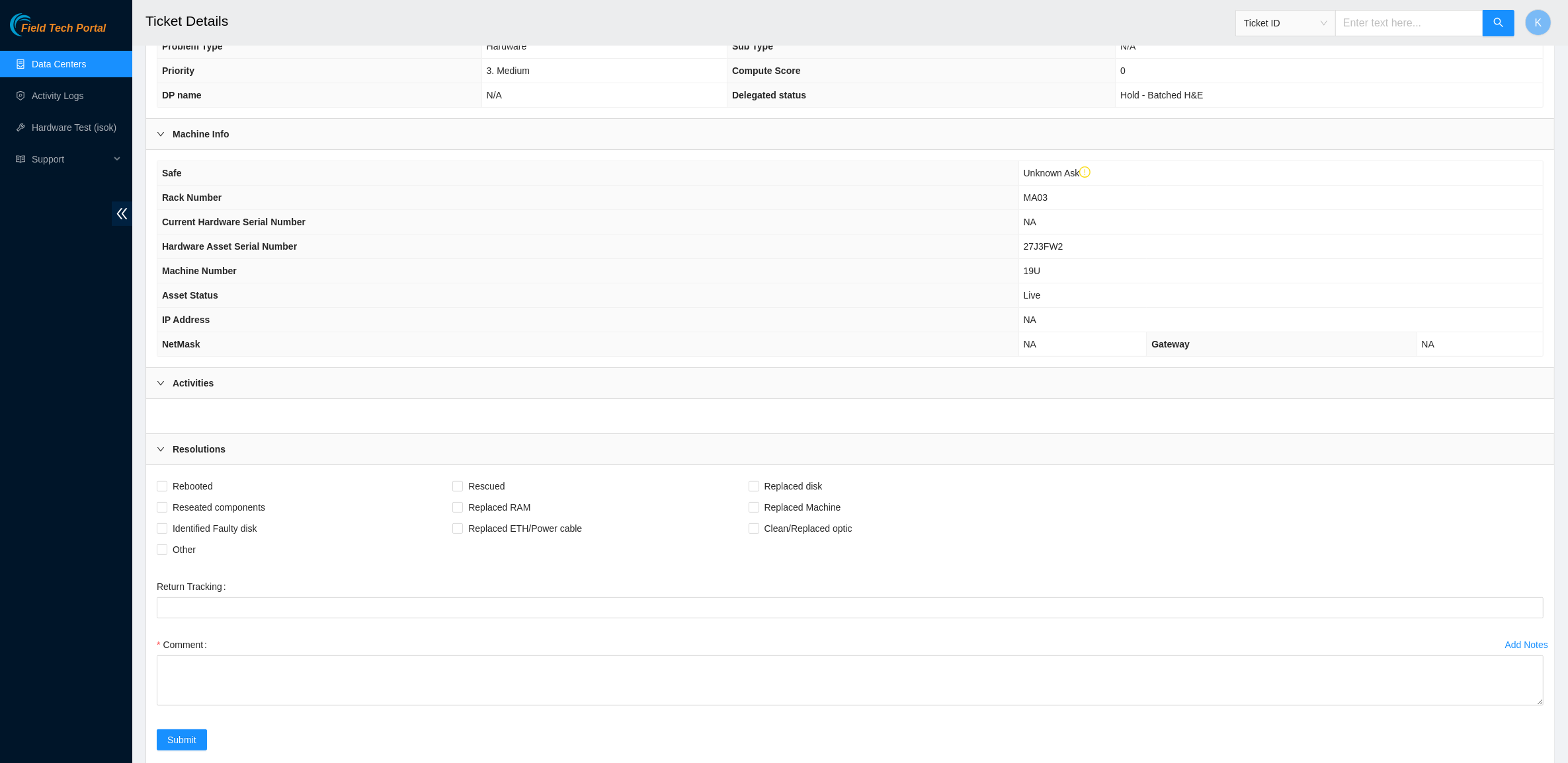
click at [82, 62] on link "Data Centers" at bounding box center [59, 64] width 54 height 10
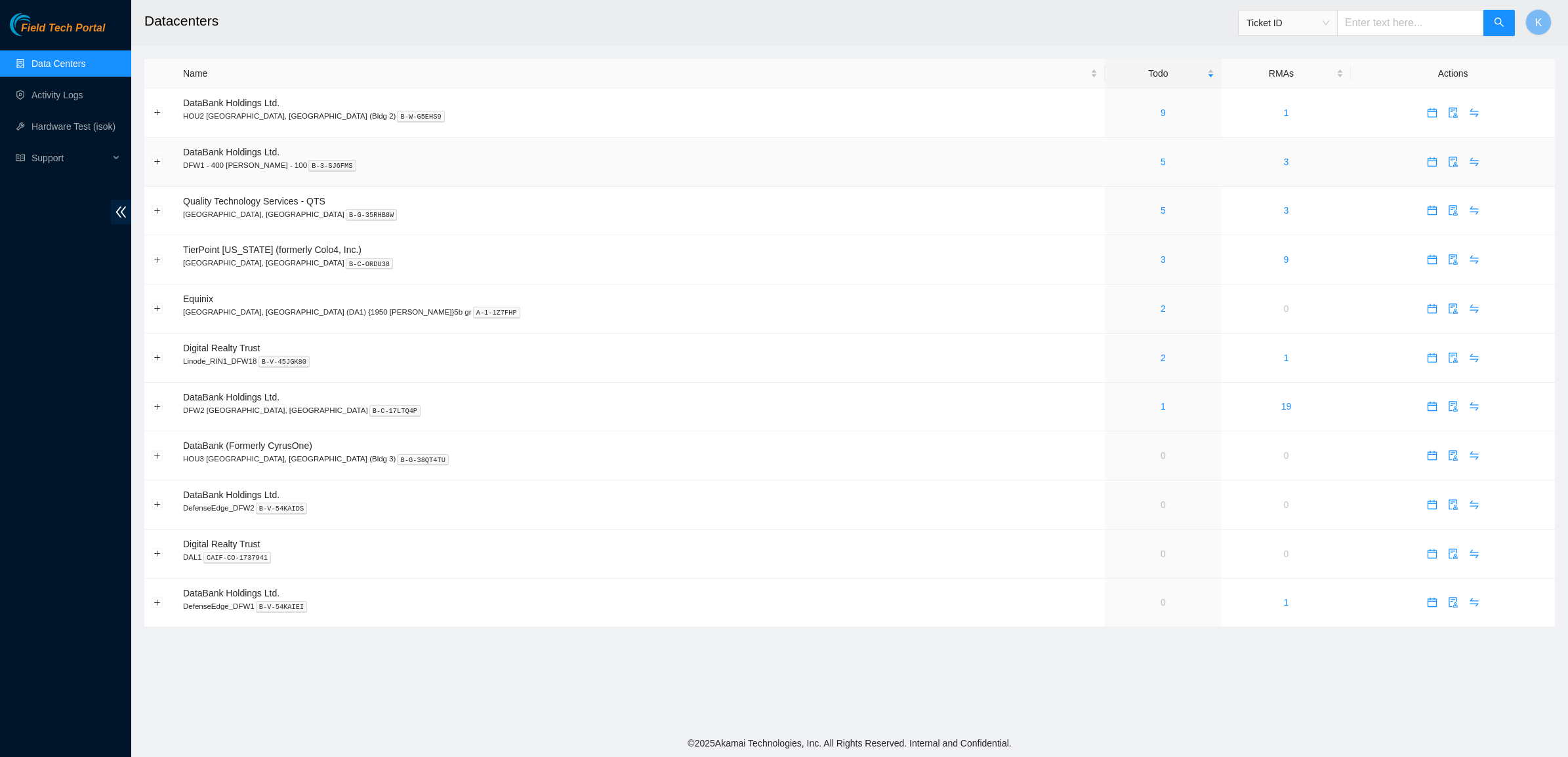
click at [1105, 175] on td "5" at bounding box center [1162, 162] width 116 height 49
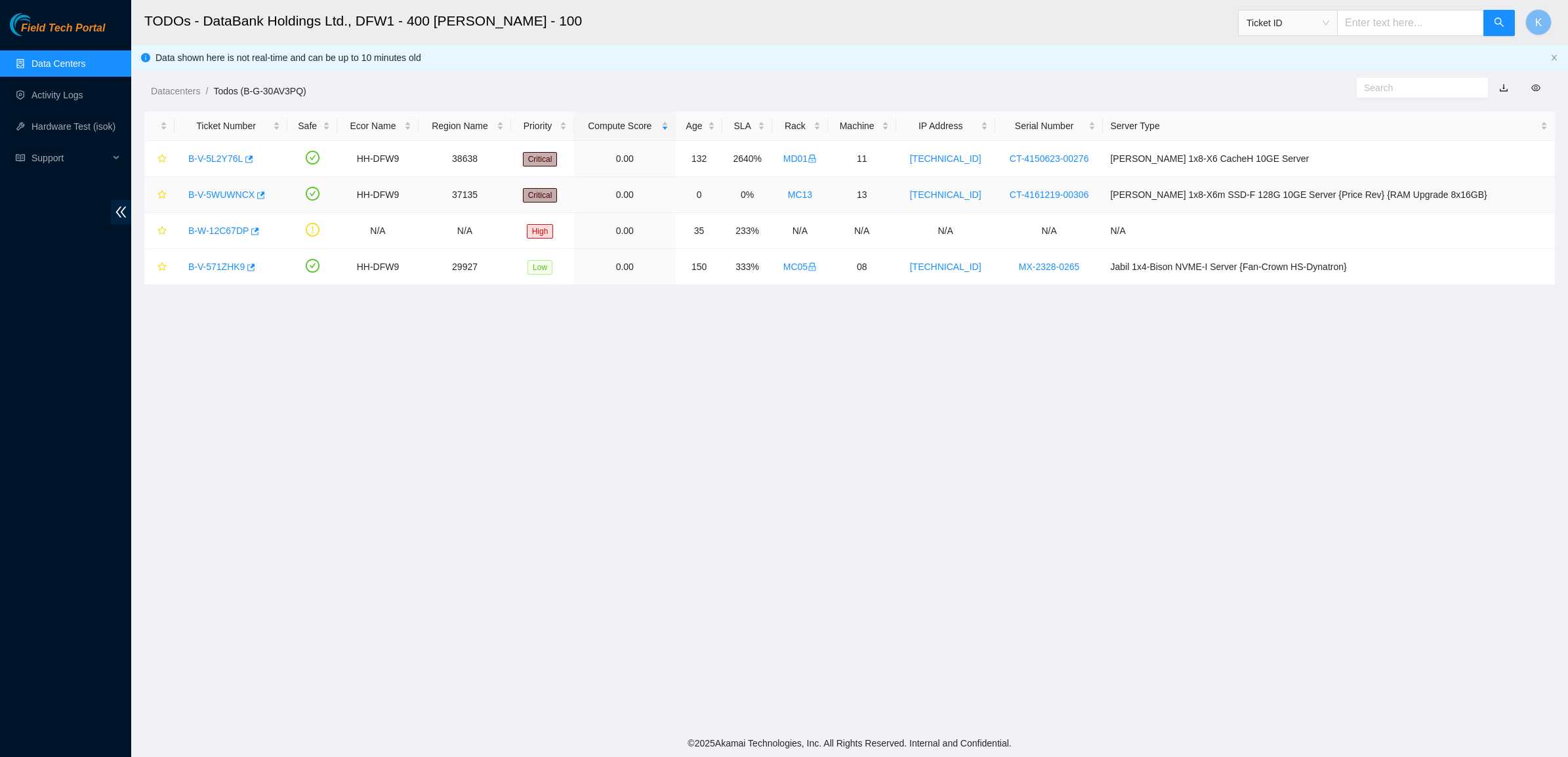
click at [231, 198] on link "B-V-5WUWNCX" at bounding box center [221, 195] width 66 height 10
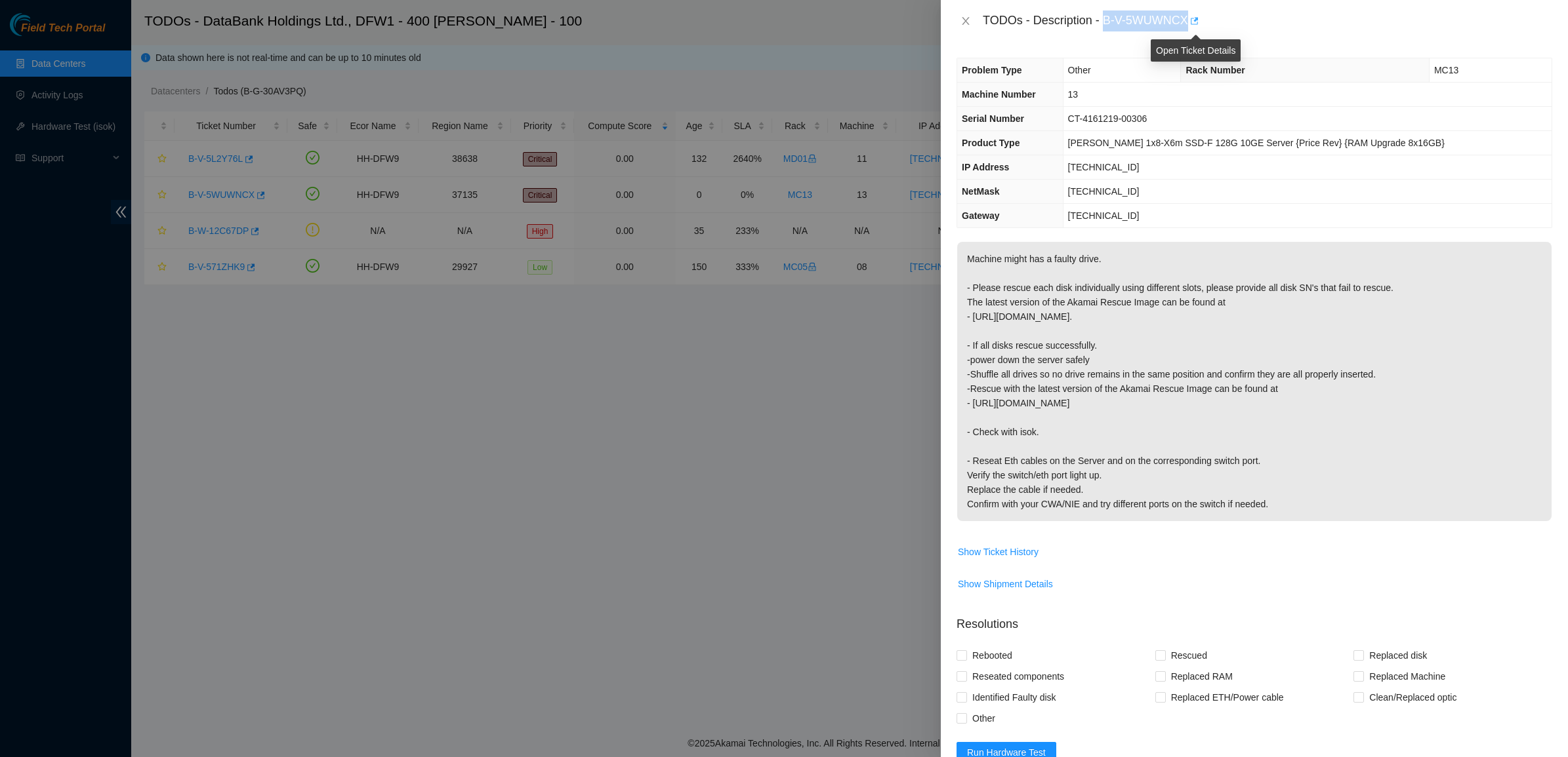
drag, startPoint x: 1104, startPoint y: 23, endPoint x: 1189, endPoint y: 27, distance: 85.1
click at [1189, 27] on div "TODOs - Description - B-V-5WUWNCX" at bounding box center [1267, 20] width 569 height 21
copy div "B-V-5WUWNCX"
click at [965, 17] on icon "close" at bounding box center [965, 21] width 10 height 10
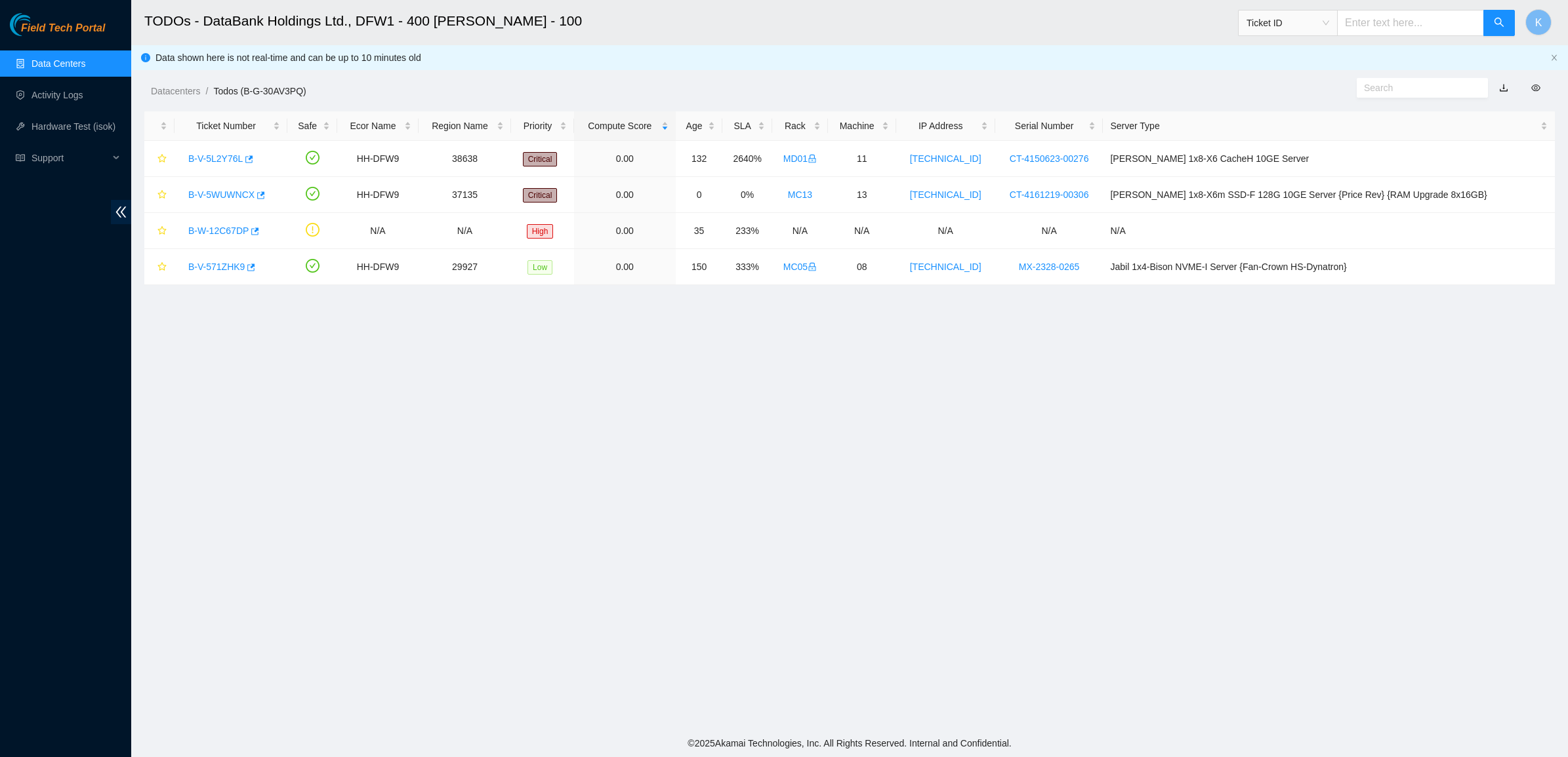
click at [31, 59] on link "Data Centers" at bounding box center [58, 63] width 54 height 10
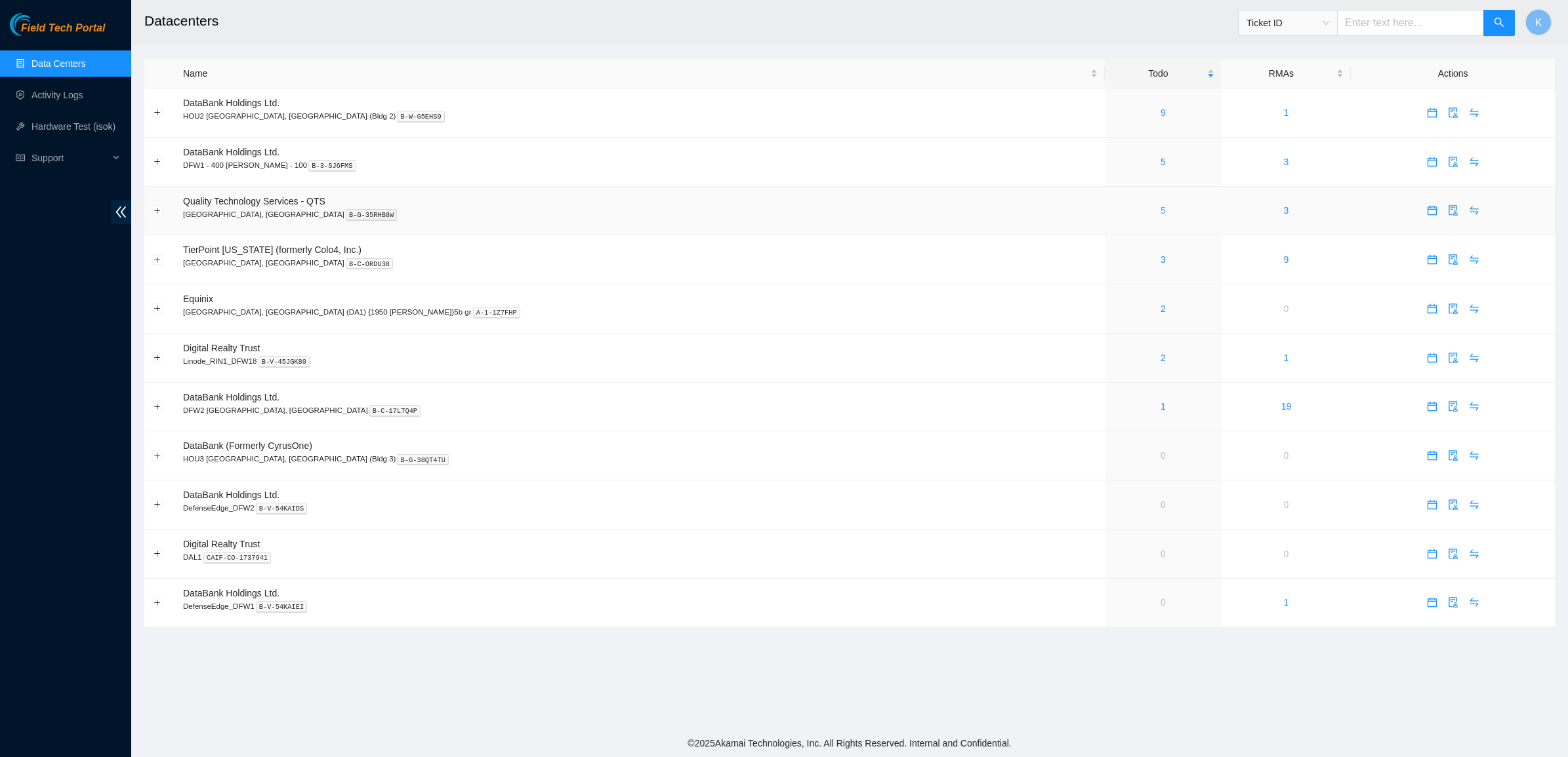
click at [1160, 211] on link "5" at bounding box center [1162, 210] width 5 height 10
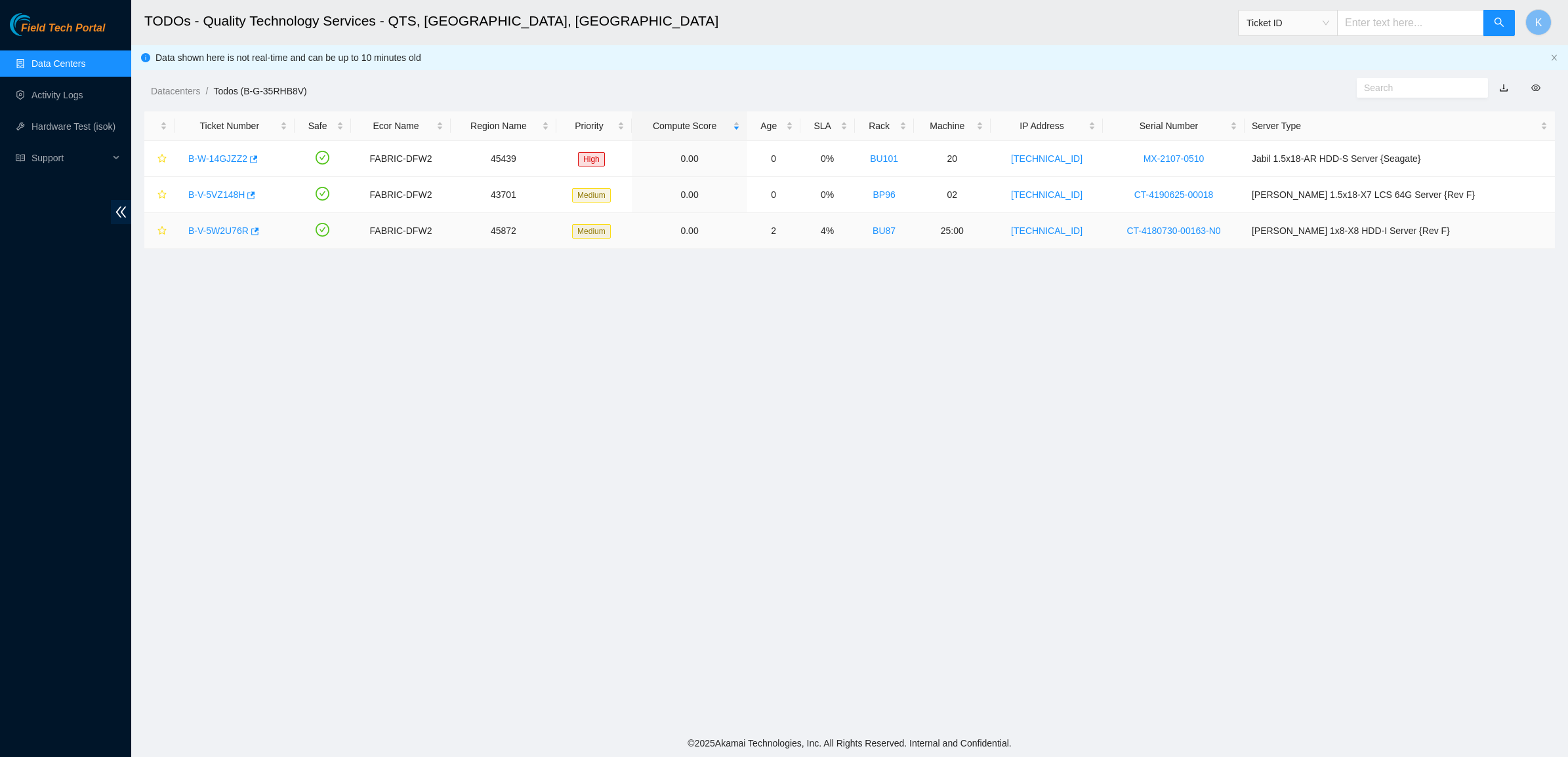
click at [202, 230] on link "B-V-5W2U76R" at bounding box center [218, 230] width 61 height 10
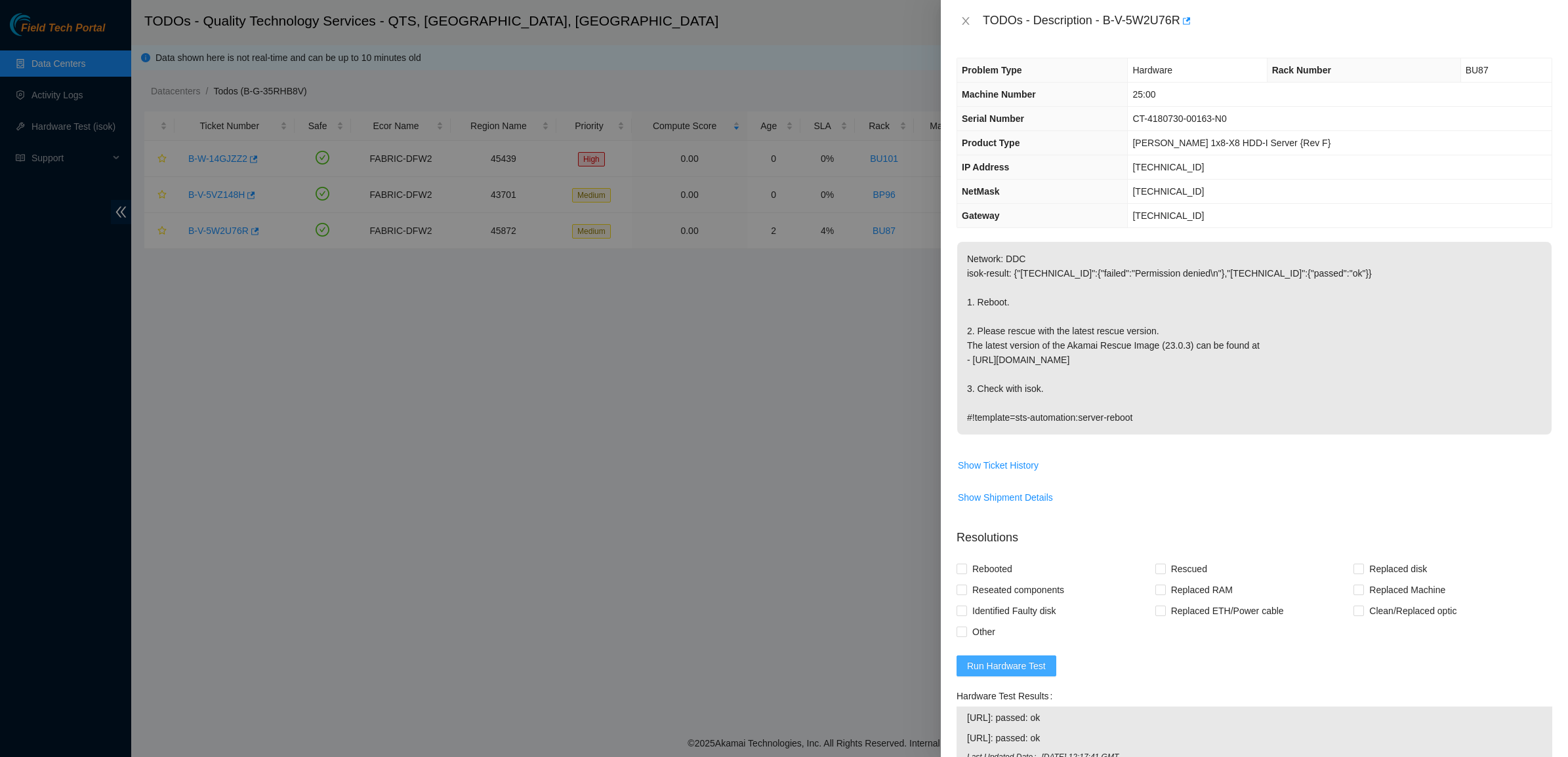
drag, startPoint x: 997, startPoint y: 664, endPoint x: 999, endPoint y: 646, distance: 18.1
click at [997, 666] on span "Run Hardware Test" at bounding box center [1006, 667] width 79 height 15
click at [789, 77] on div at bounding box center [784, 378] width 1568 height 757
click at [970, 21] on icon "close" at bounding box center [965, 21] width 10 height 10
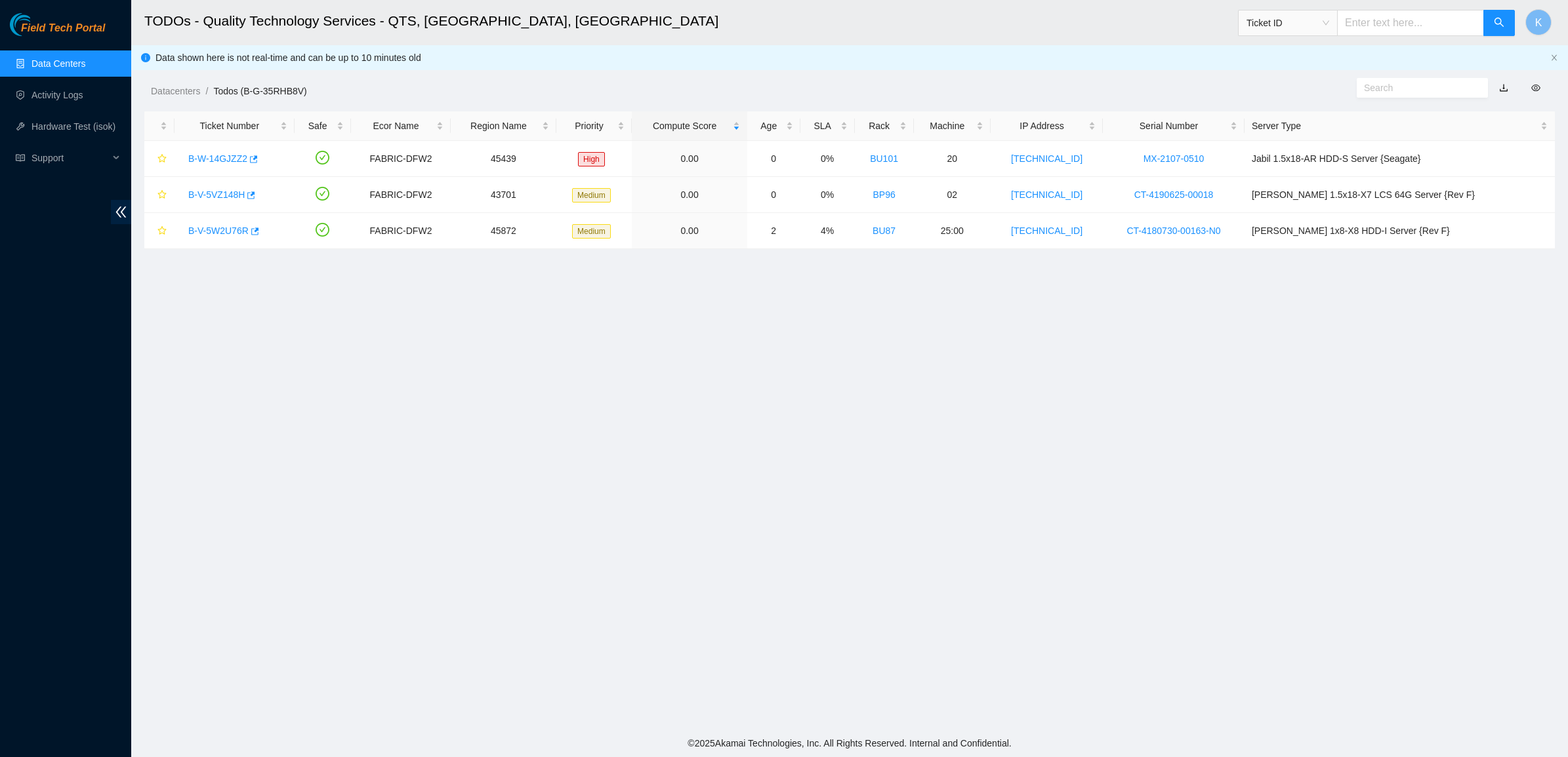
click at [73, 58] on link "Data Centers" at bounding box center [58, 63] width 54 height 10
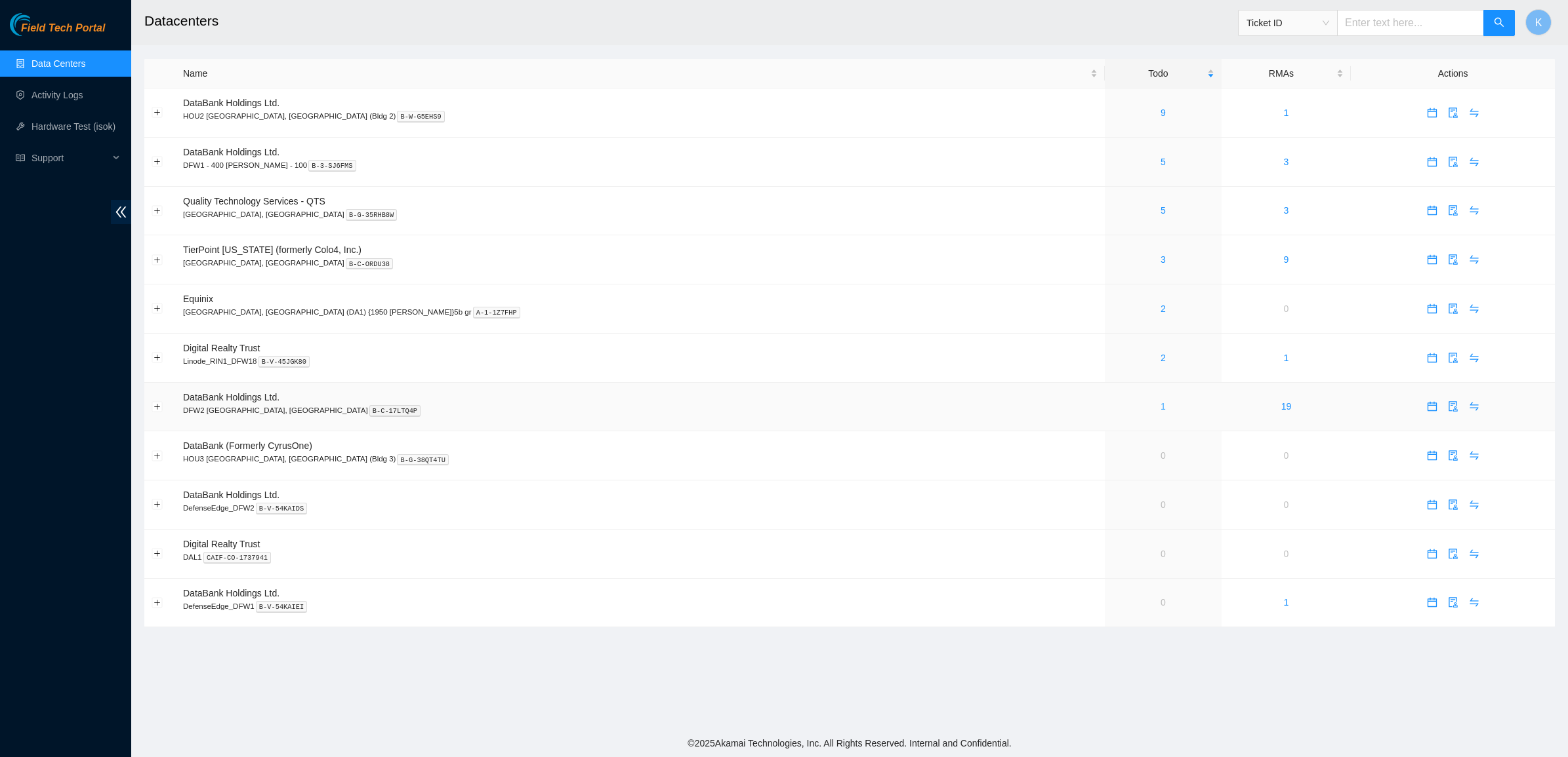
click at [1160, 407] on link "1" at bounding box center [1162, 406] width 5 height 10
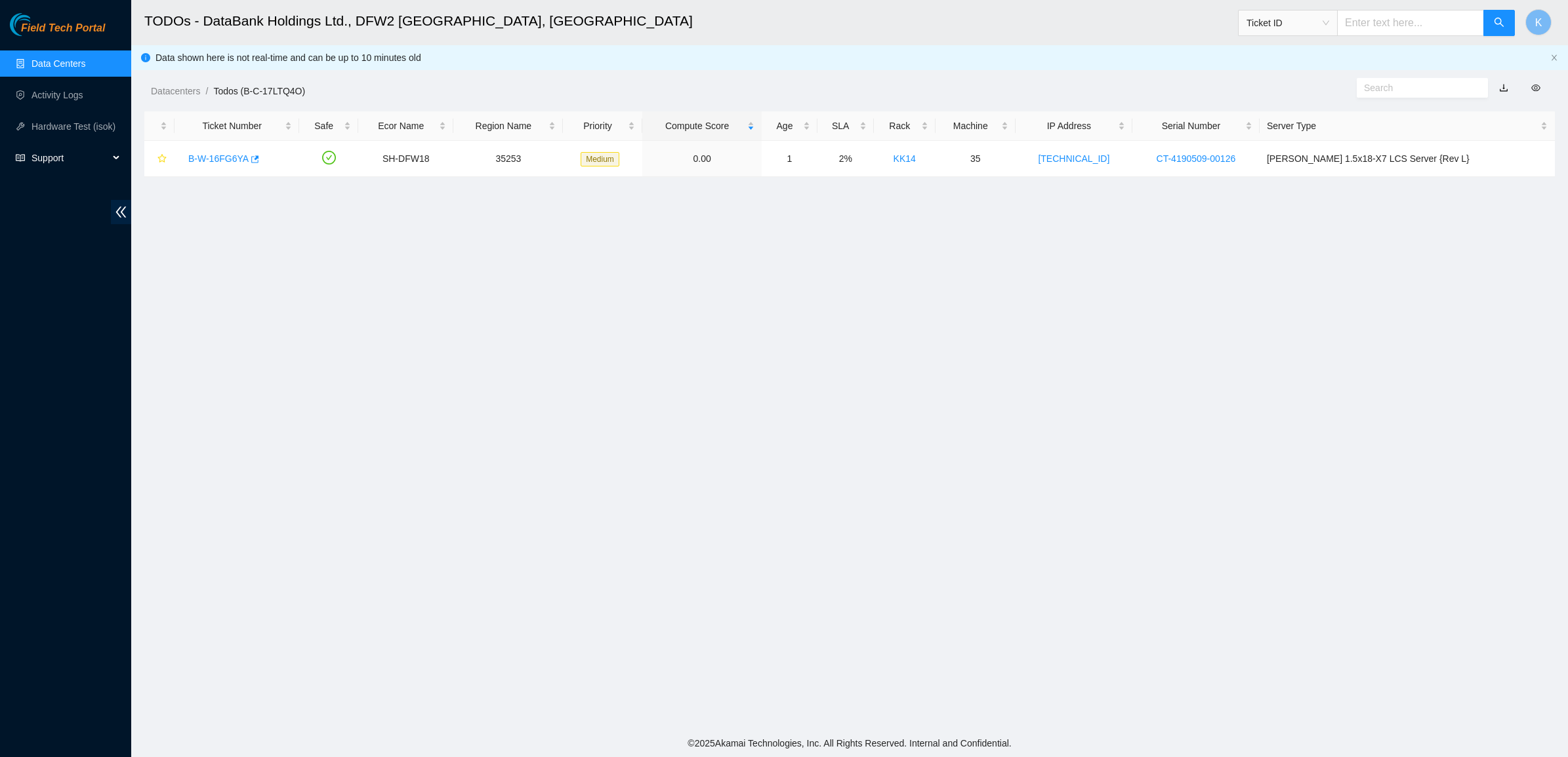
click at [102, 147] on span "Support" at bounding box center [70, 158] width 77 height 26
click at [236, 158] on link "B-W-16FG6YA" at bounding box center [218, 158] width 61 height 10
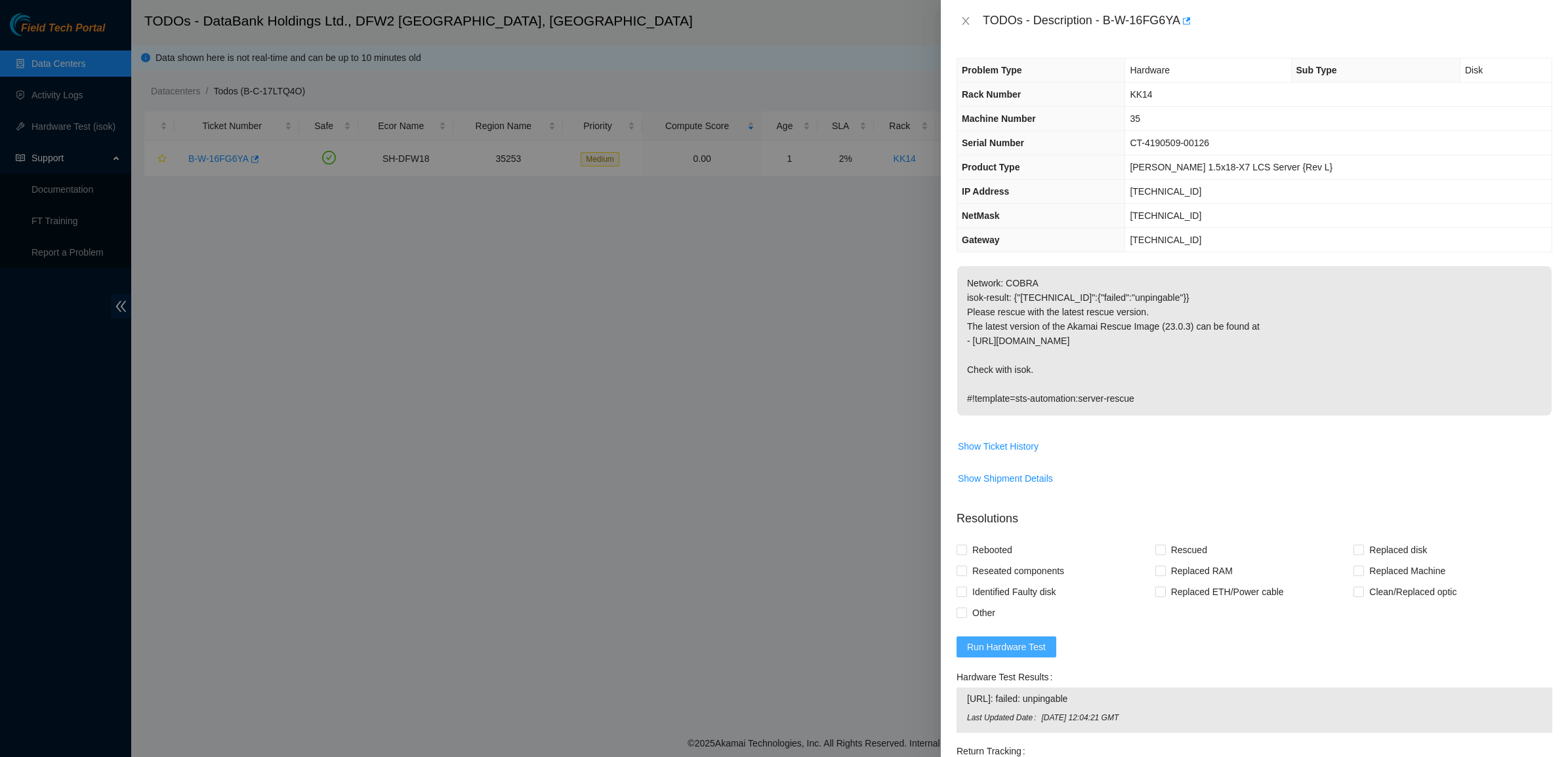
click at [981, 640] on span "Run Hardware Test" at bounding box center [1006, 648] width 79 height 15
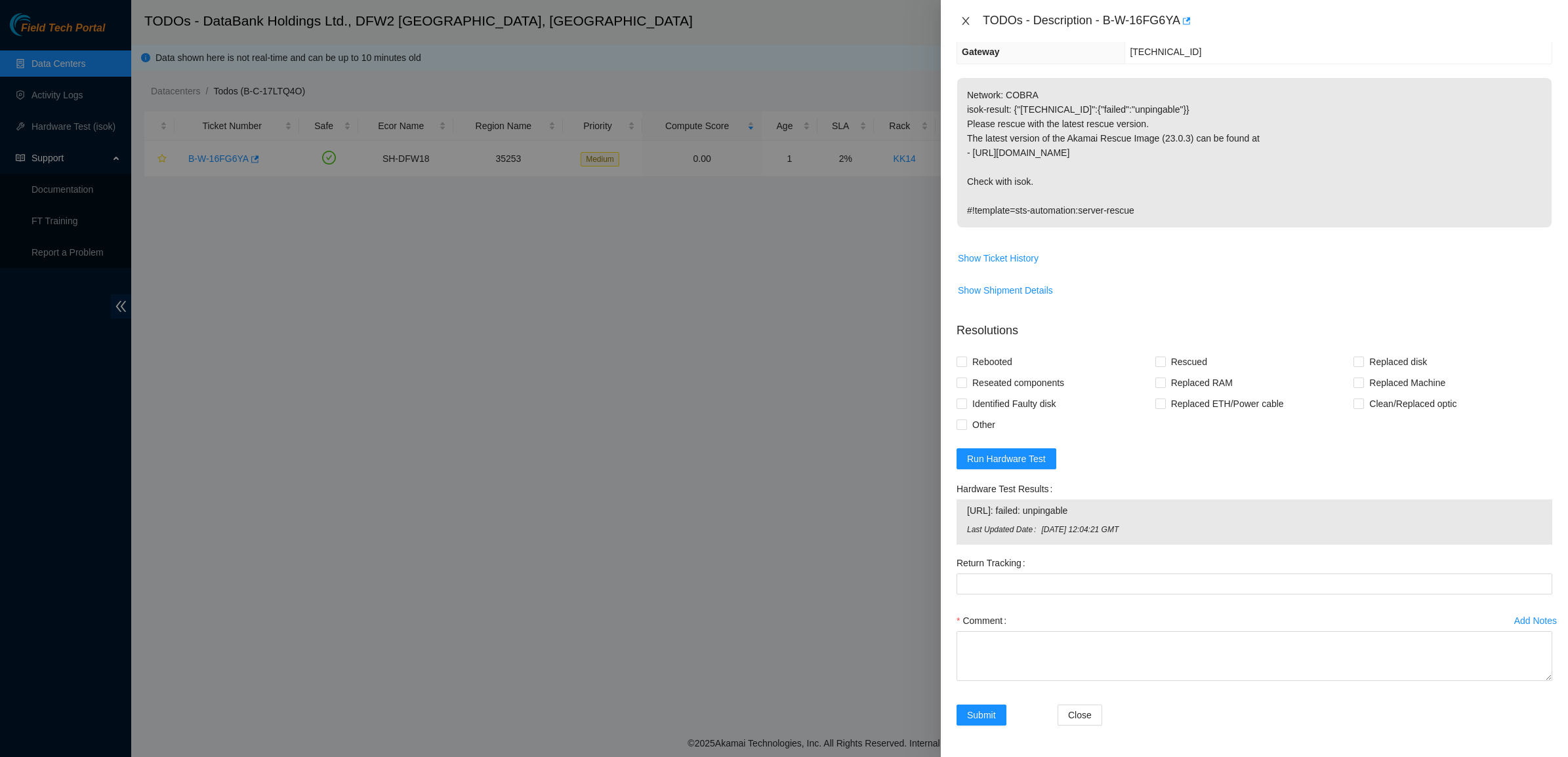
click at [965, 17] on icon "close" at bounding box center [965, 21] width 10 height 10
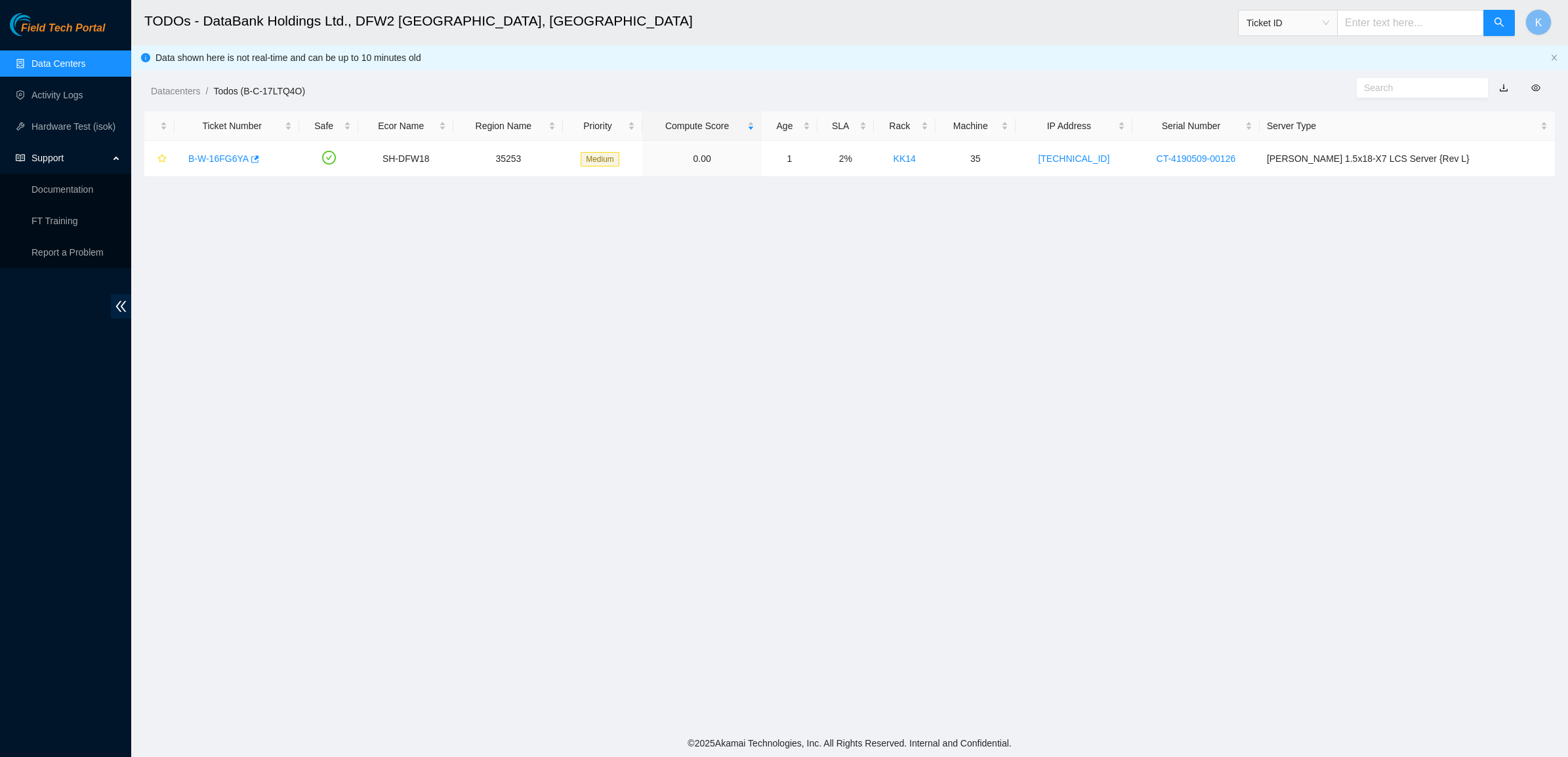
click at [480, 73] on div "Datacenters / Todos (B-C-17LTQ4O) /" at bounding box center [670, 61] width 1078 height 74
click at [51, 63] on link "Data Centers" at bounding box center [58, 63] width 54 height 10
